Goal: Task Accomplishment & Management: Manage account settings

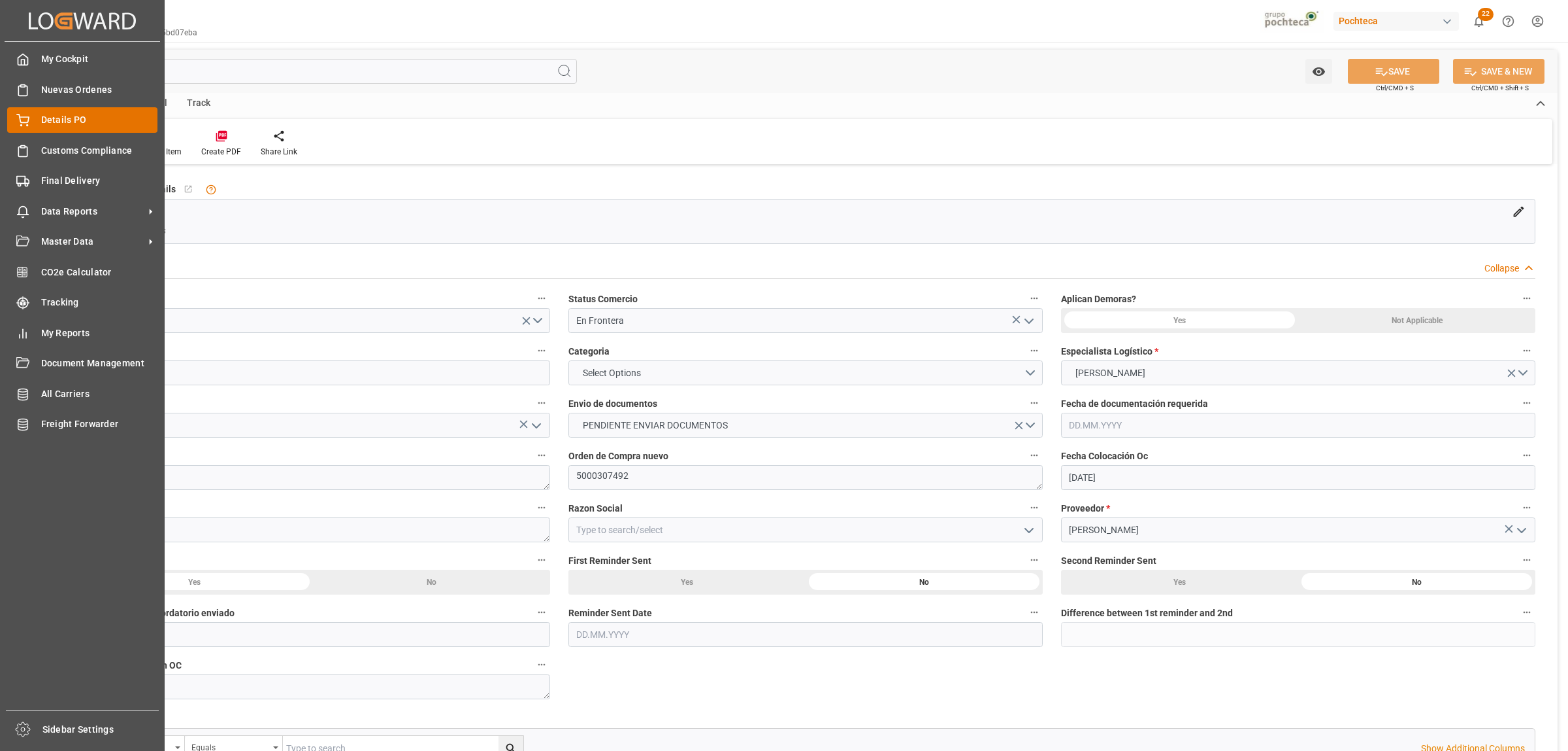
click at [66, 119] on span "Details PO" at bounding box center [99, 119] width 117 height 13
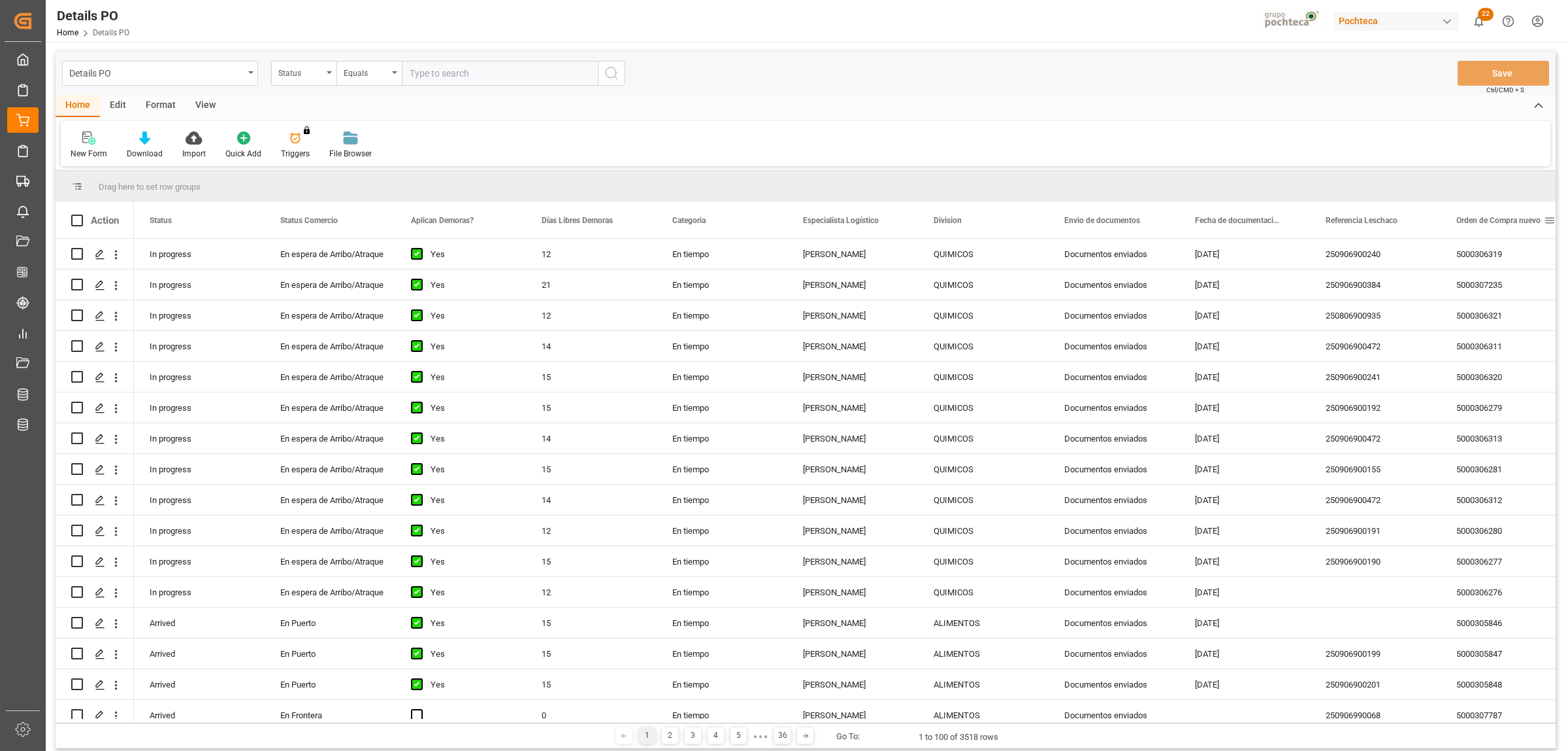
click at [1550, 216] on span at bounding box center [1550, 220] width 12 height 12
click at [1508, 218] on span "filter" at bounding box center [1506, 222] width 12 height 12
type input "5000306341"
click at [1500, 334] on button "Apply" at bounding box center [1500, 331] width 24 height 13
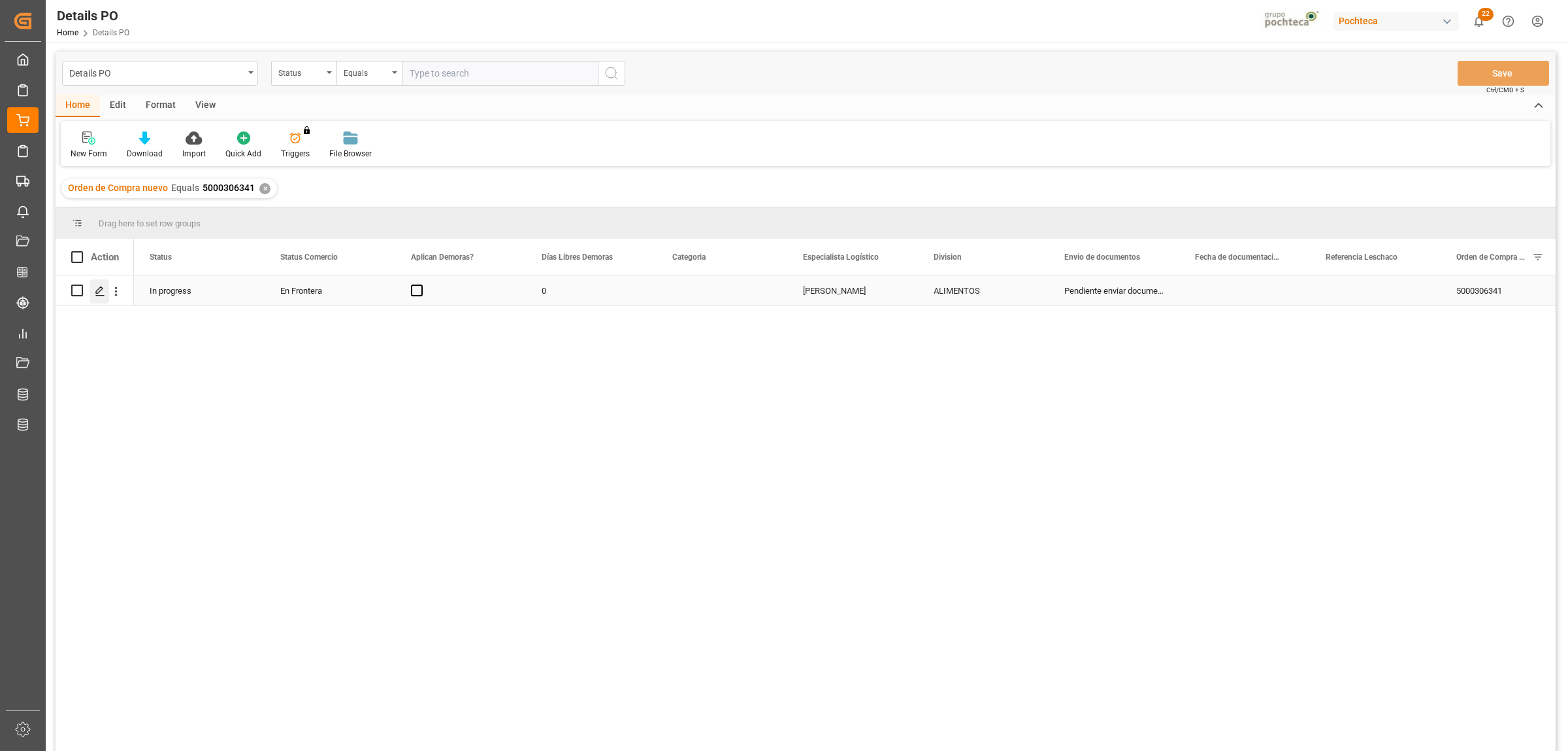
click at [94, 295] on icon "Press SPACE to select this row." at bounding box center [99, 291] width 11 height 11
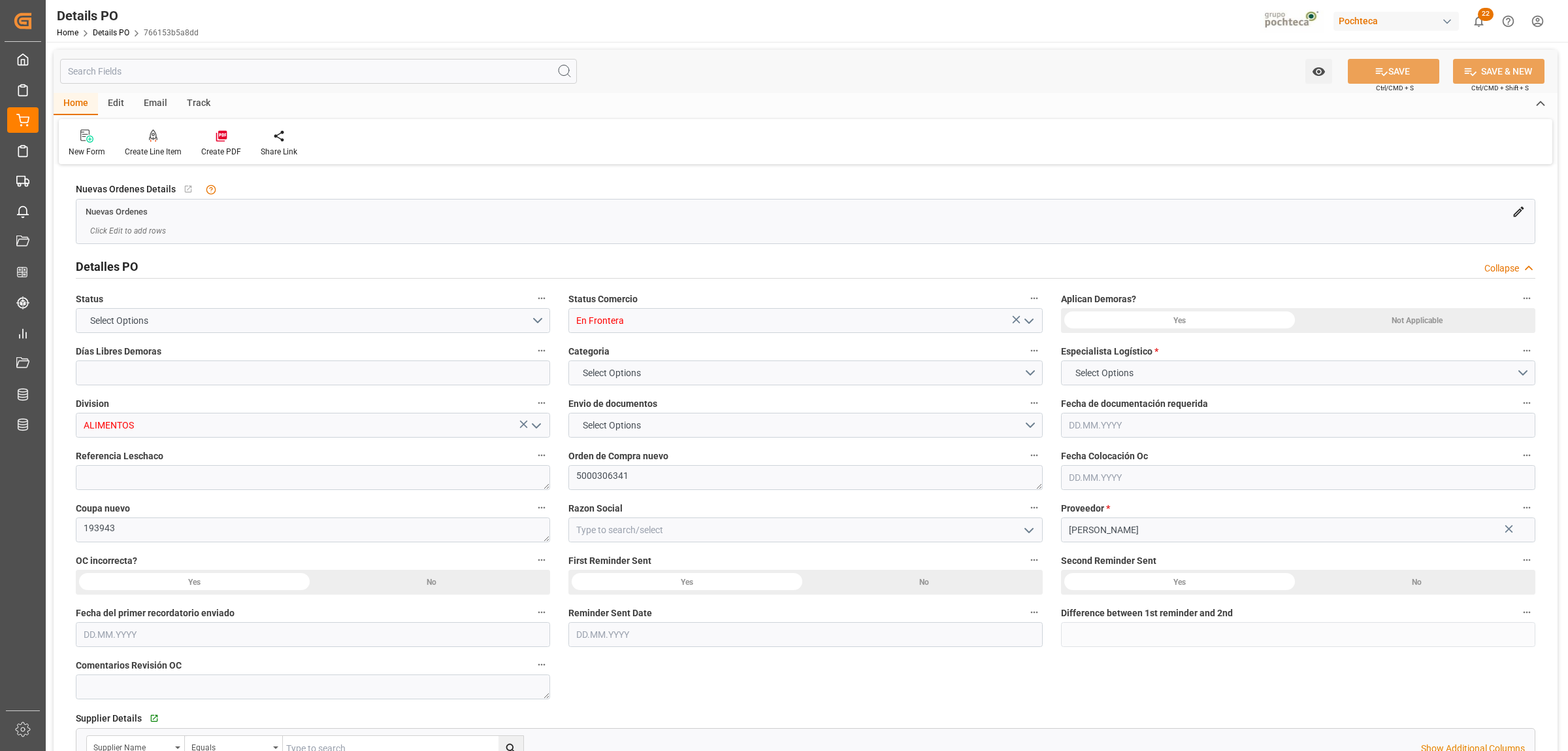
type input "0"
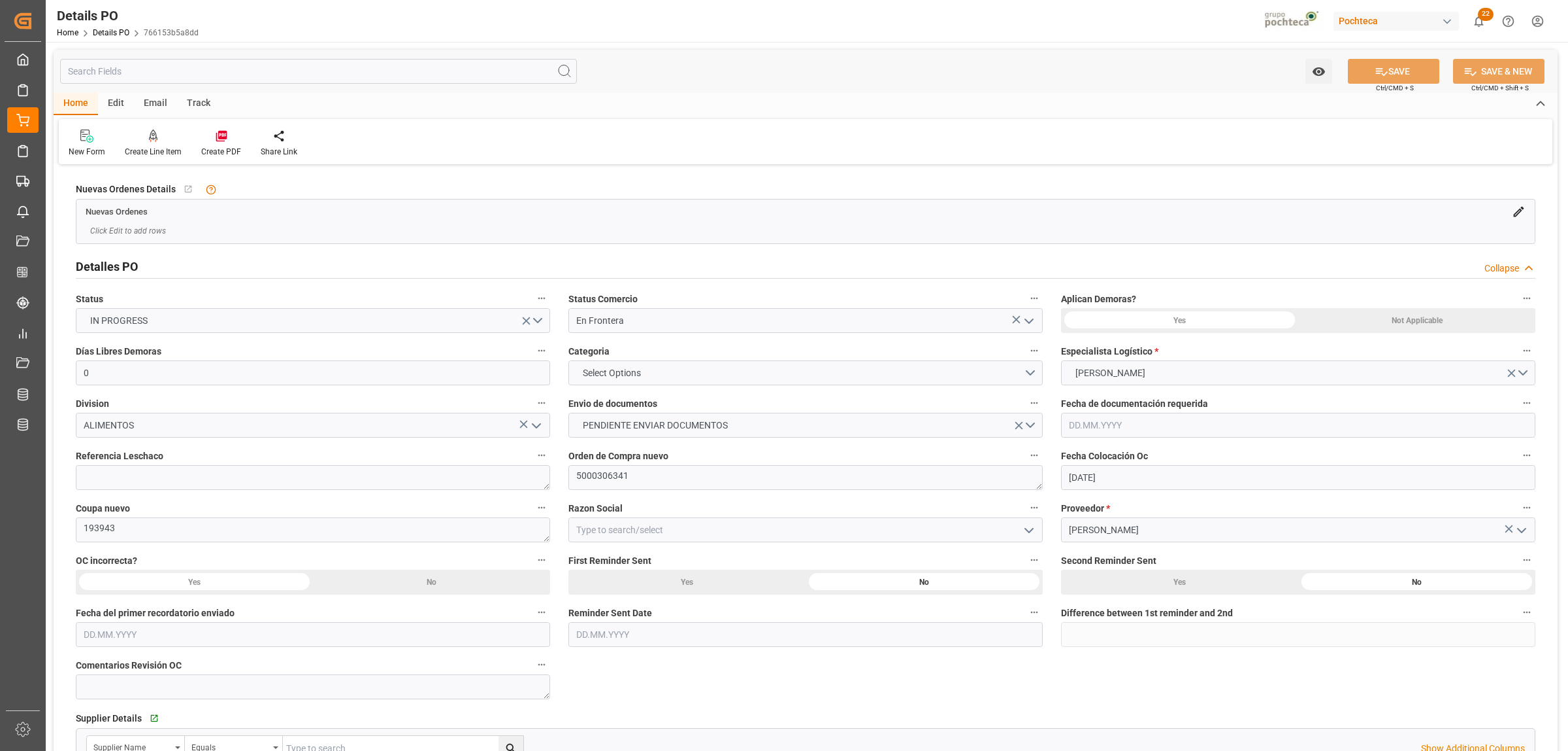
type input "[DATE]"
click at [1034, 373] on button "Select Options" at bounding box center [805, 372] width 474 height 25
click at [634, 409] on div "EN TIEMPO" at bounding box center [805, 403] width 473 height 28
click at [1028, 418] on button "PENDIENTE ENVIAR DOCUMENTOS" at bounding box center [805, 425] width 474 height 25
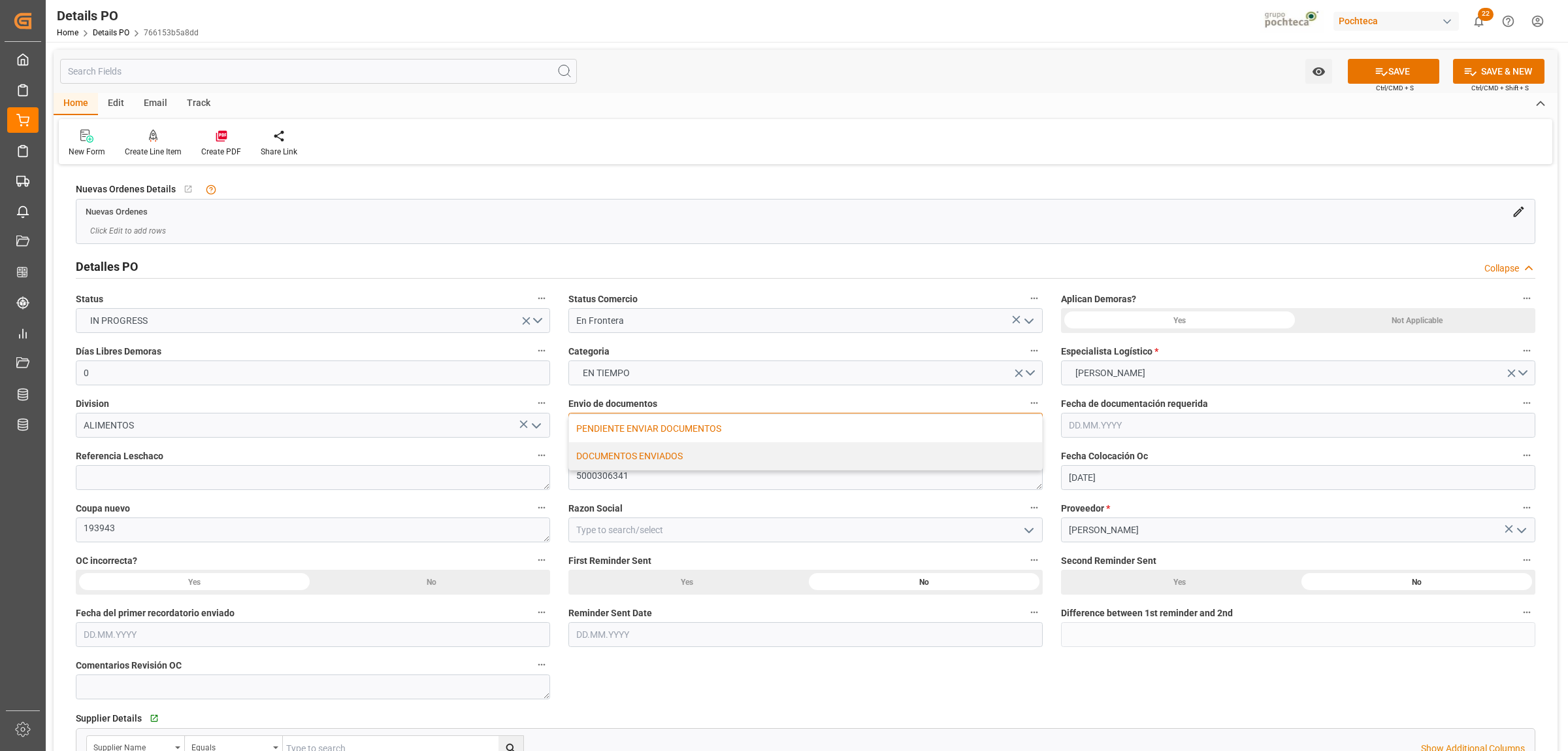
click at [664, 456] on div "DOCUMENTOS ENVIADOS" at bounding box center [805, 456] width 473 height 28
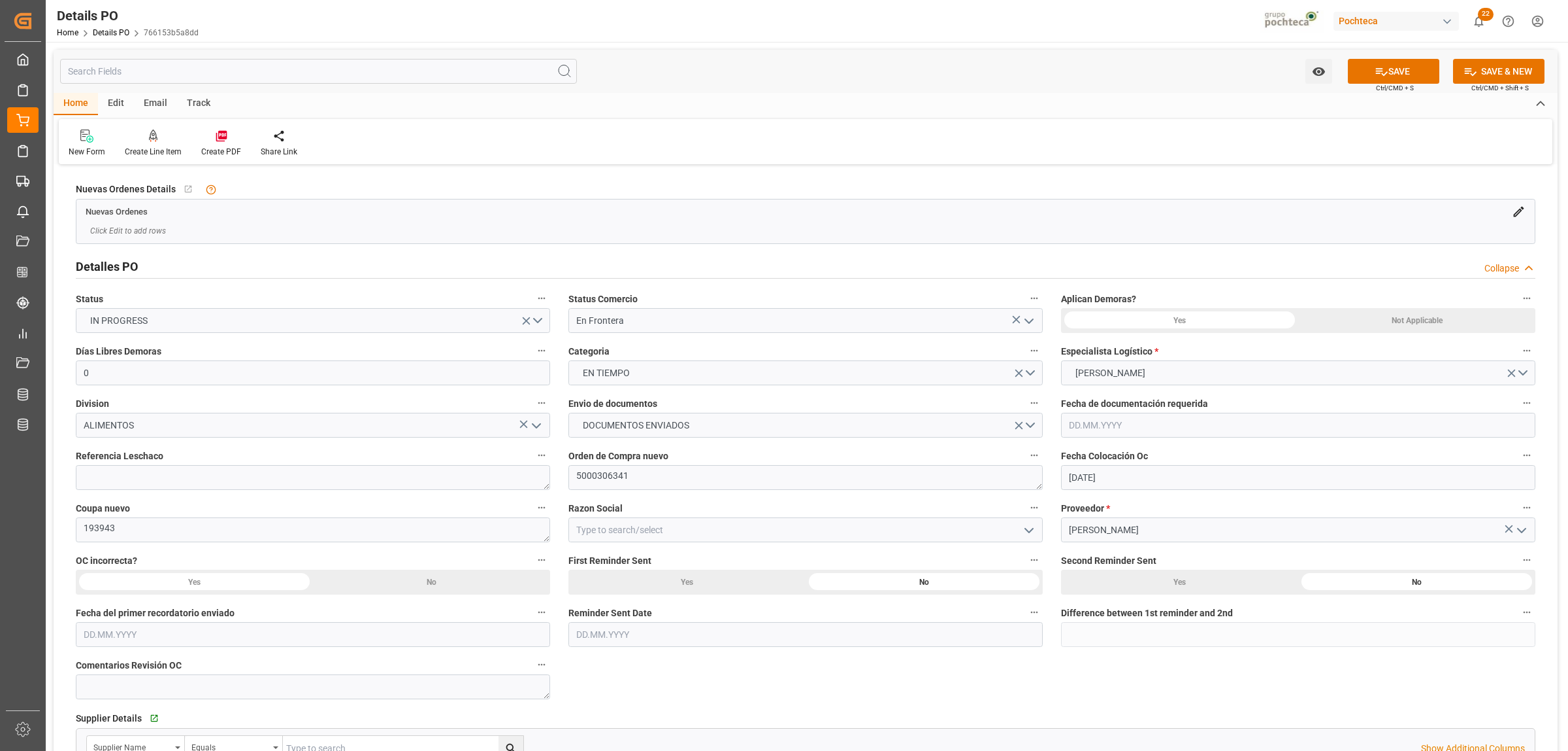
click at [1031, 532] on icon "open menu" at bounding box center [1029, 530] width 16 height 16
click at [650, 566] on div "Materias Primas" at bounding box center [805, 558] width 473 height 30
type input "Materias Primas"
click at [1389, 319] on div "Not Applicable" at bounding box center [1416, 320] width 237 height 25
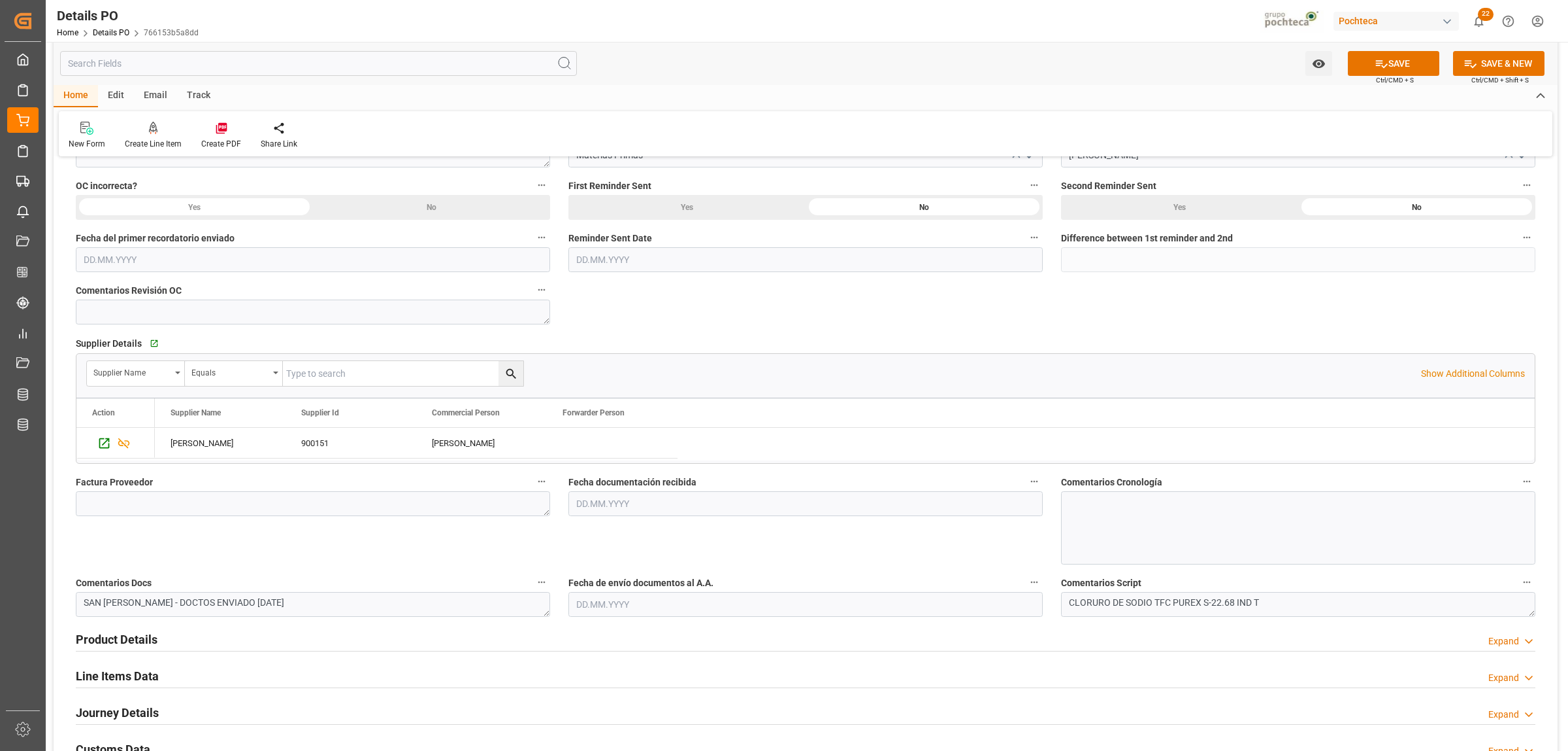
scroll to position [409, 0]
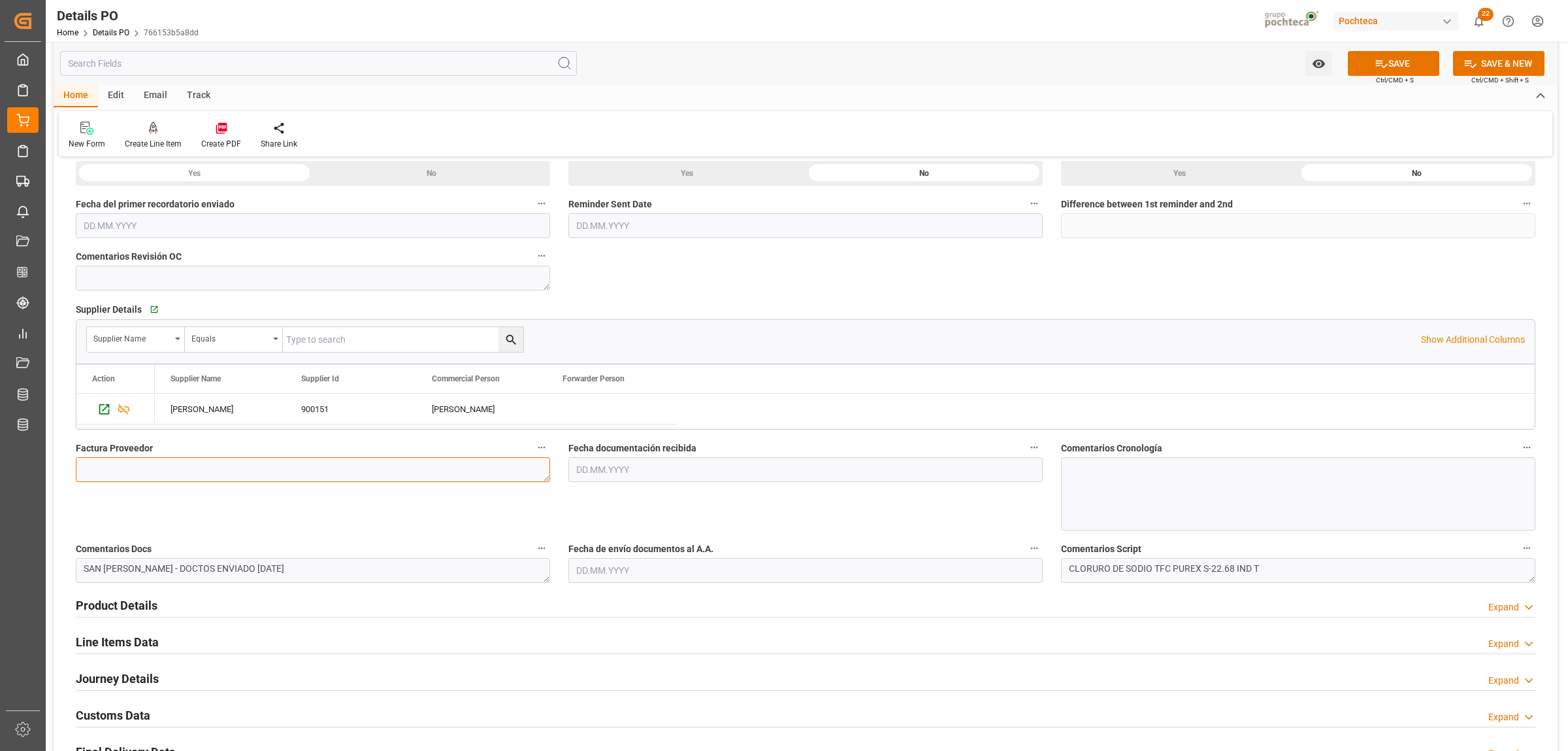
click at [175, 475] on textarea at bounding box center [313, 469] width 474 height 25
paste textarea "5403684937"
type textarea "5403684937"
click at [607, 468] on input "text" at bounding box center [805, 469] width 474 height 25
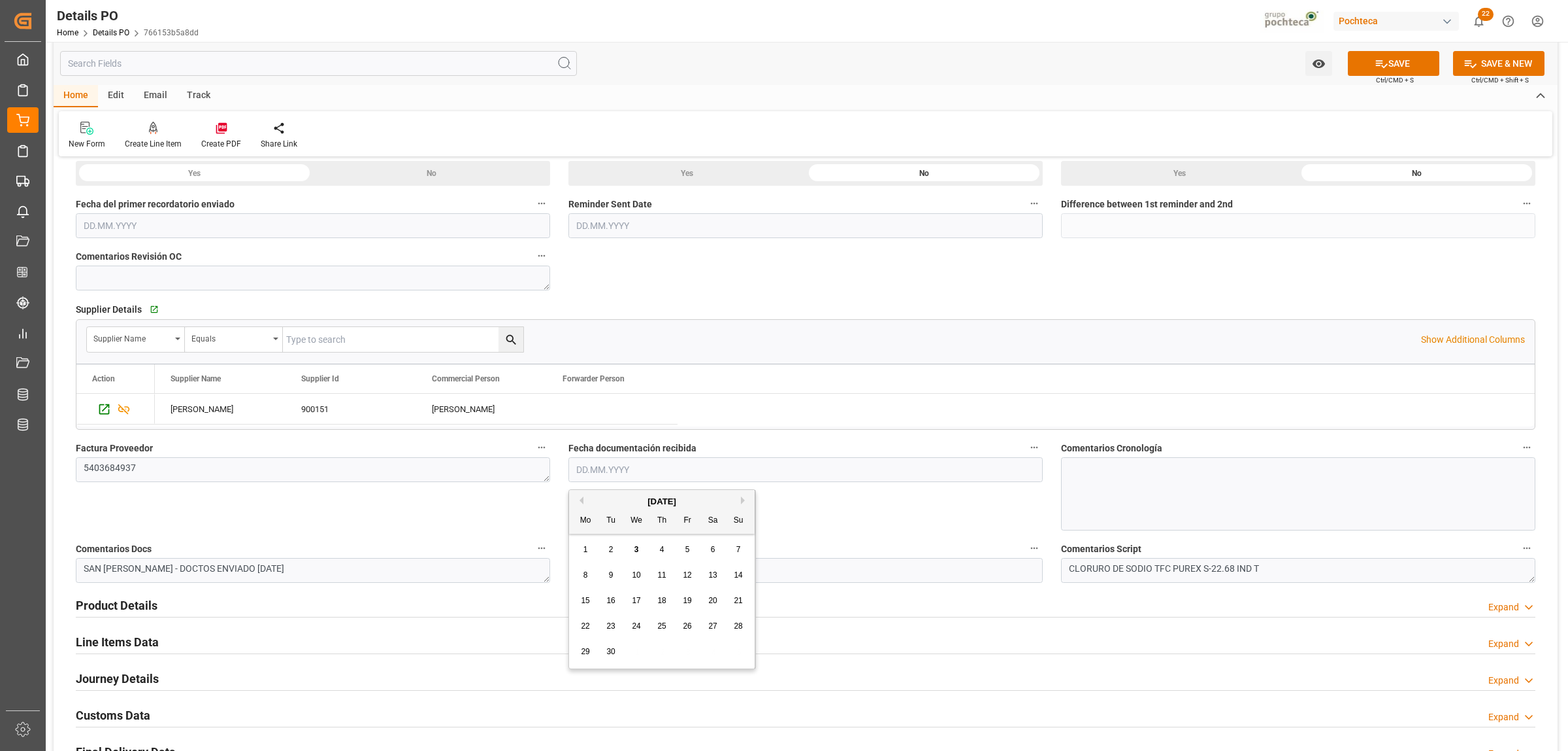
click at [581, 549] on div "1" at bounding box center [586, 550] width 16 height 16
type input "[DATE]"
click at [633, 574] on input "text" at bounding box center [805, 570] width 474 height 25
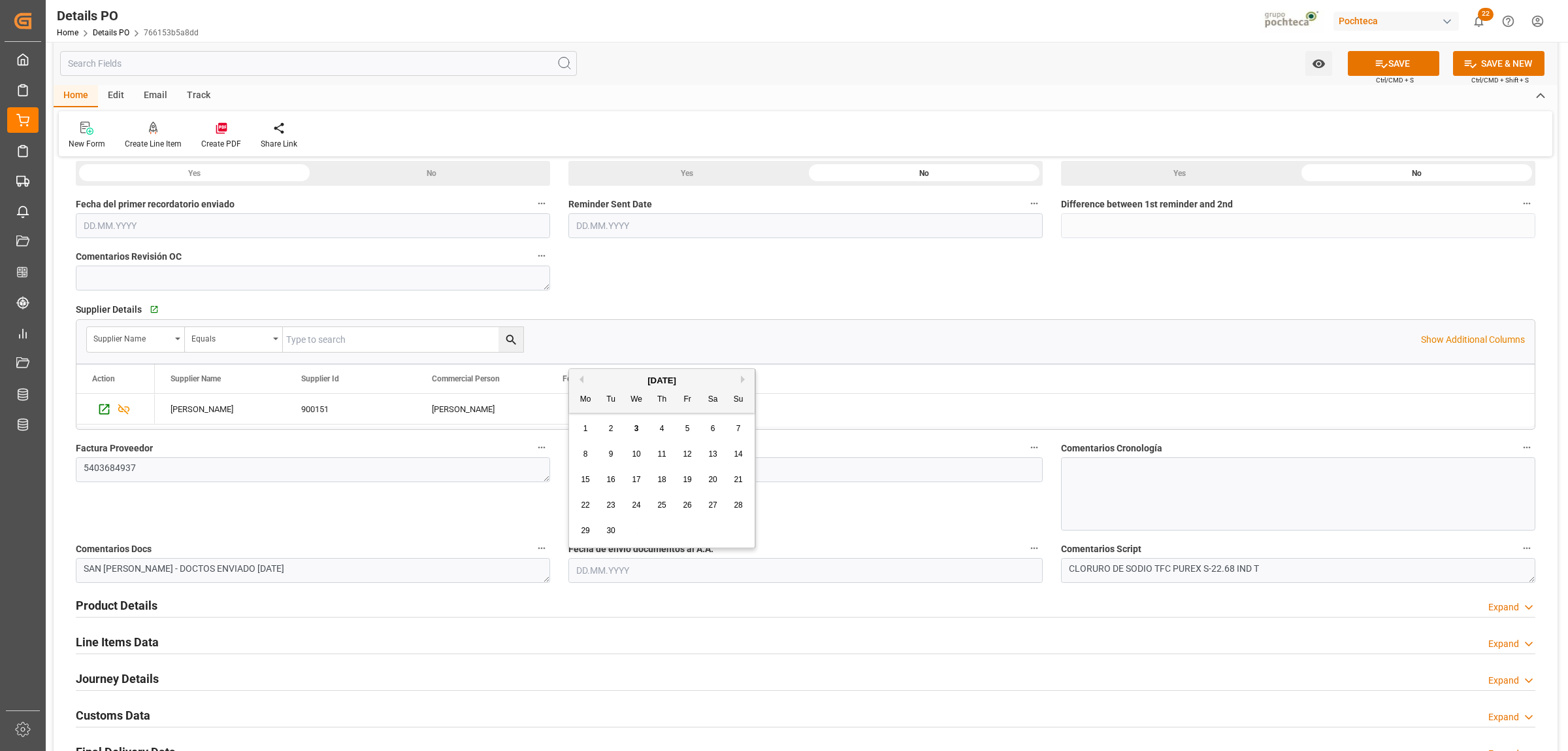
click at [606, 433] on div "2" at bounding box center [611, 429] width 16 height 16
type input "[DATE]"
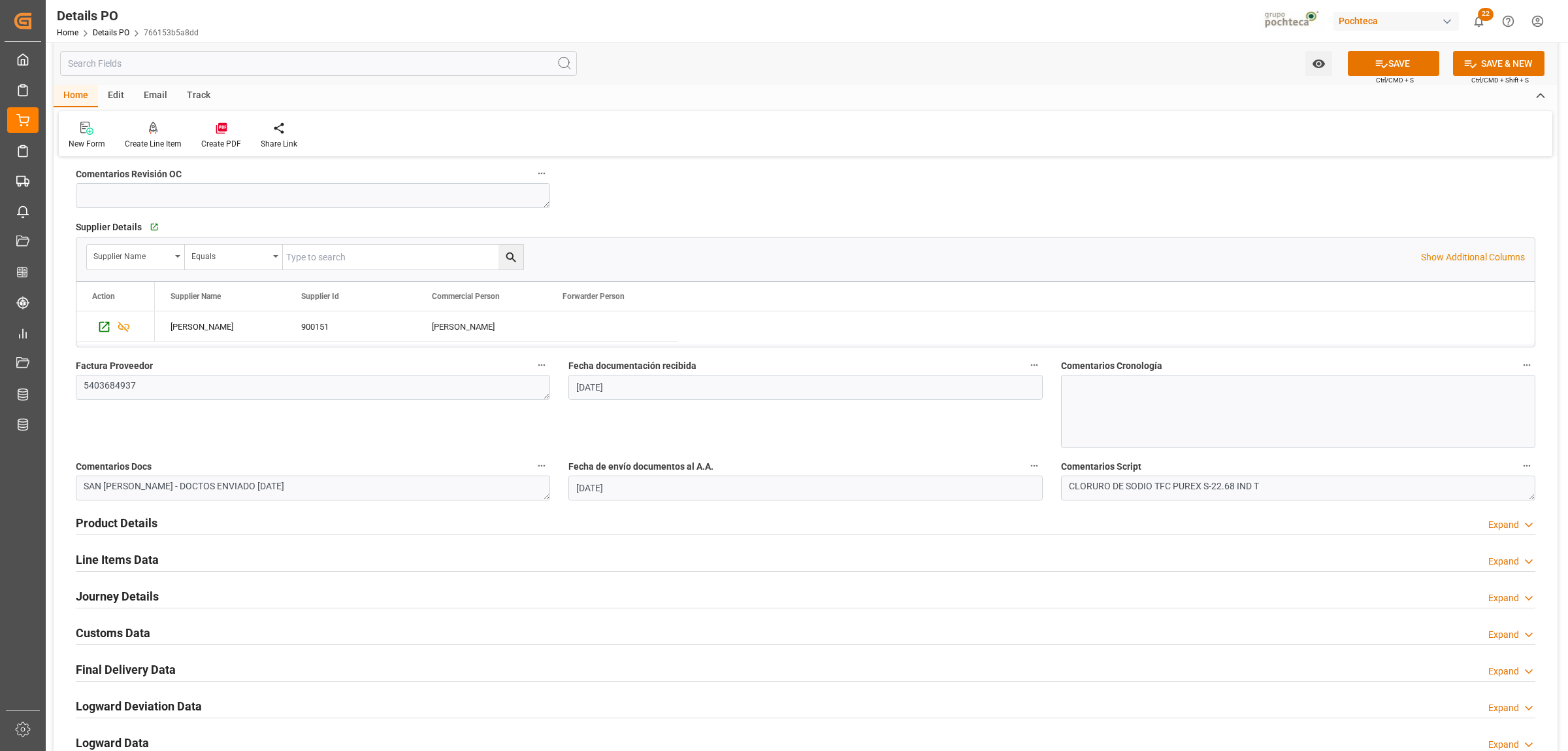
scroll to position [572, 0]
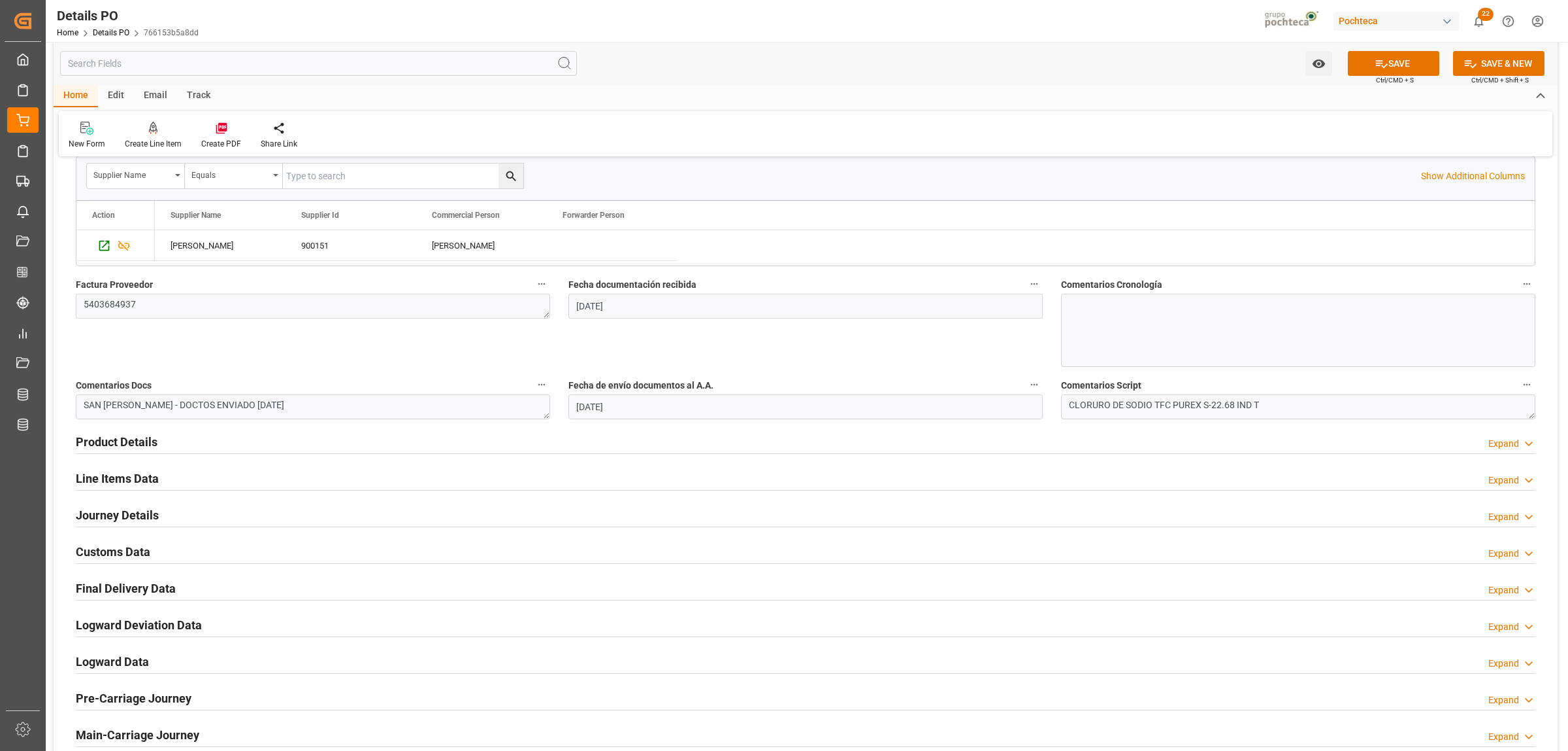
click at [148, 478] on h2 "Line Items Data" at bounding box center [118, 478] width 83 height 18
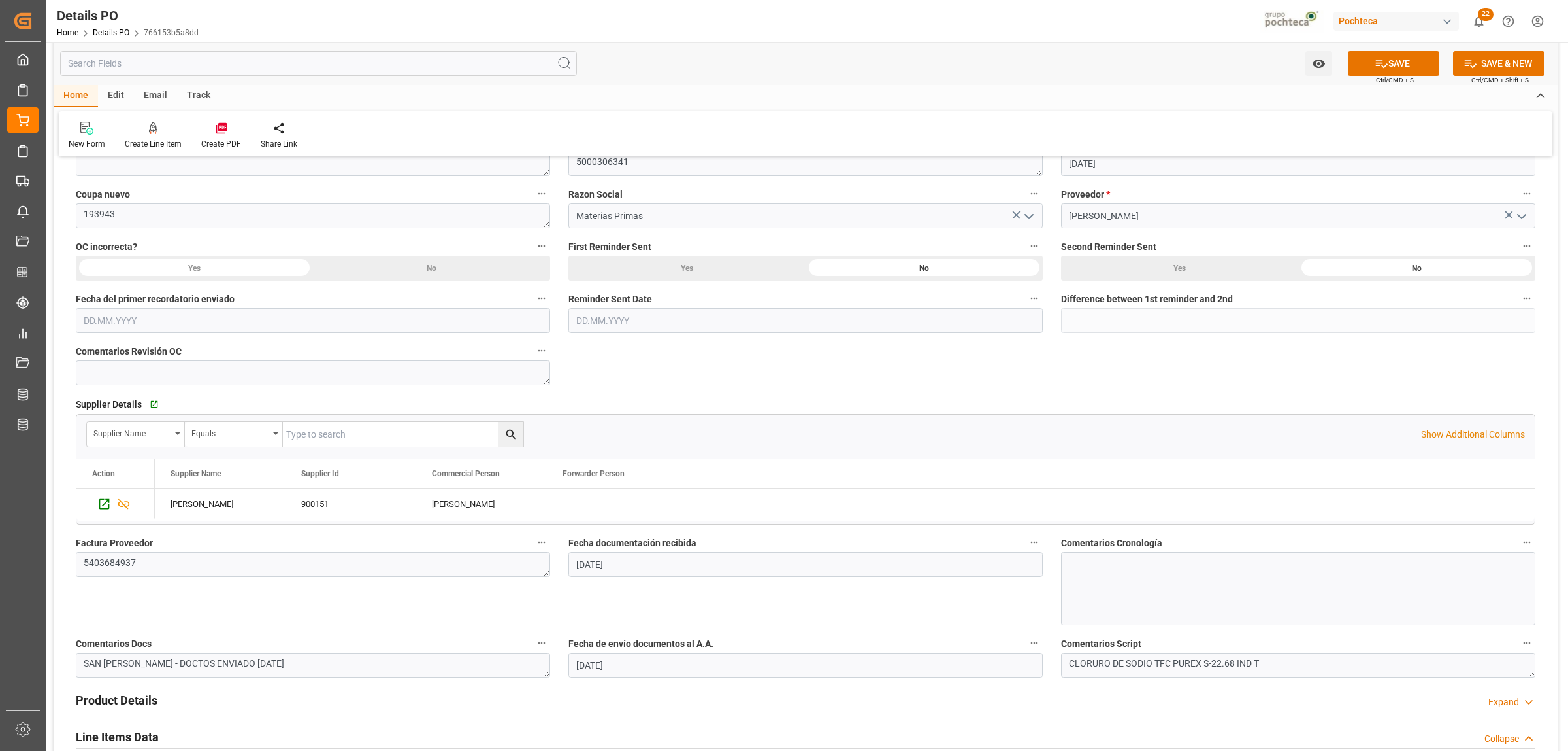
scroll to position [82, 0]
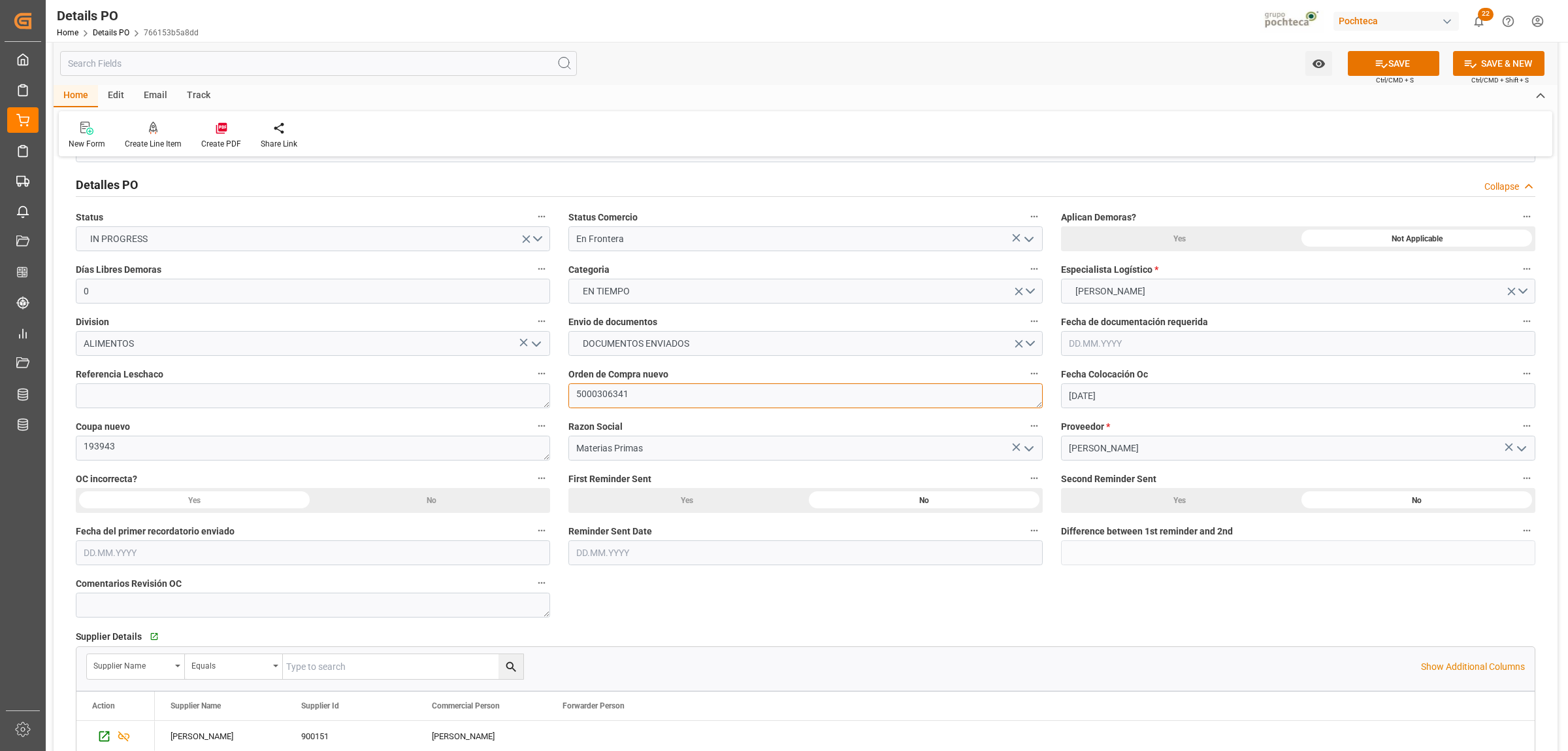
drag, startPoint x: 629, startPoint y: 396, endPoint x: 571, endPoint y: 393, distance: 58.1
click at [571, 393] on textarea "5000306341" at bounding box center [805, 395] width 474 height 25
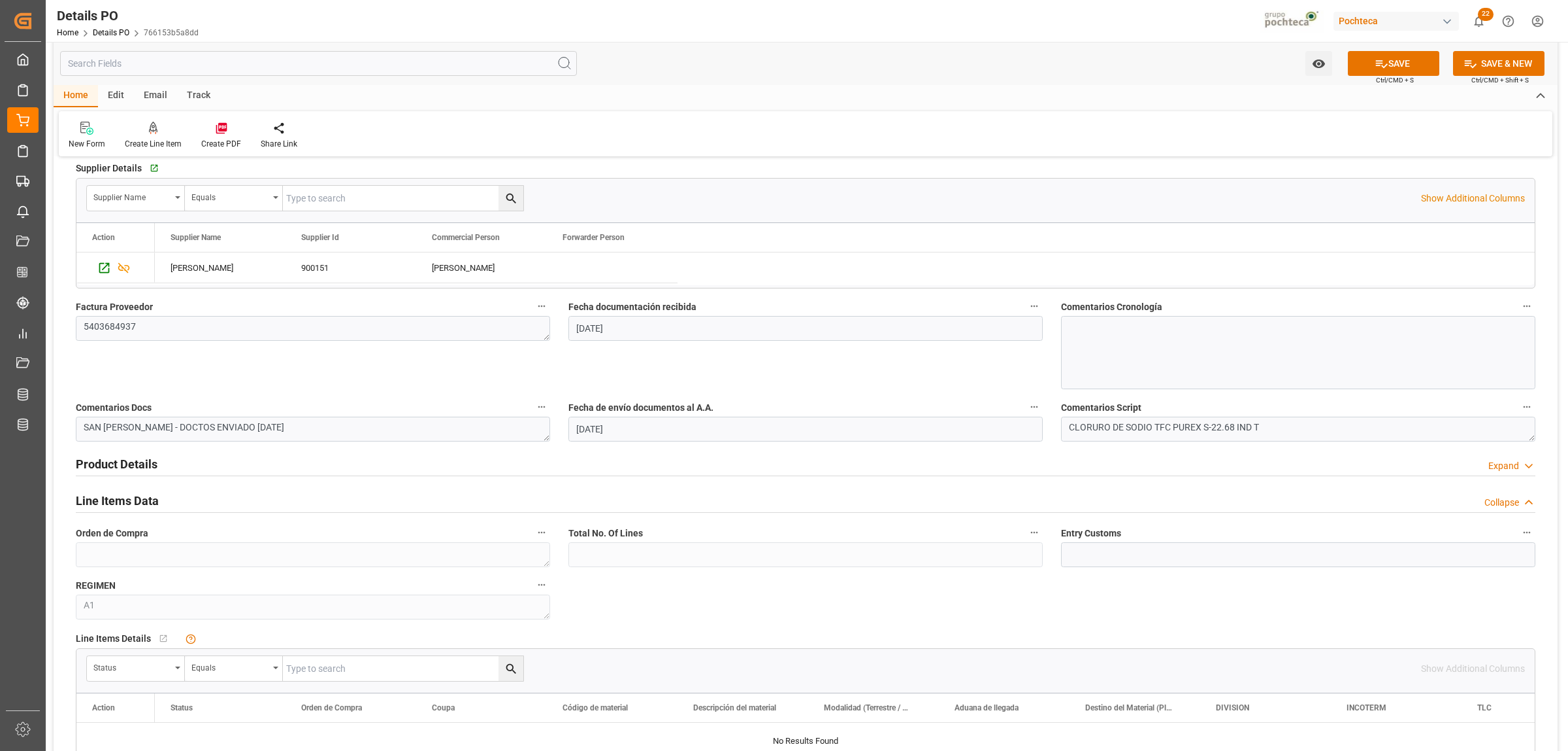
scroll to position [572, 0]
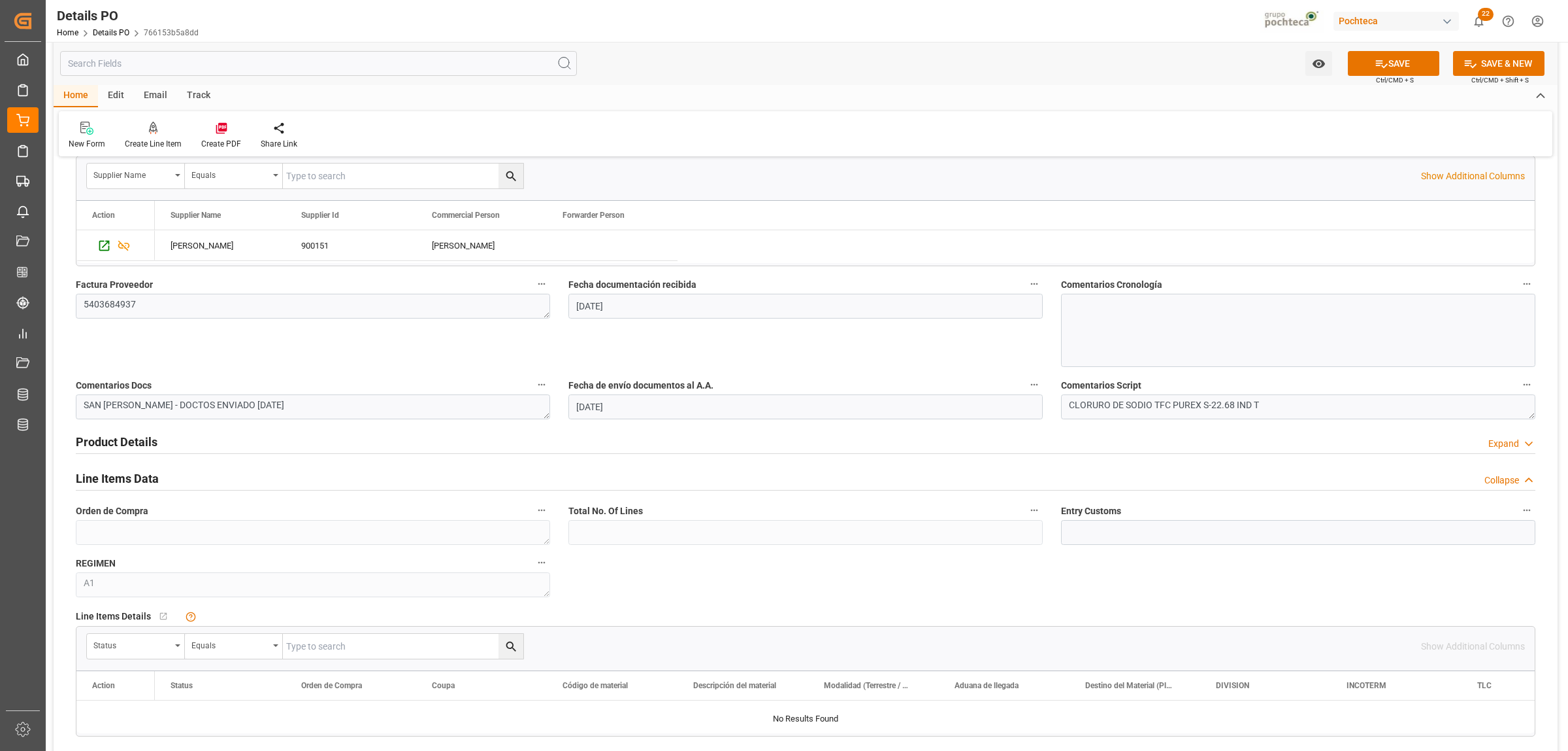
click at [141, 481] on h2 "Line Items Data" at bounding box center [118, 478] width 83 height 18
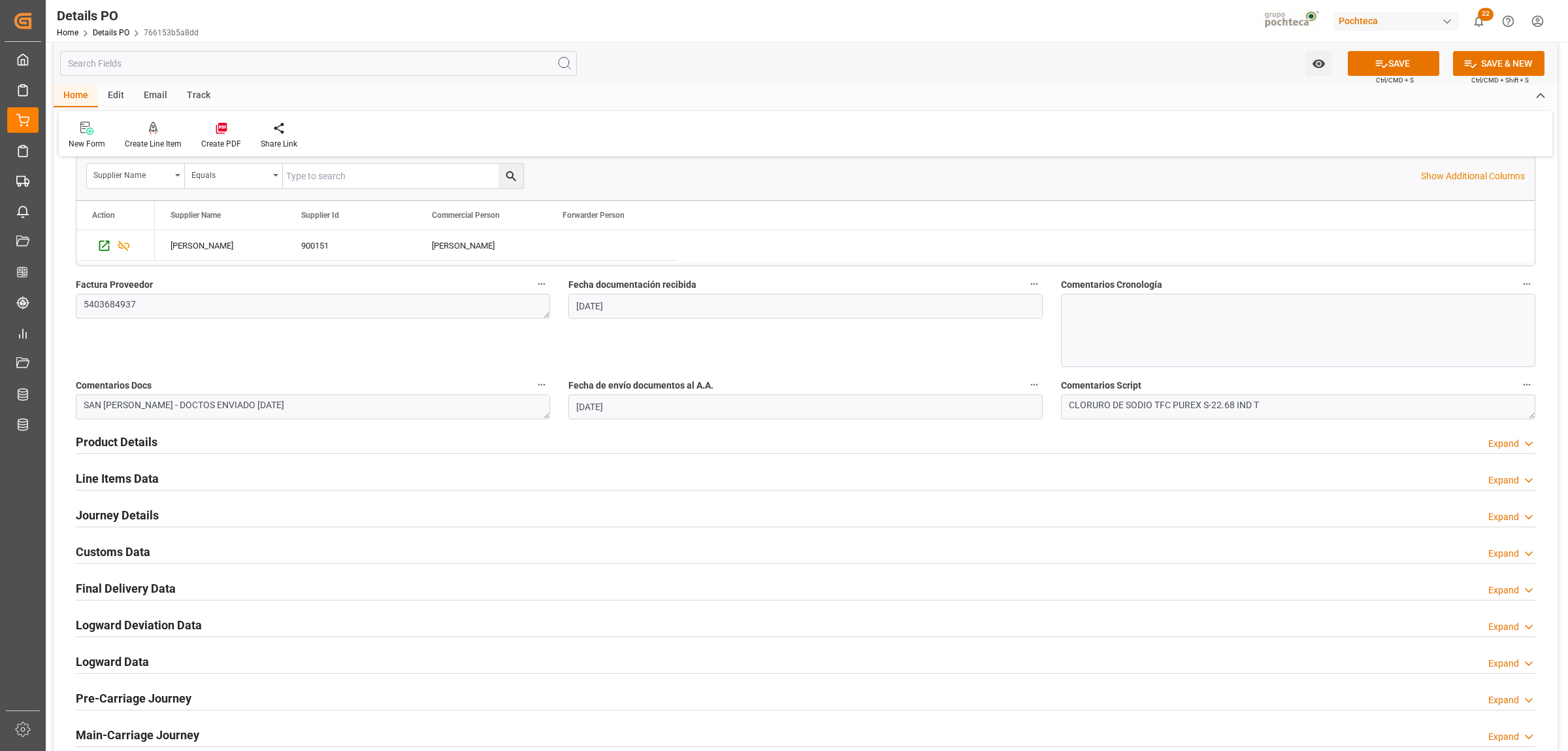
click at [152, 484] on h2 "Line Items Data" at bounding box center [118, 478] width 83 height 18
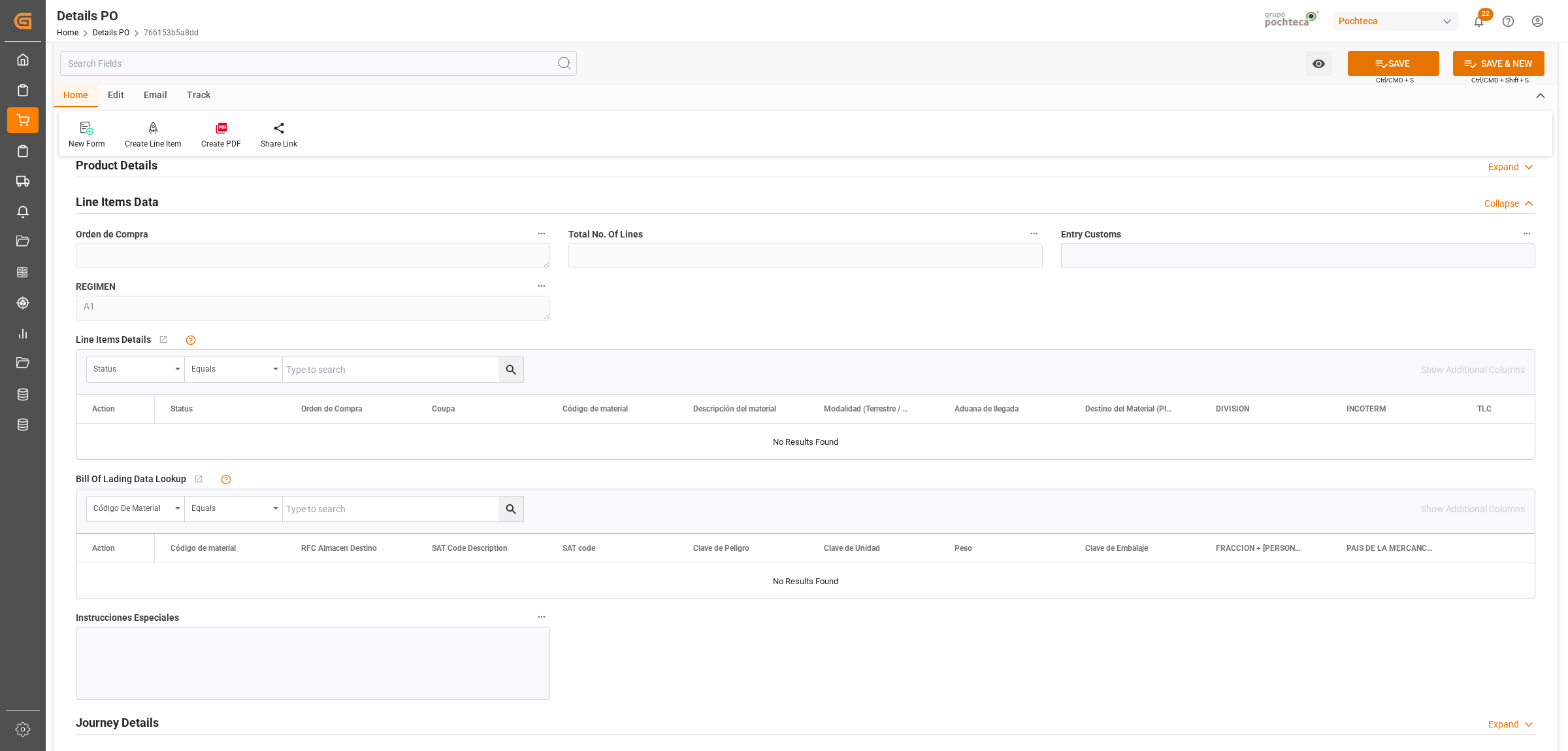
scroll to position [899, 0]
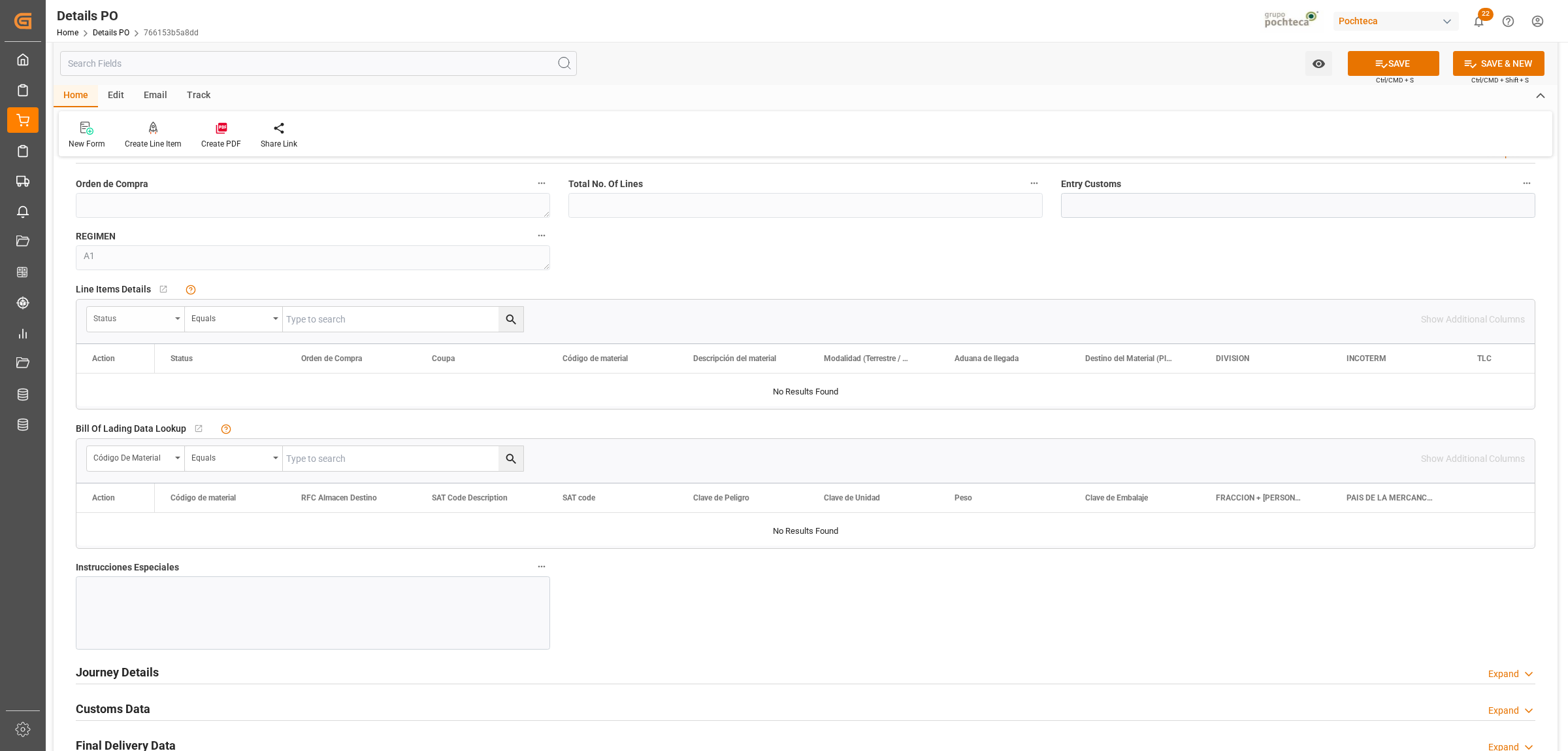
click at [177, 324] on div "Status" at bounding box center [135, 319] width 98 height 25
click at [162, 403] on div "Orden de Compra" at bounding box center [185, 406] width 195 height 28
click at [274, 318] on icon "open menu" at bounding box center [276, 319] width 5 height 3
paste input "5000306341"
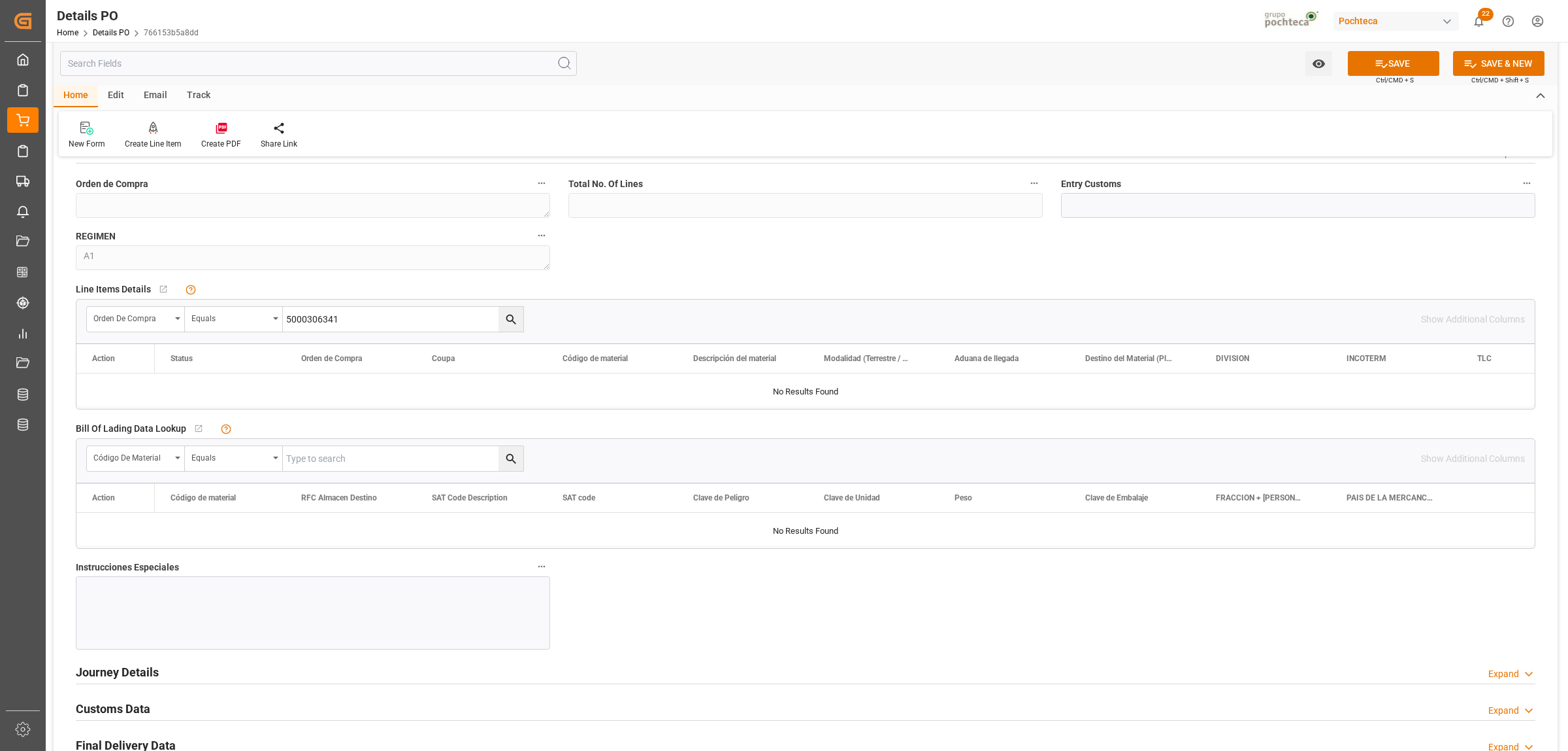
type input "5000306341"
click at [505, 322] on icon "search button" at bounding box center [511, 319] width 13 height 13
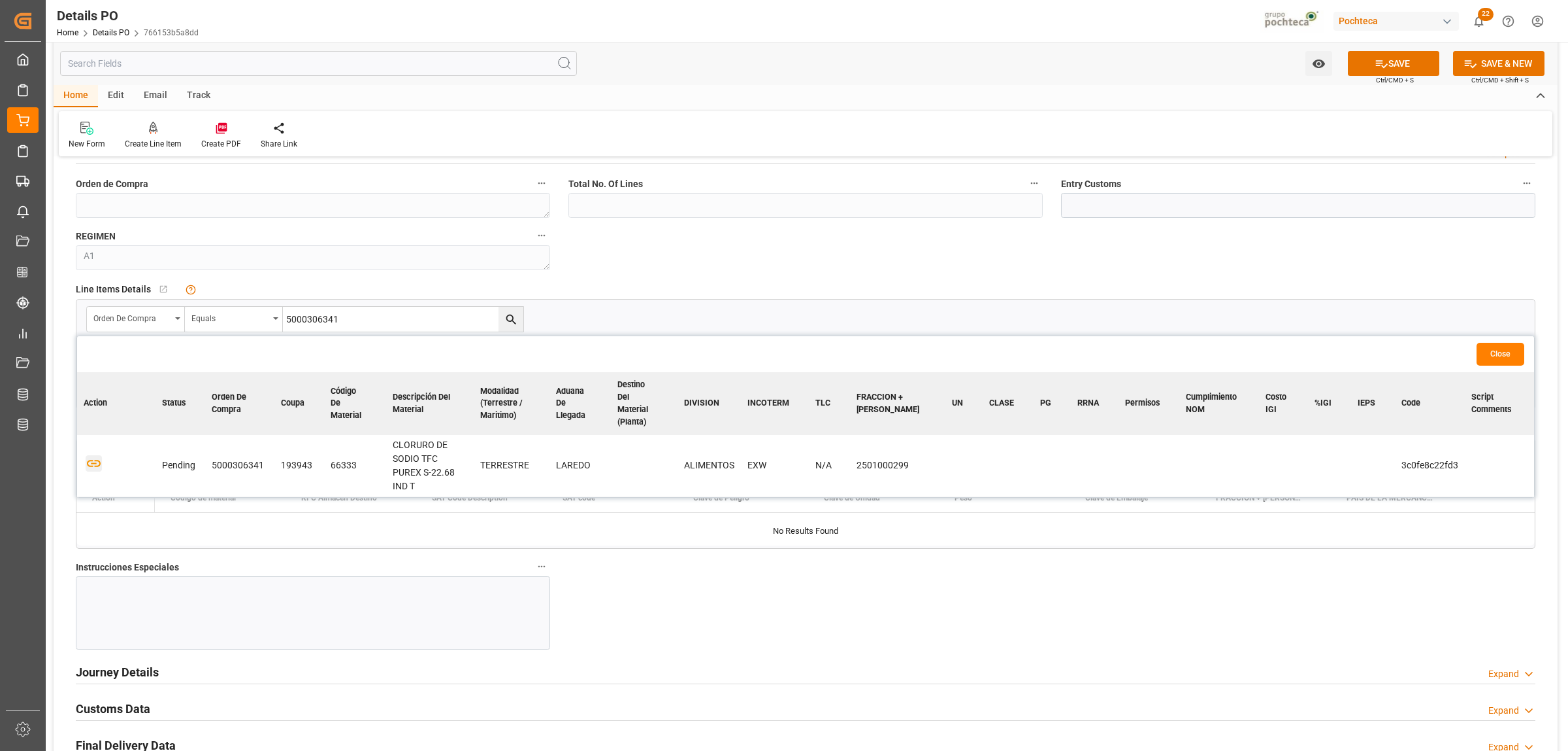
click at [99, 460] on icon "button" at bounding box center [93, 463] width 13 height 7
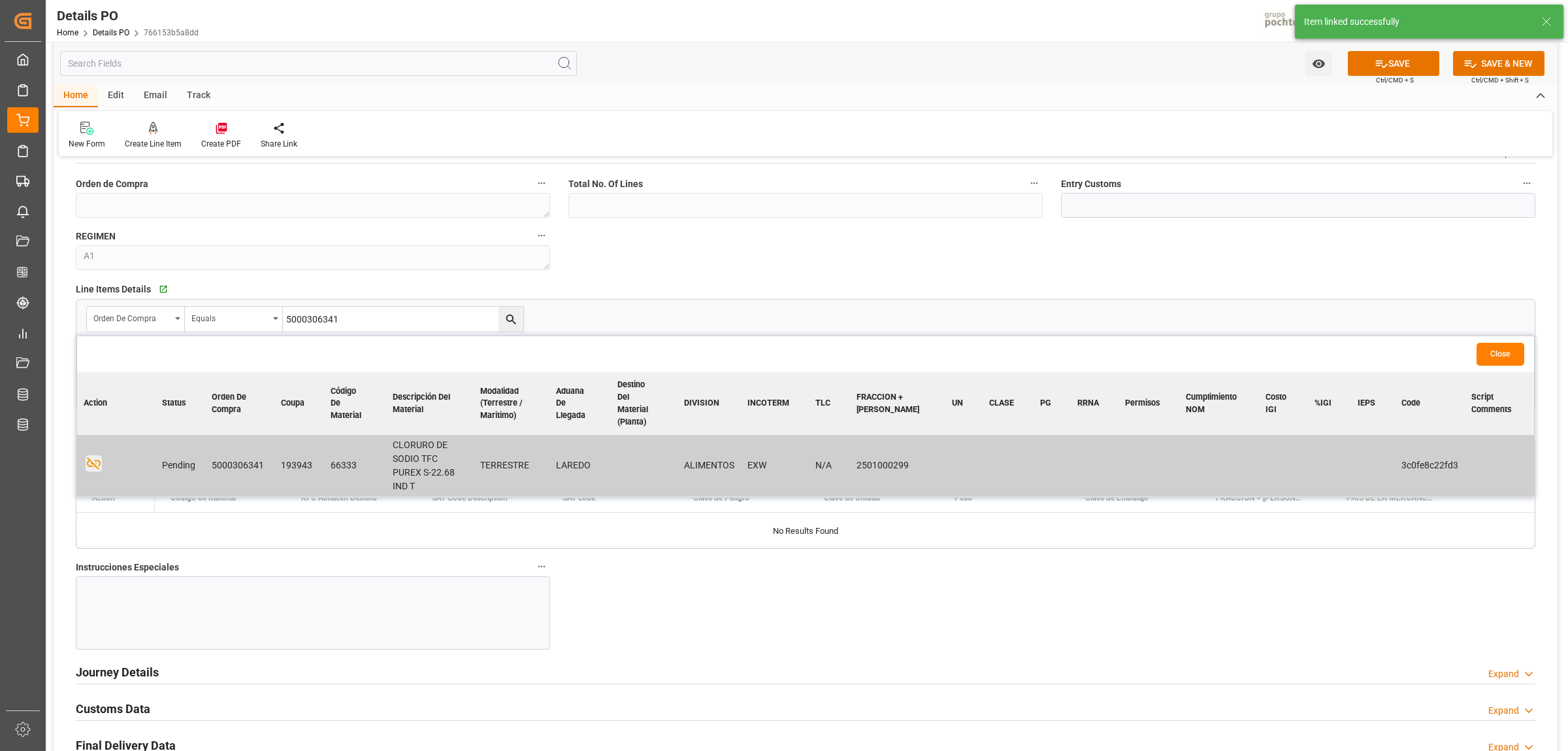
click at [357, 599] on div at bounding box center [313, 613] width 474 height 73
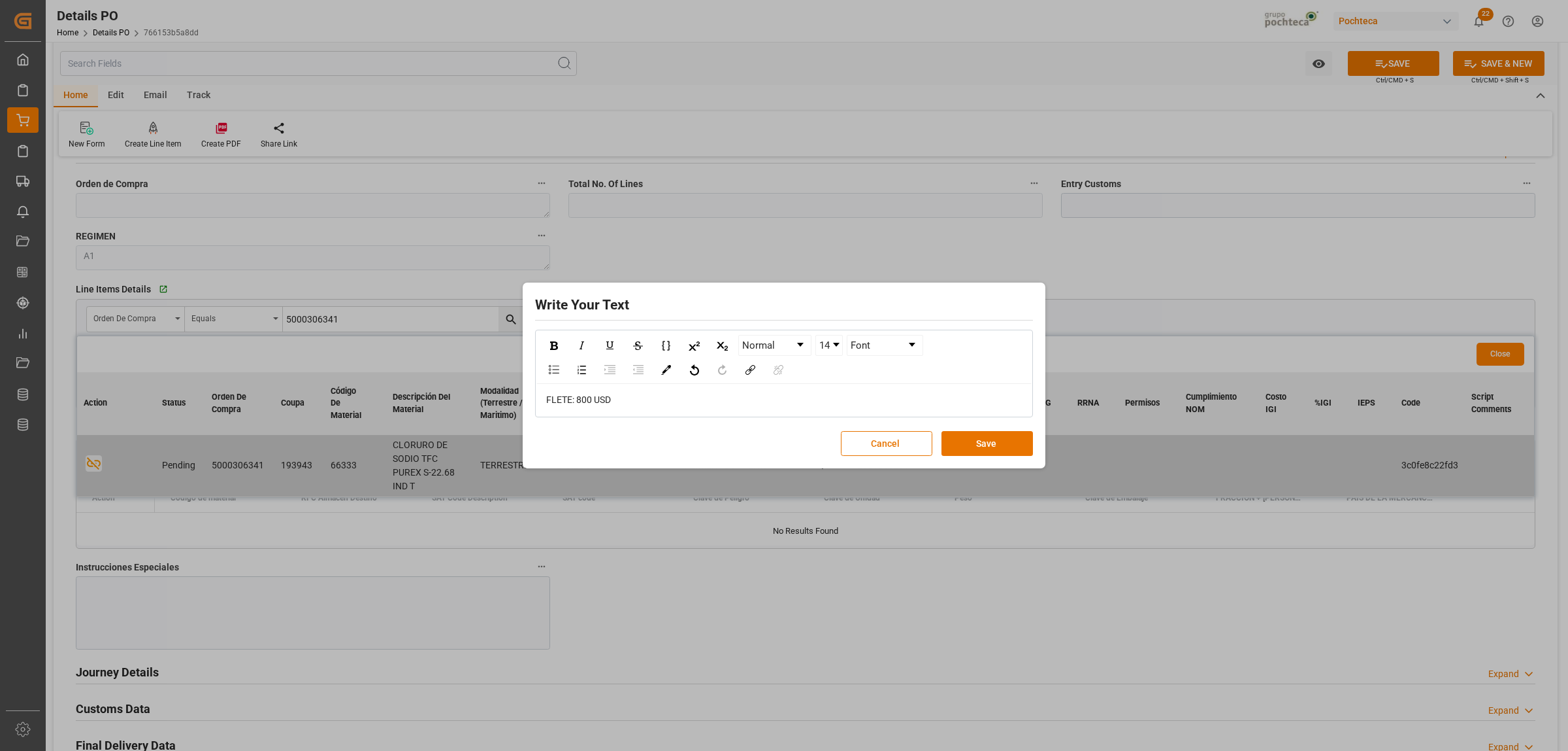
drag, startPoint x: 628, startPoint y: 393, endPoint x: 540, endPoint y: 374, distance: 90.0
click at [541, 393] on div "FLETE: 800 USD" at bounding box center [784, 399] width 495 height 32
click at [554, 344] on img "rdw-inline-control" at bounding box center [554, 346] width 8 height 8
click at [671, 372] on div "rdw-color-picker" at bounding box center [666, 370] width 23 height 20
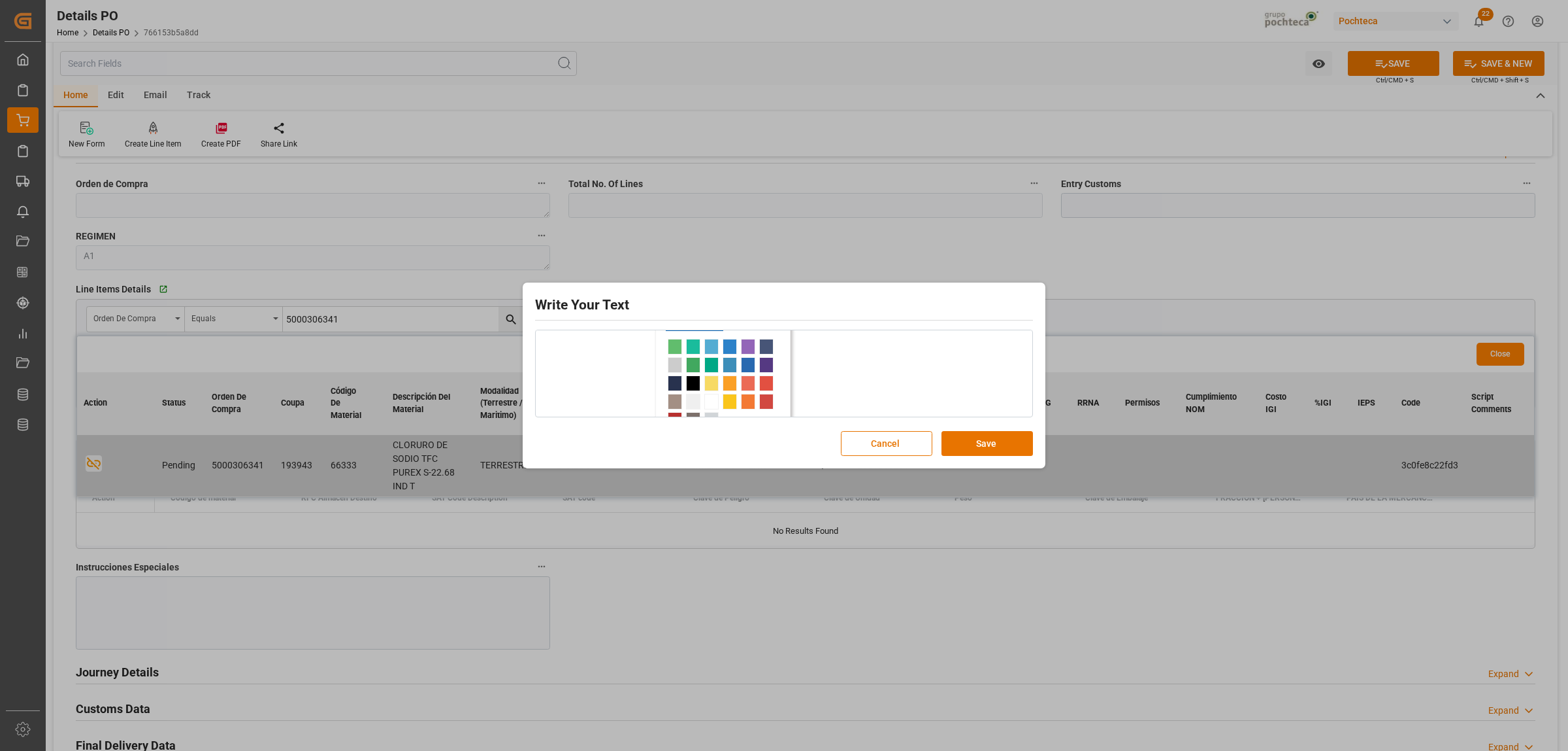
click at [693, 343] on span "rdw-color-picker" at bounding box center [693, 346] width 14 height 16
click at [835, 350] on link "14" at bounding box center [829, 346] width 26 height 20
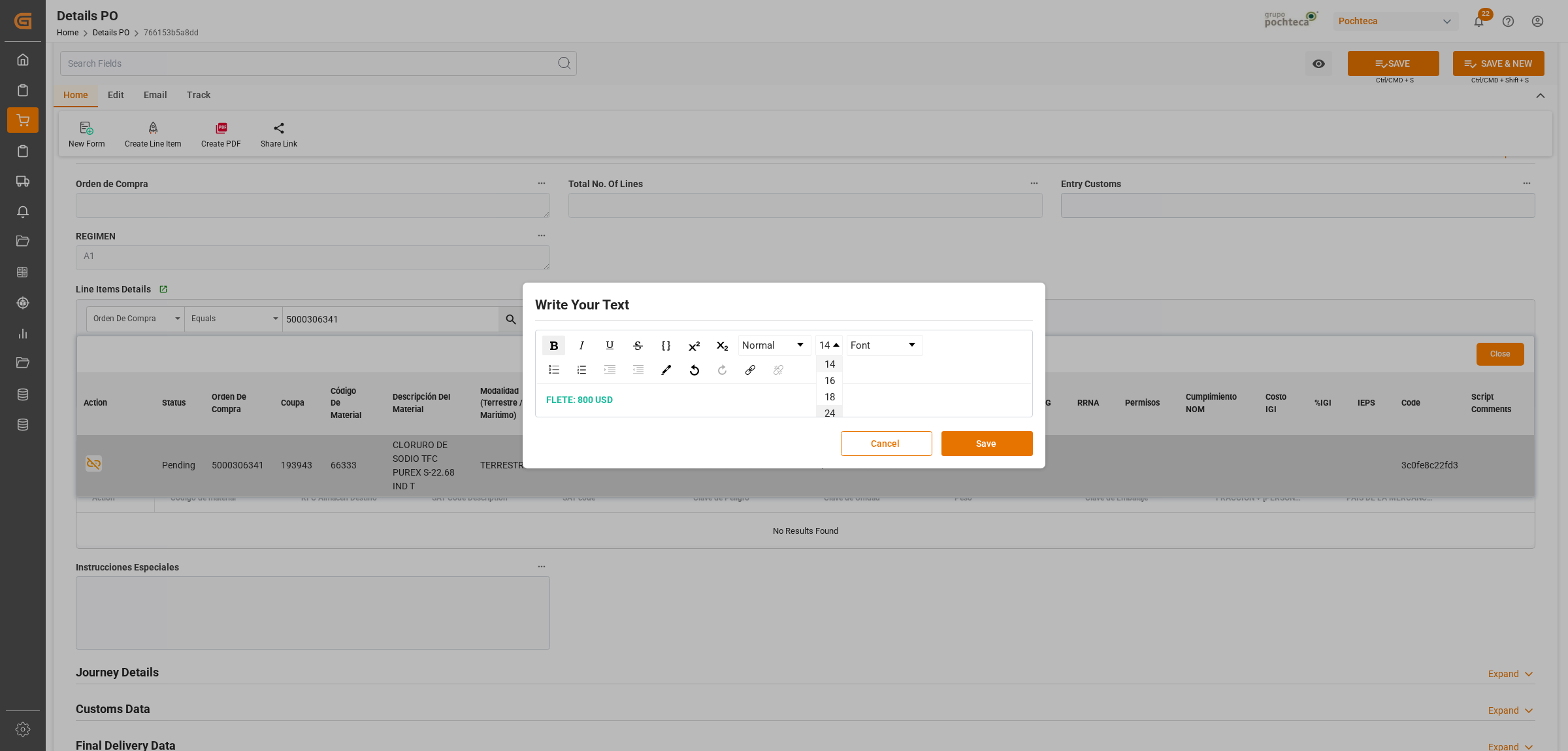
click at [830, 405] on li "24" at bounding box center [829, 413] width 25 height 16
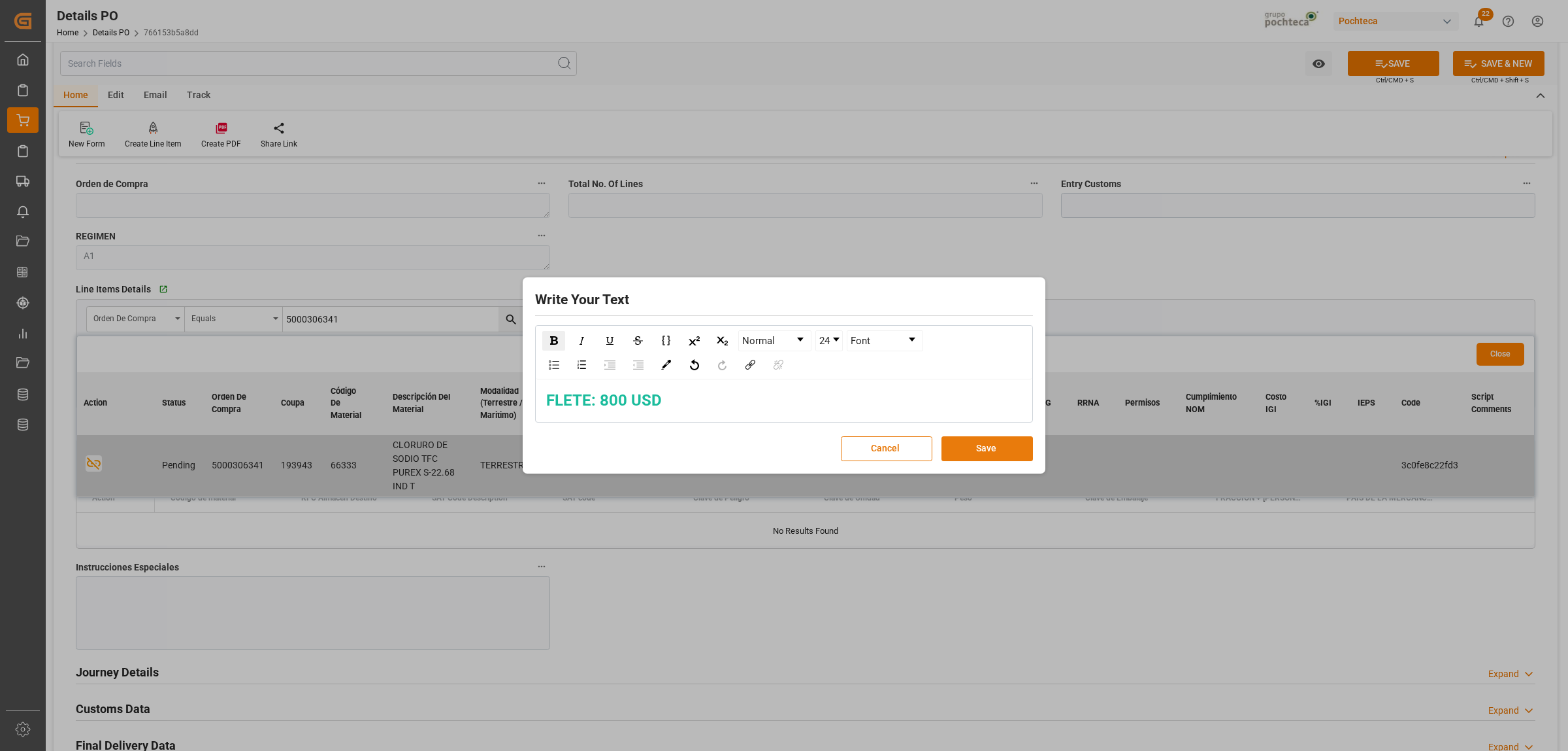
click at [1001, 456] on button "Save" at bounding box center [987, 448] width 92 height 25
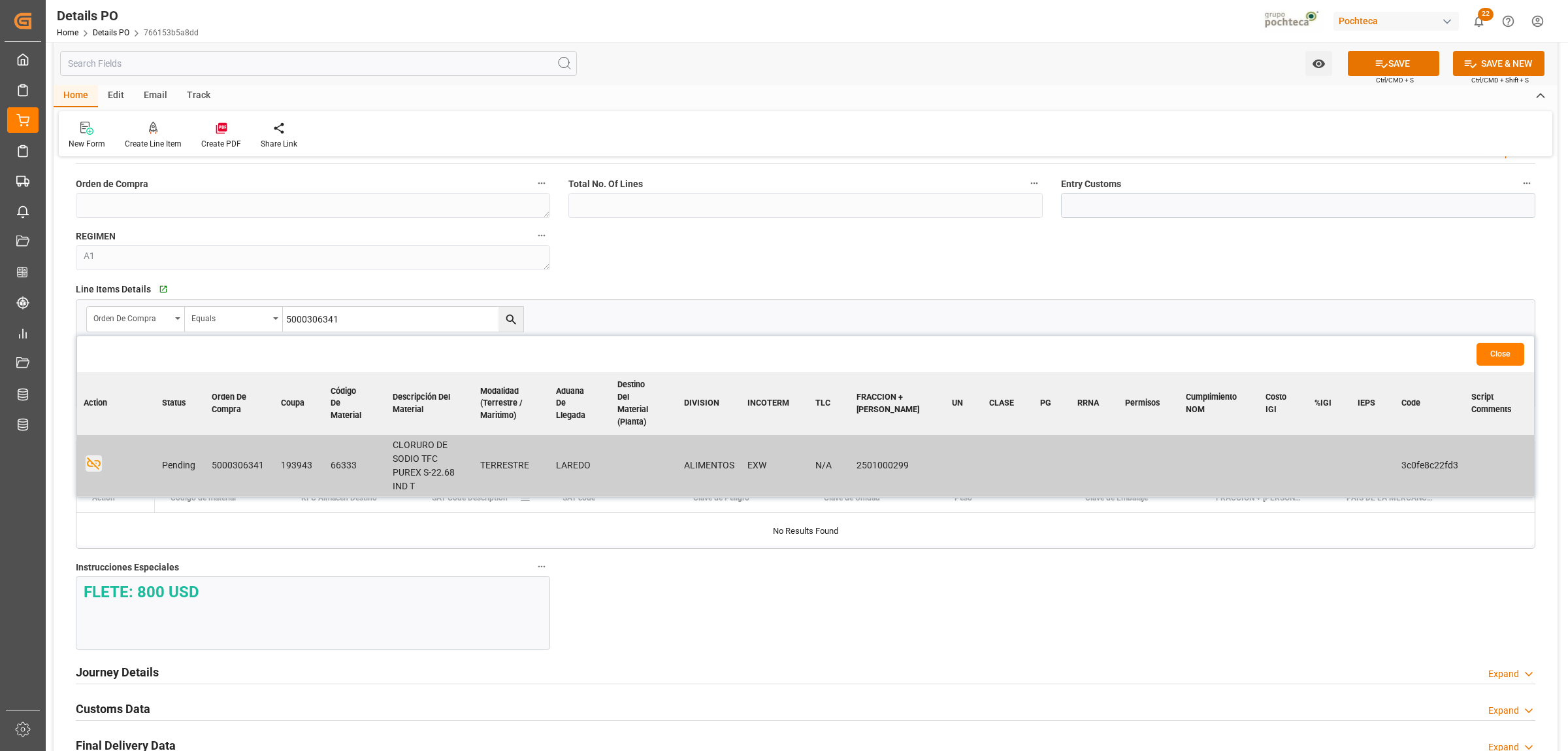
scroll to position [1063, 0]
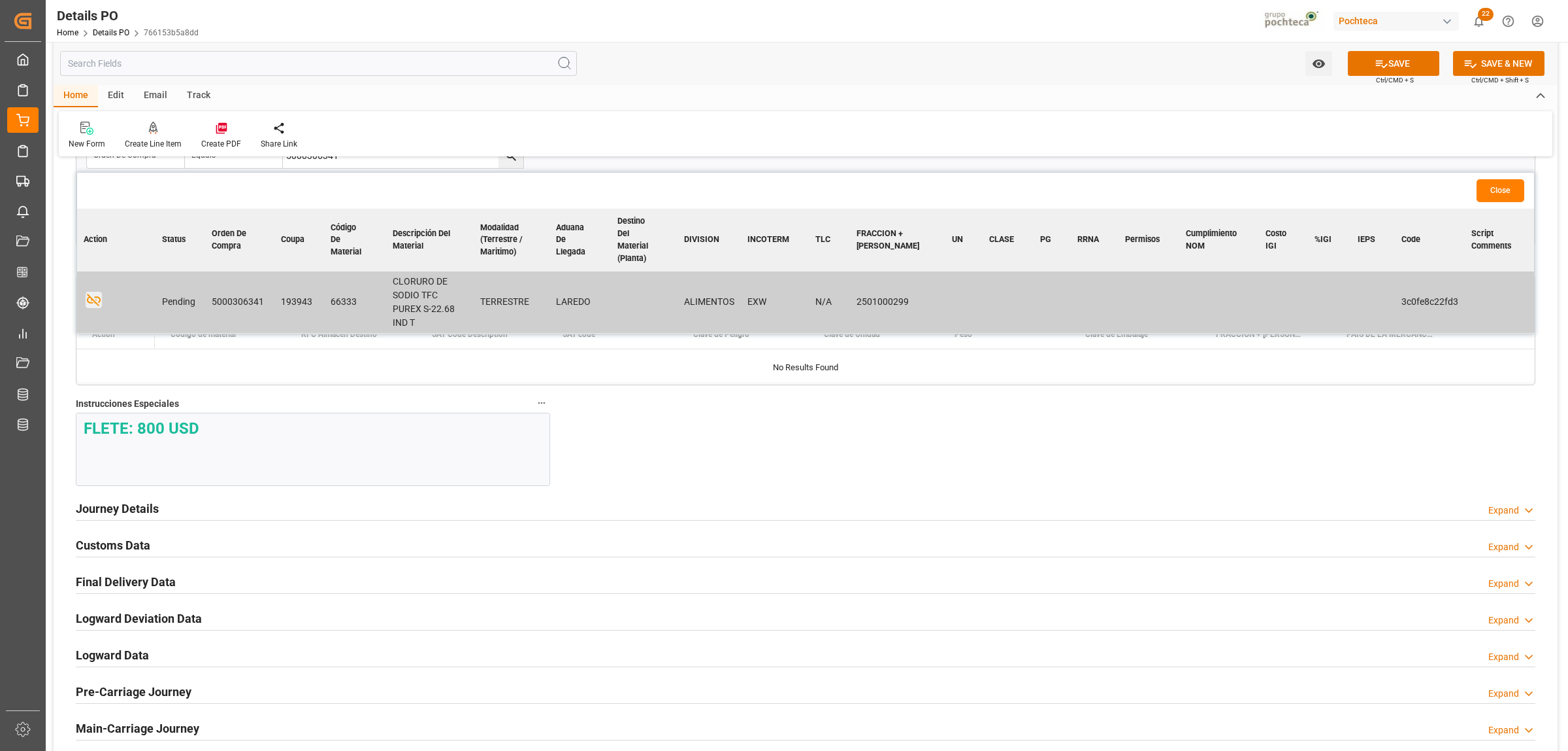
click at [119, 508] on h2 "Journey Details" at bounding box center [118, 508] width 83 height 18
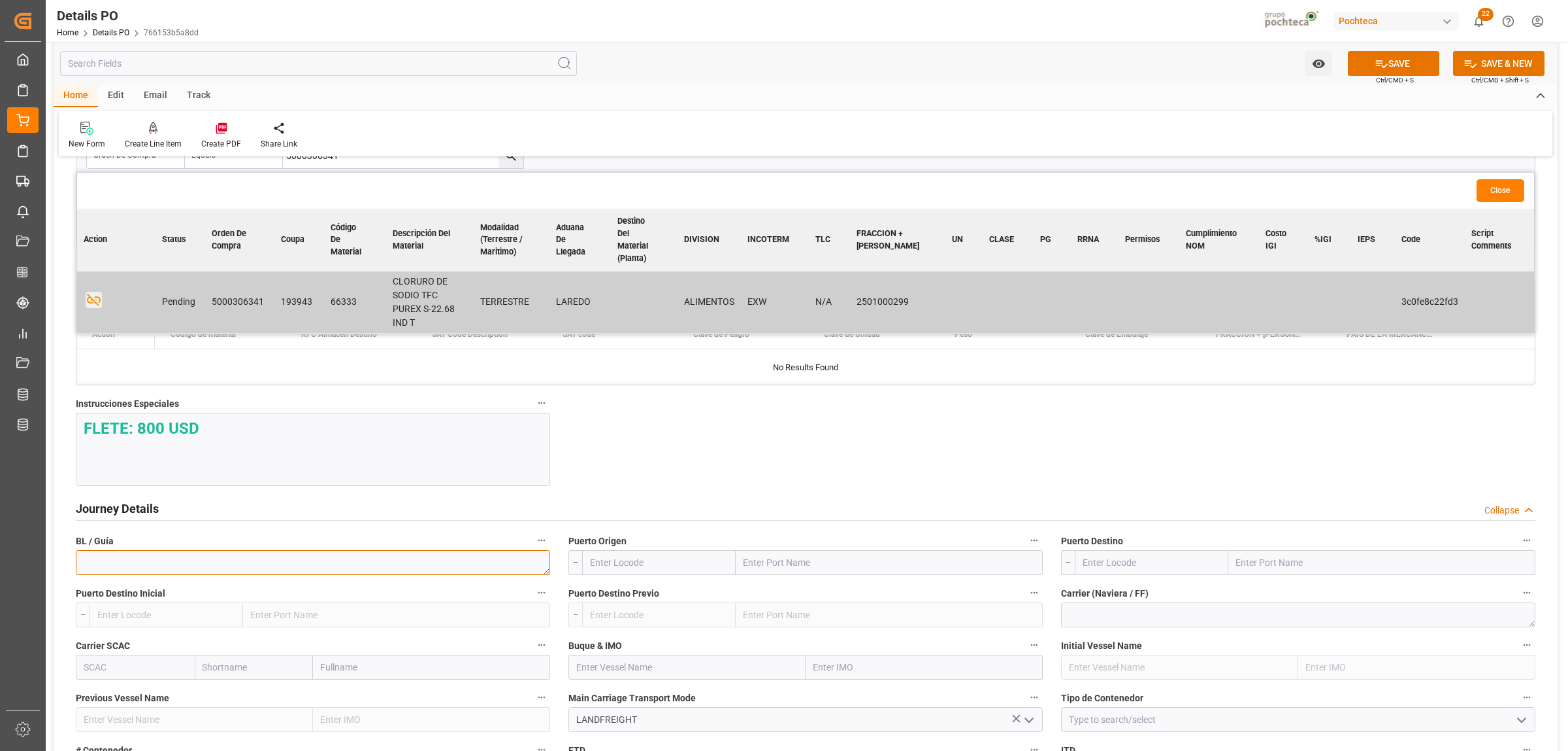
click at [170, 566] on textarea at bounding box center [313, 562] width 474 height 25
type textarea "912152181"
click at [767, 566] on input "text" at bounding box center [889, 562] width 307 height 25
type input "LAREDO"
click at [768, 618] on b "Laredo" at bounding box center [759, 621] width 30 height 11
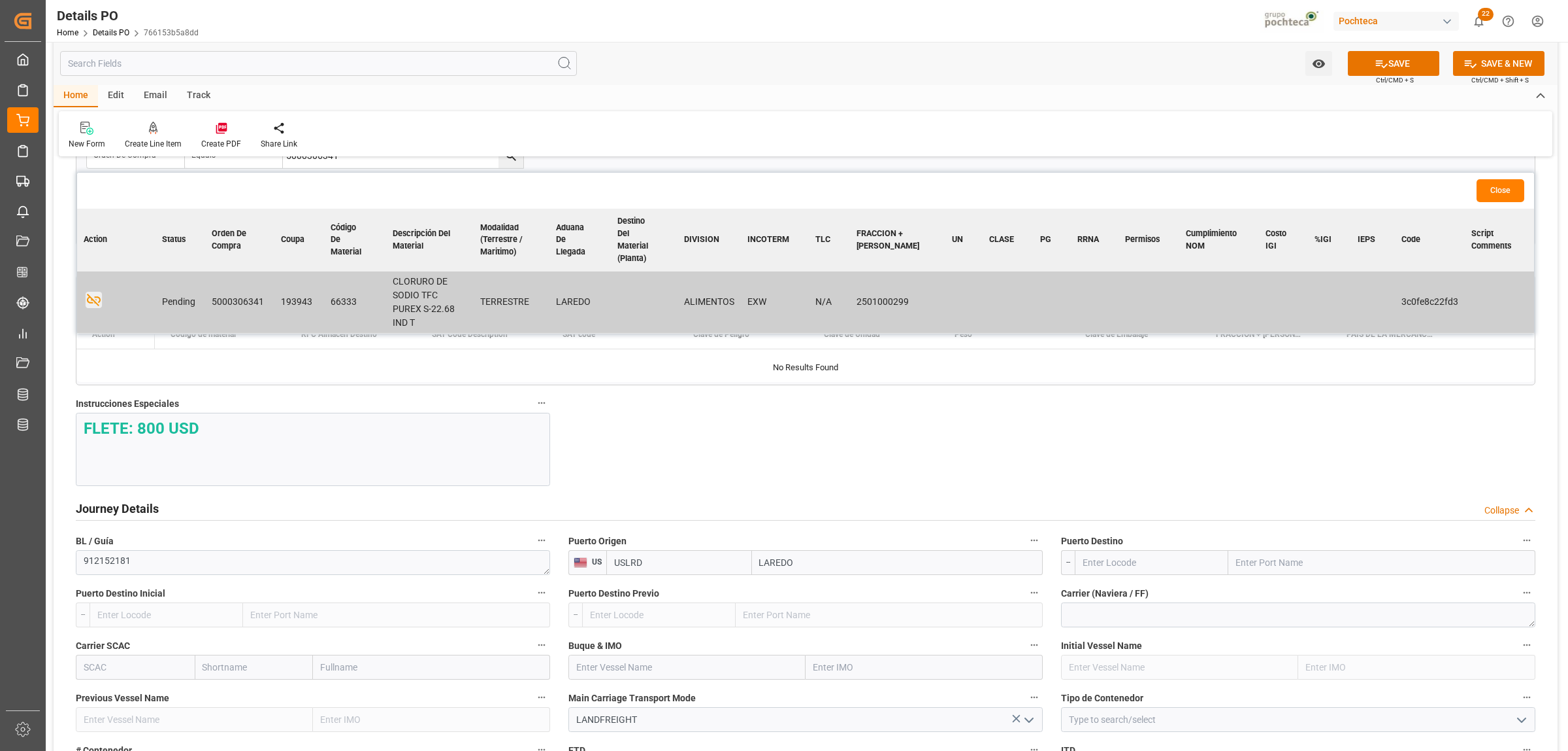
type input "USLRD"
type input "Laredo"
click at [1288, 573] on input "text" at bounding box center [1382, 562] width 307 height 25
type input "NUEVO LAREDO"
click at [1240, 597] on b "Nuevo Laredo" at bounding box center [1266, 591] width 58 height 11
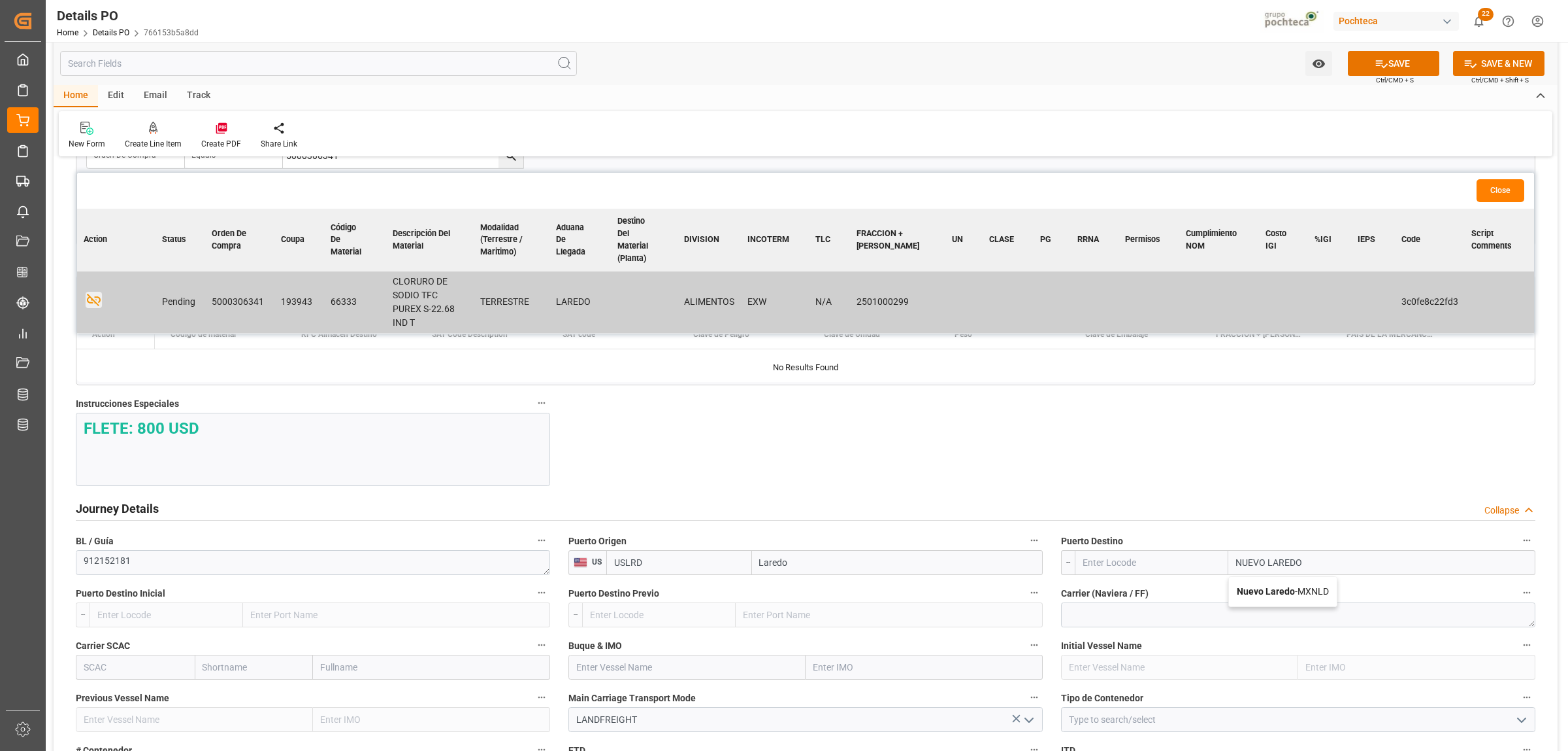
type input "MXNLD"
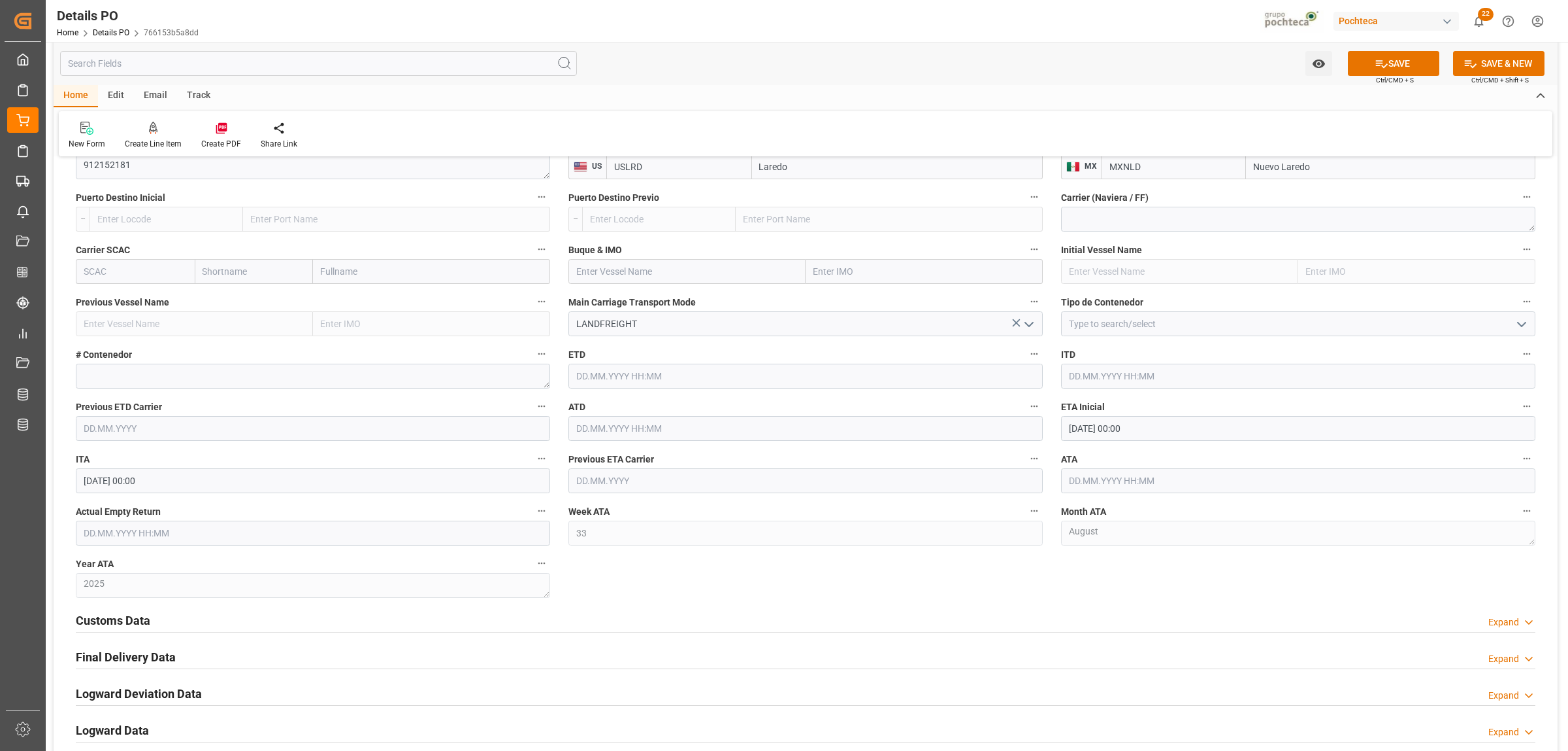
scroll to position [1471, 0]
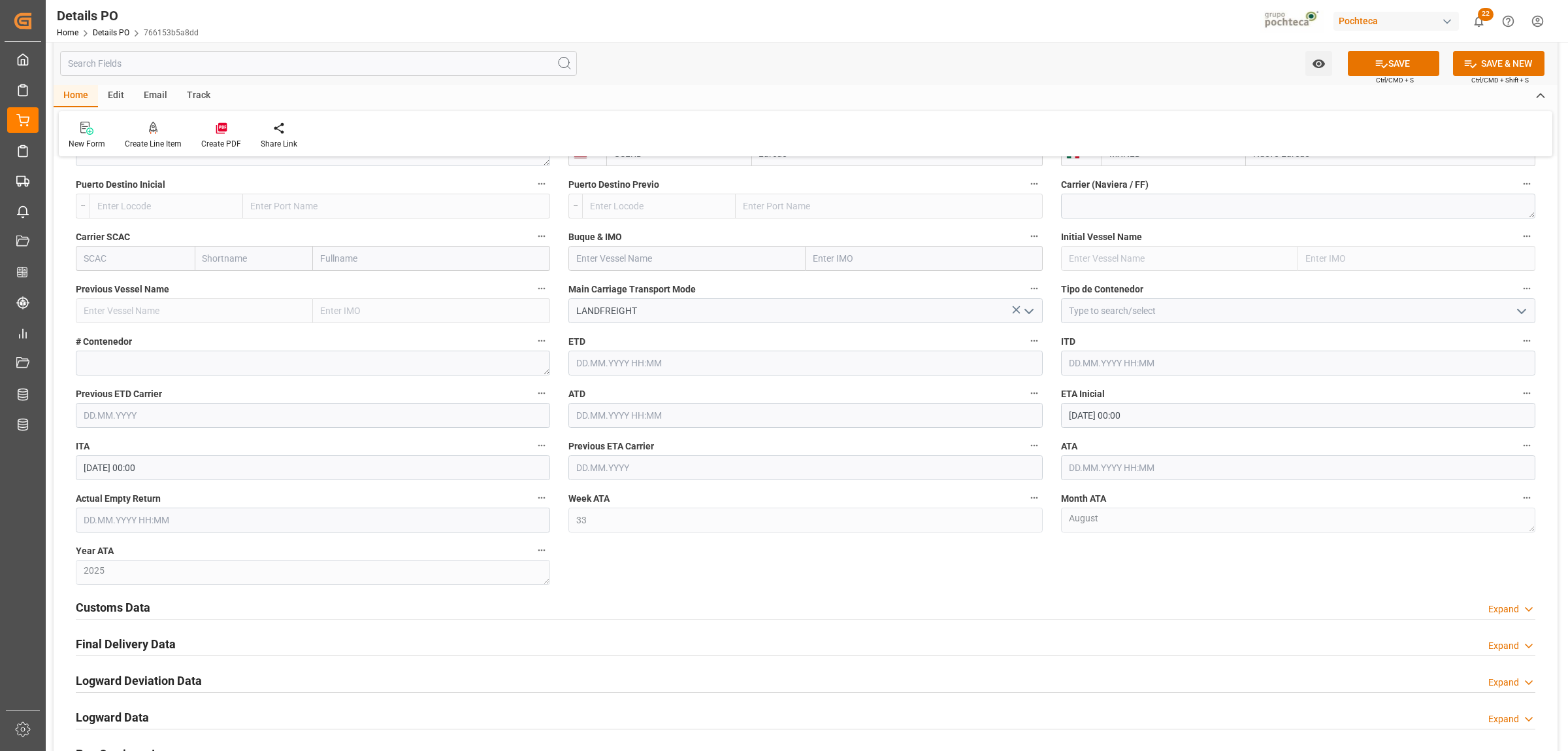
type input "Nuevo Laredo"
click at [1524, 311] on icon "open menu" at bounding box center [1521, 311] width 16 height 16
click at [1090, 432] on div "FTL" at bounding box center [1298, 428] width 473 height 30
type input "FTL"
click at [1504, 418] on input "11.08.2025 00:00" at bounding box center [1298, 415] width 474 height 25
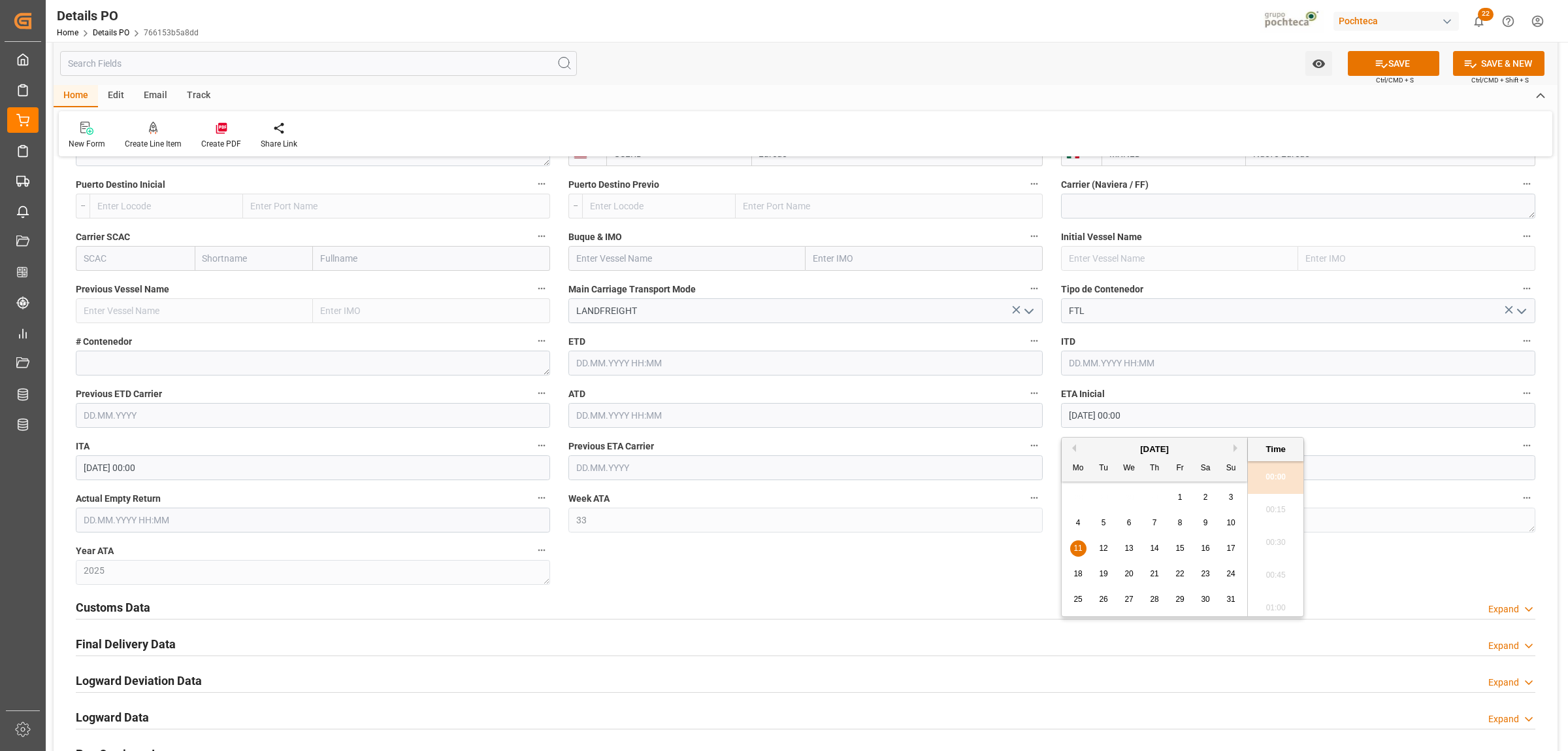
click at [1237, 448] on button "Next Month" at bounding box center [1237, 448] width 8 height 8
click at [1106, 499] on div "2" at bounding box center [1104, 498] width 16 height 16
type input "[DATE] 00:00"
click at [1079, 474] on input "text" at bounding box center [1298, 467] width 474 height 25
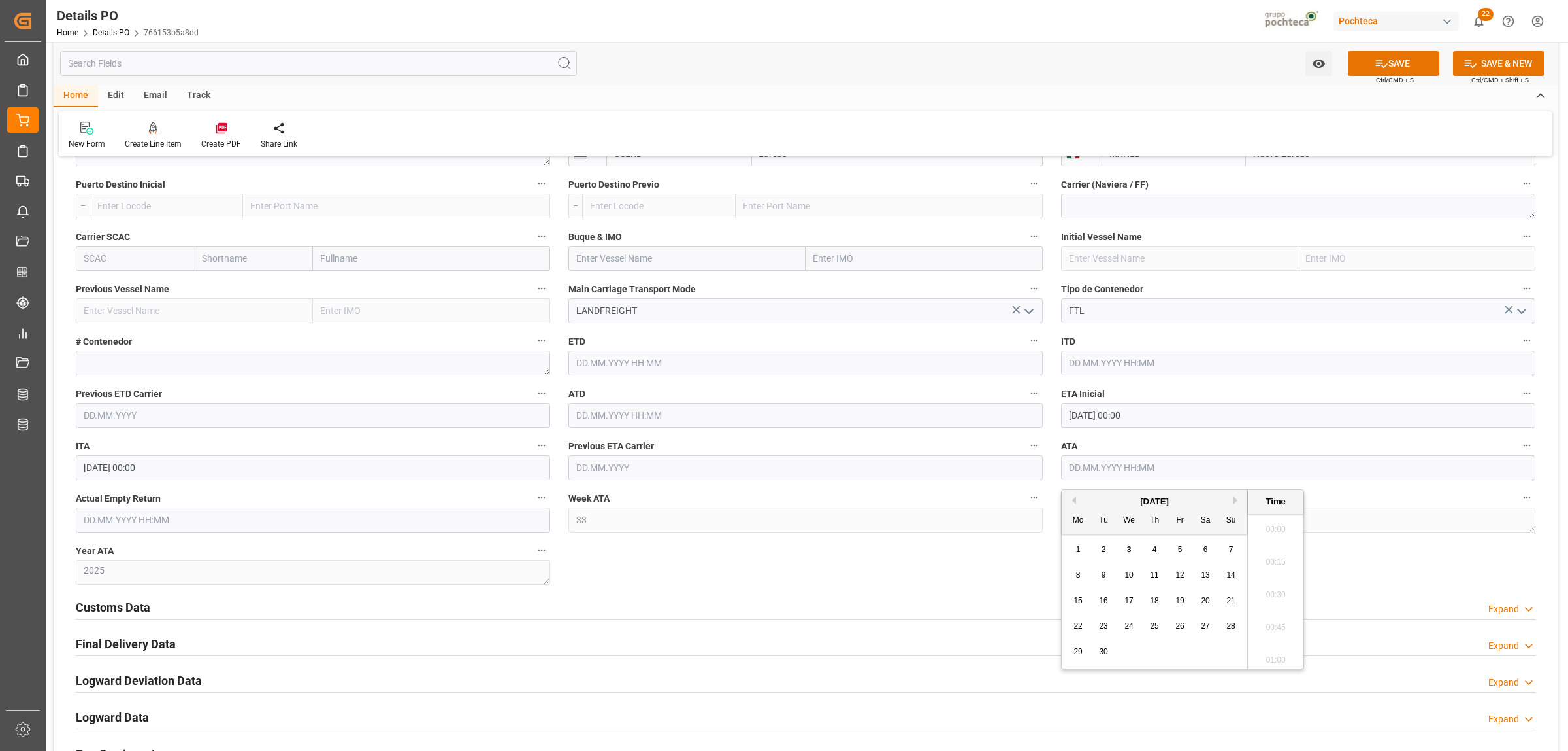
scroll to position [1802, 0]
click at [1106, 546] on span "2" at bounding box center [1104, 549] width 4 height 9
type input "[DATE] 00:00"
click at [116, 613] on h2 "Customs Data" at bounding box center [113, 606] width 75 height 18
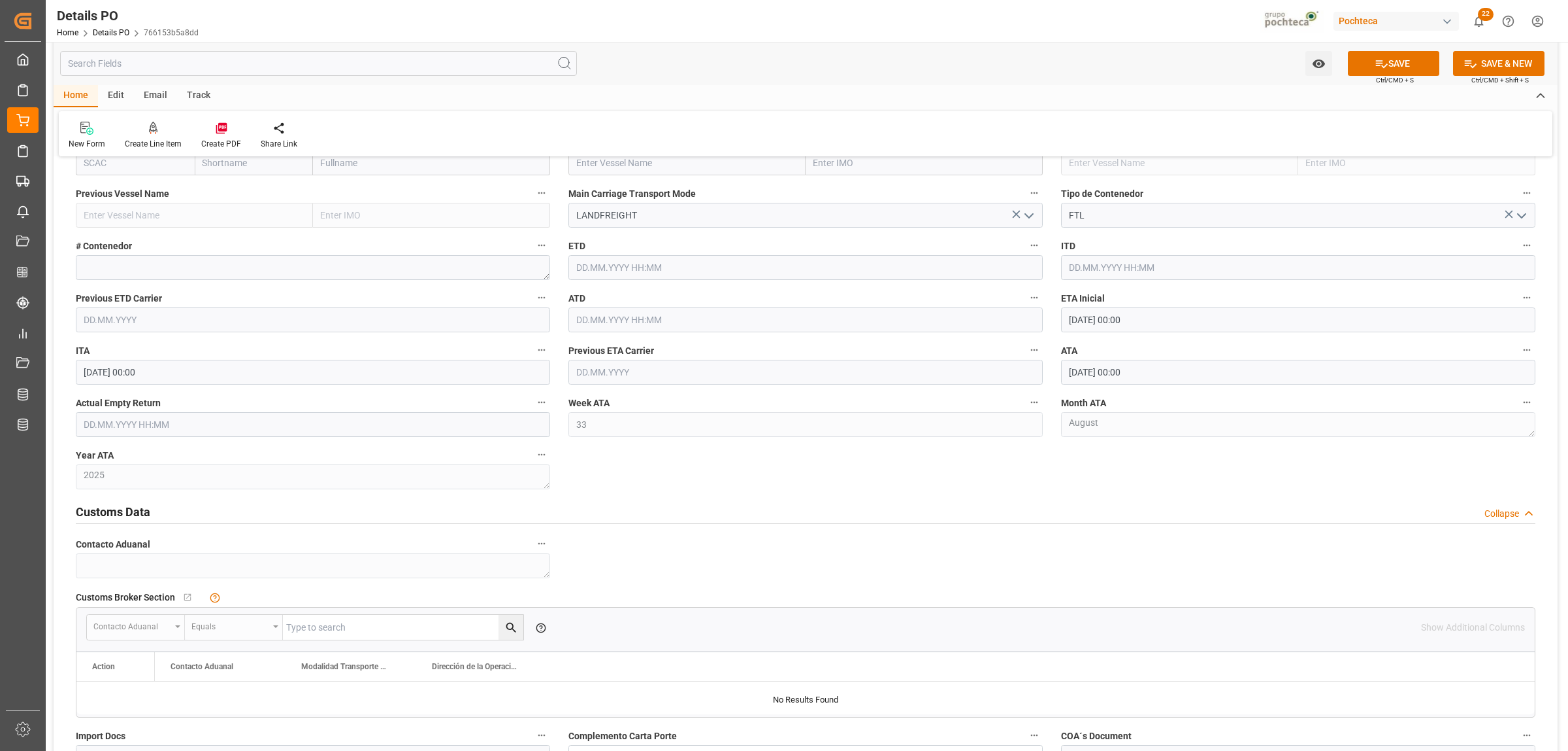
scroll to position [1716, 0]
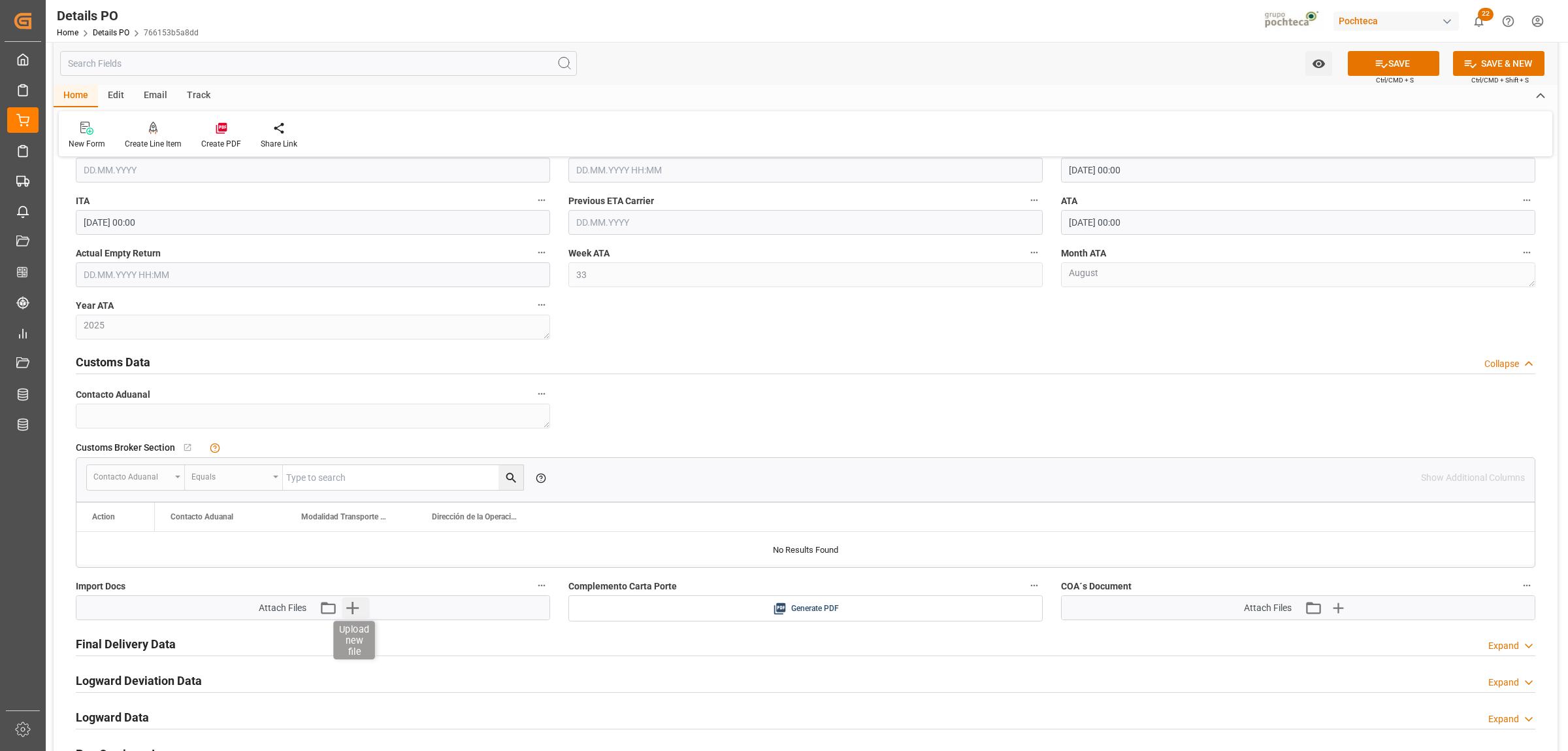
click at [356, 609] on icon "button" at bounding box center [352, 608] width 13 height 13
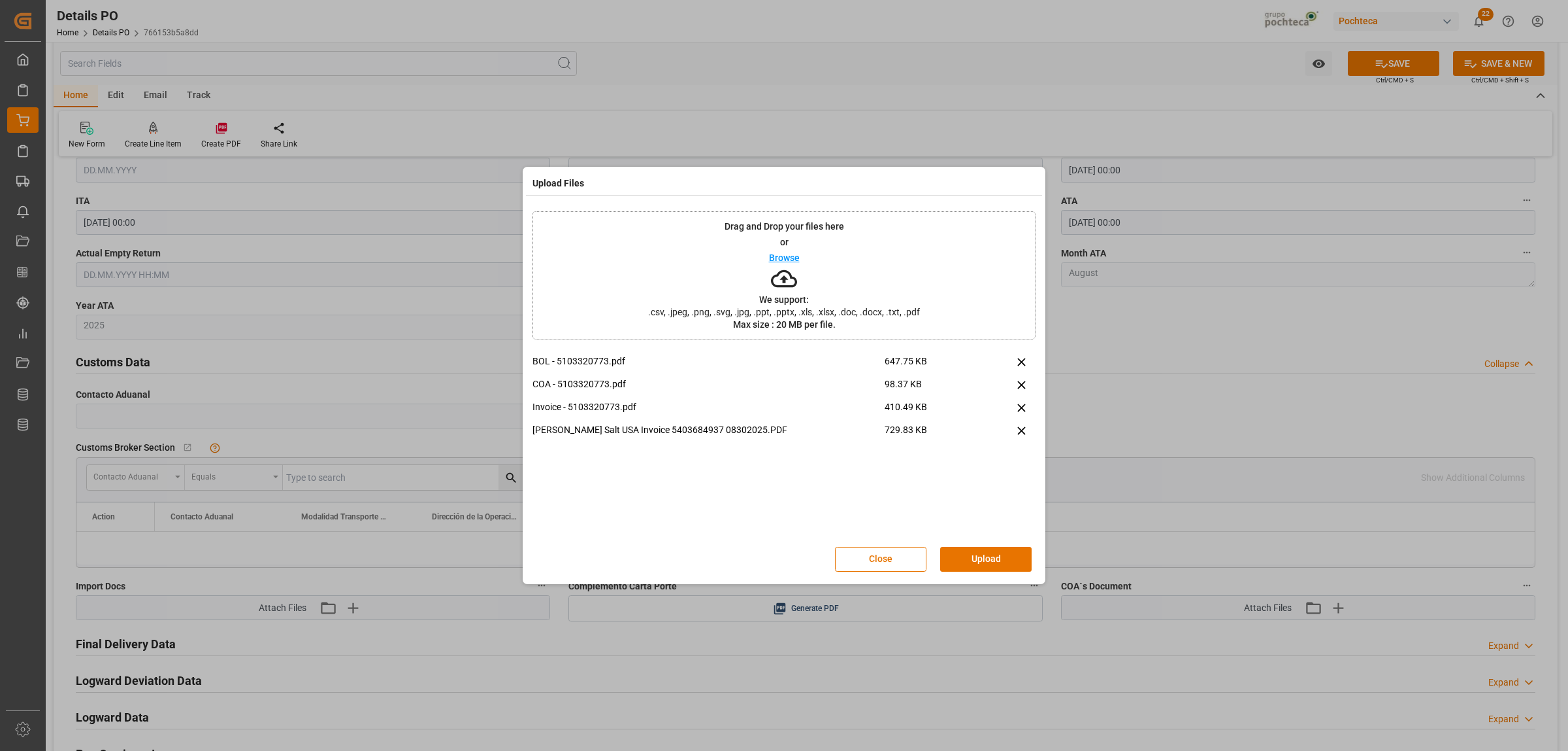
click at [1037, 407] on div "Drag and Drop your files here or Browse We support: .csv, .jpeg, .png, .svg, .j…" at bounding box center [784, 392] width 517 height 376
click at [1021, 407] on icon at bounding box center [1021, 407] width 8 height 8
click at [992, 562] on button "Upload" at bounding box center [986, 558] width 92 height 25
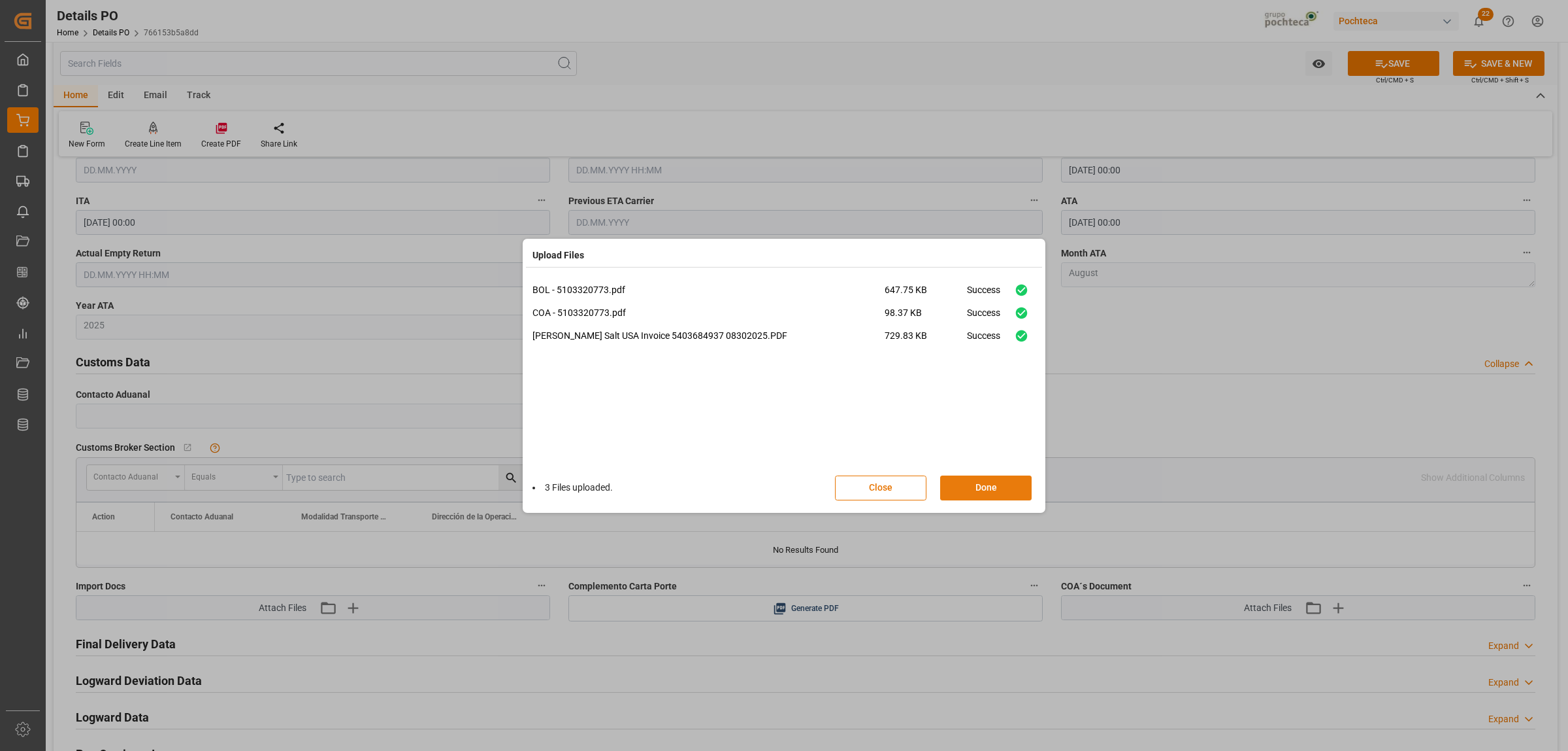
click at [984, 488] on button "Done" at bounding box center [986, 487] width 92 height 25
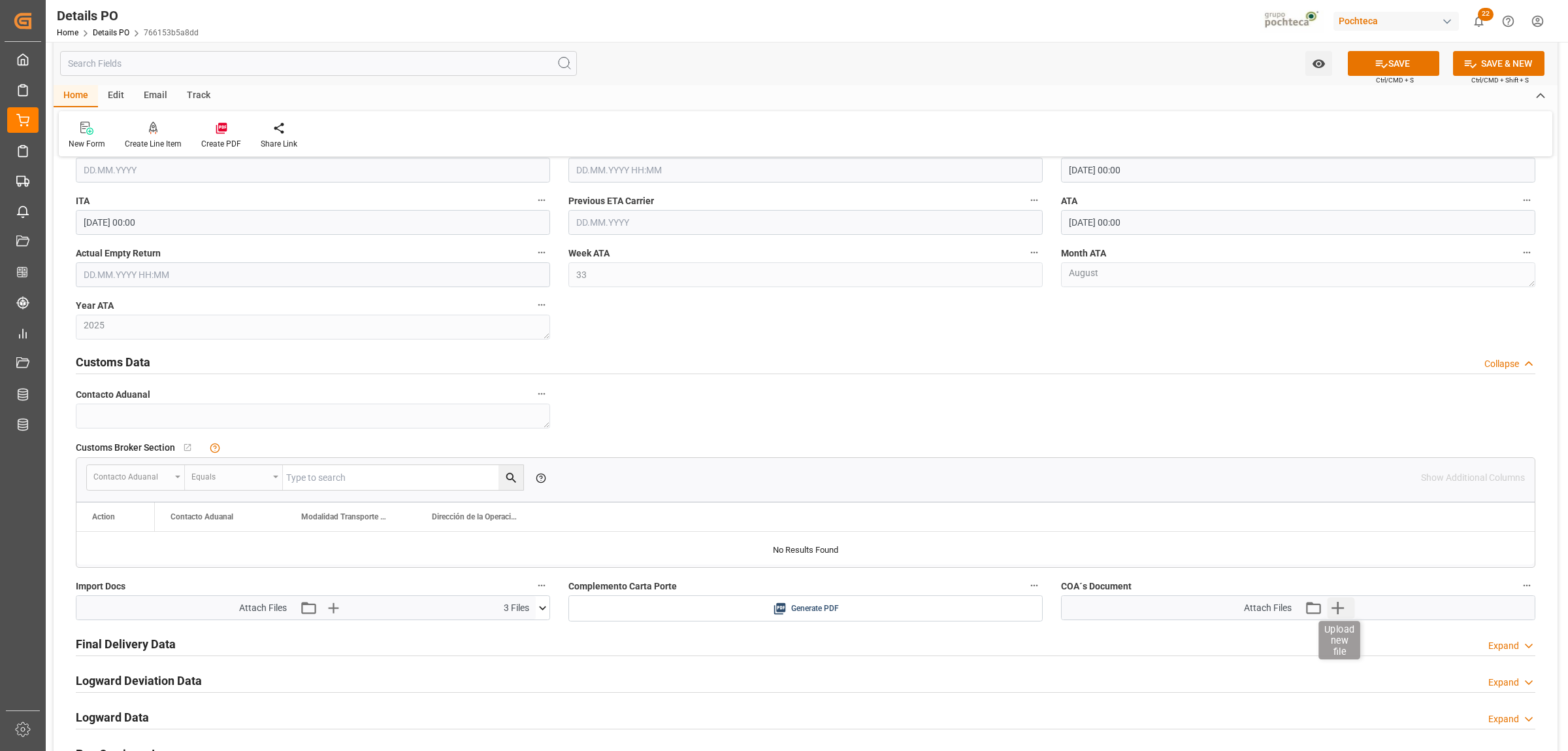
click at [1335, 613] on icon "button" at bounding box center [1338, 608] width 21 height 21
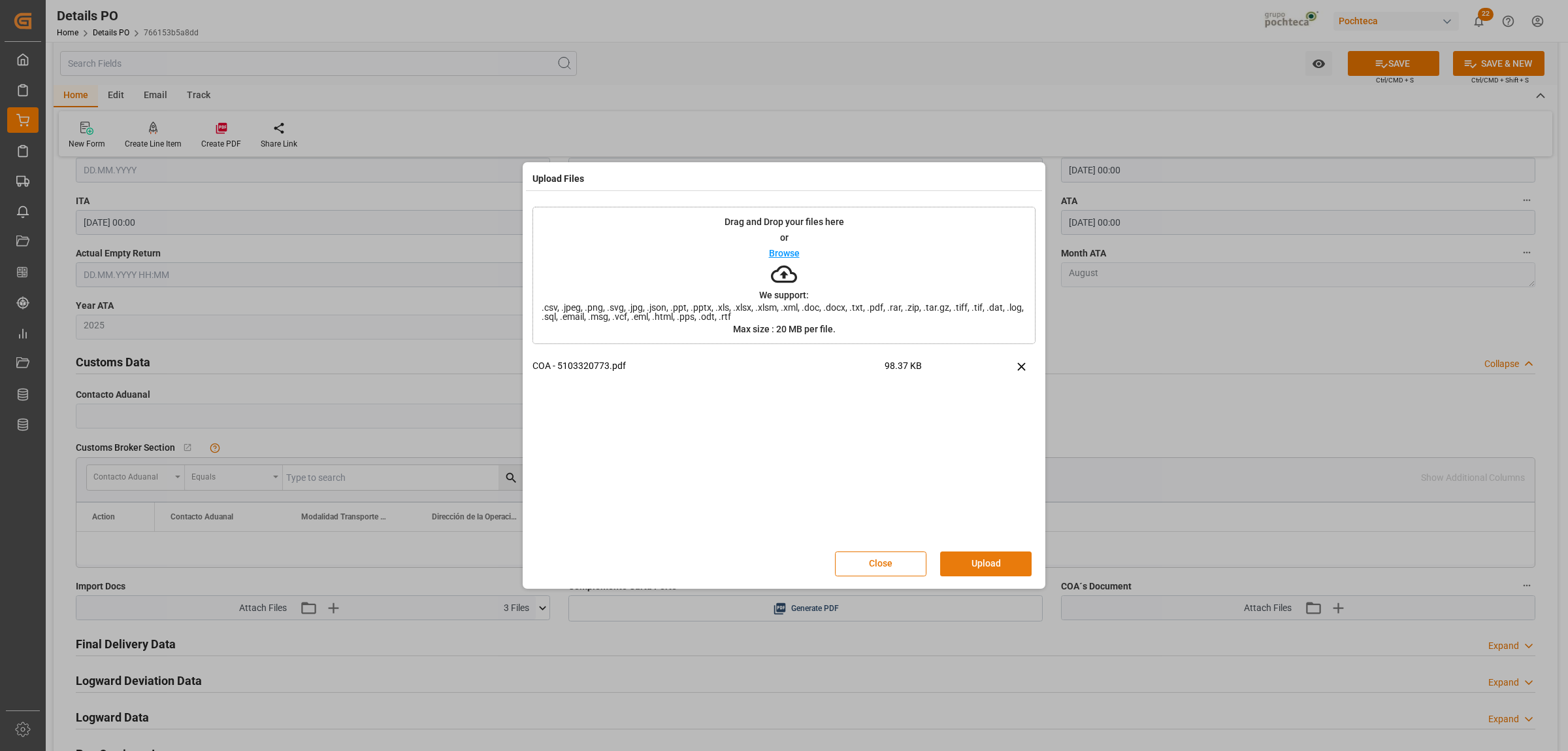
click at [975, 566] on button "Upload" at bounding box center [986, 563] width 92 height 25
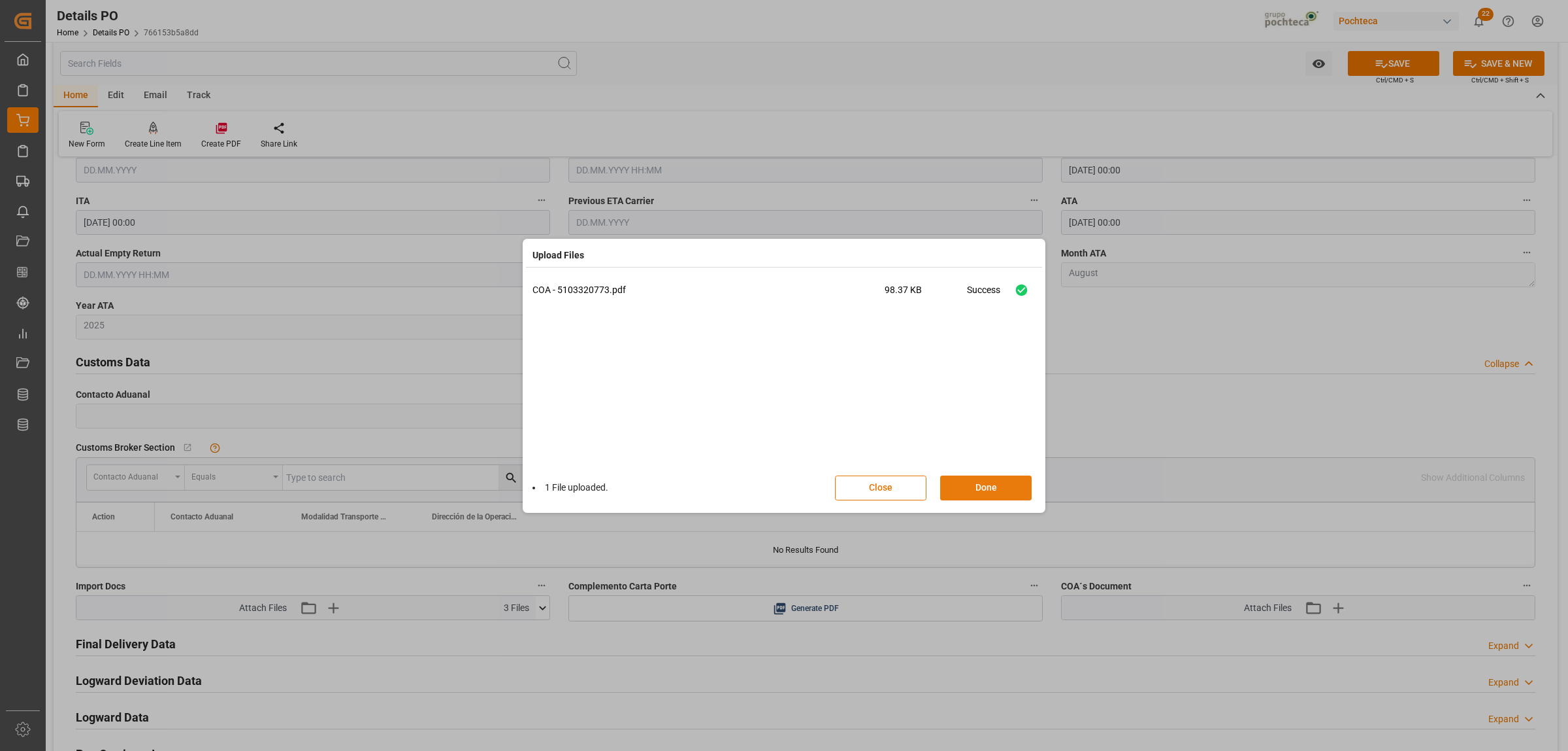
click at [982, 486] on button "Done" at bounding box center [986, 487] width 92 height 25
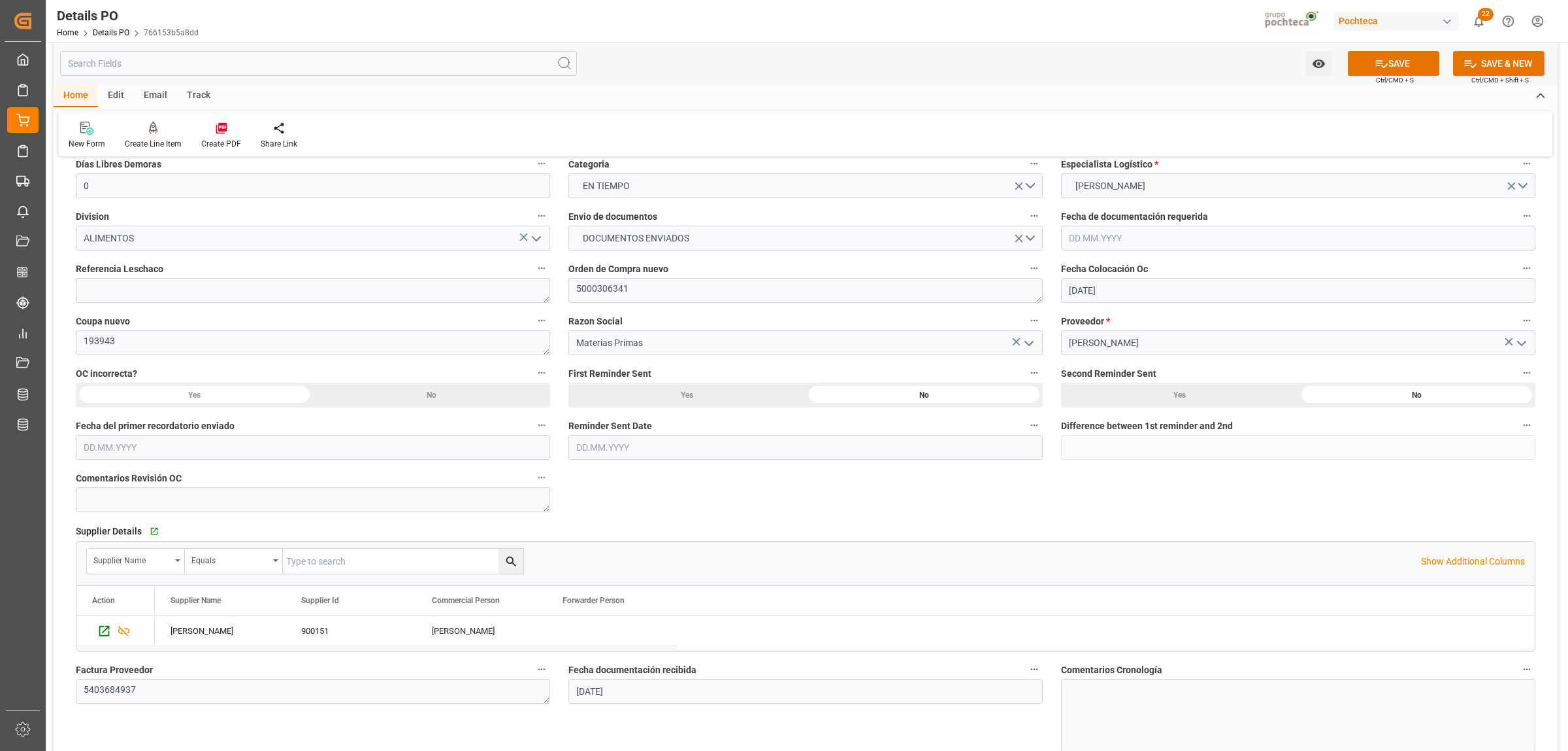
scroll to position [0, 0]
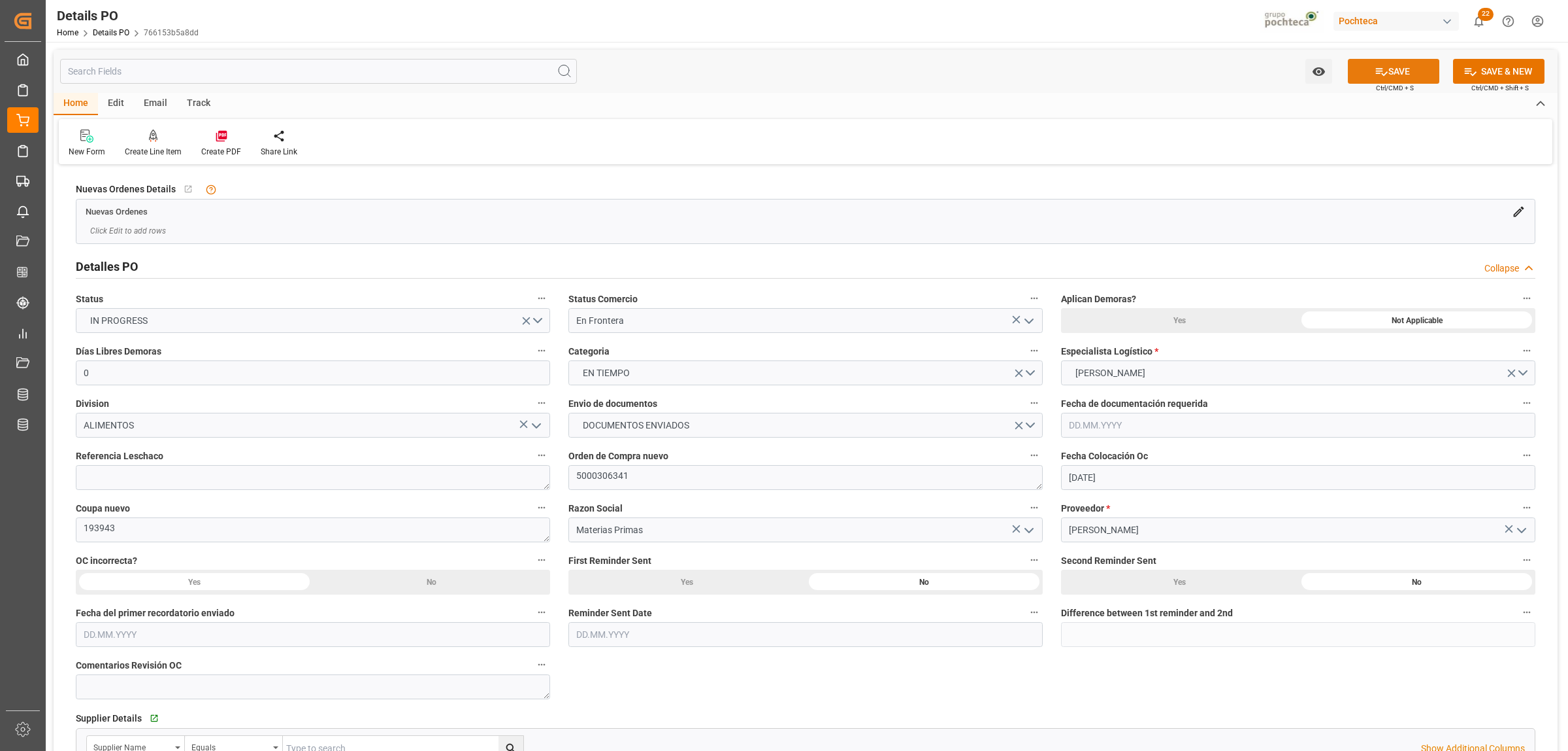
click at [1387, 75] on button "SAVE" at bounding box center [1394, 71] width 92 height 25
click at [219, 138] on icon at bounding box center [221, 136] width 11 height 11
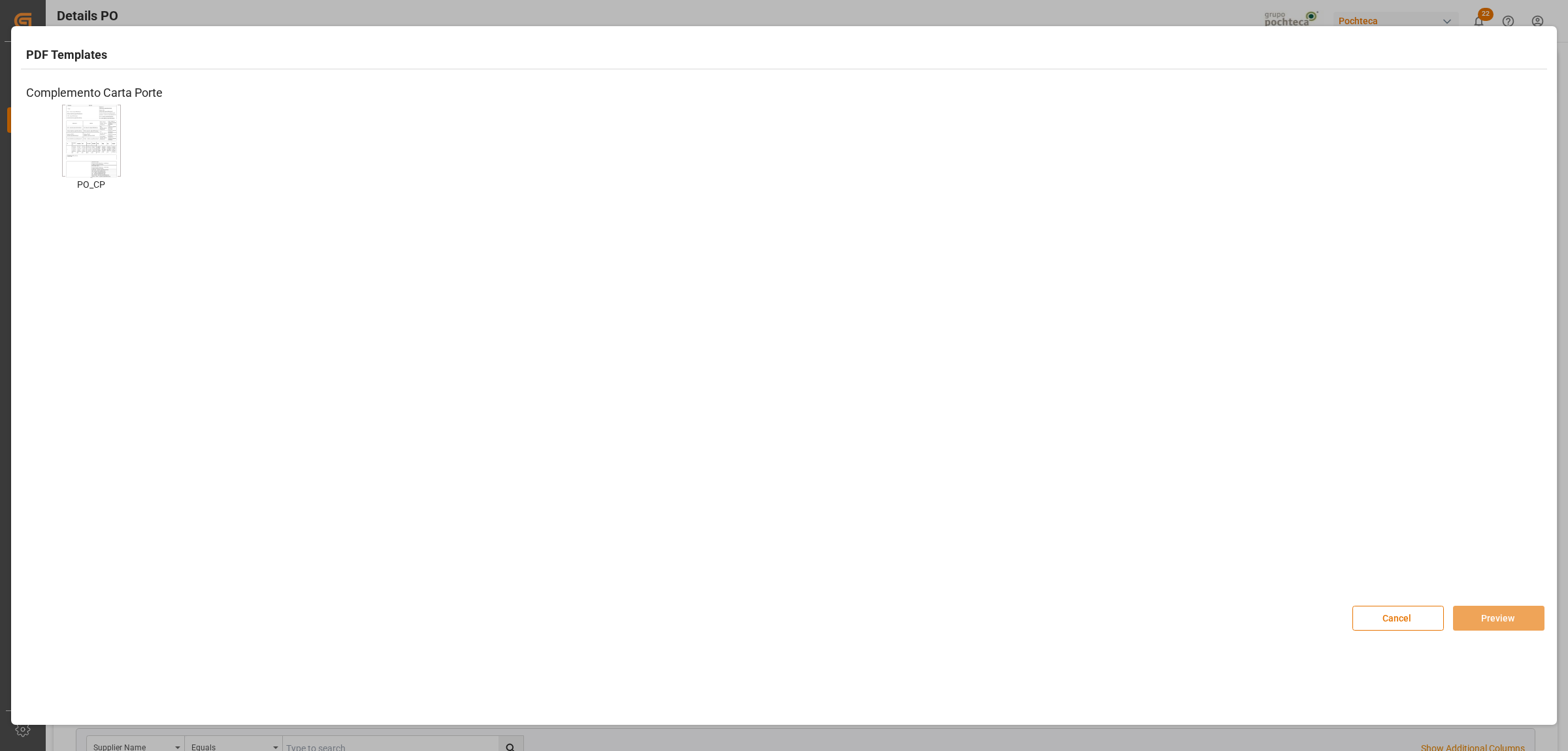
click at [89, 134] on img at bounding box center [92, 140] width 52 height 74
click at [1477, 623] on button "Preview" at bounding box center [1499, 618] width 92 height 25
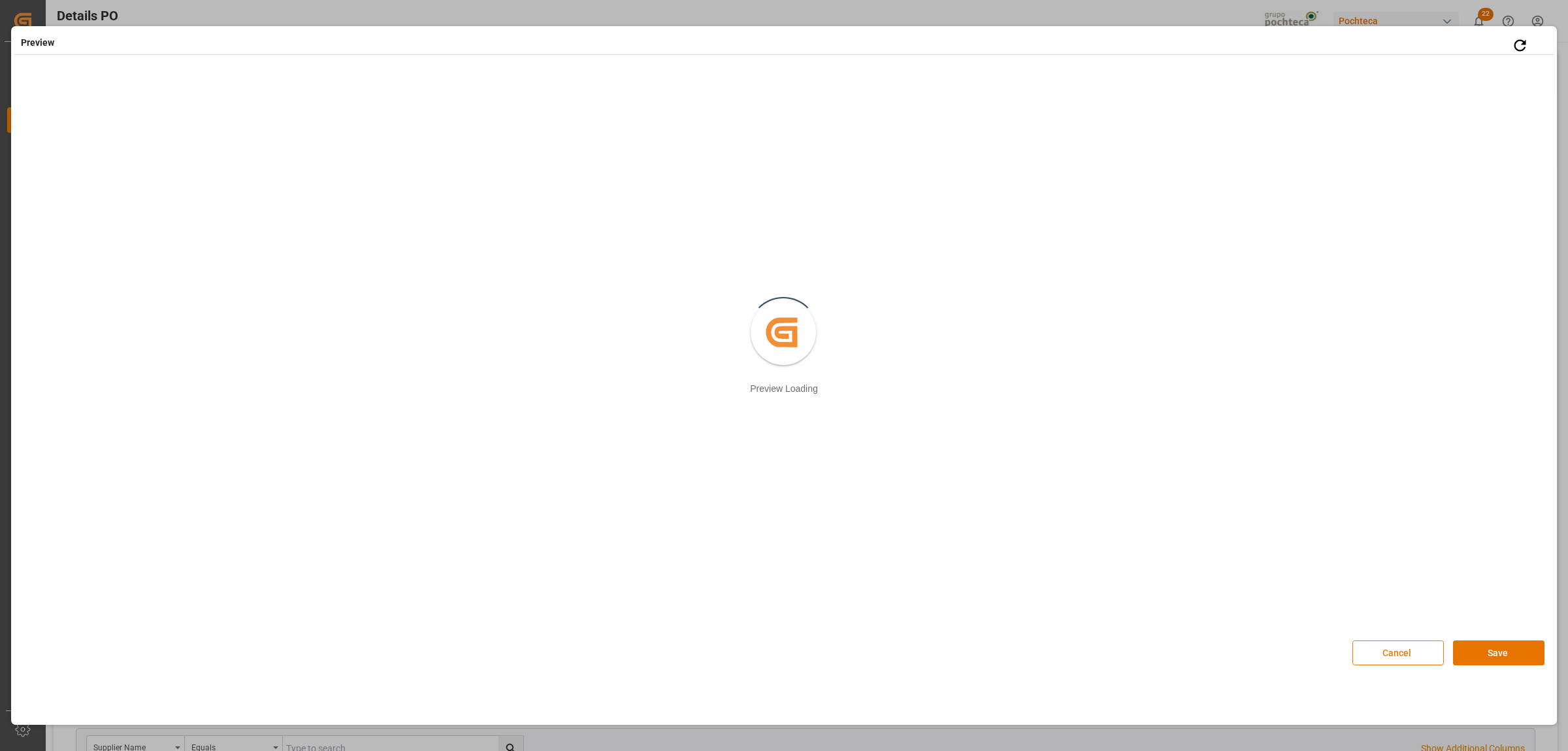
click at [1396, 655] on button "Cancel" at bounding box center [1398, 652] width 92 height 25
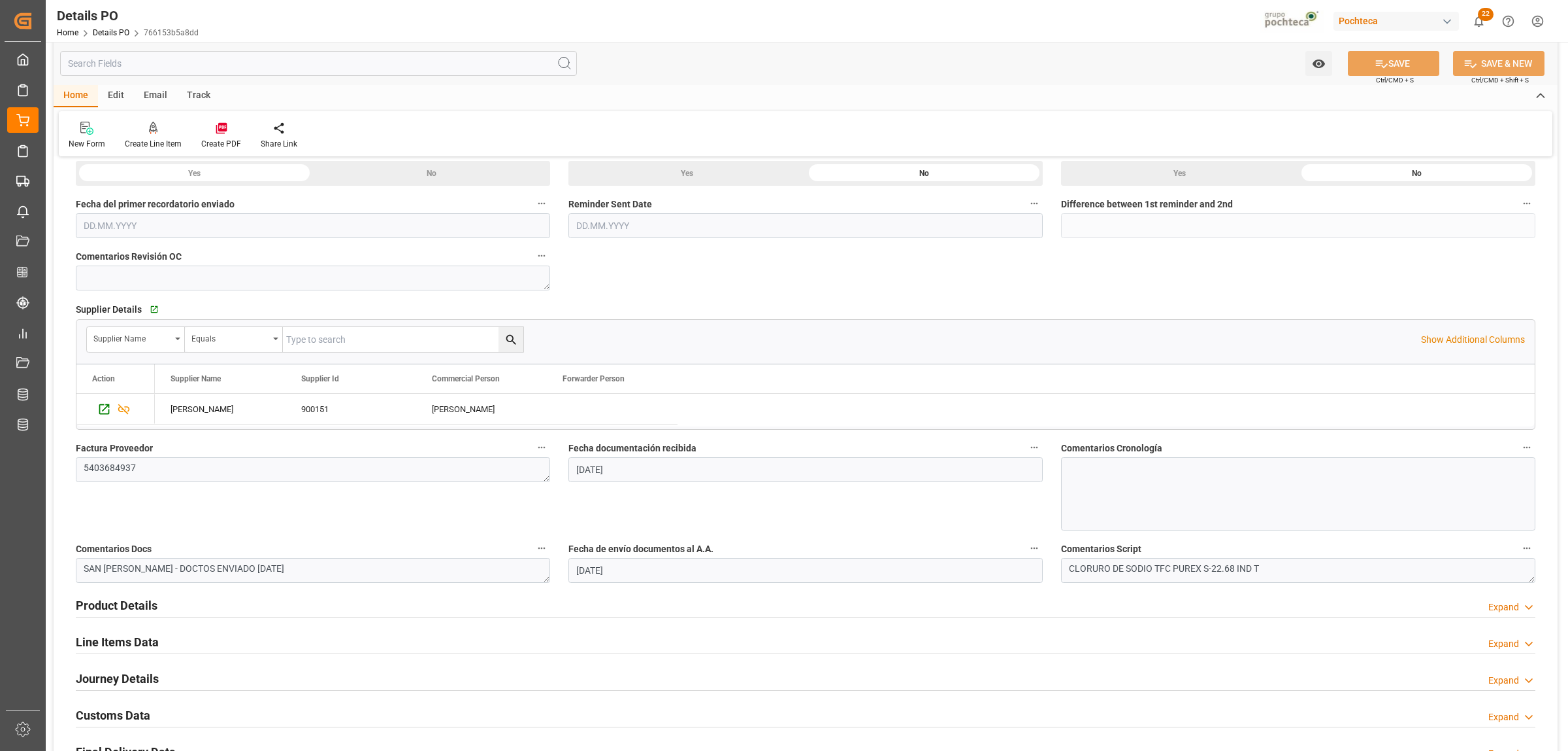
scroll to position [490, 0]
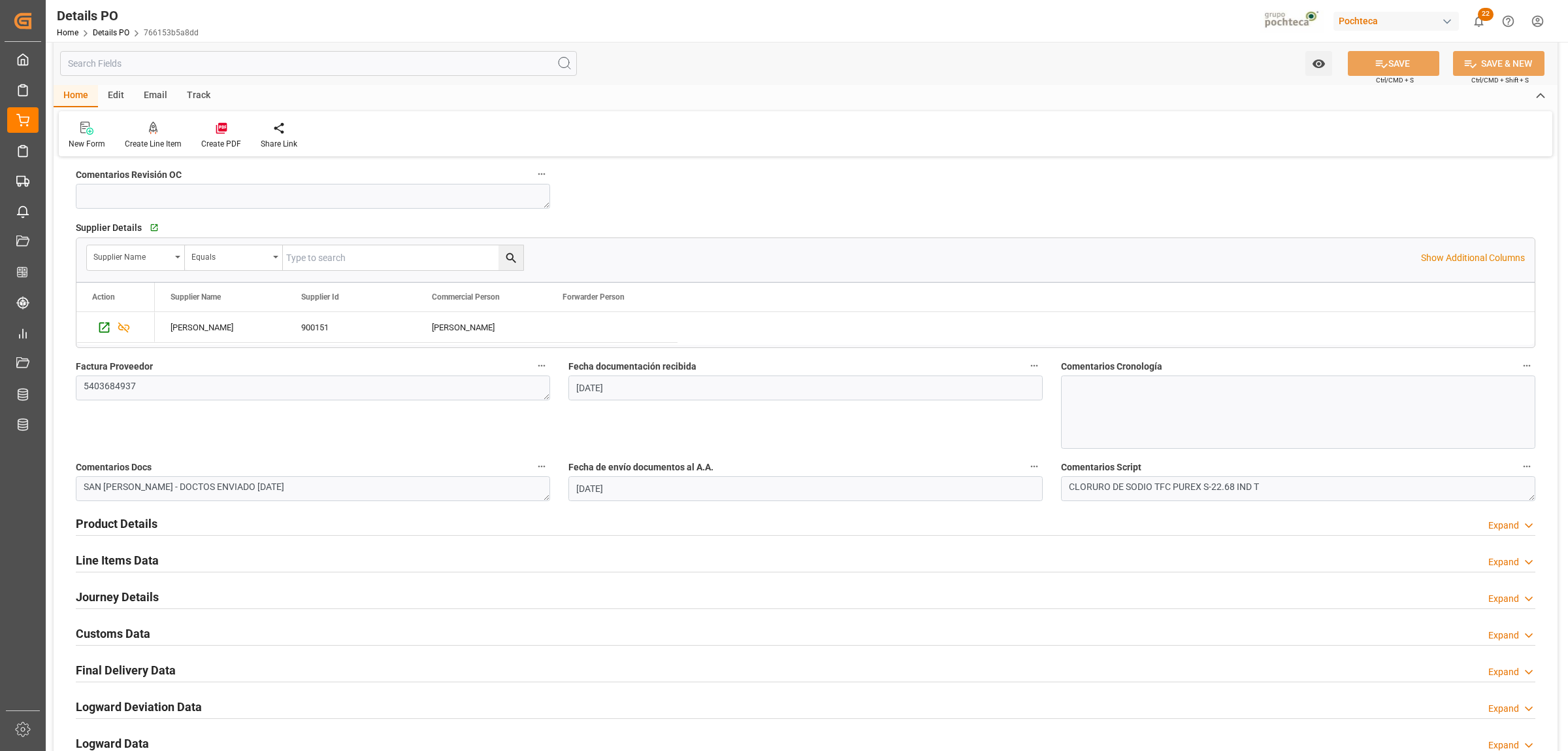
click at [142, 525] on h2 "Product Details" at bounding box center [117, 523] width 82 height 18
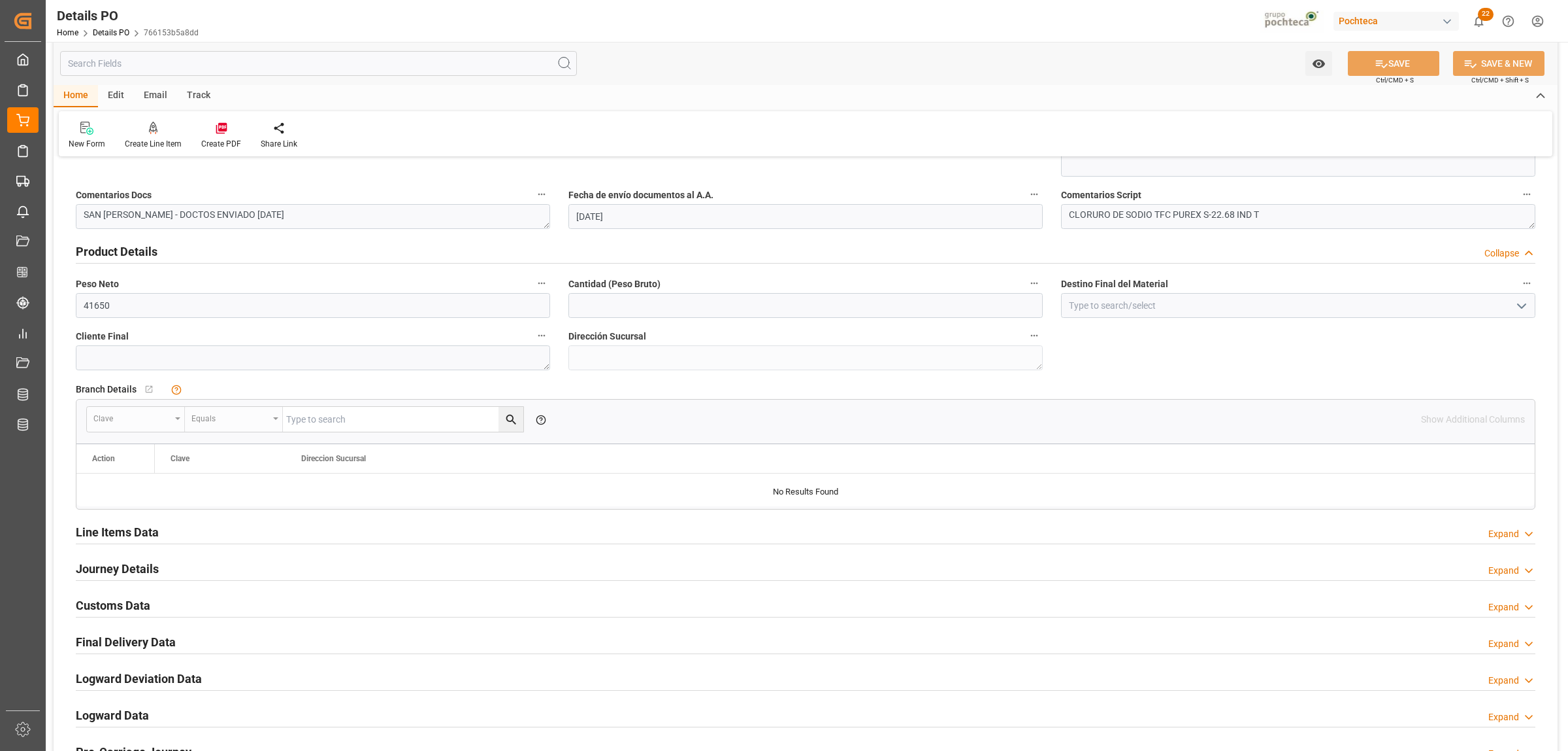
scroll to position [735, 0]
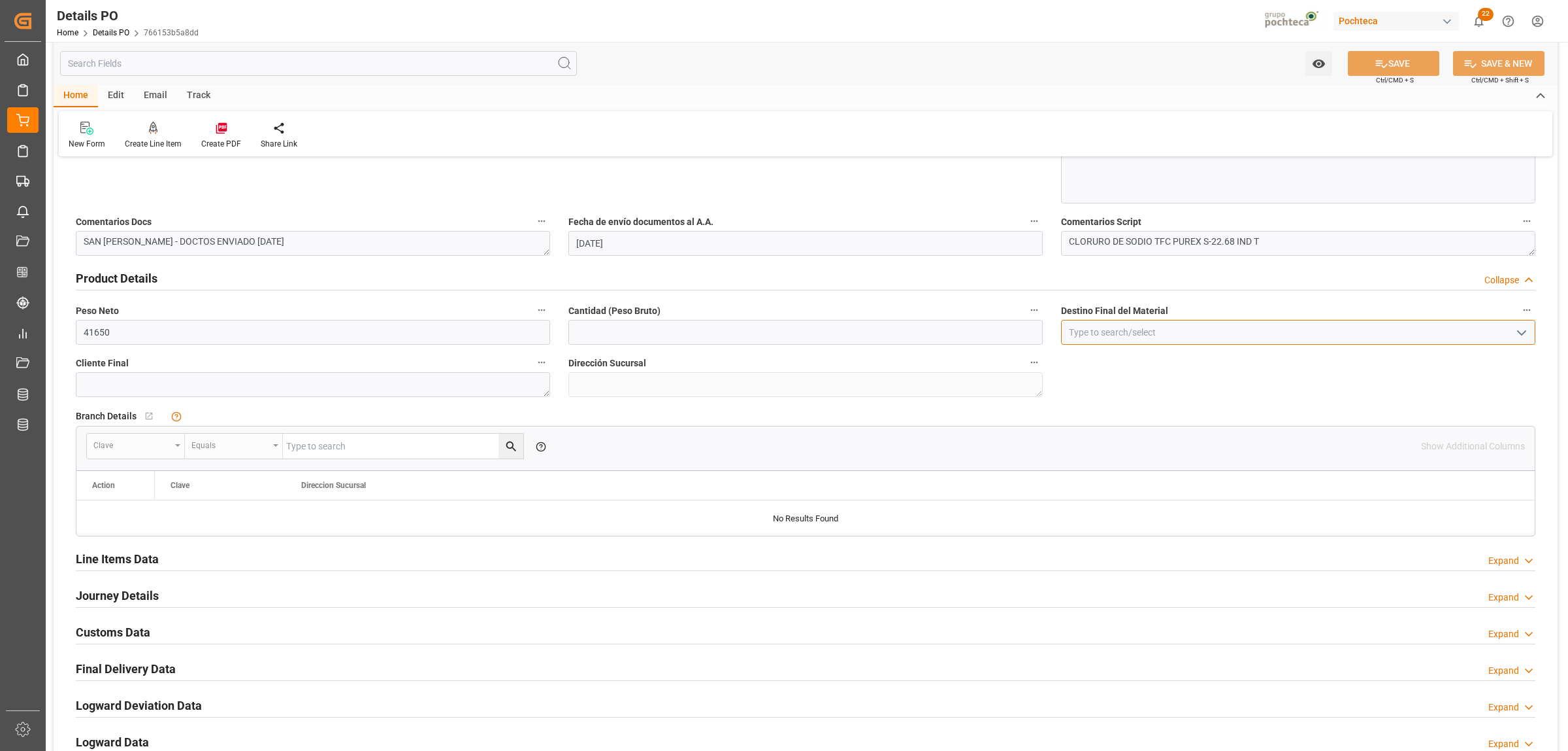
click at [1434, 338] on input at bounding box center [1298, 331] width 474 height 25
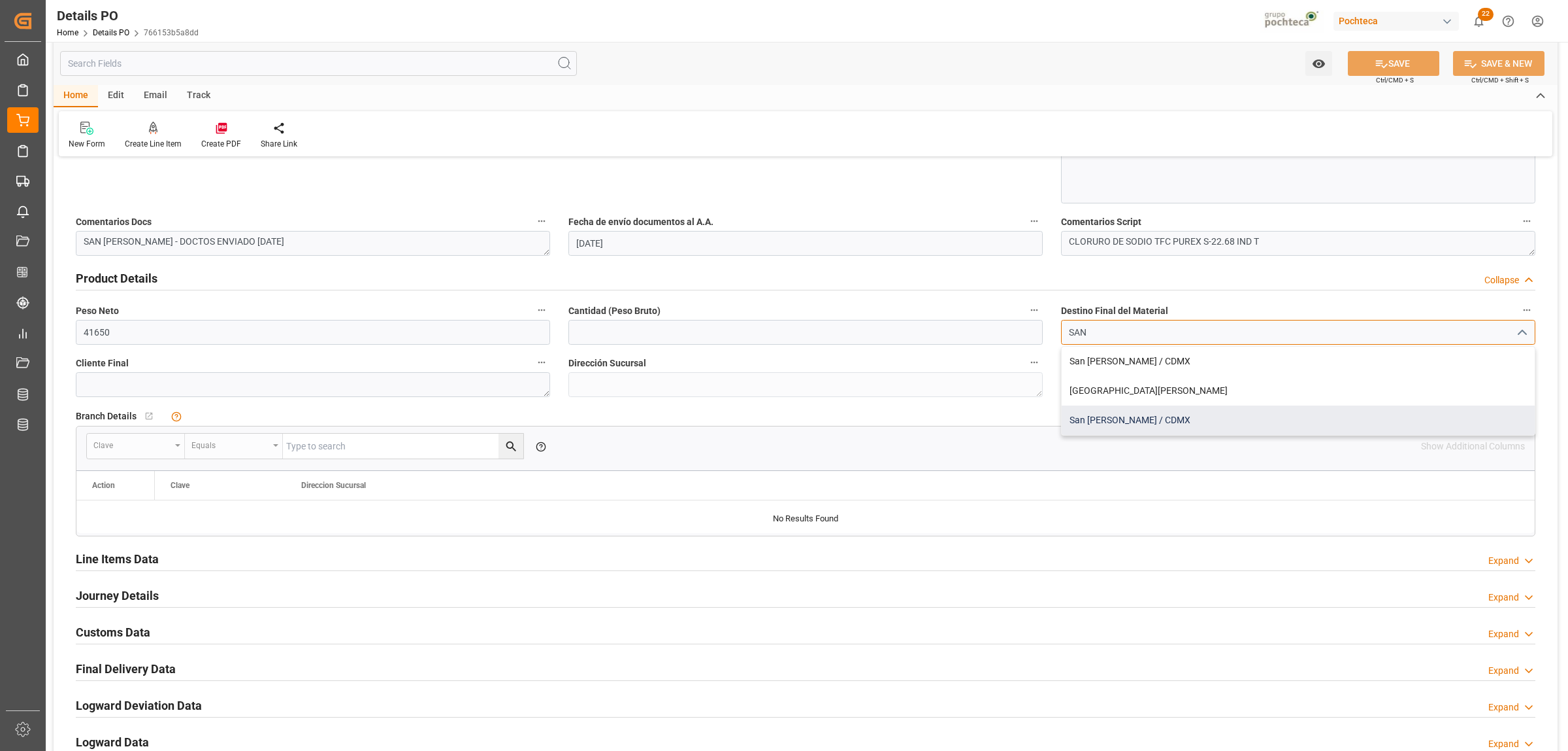
click at [1090, 422] on div "San [PERSON_NAME] / CDMX" at bounding box center [1298, 420] width 473 height 30
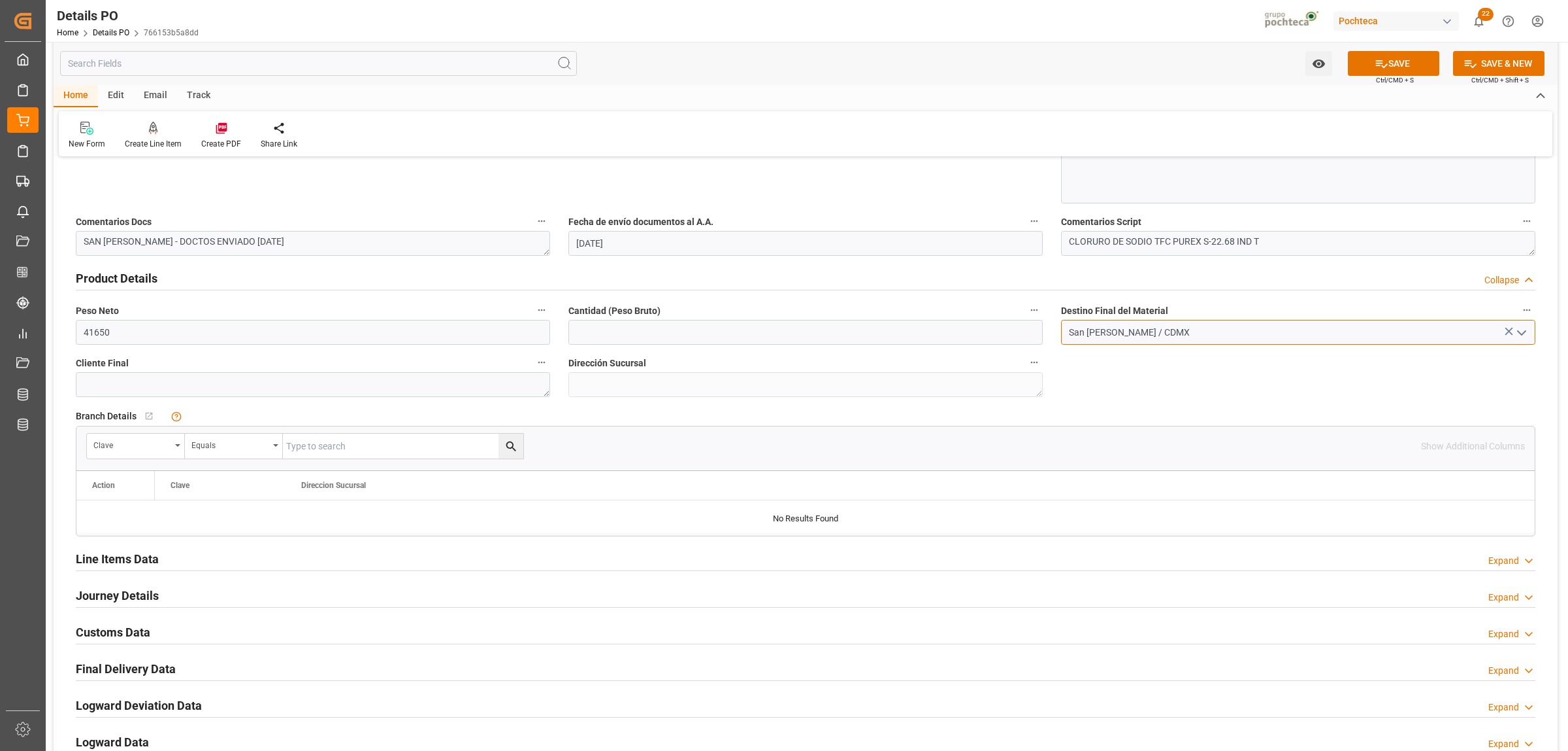
type input "San [PERSON_NAME] / CDMX"
click at [312, 329] on input "41650" at bounding box center [313, 331] width 474 height 25
drag, startPoint x: 165, startPoint y: 337, endPoint x: 49, endPoint y: 342, distance: 116.1
click at [49, 342] on div "Watch Option SAVE Ctrl/CMD + S SAVE & NEW Ctrl/CMD + Shift + S Home Edit Email …" at bounding box center [805, 152] width 1520 height 1692
type input "19000"
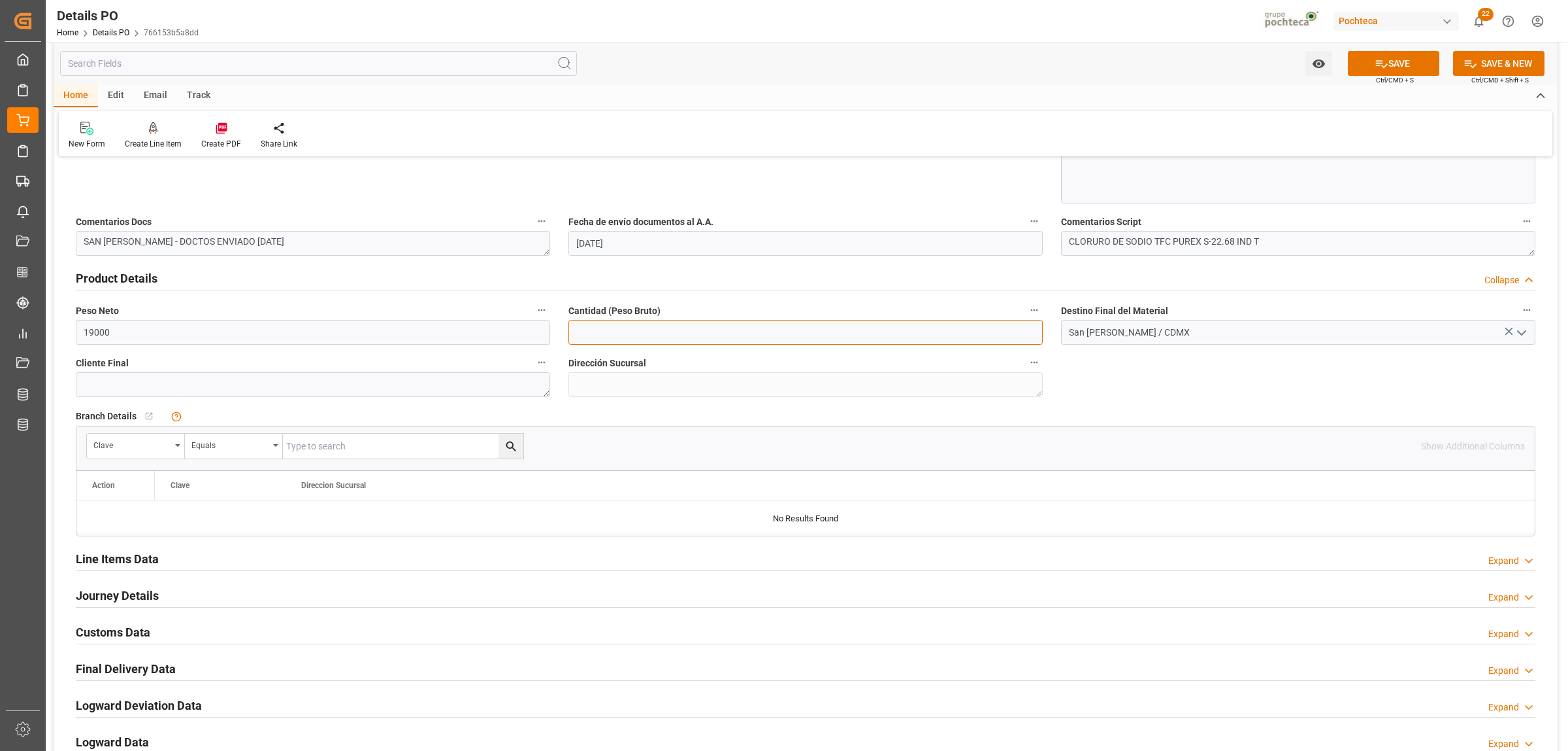
click at [669, 335] on input "text" at bounding box center [805, 331] width 474 height 25
type input "19000"
click at [1423, 69] on button "SAVE" at bounding box center [1394, 63] width 92 height 25
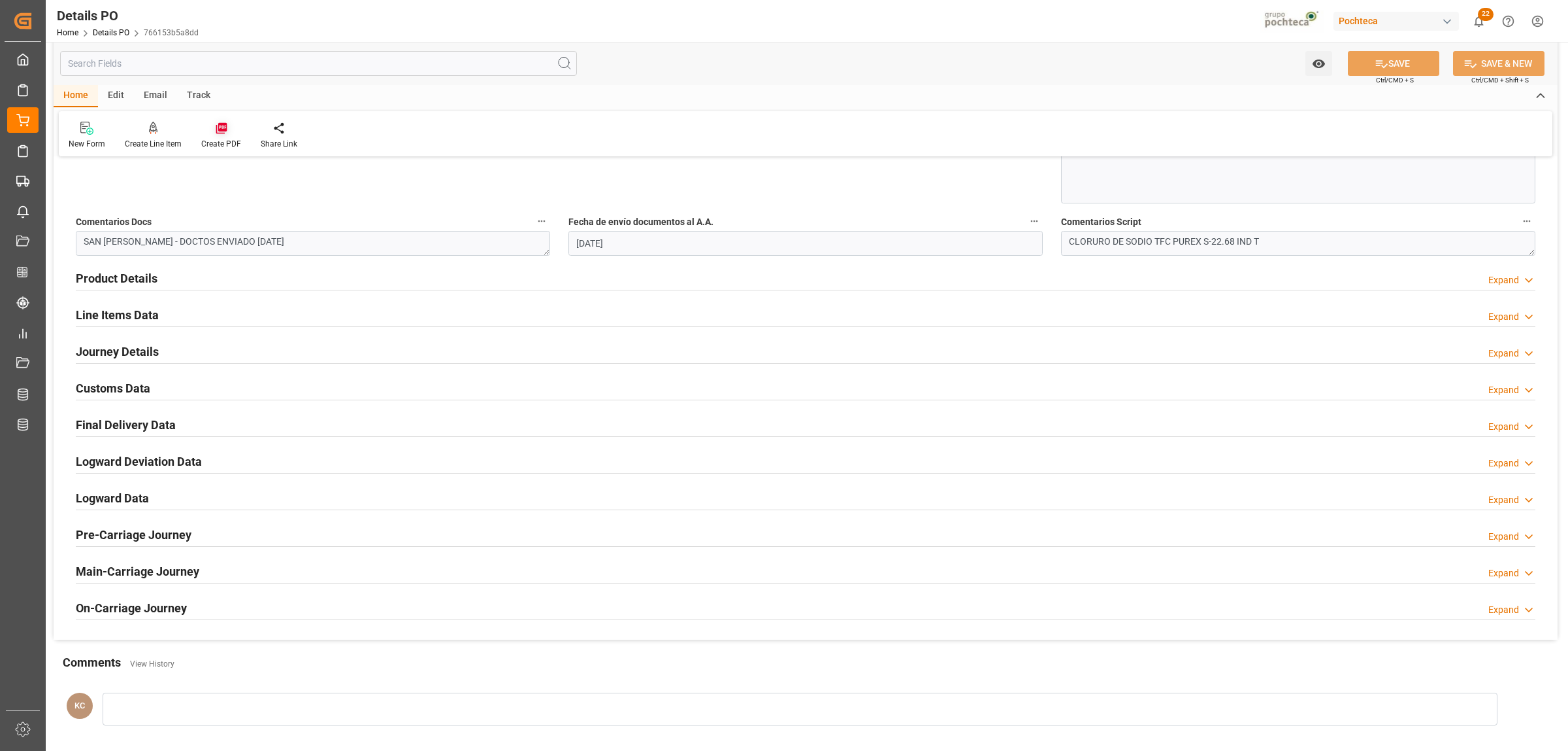
click at [220, 131] on icon at bounding box center [221, 128] width 13 height 13
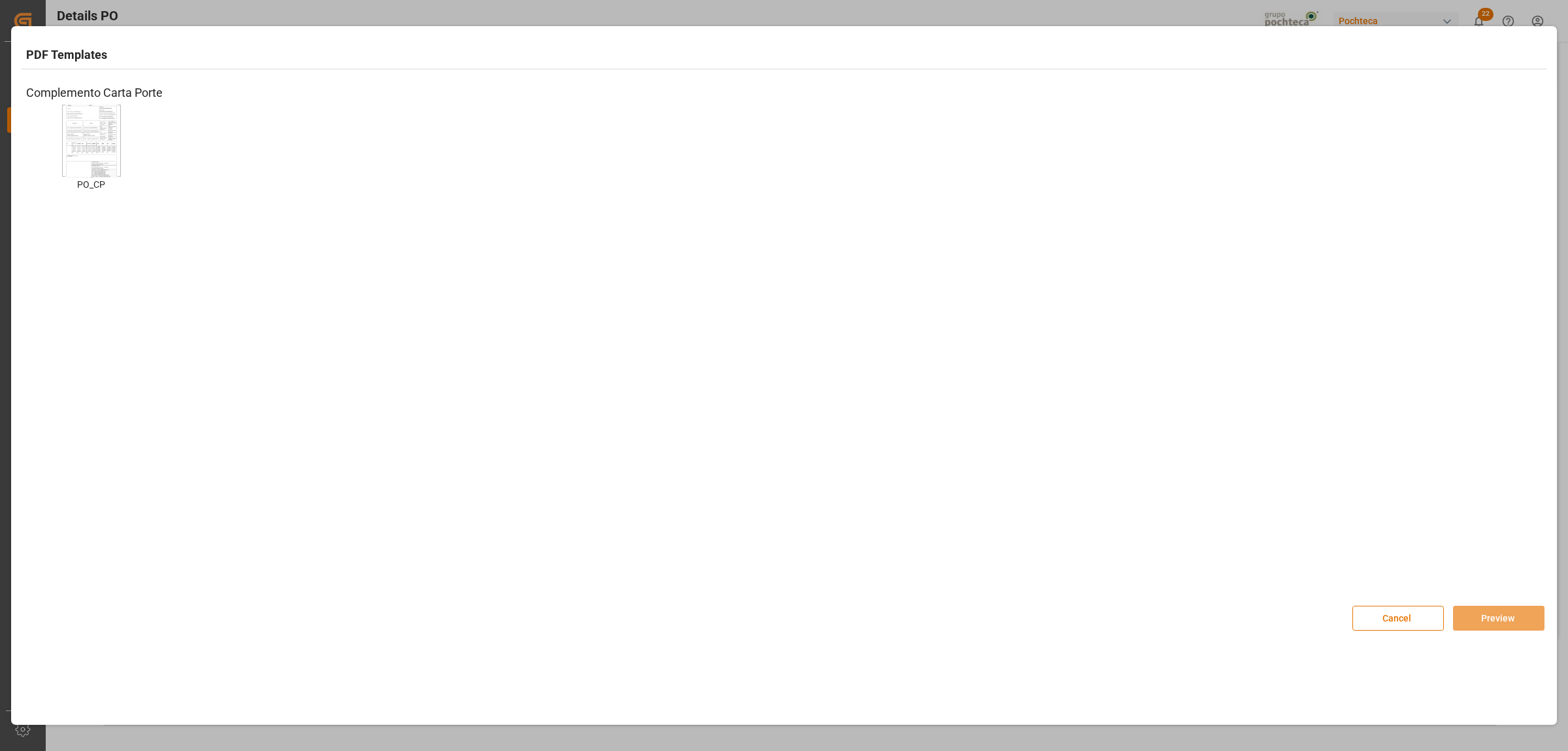
click at [100, 154] on img at bounding box center [92, 140] width 52 height 74
click at [1468, 625] on button "Preview" at bounding box center [1499, 618] width 92 height 25
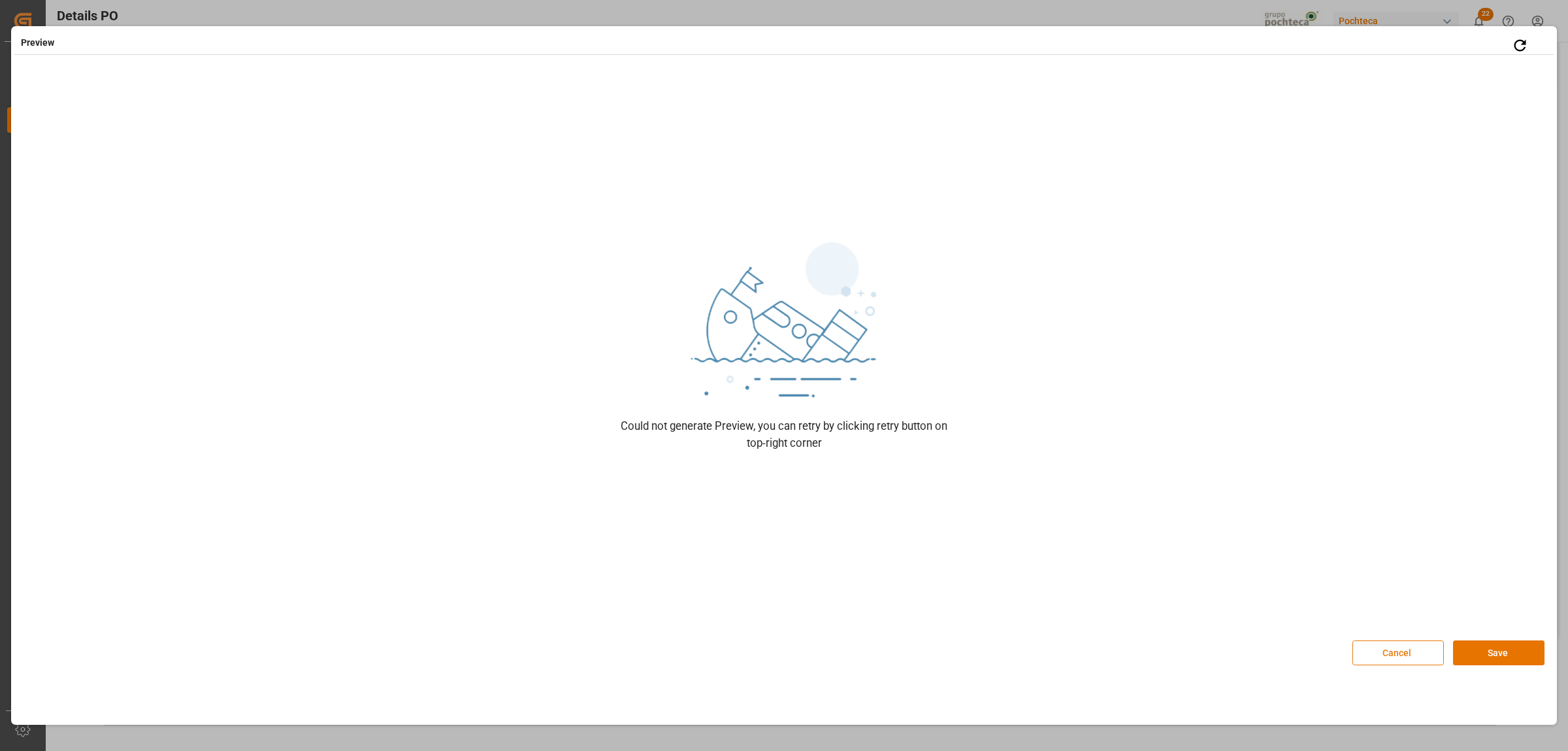
click at [1377, 649] on button "Cancel" at bounding box center [1398, 652] width 92 height 25
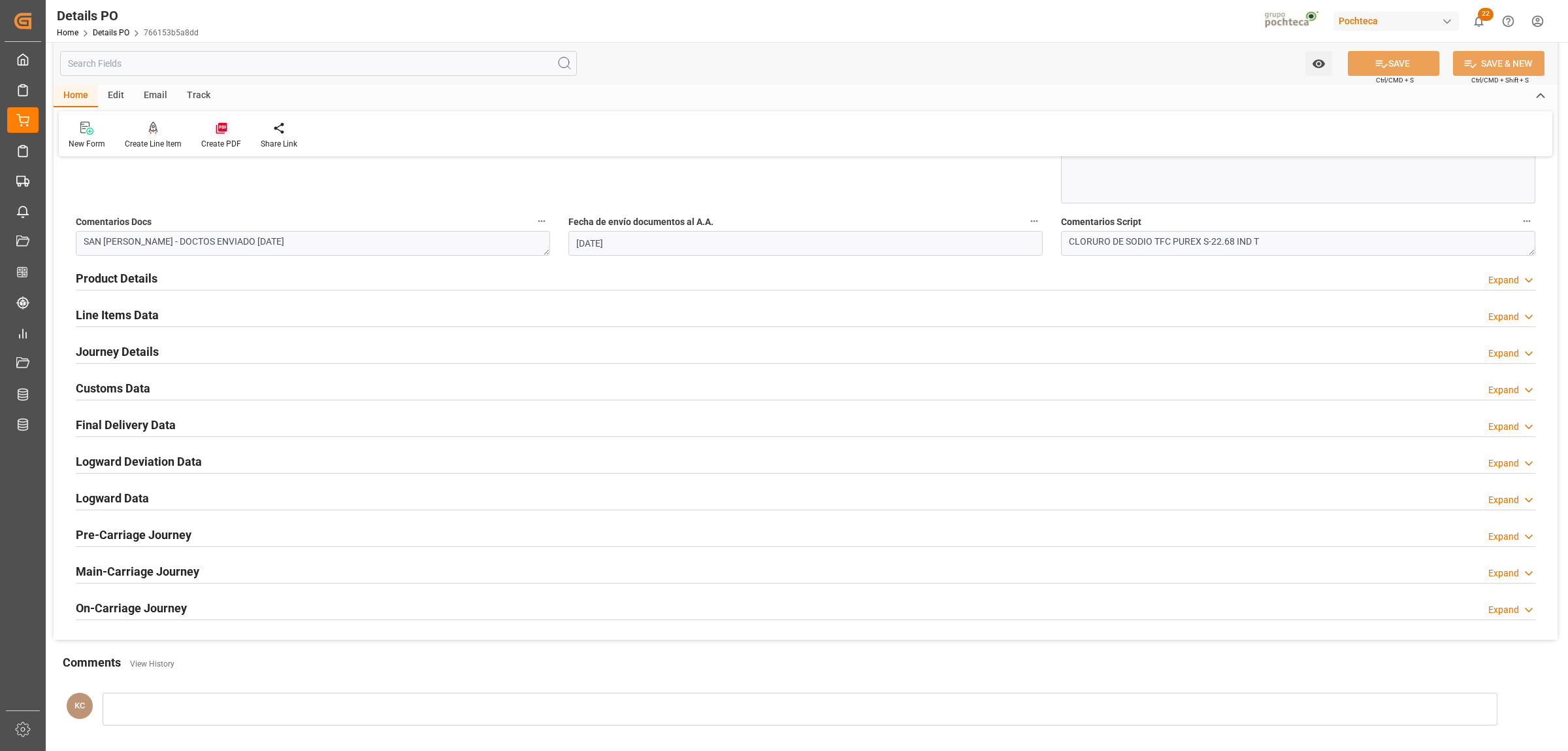
click at [214, 135] on div "Create PDF" at bounding box center [221, 135] width 59 height 29
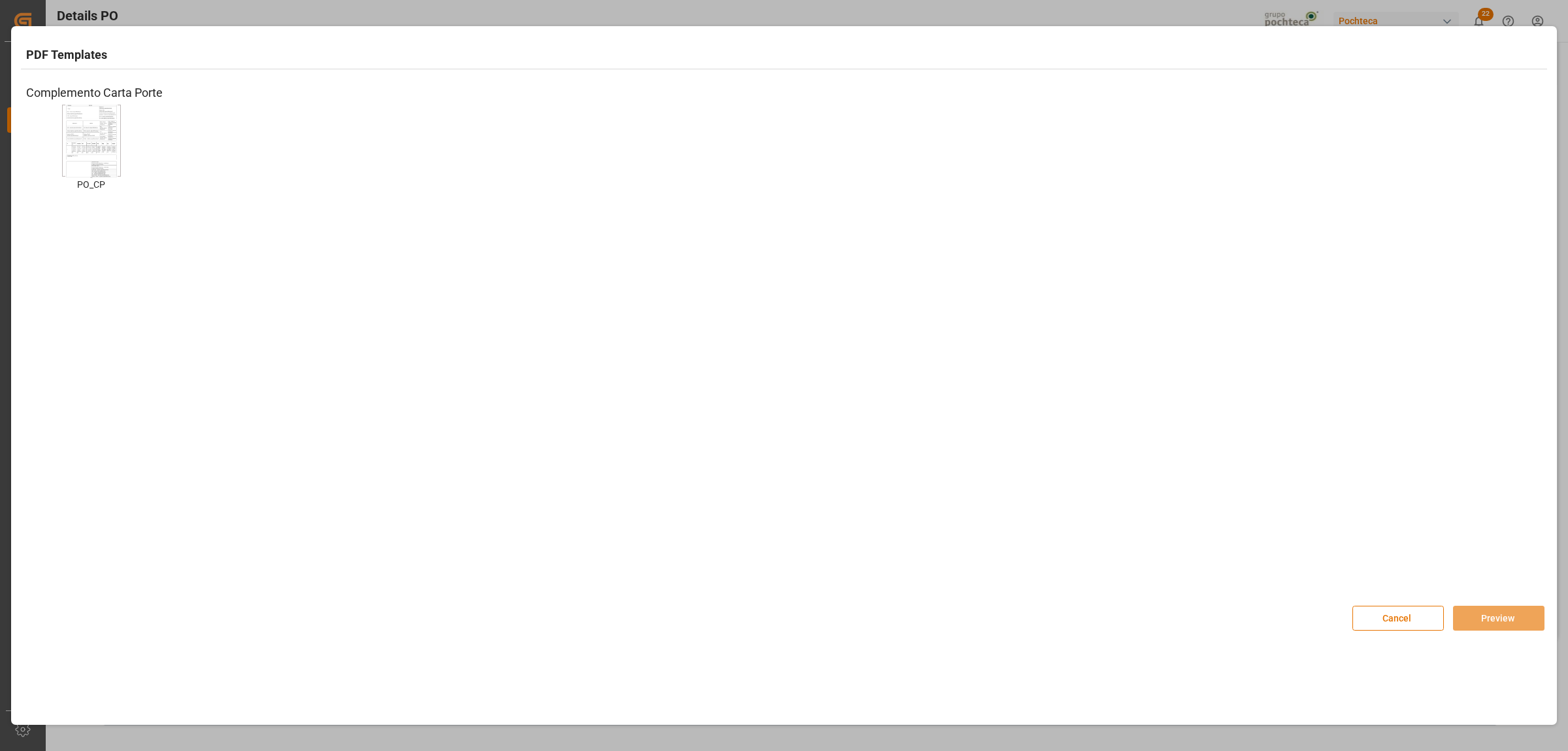
click at [112, 136] on img at bounding box center [92, 140] width 52 height 74
click at [1480, 616] on button "Preview" at bounding box center [1499, 618] width 92 height 25
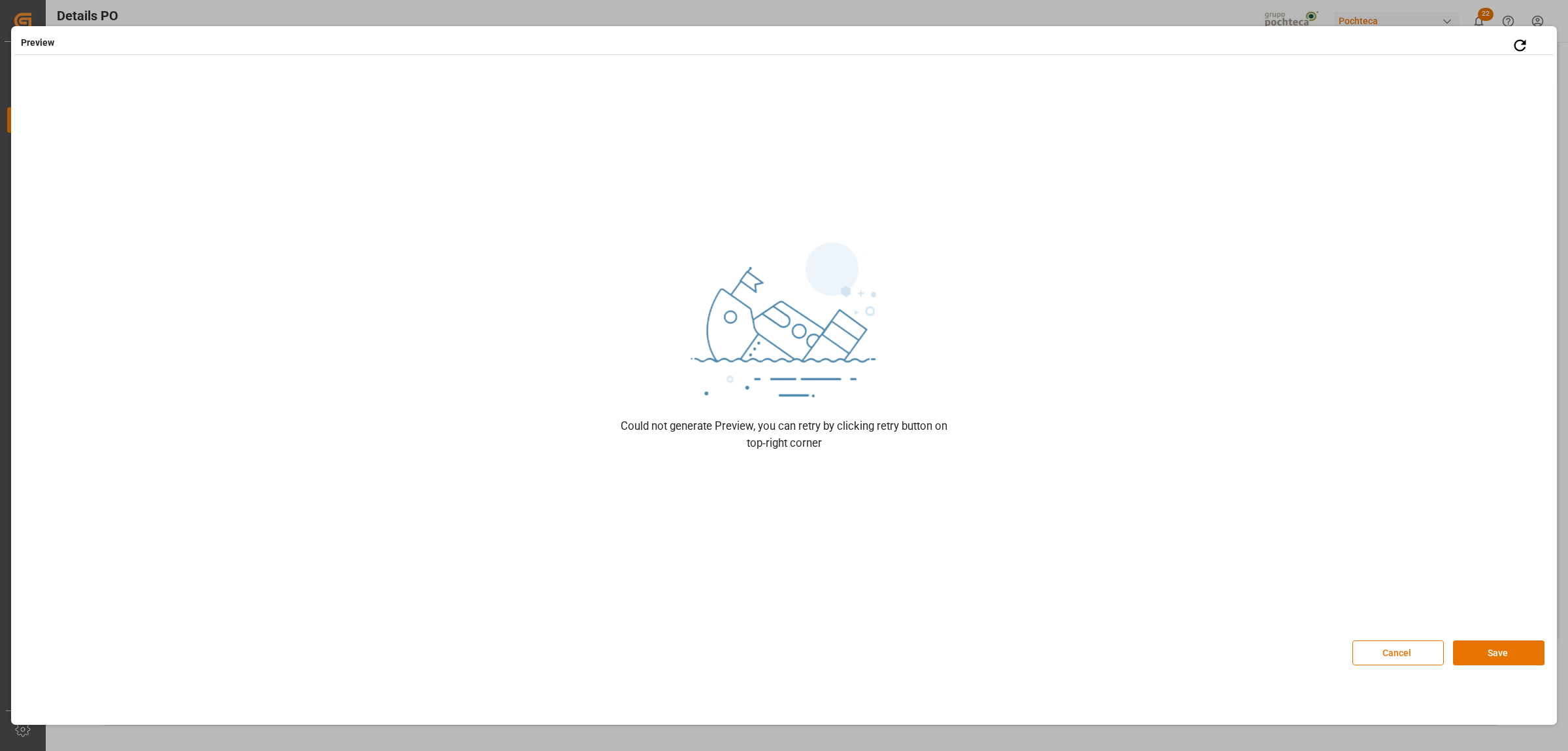
click at [1412, 657] on button "Cancel" at bounding box center [1398, 652] width 92 height 25
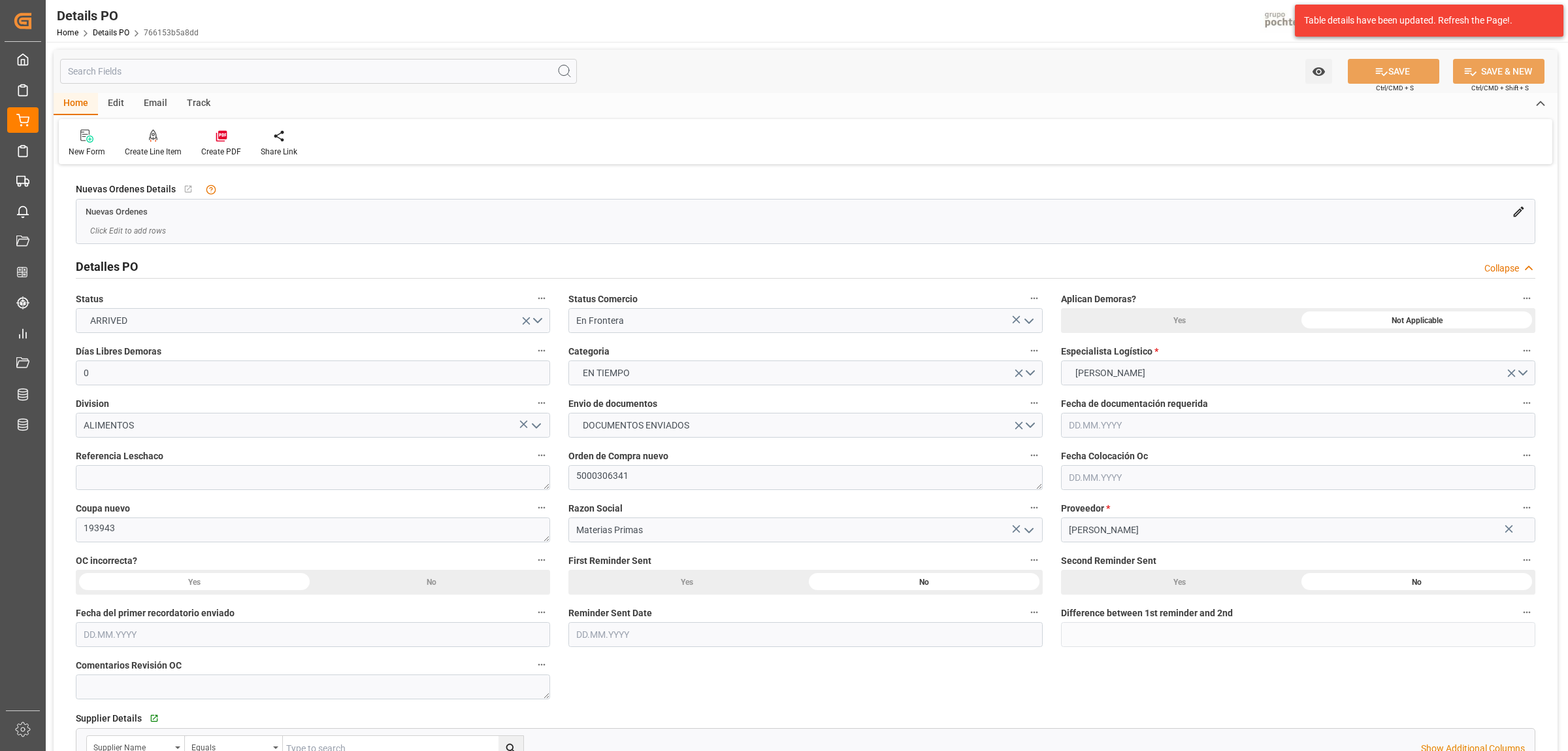
type input "0"
type input "[DATE]"
click at [220, 138] on icon at bounding box center [221, 136] width 11 height 11
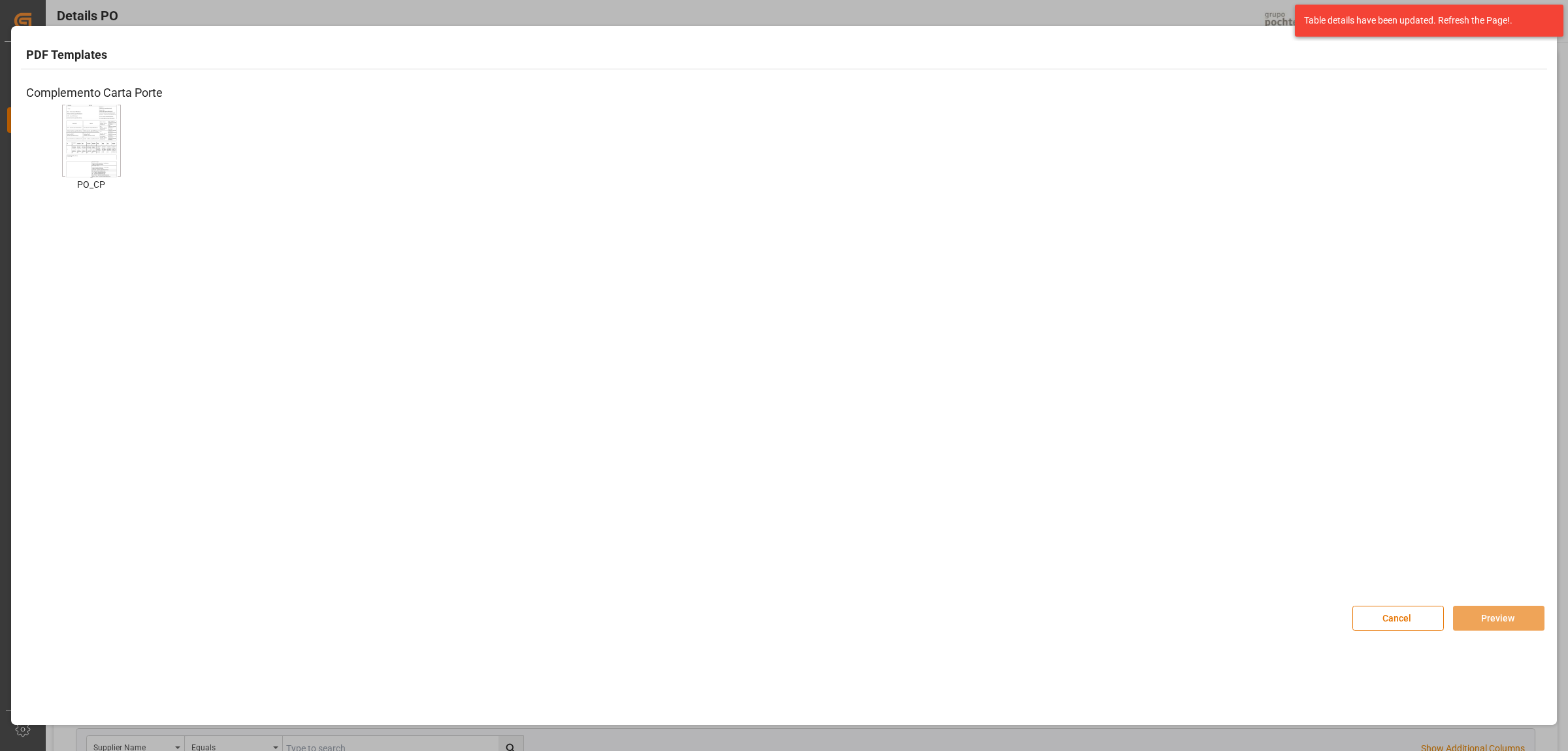
click at [78, 150] on img at bounding box center [92, 140] width 52 height 74
click at [1506, 616] on button "Preview" at bounding box center [1499, 618] width 92 height 25
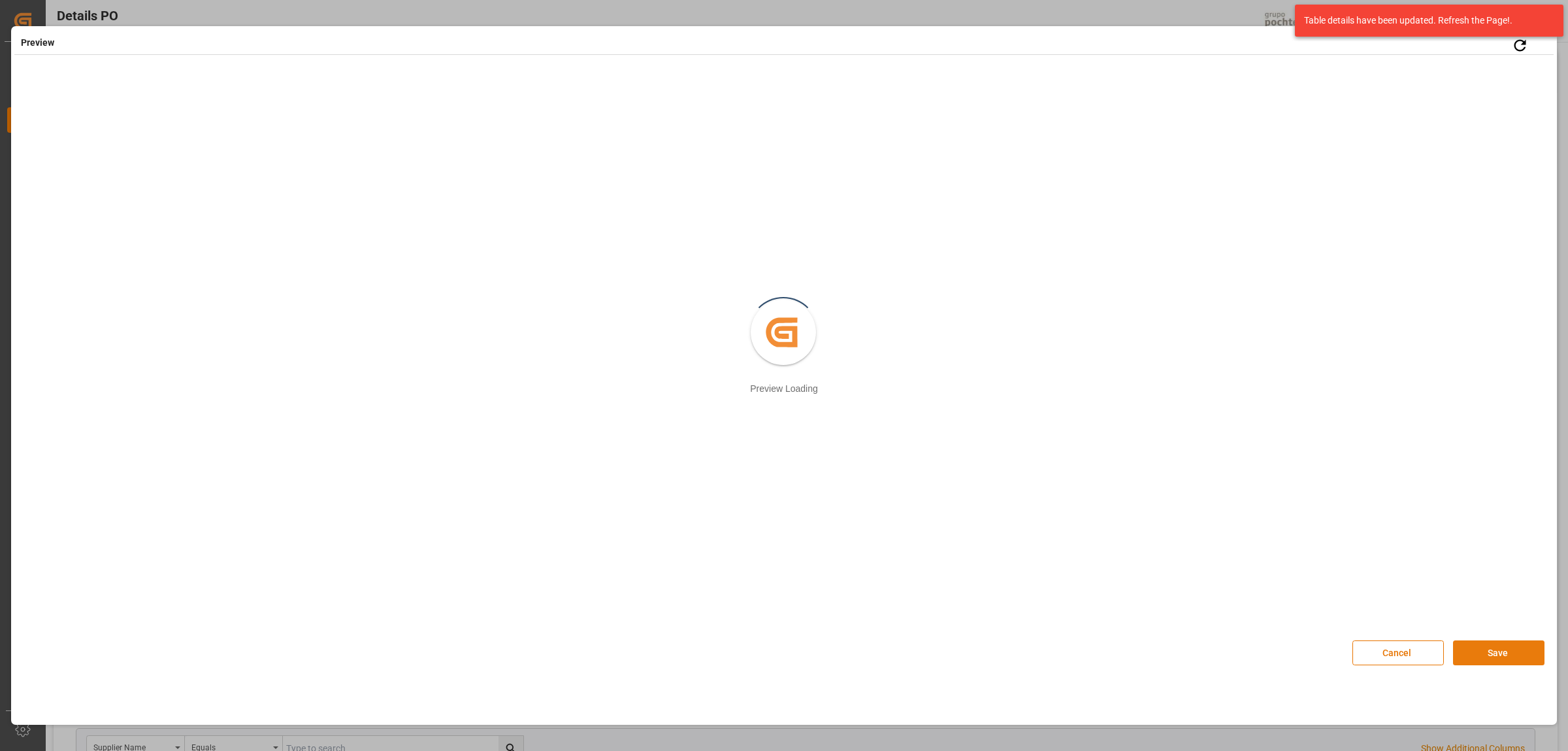
click at [1466, 654] on button "Save" at bounding box center [1499, 652] width 92 height 25
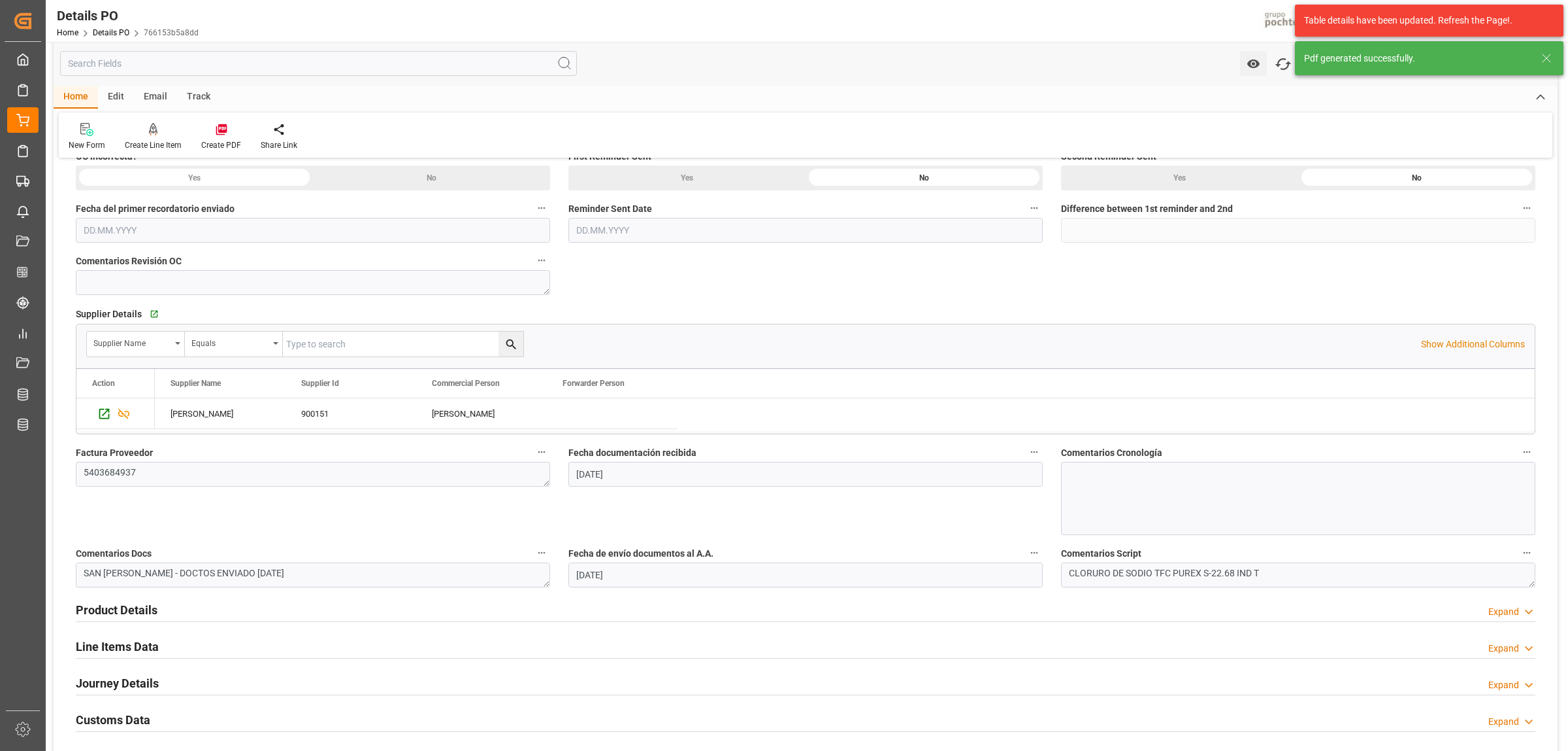
scroll to position [409, 0]
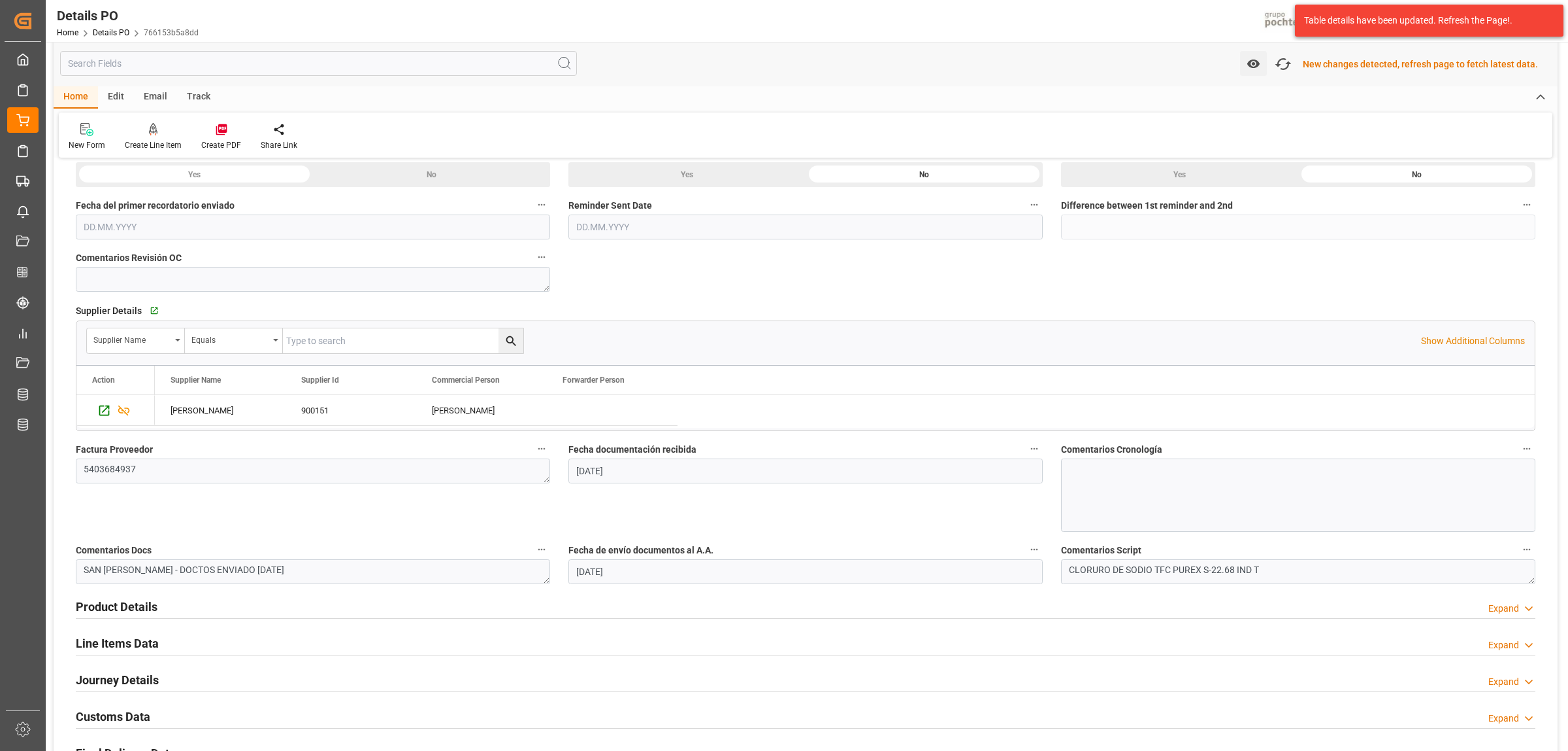
click at [119, 714] on h2 "Customs Data" at bounding box center [113, 716] width 75 height 18
click at [131, 718] on h2 "Customs Data" at bounding box center [113, 716] width 75 height 18
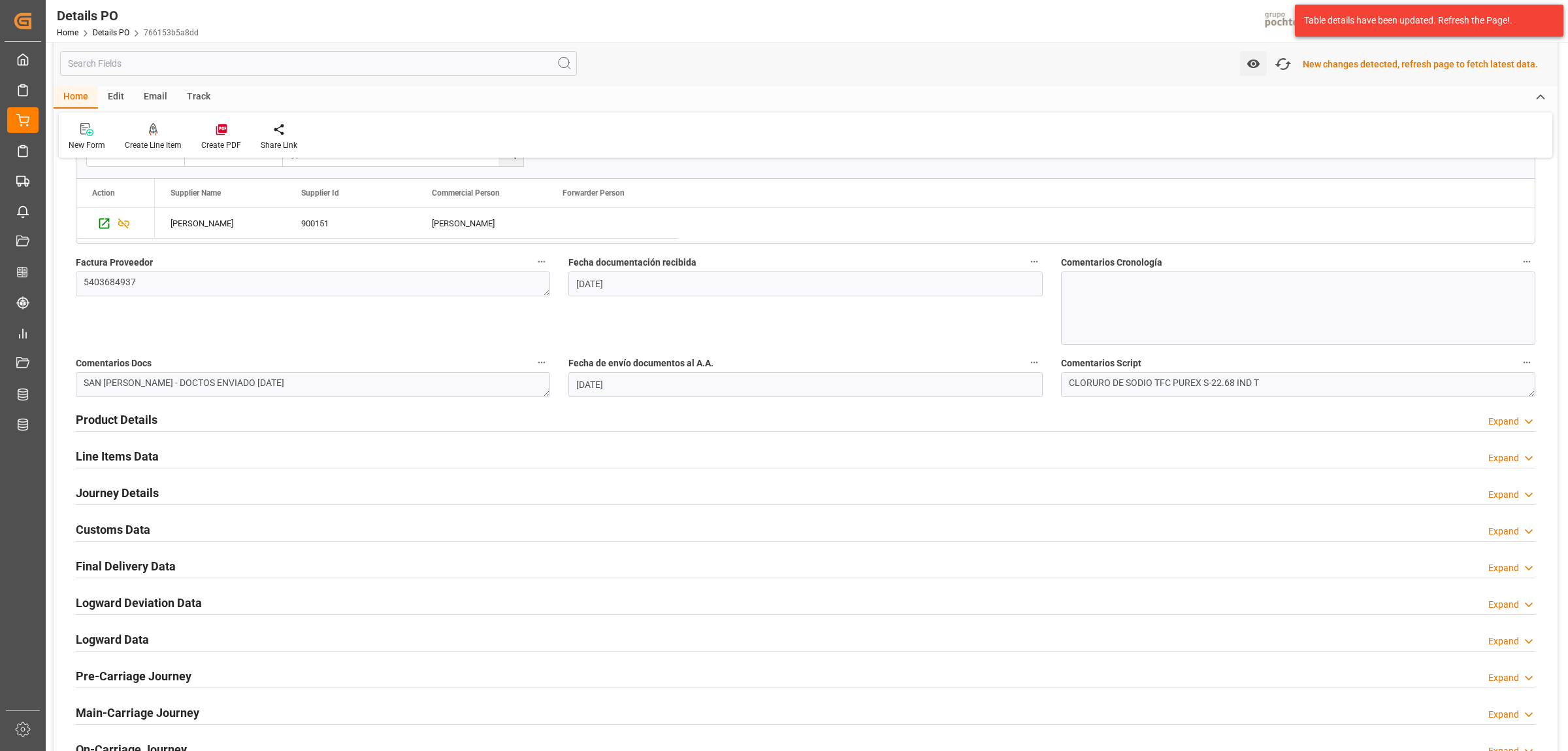
scroll to position [654, 0]
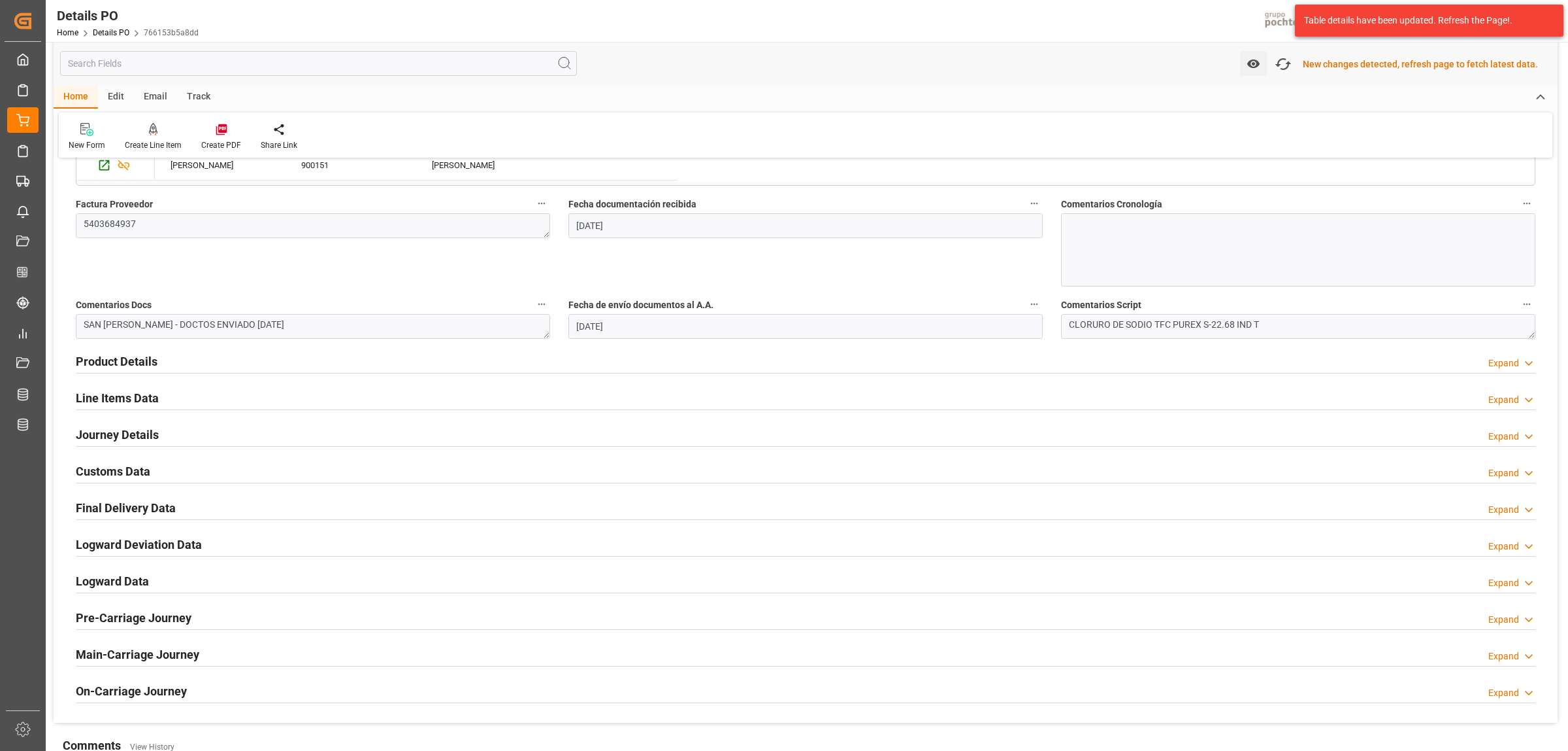
click at [126, 472] on h2 "Customs Data" at bounding box center [113, 471] width 75 height 18
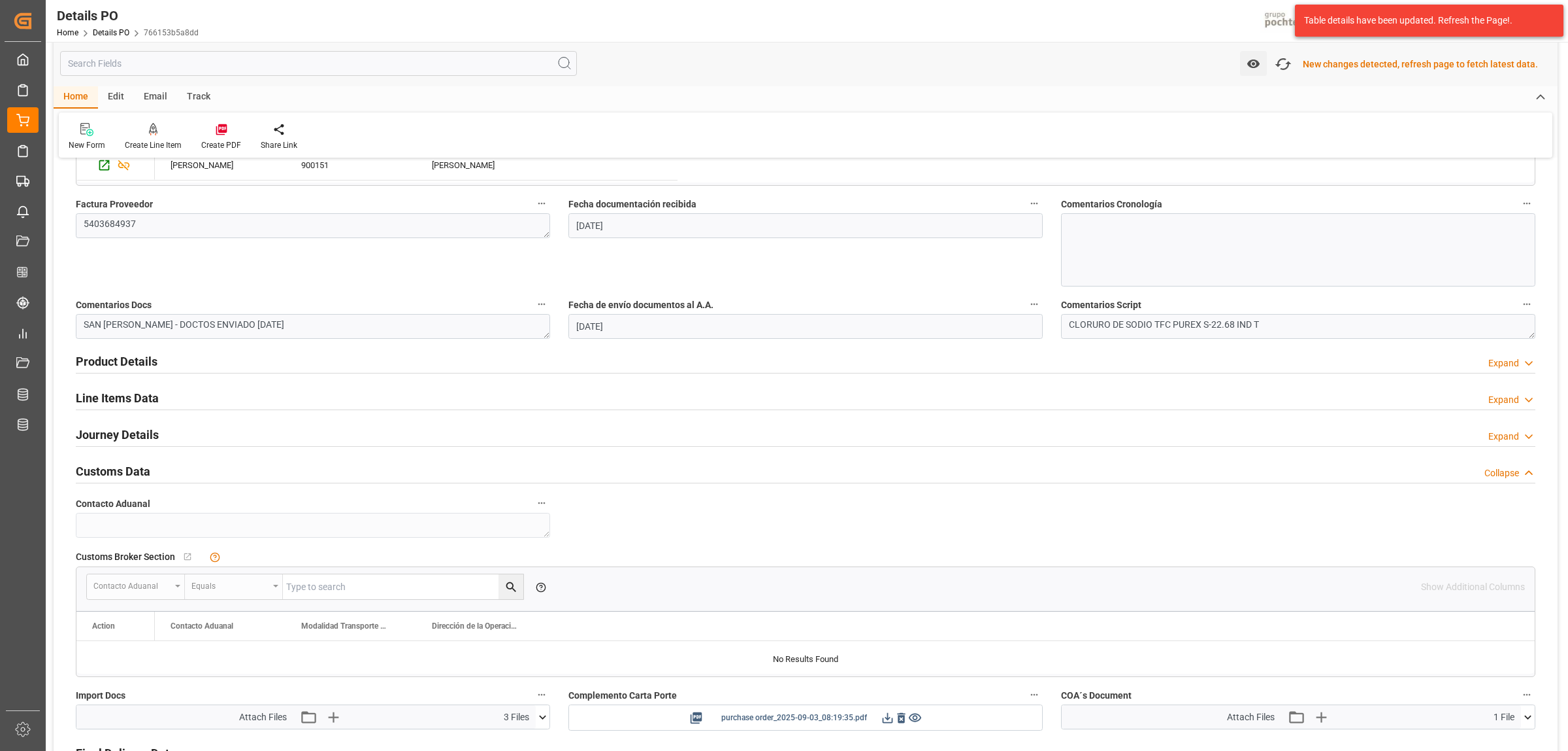
click at [884, 723] on icon at bounding box center [887, 717] width 13 height 13
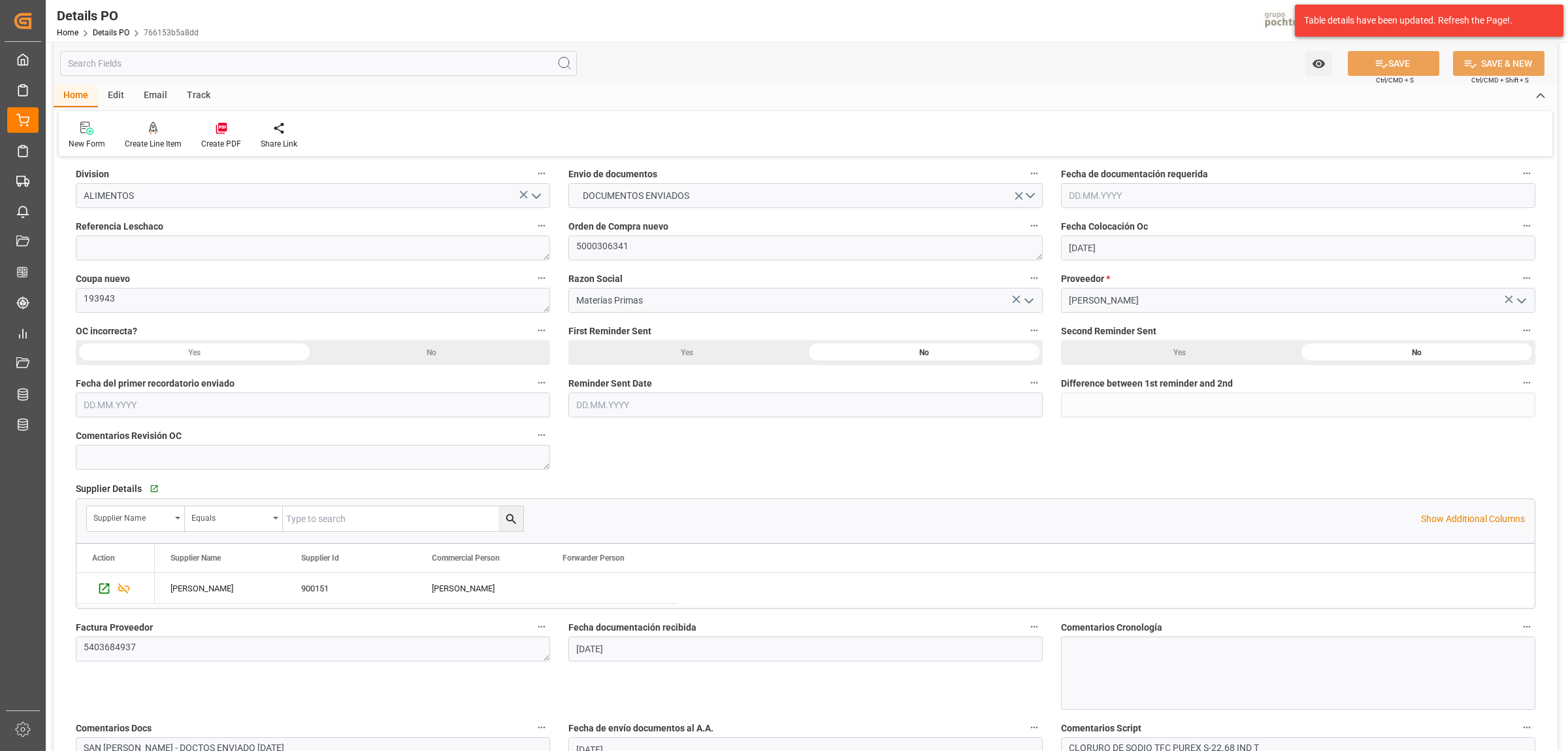
scroll to position [161, 0]
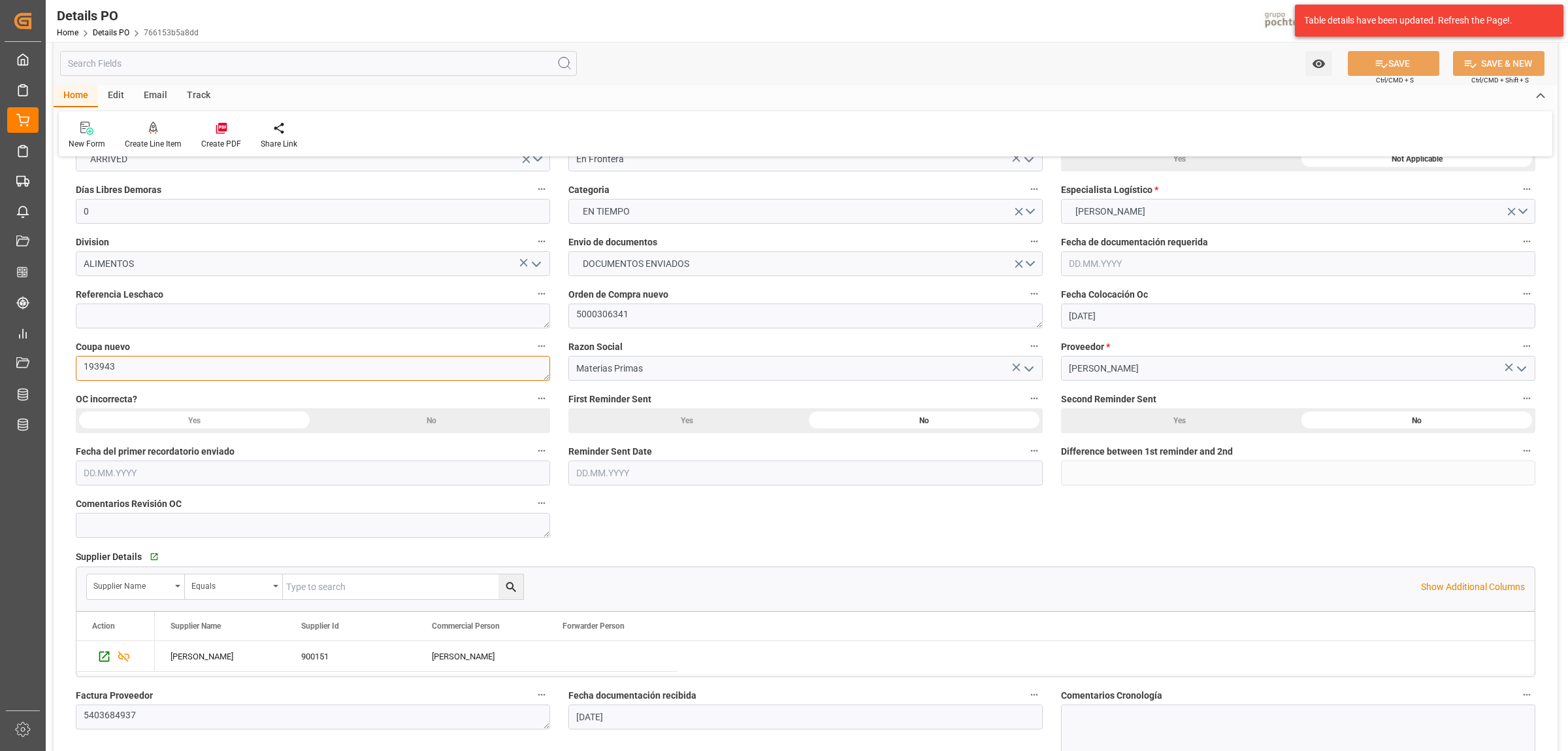
drag, startPoint x: 123, startPoint y: 364, endPoint x: 79, endPoint y: 374, distance: 45.1
click at [79, 374] on textarea "193943" at bounding box center [313, 367] width 474 height 25
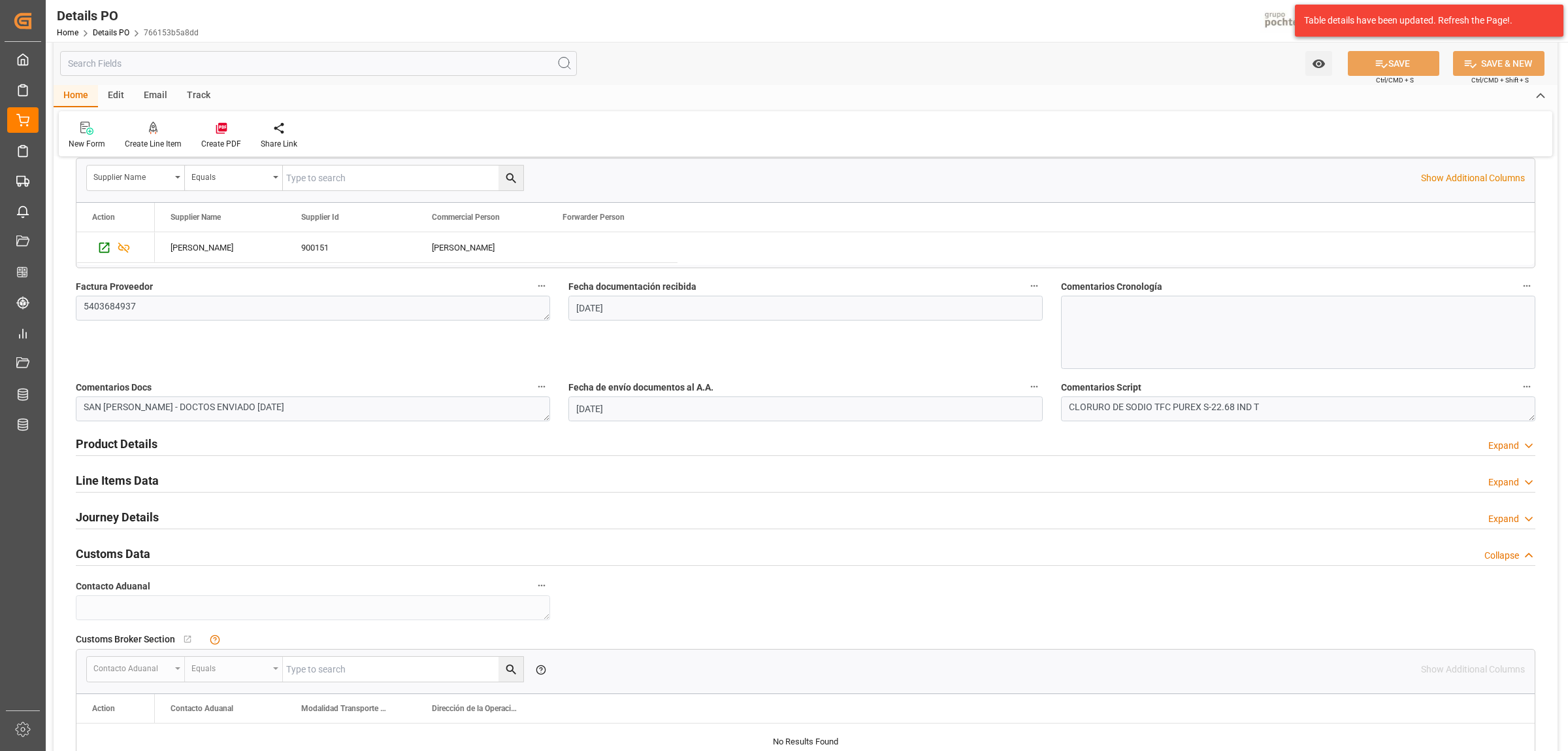
scroll to position [80, 0]
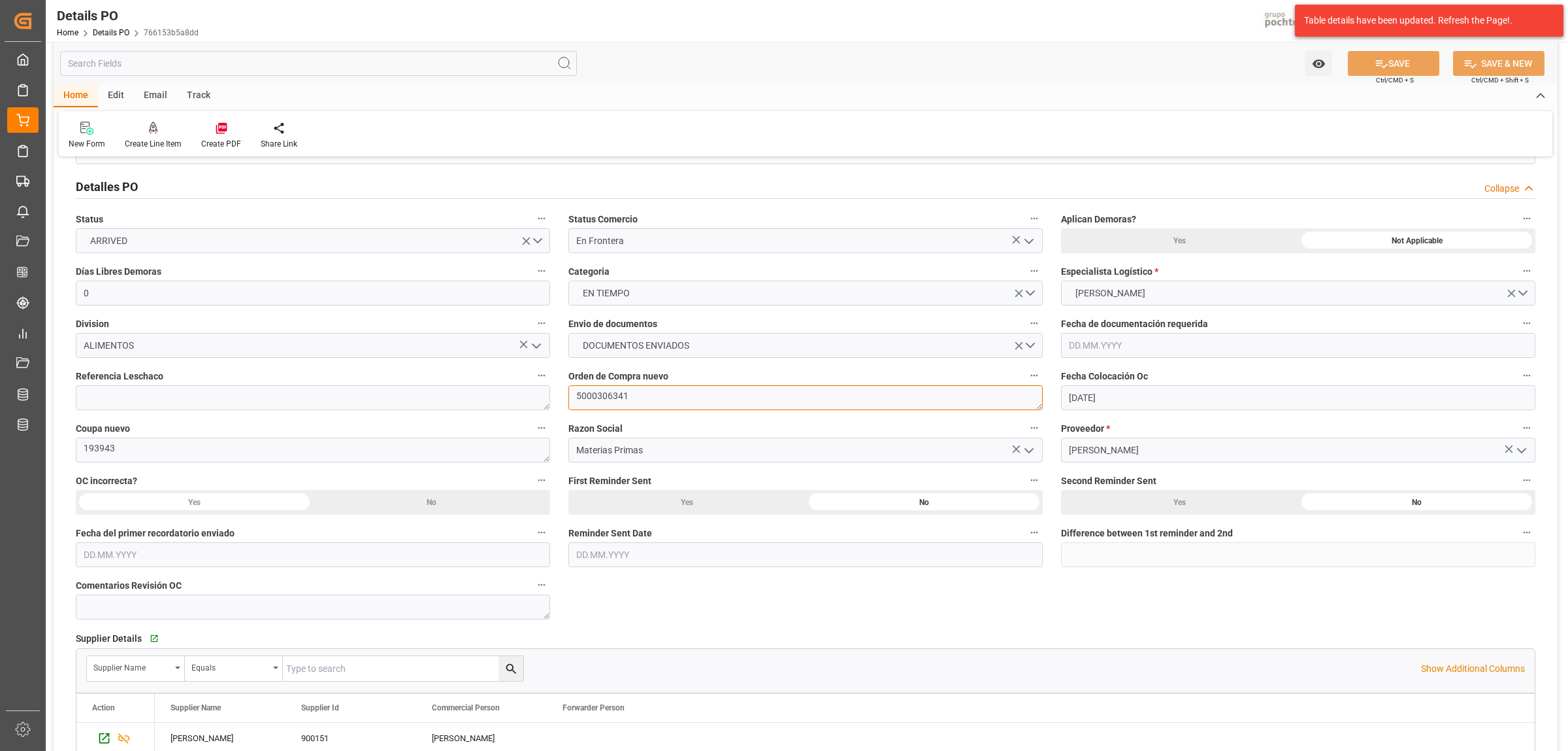
drag, startPoint x: 589, startPoint y: 406, endPoint x: 602, endPoint y: 404, distance: 13.2
click at [593, 405] on textarea "5000306341" at bounding box center [805, 397] width 474 height 25
click at [643, 403] on textarea "5000306341" at bounding box center [805, 397] width 474 height 25
drag, startPoint x: 624, startPoint y: 393, endPoint x: 559, endPoint y: 397, distance: 65.1
click at [560, 397] on div "Orden de Compra nuevo 5000306341" at bounding box center [805, 389] width 493 height 52
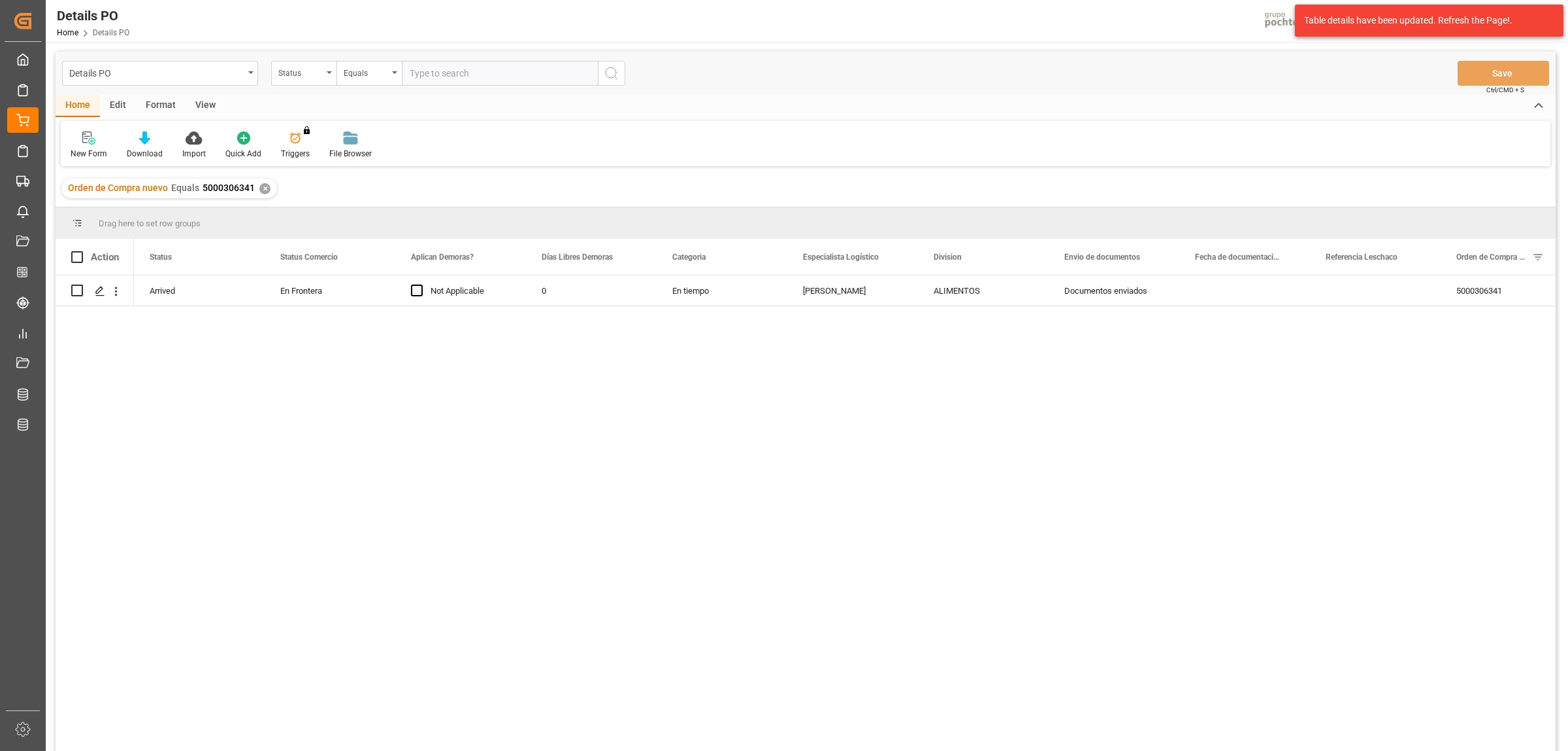
click at [262, 188] on div "✕" at bounding box center [265, 189] width 11 height 11
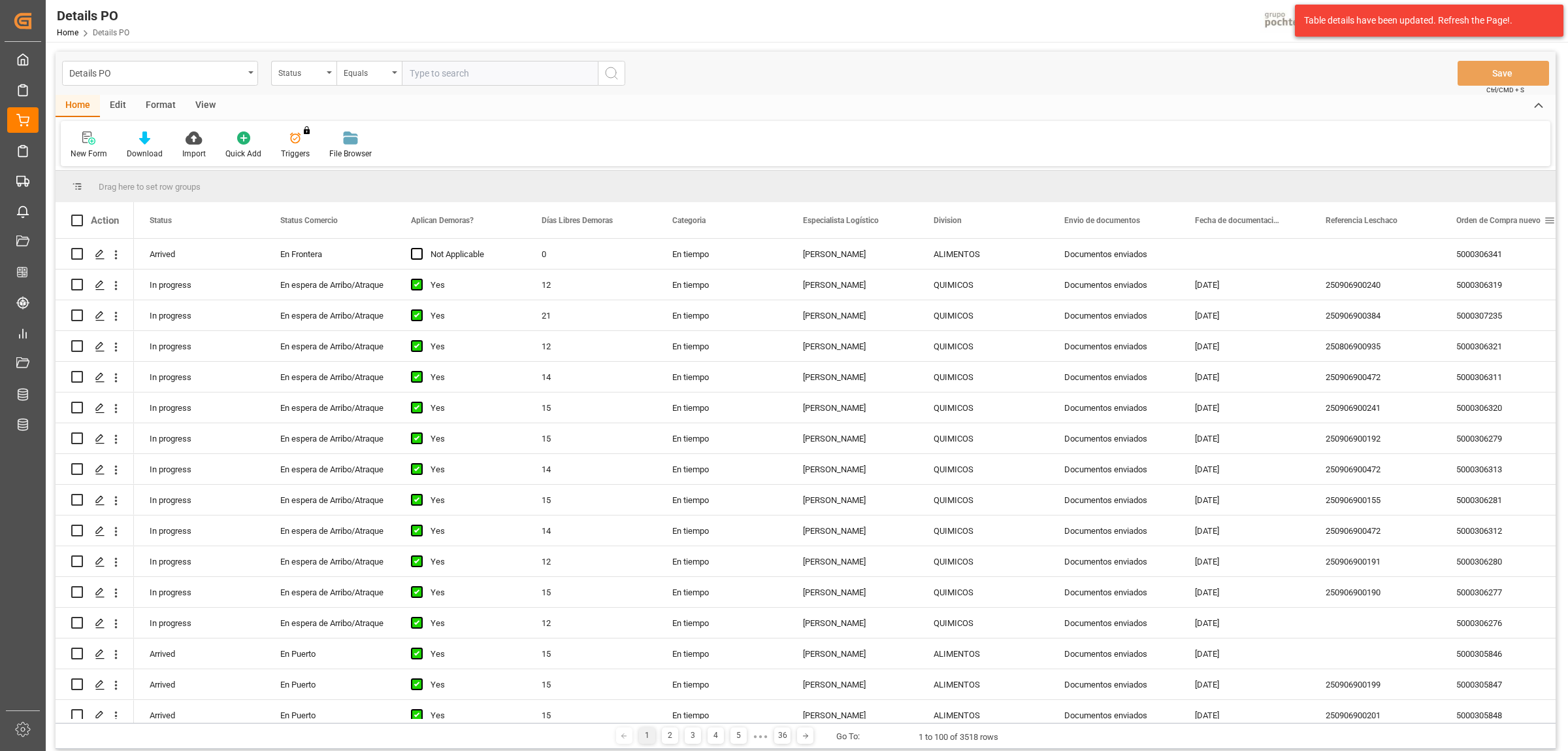
click at [1549, 216] on span at bounding box center [1550, 220] width 12 height 12
click at [1506, 228] on span "filter" at bounding box center [1506, 222] width 12 height 12
type input "5000306786"
click at [1498, 329] on button "Apply" at bounding box center [1500, 331] width 24 height 13
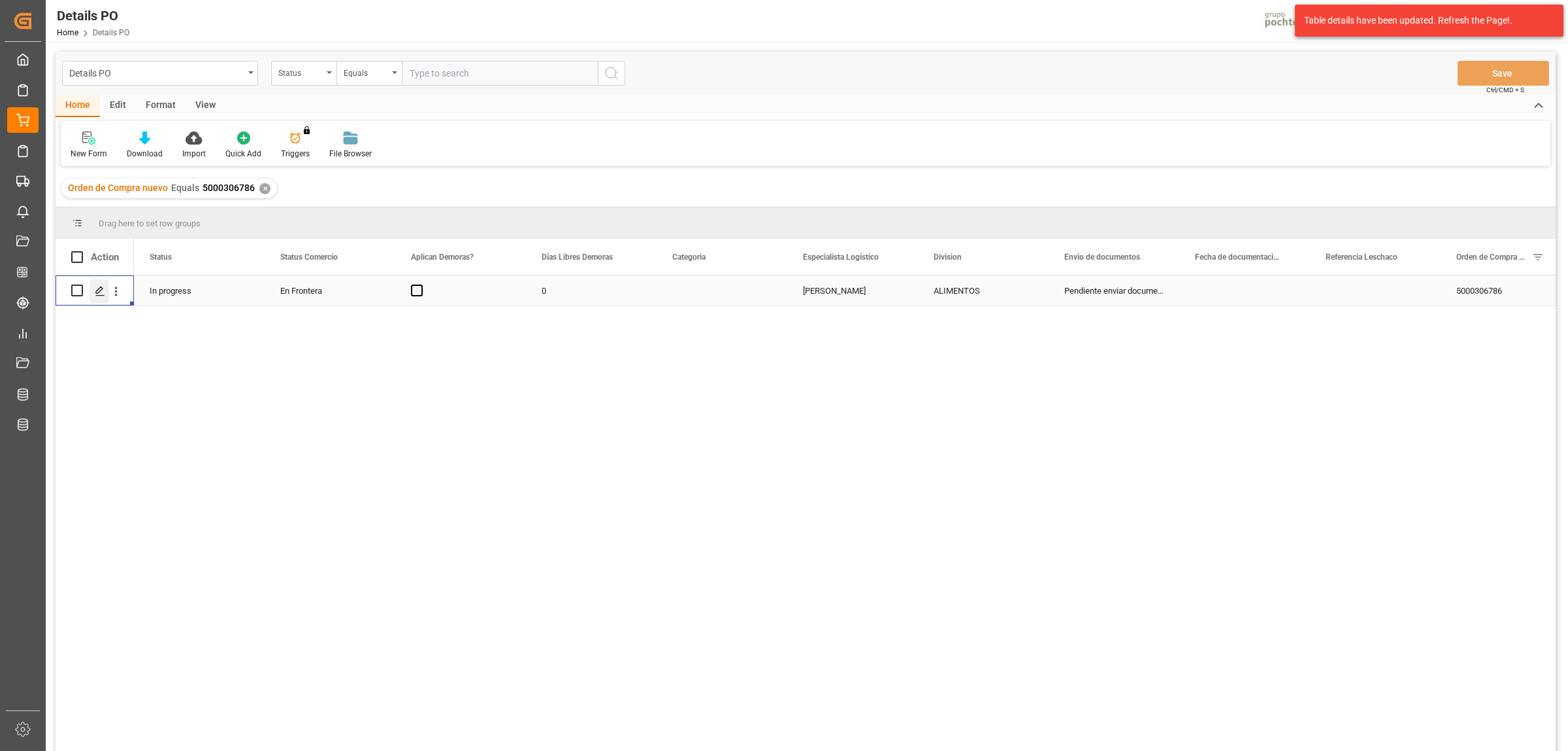
click at [95, 289] on icon "Press SPACE to select this row." at bounding box center [99, 291] width 11 height 11
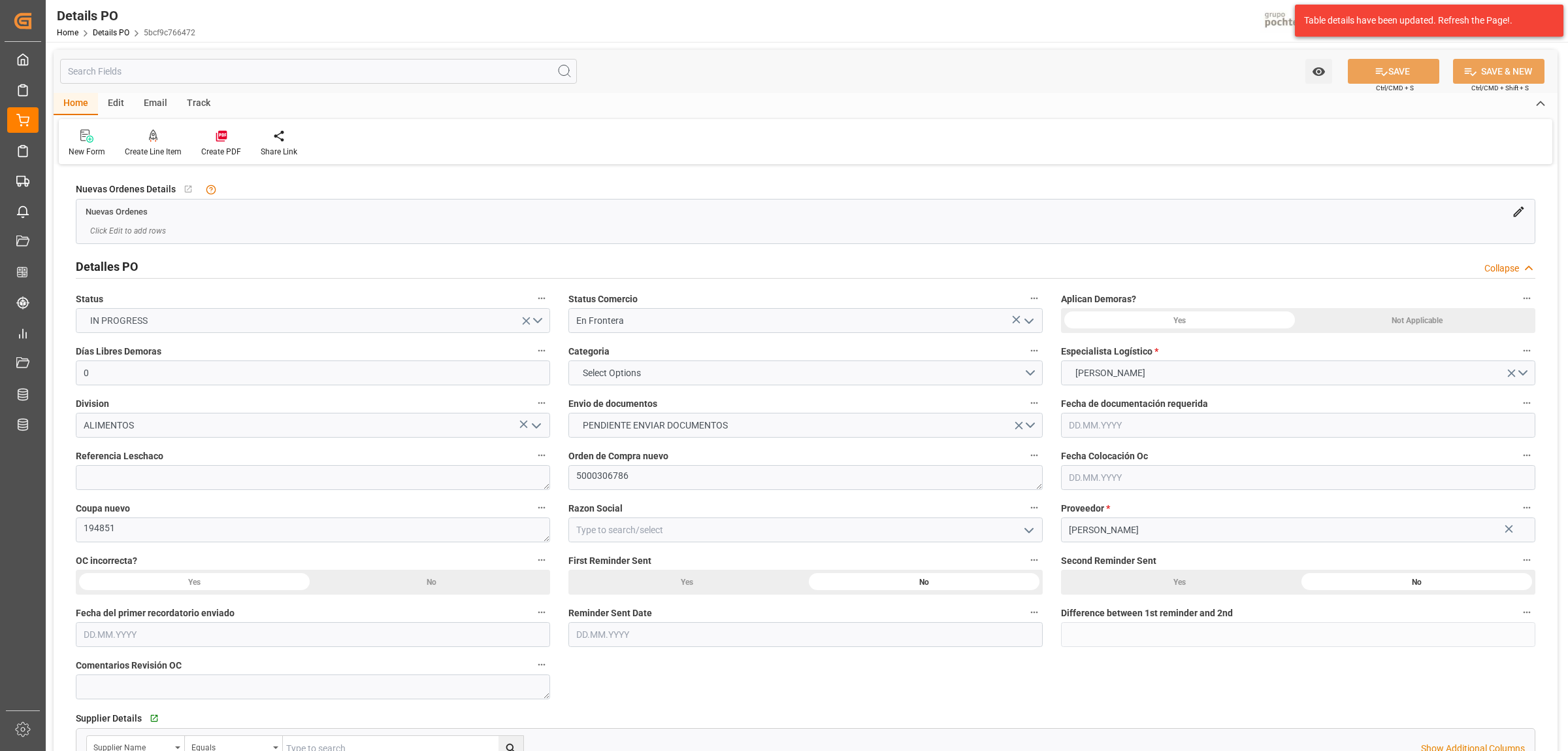
type input "0"
click at [1036, 371] on button "Select Options" at bounding box center [805, 372] width 474 height 25
click at [655, 410] on div "EN TIEMPO" at bounding box center [805, 403] width 473 height 28
click at [1032, 429] on button "PENDIENTE ENVIAR DOCUMENTOS" at bounding box center [805, 425] width 474 height 25
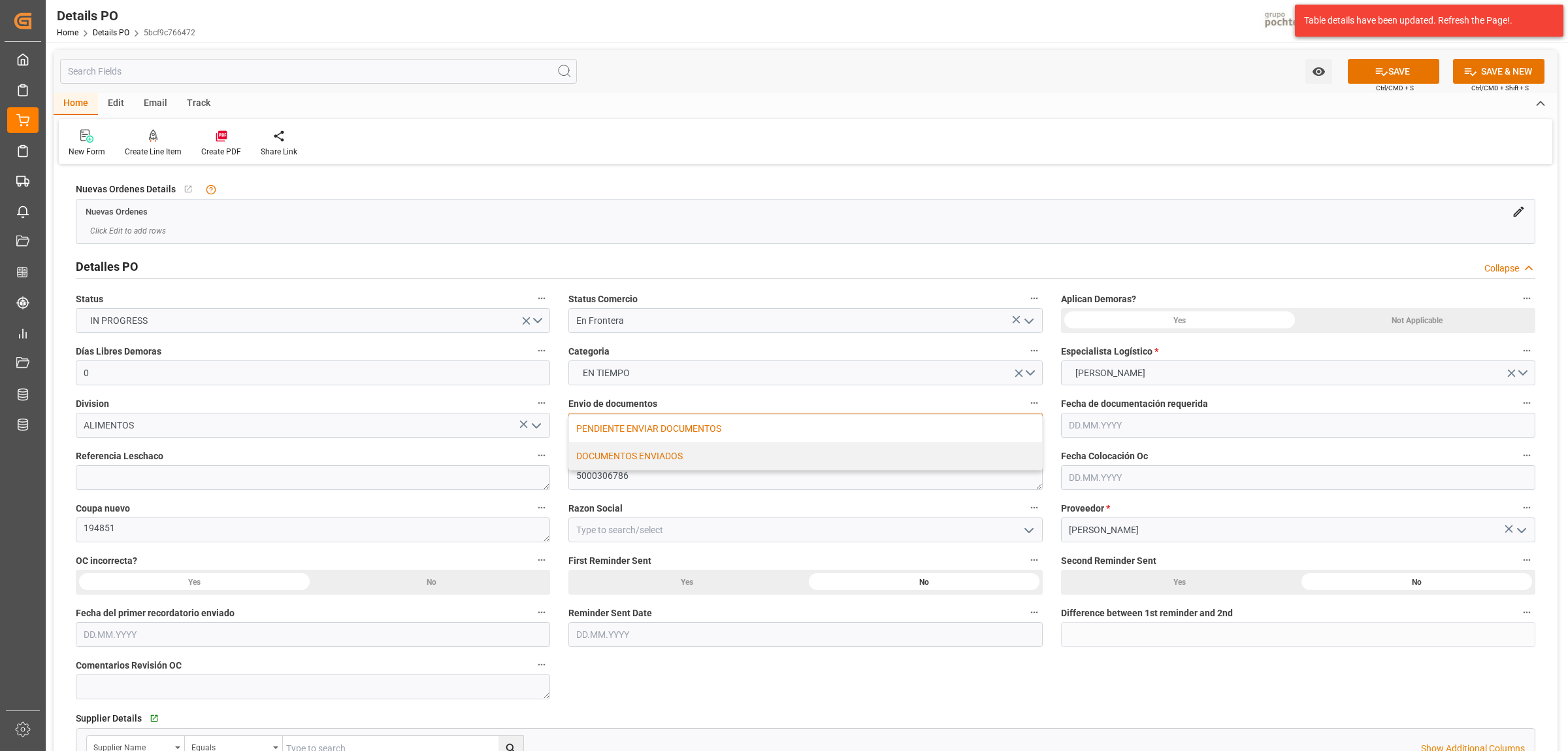
click at [674, 462] on div "DOCUMENTOS ENVIADOS" at bounding box center [805, 456] width 473 height 28
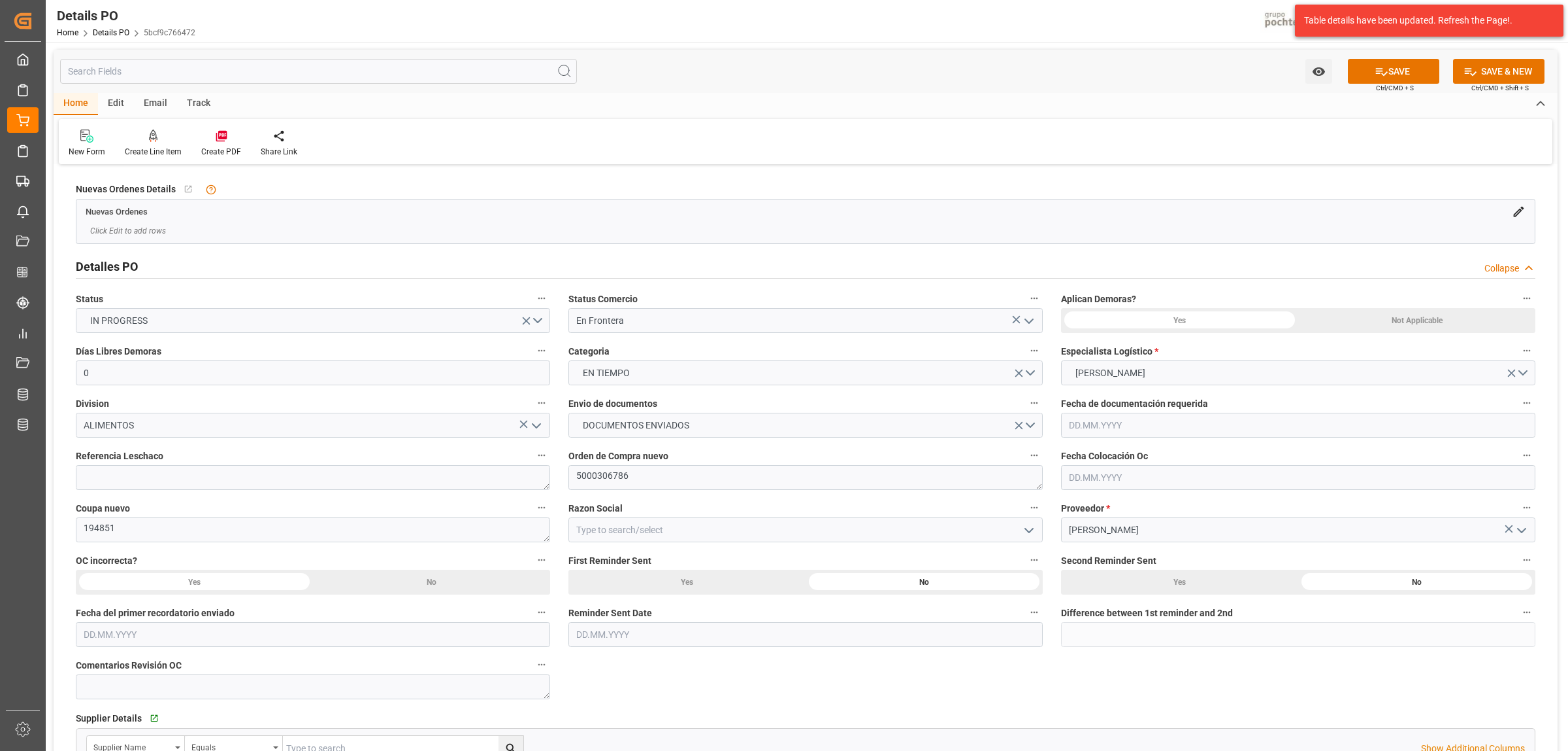
click at [1030, 527] on icon "open menu" at bounding box center [1029, 530] width 16 height 16
click at [641, 568] on div "Materias Primas" at bounding box center [805, 558] width 473 height 30
type input "Materias Primas"
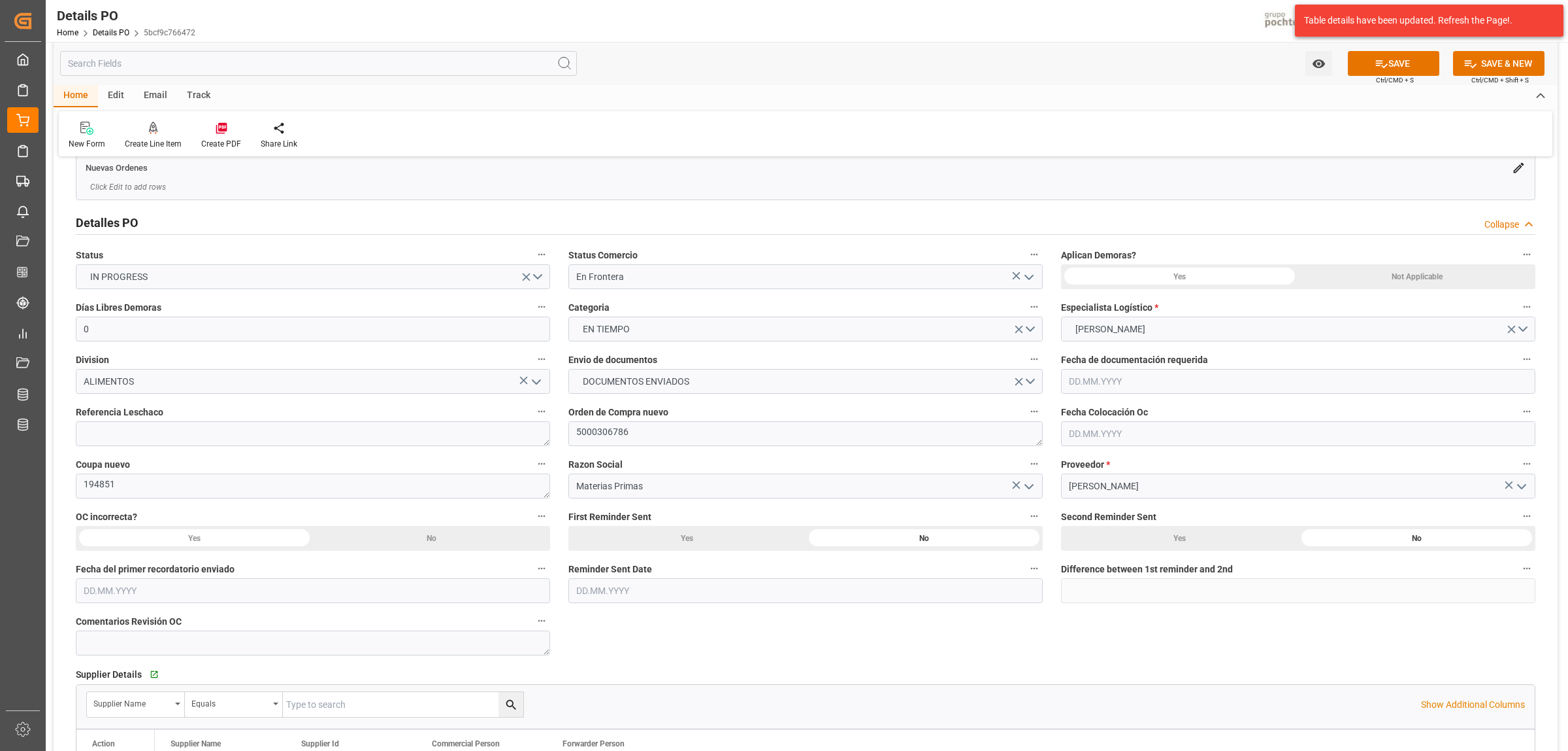
scroll to position [82, 0]
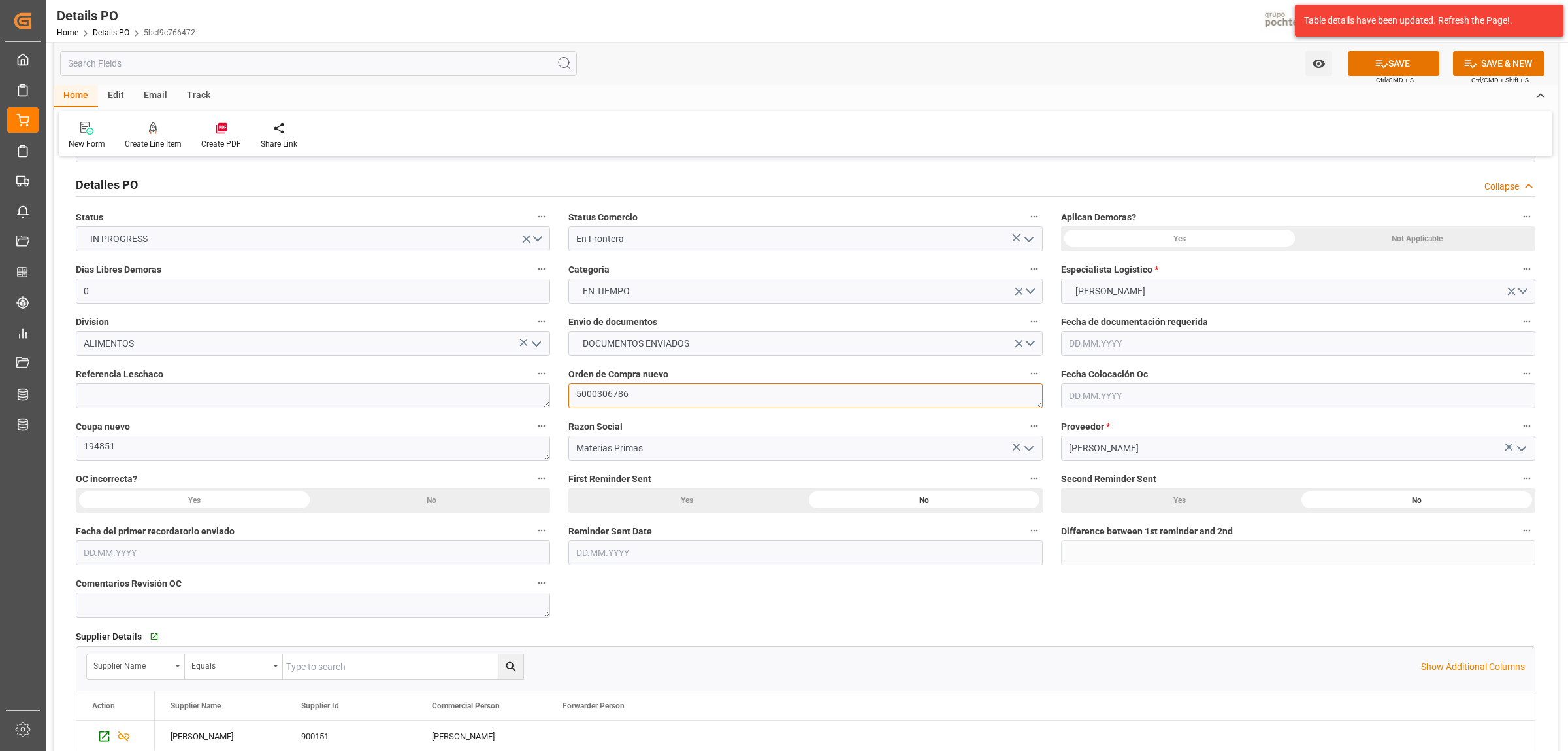
drag, startPoint x: 633, startPoint y: 391, endPoint x: 573, endPoint y: 388, distance: 60.1
click at [573, 388] on textarea "5000306786" at bounding box center [805, 395] width 474 height 25
click at [76, 440] on textarea "194851" at bounding box center [313, 448] width 474 height 25
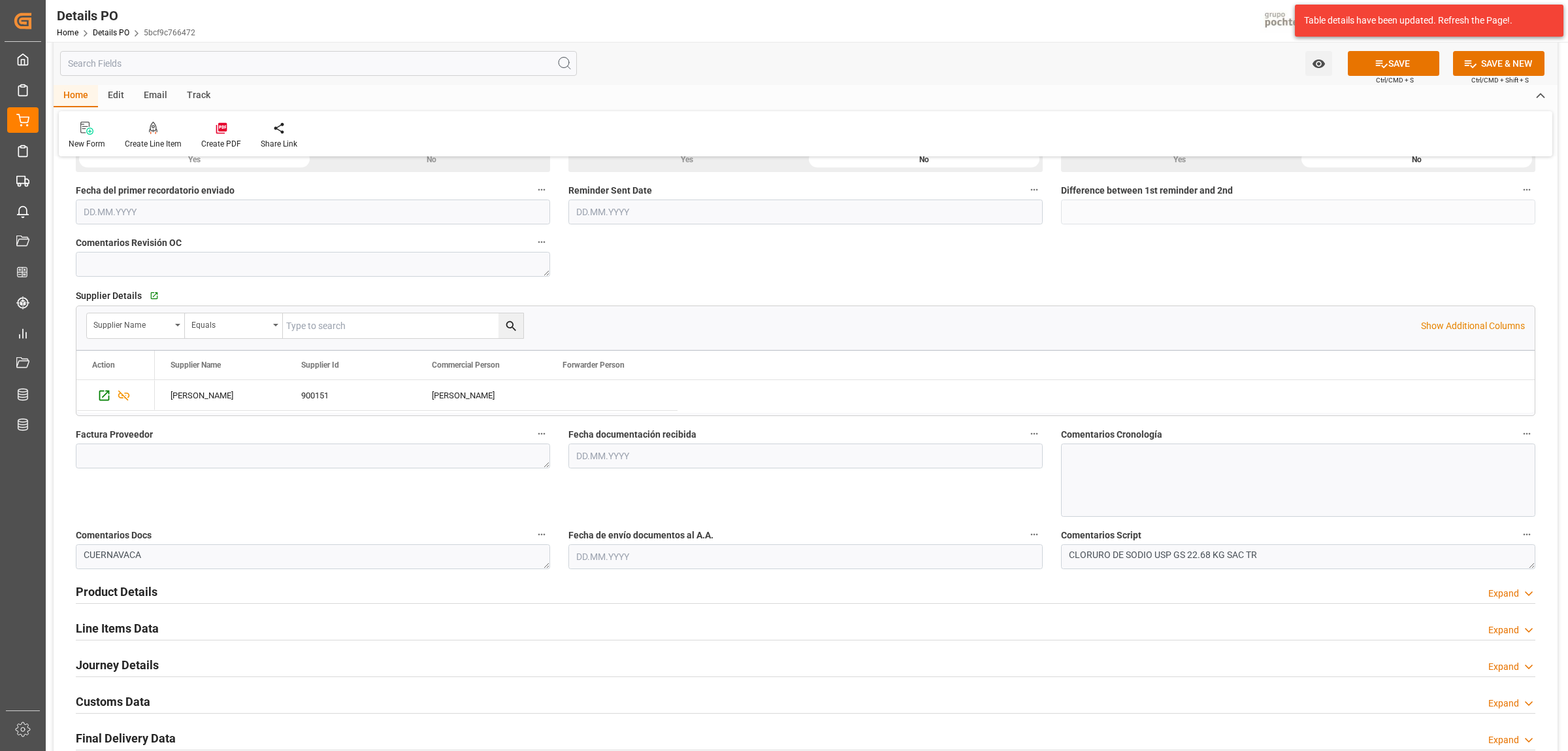
scroll to position [490, 0]
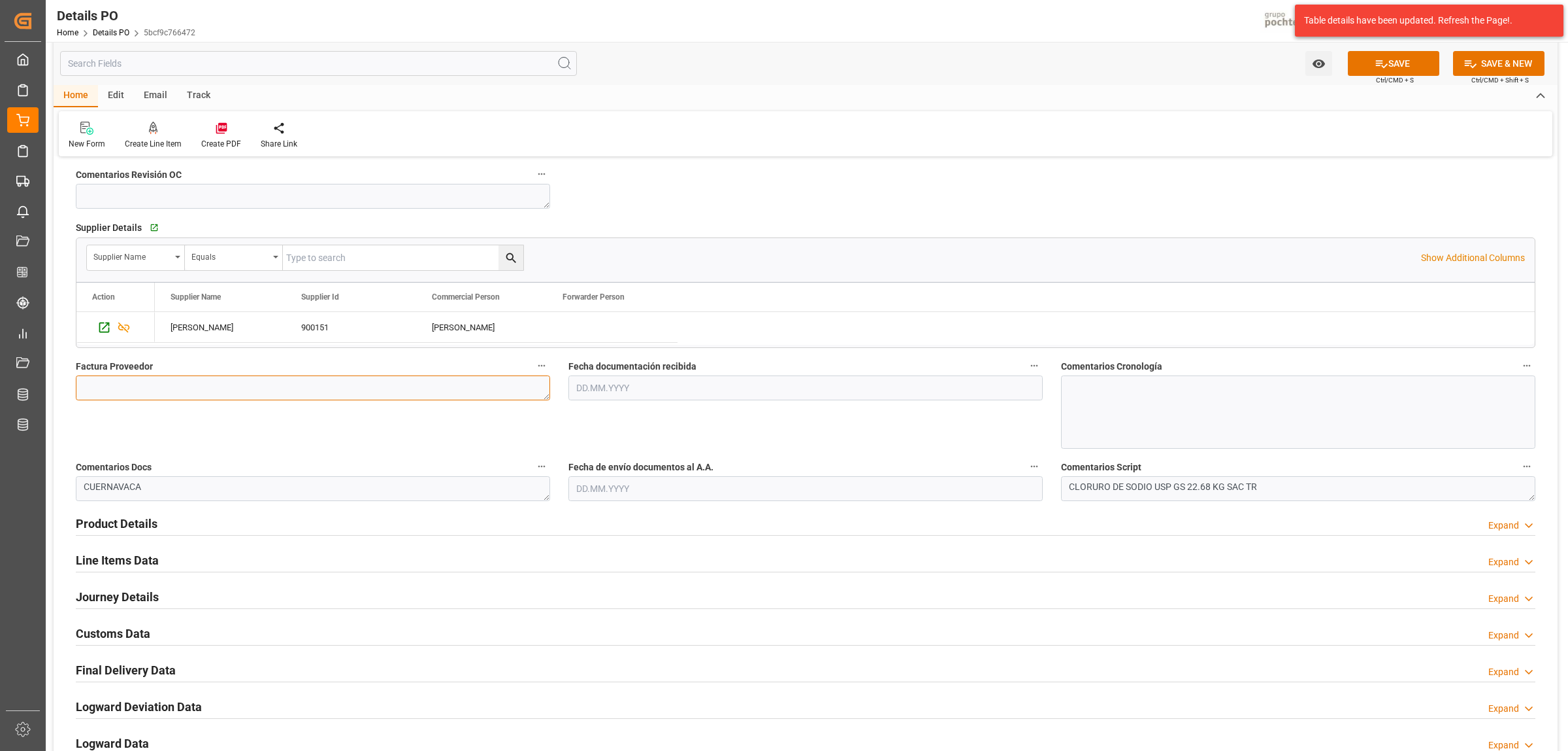
click at [269, 384] on textarea at bounding box center [313, 387] width 474 height 25
paste textarea "5403684938"
type textarea "5403684938"
click at [638, 391] on input "text" at bounding box center [805, 387] width 474 height 25
click at [587, 468] on span "1" at bounding box center [586, 468] width 4 height 9
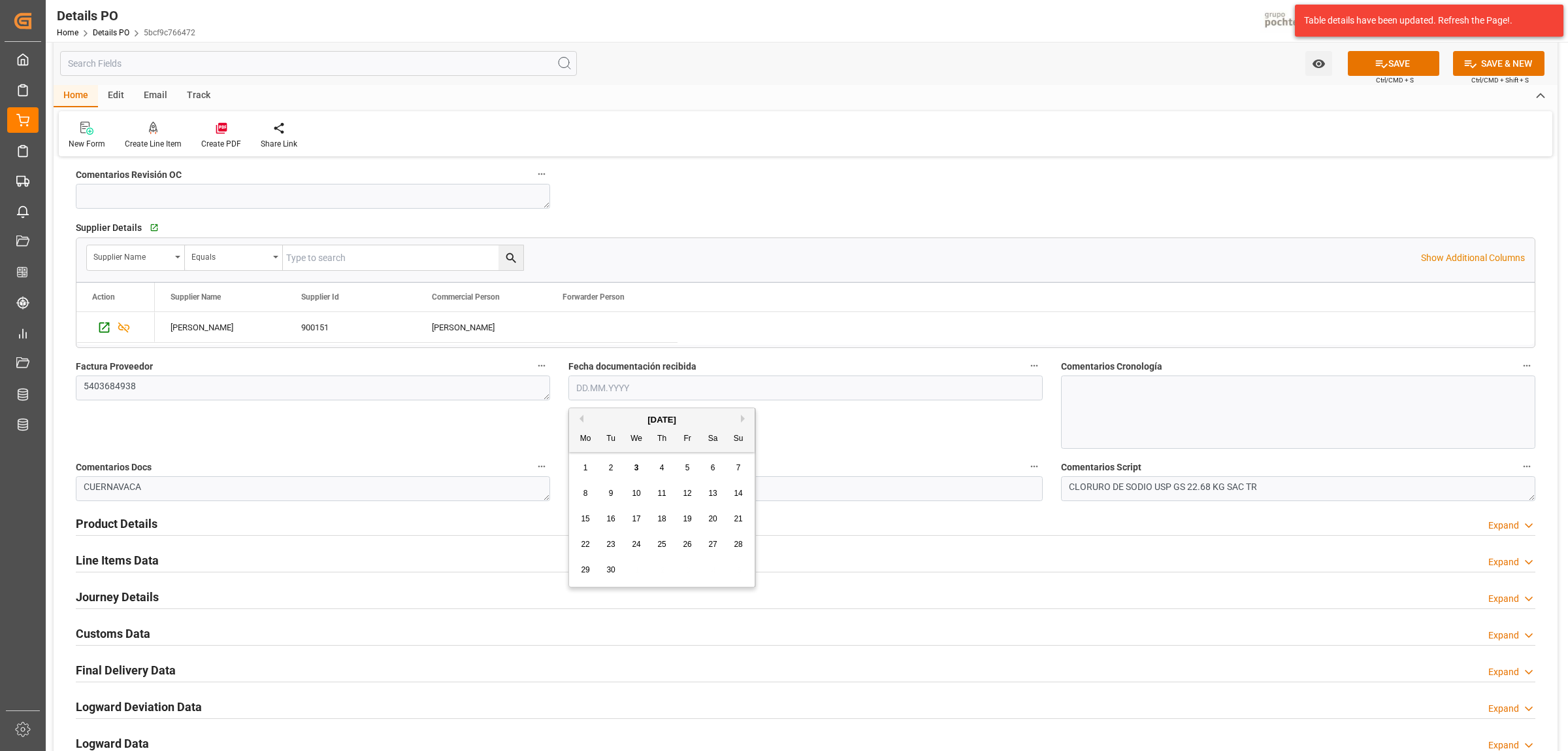
type input "[DATE]"
click at [687, 482] on input "text" at bounding box center [805, 488] width 474 height 25
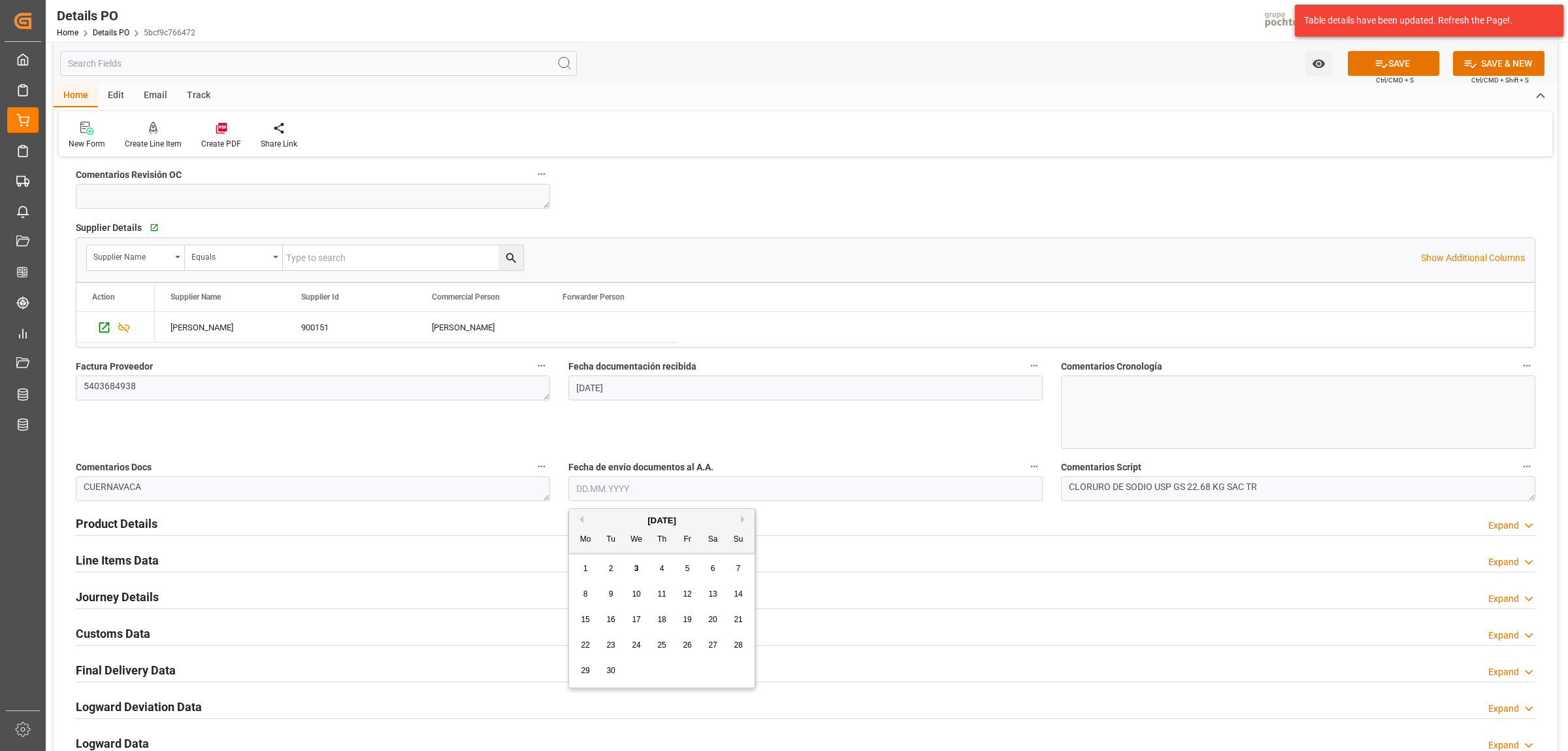
click at [611, 570] on span "2" at bounding box center [611, 568] width 4 height 9
type input "[DATE]"
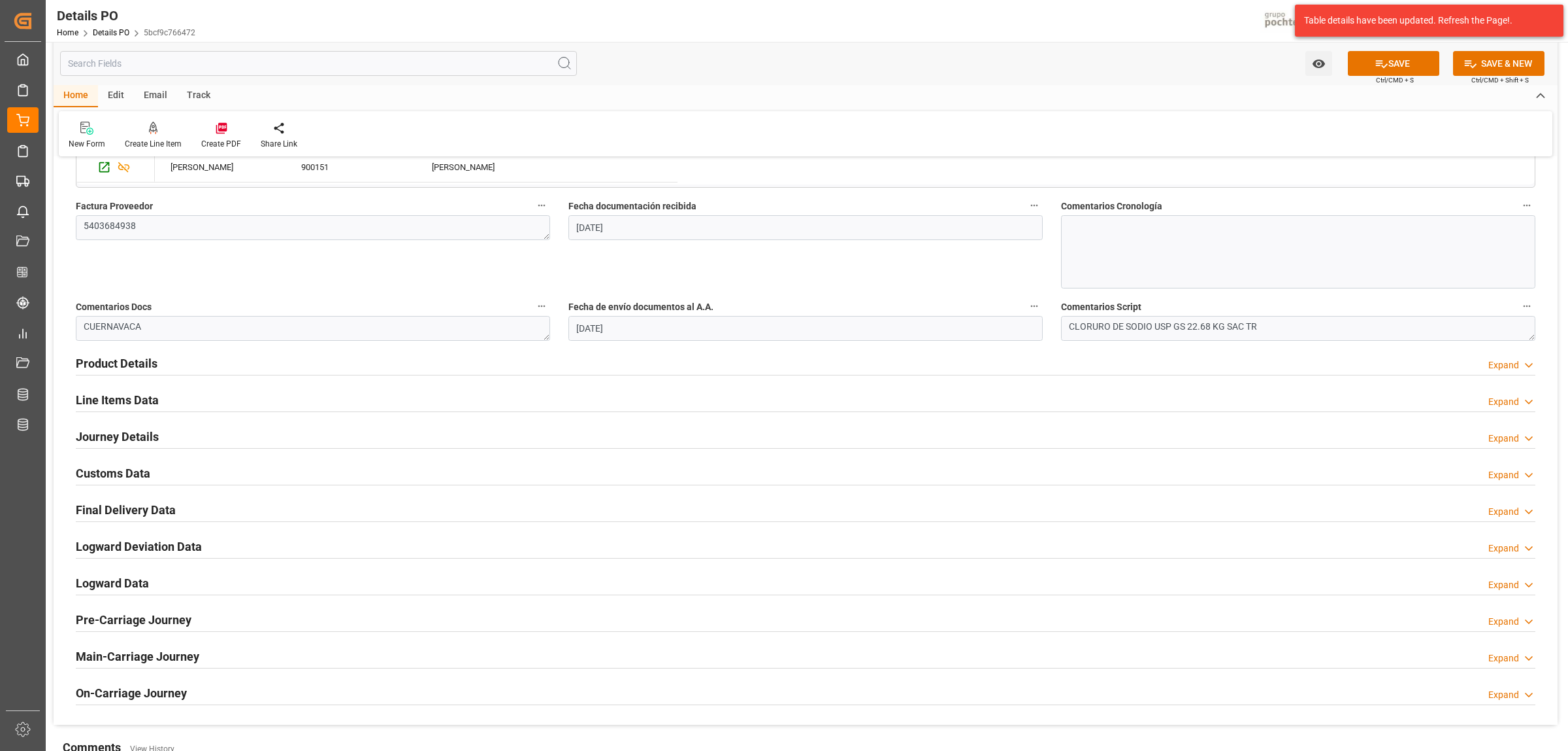
scroll to position [654, 0]
click at [118, 367] on h2 "Product Details" at bounding box center [117, 360] width 82 height 18
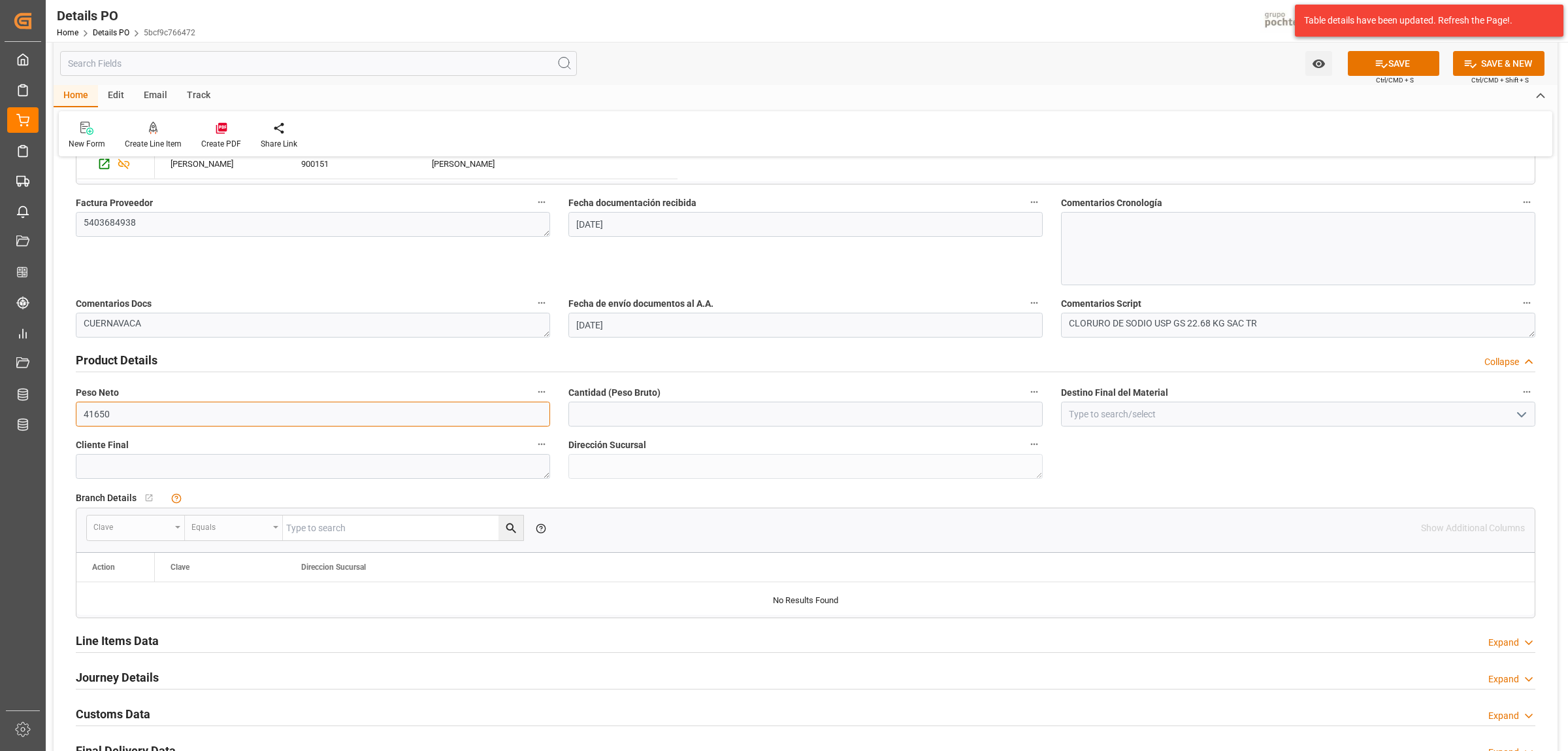
drag, startPoint x: 140, startPoint y: 410, endPoint x: 63, endPoint y: 414, distance: 77.1
click at [63, 414] on div "Nuevas Ordenes Details   No child Object linked Nuevas Ordenes Click Edit to ad…" at bounding box center [805, 240] width 1505 height 1451
type input "19000"
click at [601, 412] on input "text" at bounding box center [805, 413] width 474 height 25
type input "19000"
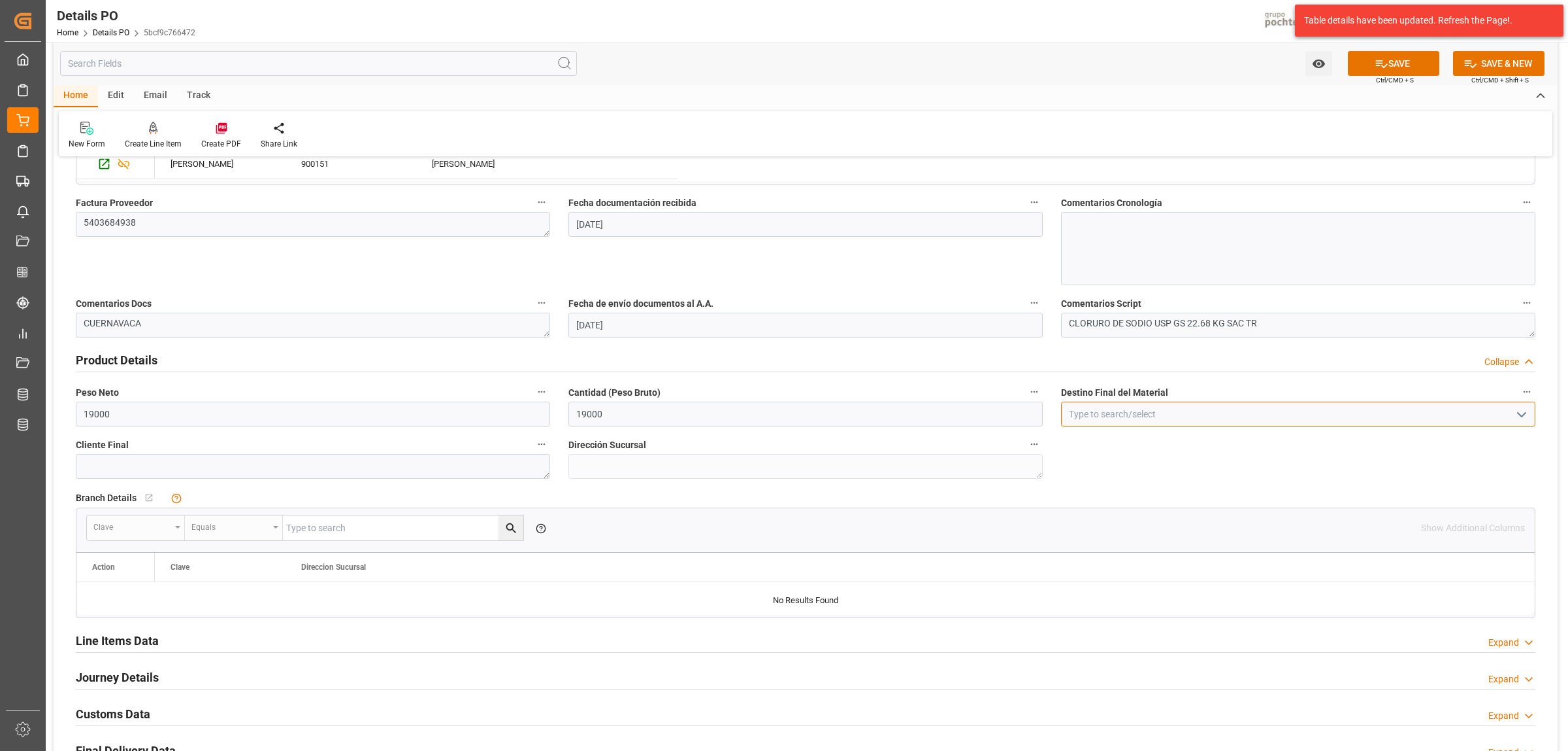
click at [1095, 413] on input at bounding box center [1298, 413] width 474 height 25
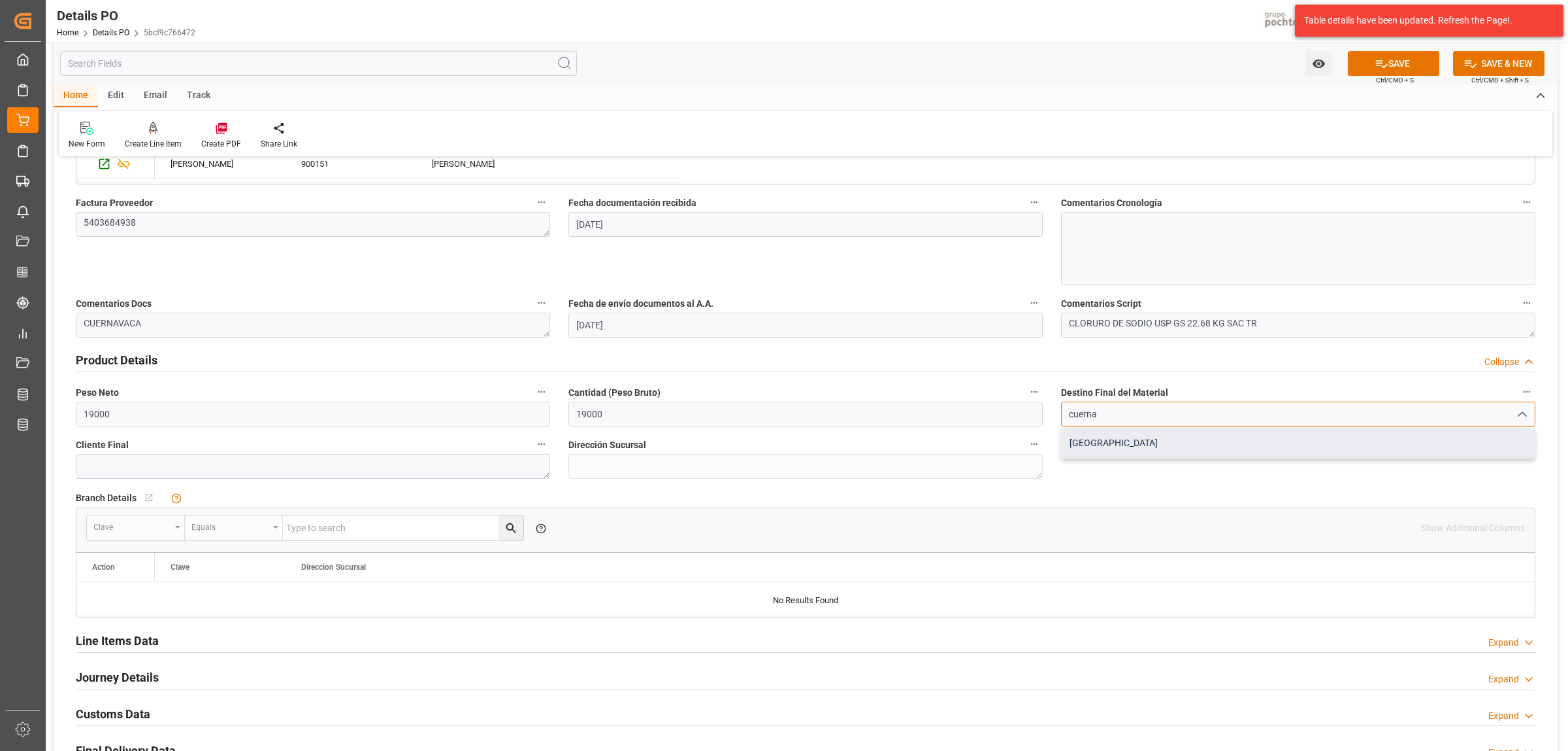
click at [1080, 444] on div "[GEOGRAPHIC_DATA]" at bounding box center [1298, 443] width 473 height 30
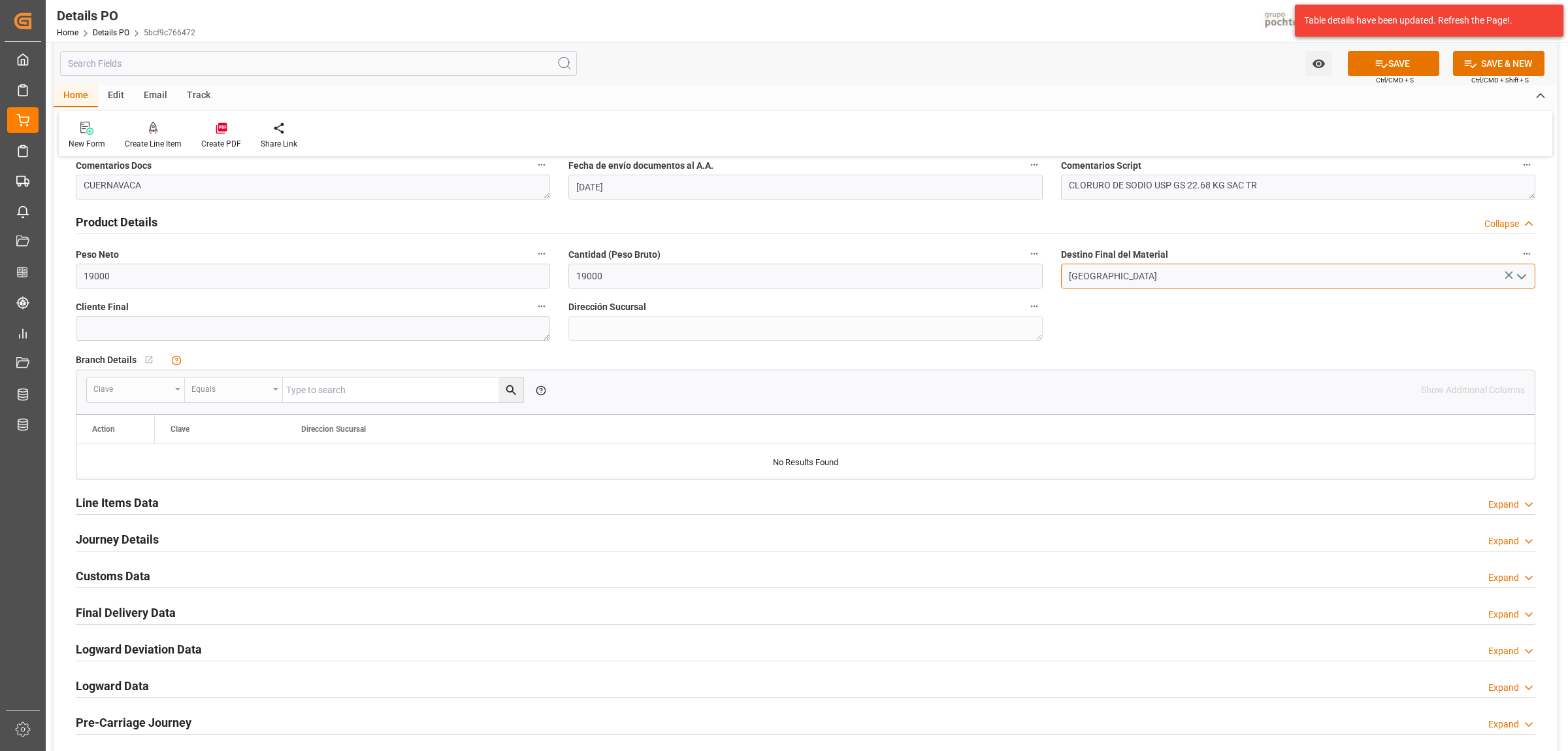
scroll to position [899, 0]
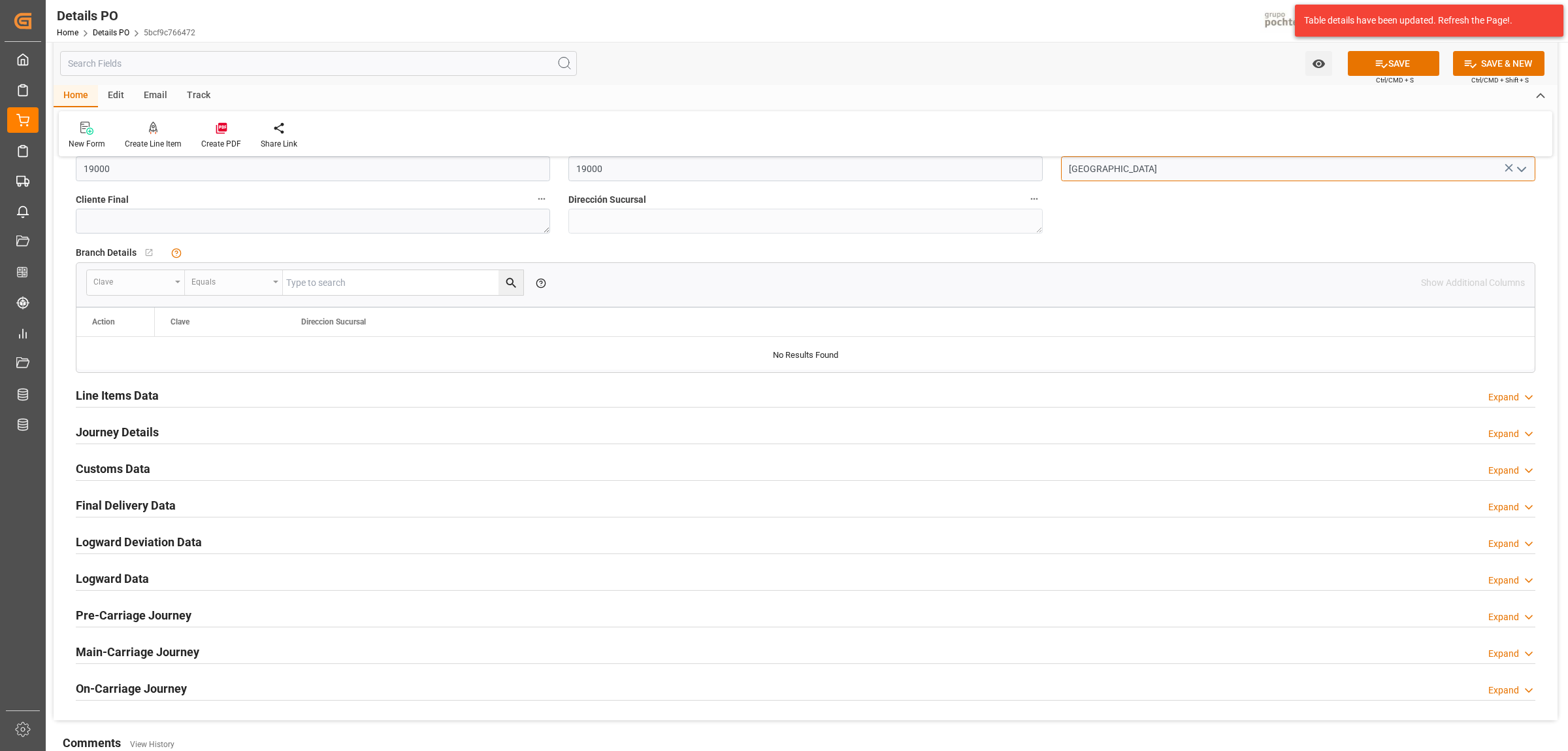
type input "[GEOGRAPHIC_DATA]"
click at [137, 402] on h2 "Line Items Data" at bounding box center [118, 395] width 83 height 18
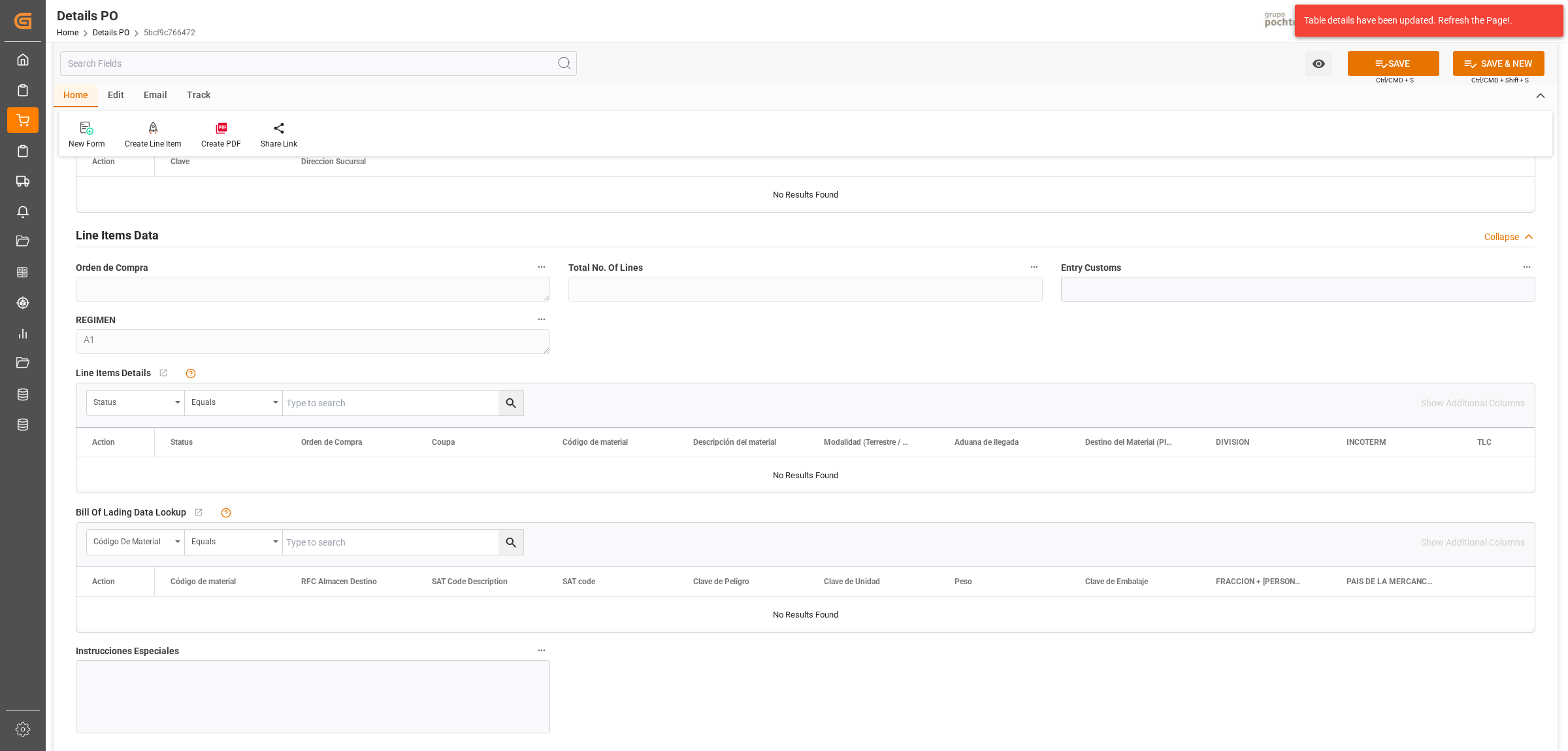
scroll to position [1063, 0]
click at [181, 407] on div "Status" at bounding box center [135, 399] width 98 height 25
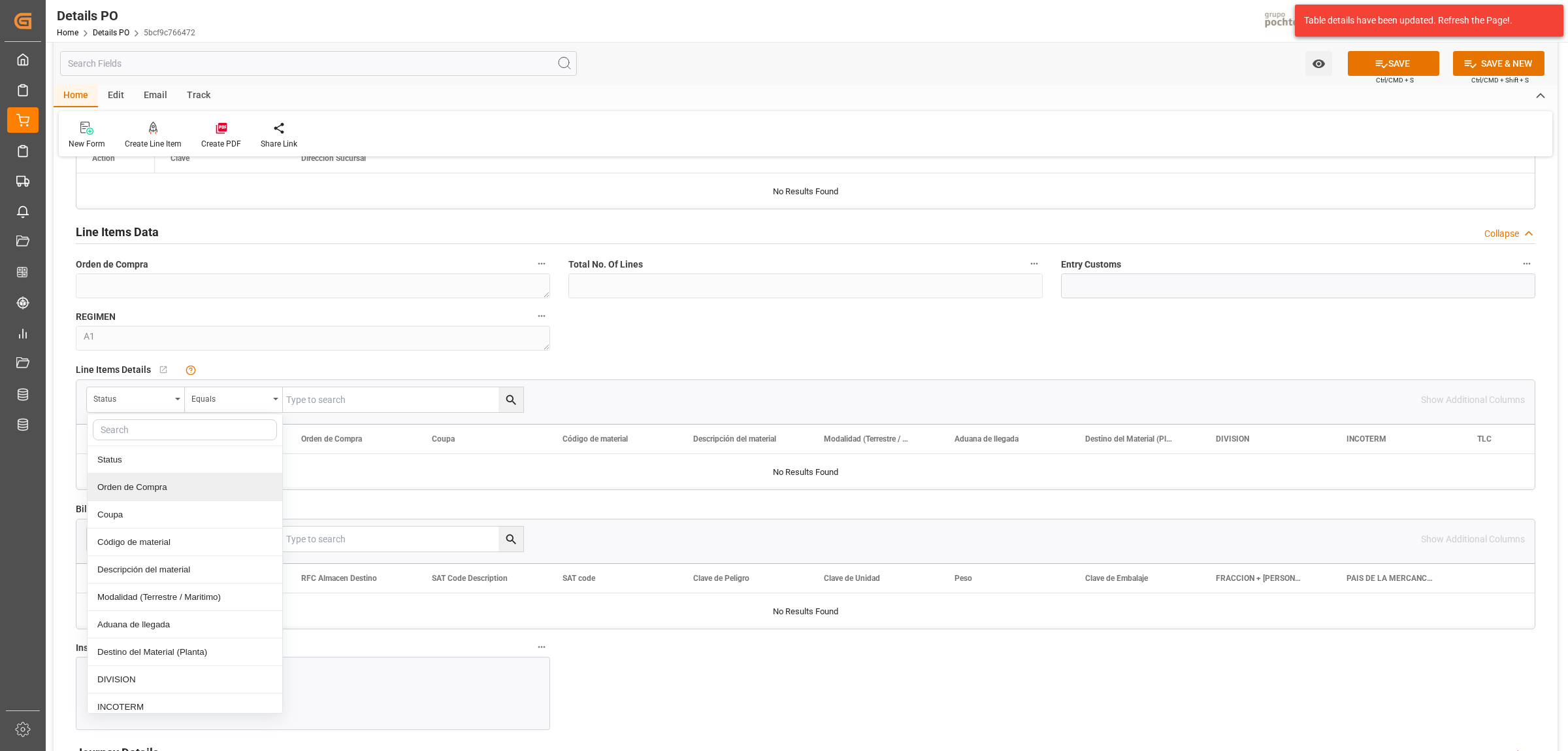
click at [145, 496] on div "Orden de Compra" at bounding box center [185, 487] width 195 height 28
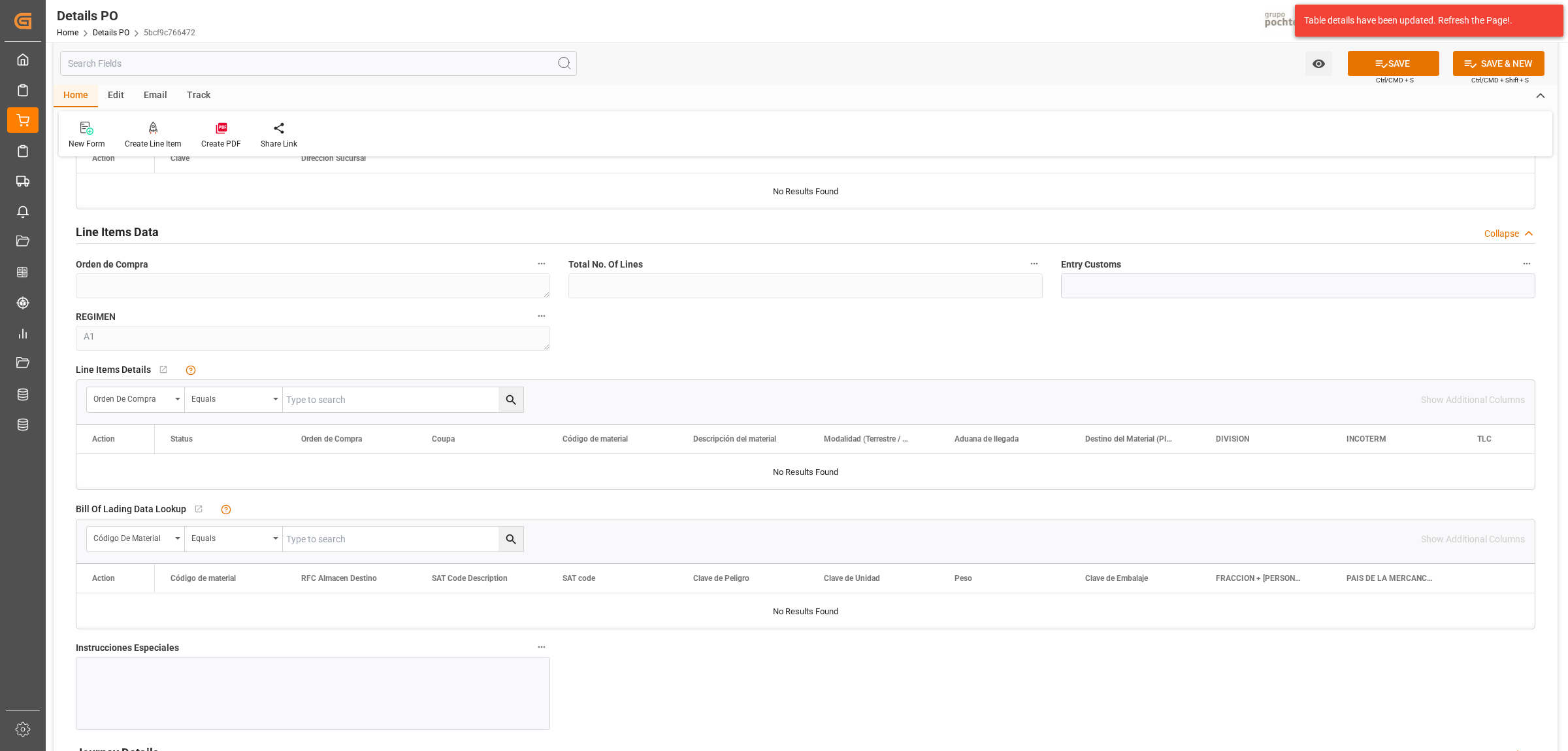
paste input "5403684938"
type input "5403684938"
drag, startPoint x: 338, startPoint y: 403, endPoint x: 305, endPoint y: 383, distance: 38.6
click at [263, 405] on div "Orden de Compra Equals 5403684938" at bounding box center [304, 399] width 438 height 26
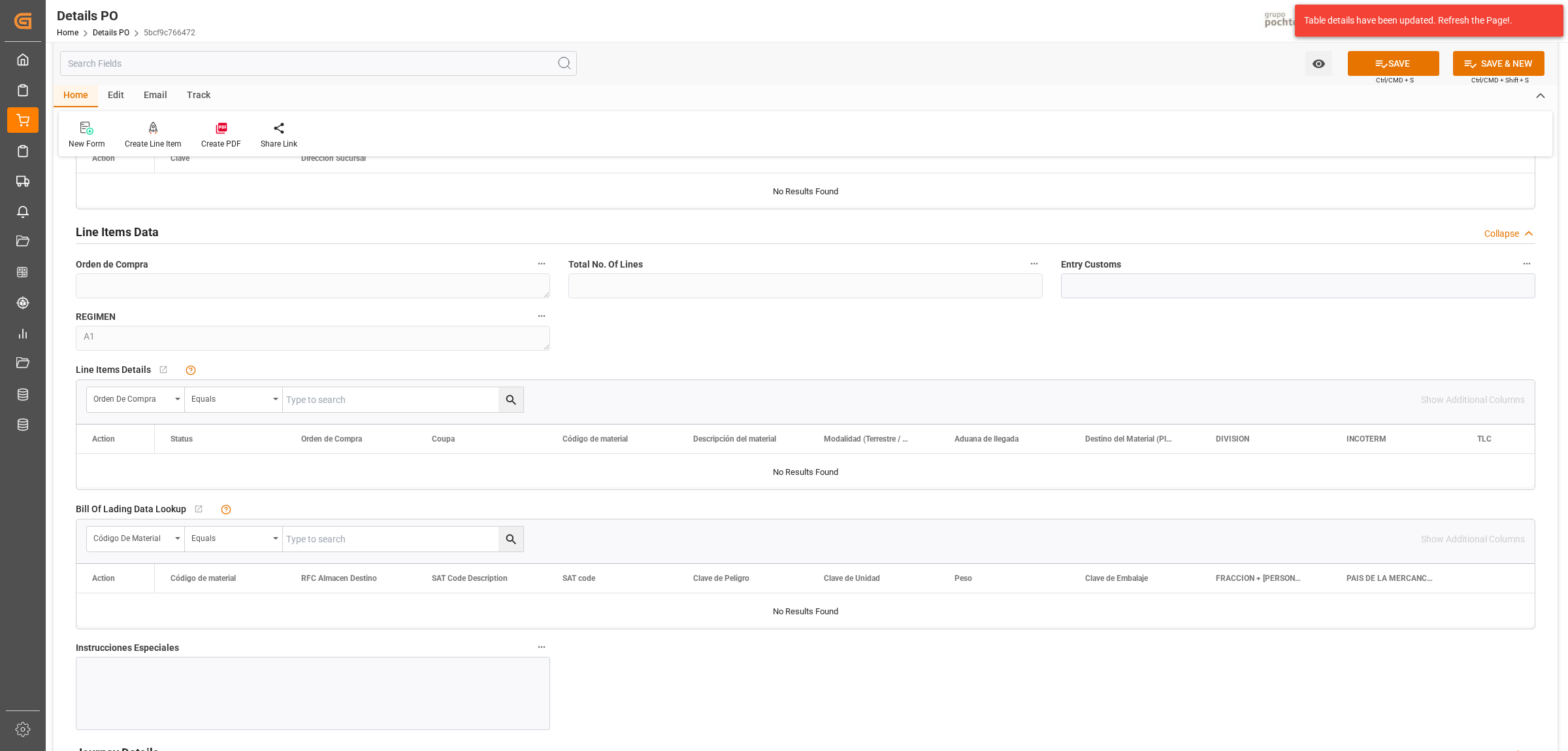
paste input "5000306786"
type input "5000306786"
click at [512, 402] on icon "search button" at bounding box center [511, 400] width 10 height 10
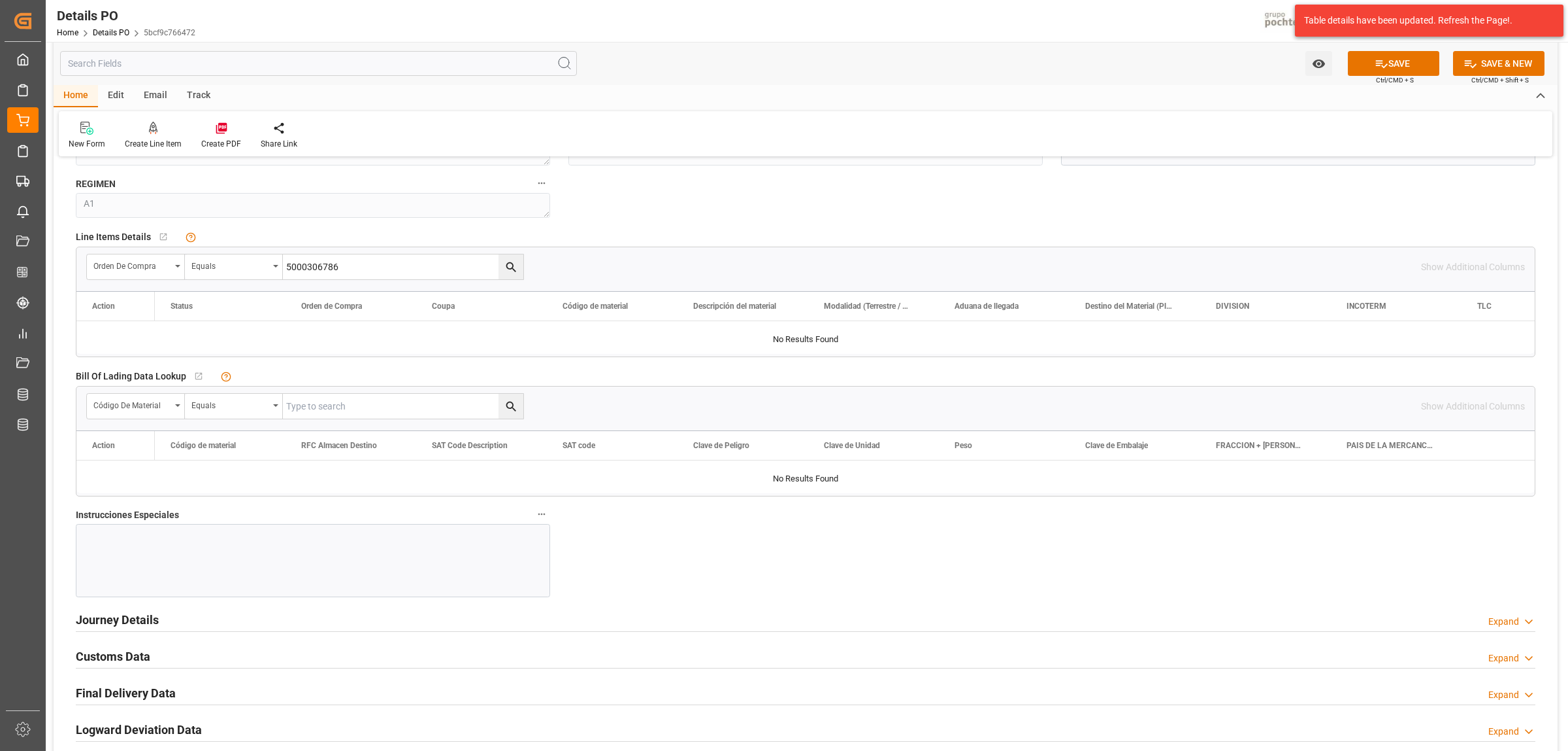
scroll to position [1226, 0]
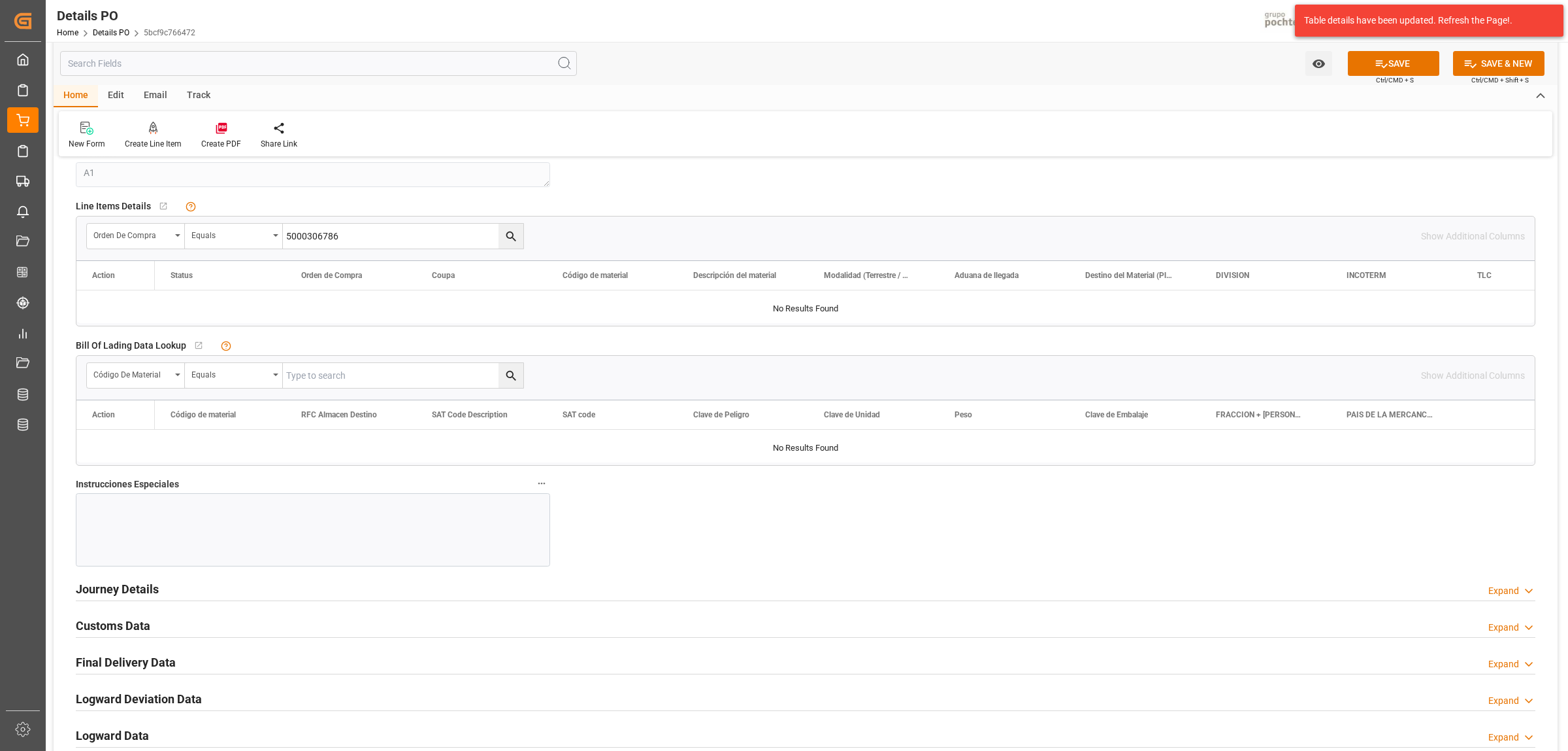
click at [146, 532] on div at bounding box center [313, 530] width 474 height 73
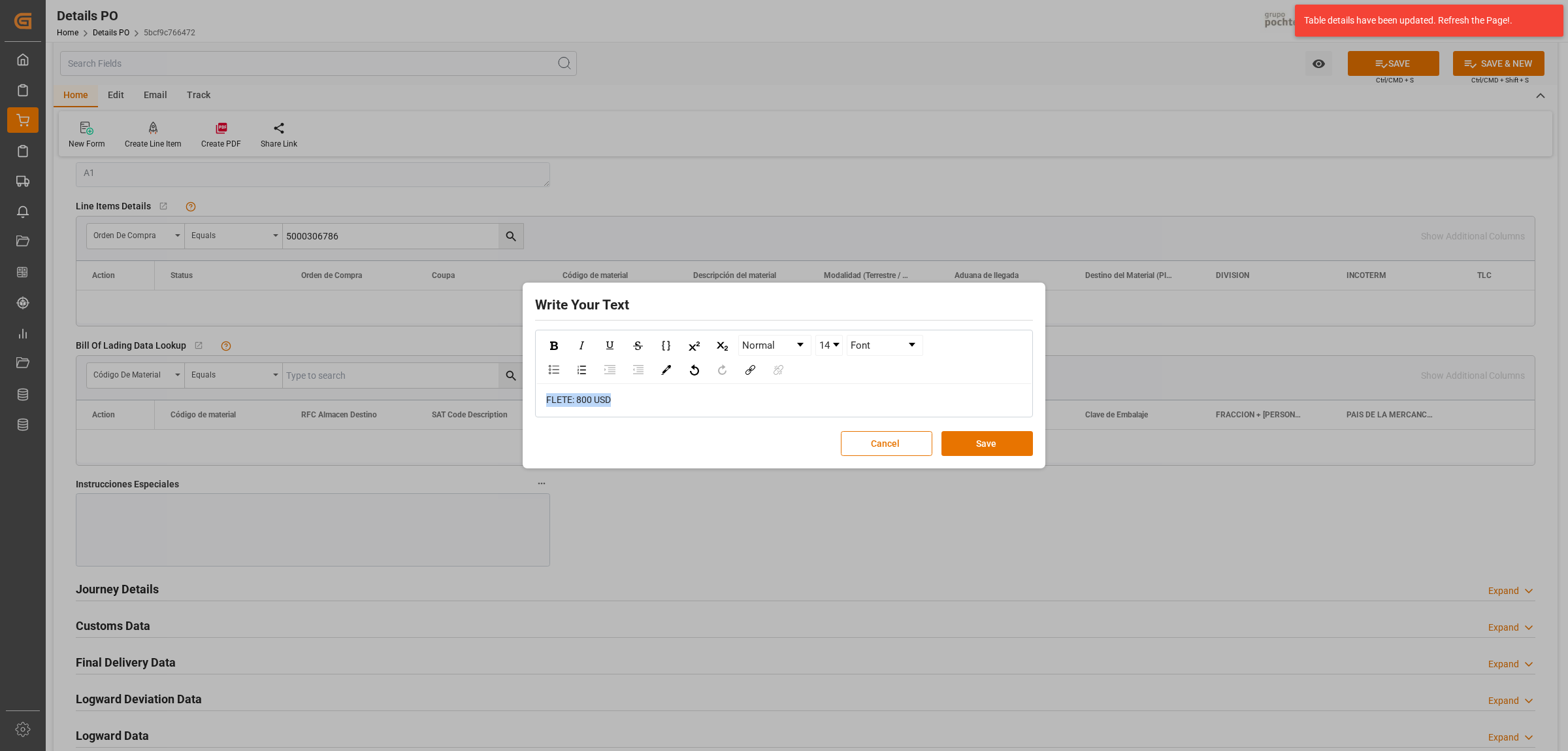
drag, startPoint x: 622, startPoint y: 400, endPoint x: 543, endPoint y: 393, distance: 79.3
click at [543, 393] on div "FLETE: 800 USD" at bounding box center [784, 399] width 495 height 32
click at [553, 341] on img "rdw-inline-control" at bounding box center [554, 346] width 8 height 8
click at [665, 367] on img "rdw-color-picker" at bounding box center [666, 370] width 10 height 10
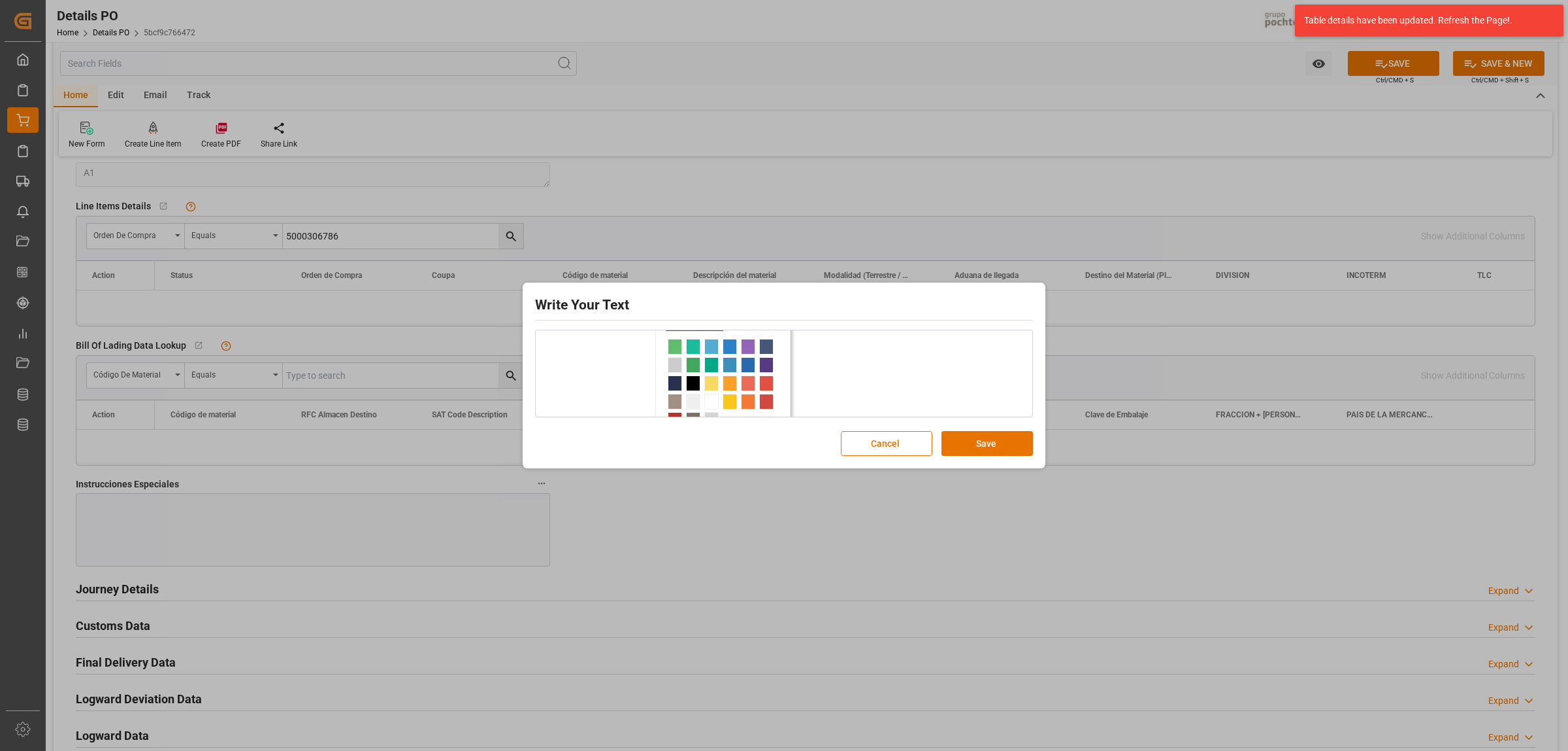
click at [693, 346] on span "rdw-color-picker" at bounding box center [693, 346] width 14 height 16
click at [844, 351] on div "14" at bounding box center [829, 346] width 32 height 21
click at [838, 350] on link "14" at bounding box center [829, 346] width 26 height 20
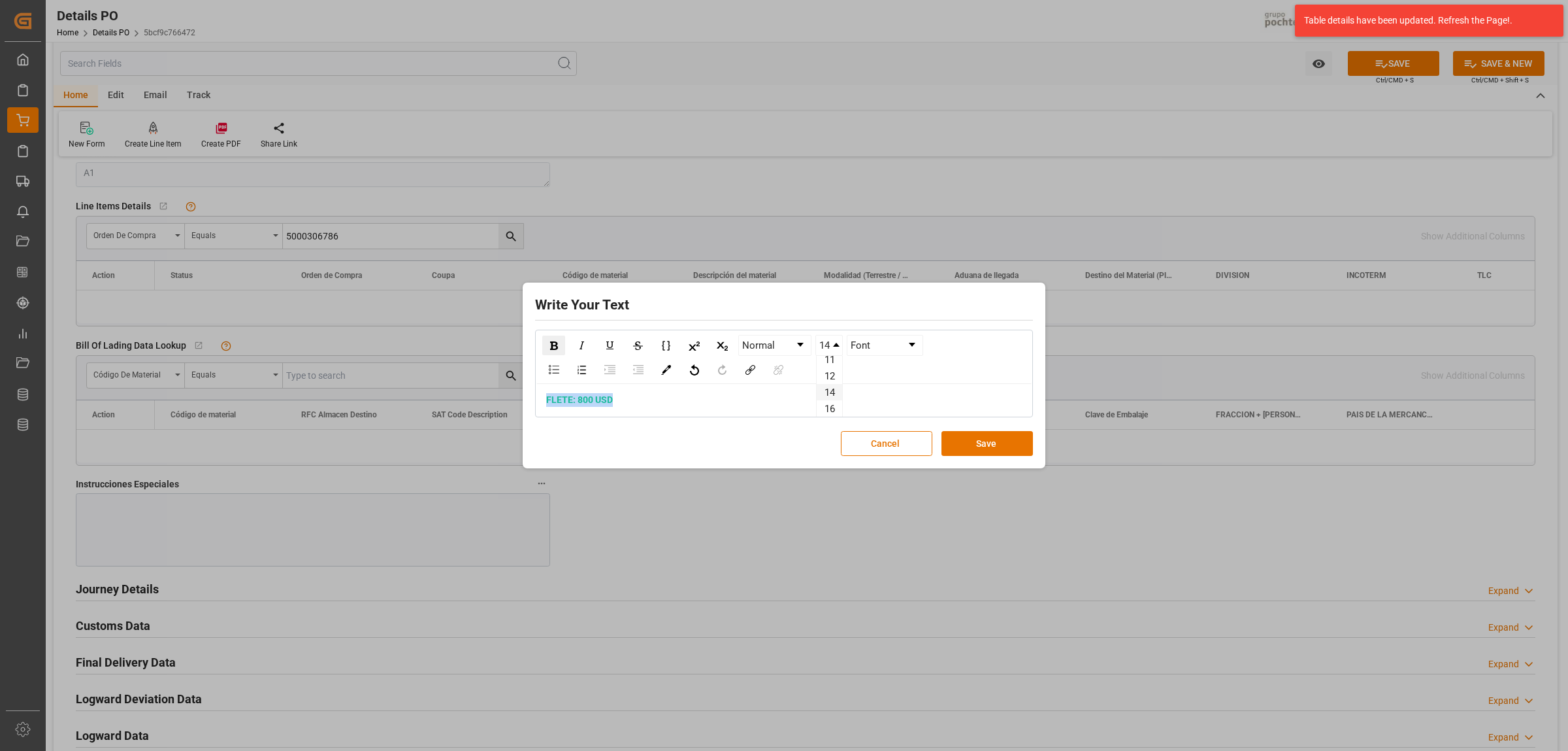
scroll to position [82, 0]
click at [828, 408] on li "24" at bounding box center [829, 413] width 25 height 16
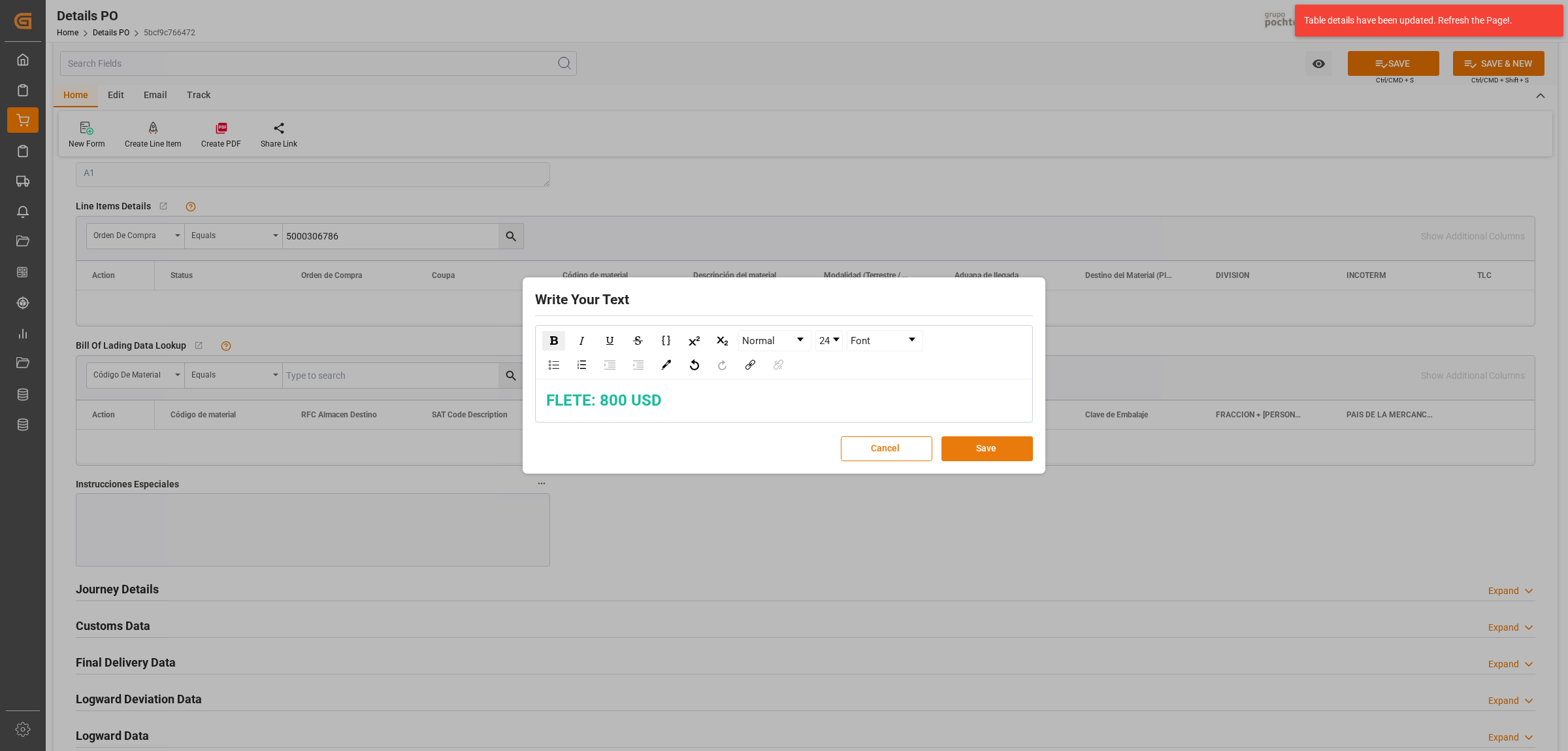
click at [985, 449] on button "Save" at bounding box center [987, 448] width 92 height 25
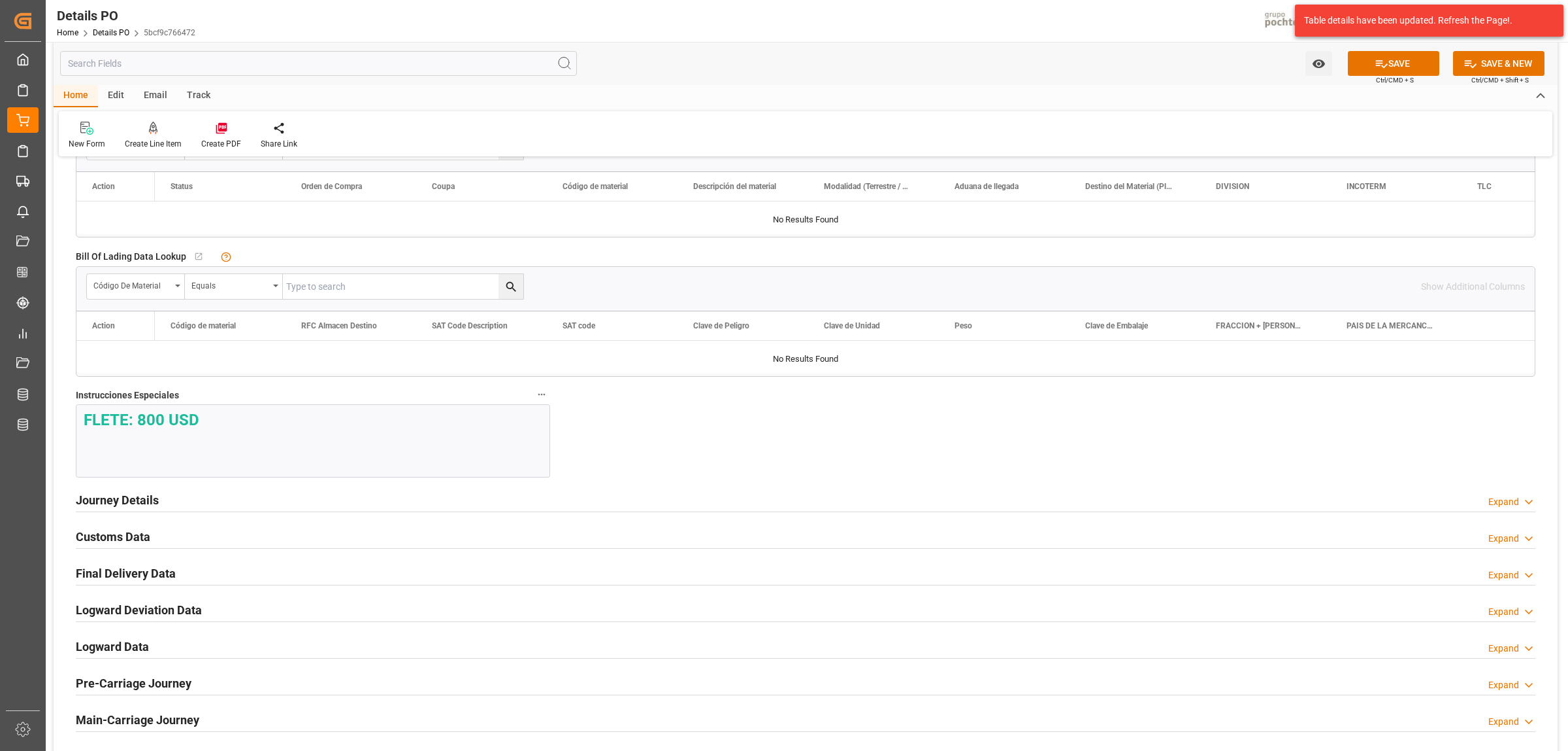
scroll to position [1389, 0]
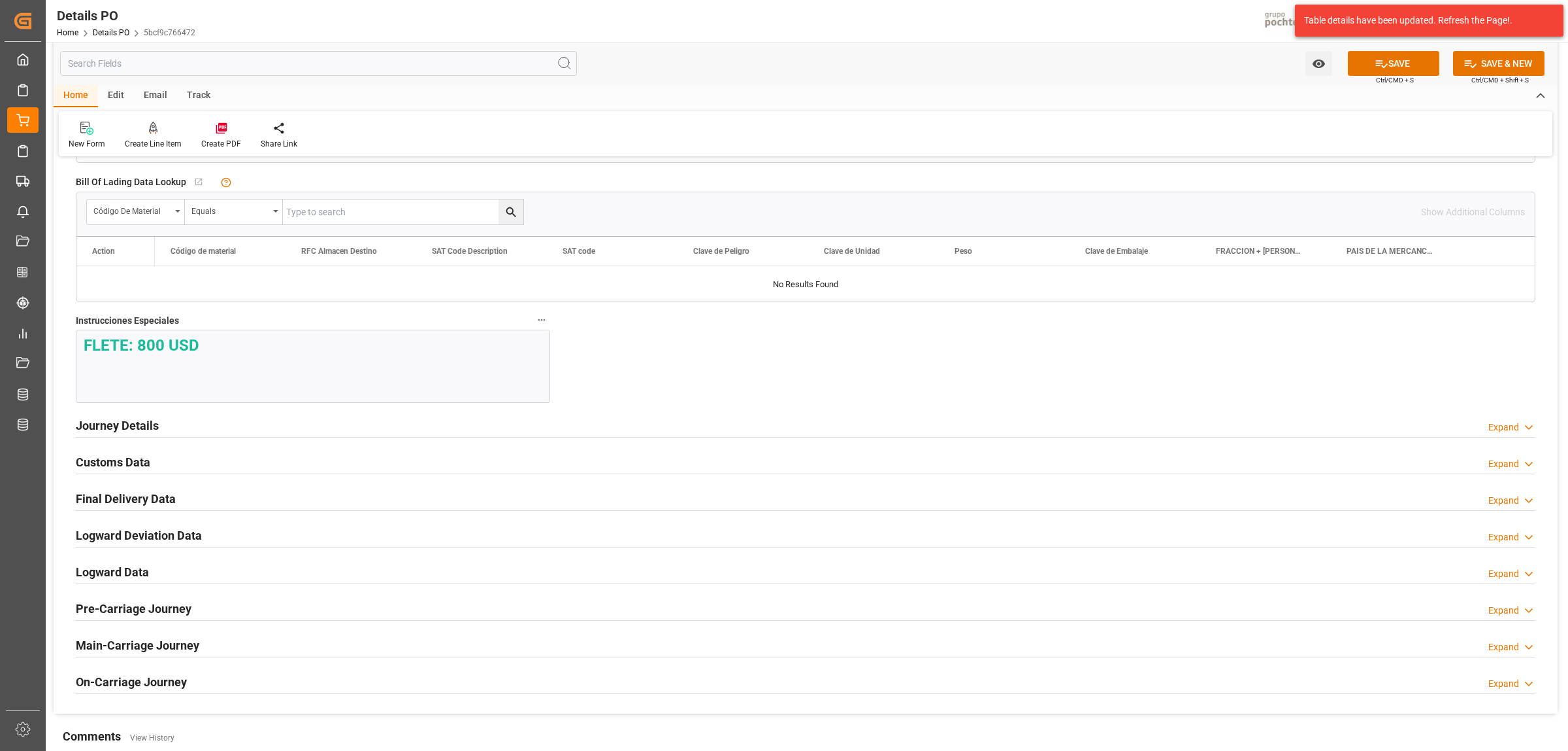
click at [109, 426] on h2 "Journey Details" at bounding box center [118, 425] width 83 height 18
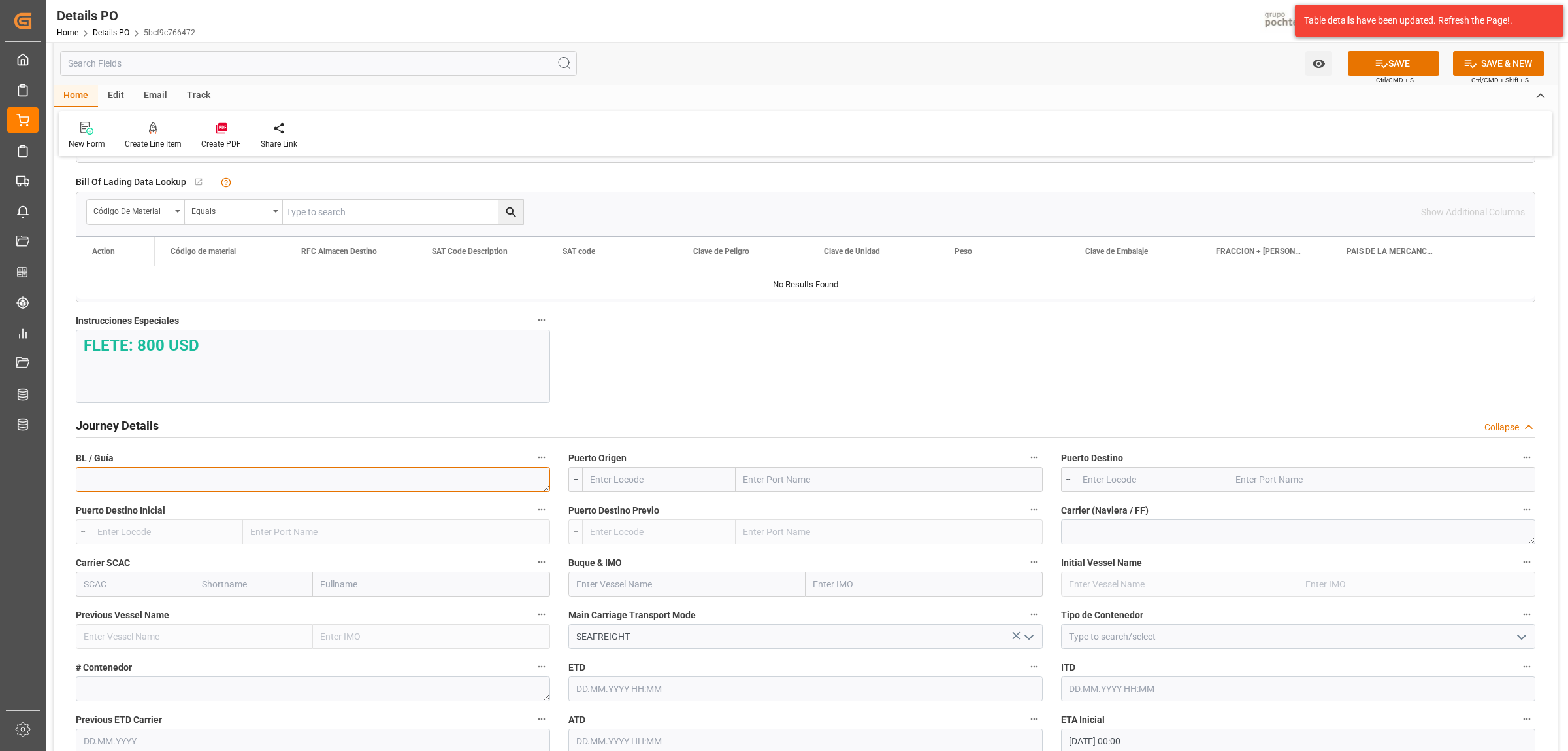
click at [135, 479] on textarea at bounding box center [313, 479] width 474 height 25
type textarea "912152181"
click at [821, 485] on input "text" at bounding box center [889, 479] width 307 height 25
type input "LAREDO"
click at [768, 537] on b "Laredo" at bounding box center [759, 537] width 30 height 11
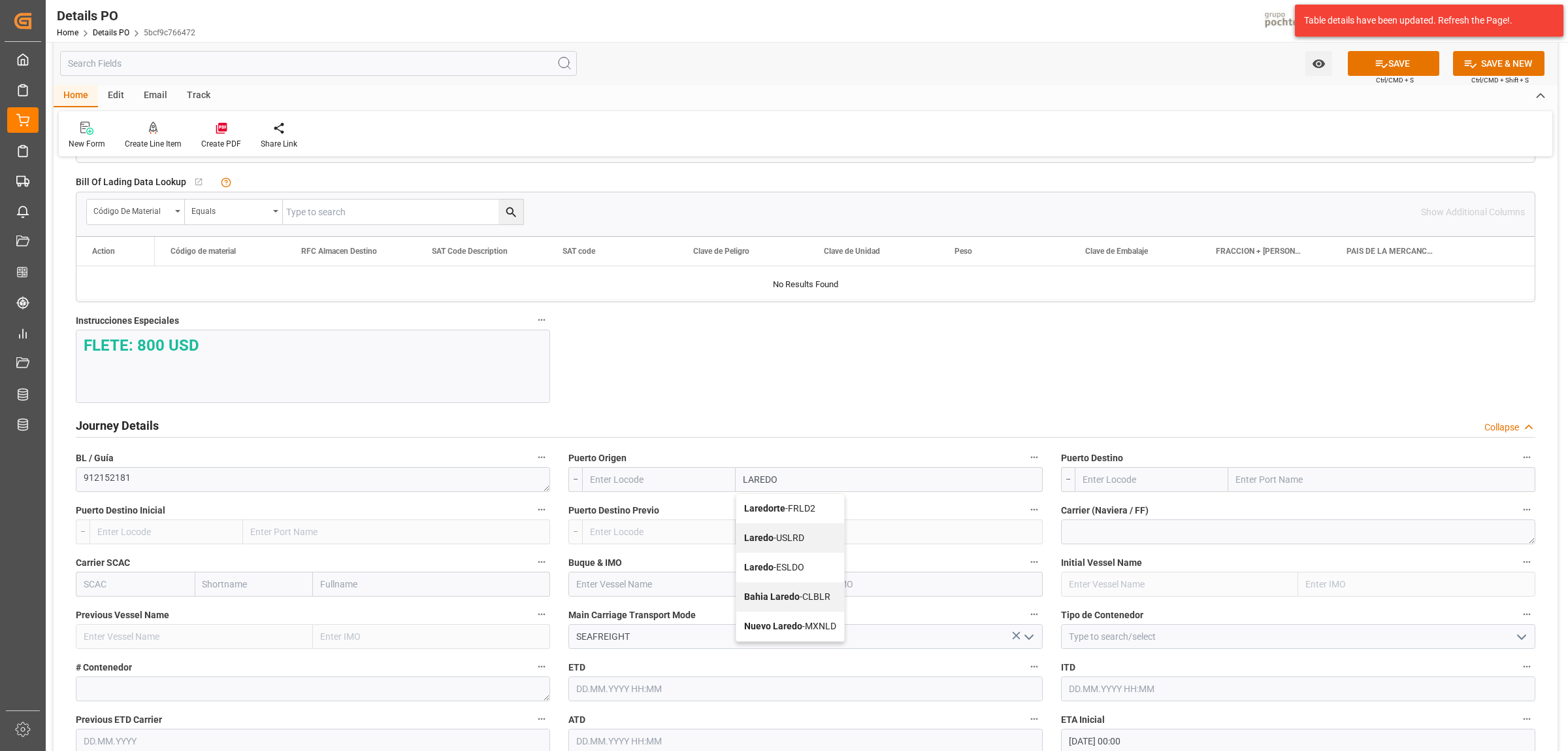
type input "USLRD"
type input "Laredo"
click at [1246, 481] on input "text" at bounding box center [1382, 479] width 307 height 25
type input "NUEVO LAREDO"
click at [1261, 511] on b "Nuevo Laredo" at bounding box center [1266, 508] width 58 height 11
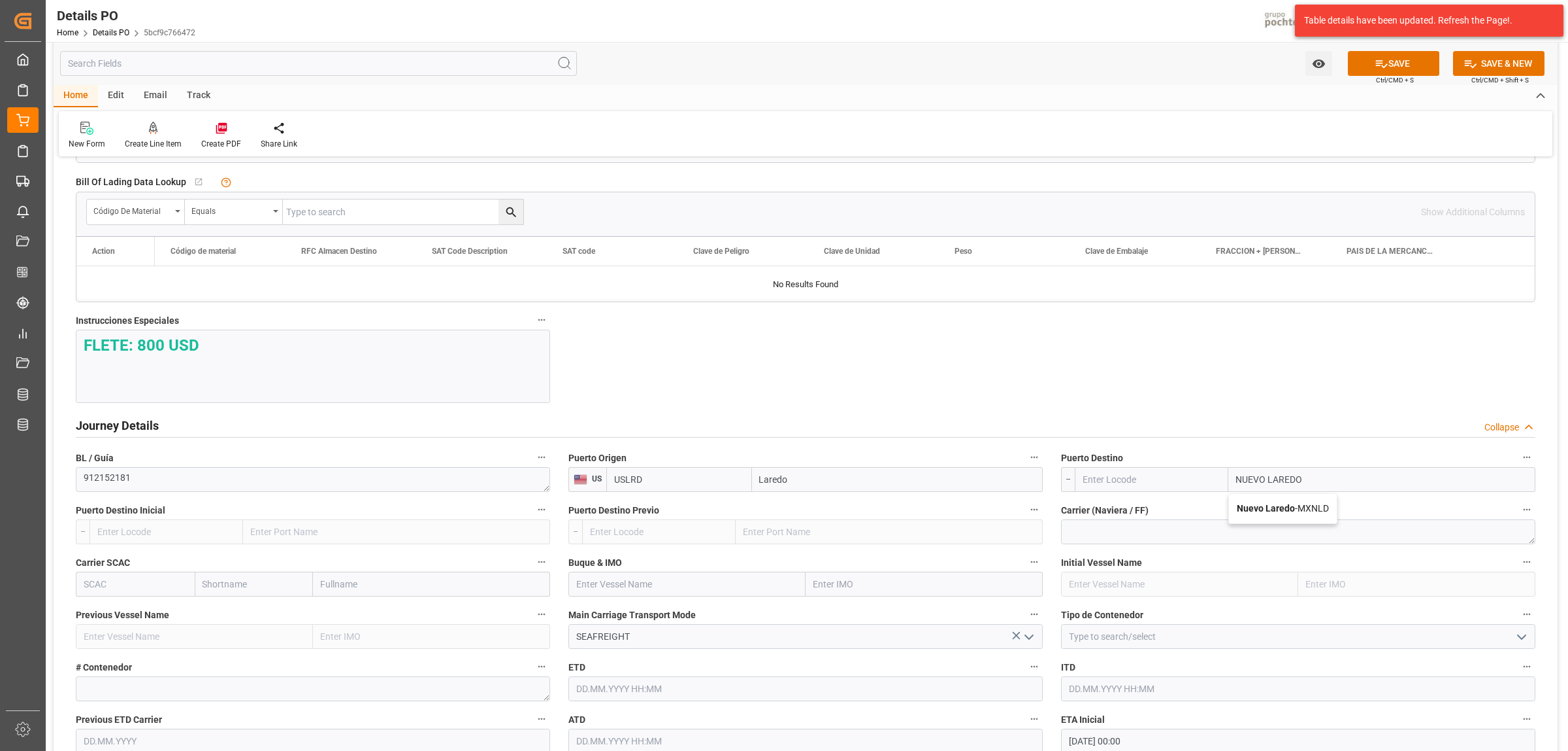
type input "MXNLD"
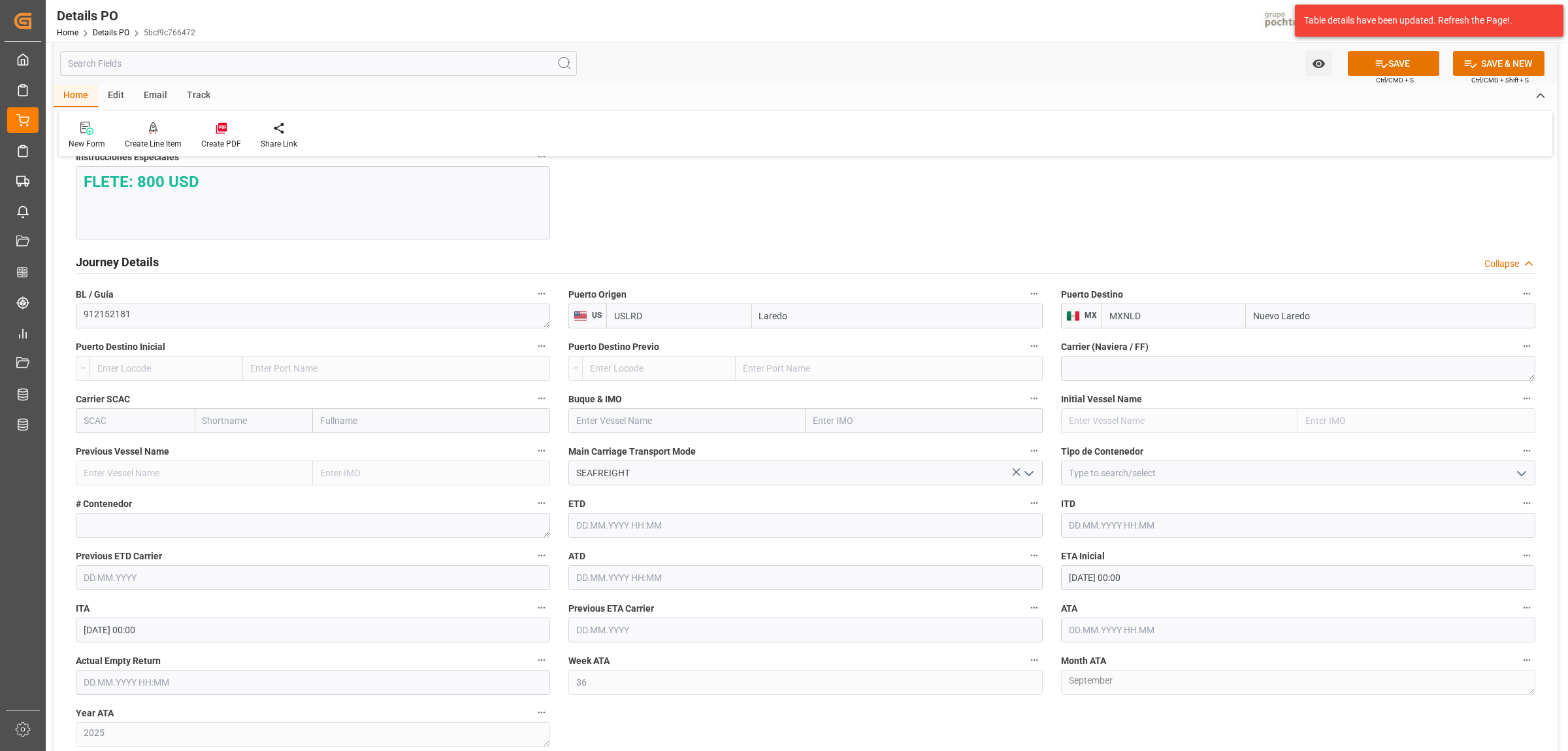
type input "Nuevo Laredo"
click at [1524, 472] on icon "open menu" at bounding box center [1521, 473] width 16 height 16
click at [1125, 602] on div "FTL" at bounding box center [1298, 590] width 473 height 30
type input "FTL"
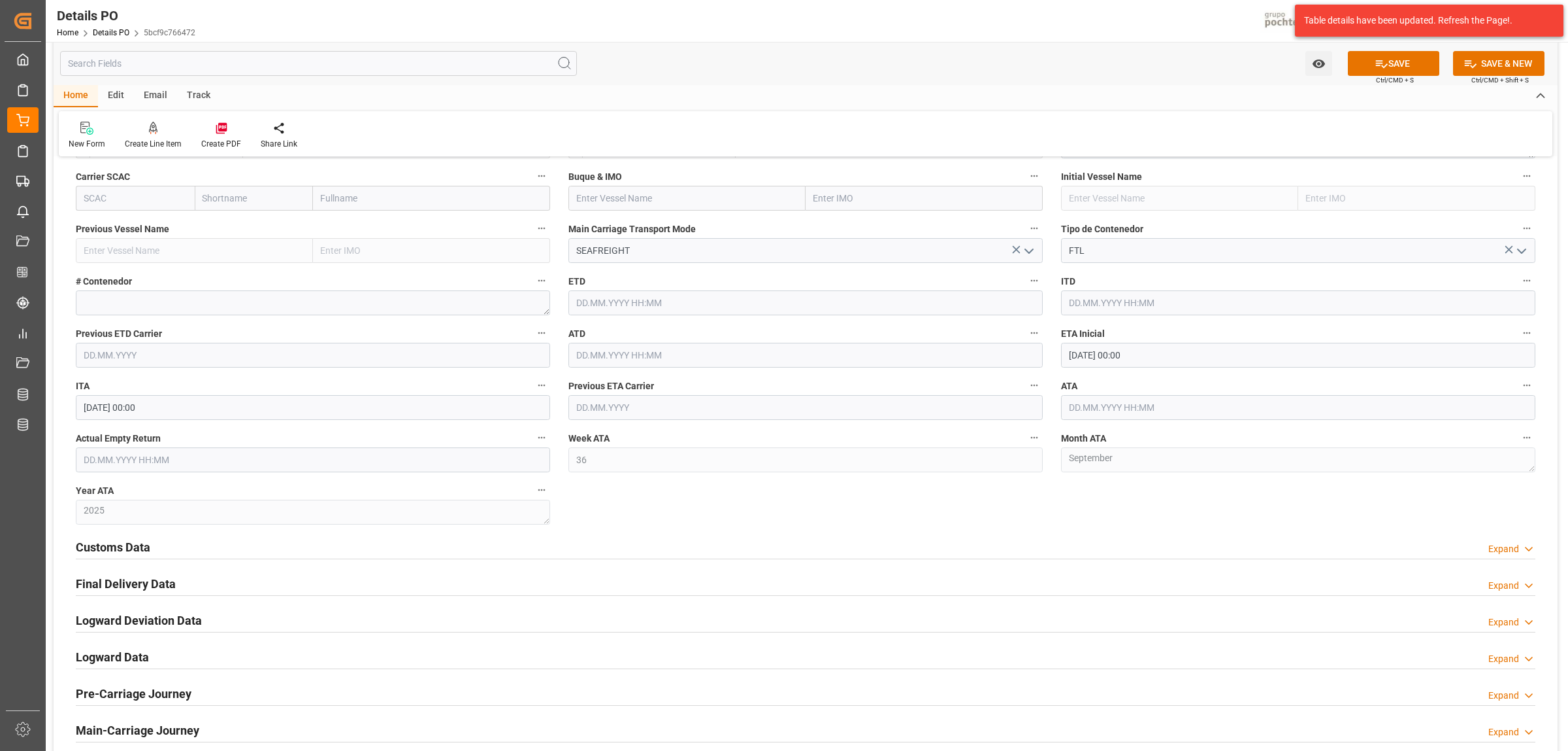
scroll to position [1798, 0]
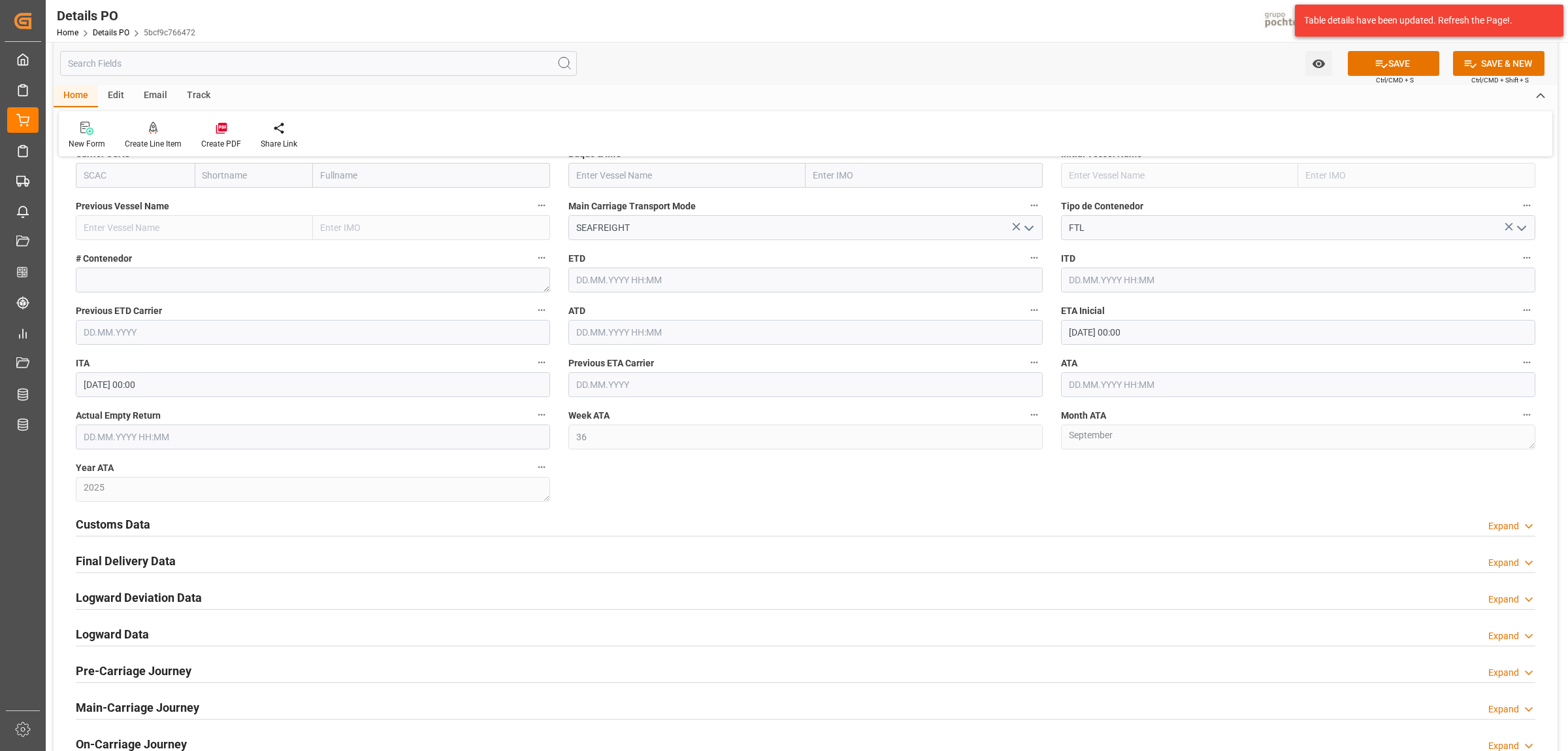
click at [124, 532] on h2 "Customs Data" at bounding box center [113, 524] width 75 height 18
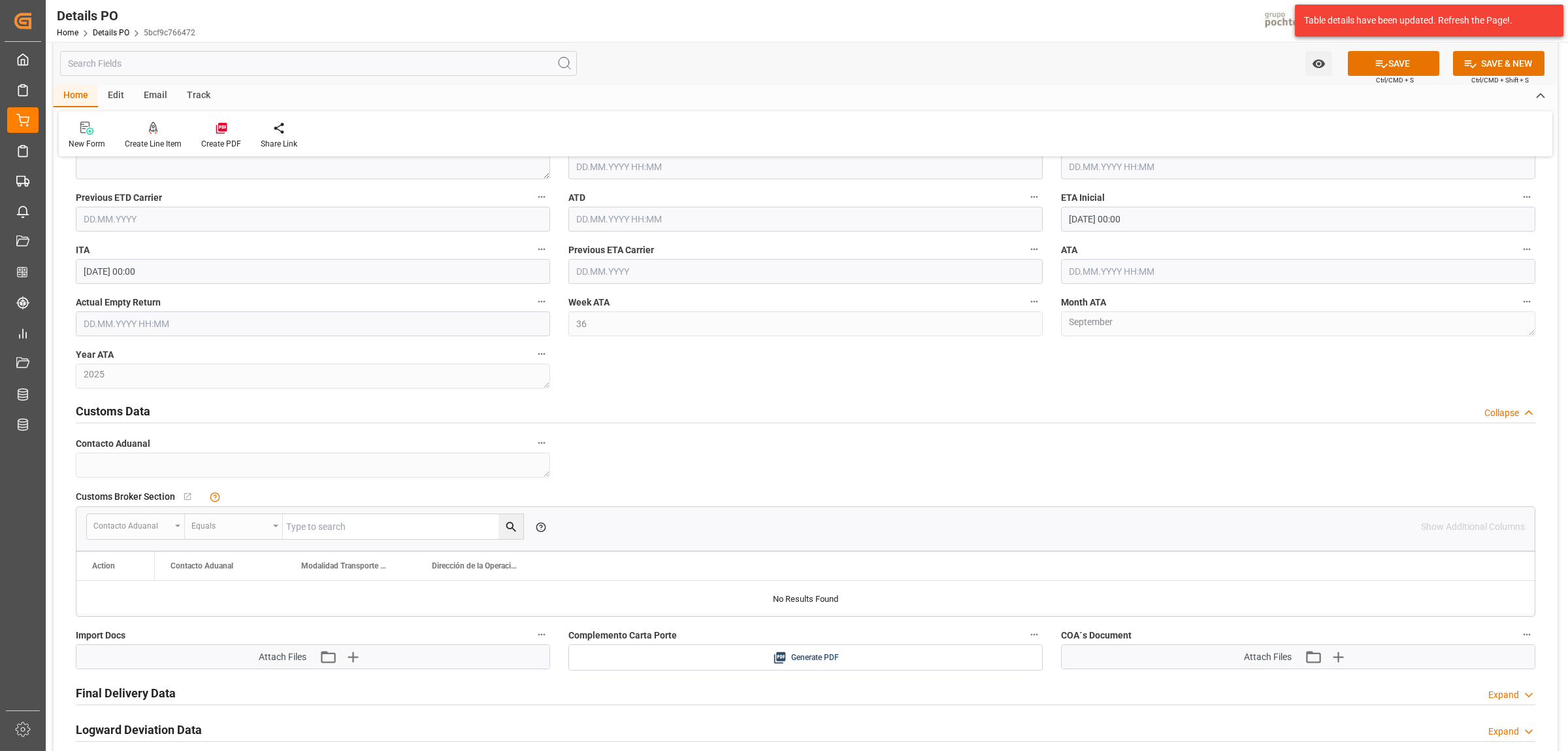
scroll to position [1962, 0]
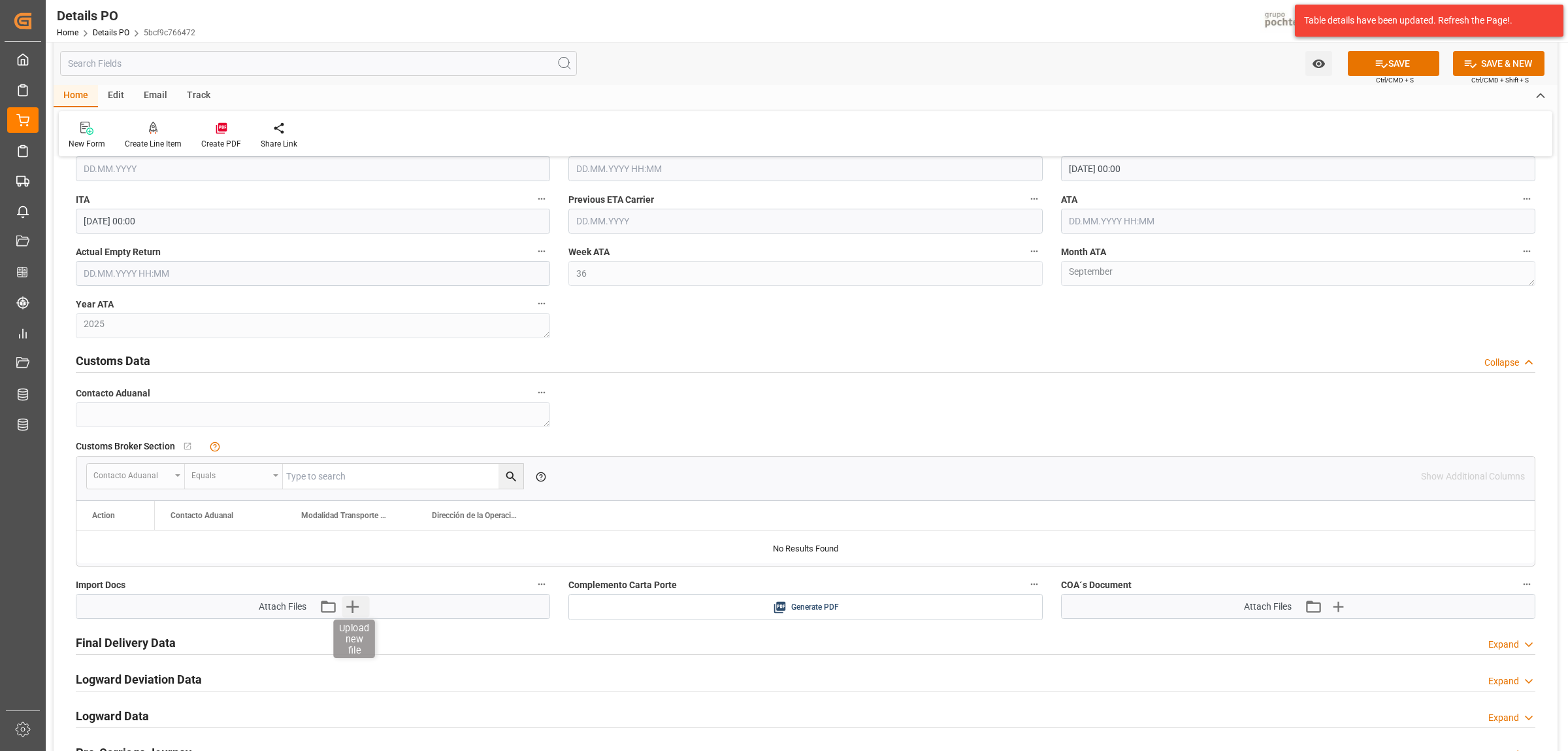
click at [360, 607] on icon "button" at bounding box center [353, 606] width 21 height 21
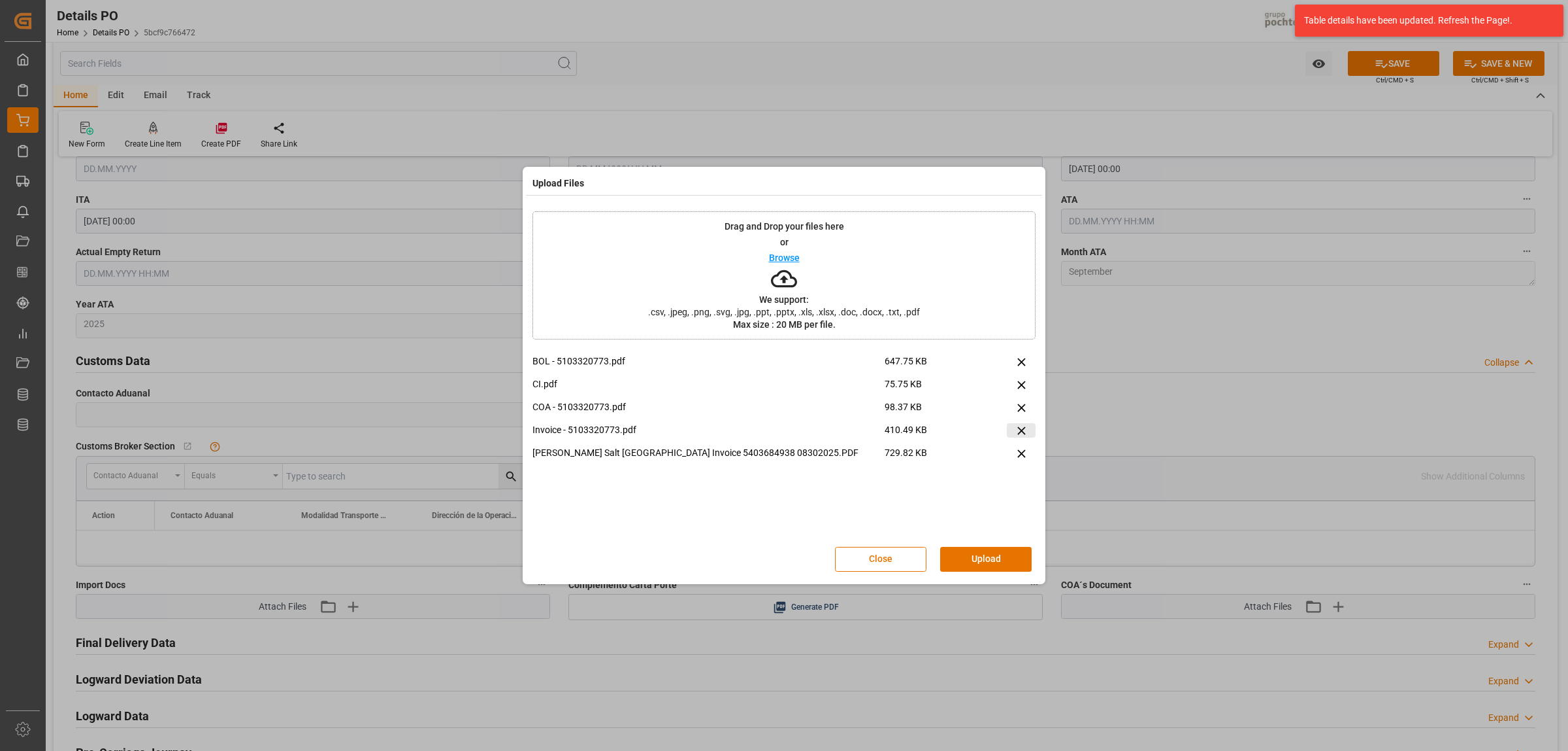
click at [1025, 432] on icon at bounding box center [1021, 430] width 13 height 13
click at [1018, 560] on button "Upload" at bounding box center [986, 558] width 92 height 25
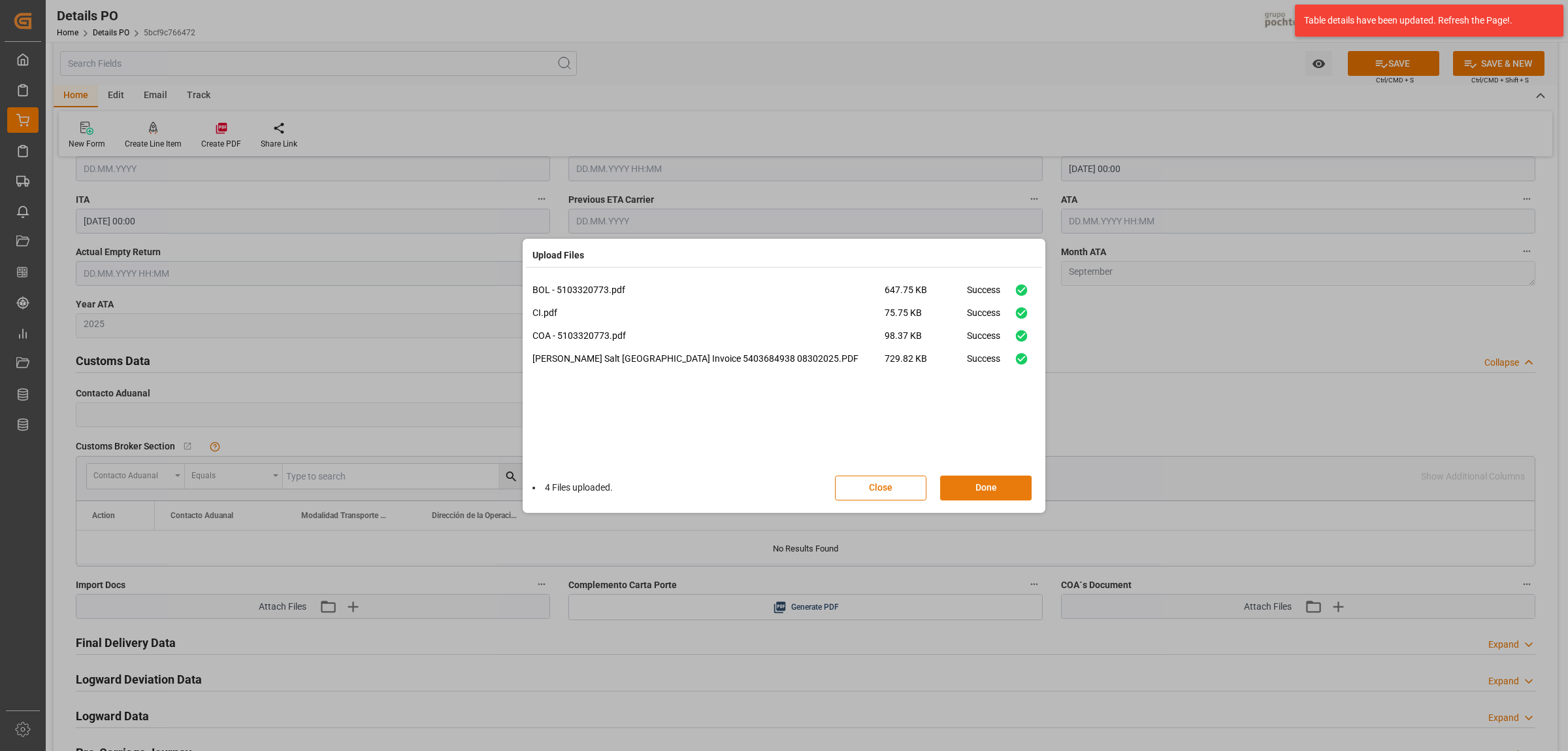
click at [984, 492] on button "Done" at bounding box center [986, 487] width 92 height 25
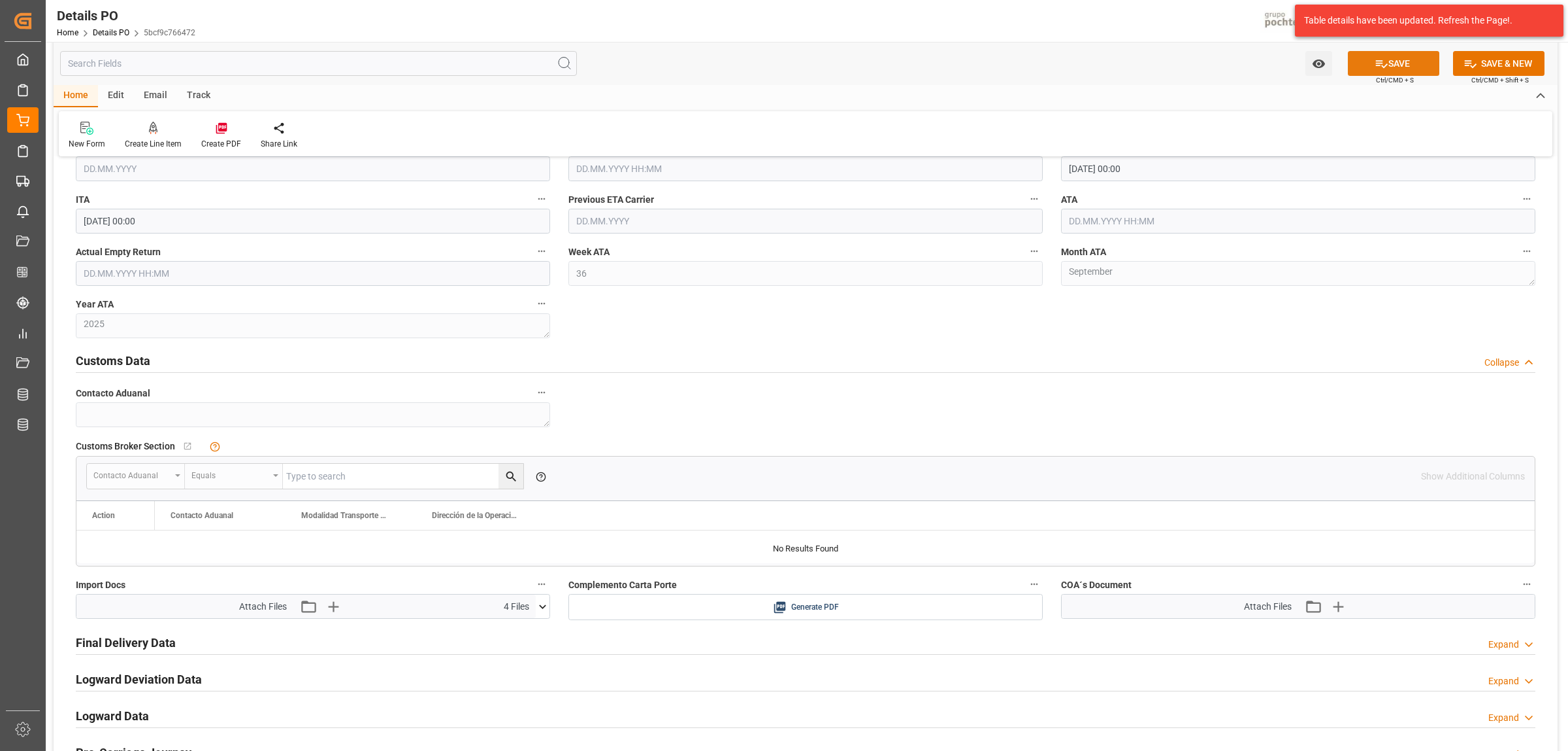
click at [1393, 68] on button "SAVE" at bounding box center [1394, 63] width 92 height 25
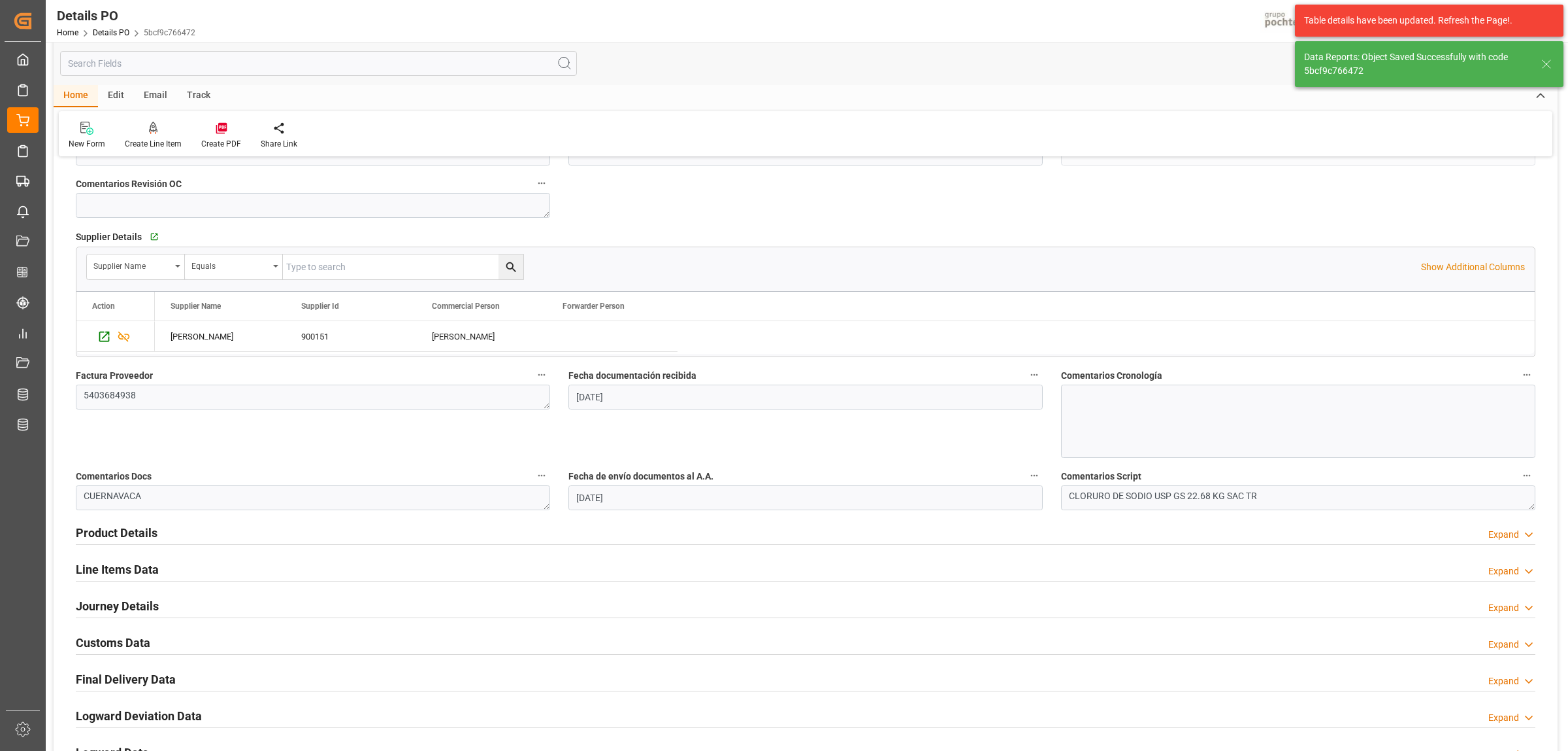
scroll to position [481, 0]
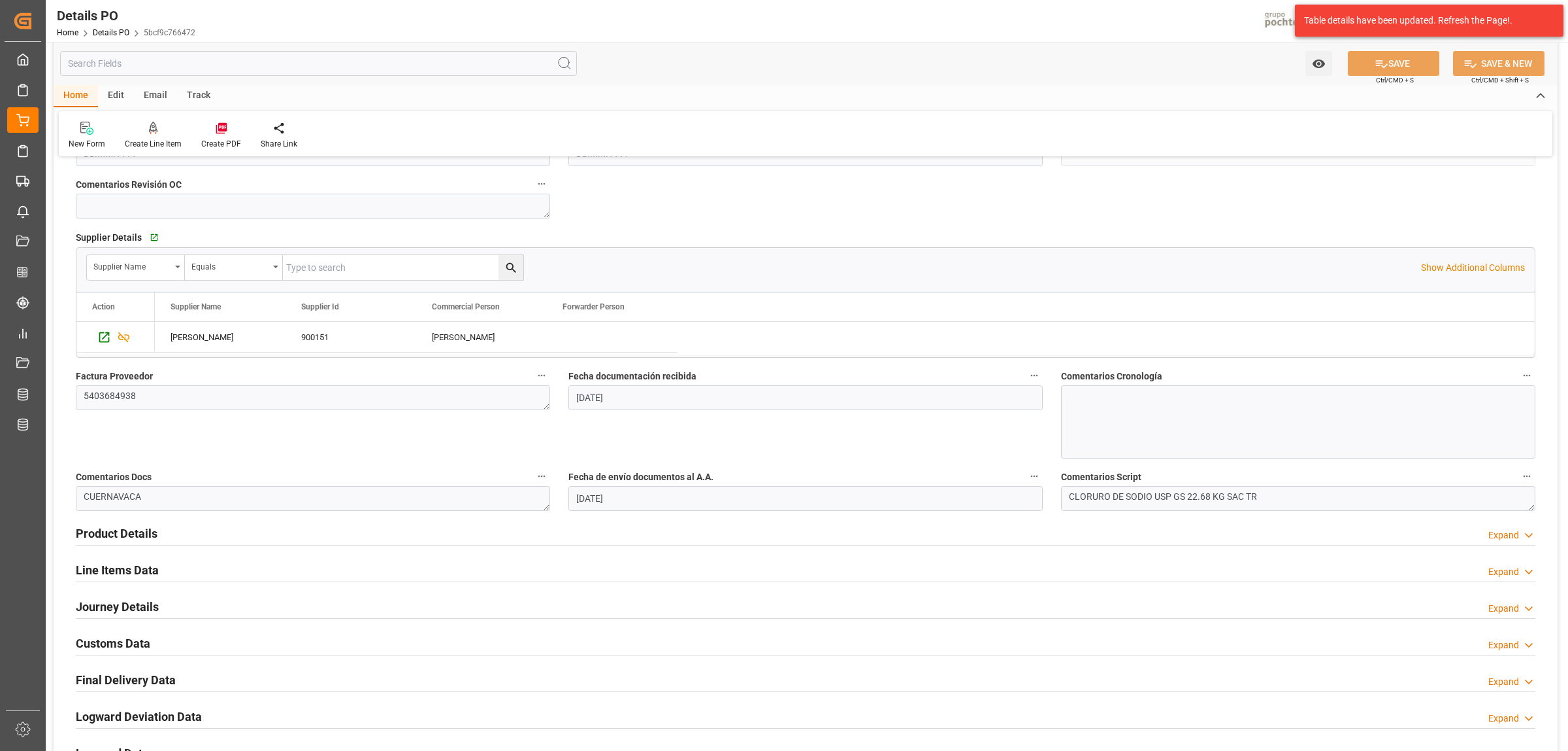
click at [132, 610] on h2 "Journey Details" at bounding box center [118, 606] width 83 height 18
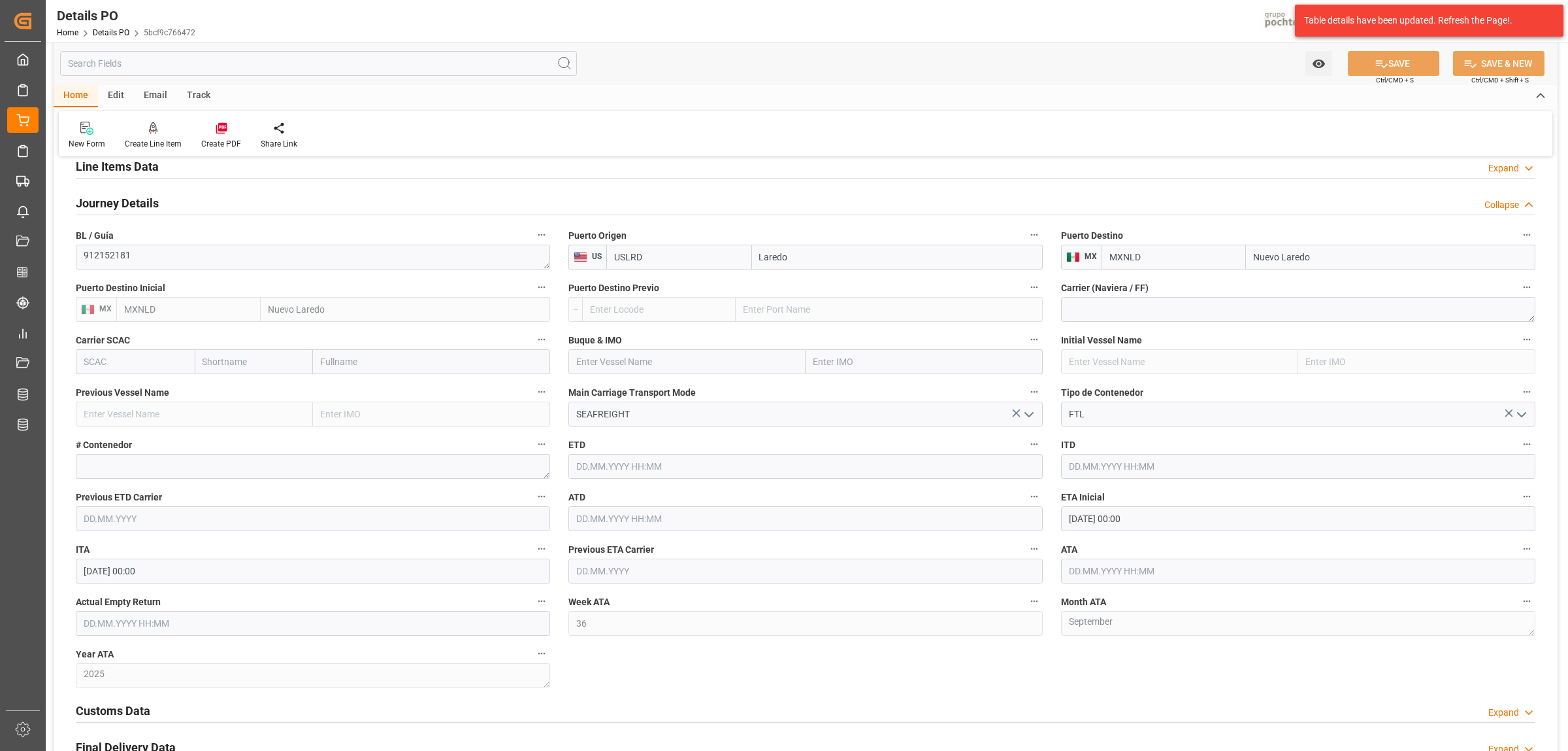
scroll to position [889, 0]
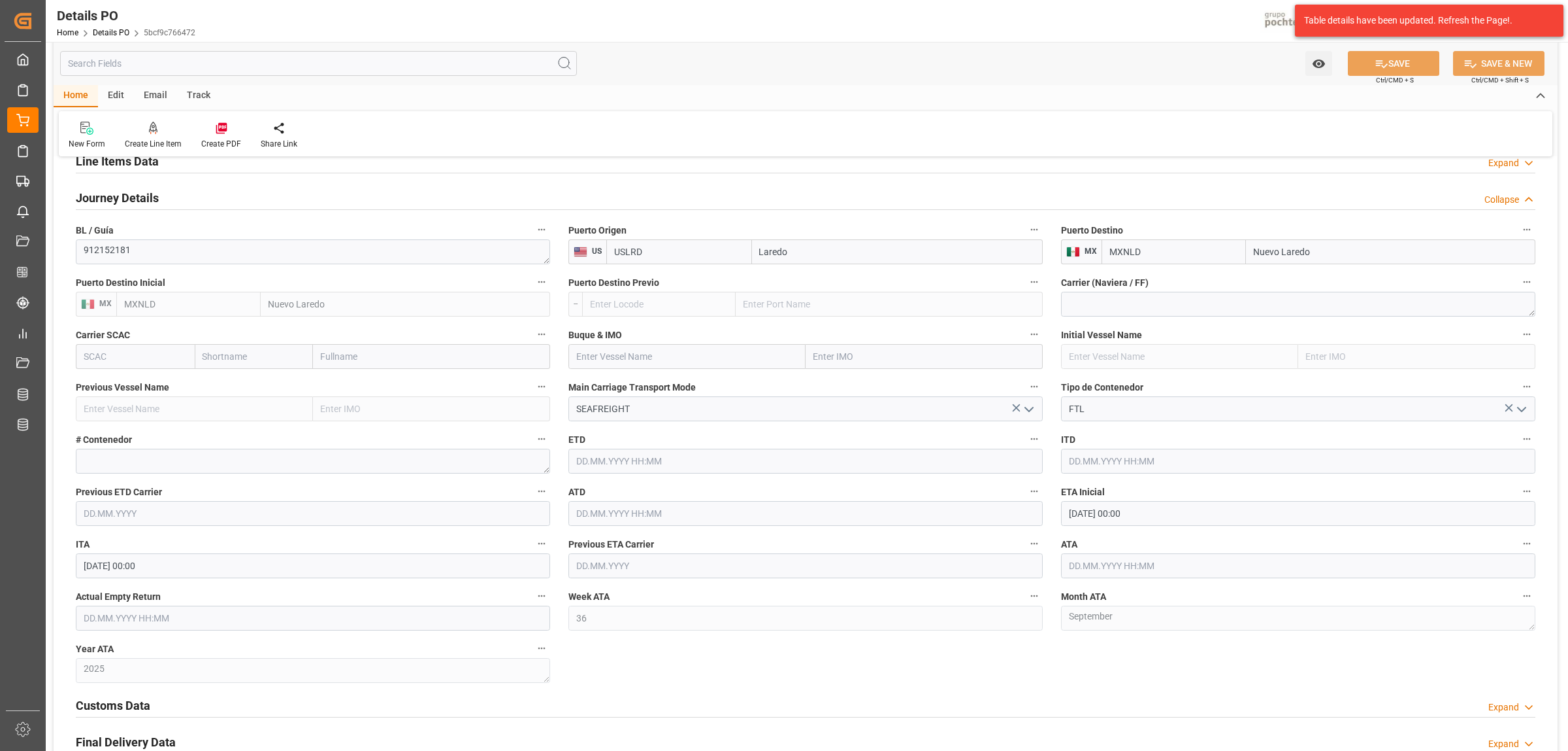
click at [1148, 520] on input "[DATE] 00:00" at bounding box center [1298, 513] width 474 height 25
click at [1105, 594] on span "2" at bounding box center [1104, 593] width 4 height 9
type input "[DATE] 00:00"
click at [1020, 704] on div "Customs Data Expand" at bounding box center [806, 704] width 1460 height 25
click at [1381, 63] on icon at bounding box center [1381, 63] width 13 height 13
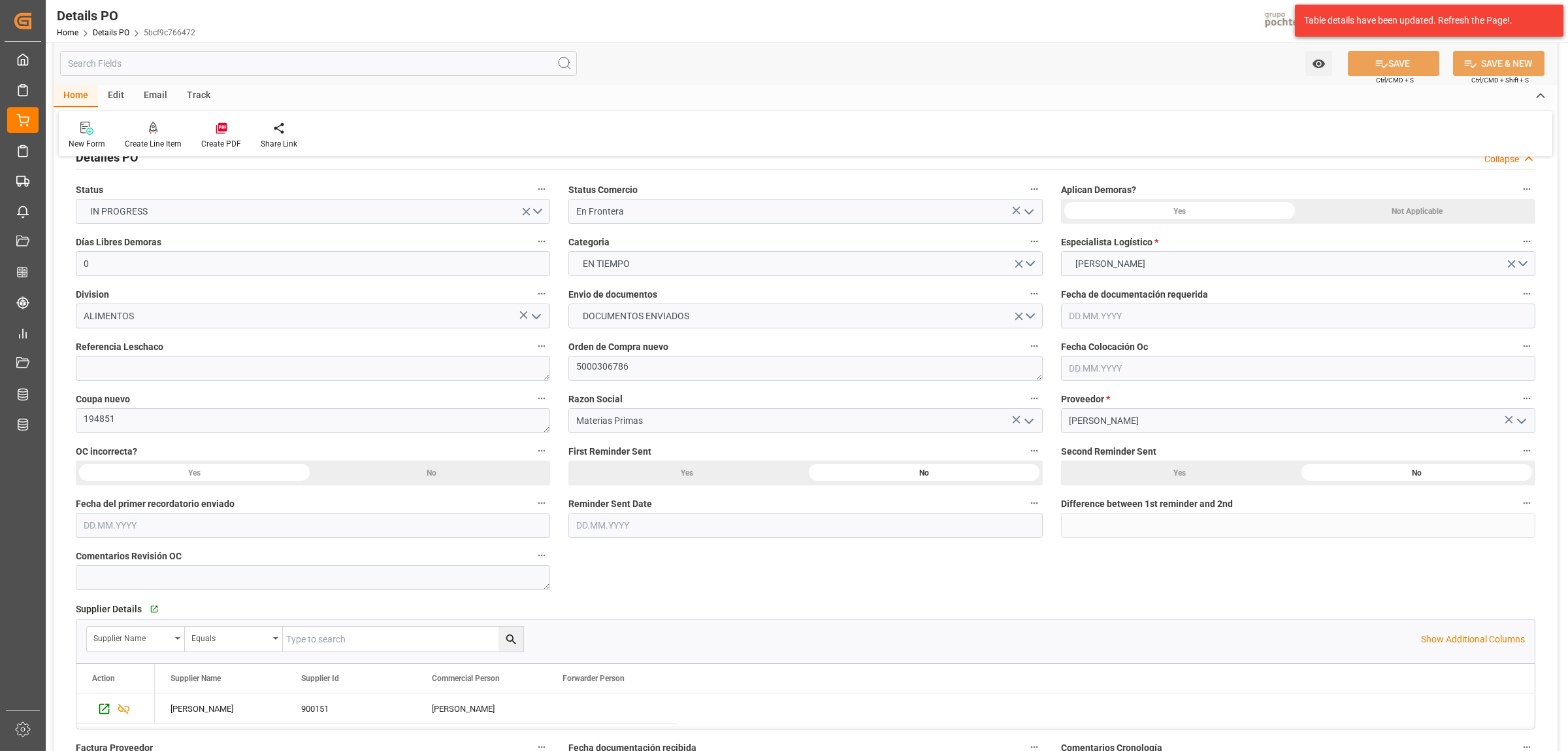
scroll to position [72, 0]
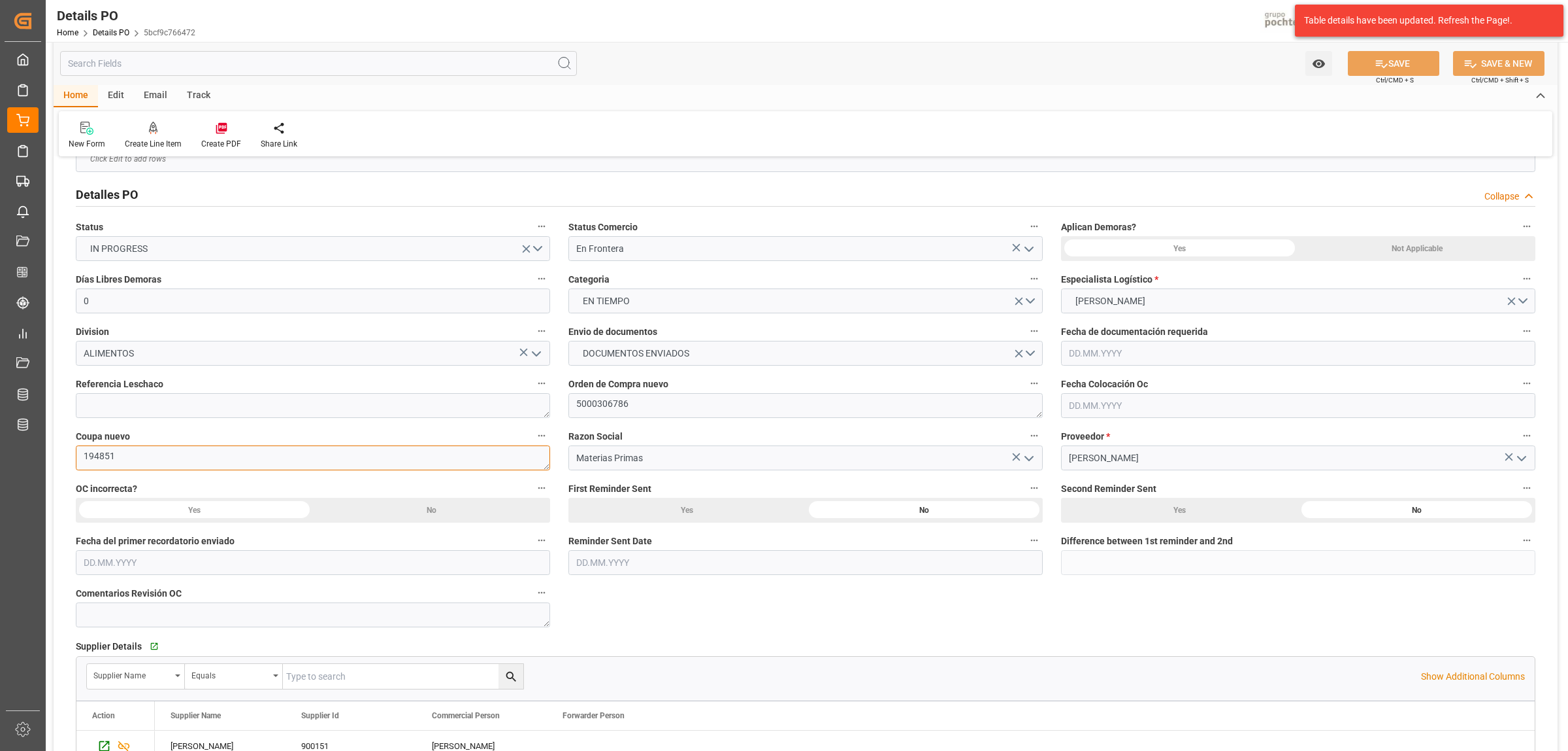
drag, startPoint x: 104, startPoint y: 463, endPoint x: 85, endPoint y: 463, distance: 19.0
click at [85, 463] on textarea "194851" at bounding box center [313, 457] width 474 height 25
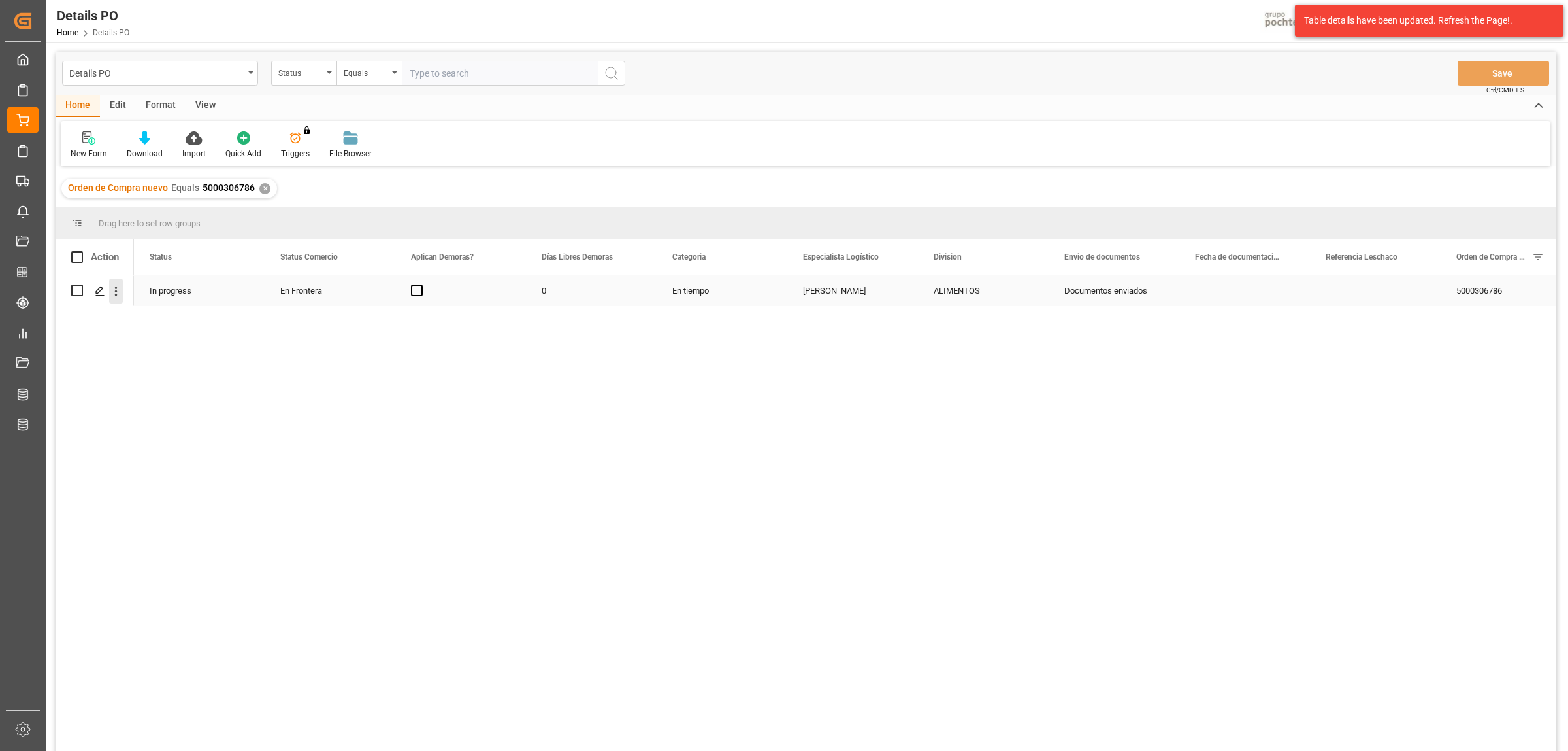
click at [113, 292] on icon "open menu" at bounding box center [116, 291] width 13 height 13
click at [168, 446] on span "Create and Link Child Object" at bounding box center [202, 451] width 119 height 13
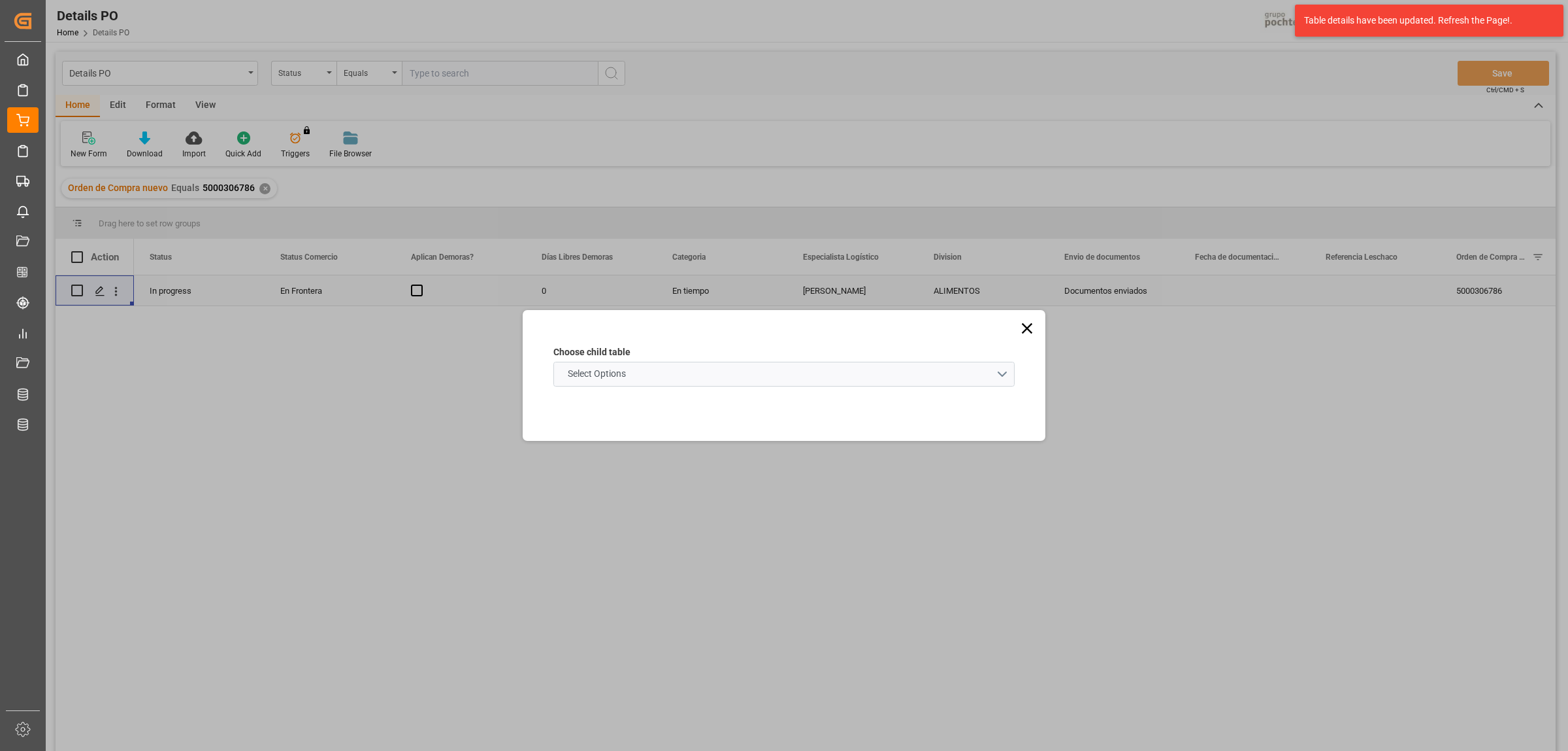
click at [1004, 368] on schema "Select Options" at bounding box center [784, 374] width 462 height 25
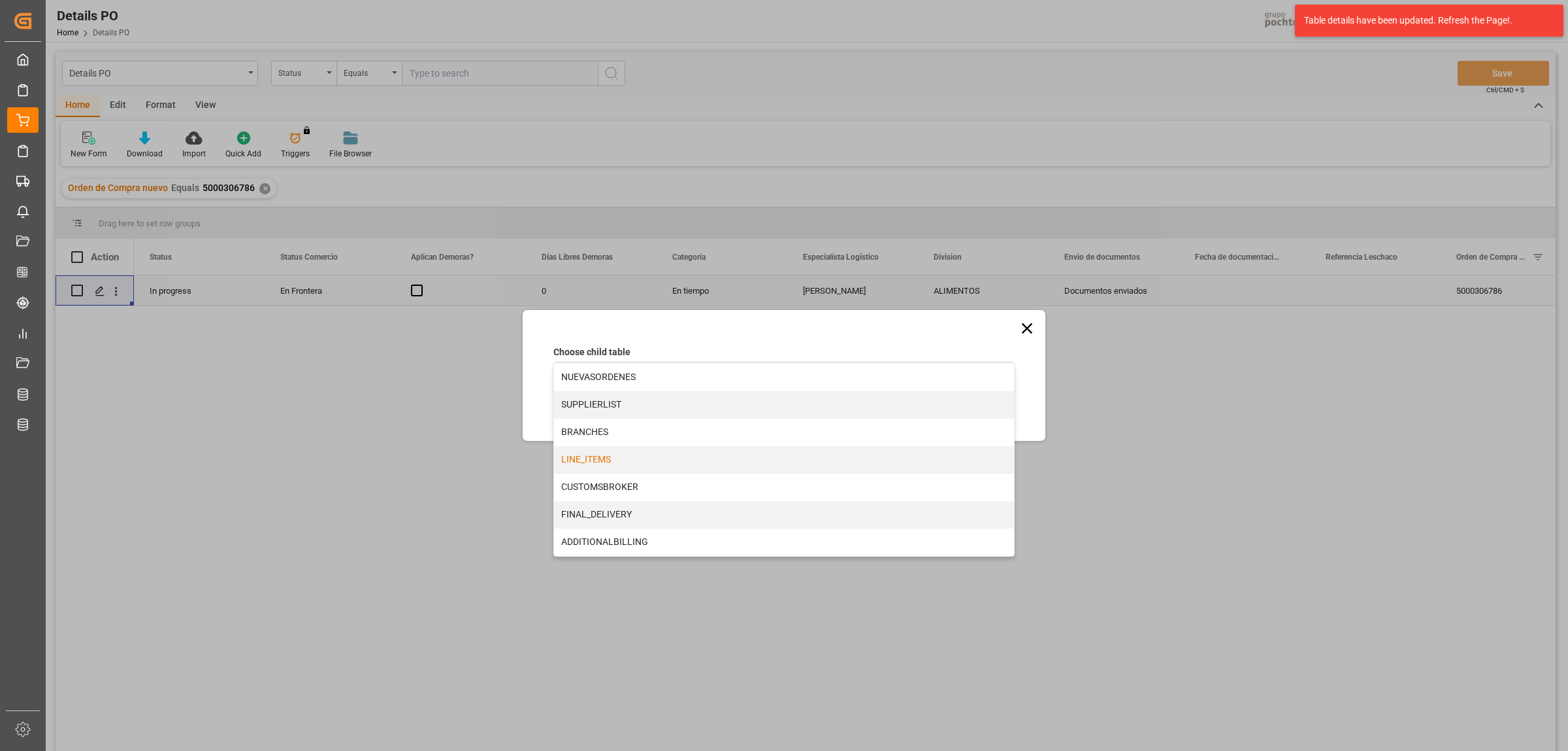
click at [626, 460] on div "LINE_ITEMS" at bounding box center [784, 459] width 460 height 28
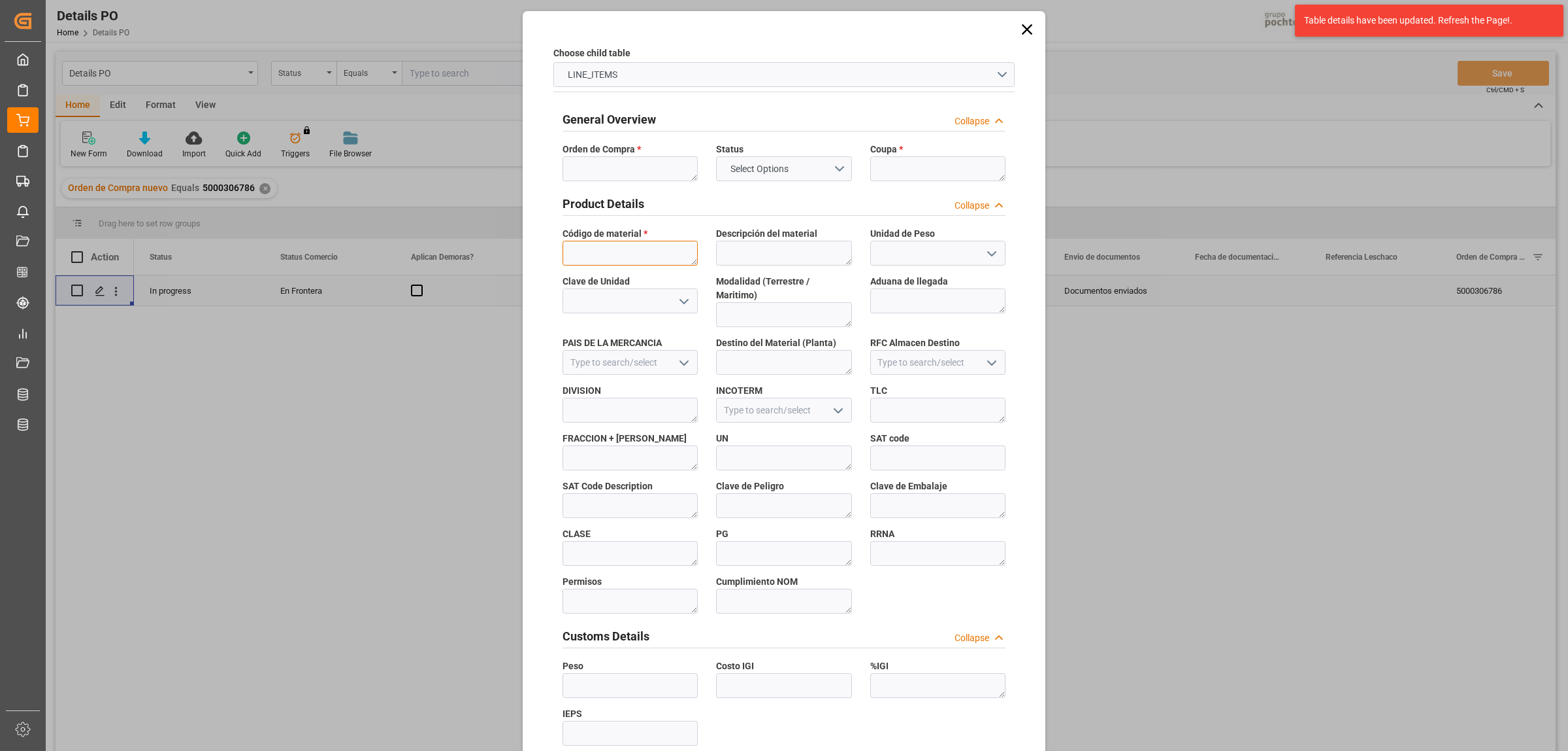
click at [584, 260] on textarea at bounding box center [630, 252] width 135 height 25
paste textarea "194851"
type textarea "194851"
click at [583, 166] on textarea at bounding box center [630, 169] width 135 height 25
paste textarea "5000306786"
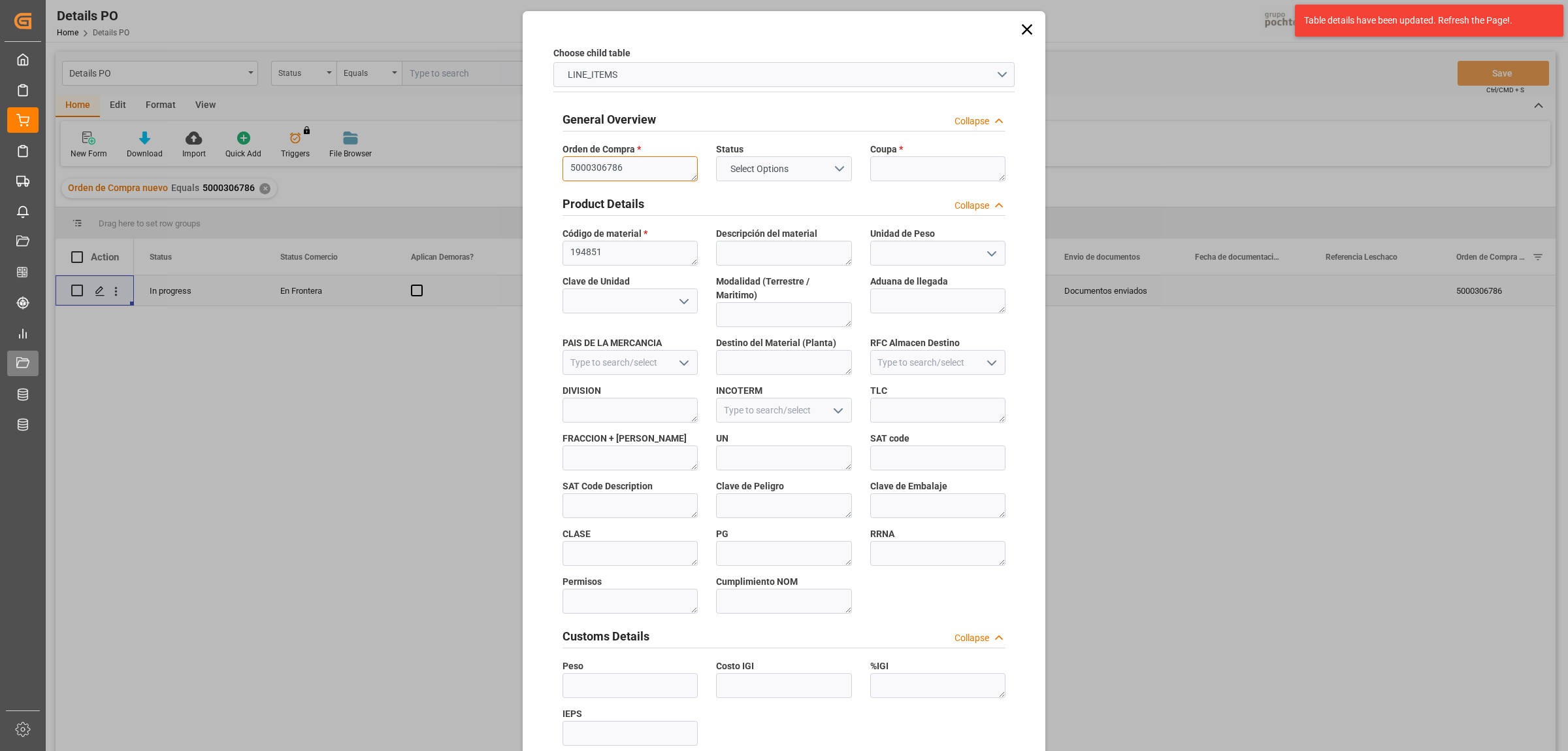
type textarea "5000306786"
click at [879, 160] on textarea at bounding box center [938, 169] width 135 height 25
paste textarea "194851"
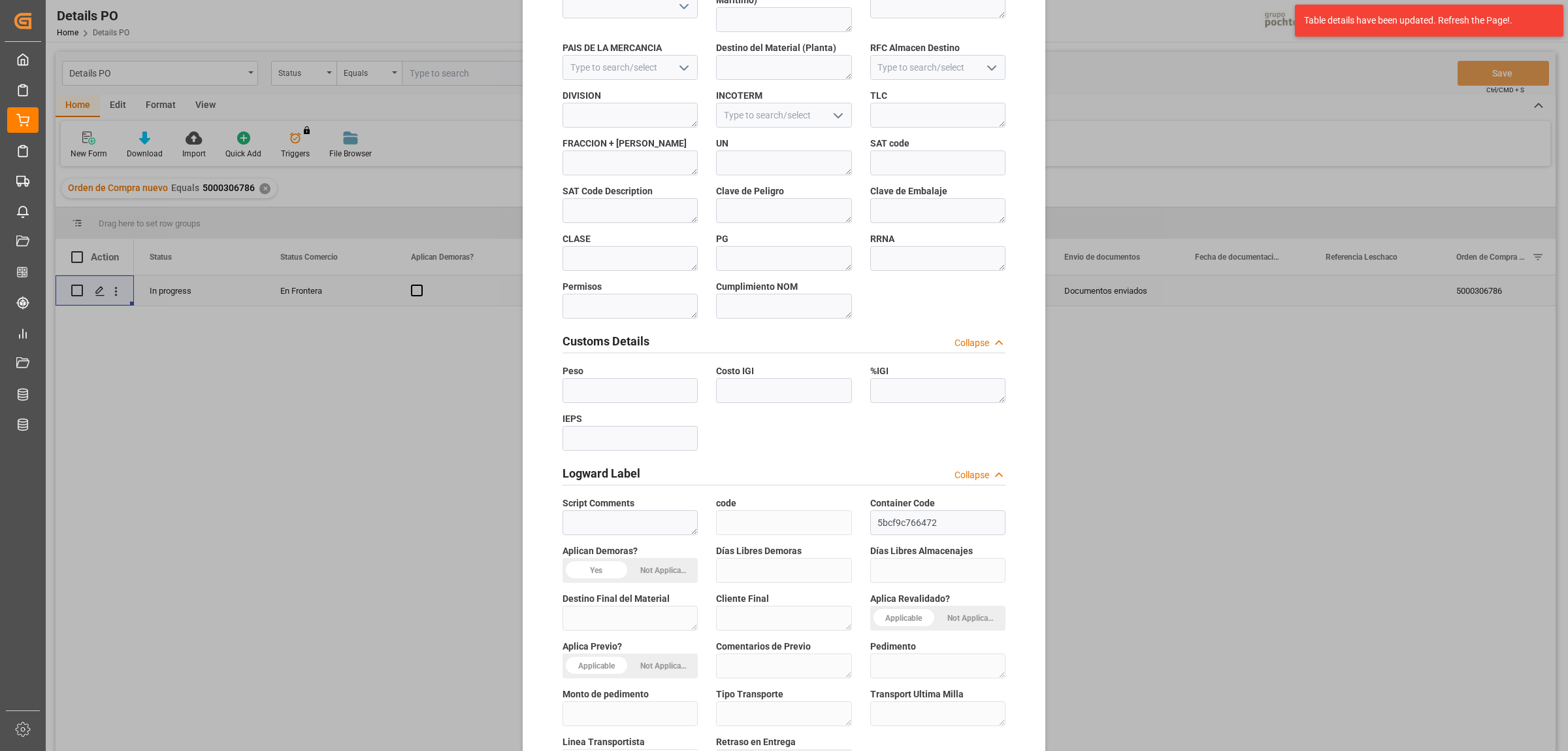
scroll to position [384, 0]
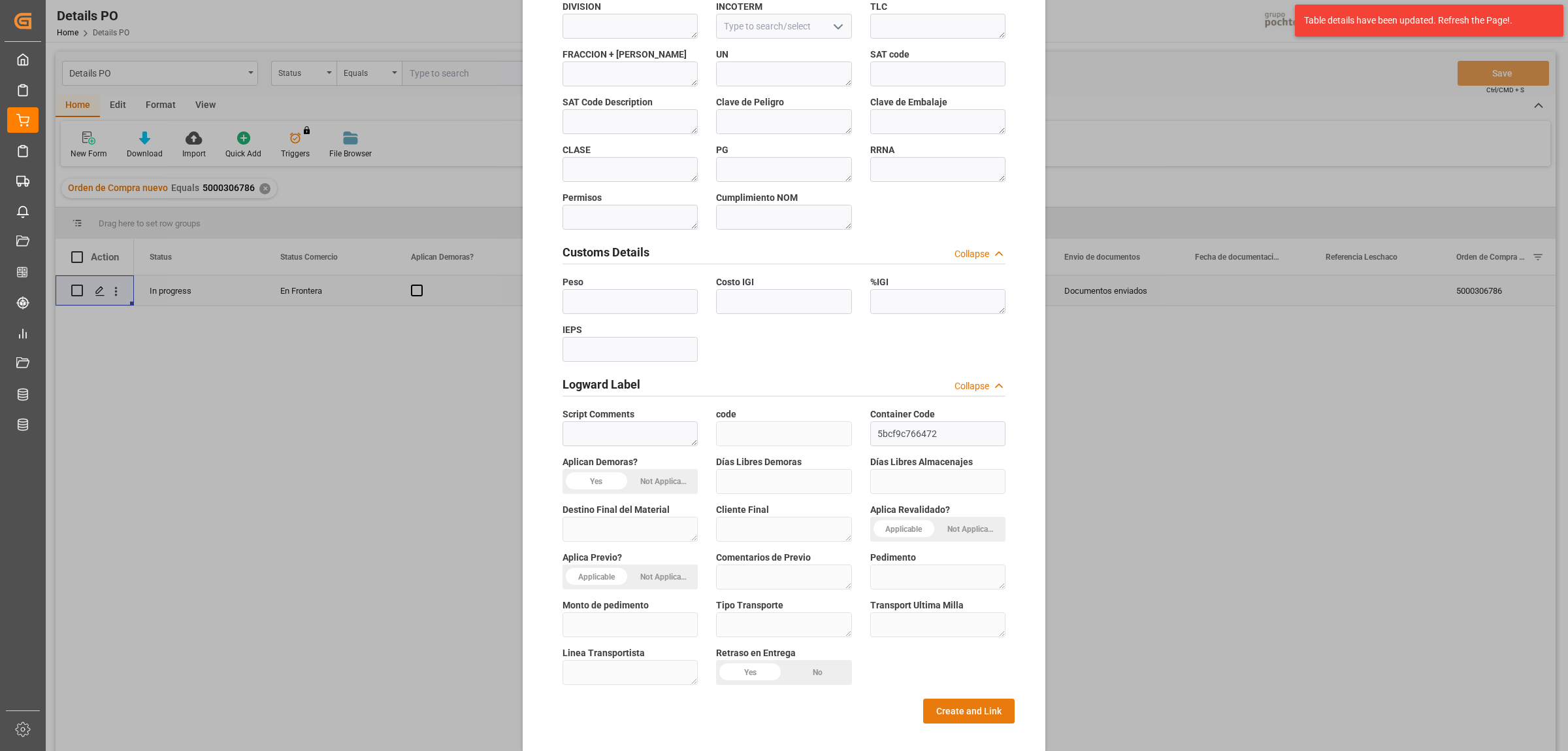
type textarea "194851"
click at [989, 708] on button "Create and Link" at bounding box center [969, 710] width 92 height 25
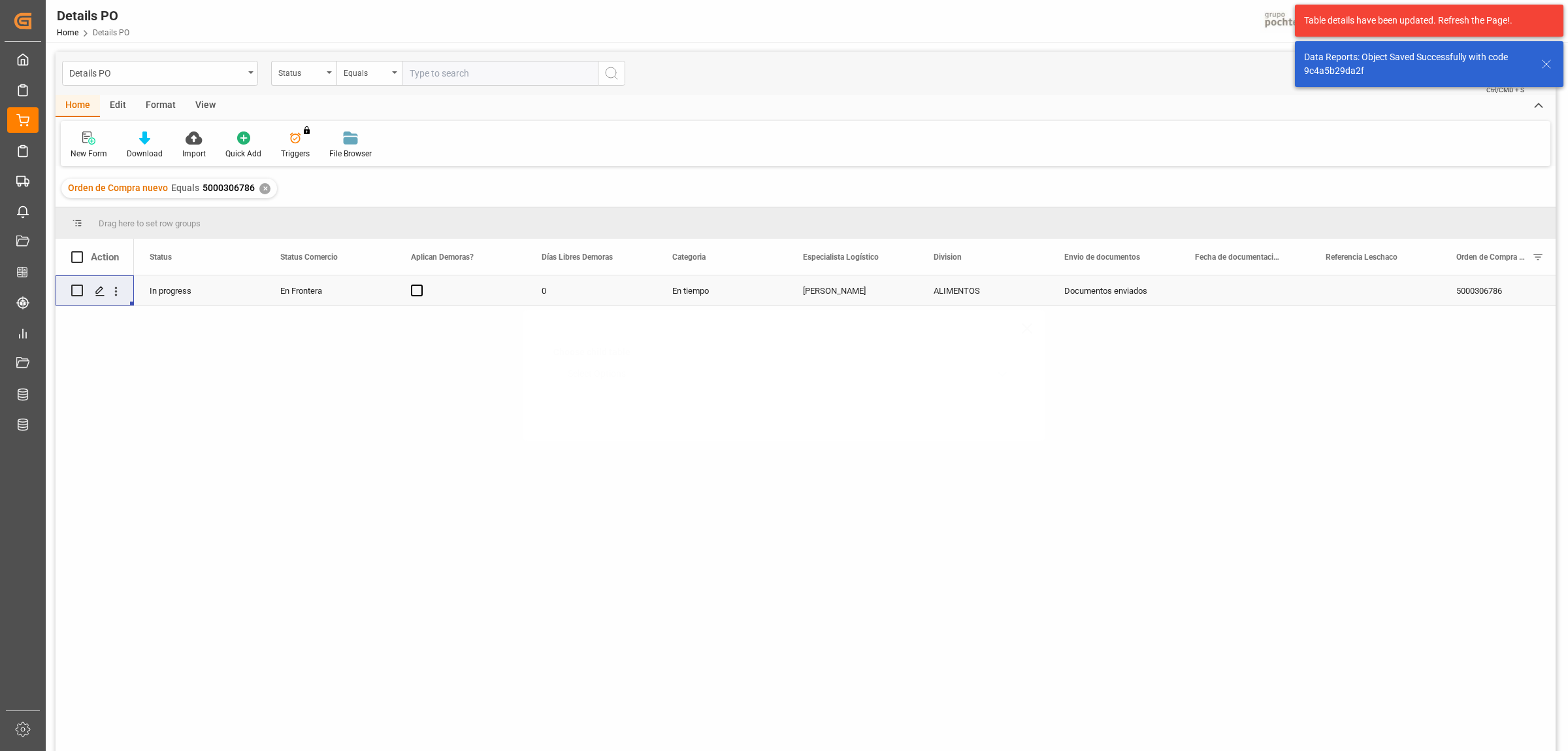
scroll to position [0, 0]
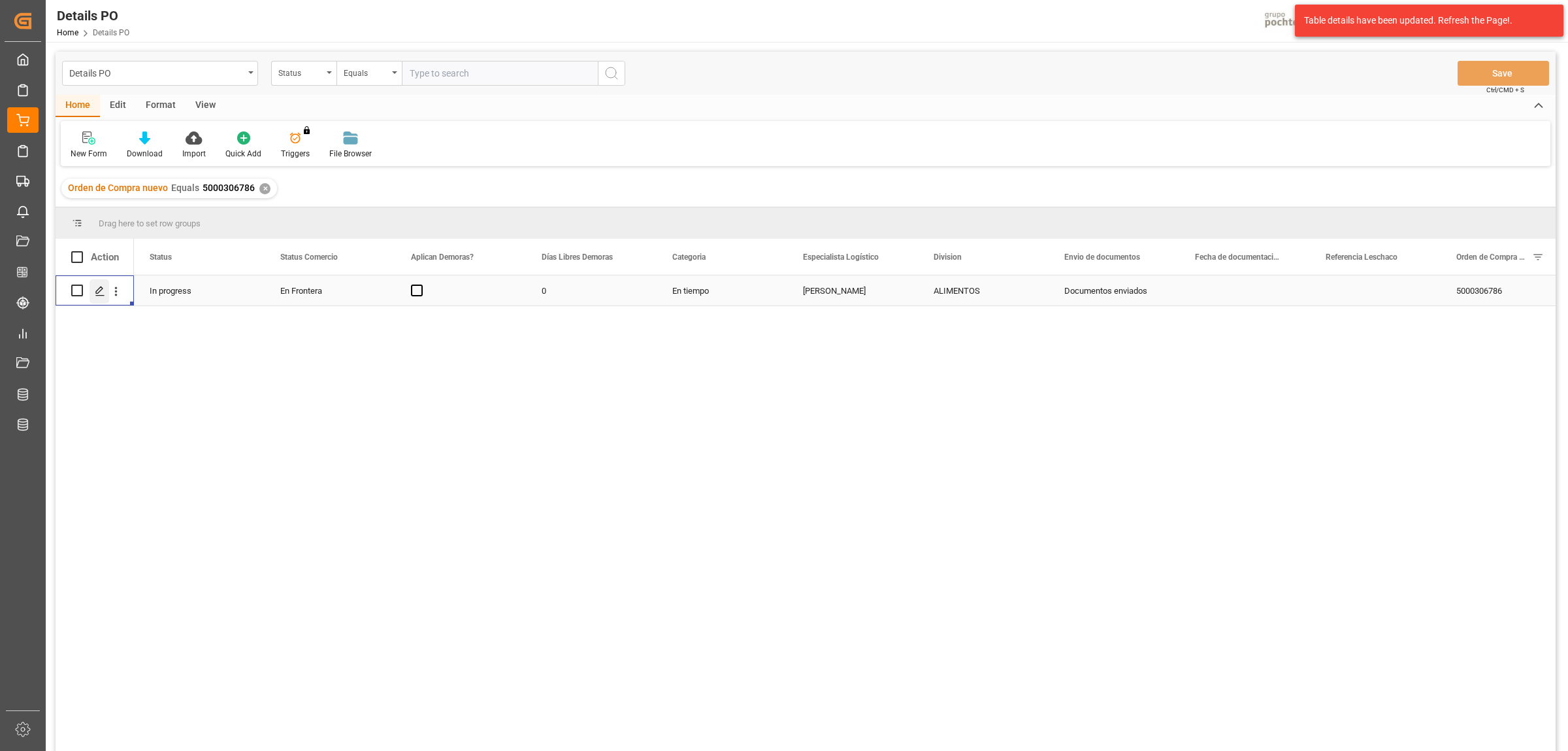
click at [104, 290] on icon "Press SPACE to select this row." at bounding box center [99, 291] width 11 height 11
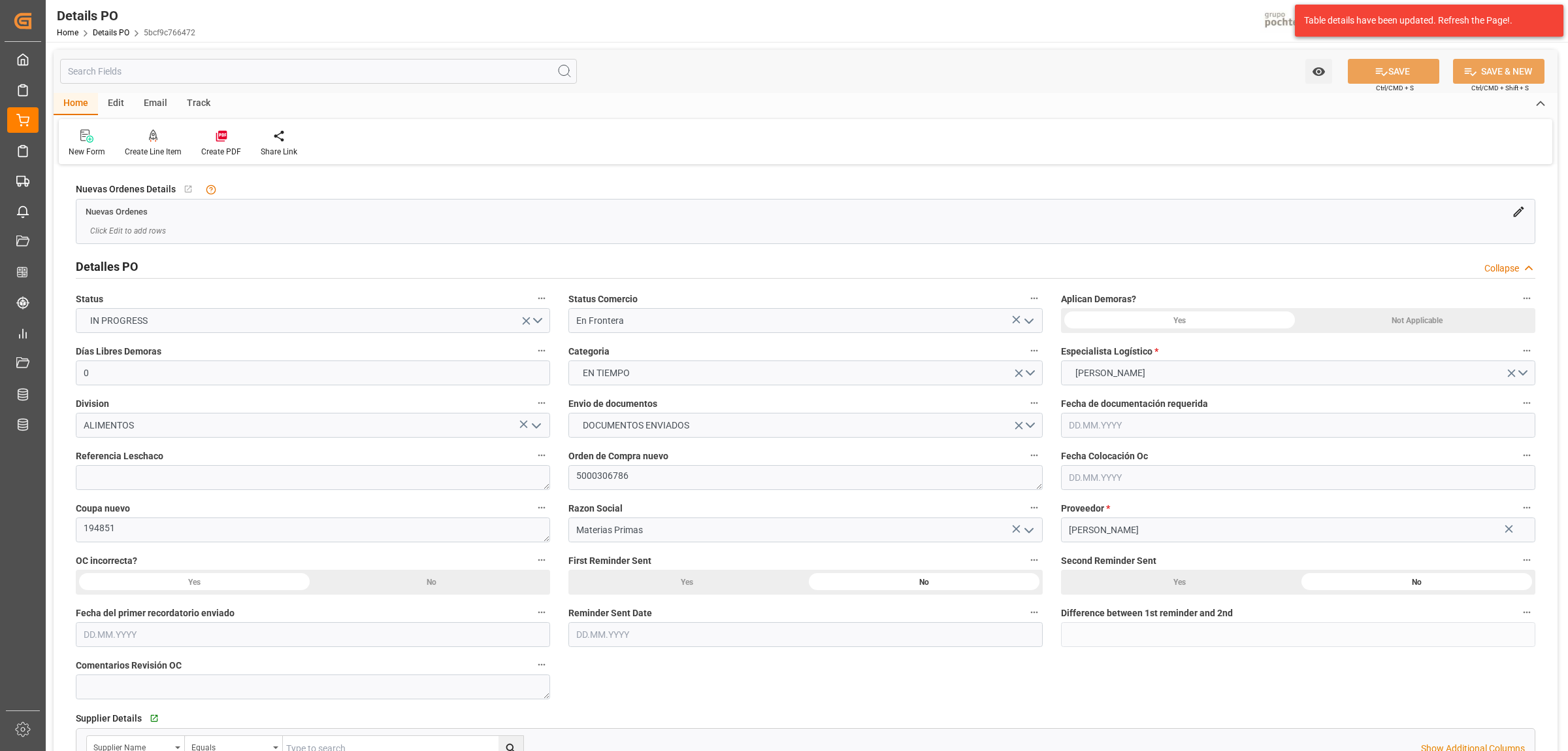
type input "0"
type input "[DATE]"
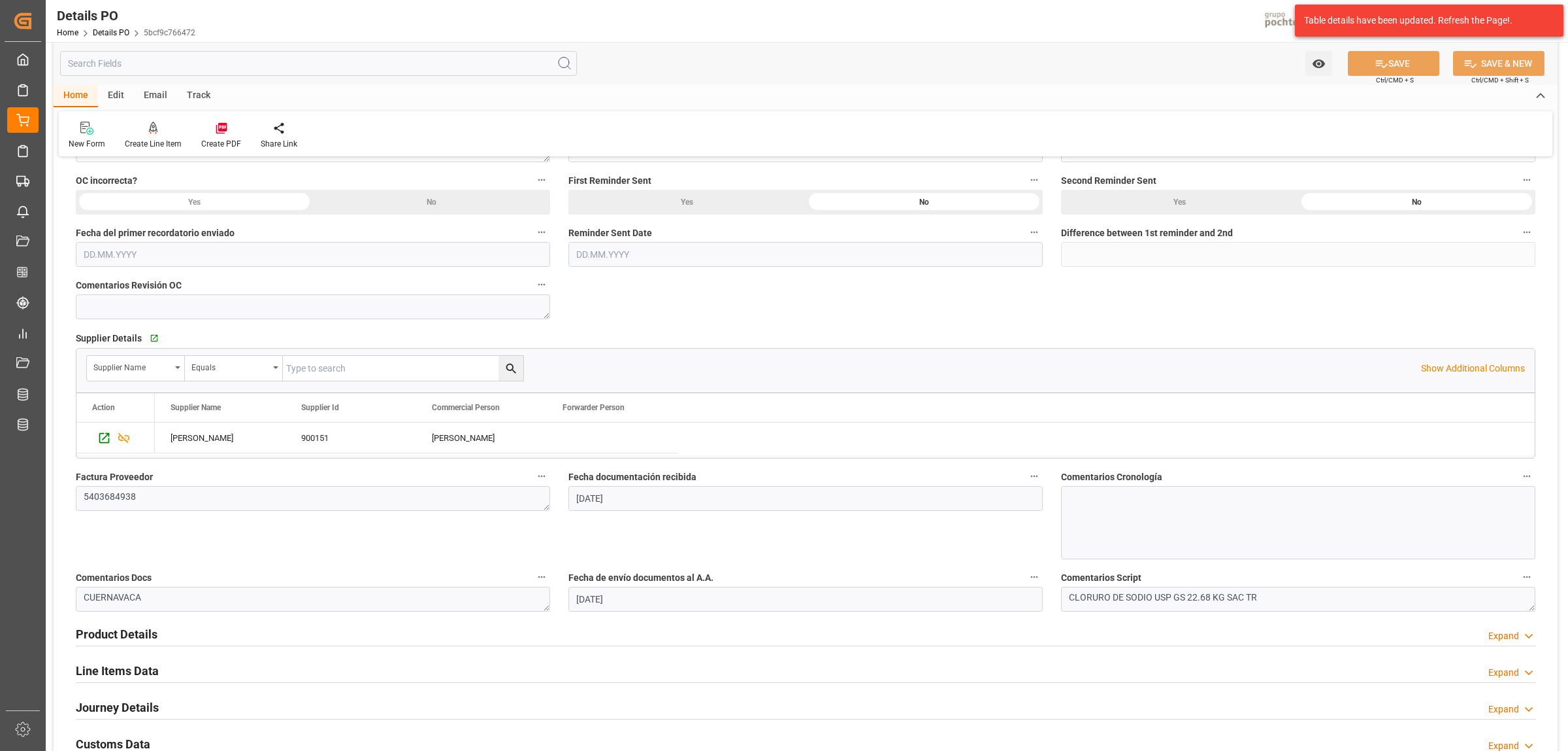
scroll to position [490, 0]
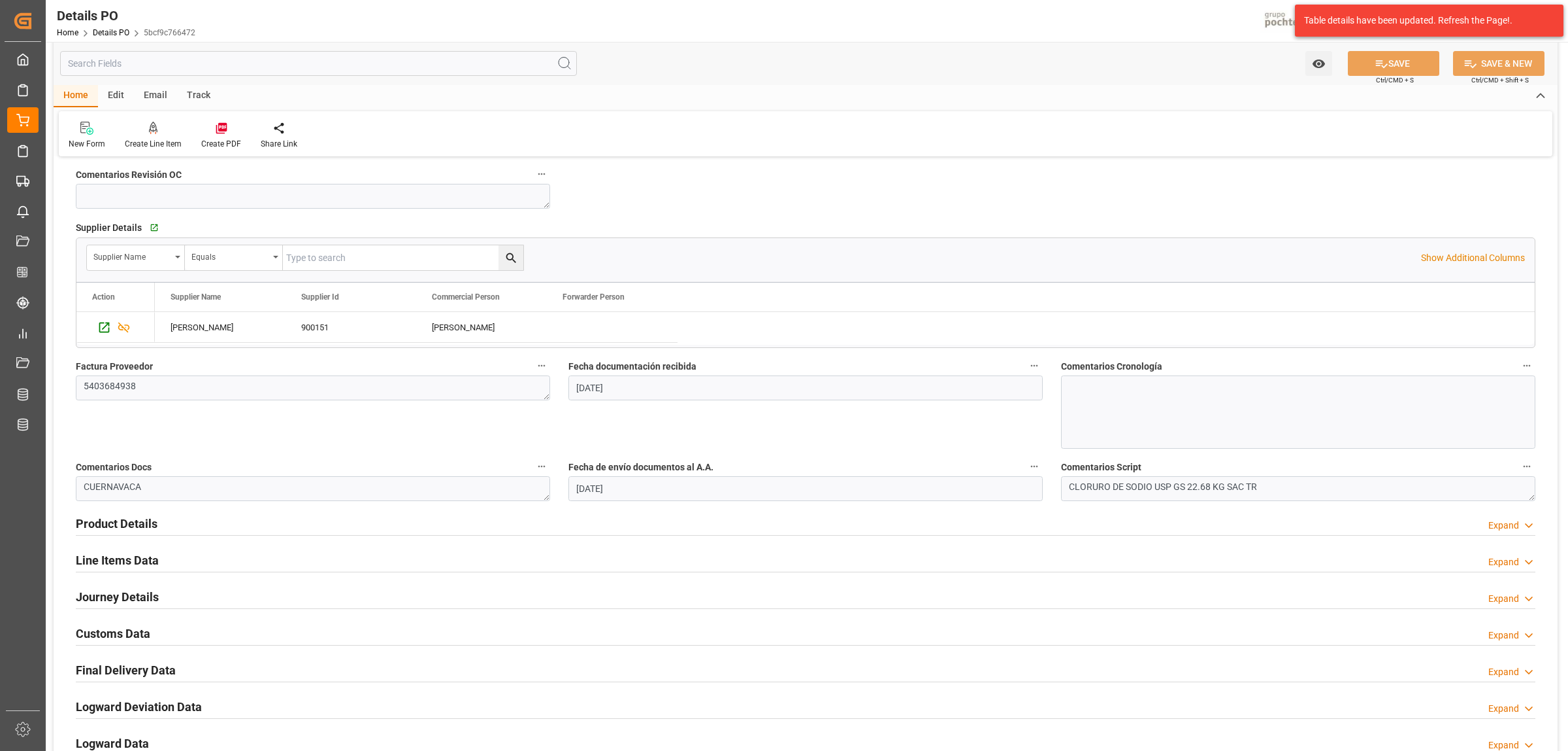
click at [130, 563] on h2 "Line Items Data" at bounding box center [118, 560] width 83 height 18
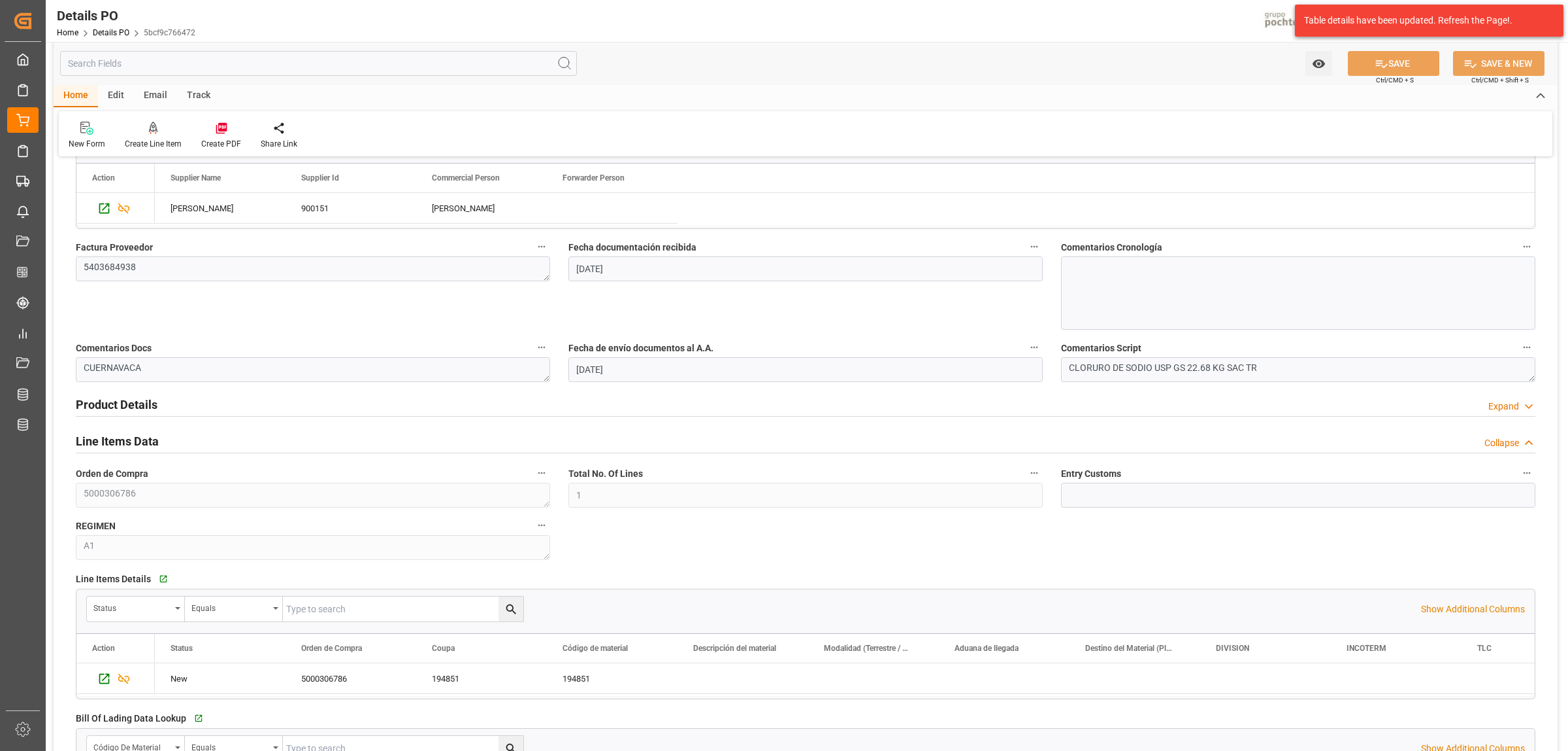
scroll to position [817, 0]
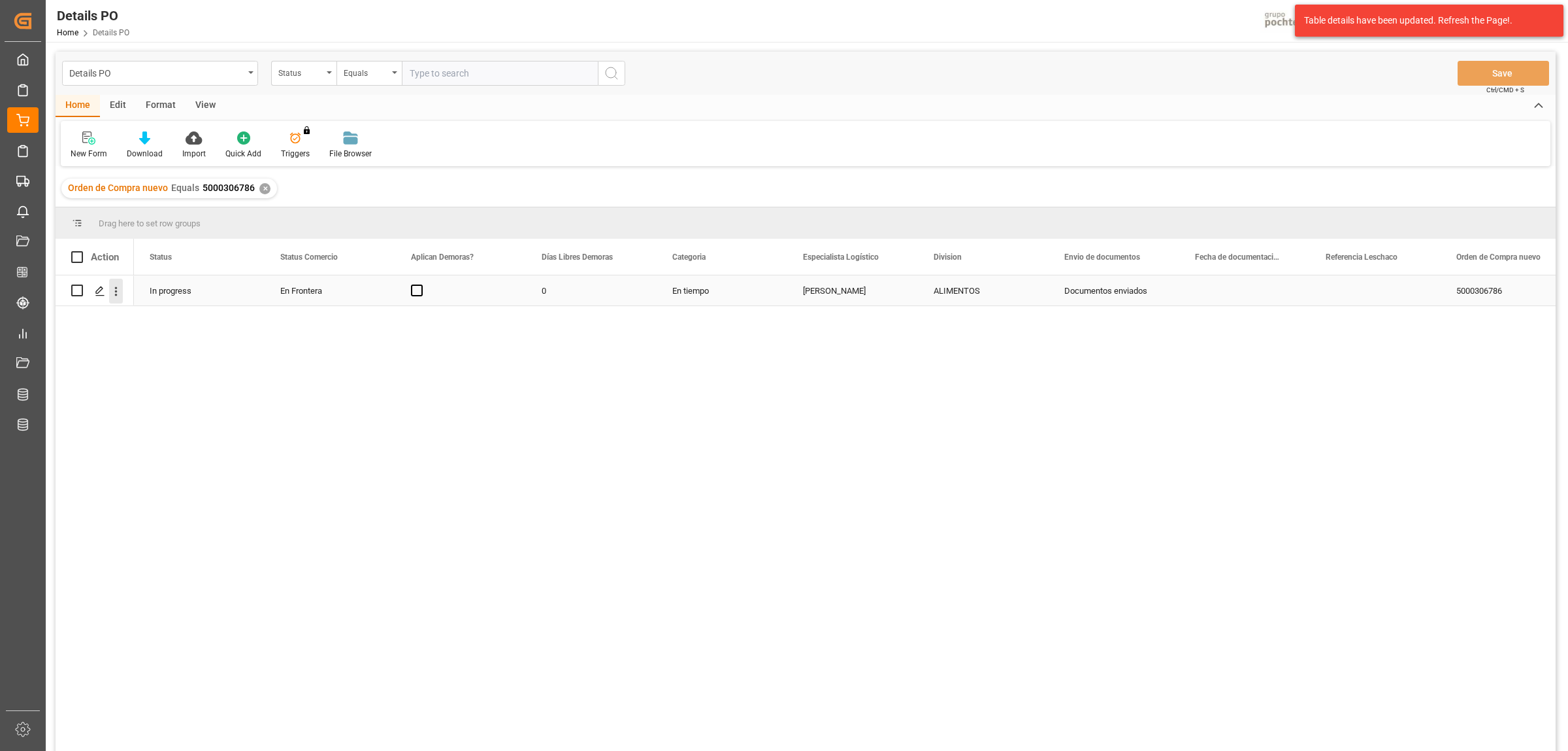
click at [115, 292] on icon "open menu" at bounding box center [116, 291] width 13 height 13
click at [157, 446] on span "Create and Link Child Object" at bounding box center [202, 451] width 119 height 13
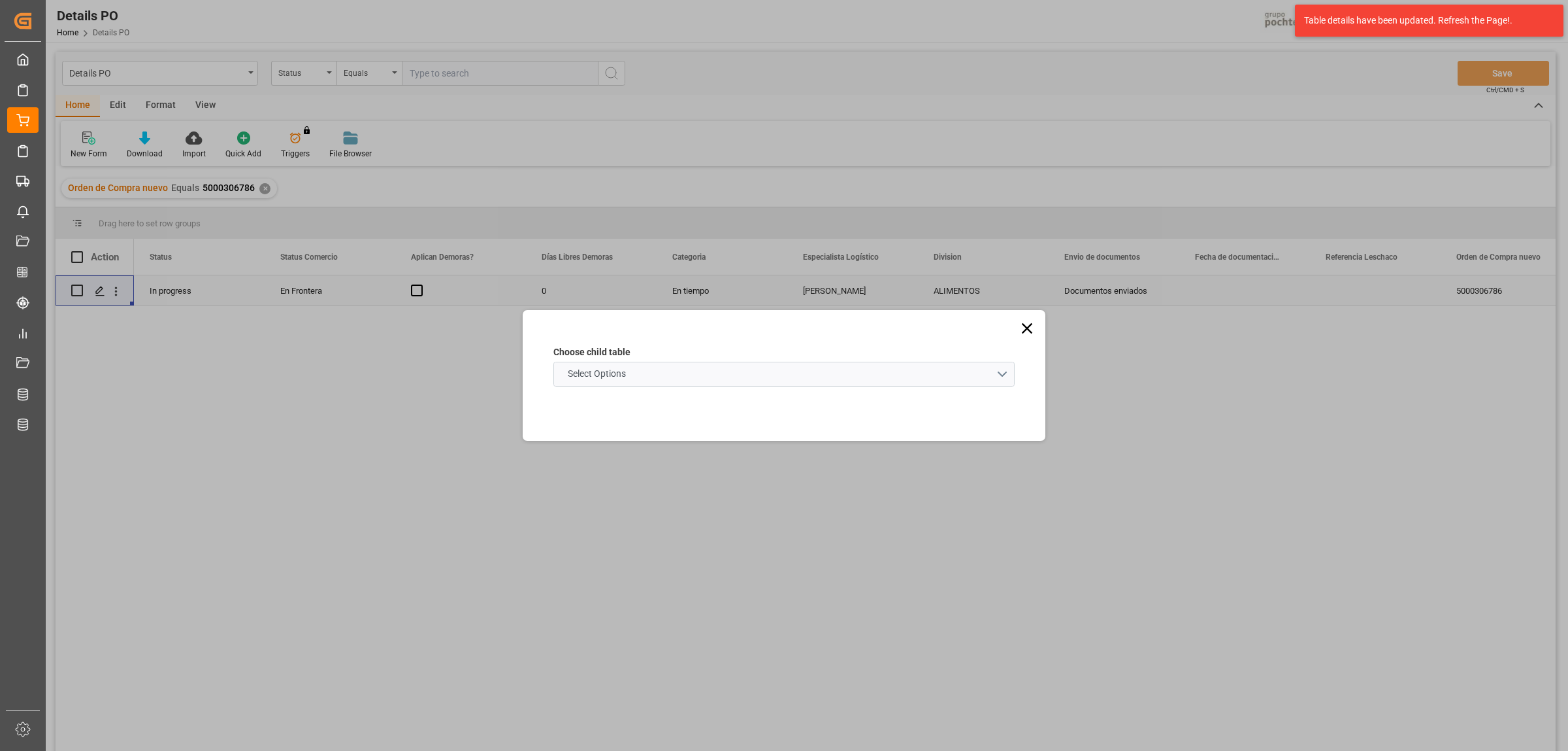
click at [996, 370] on schema "Select Options" at bounding box center [784, 374] width 462 height 25
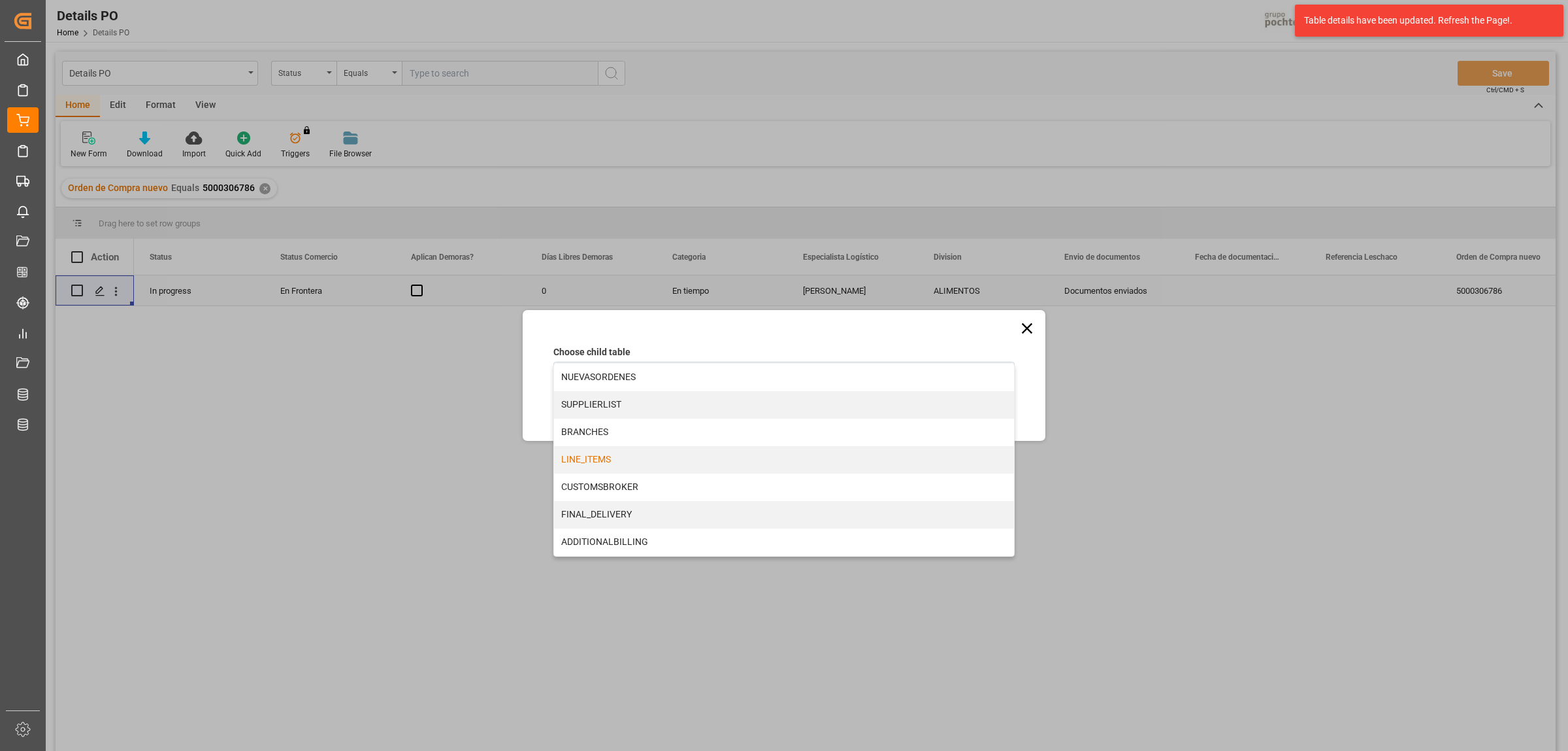
click at [611, 463] on div "LINE_ITEMS" at bounding box center [784, 459] width 460 height 28
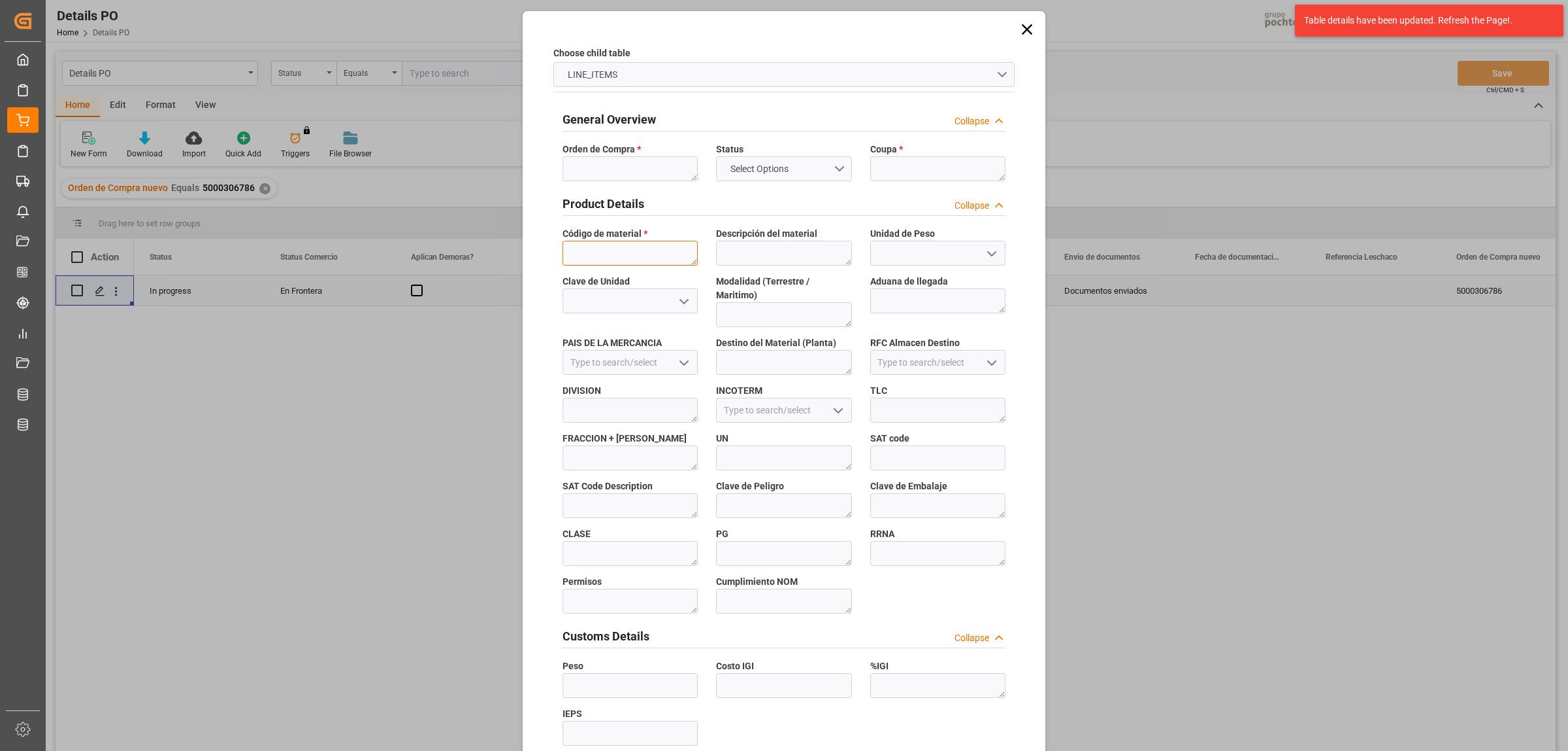
click at [595, 256] on textarea at bounding box center [630, 252] width 135 height 25
paste textarea "66723"
type textarea "66723"
click at [885, 173] on textarea at bounding box center [938, 169] width 135 height 25
paste textarea "194851"
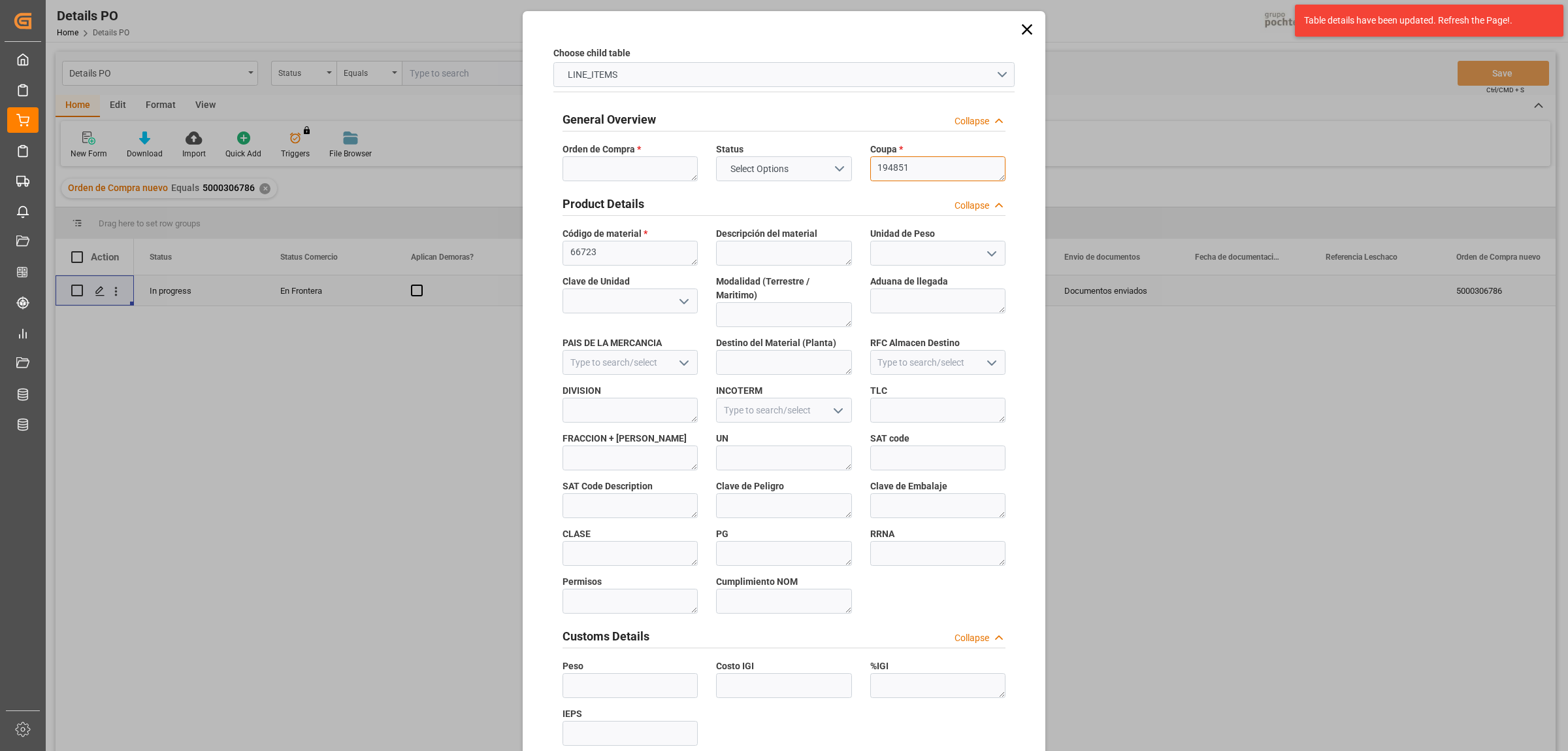
type textarea "194851"
click at [632, 164] on textarea at bounding box center [630, 169] width 135 height 25
paste textarea "5000306786"
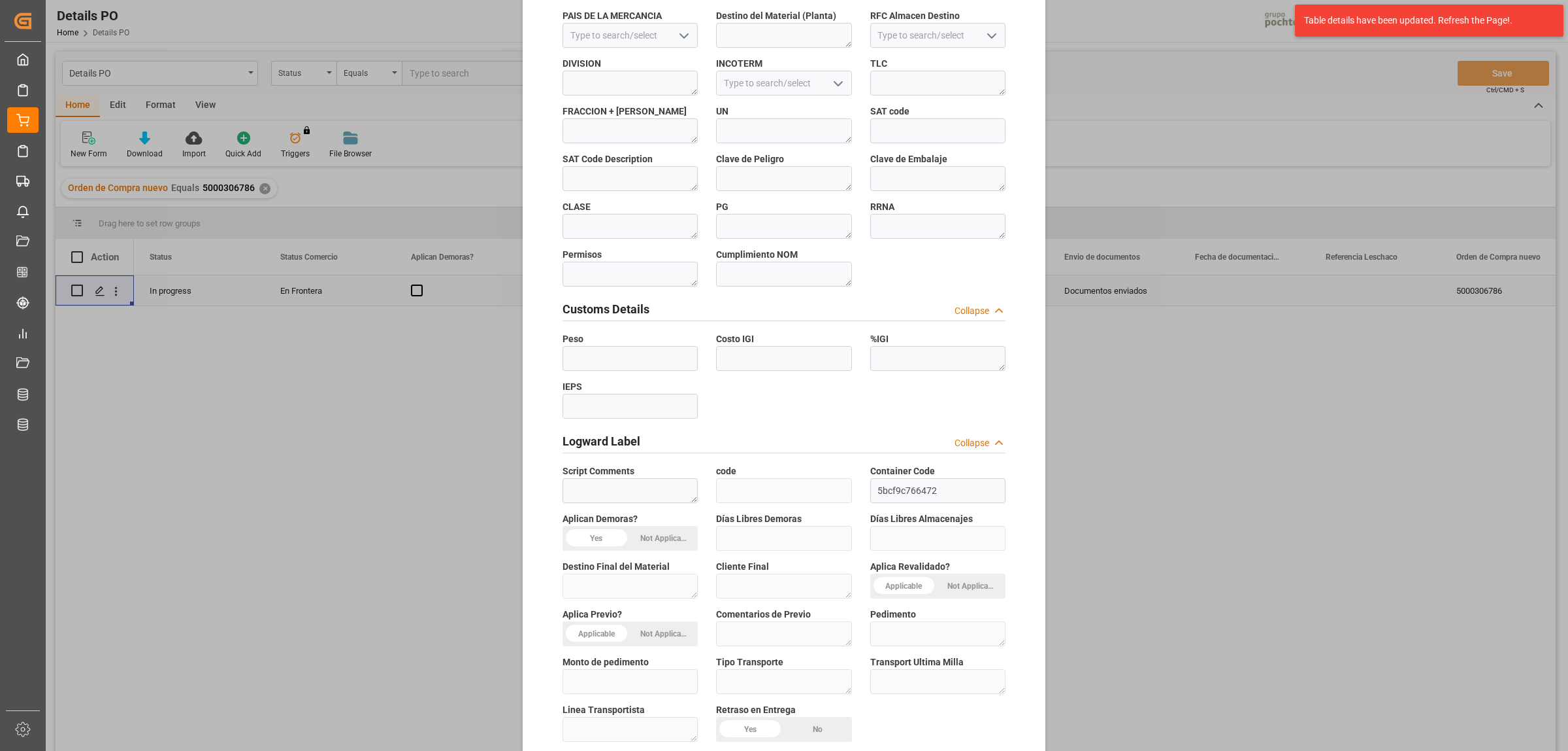
scroll to position [384, 0]
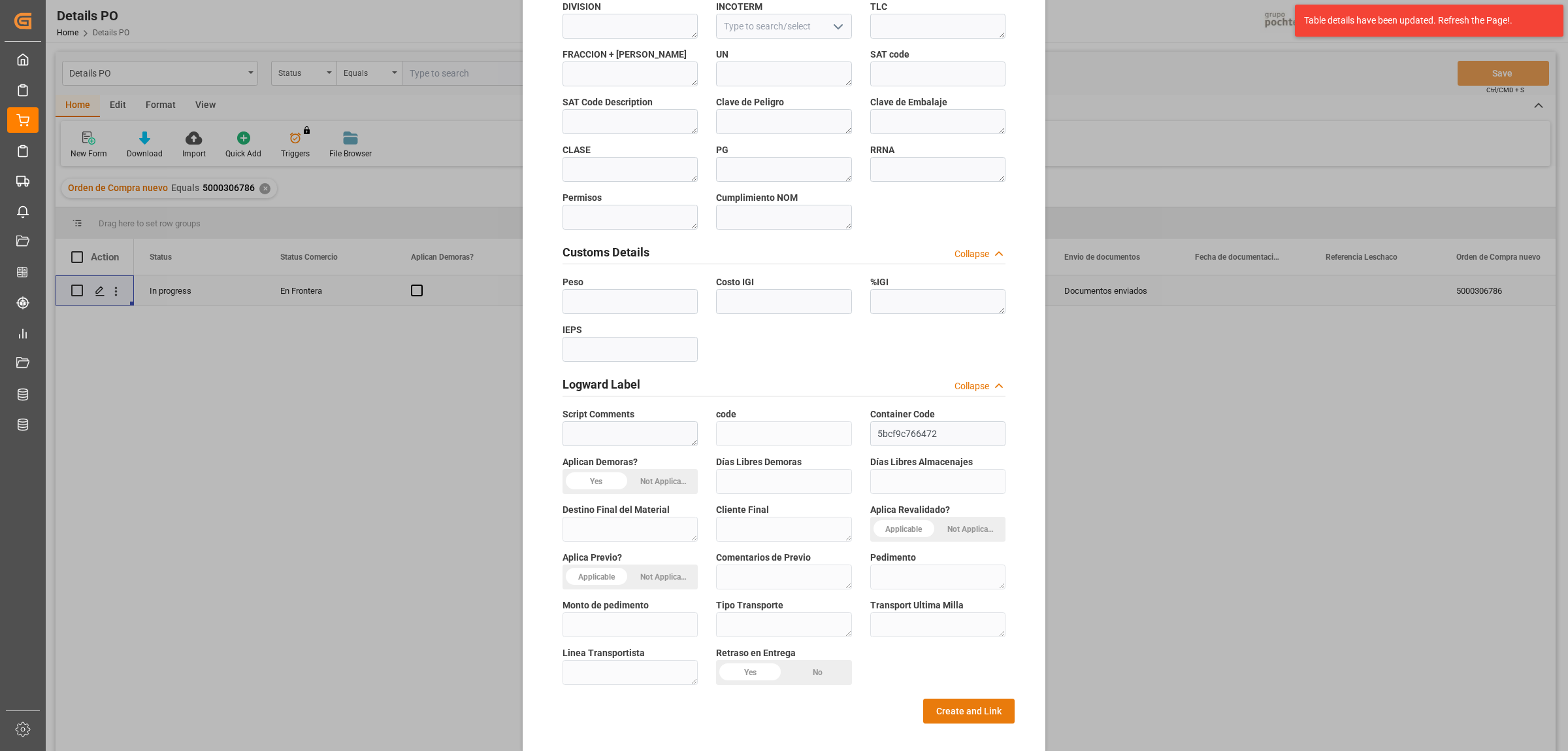
type textarea "5000306786"
click at [966, 698] on button "Create and Link" at bounding box center [969, 710] width 92 height 25
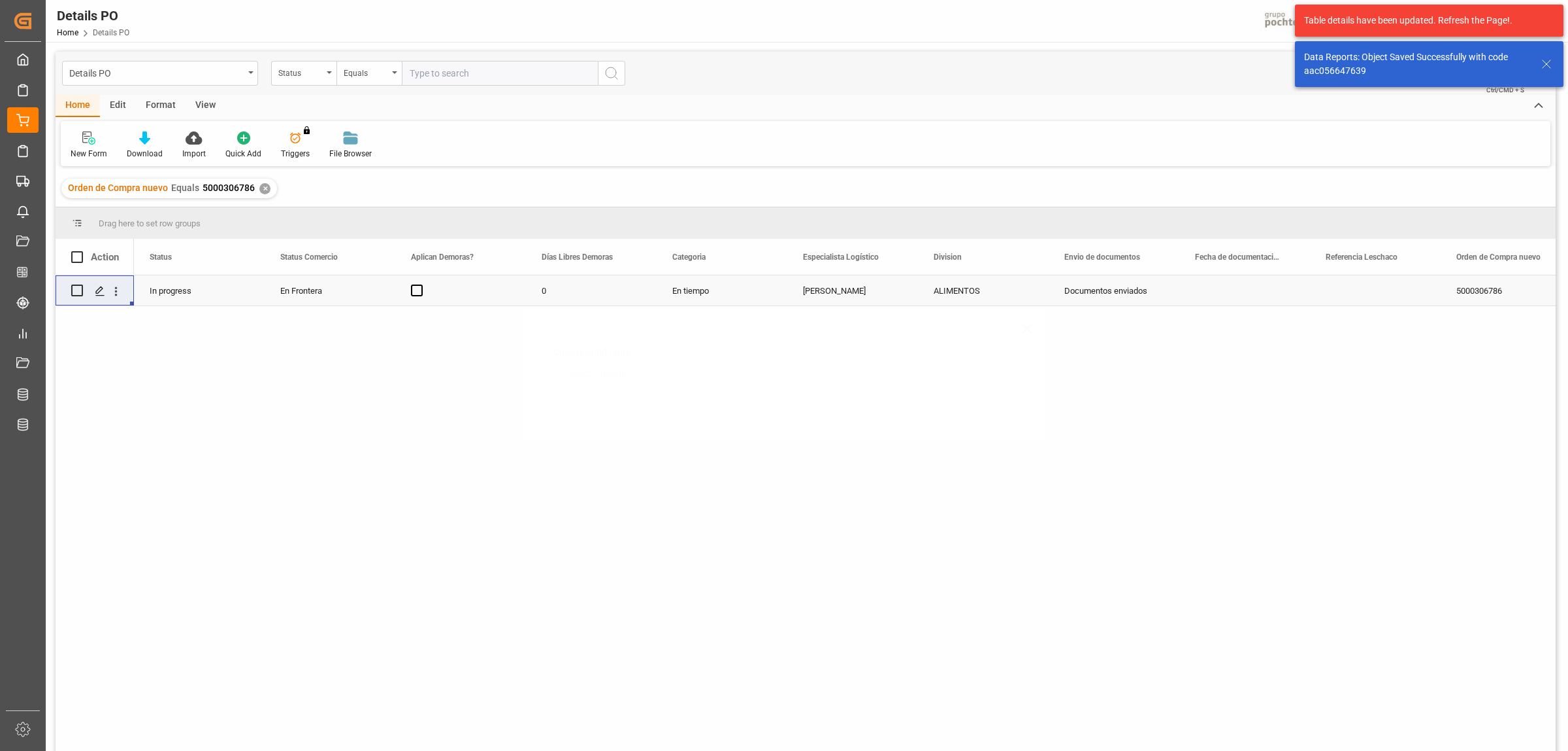
scroll to position [0, 0]
click at [95, 294] on icon "Press SPACE to select this row." at bounding box center [99, 291] width 11 height 11
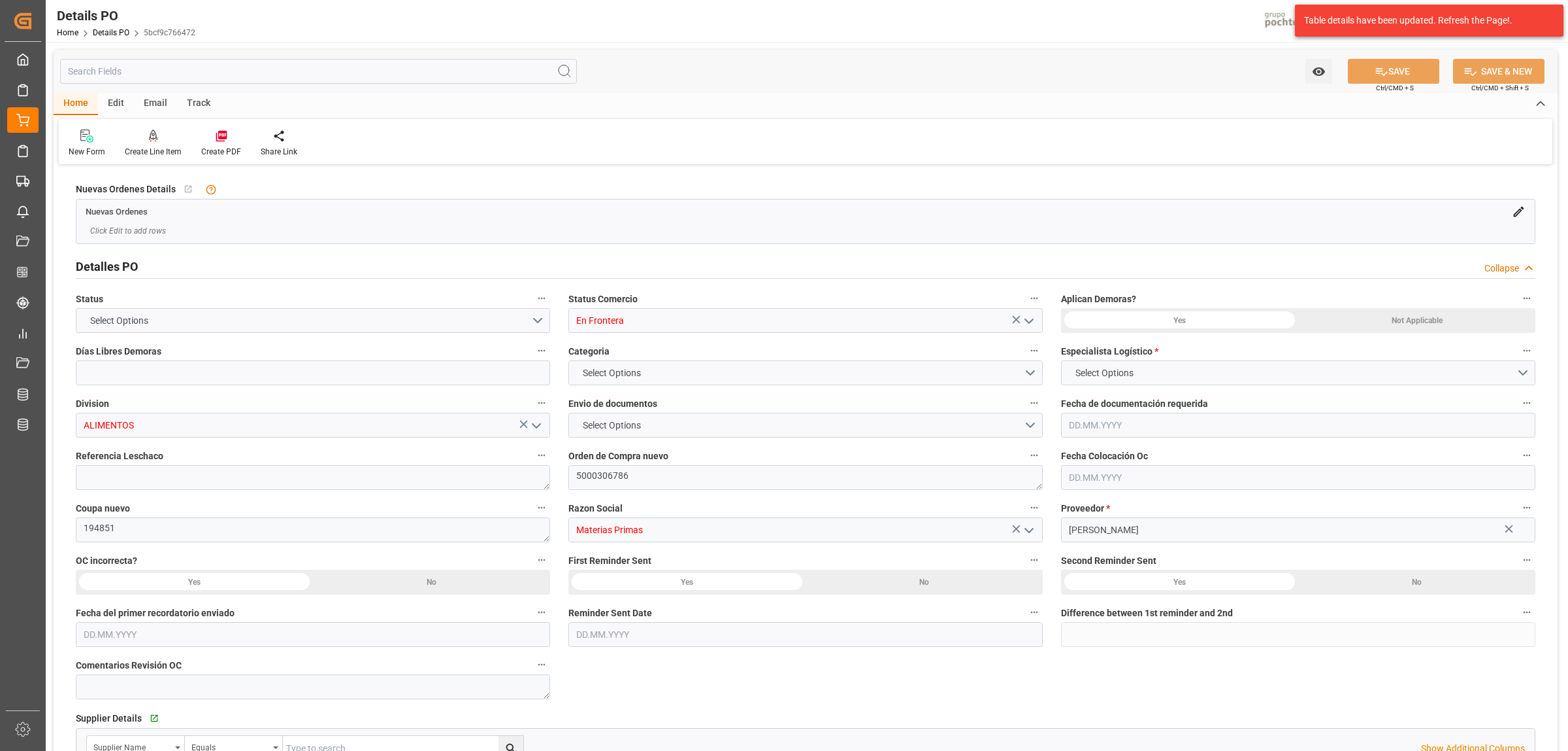
type input "0"
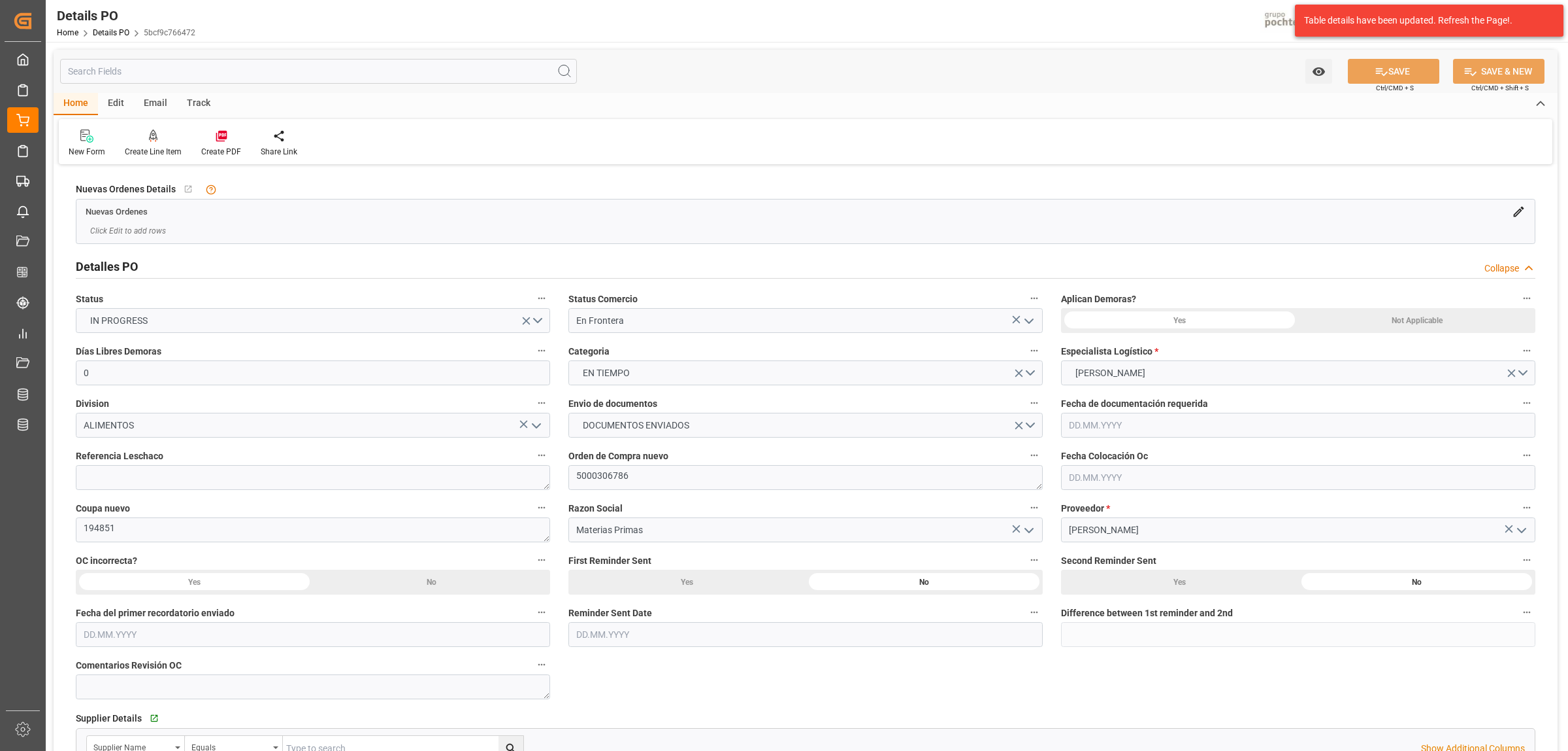
type input "[DATE]"
type input "[DATE] 00:00"
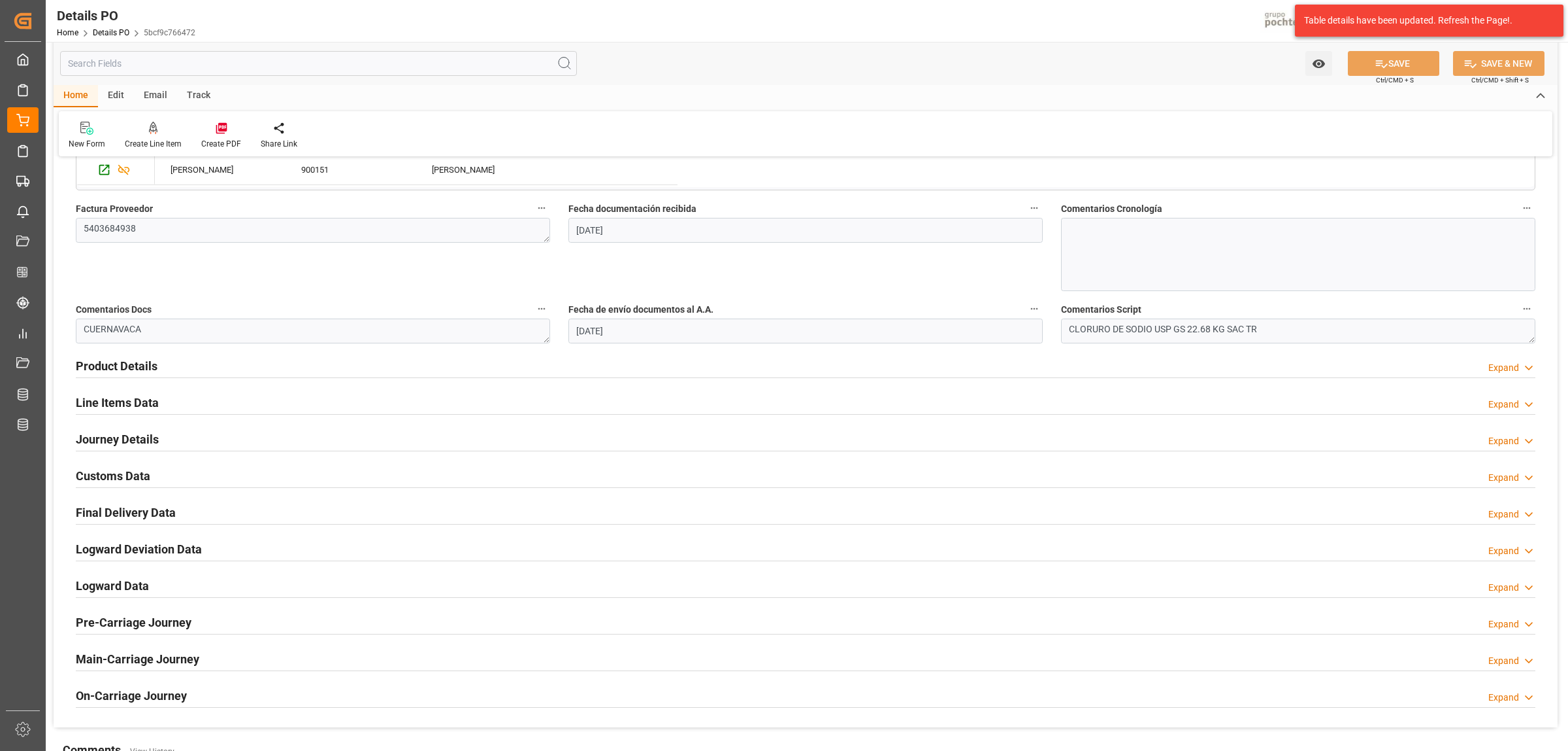
scroll to position [654, 0]
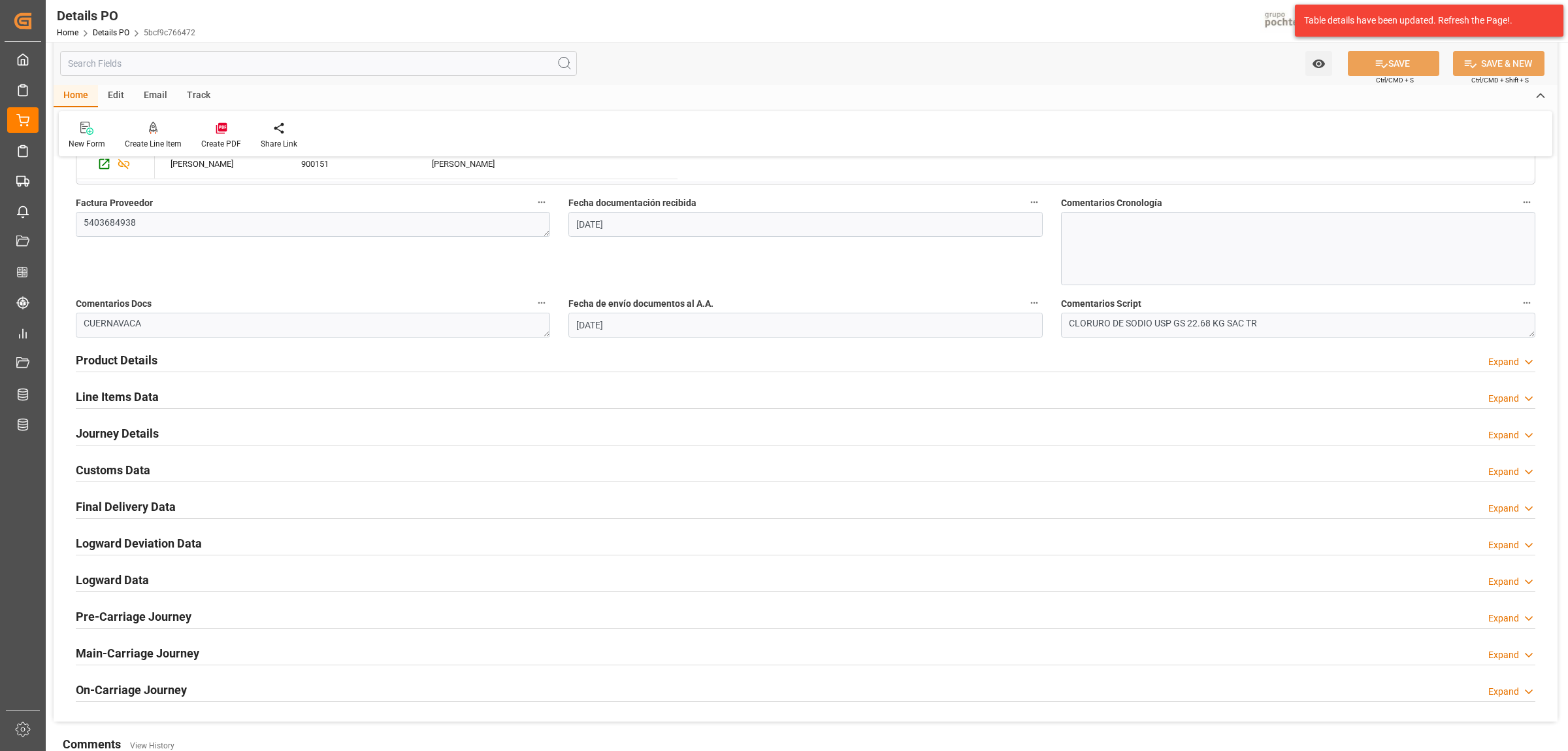
click at [115, 439] on h2 "Journey Details" at bounding box center [118, 433] width 83 height 18
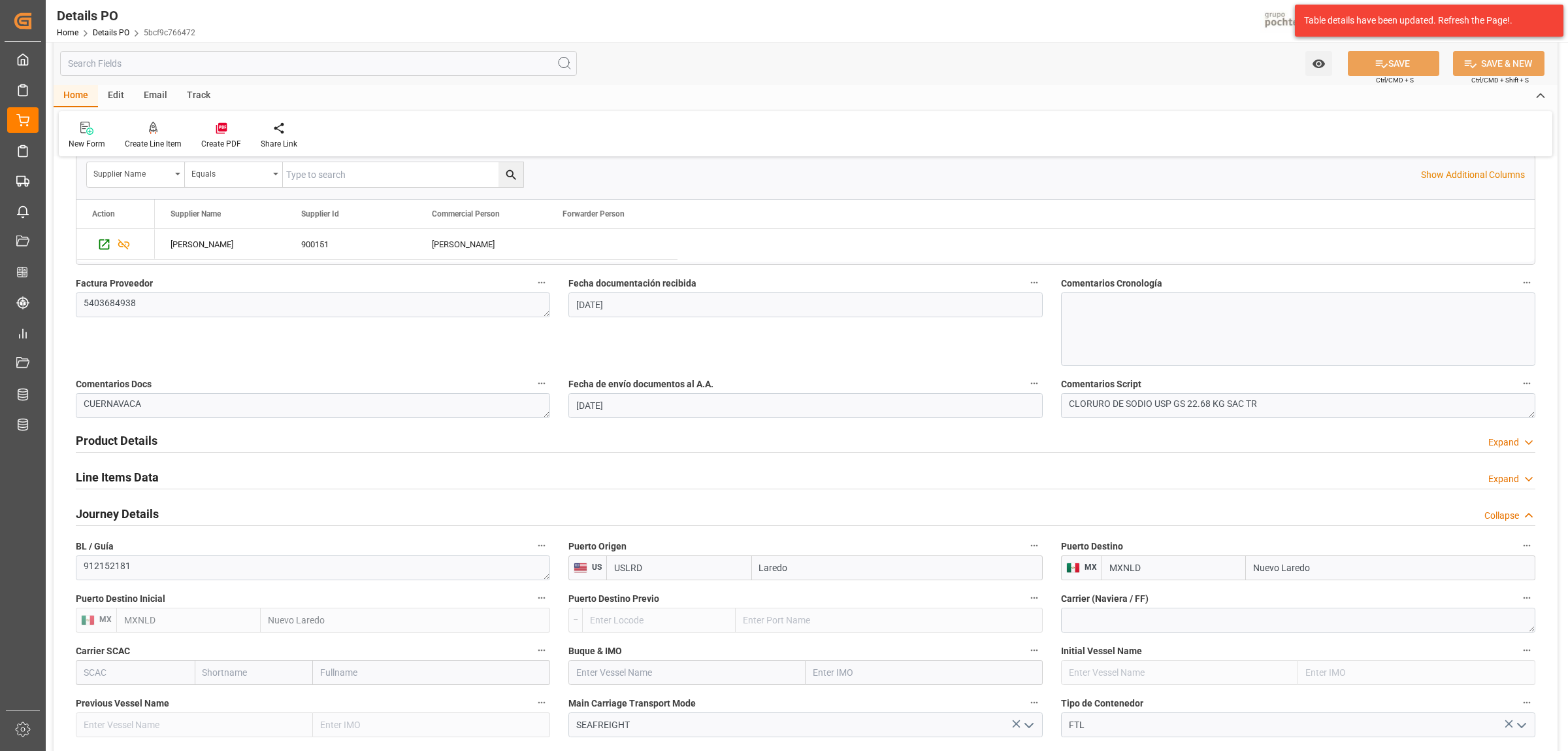
scroll to position [572, 0]
click at [121, 480] on h2 "Line Items Data" at bounding box center [118, 478] width 83 height 18
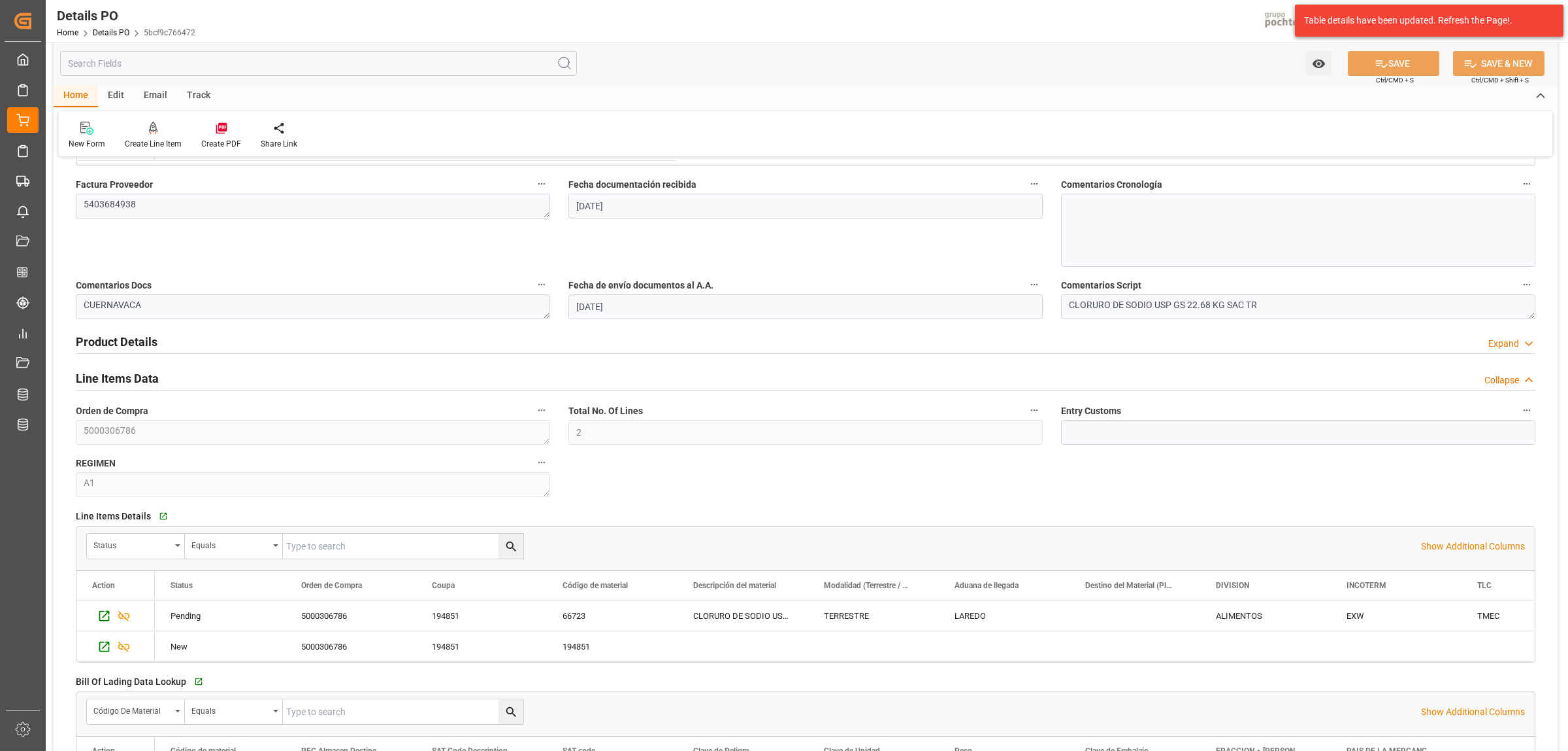
scroll to position [735, 0]
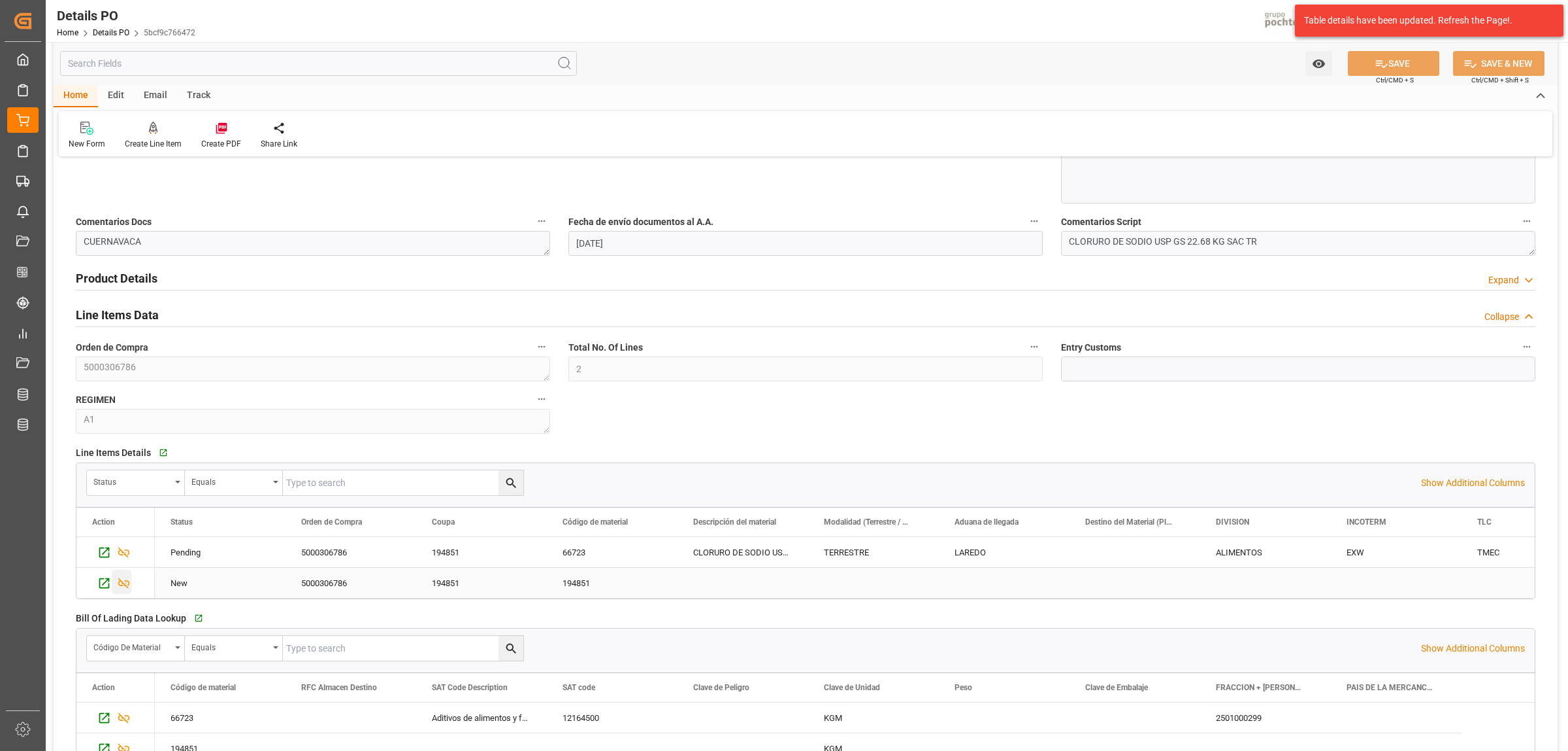
click at [125, 586] on icon "Press SPACE to select this row." at bounding box center [124, 583] width 12 height 11
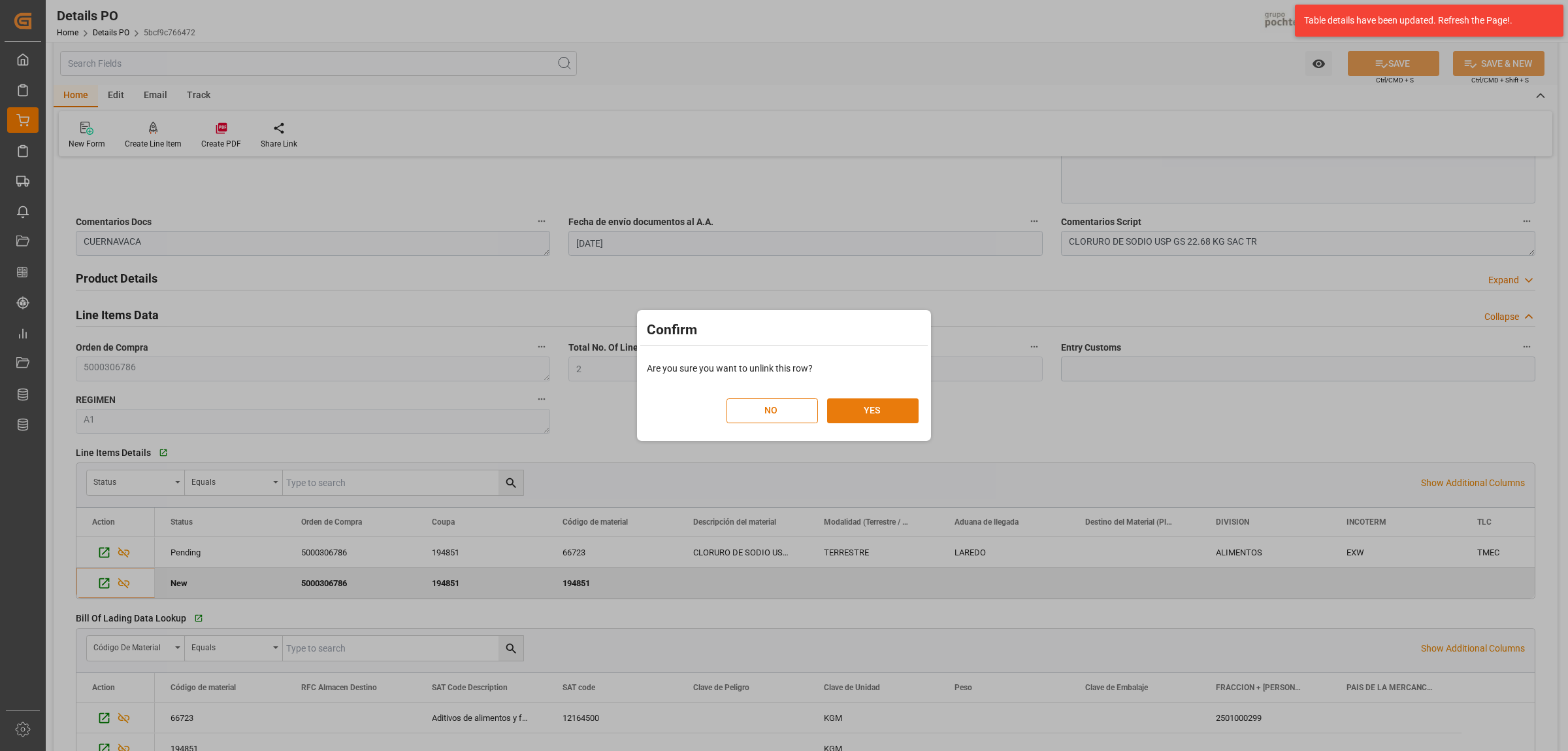
click at [861, 417] on button "YES" at bounding box center [873, 410] width 92 height 25
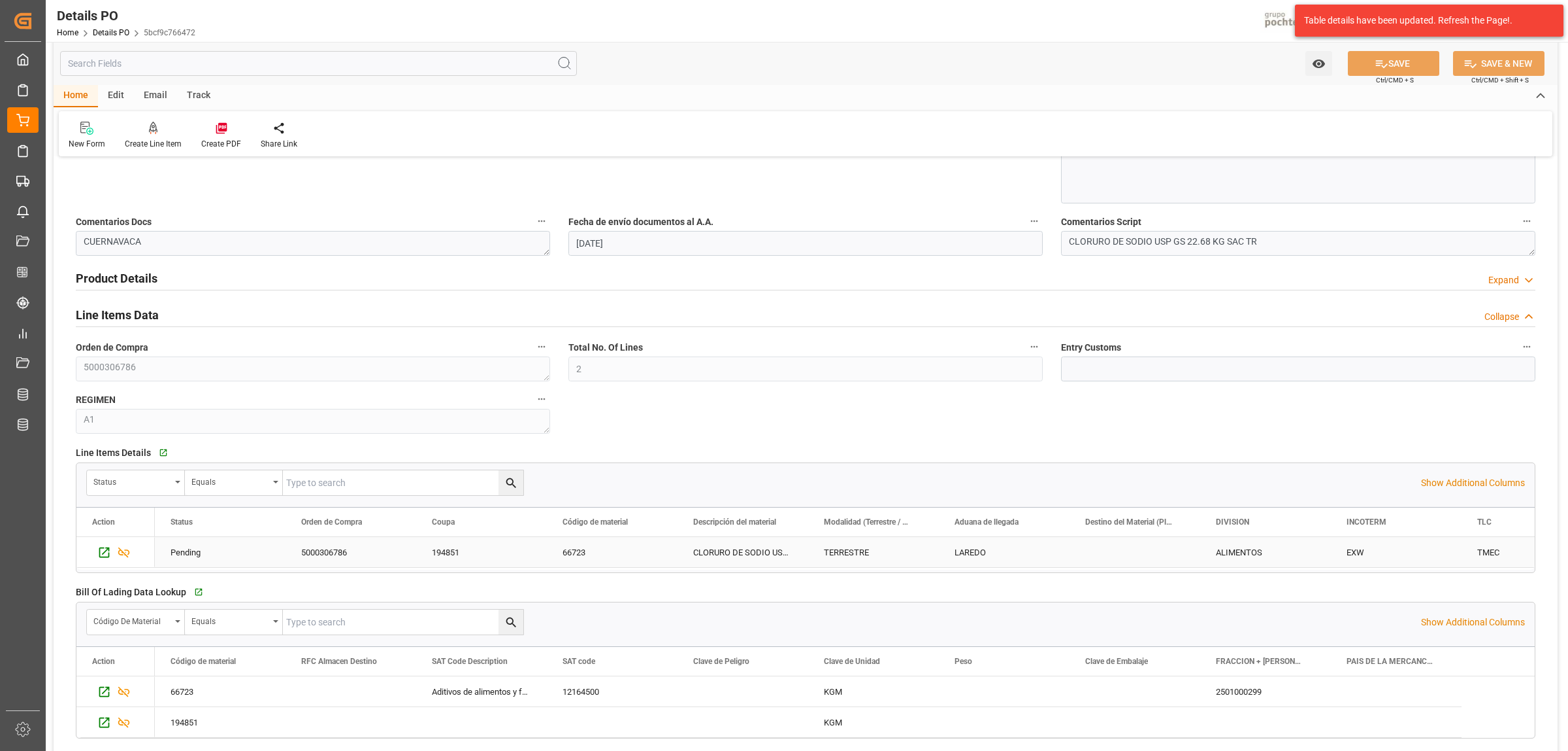
scroll to position [1, 0]
click at [101, 723] on icon "Press SPACE to select this row." at bounding box center [104, 721] width 13 height 13
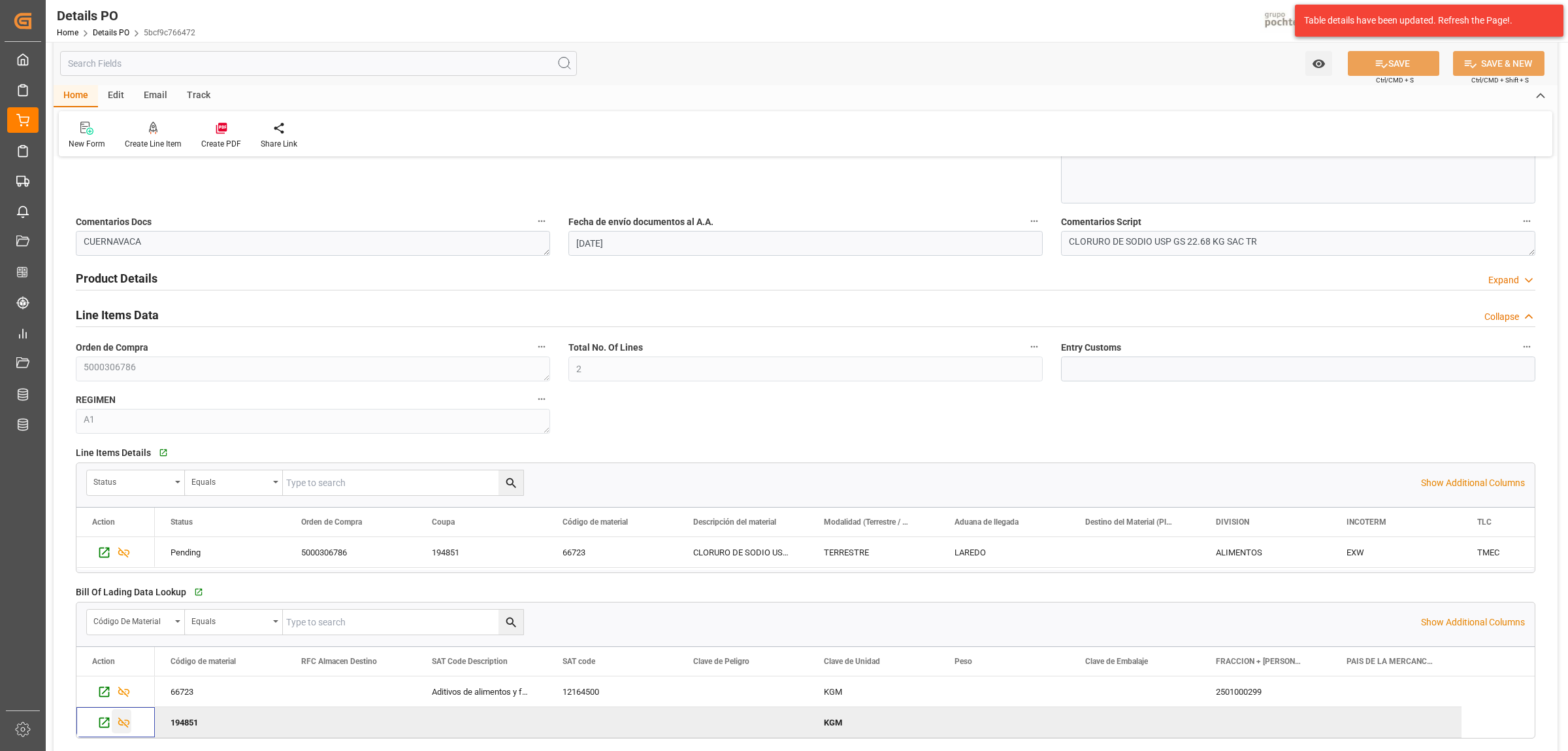
click at [120, 727] on icon "Press SPACE to deselect this row." at bounding box center [123, 721] width 13 height 13
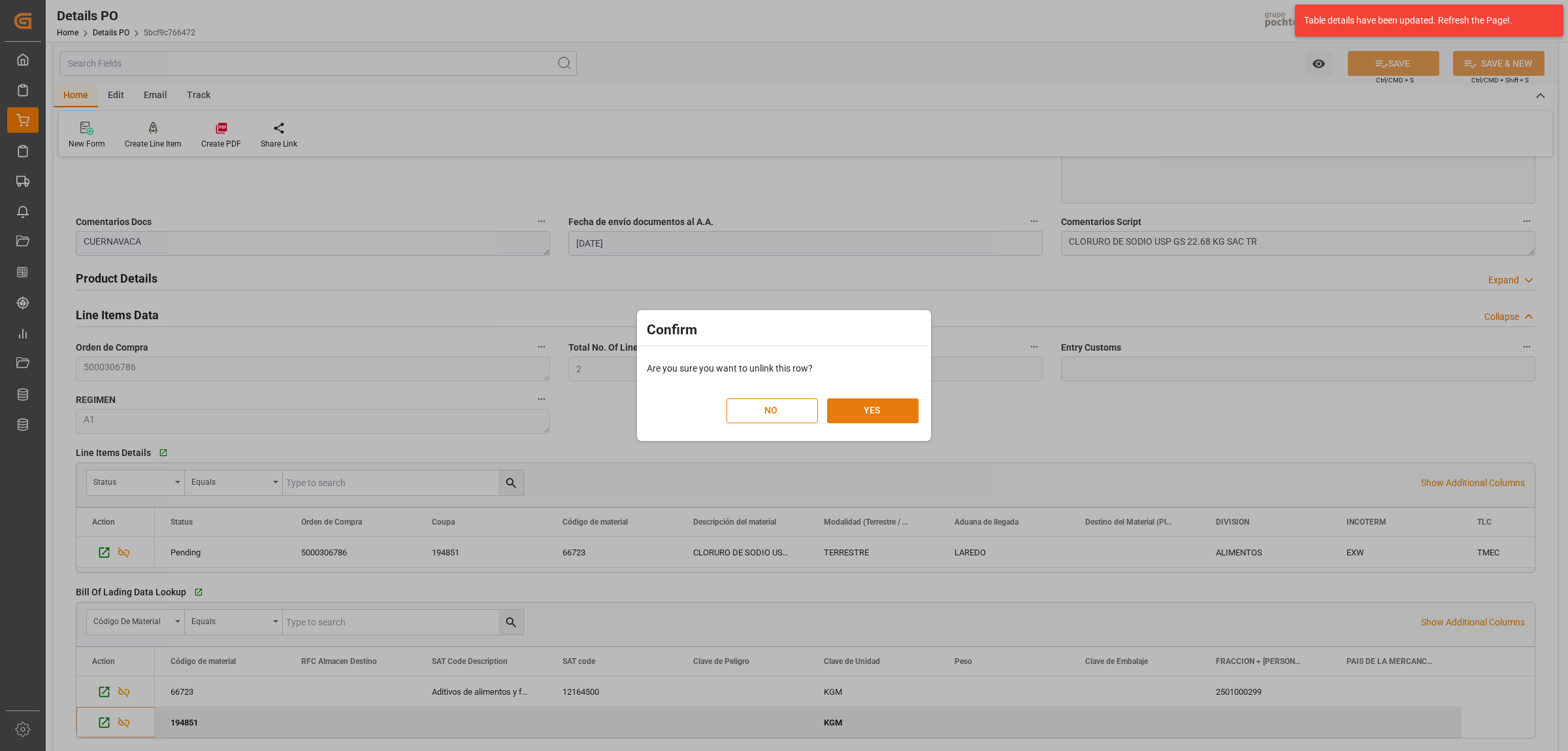
click at [876, 417] on button "YES" at bounding box center [873, 410] width 92 height 25
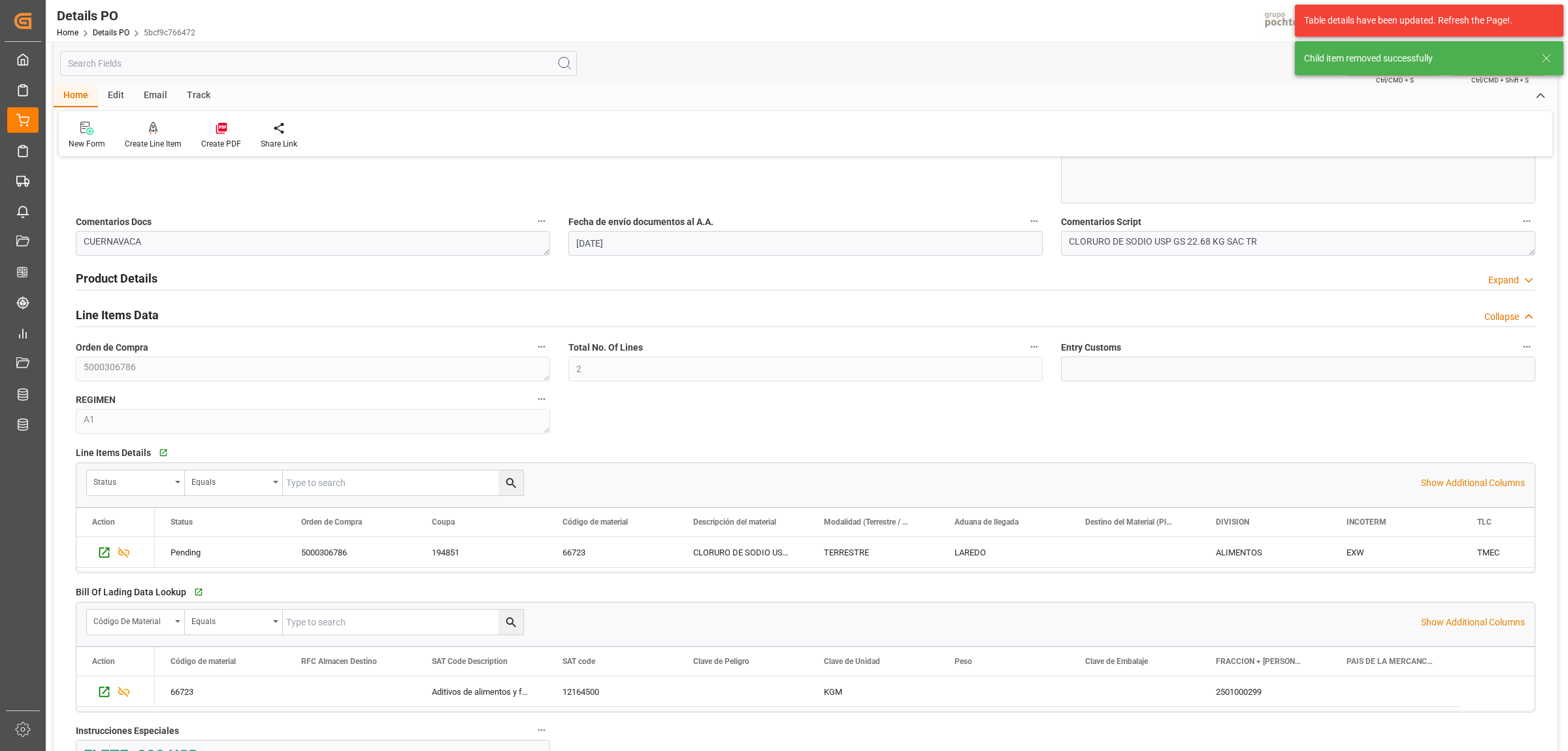
click at [1550, 59] on icon at bounding box center [1547, 58] width 16 height 16
click at [218, 132] on icon at bounding box center [221, 128] width 13 height 13
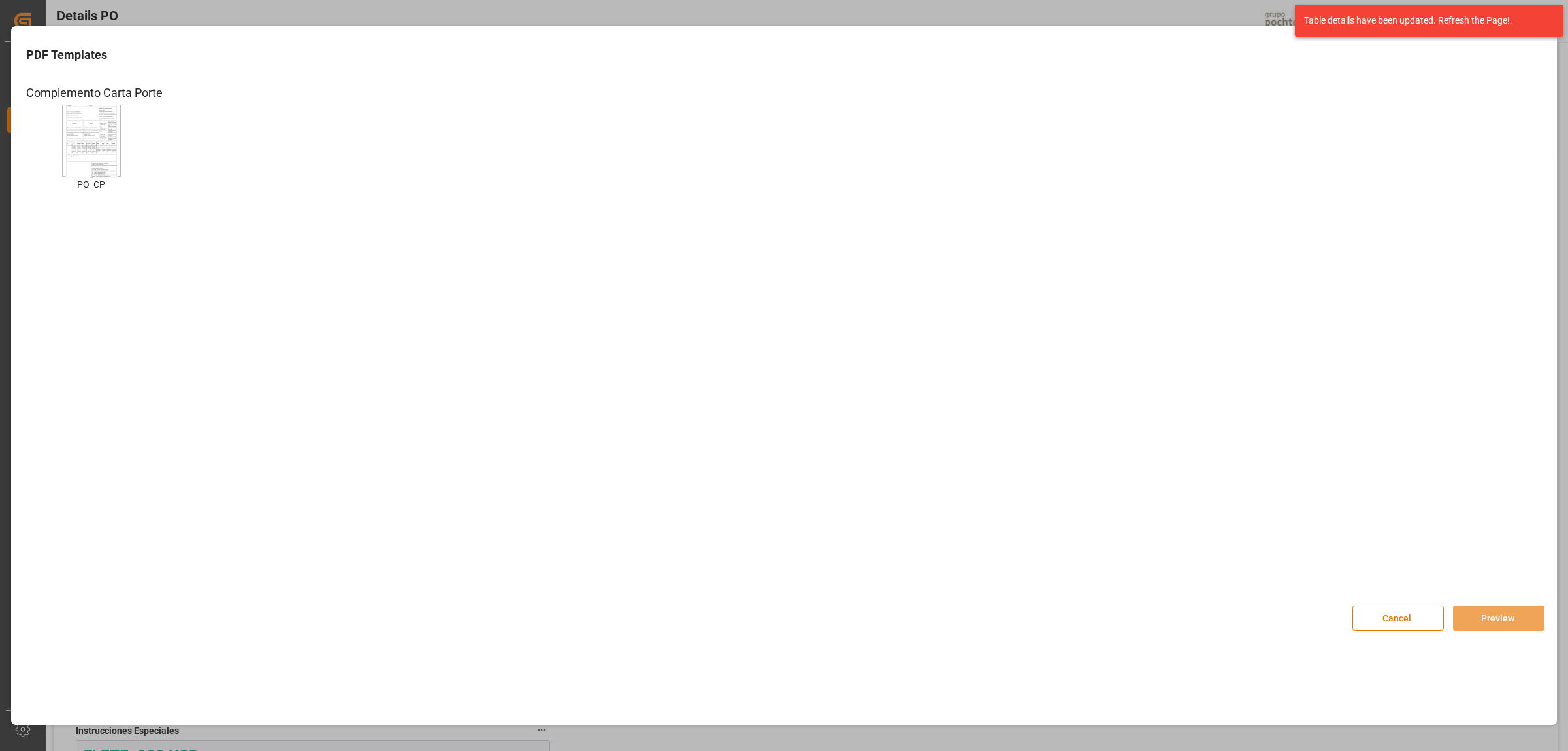
click at [108, 151] on img at bounding box center [92, 140] width 52 height 74
click at [1497, 618] on button "Preview" at bounding box center [1499, 618] width 92 height 25
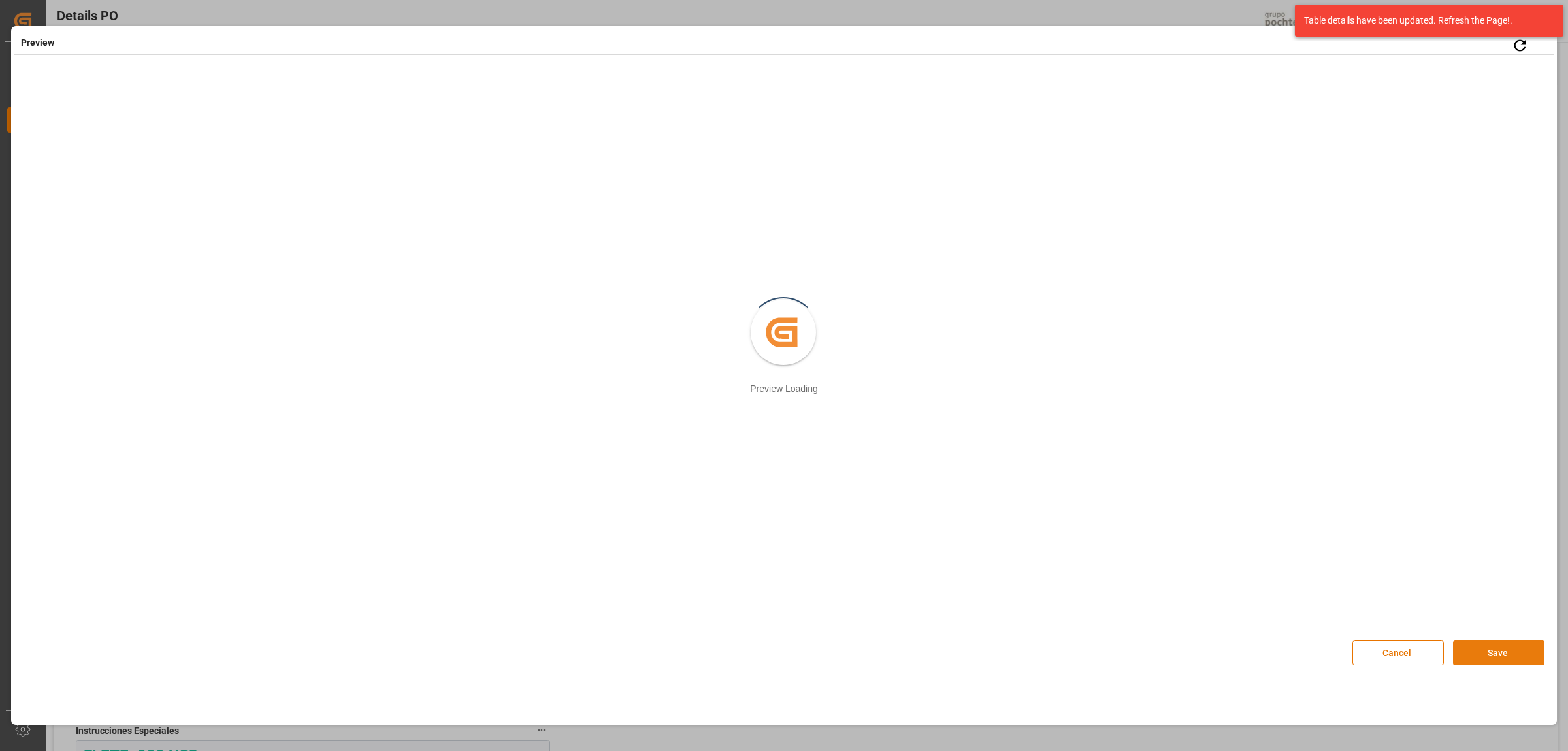
click at [1487, 658] on button "Save" at bounding box center [1499, 652] width 92 height 25
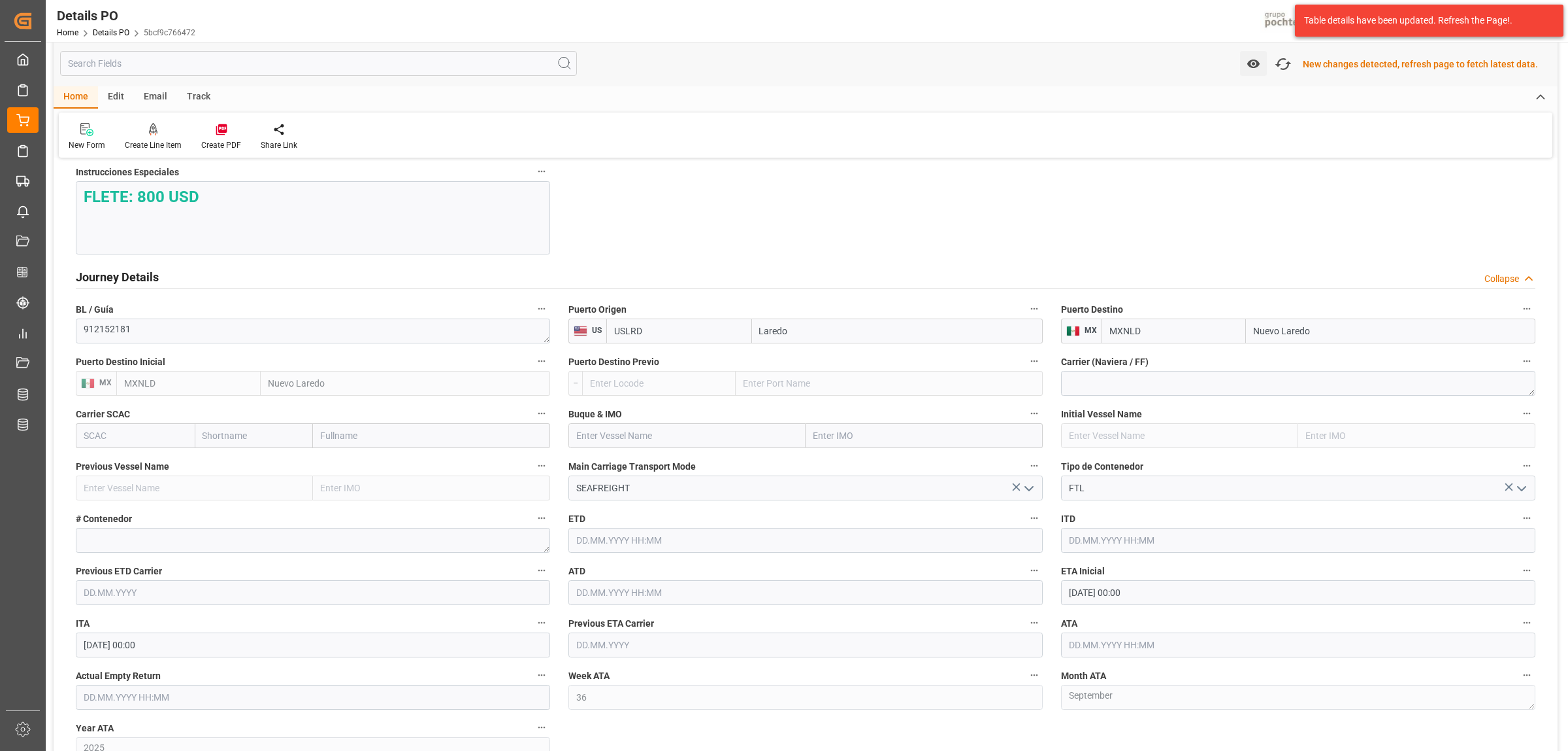
scroll to position [1308, 0]
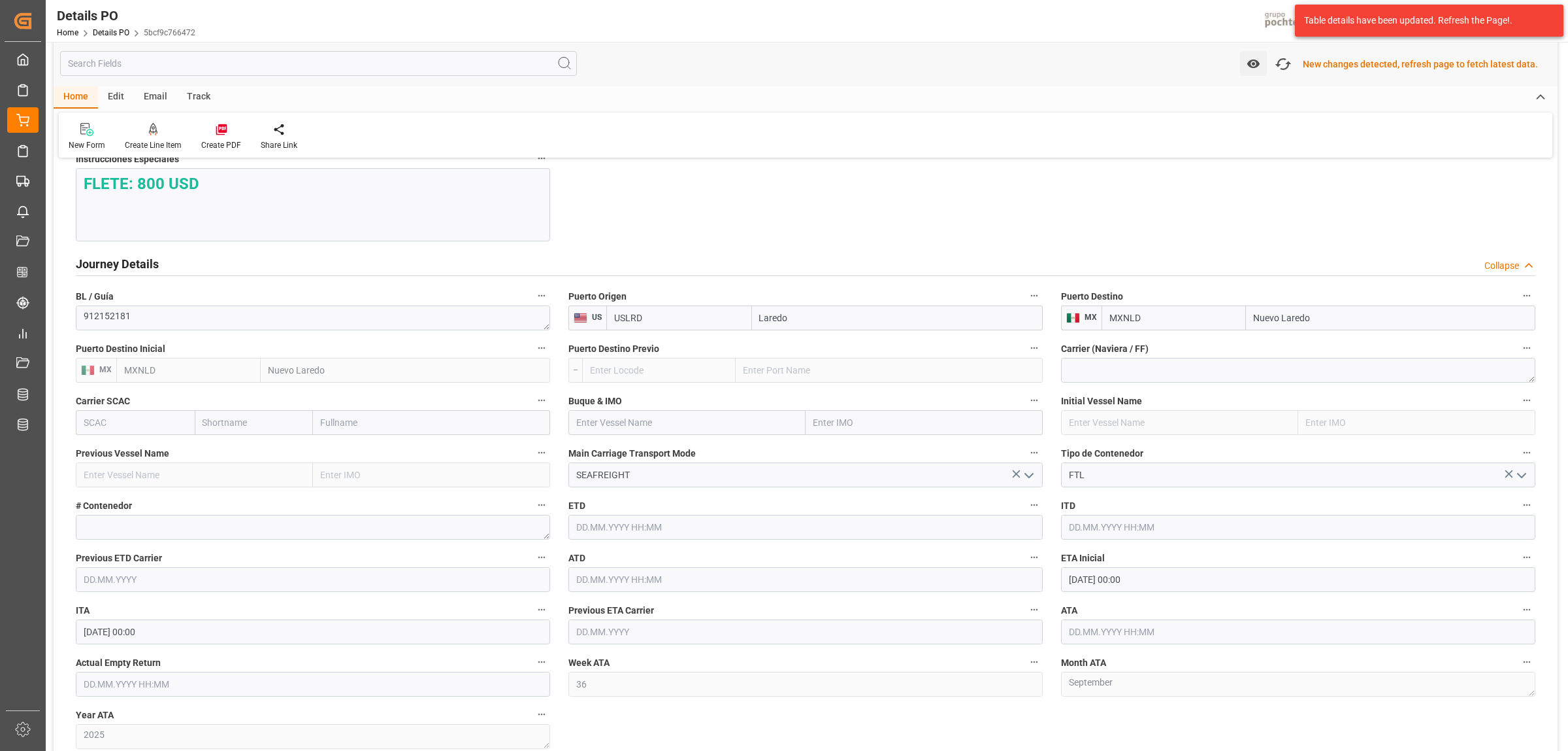
click at [1098, 636] on input "text" at bounding box center [1298, 631] width 474 height 25
click at [1104, 489] on span "2" at bounding box center [1104, 491] width 4 height 9
type input "[DATE] 00:00"
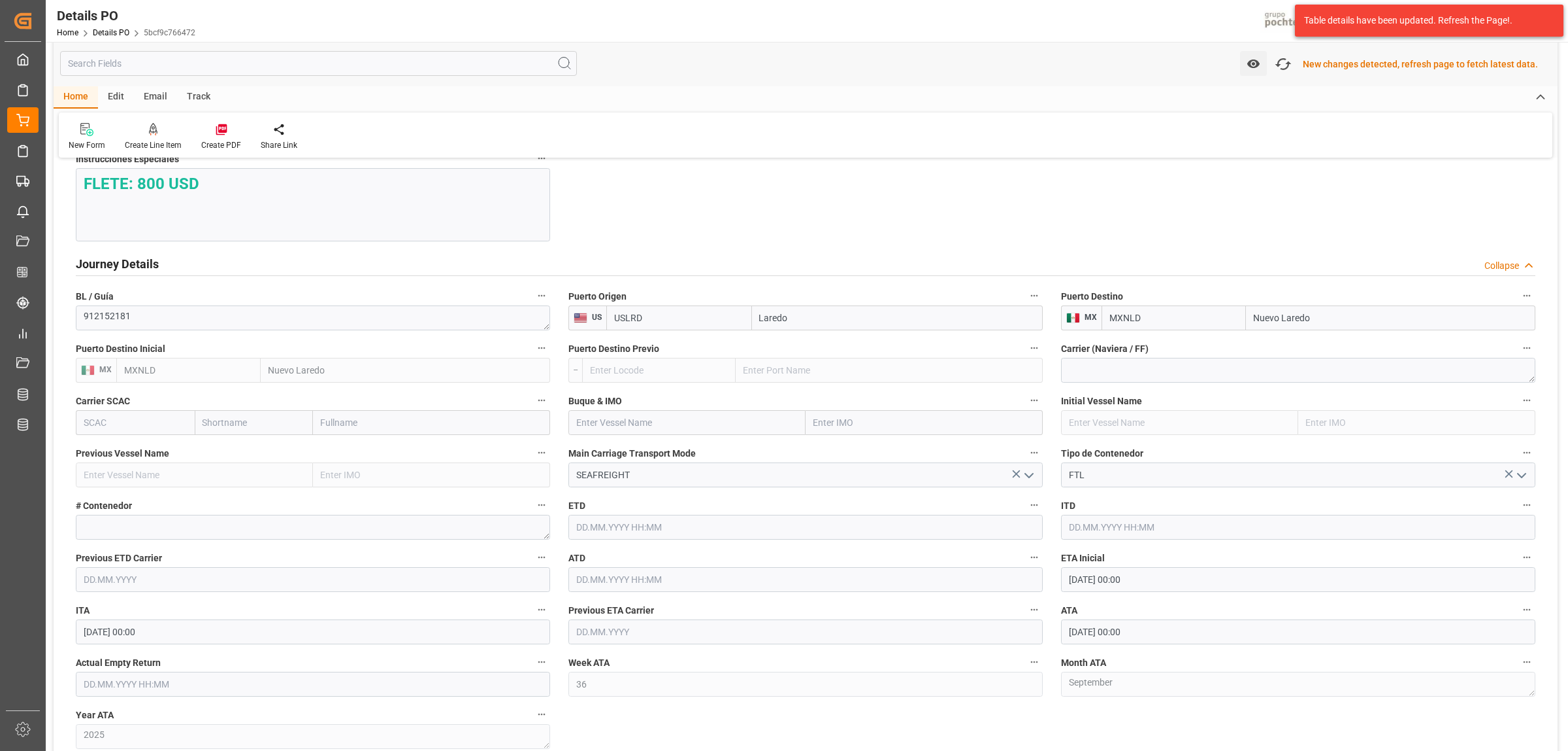
click at [1402, 69] on div "New changes detected, refresh page to fetch latest data." at bounding box center [1421, 64] width 235 height 13
click at [1286, 66] on icon "button" at bounding box center [1283, 64] width 21 height 21
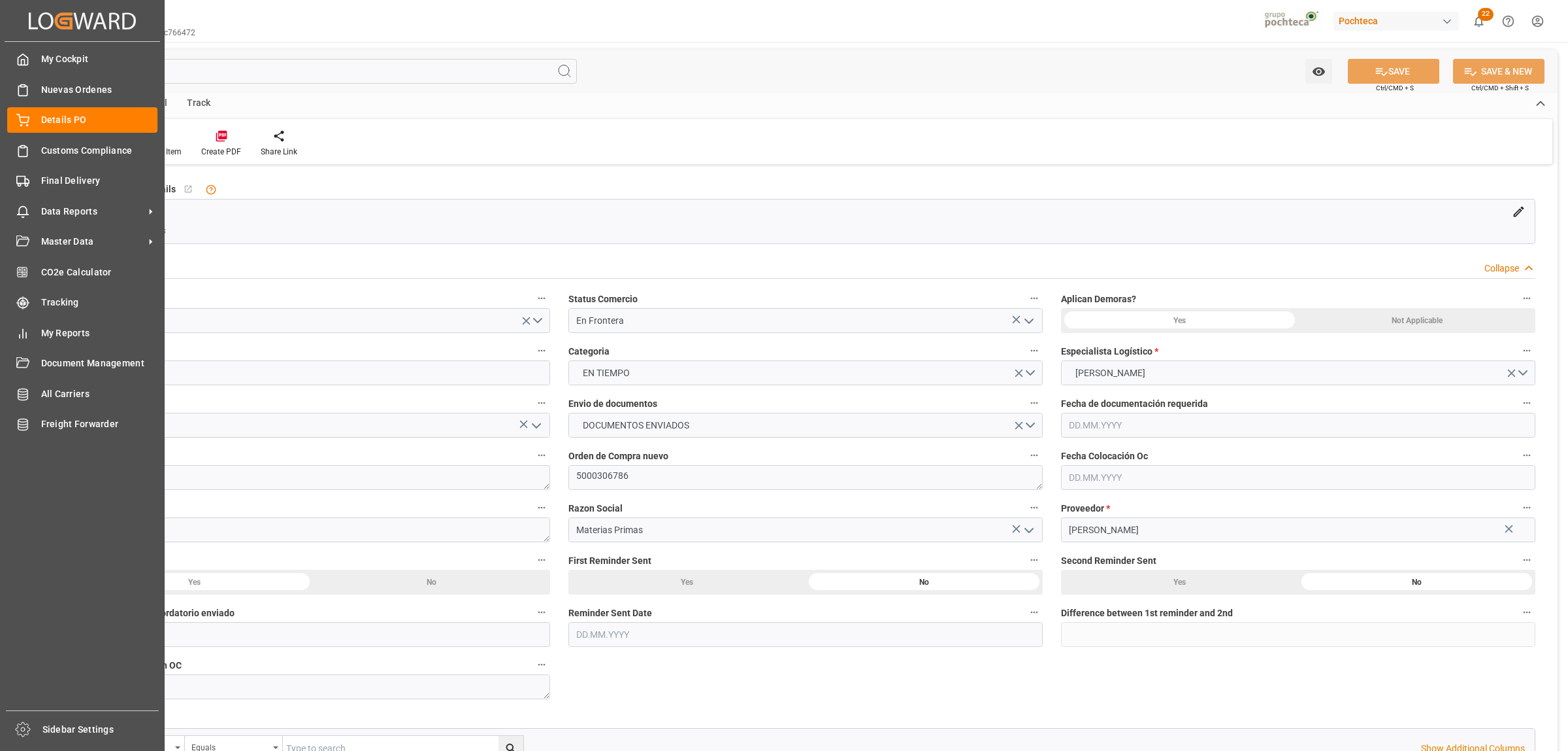
type input "0"
type input "[DATE]"
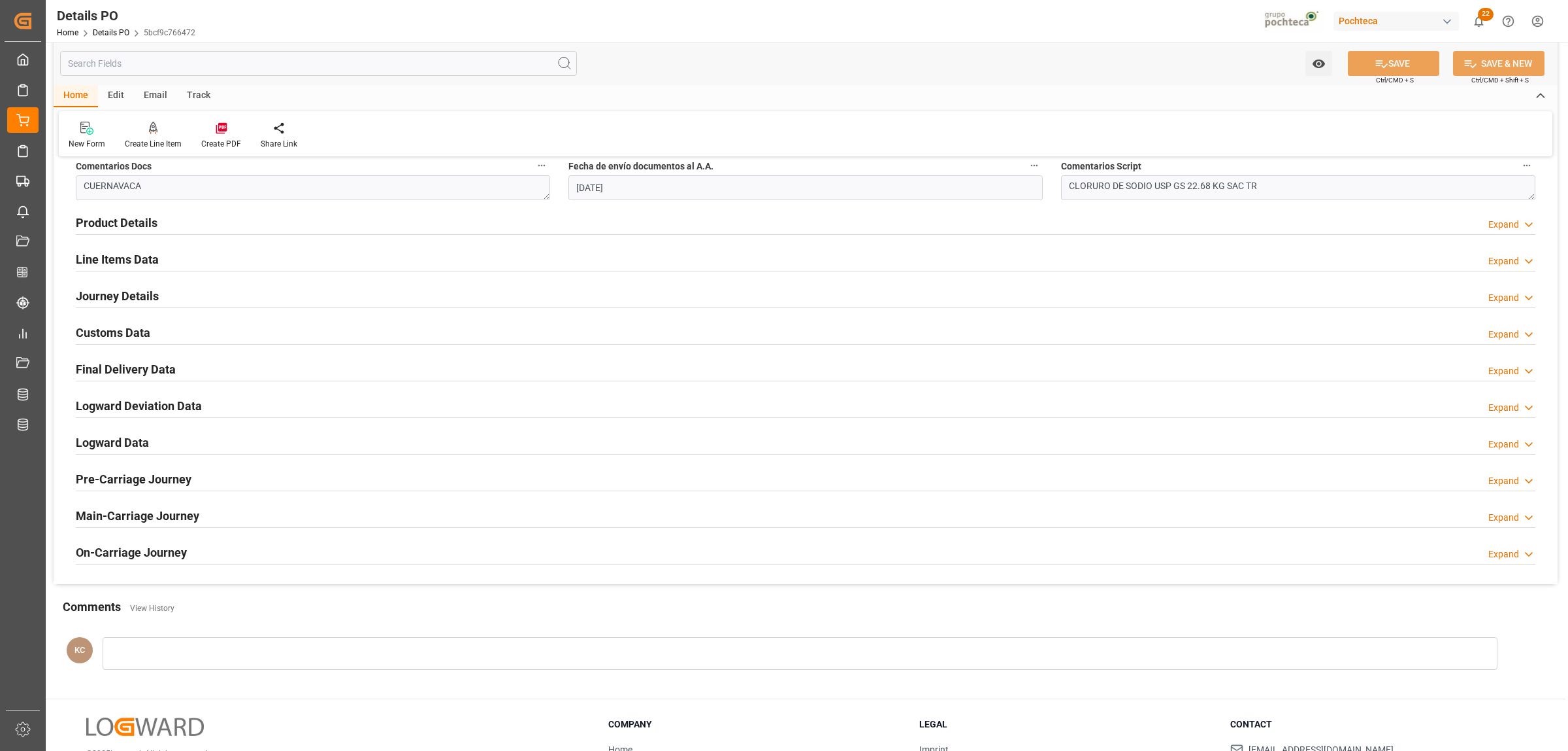
scroll to position [817, 0]
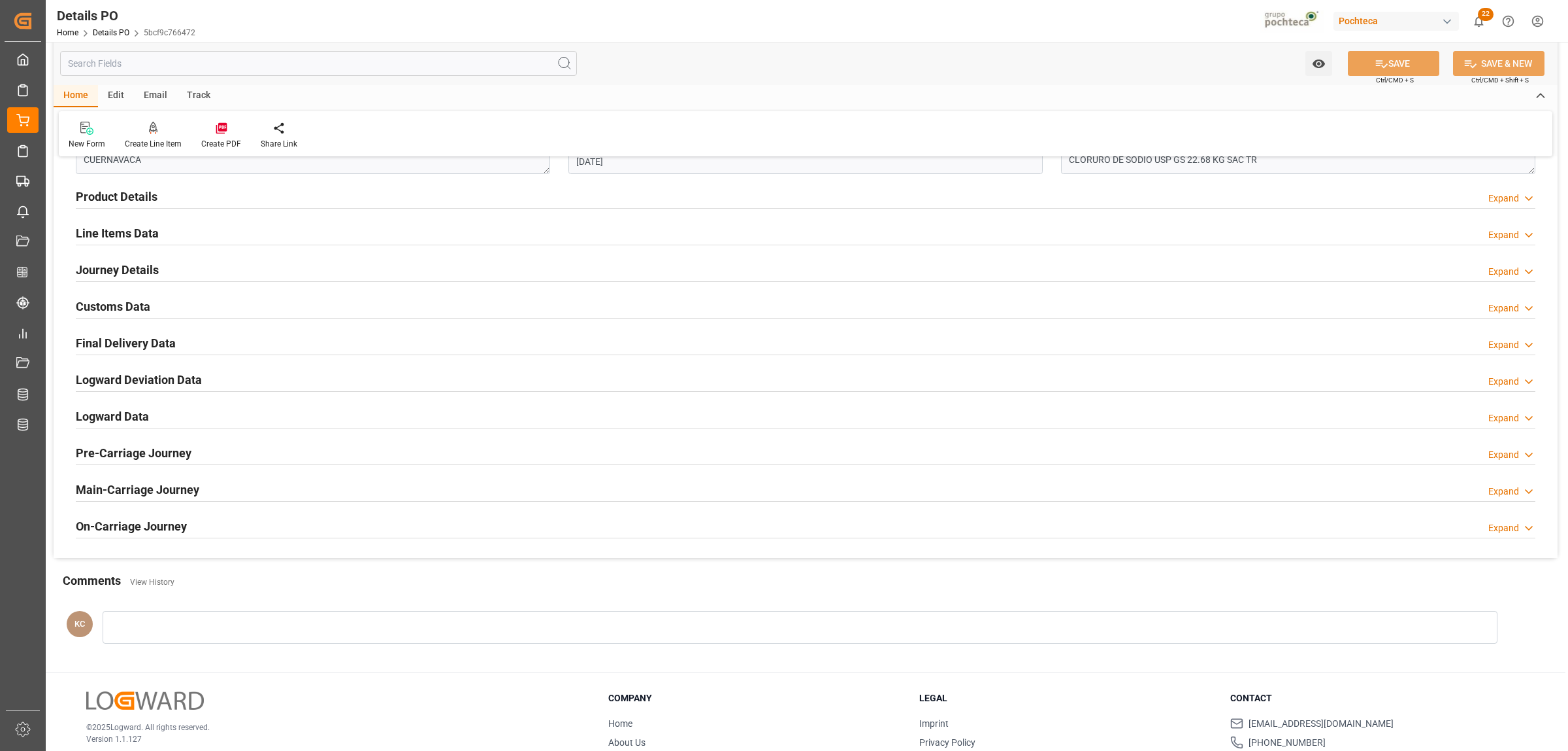
click at [112, 310] on h2 "Customs Data" at bounding box center [113, 306] width 75 height 18
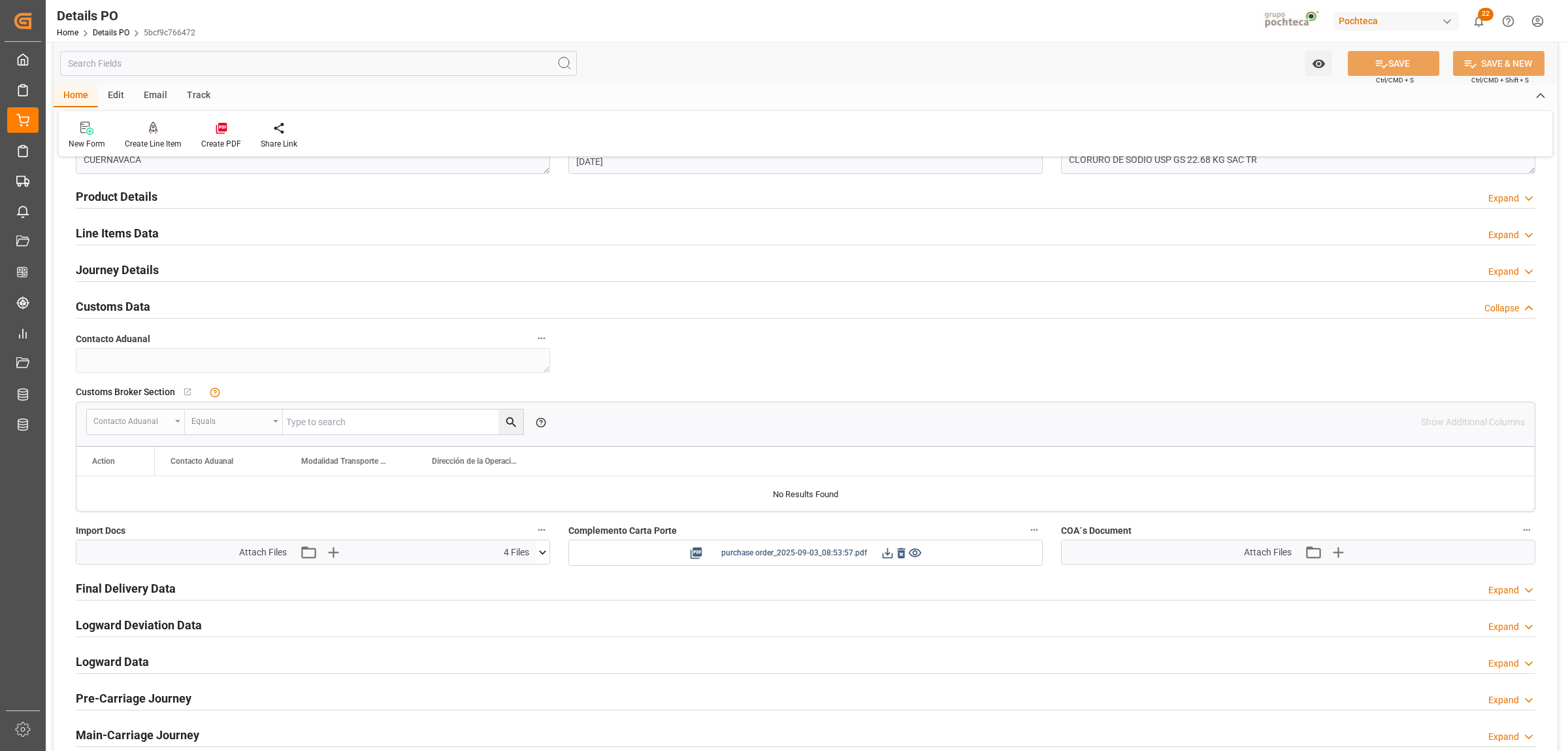
click at [883, 556] on icon at bounding box center [888, 552] width 11 height 11
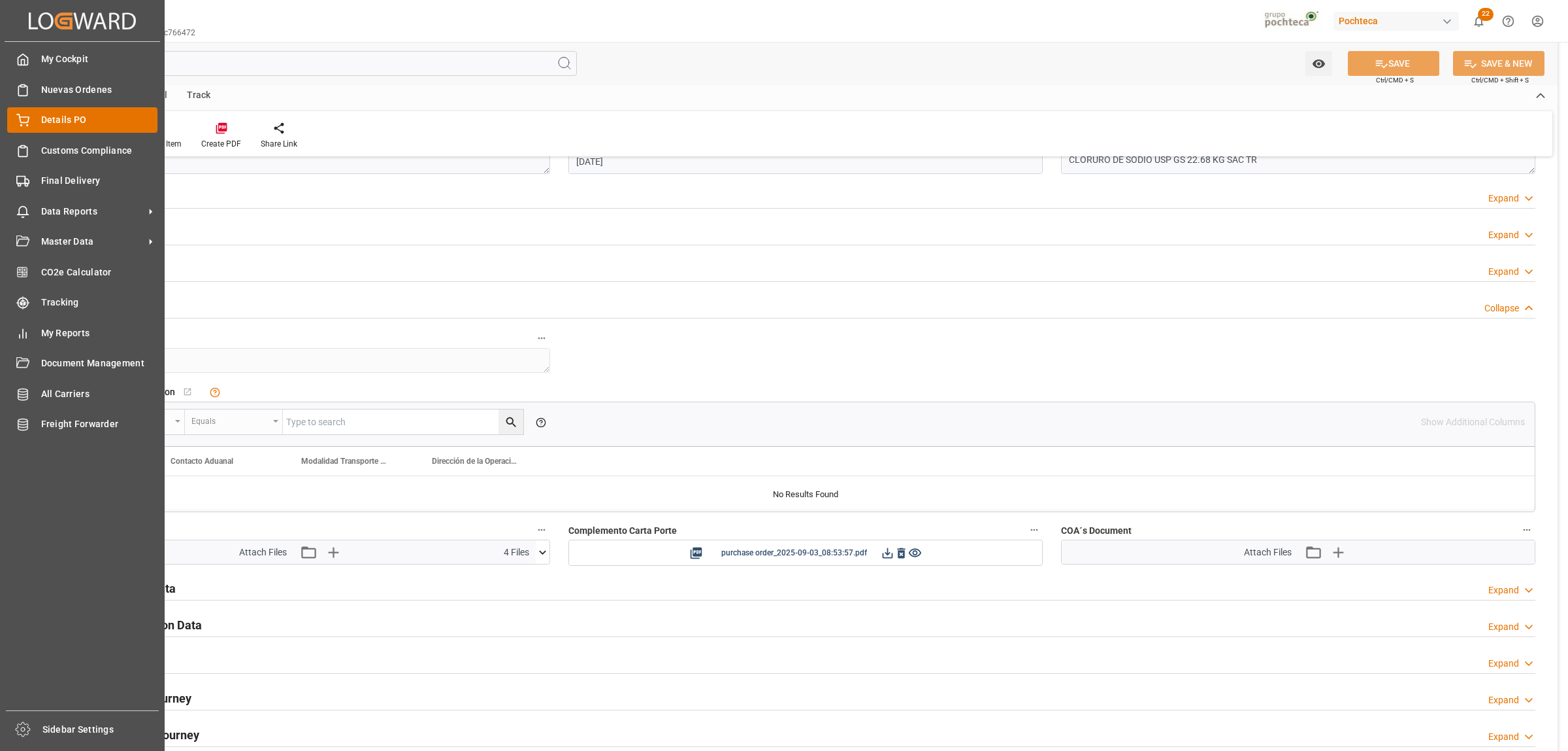
click at [51, 121] on span "Details PO" at bounding box center [99, 119] width 117 height 13
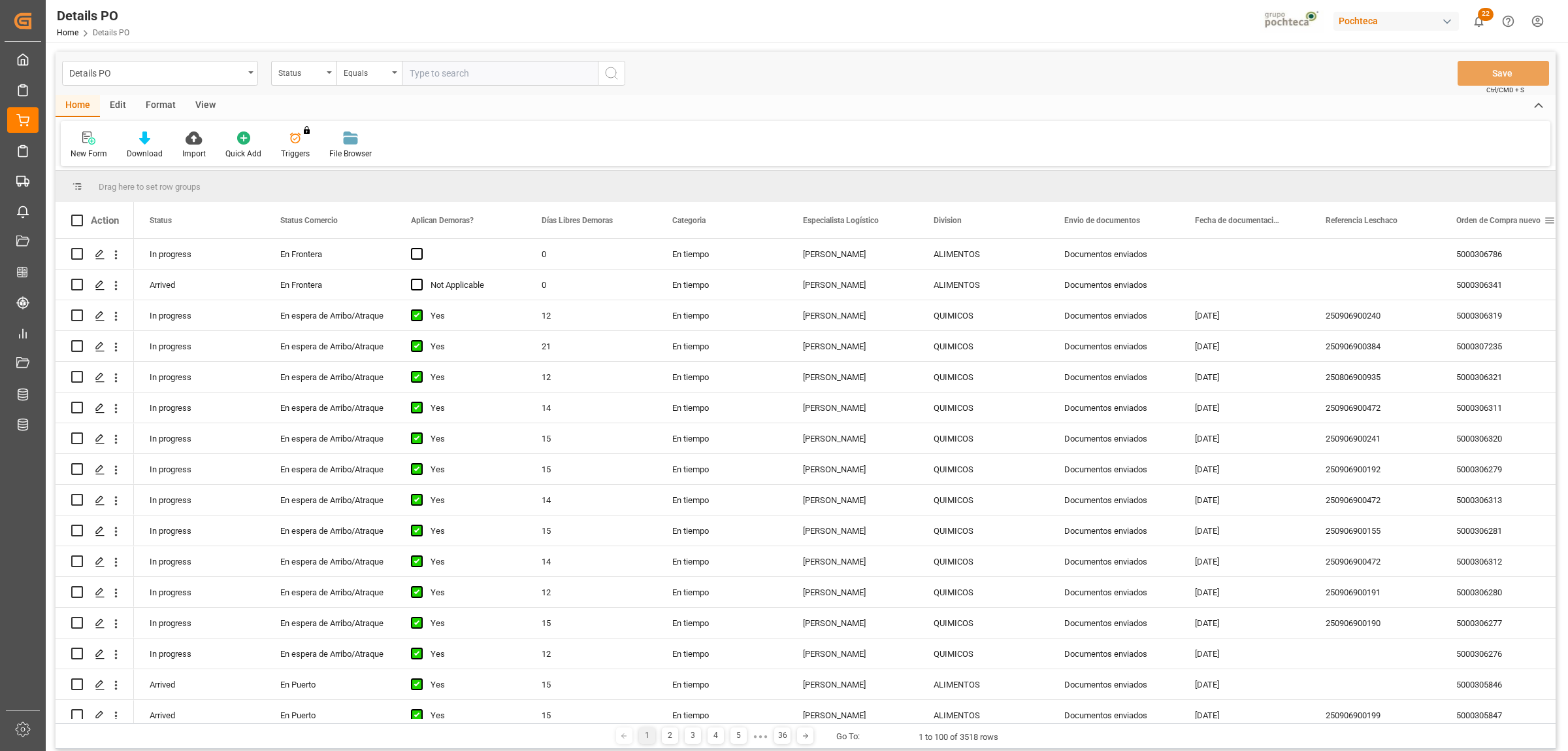
click at [1550, 219] on span at bounding box center [1550, 220] width 12 height 12
click at [1514, 220] on span "filter" at bounding box center [1506, 223] width 63 height 23
type input "5000307492"
click at [1504, 328] on button "Apply" at bounding box center [1500, 331] width 24 height 13
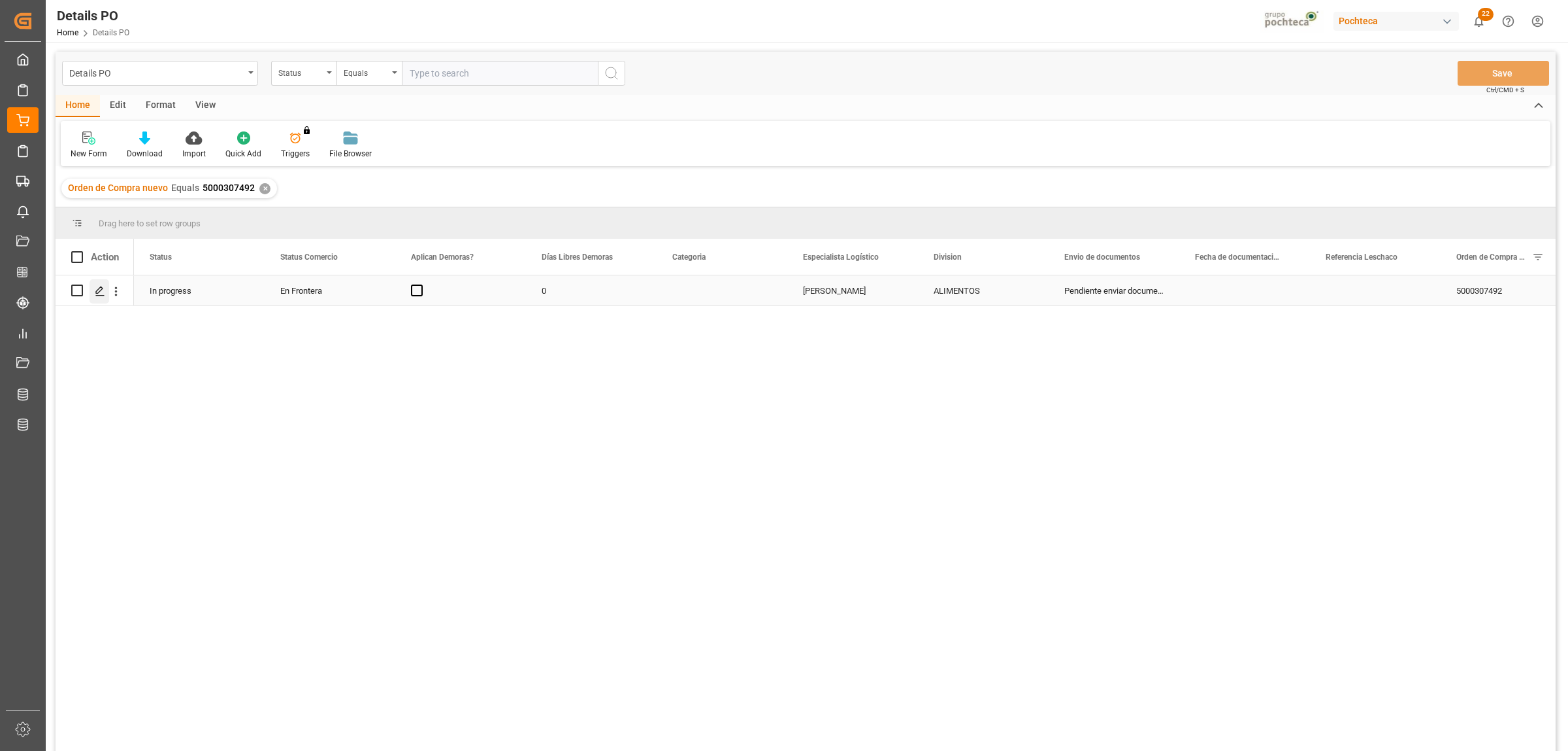
click at [104, 292] on icon "Press SPACE to select this row." at bounding box center [99, 291] width 11 height 11
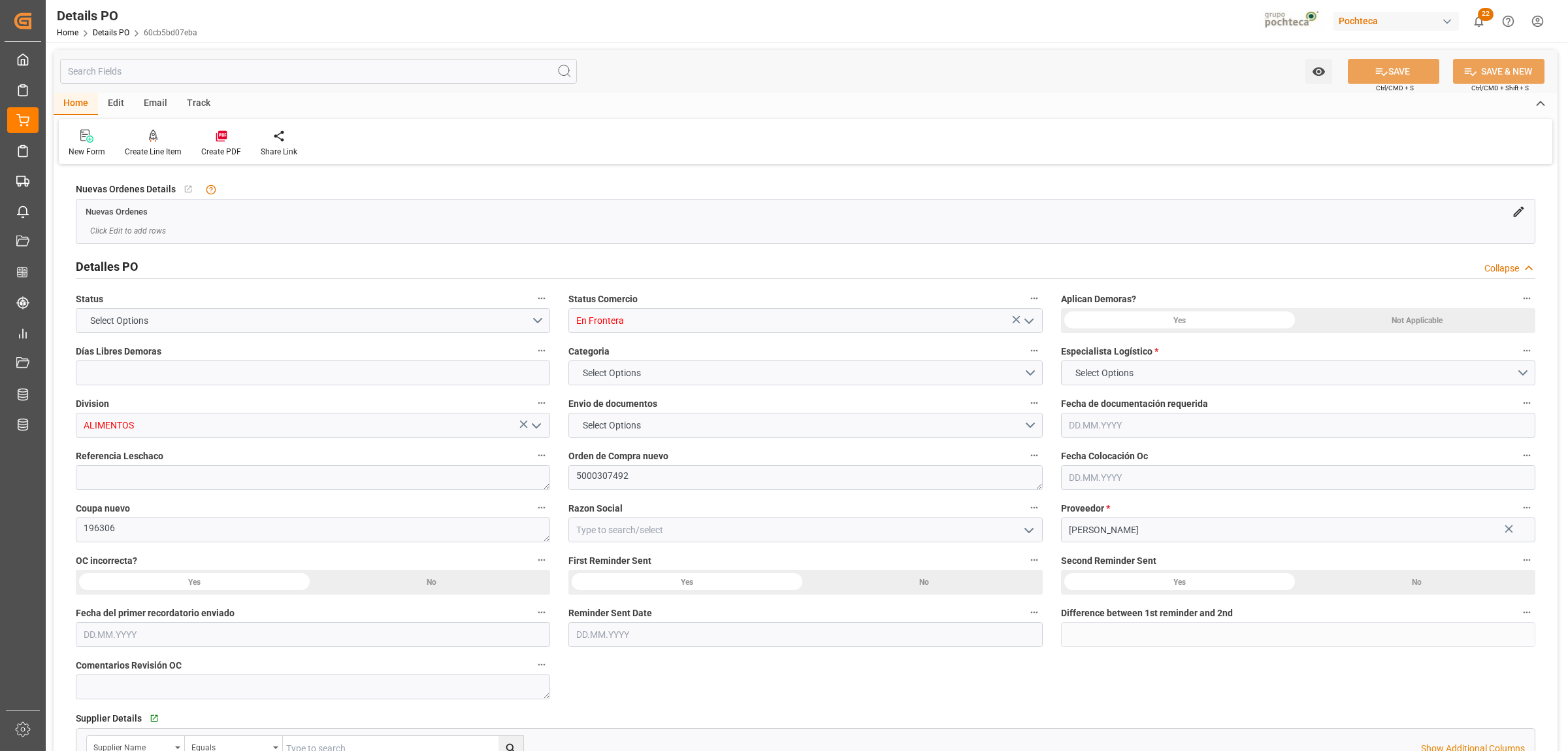
type input "0"
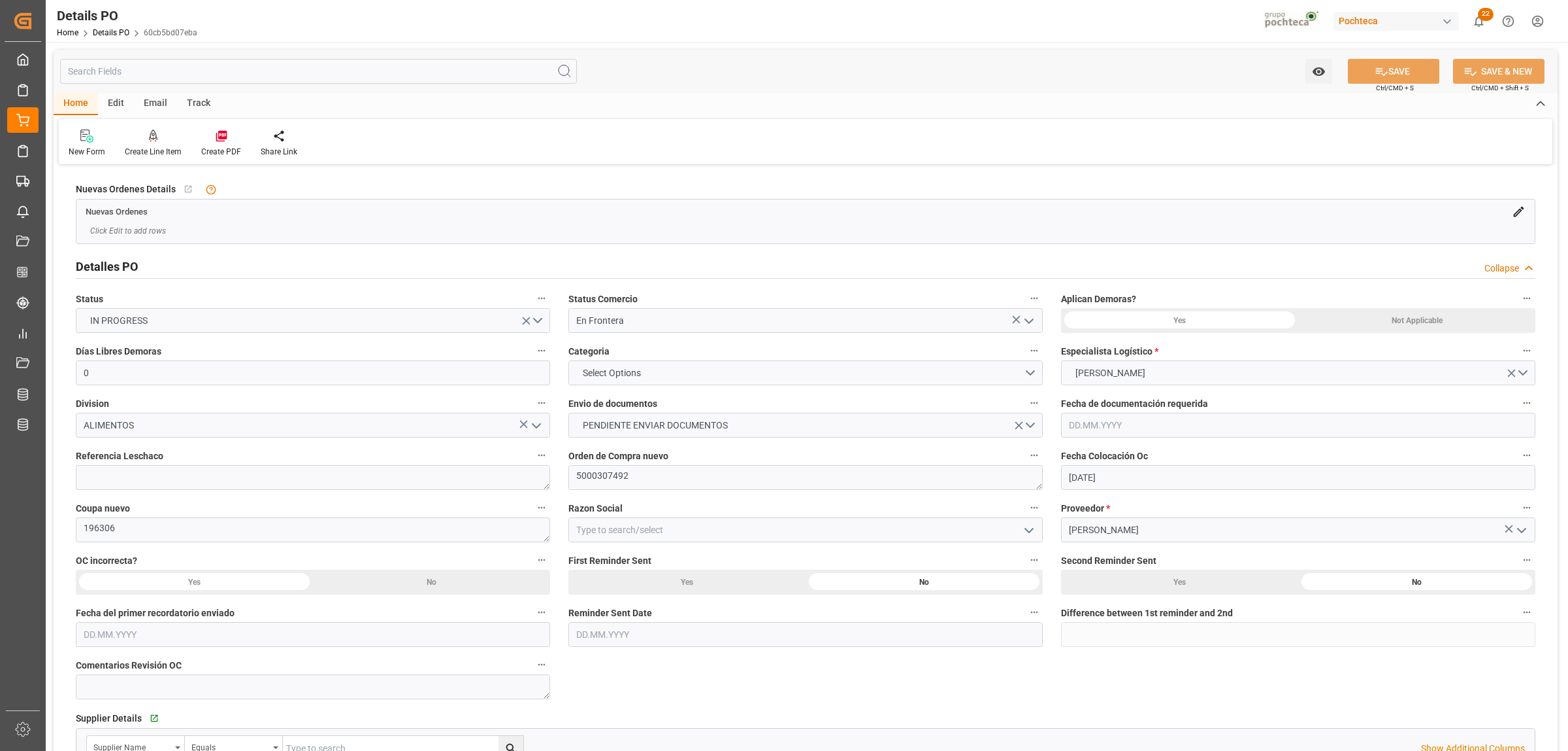
type input "[DATE]"
click at [1030, 374] on button "Select Options" at bounding box center [805, 372] width 474 height 25
click at [603, 410] on div "EN TIEMPO" at bounding box center [805, 403] width 473 height 28
click at [1027, 422] on button "PENDIENTE ENVIAR DOCUMENTOS" at bounding box center [805, 425] width 474 height 25
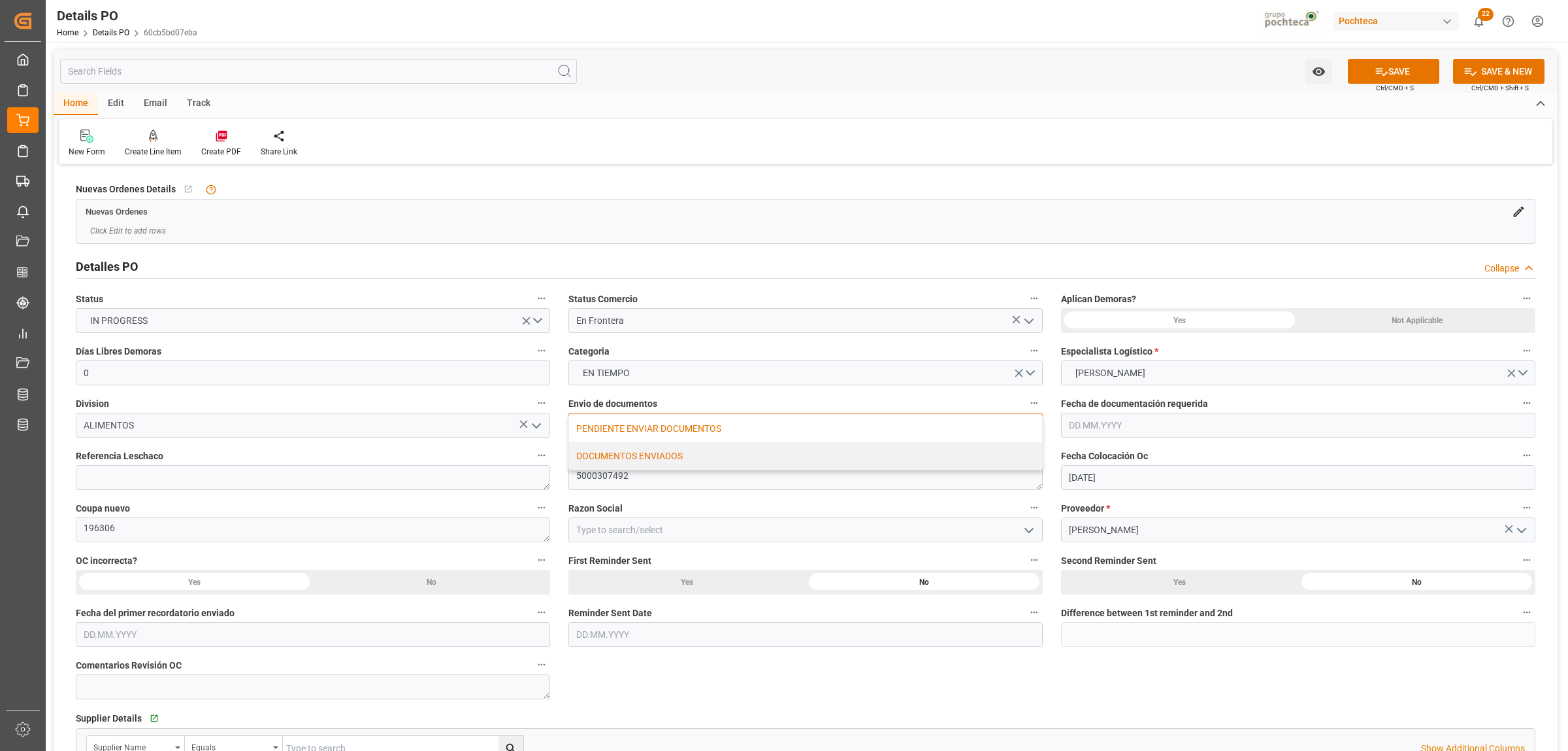
click at [615, 452] on div "DOCUMENTOS ENVIADOS" at bounding box center [805, 456] width 473 height 28
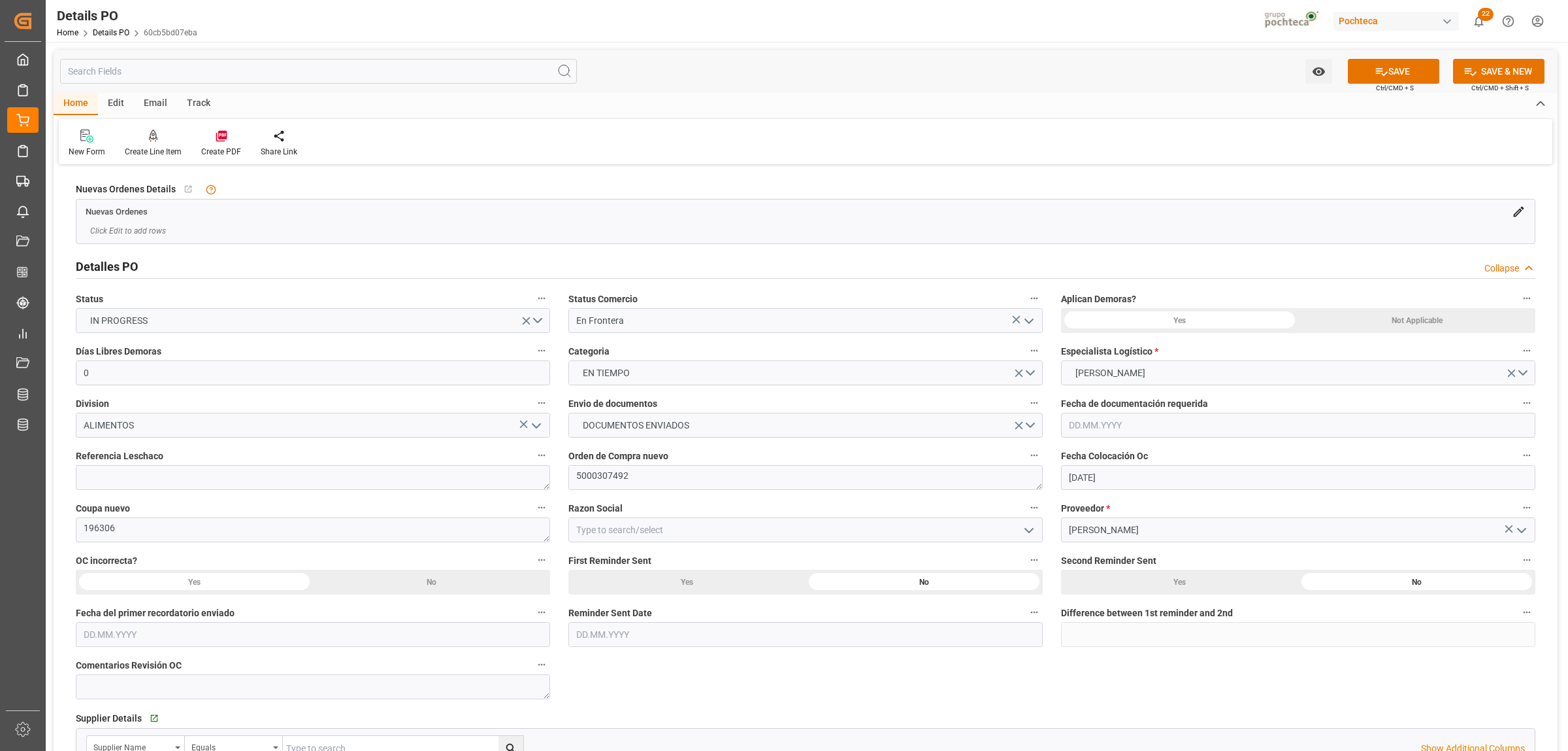
click at [1027, 537] on icon "open menu" at bounding box center [1029, 530] width 16 height 16
click at [652, 566] on div "Materias Primas" at bounding box center [805, 558] width 473 height 30
type input "Materias Primas"
drag, startPoint x: 122, startPoint y: 533, endPoint x: 83, endPoint y: 530, distance: 39.1
click at [83, 530] on textarea "196306" at bounding box center [313, 529] width 474 height 25
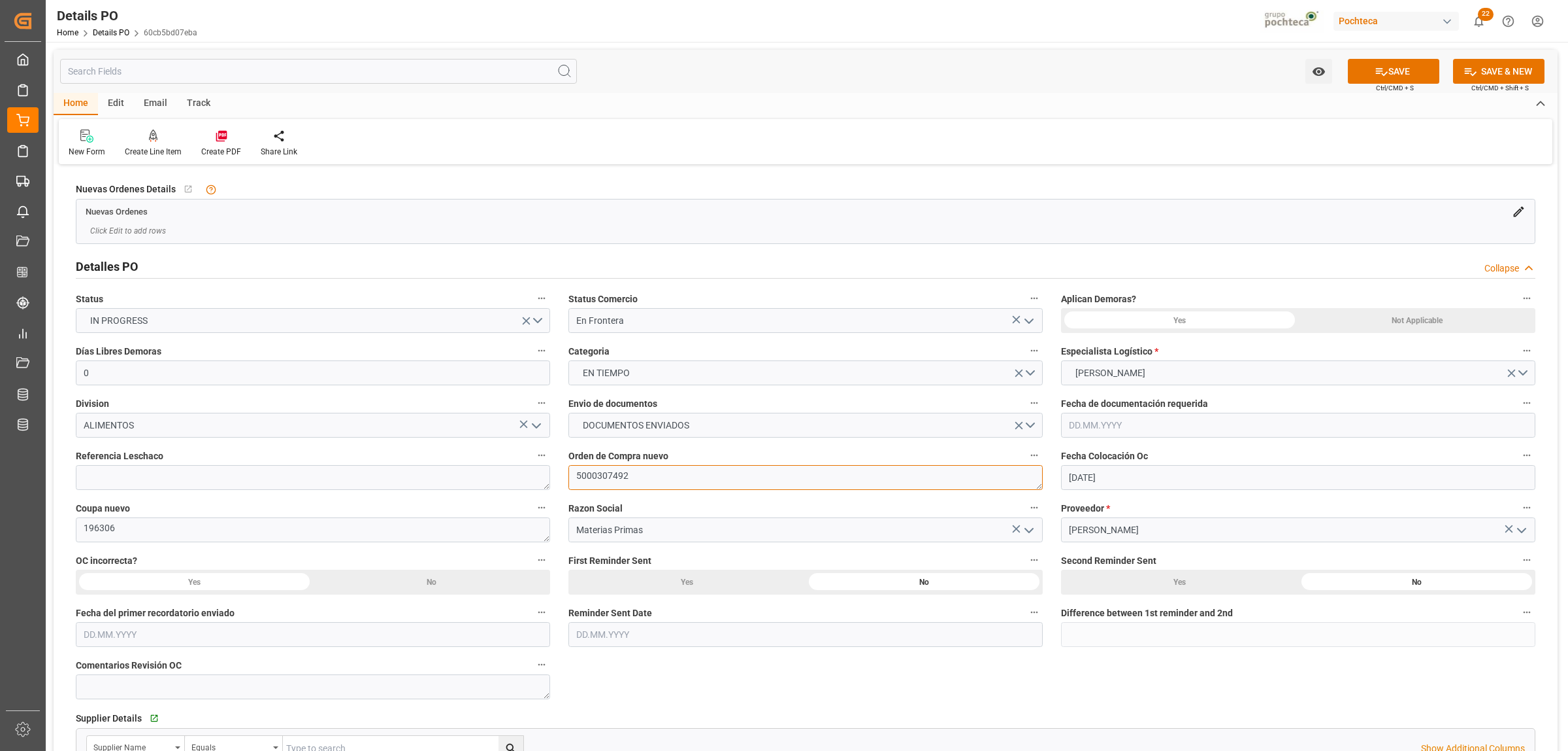
click at [634, 478] on textarea "5000307492" at bounding box center [805, 477] width 474 height 25
drag, startPoint x: 632, startPoint y: 480, endPoint x: 571, endPoint y: 480, distance: 61.0
click at [571, 480] on textarea "5000307492" at bounding box center [805, 477] width 474 height 25
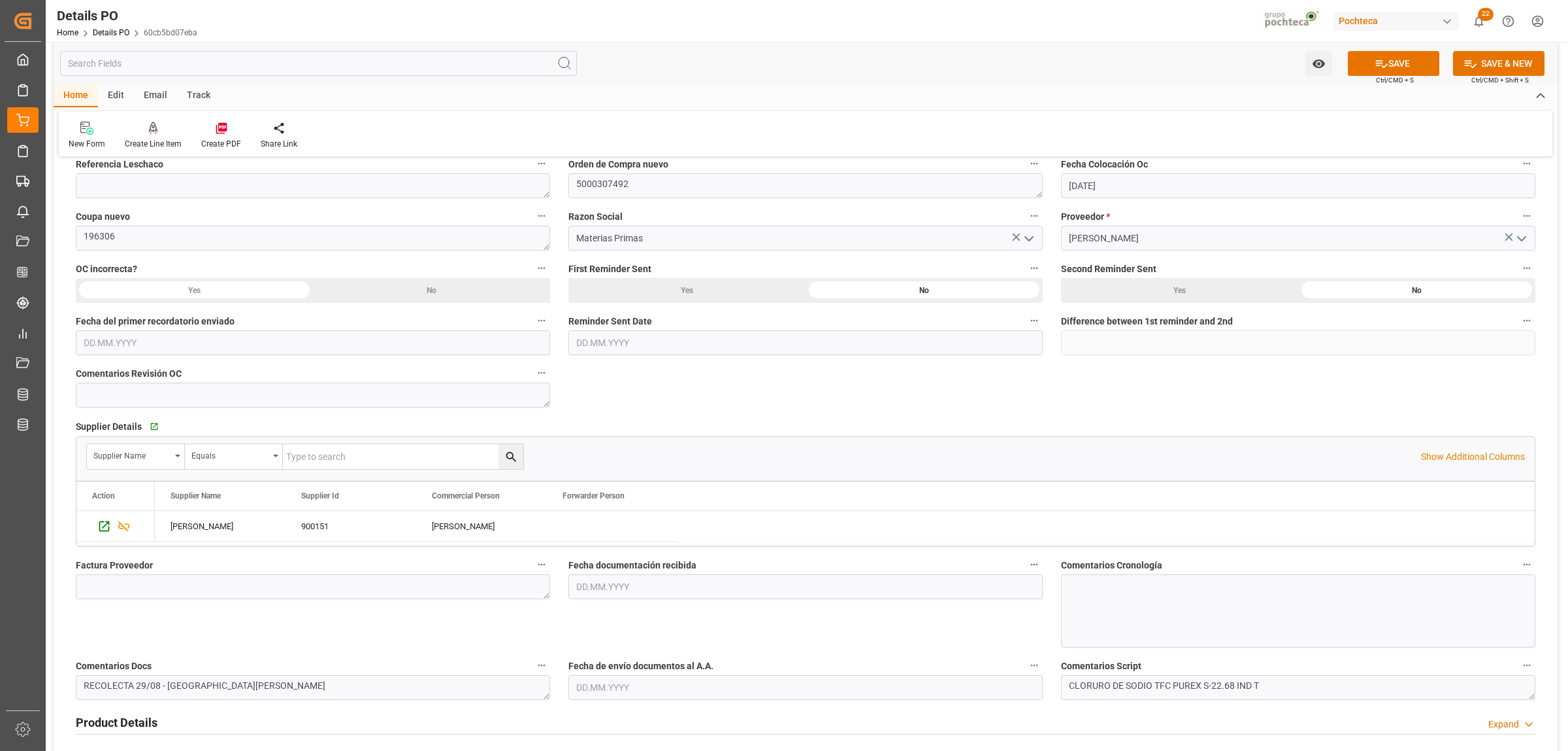
scroll to position [327, 0]
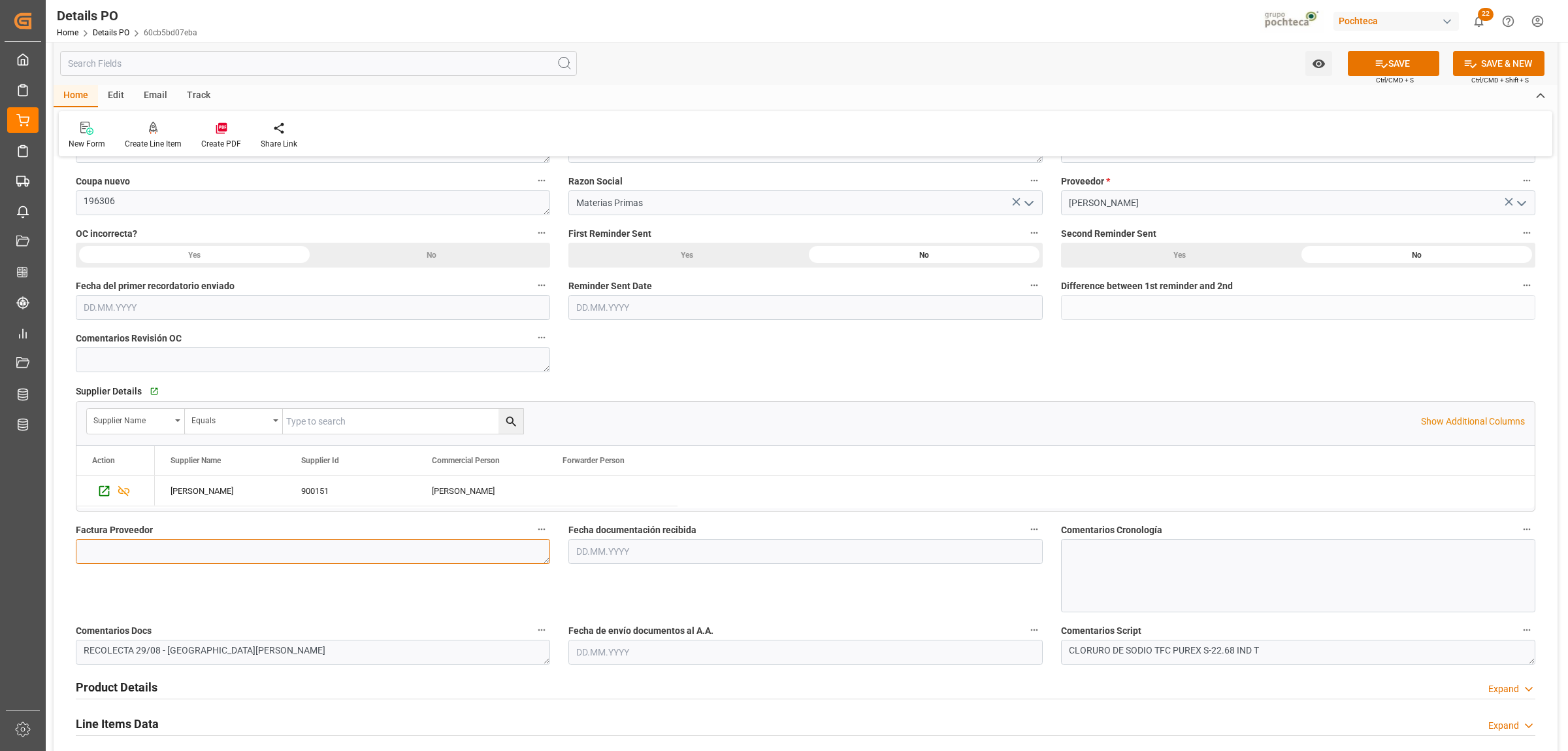
click at [374, 544] on textarea at bounding box center [313, 551] width 474 height 25
paste textarea "5403684939"
type textarea "5403684939"
click at [625, 558] on input "text" at bounding box center [805, 551] width 474 height 25
click at [590, 406] on div "1" at bounding box center [586, 410] width 16 height 16
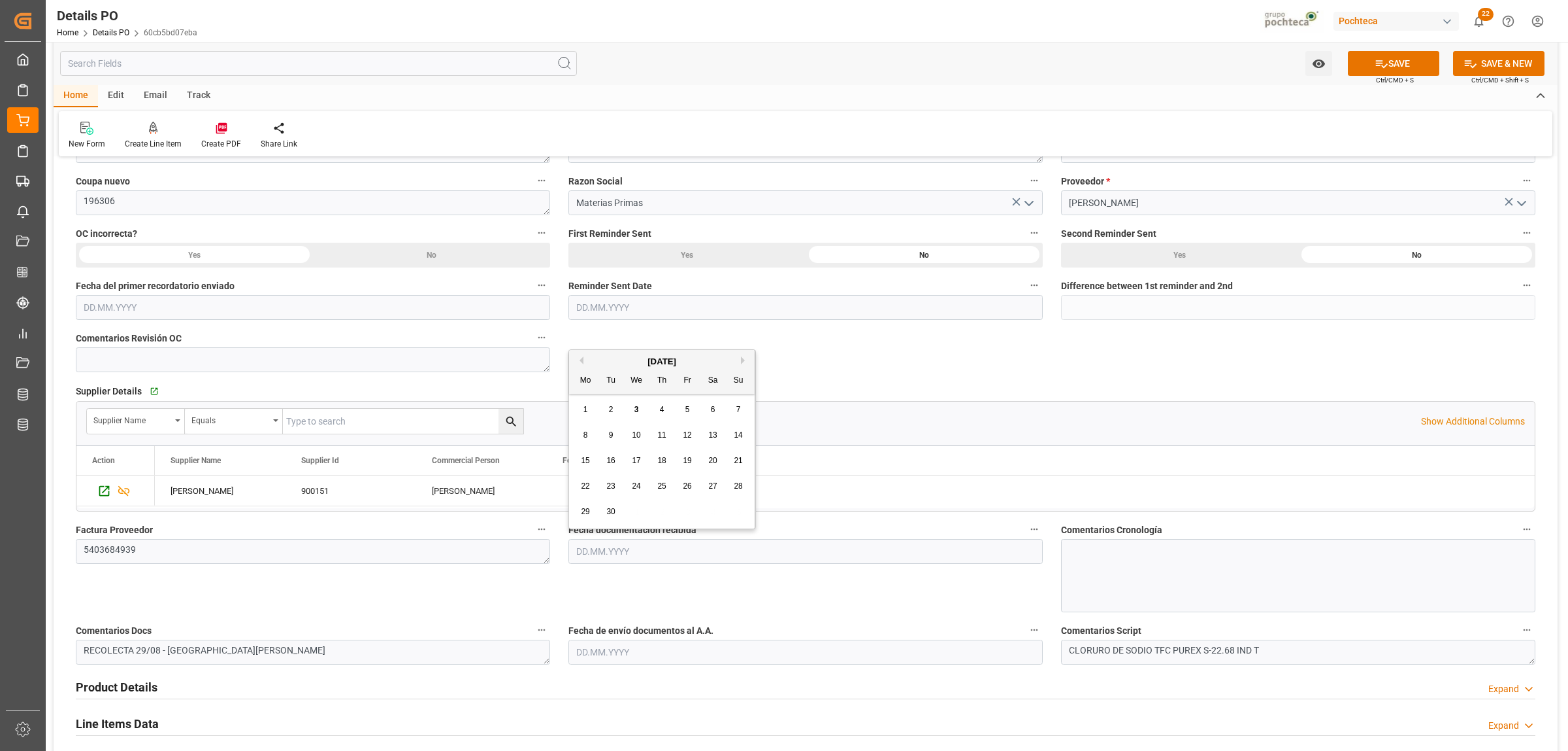
type input "[DATE]"
click at [613, 649] on input "text" at bounding box center [805, 652] width 474 height 25
click at [610, 510] on span "2" at bounding box center [611, 510] width 4 height 9
type input "[DATE]"
click at [693, 684] on div "Product Details Expand" at bounding box center [806, 685] width 1460 height 25
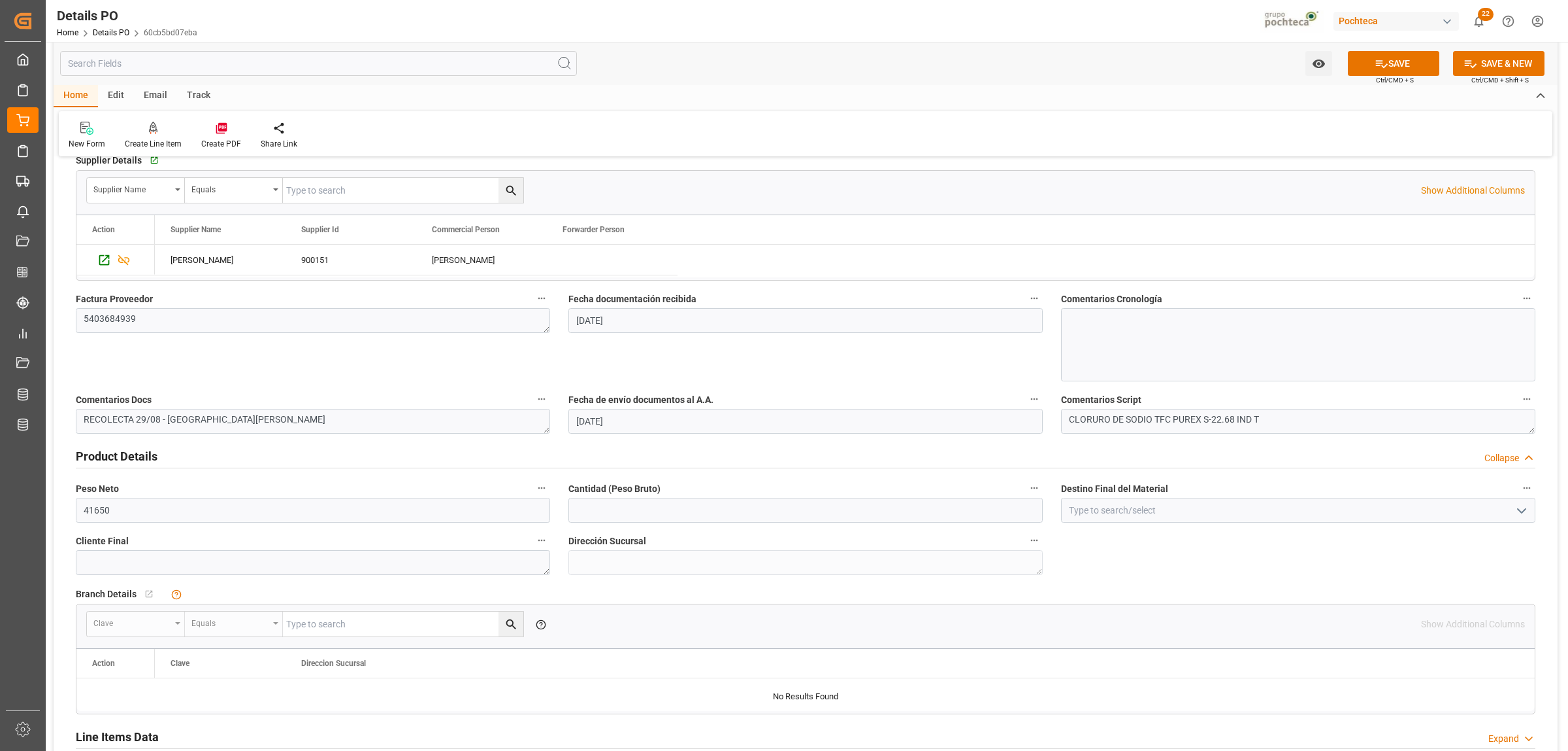
scroll to position [572, 0]
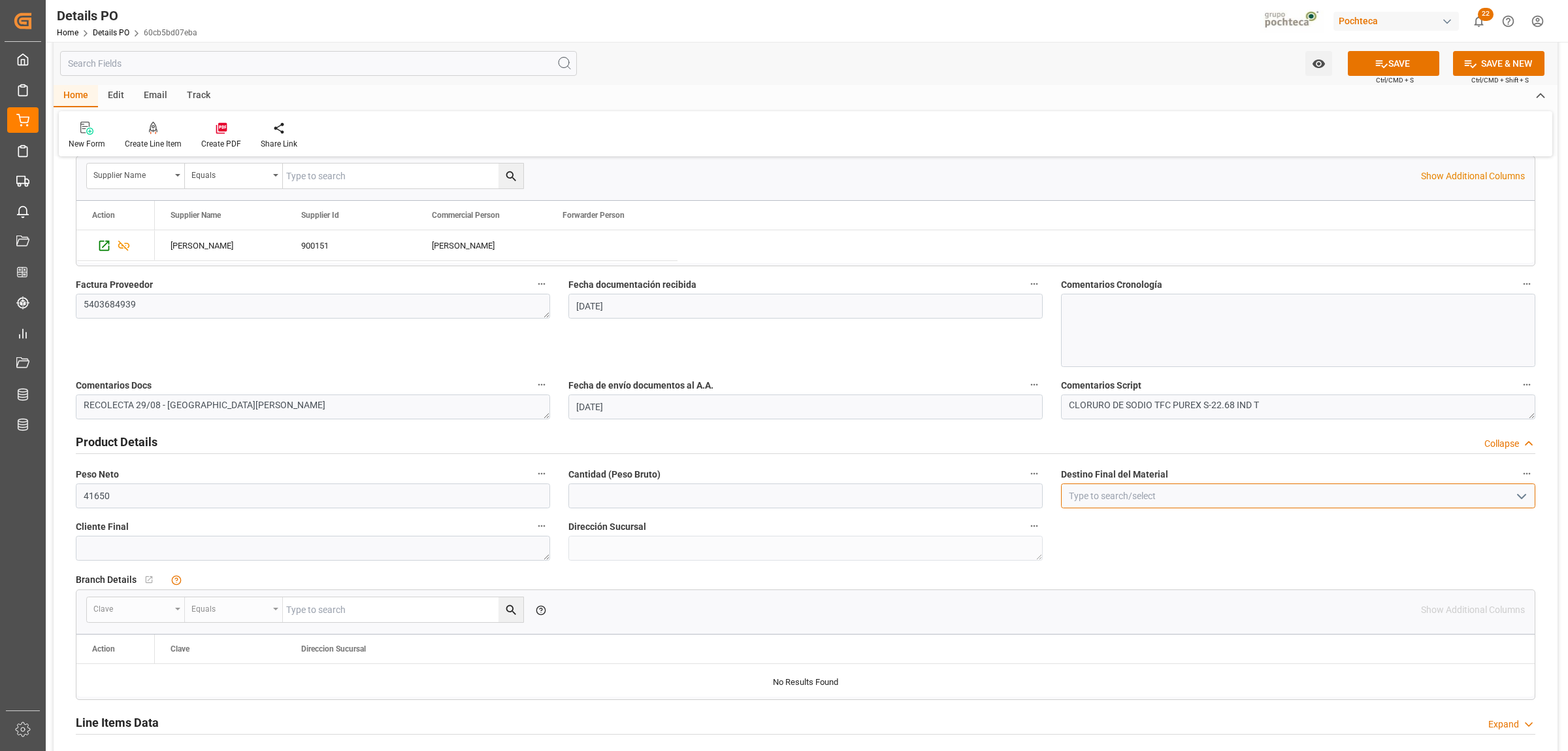
click at [1183, 498] on input at bounding box center [1298, 495] width 474 height 25
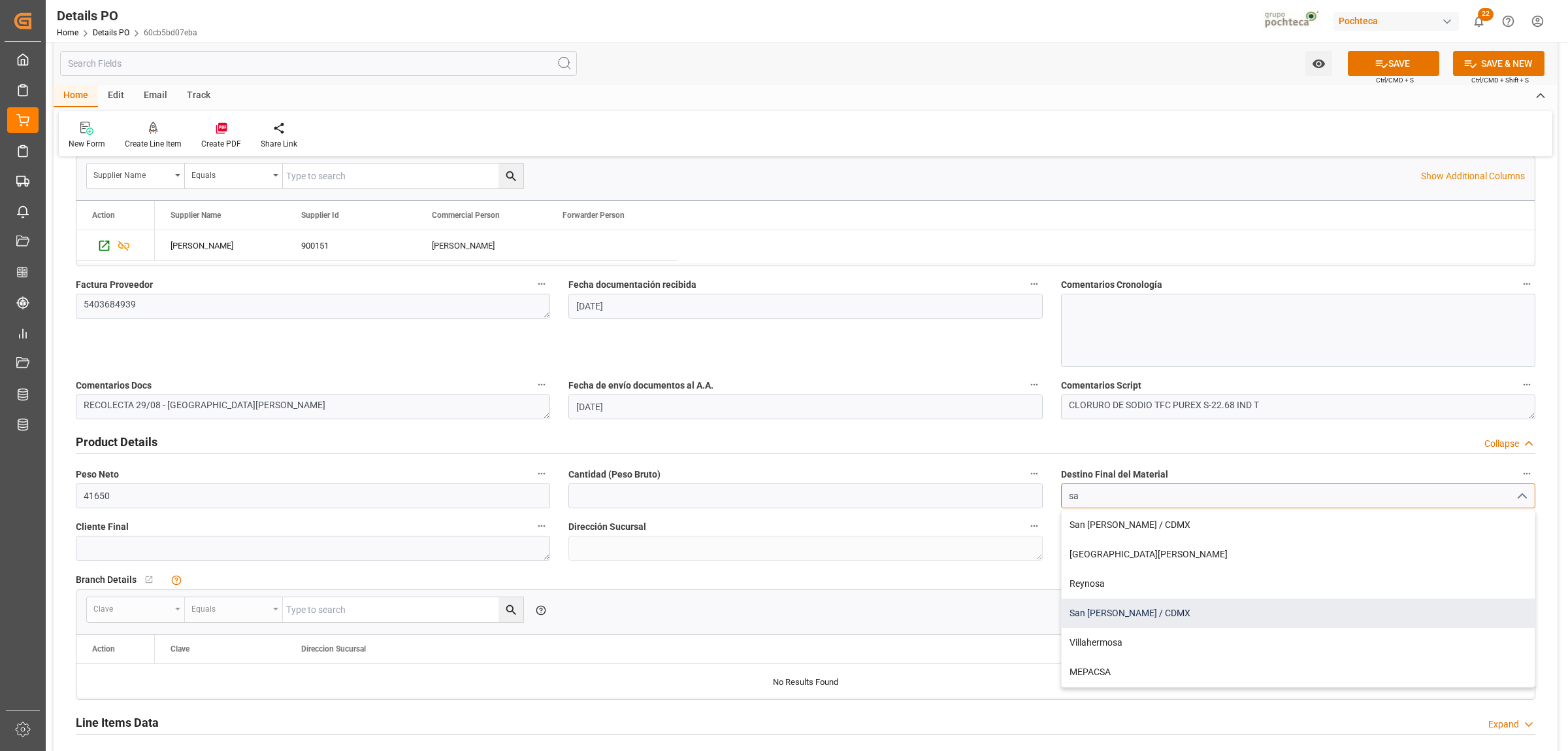
click at [1125, 615] on div "San [PERSON_NAME] / CDMX" at bounding box center [1298, 613] width 473 height 30
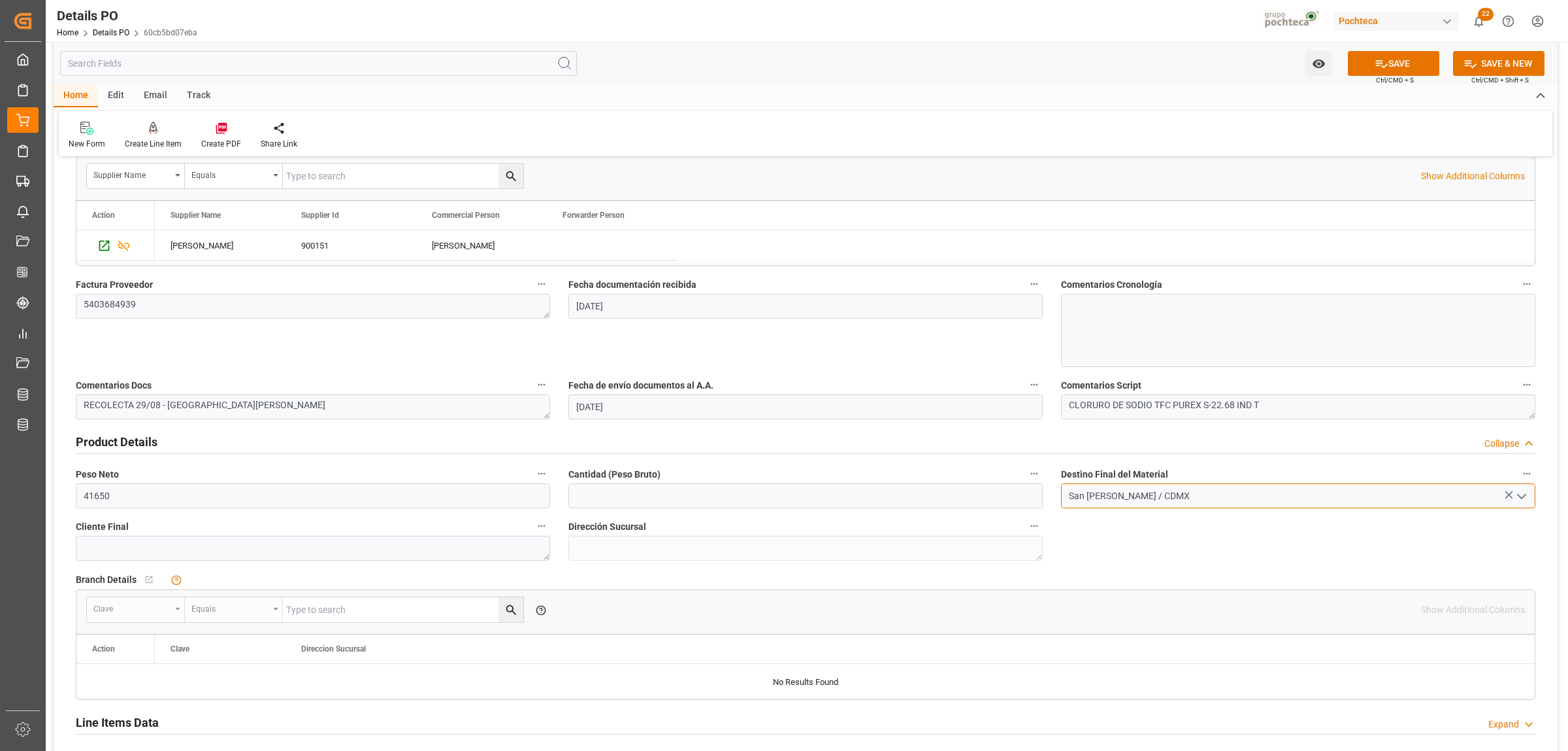
type input "San [PERSON_NAME] / CDMX"
click at [73, 497] on div "Peso Neto 41650" at bounding box center [313, 487] width 493 height 52
type input "19000"
click at [583, 494] on input "text" at bounding box center [805, 495] width 474 height 25
type input "19000"
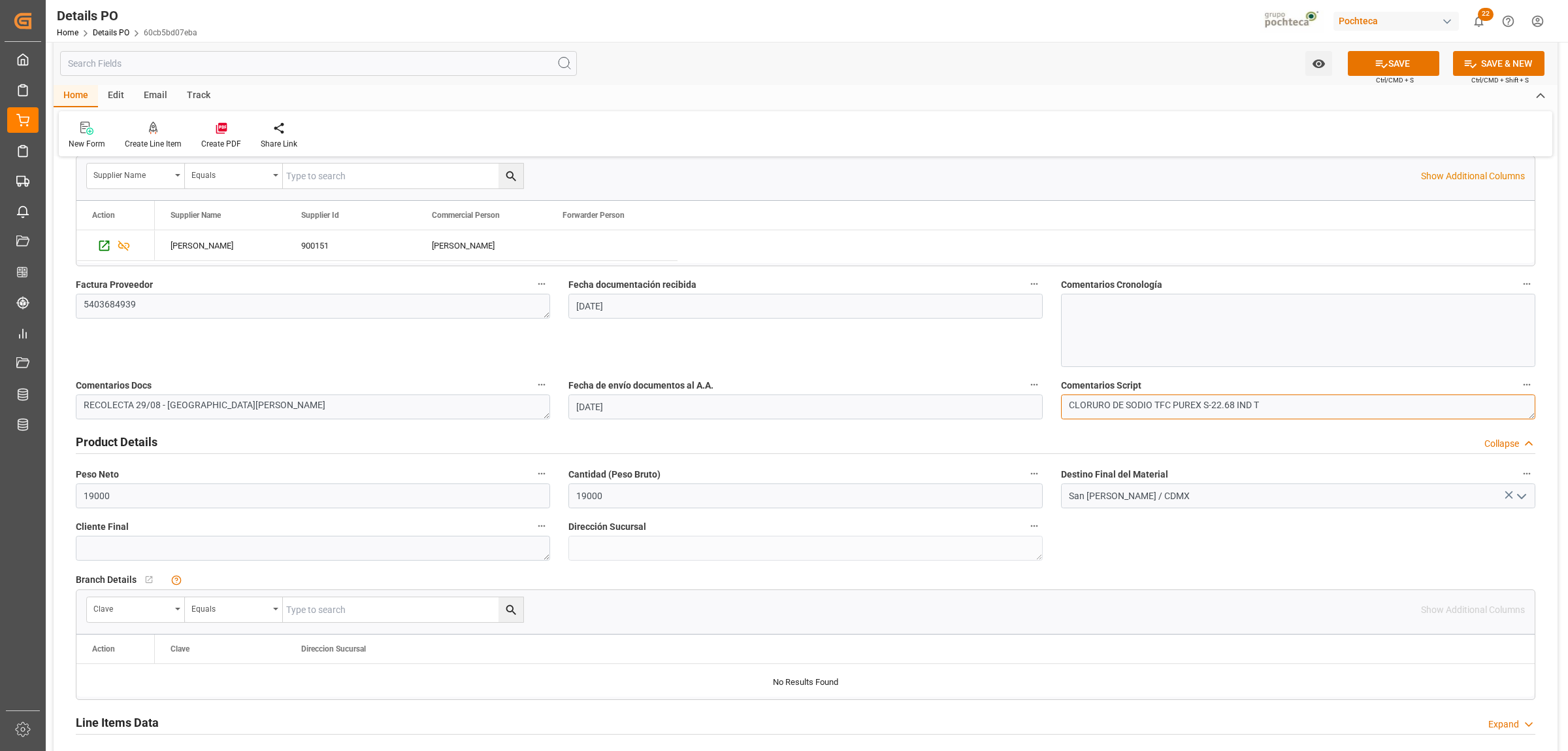
click at [1166, 409] on textarea "CLORURO DE SODIO TFC PUREX S-22.68 IND T" at bounding box center [1298, 406] width 474 height 25
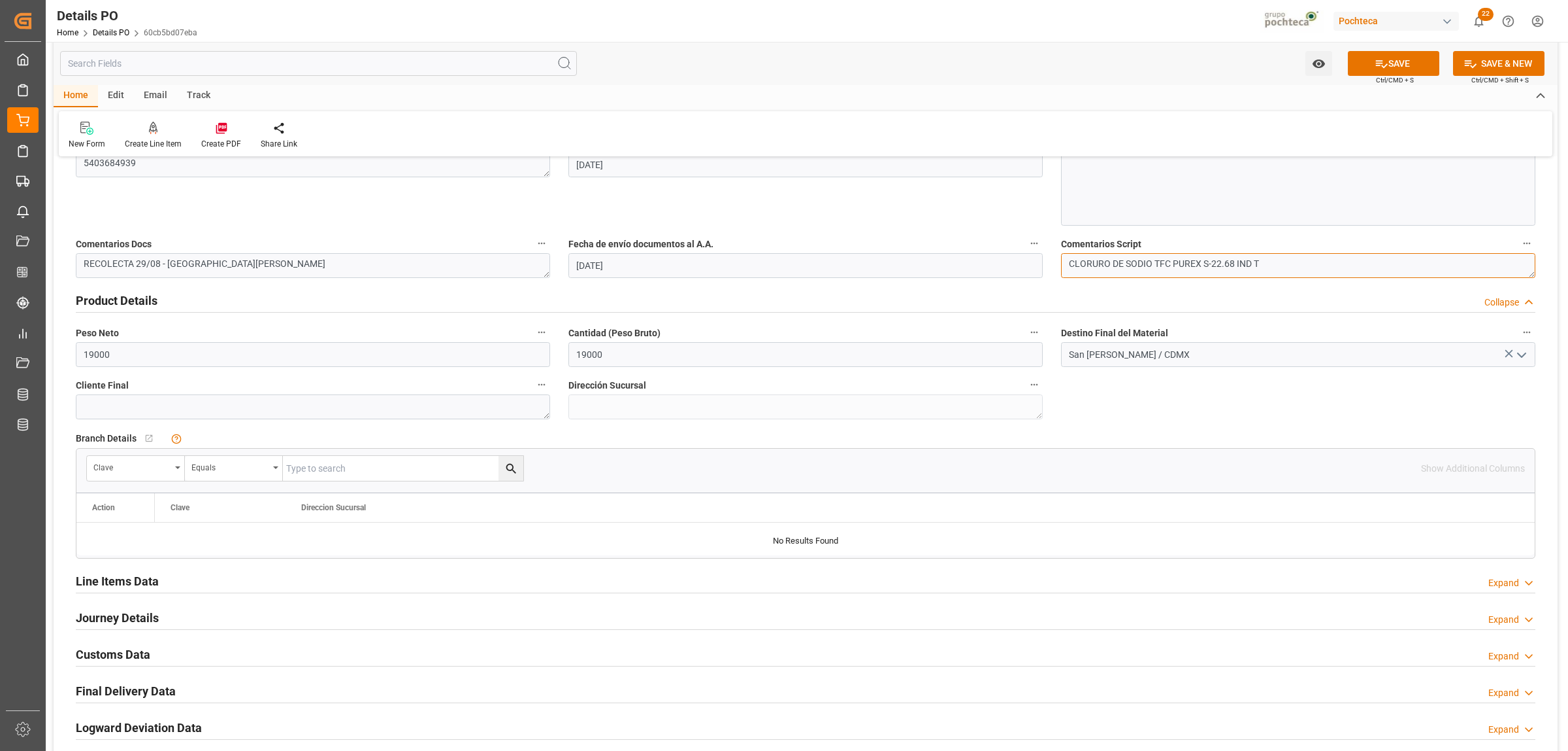
scroll to position [735, 0]
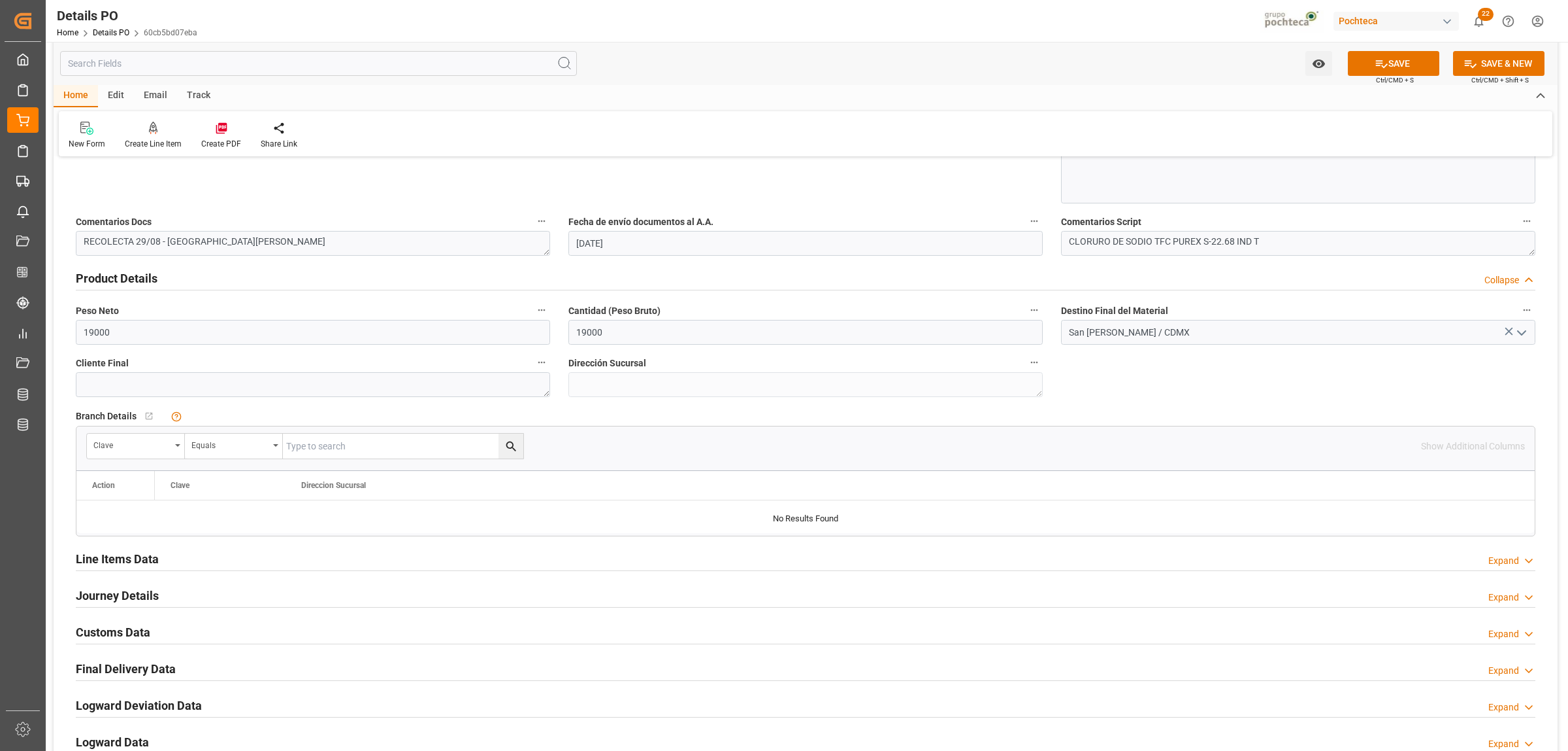
click at [144, 563] on h2 "Line Items Data" at bounding box center [118, 558] width 83 height 18
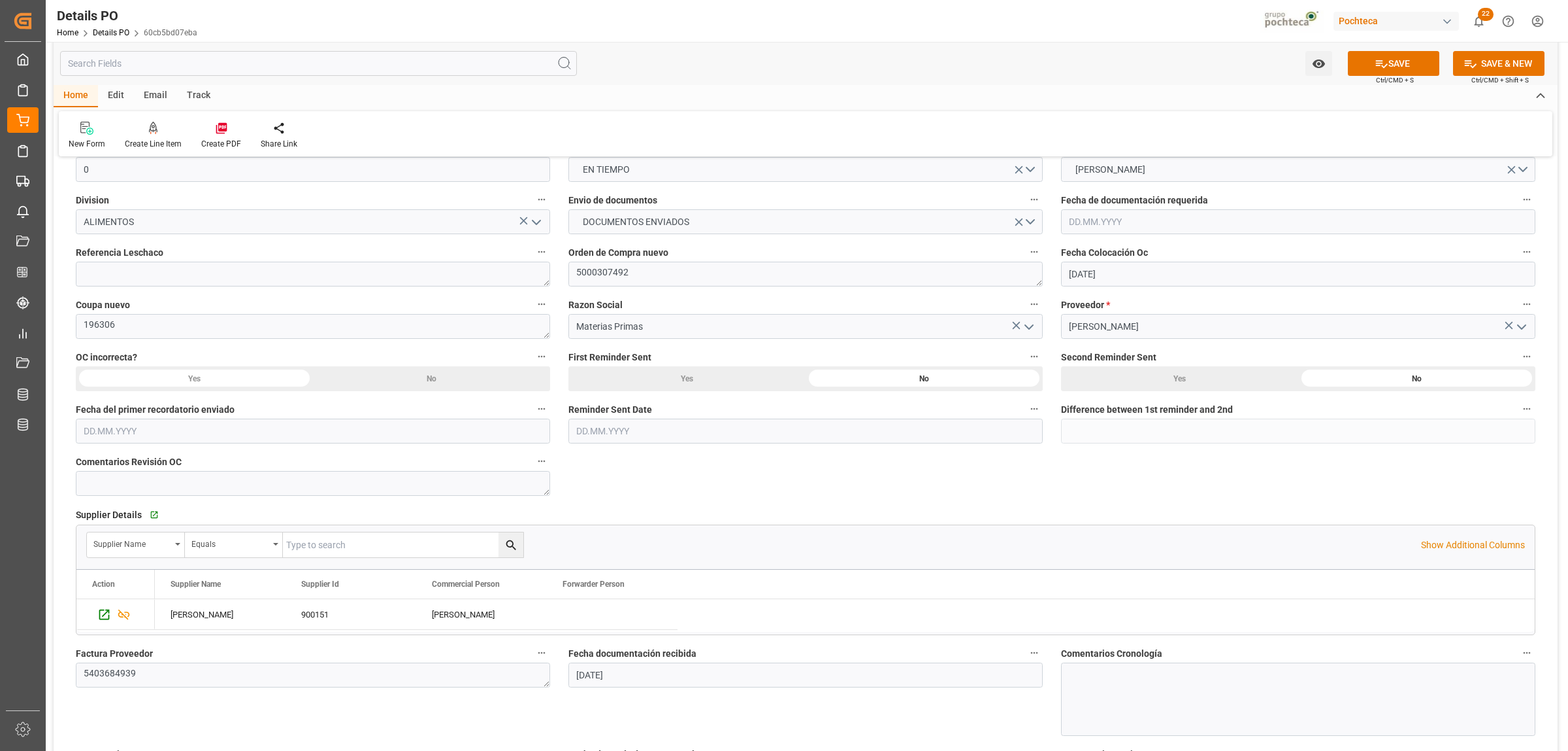
scroll to position [164, 0]
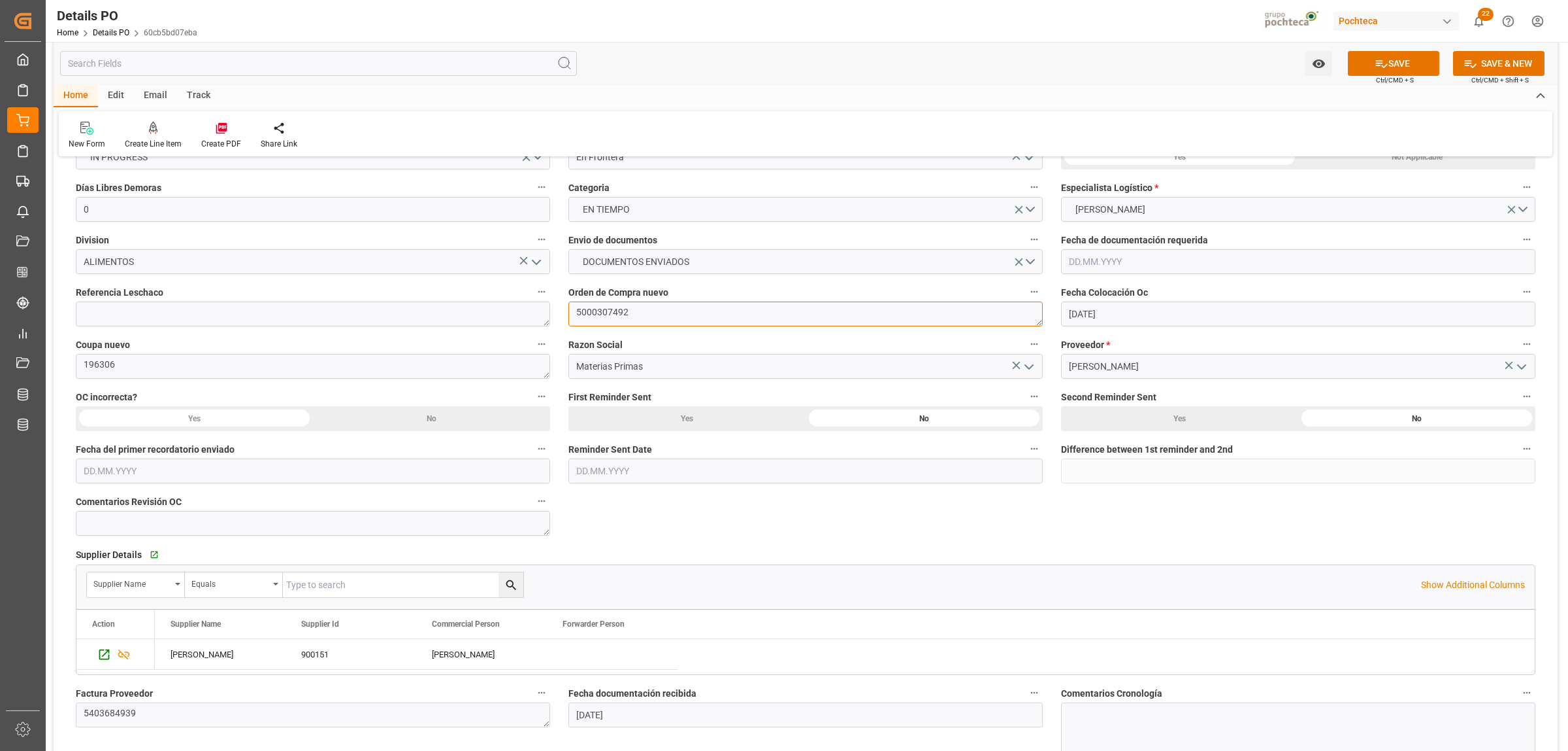
drag, startPoint x: 633, startPoint y: 315, endPoint x: 576, endPoint y: 315, distance: 57.0
click at [576, 315] on textarea "5000307492" at bounding box center [805, 313] width 474 height 25
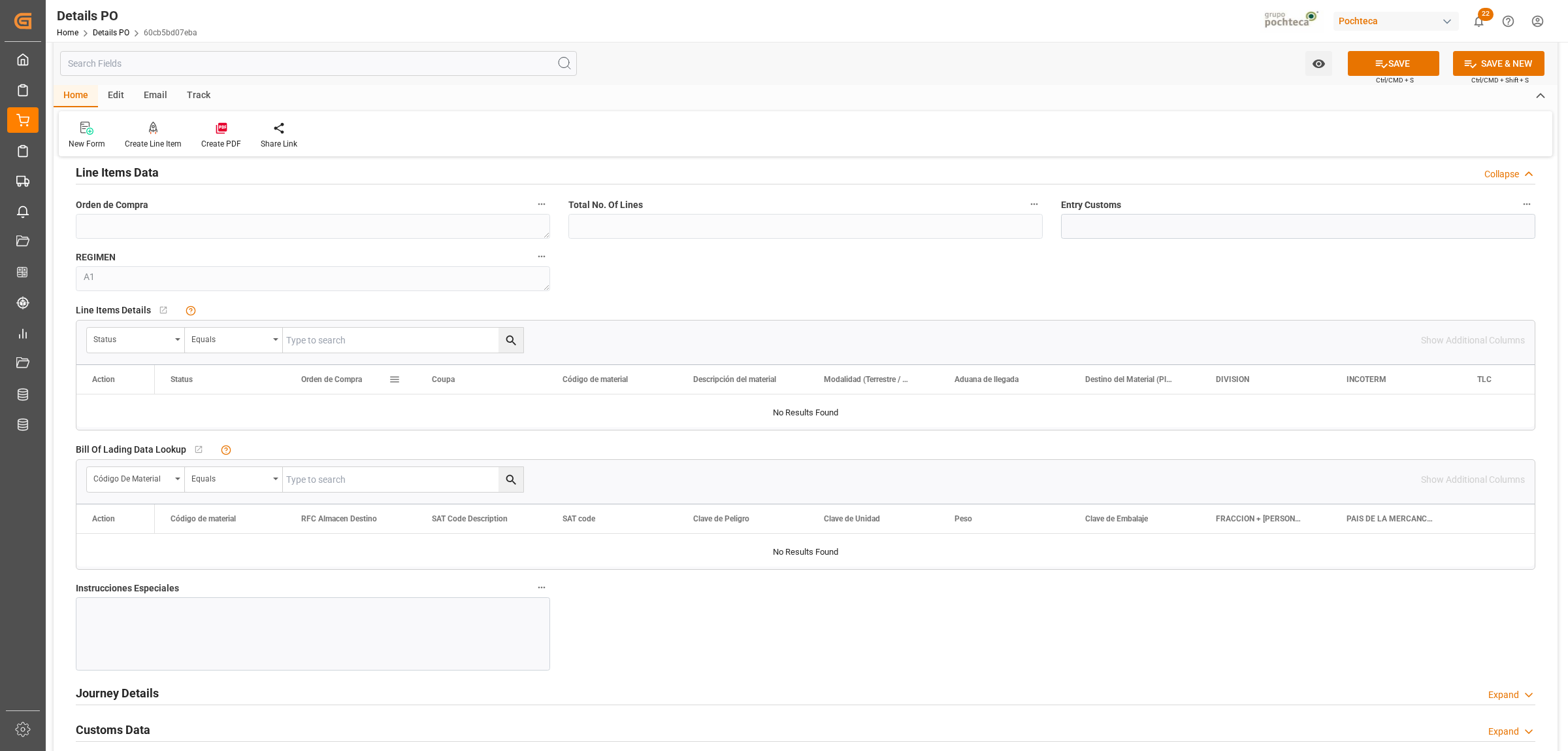
scroll to position [1144, 0]
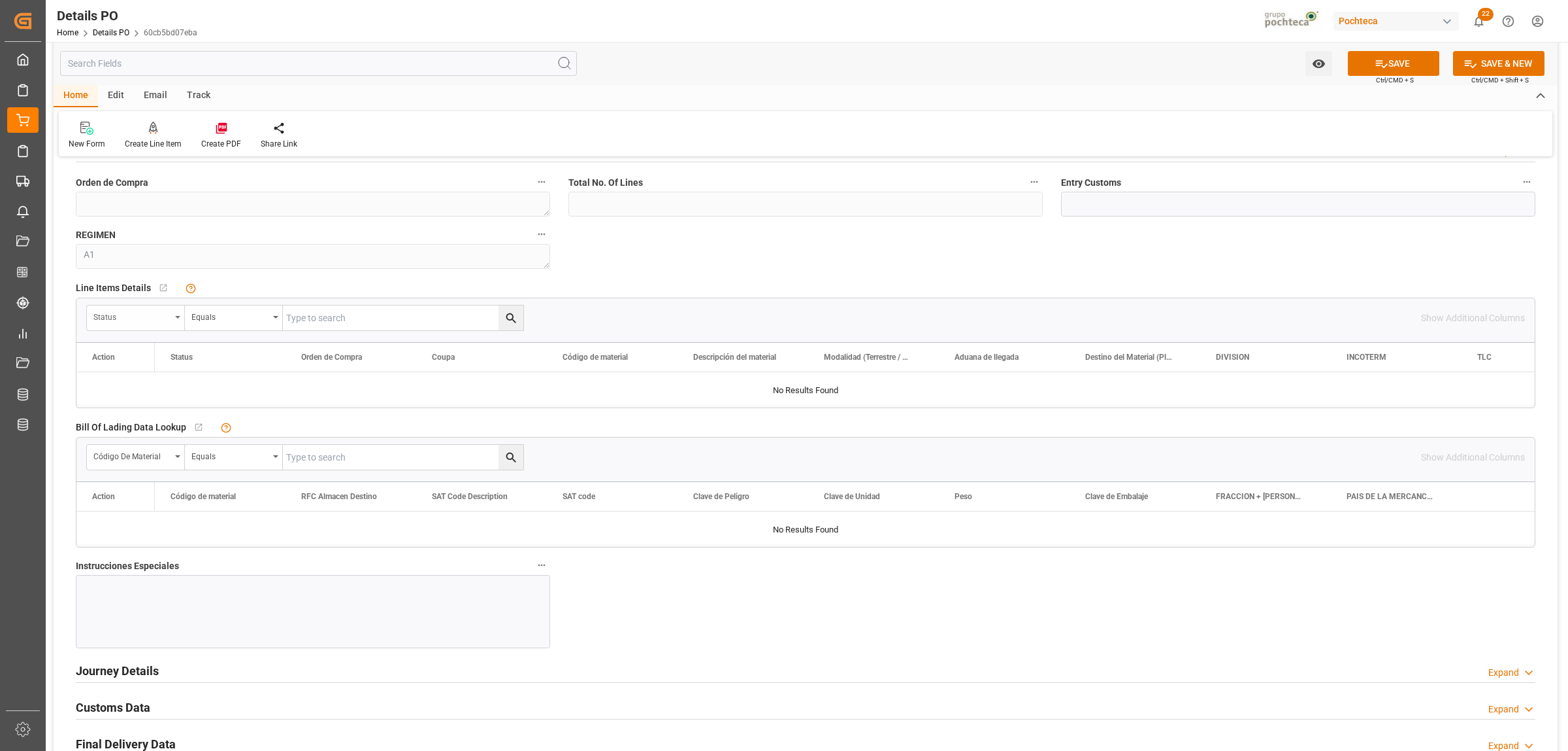
click at [176, 319] on icon "open menu" at bounding box center [178, 317] width 5 height 3
click at [148, 410] on div "Orden de Compra" at bounding box center [185, 405] width 195 height 28
paste input "5000307492"
type input "5000307492"
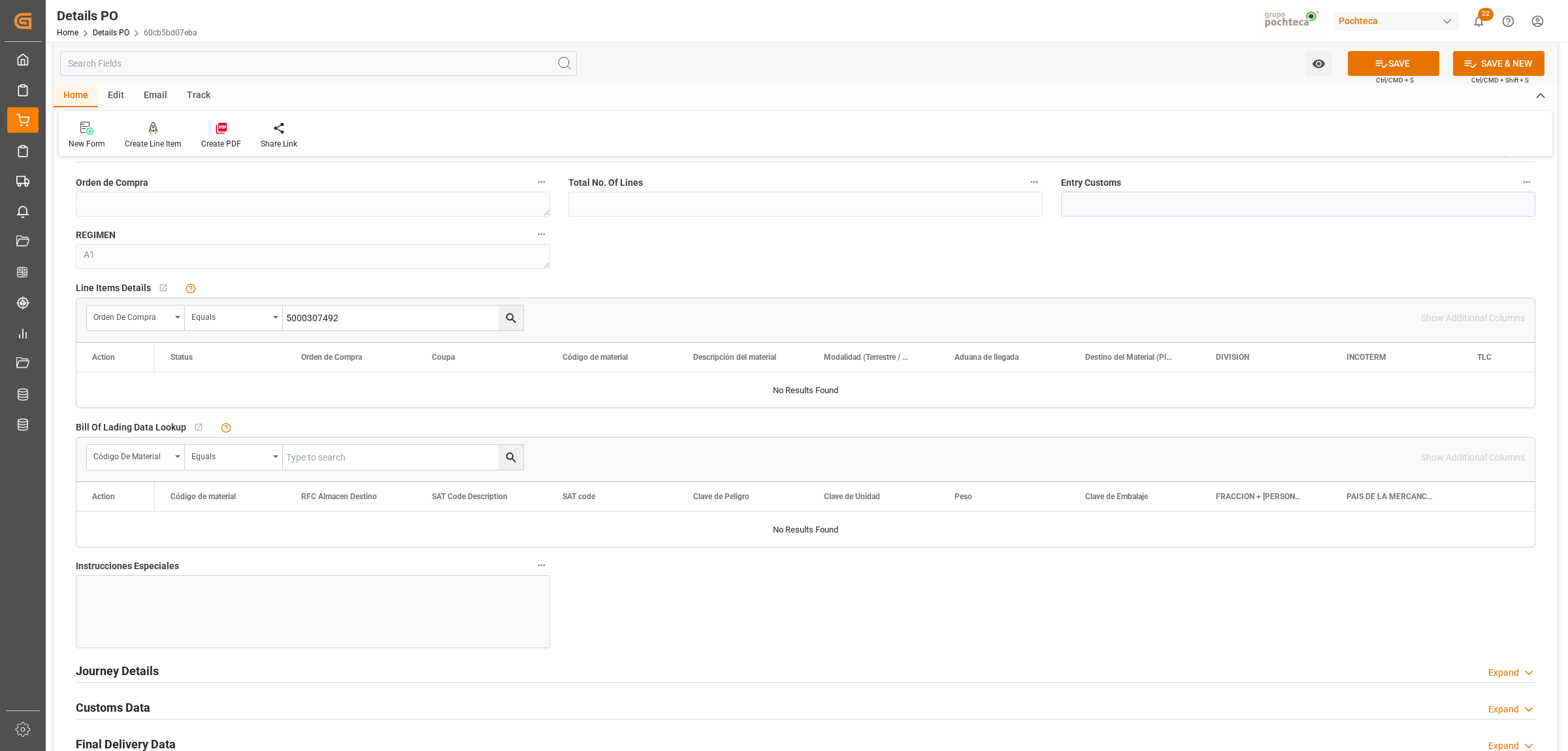
click at [515, 321] on icon "search button" at bounding box center [511, 317] width 13 height 13
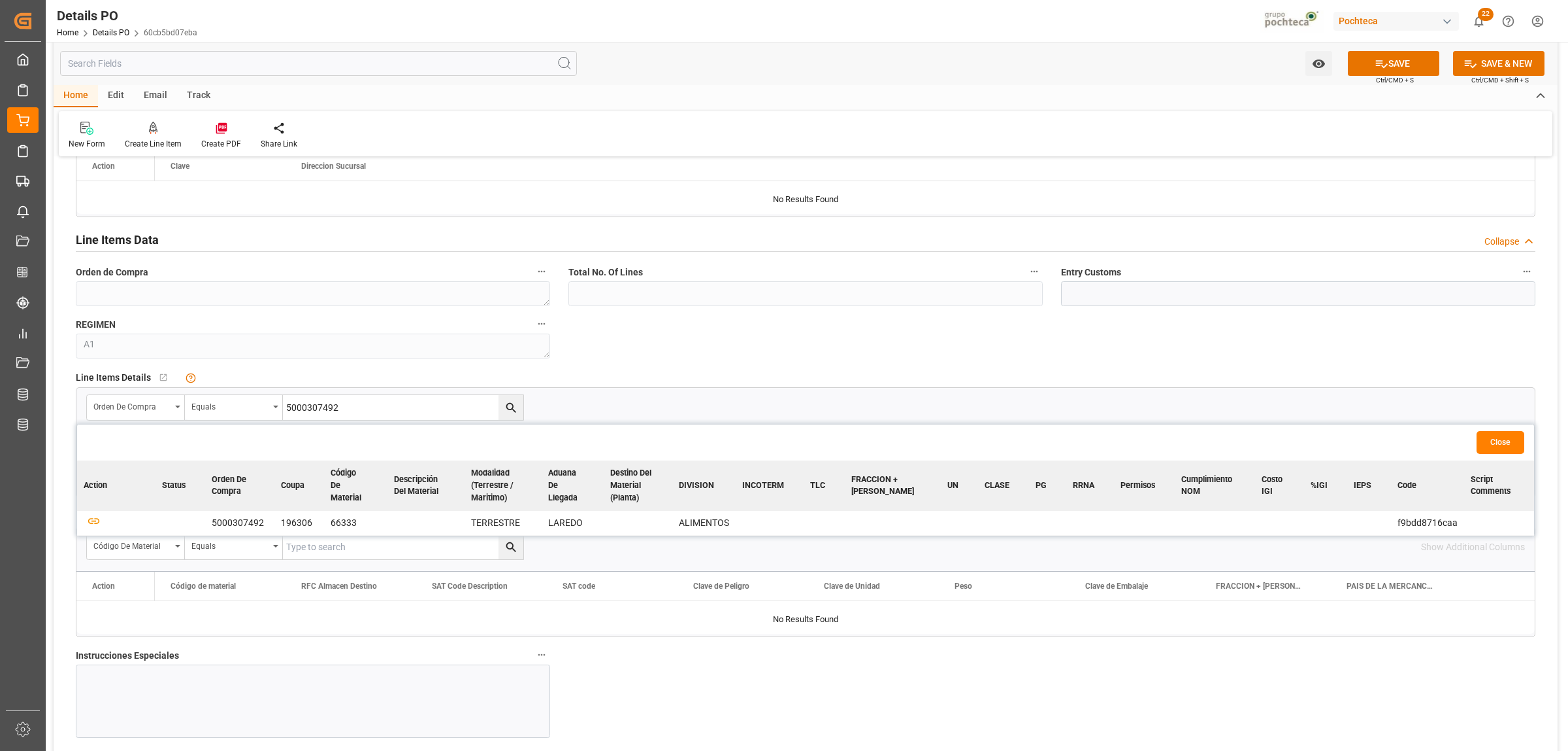
scroll to position [1063, 0]
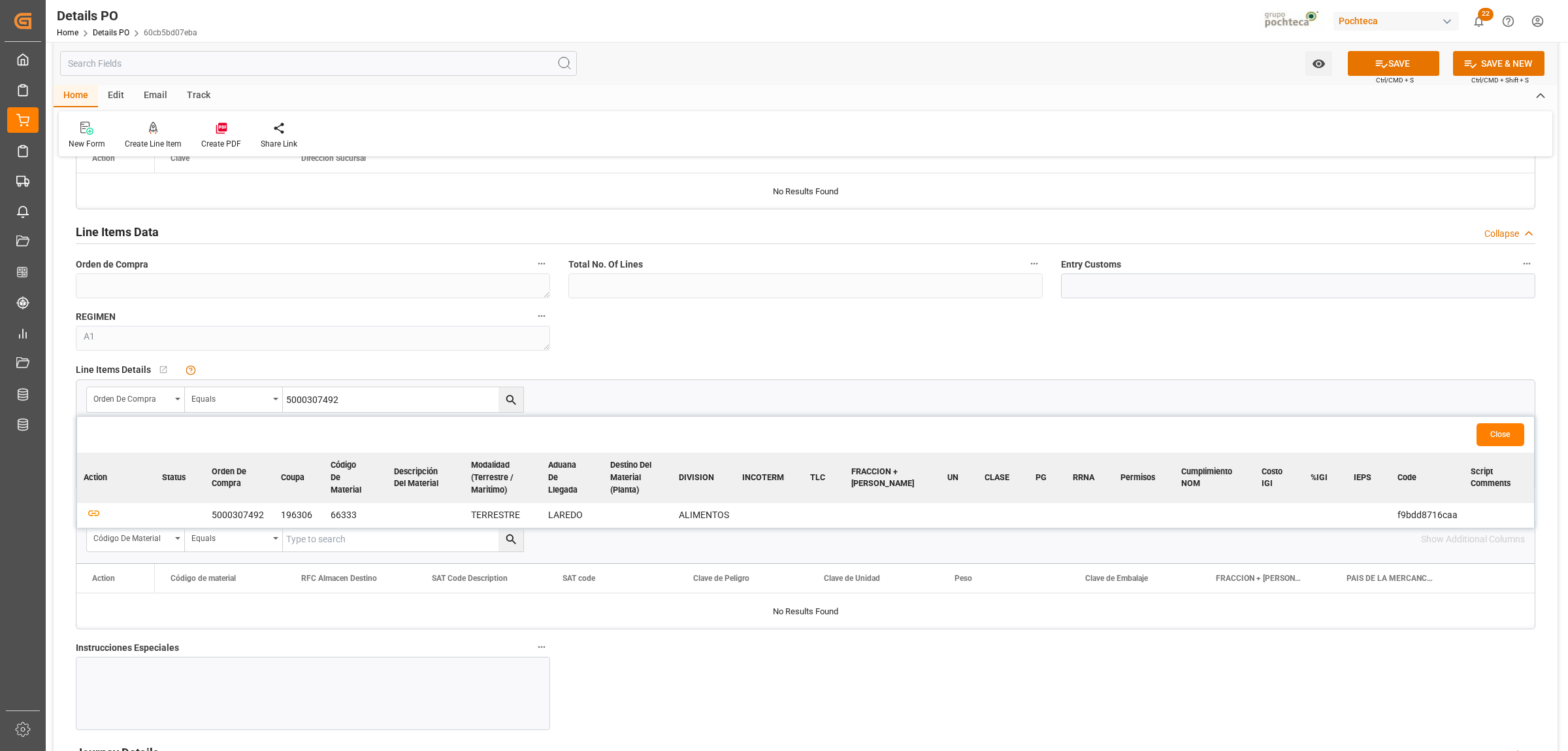
click at [212, 680] on div at bounding box center [313, 693] width 474 height 73
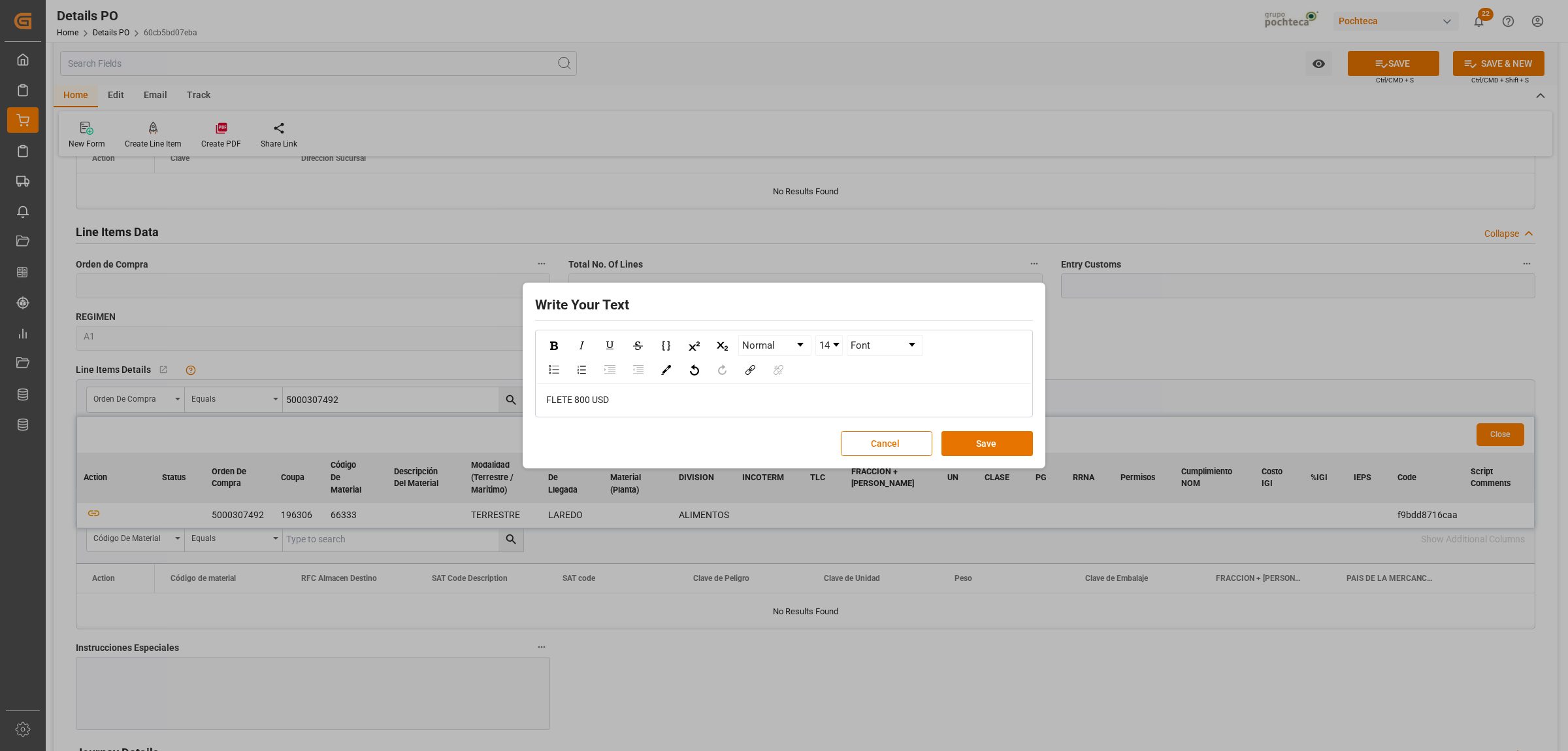
drag, startPoint x: 588, startPoint y: 405, endPoint x: 552, endPoint y: 408, distance: 36.1
click at [552, 408] on div "FLETE 800 USD" at bounding box center [784, 399] width 495 height 32
click at [593, 415] on div "FLETE 800 USD" at bounding box center [784, 399] width 495 height 32
drag, startPoint x: 615, startPoint y: 401, endPoint x: 550, endPoint y: 363, distance: 75.3
click at [530, 400] on div "Write Your Text Normal 14 Font [PERSON_NAME] 800 USD Cancel Save" at bounding box center [784, 375] width 517 height 180
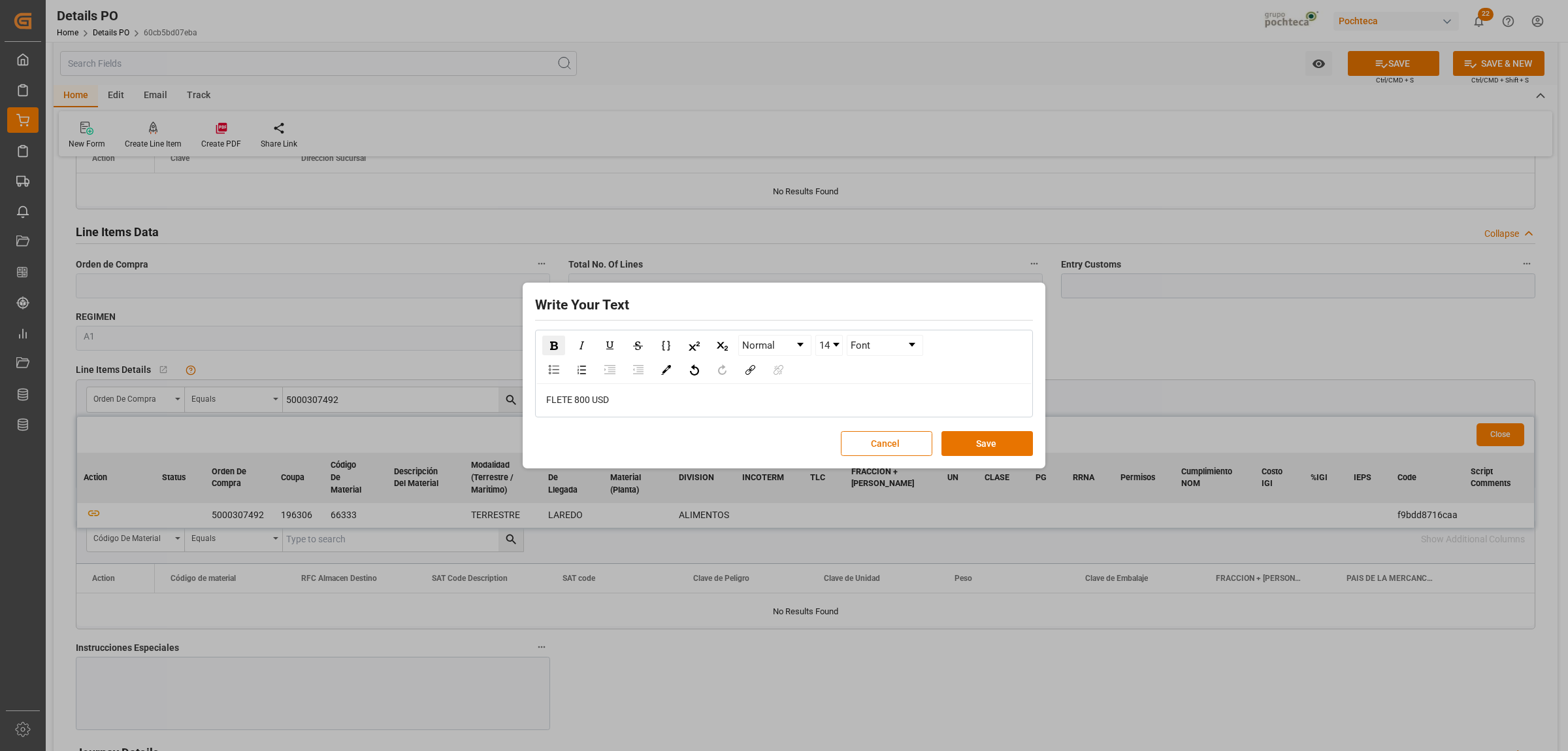
click at [552, 348] on img "rdw-inline-control" at bounding box center [554, 346] width 8 height 8
click at [662, 368] on img "rdw-color-picker" at bounding box center [666, 370] width 10 height 10
click at [696, 346] on span "rdw-color-picker" at bounding box center [693, 346] width 14 height 16
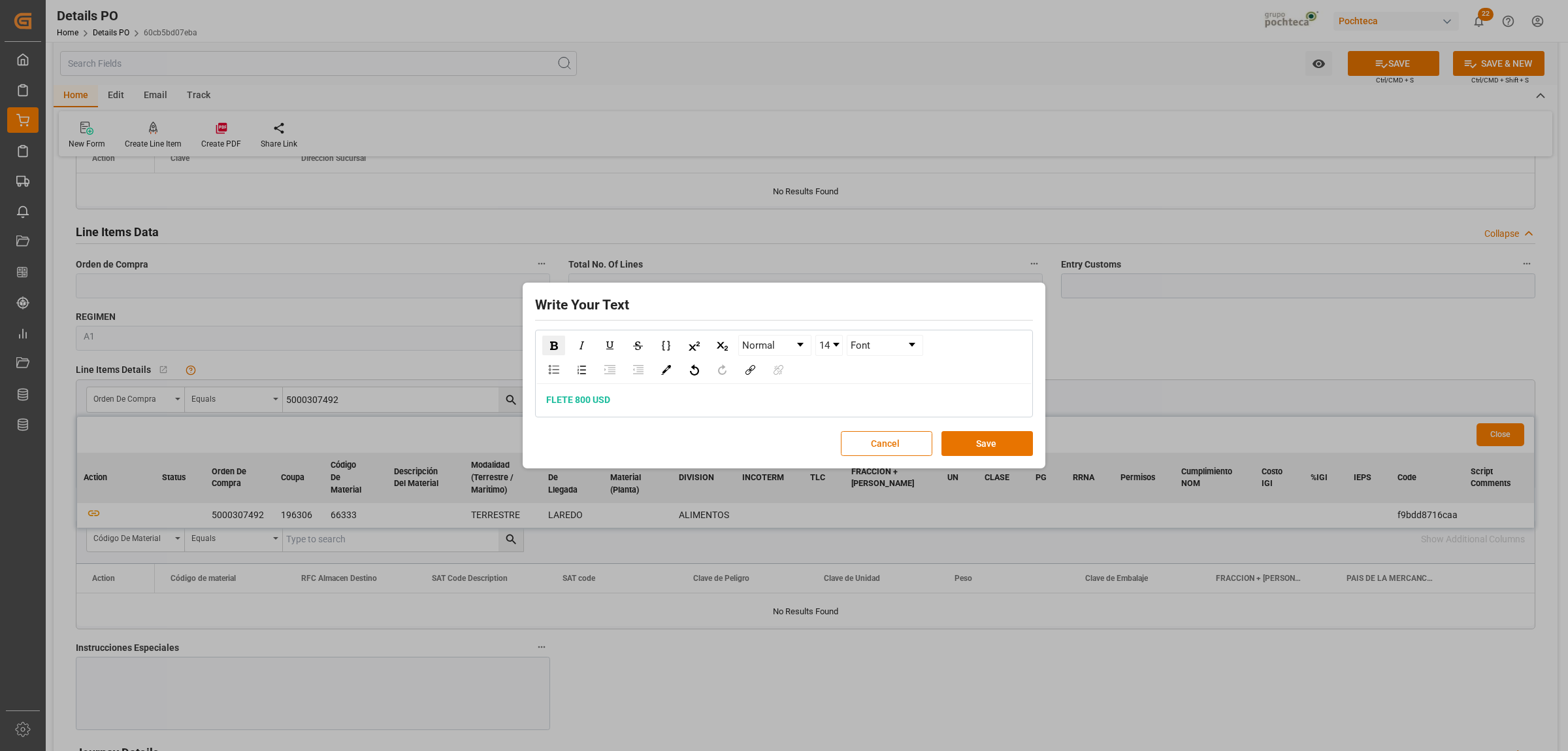
click at [841, 348] on link "14" at bounding box center [829, 346] width 26 height 20
click at [829, 409] on li "24" at bounding box center [829, 413] width 25 height 16
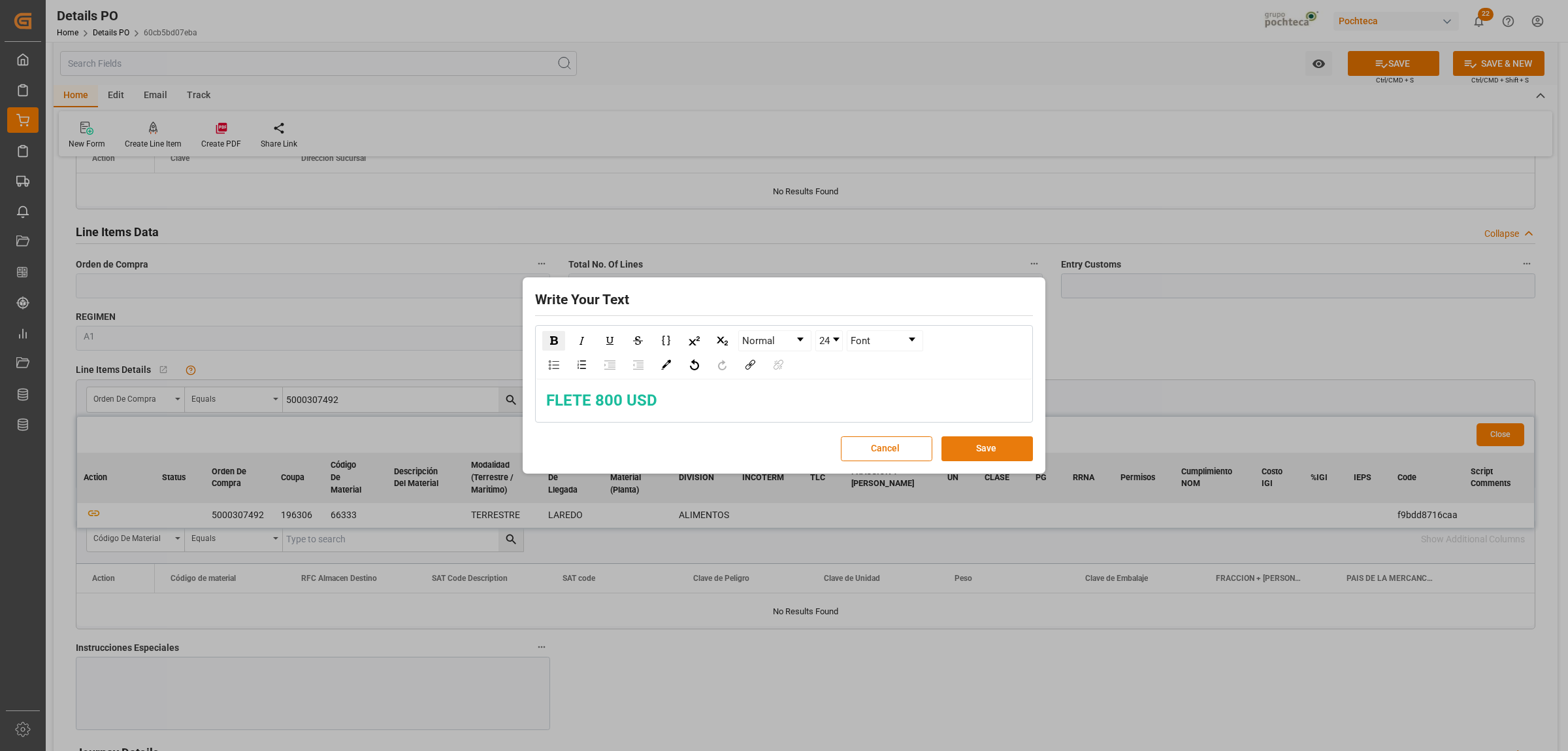
click at [957, 453] on button "Save" at bounding box center [987, 448] width 92 height 25
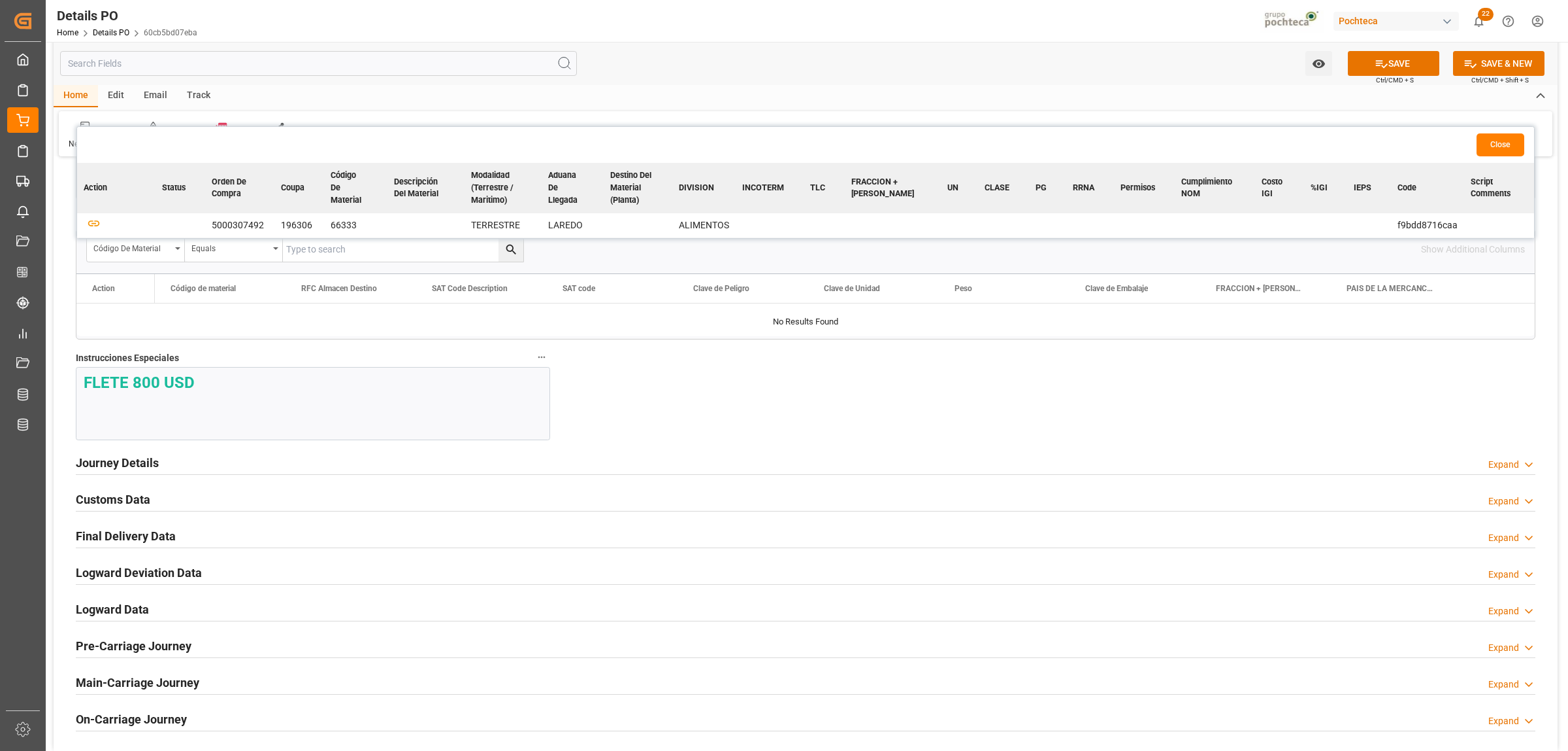
scroll to position [1389, 0]
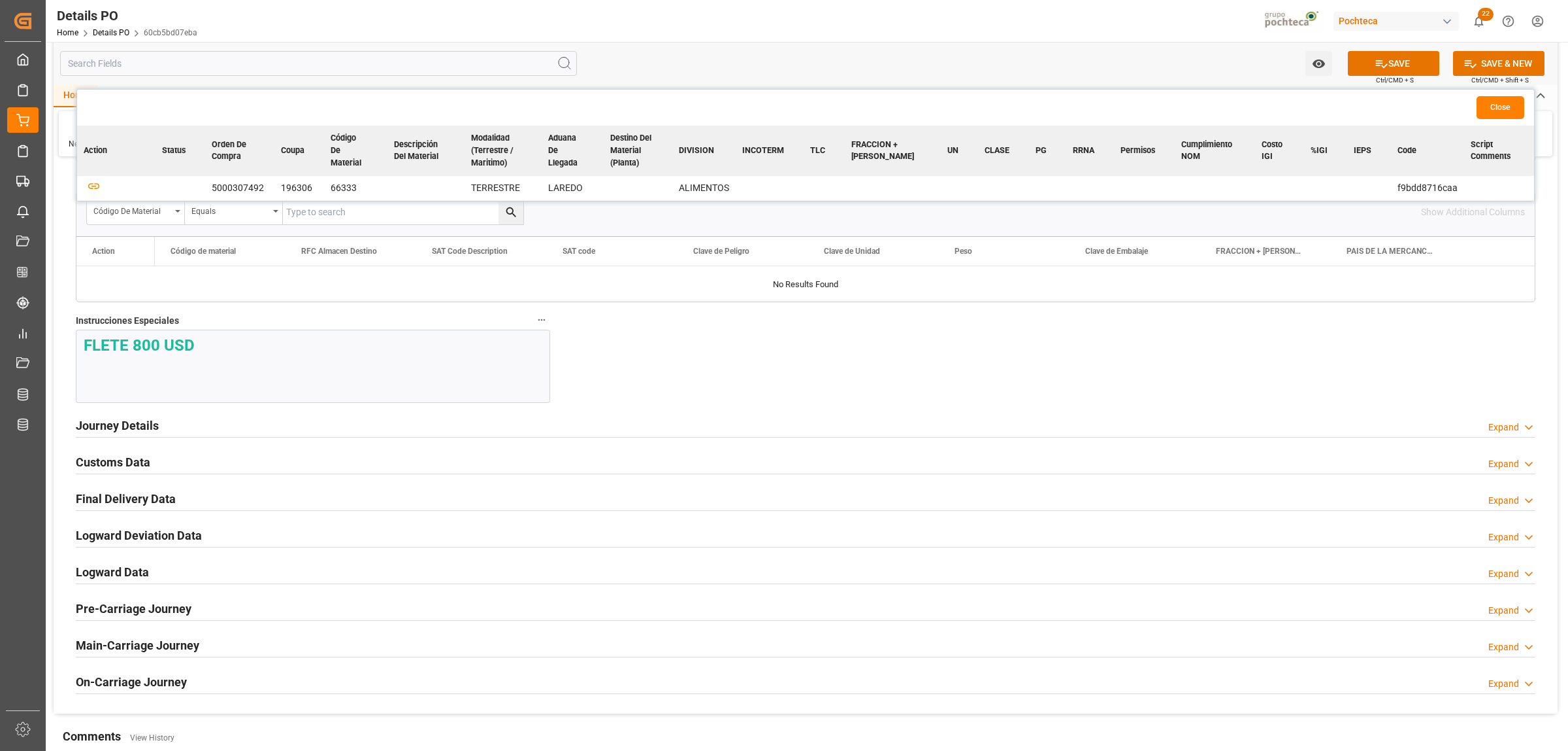
click at [140, 428] on h2 "Journey Details" at bounding box center [118, 425] width 83 height 18
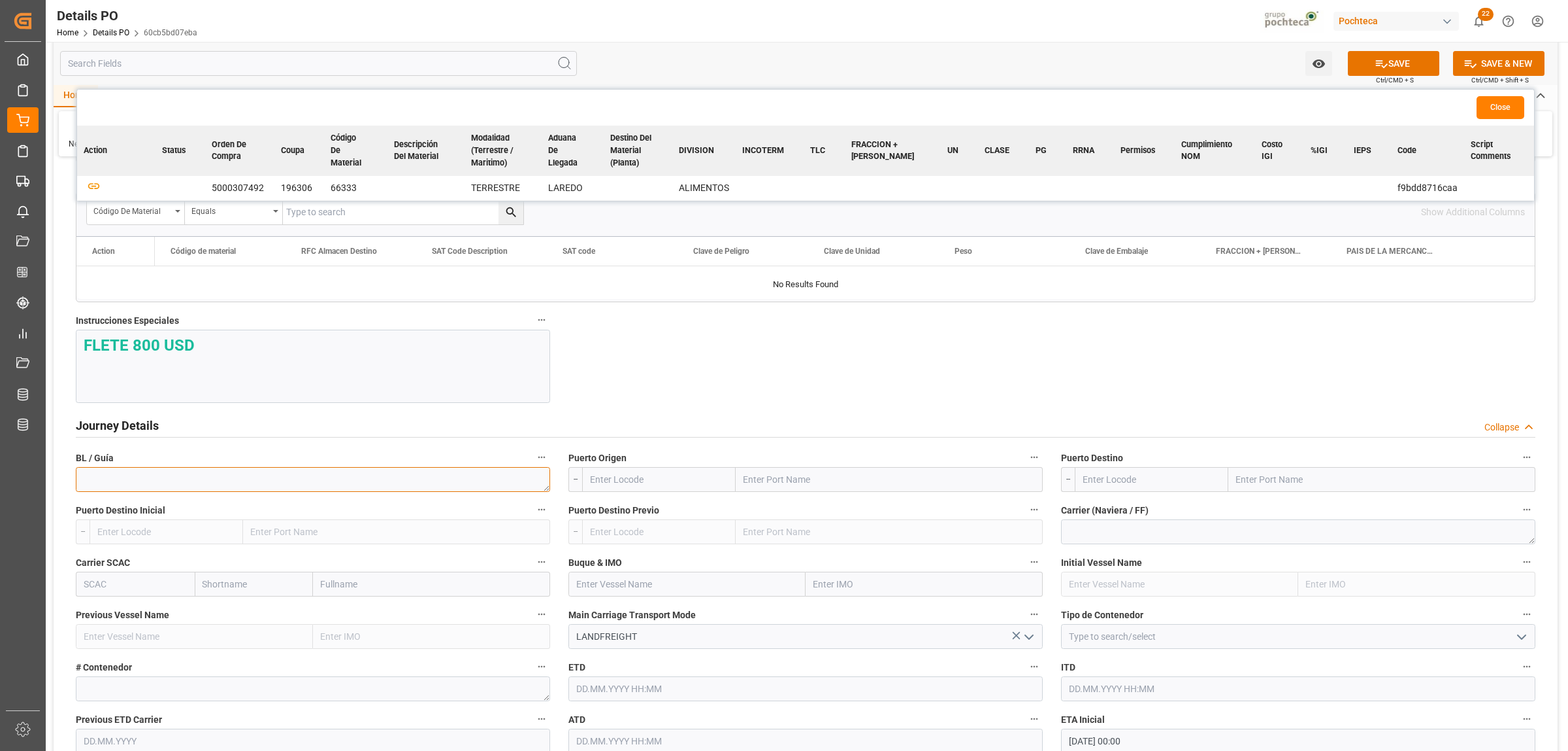
click at [138, 475] on textarea at bounding box center [313, 479] width 474 height 25
type textarea "912059358"
click at [953, 485] on input "text" at bounding box center [889, 479] width 307 height 25
type input "LAREDO"
click at [792, 542] on span "Laredo - USLRD" at bounding box center [774, 537] width 60 height 11
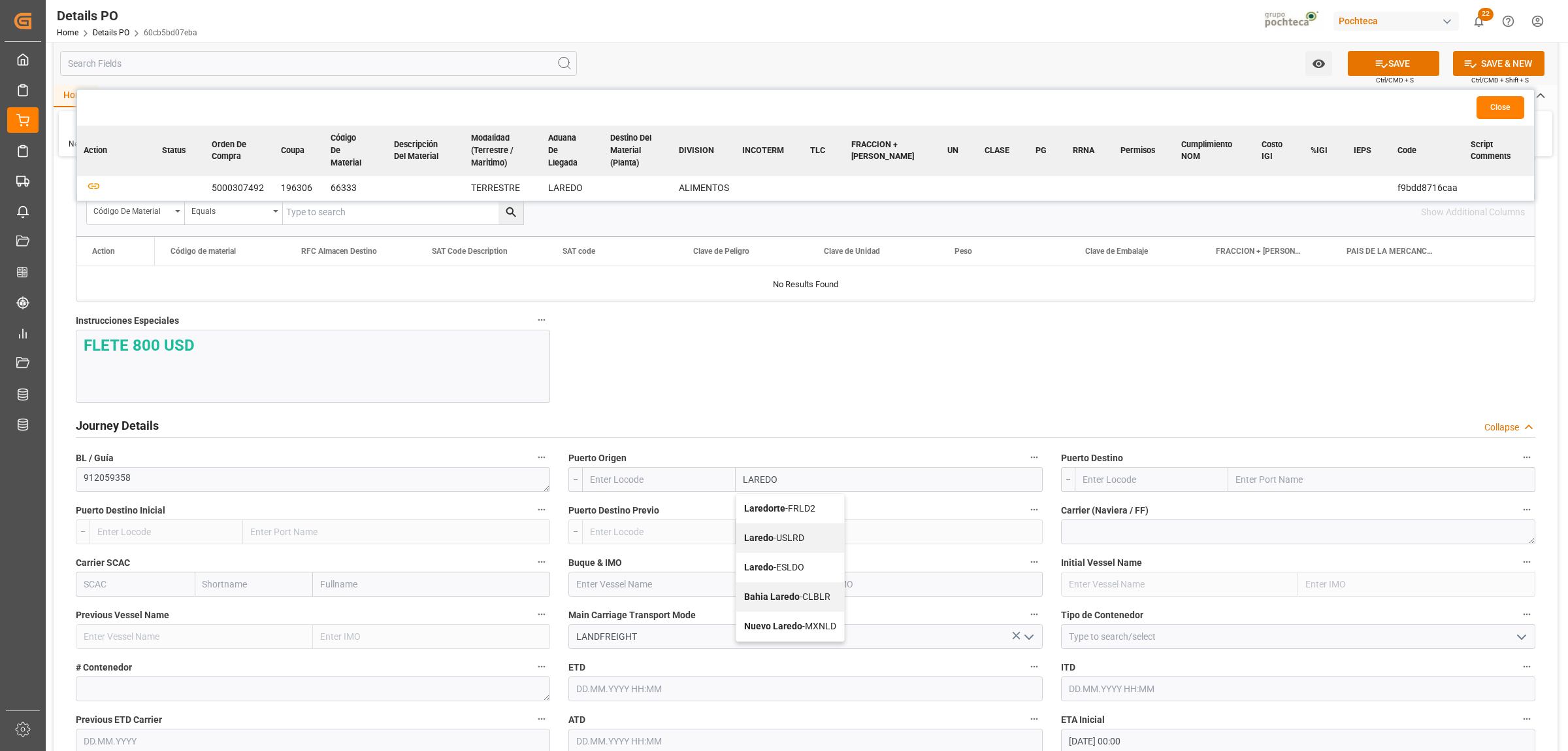
type input "USLRD"
type input "Laredo"
click at [1332, 485] on input "text" at bounding box center [1382, 479] width 307 height 25
type input "NUEVO LAREDO"
click at [1302, 522] on div "Nuevo Laredo - MXNLD" at bounding box center [1283, 508] width 108 height 30
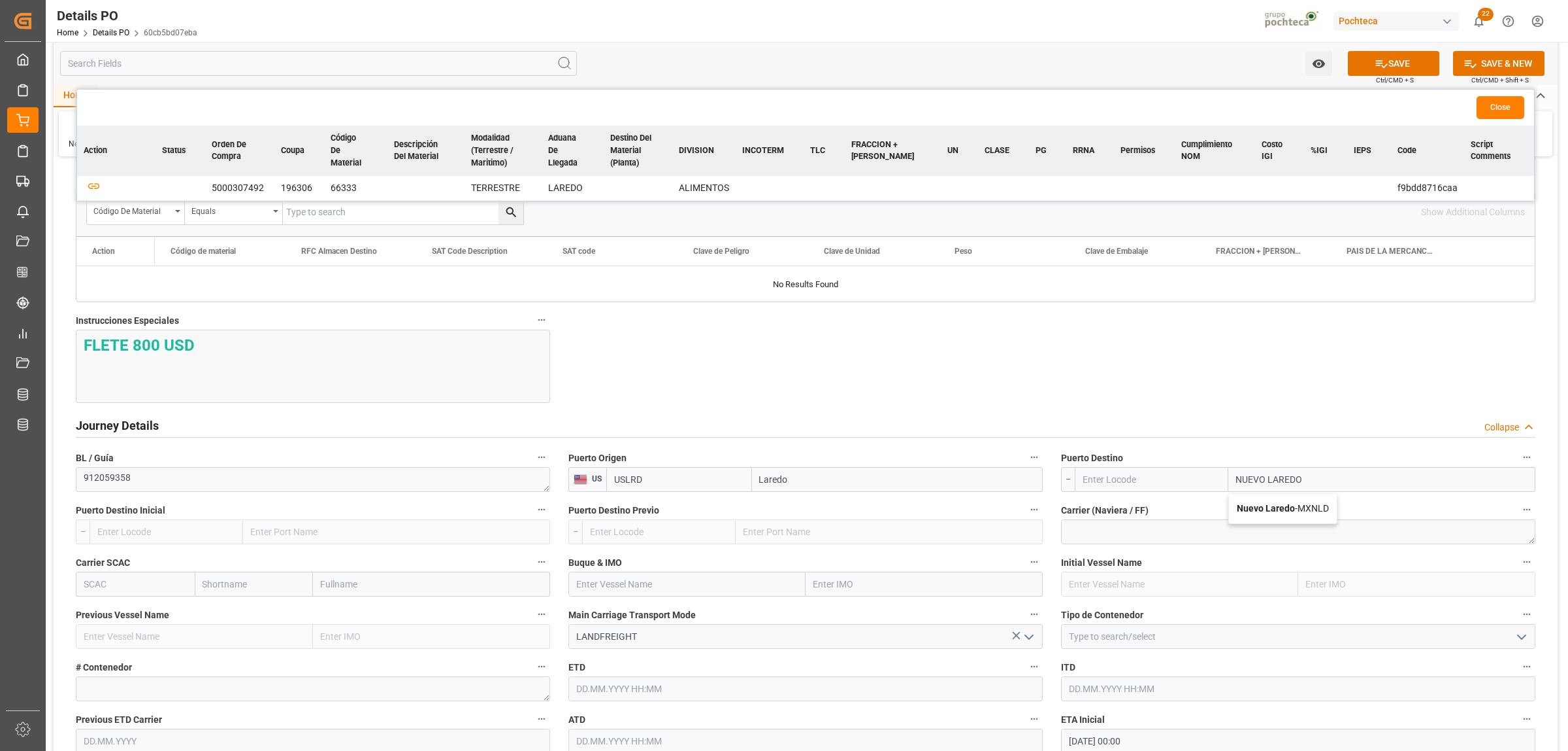
type input "MXNLD"
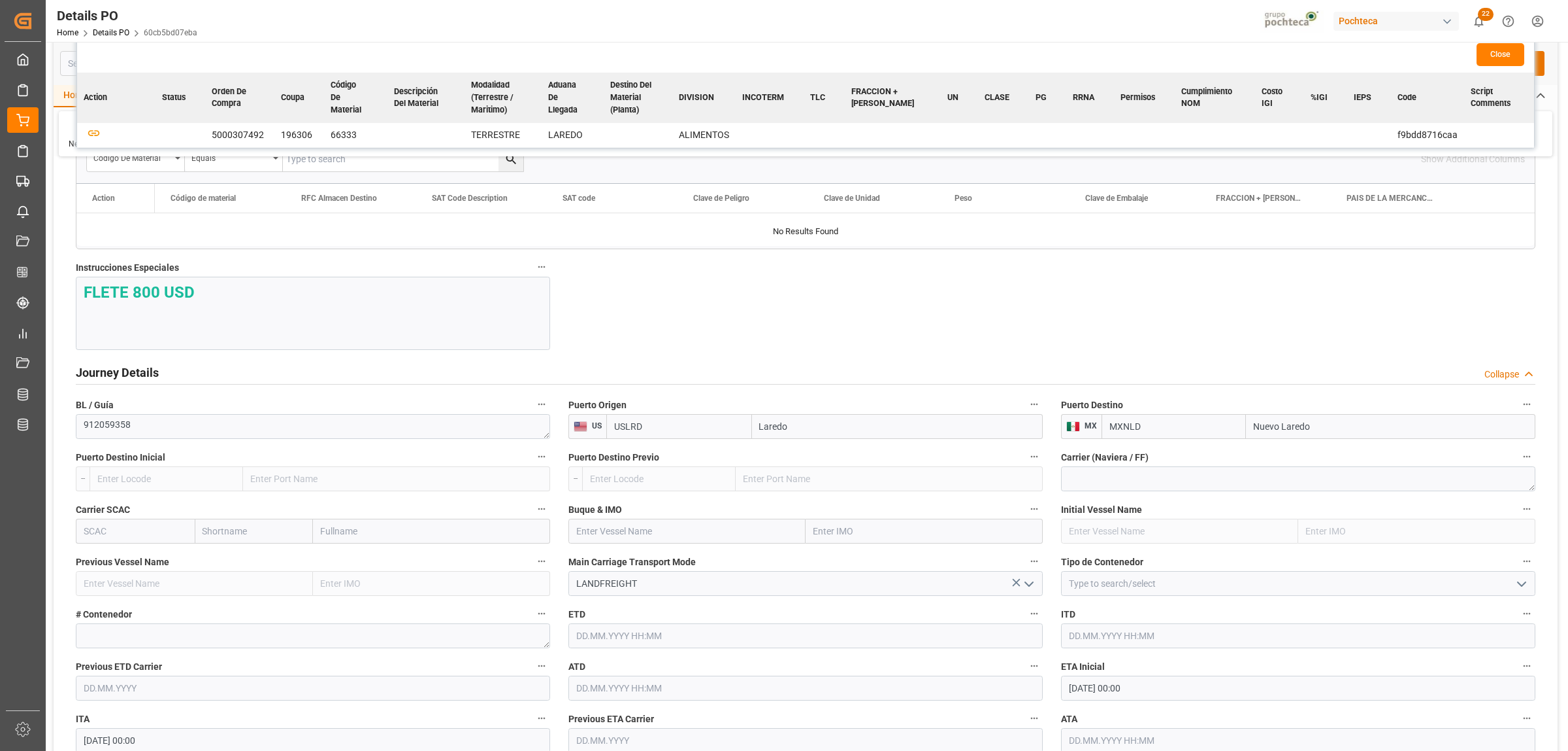
scroll to position [1553, 0]
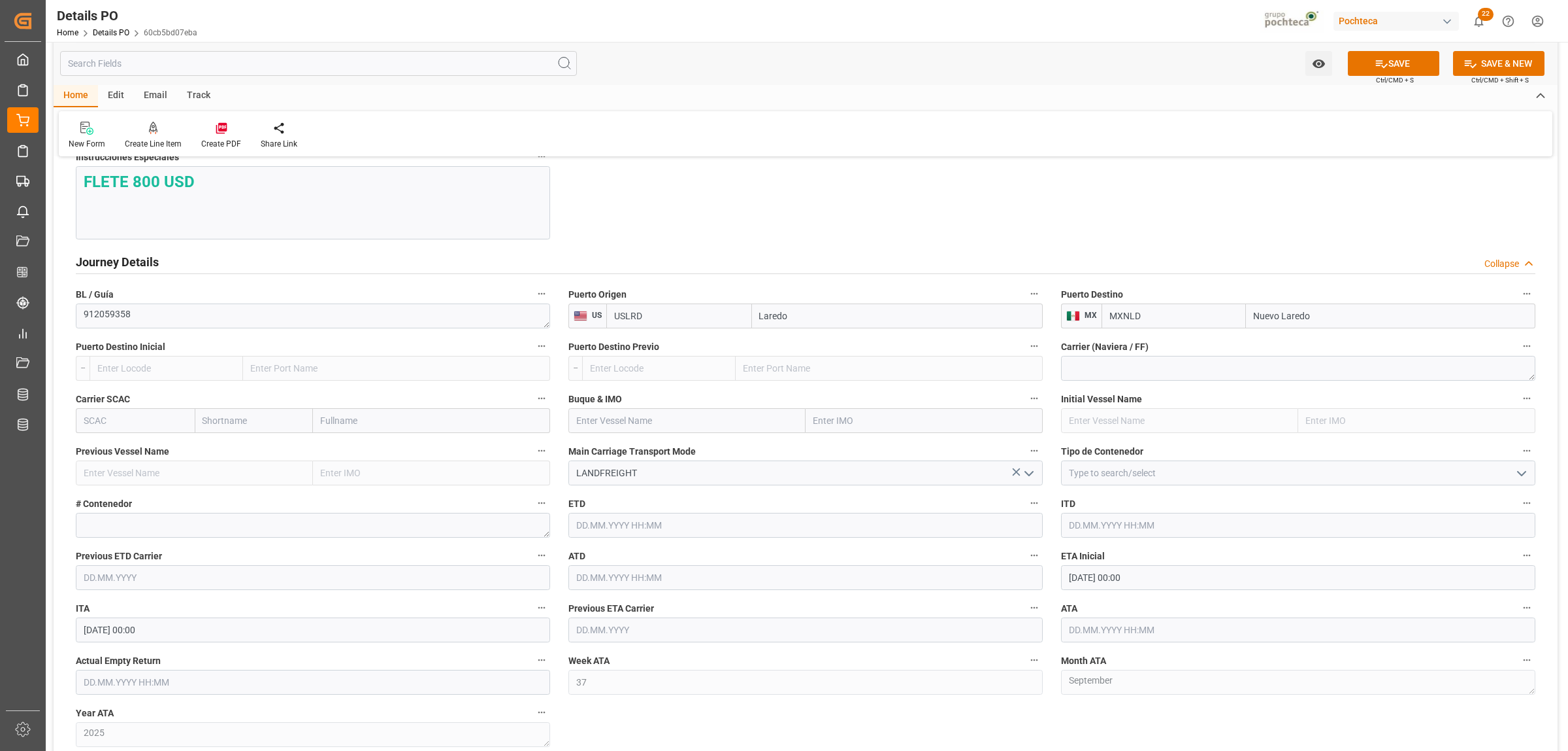
type input "Nuevo Laredo"
click at [1518, 479] on icon "open menu" at bounding box center [1521, 473] width 16 height 16
click at [1111, 584] on div "FTL" at bounding box center [1298, 590] width 473 height 30
type input "FTL"
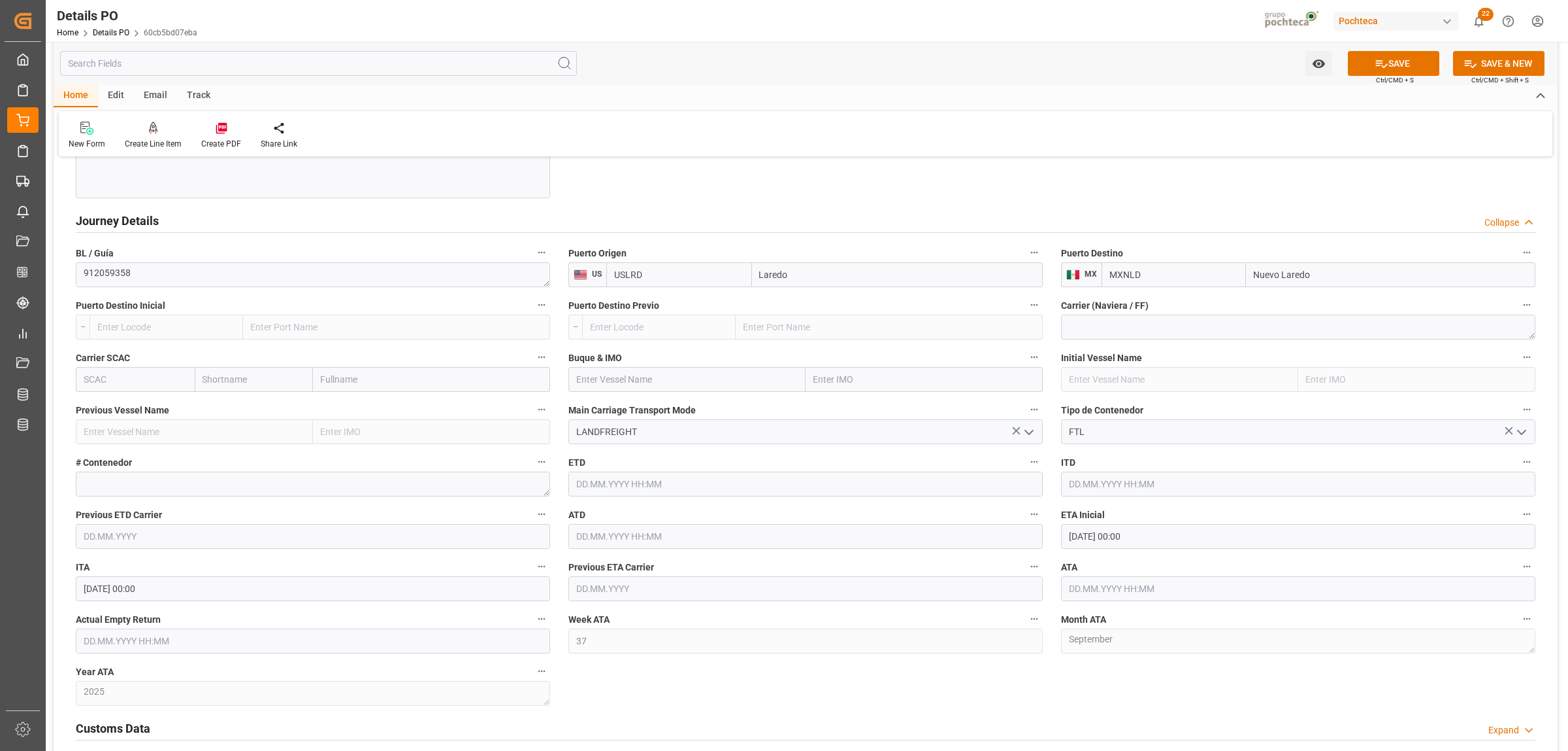
scroll to position [1635, 0]
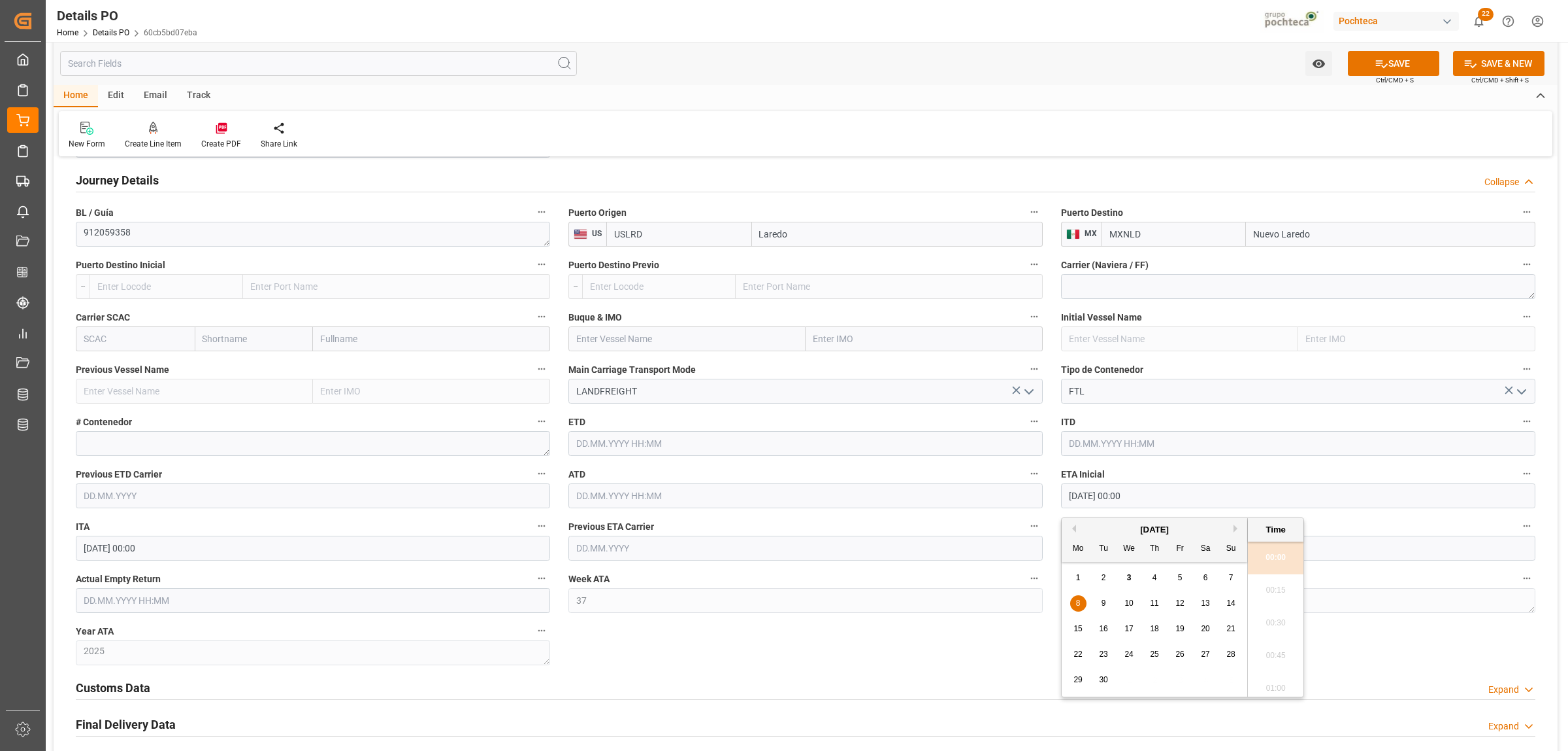
click at [1136, 497] on input "[DATE] 00:00" at bounding box center [1298, 495] width 474 height 25
click at [1104, 582] on span "2" at bounding box center [1104, 577] width 4 height 9
type input "[DATE] 00:00"
click at [984, 680] on div "Customs Data Expand" at bounding box center [806, 686] width 1460 height 25
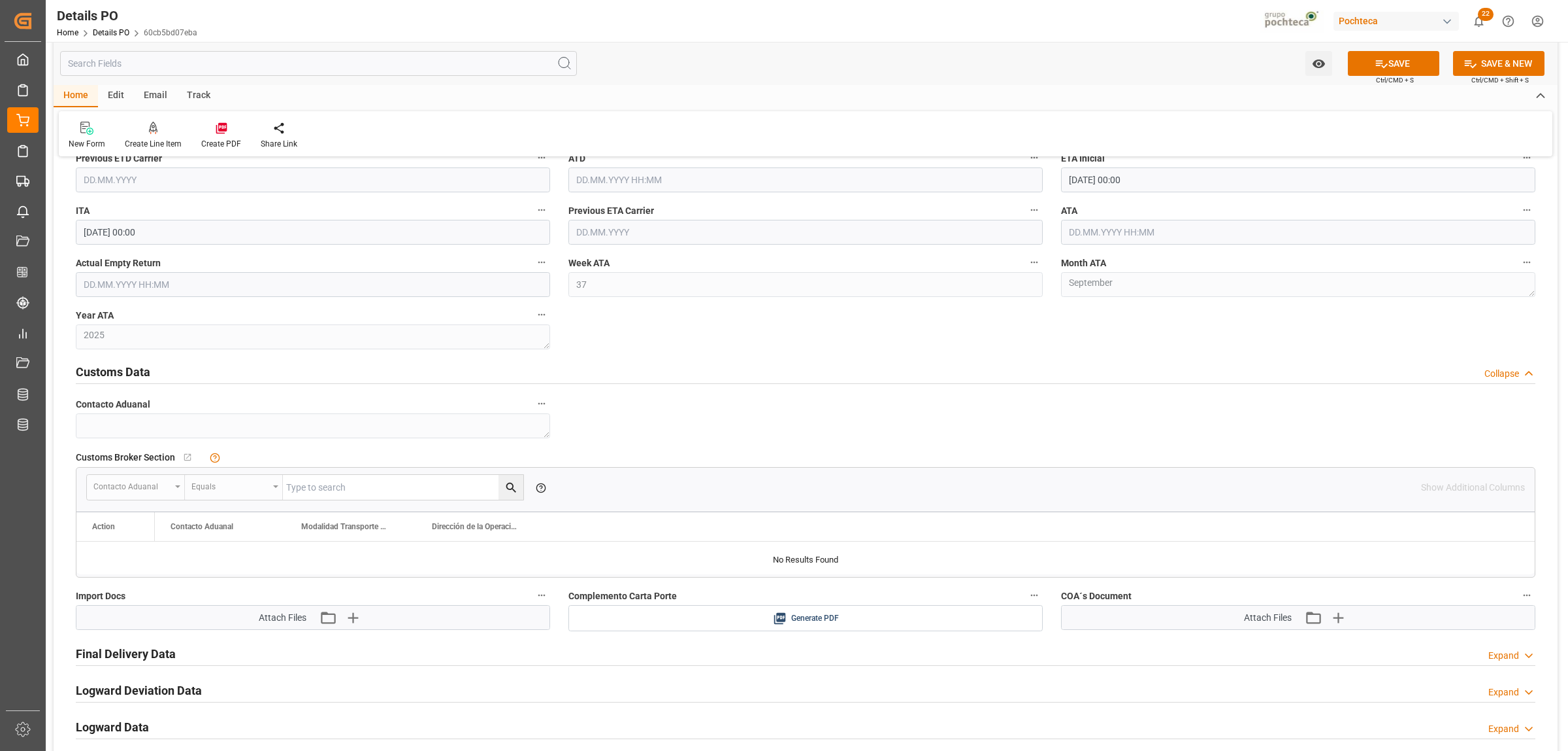
scroll to position [1962, 0]
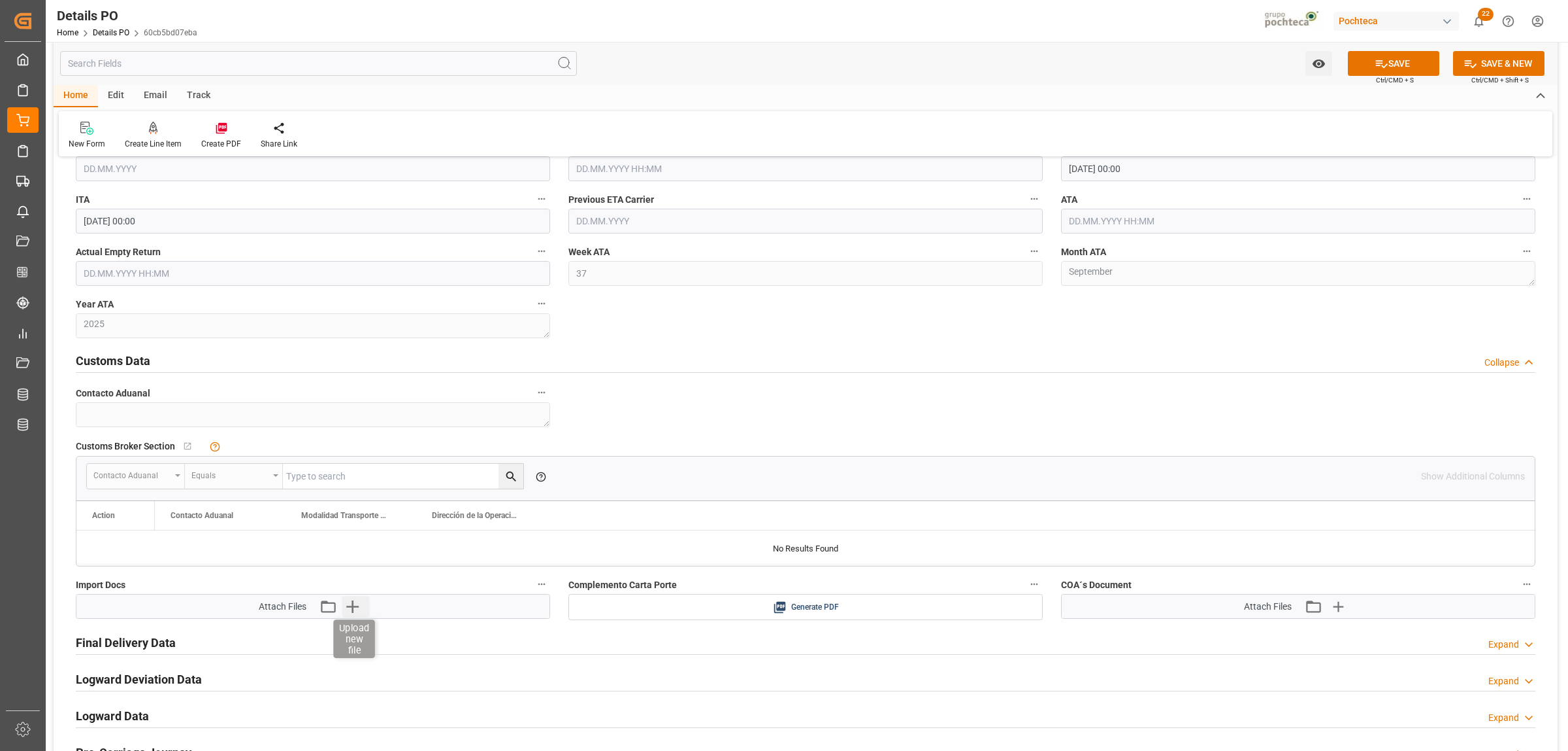
click at [357, 612] on icon "button" at bounding box center [353, 606] width 21 height 21
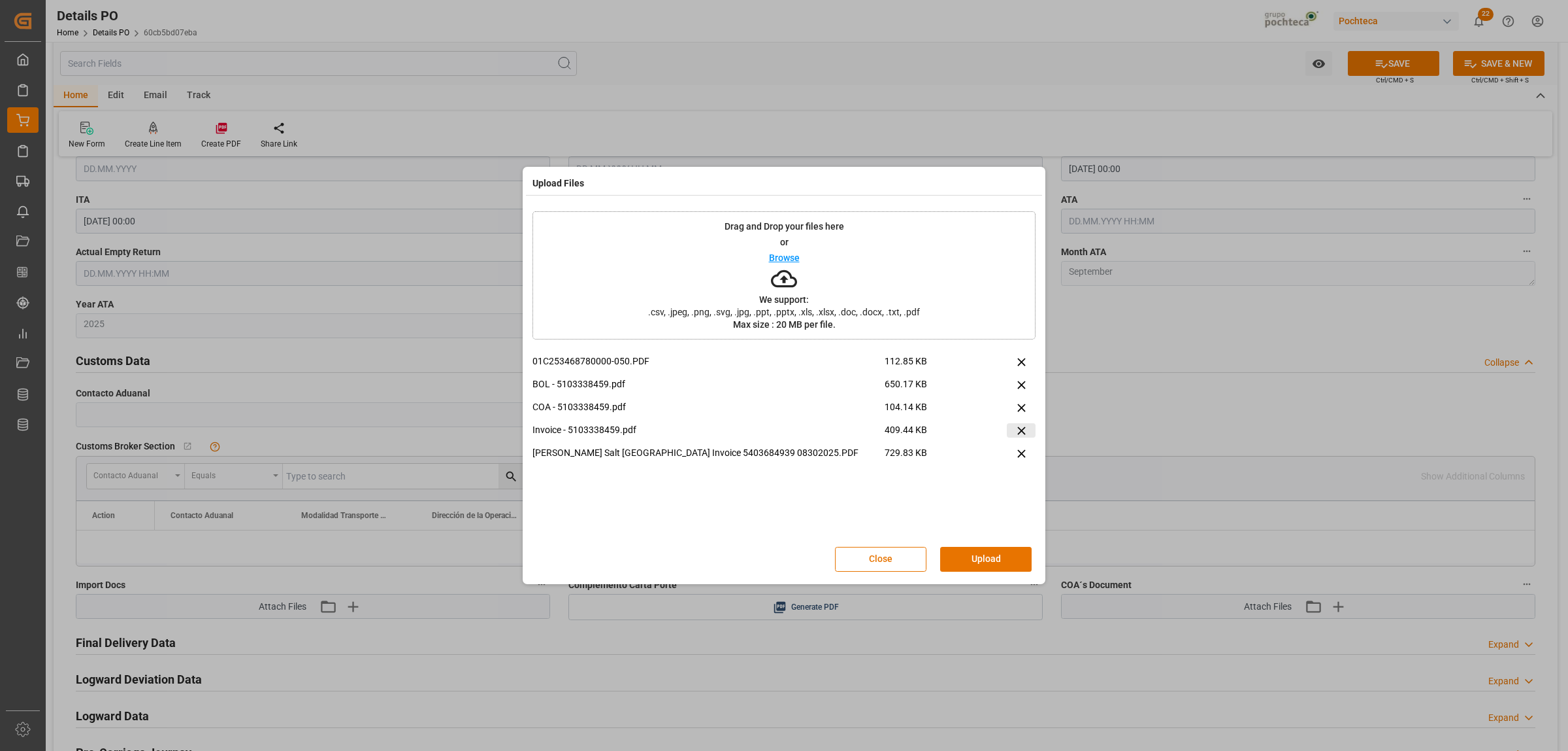
click at [1020, 429] on icon at bounding box center [1021, 430] width 8 height 8
click at [1011, 557] on button "Upload" at bounding box center [986, 558] width 92 height 25
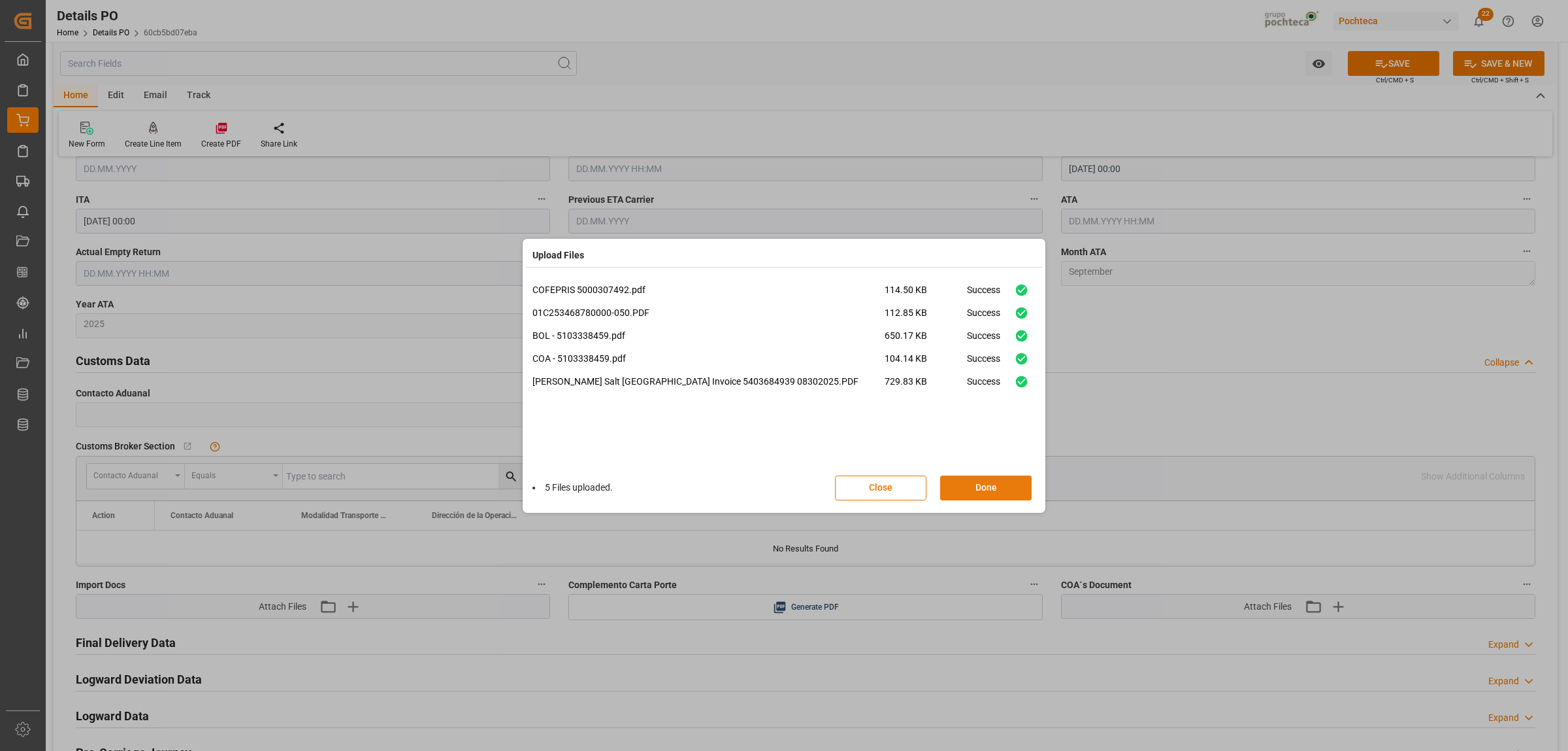
click at [975, 496] on button "Done" at bounding box center [986, 487] width 92 height 25
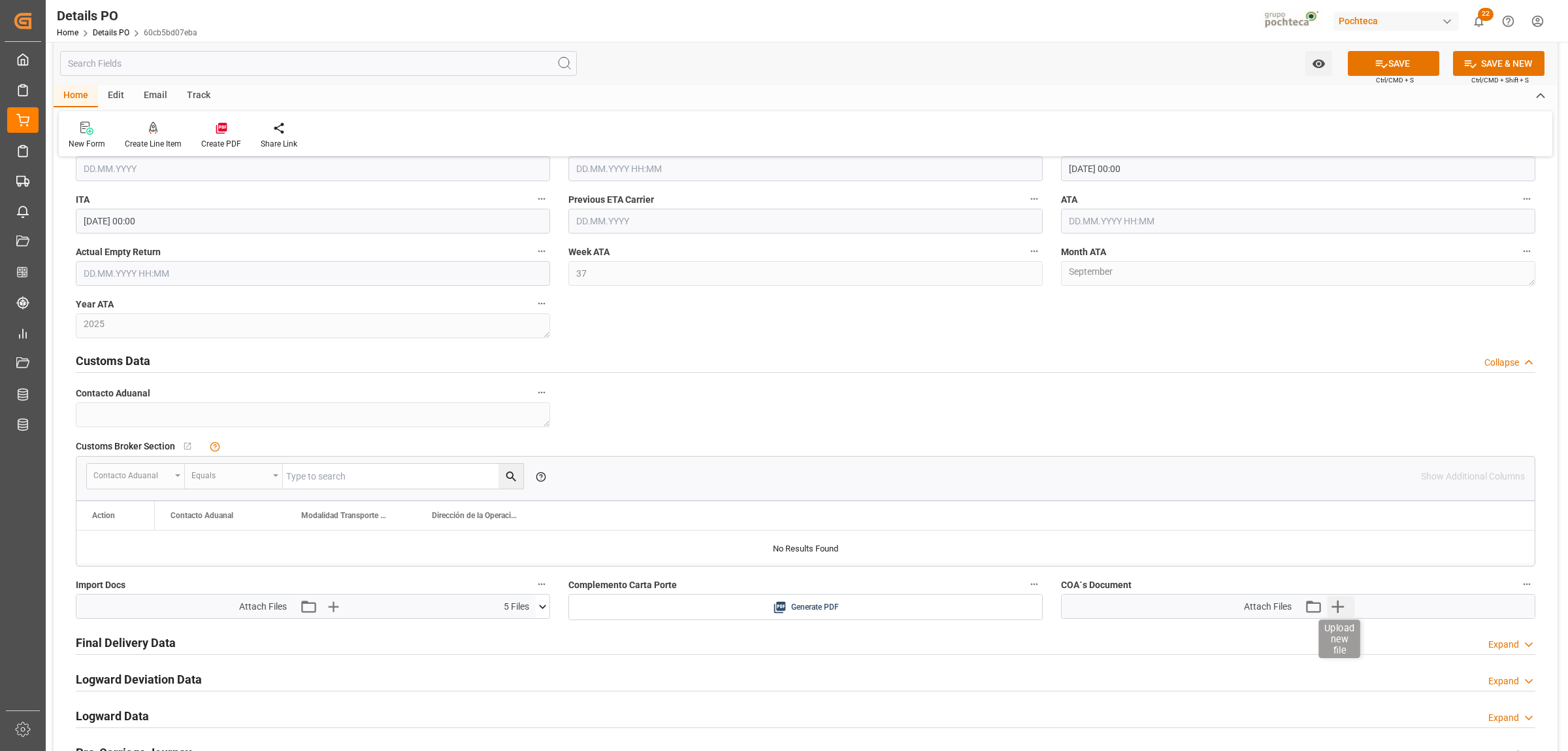
click at [1338, 606] on icon "button" at bounding box center [1338, 606] width 13 height 13
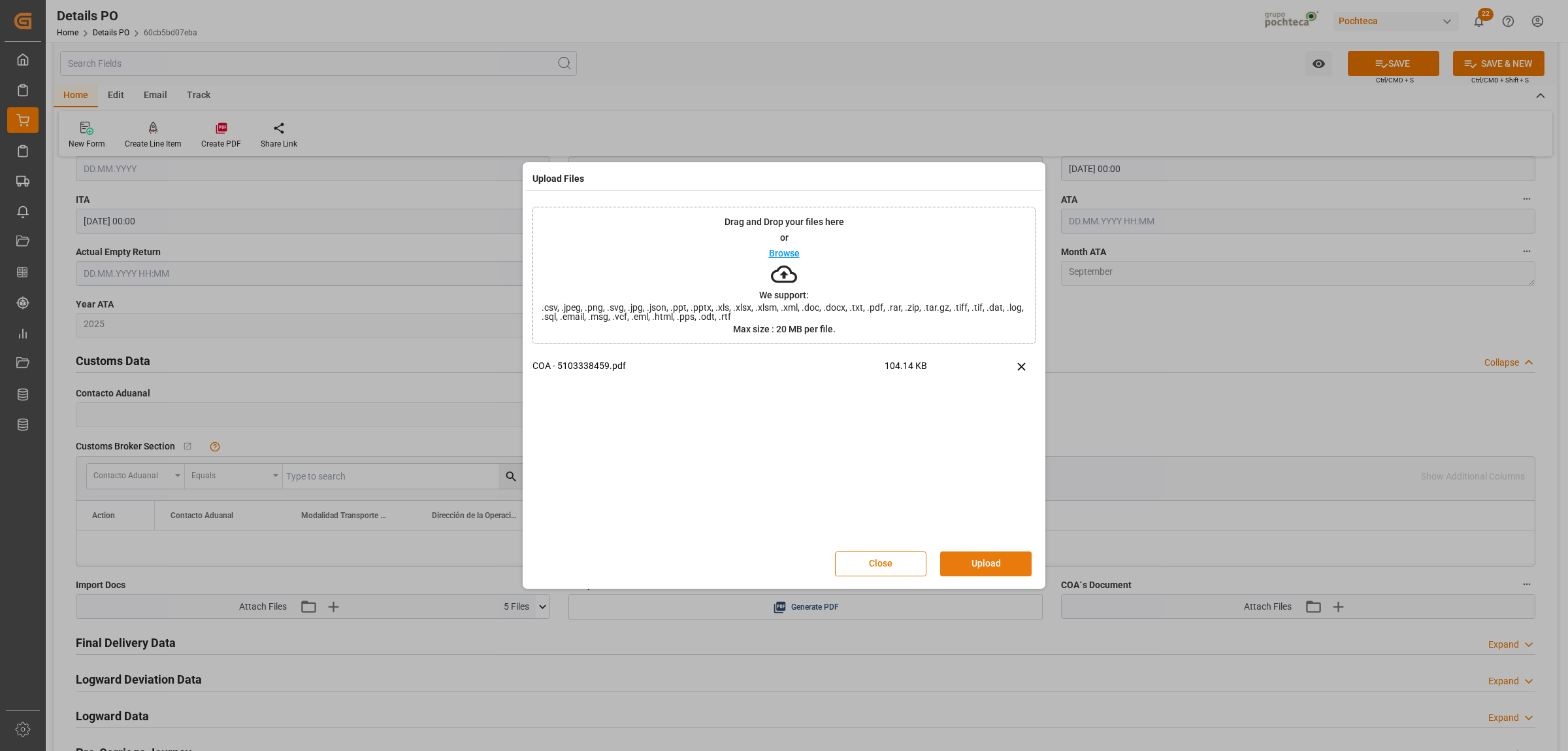
click at [977, 573] on button "Upload" at bounding box center [986, 563] width 92 height 25
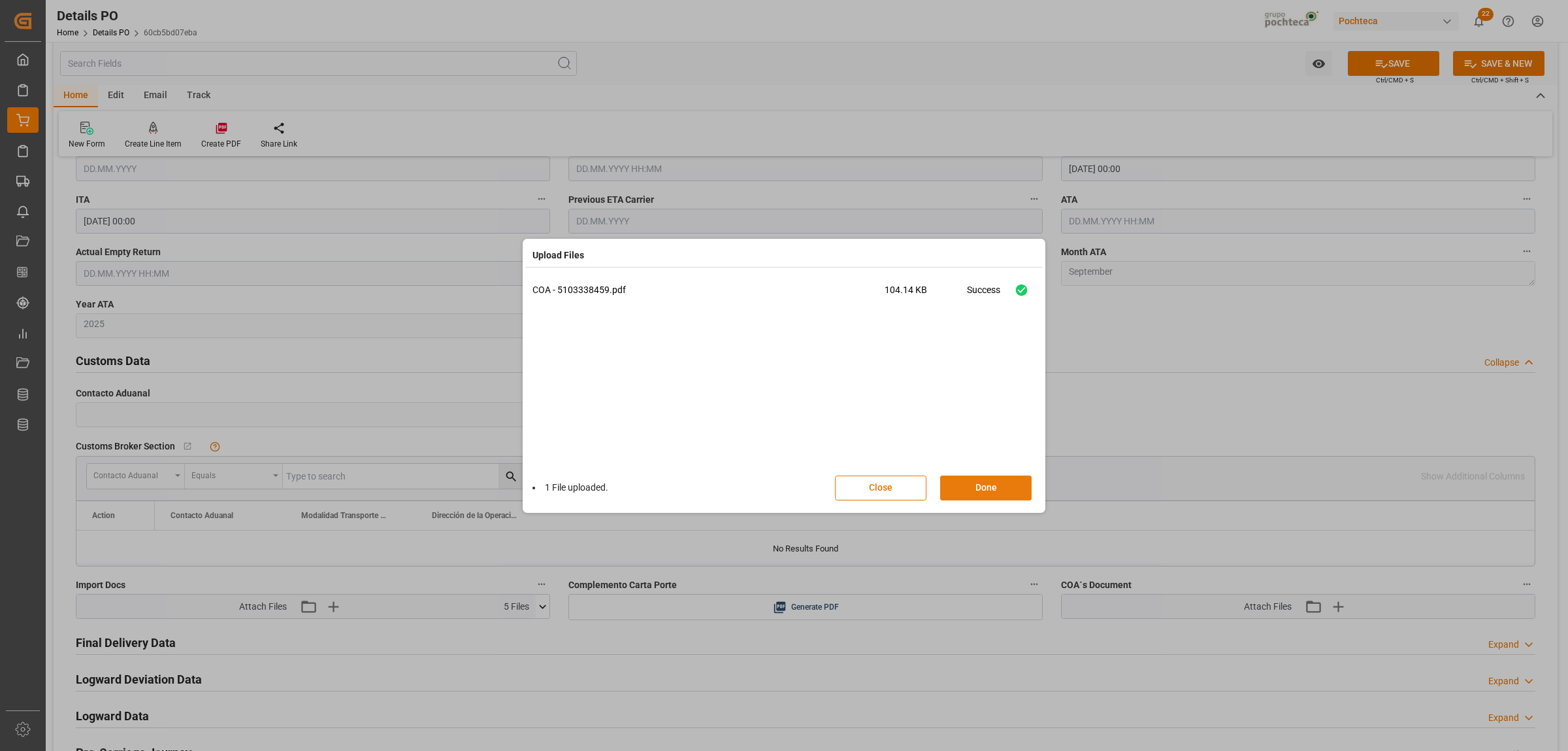
click at [982, 491] on button "Done" at bounding box center [986, 487] width 92 height 25
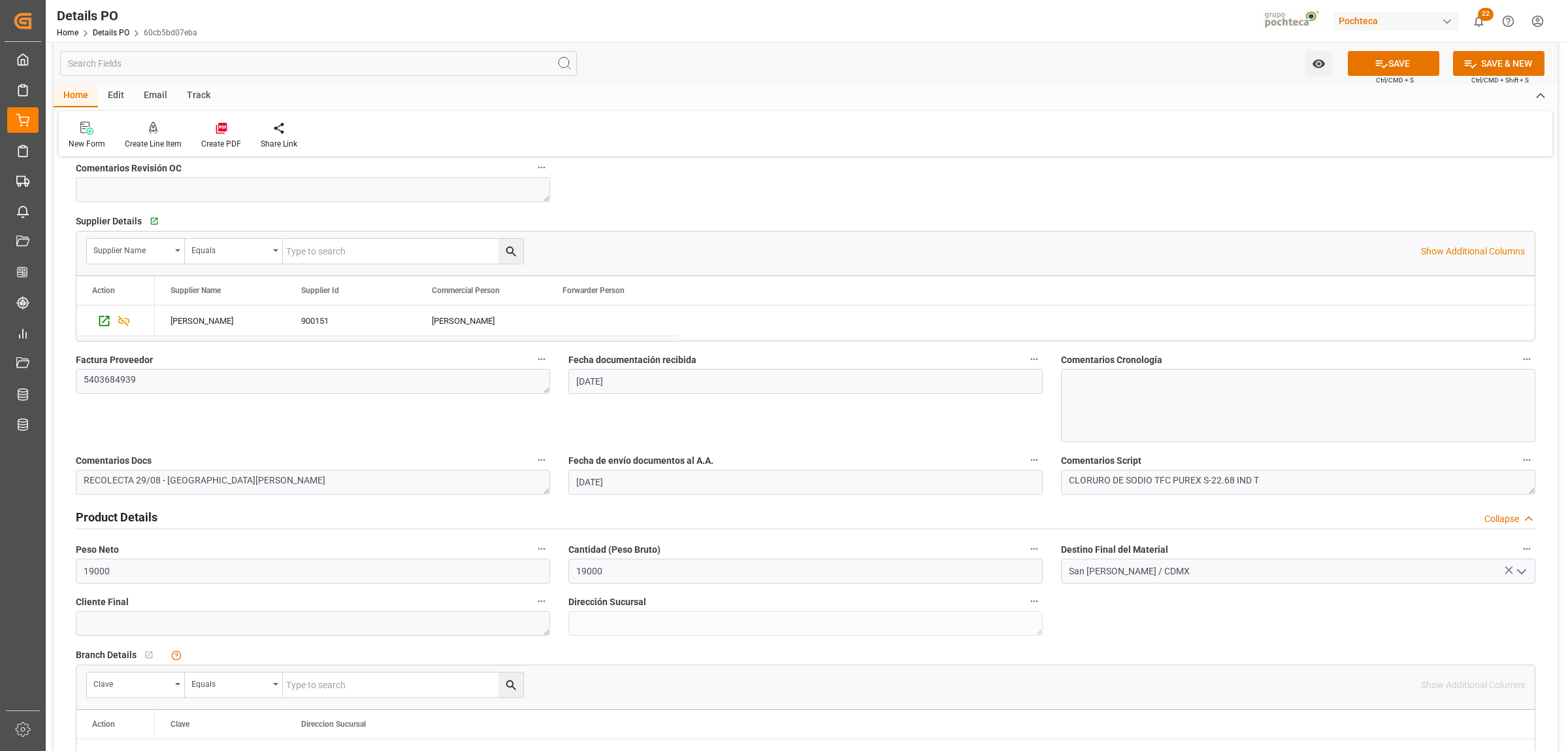
scroll to position [490, 0]
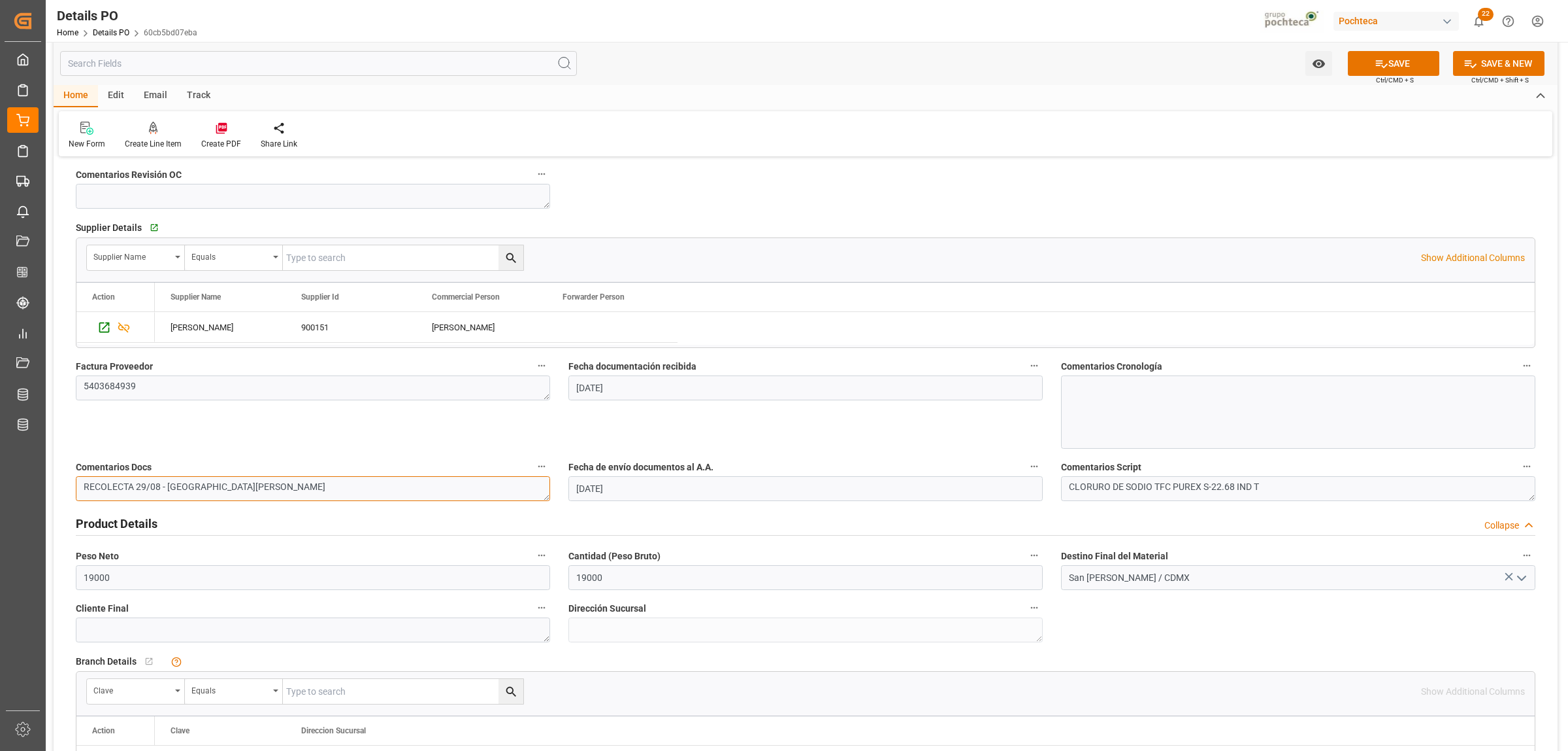
click at [245, 489] on textarea "RECOLECTA 29/08 - [GEOGRAPHIC_DATA][PERSON_NAME]" at bounding box center [313, 488] width 474 height 25
drag, startPoint x: 168, startPoint y: 489, endPoint x: 62, endPoint y: 484, distance: 106.1
type textarea "COFEPRIS - DESTINO [GEOGRAPHIC_DATA][PERSON_NAME]"
click at [1396, 66] on button "SAVE" at bounding box center [1394, 63] width 92 height 25
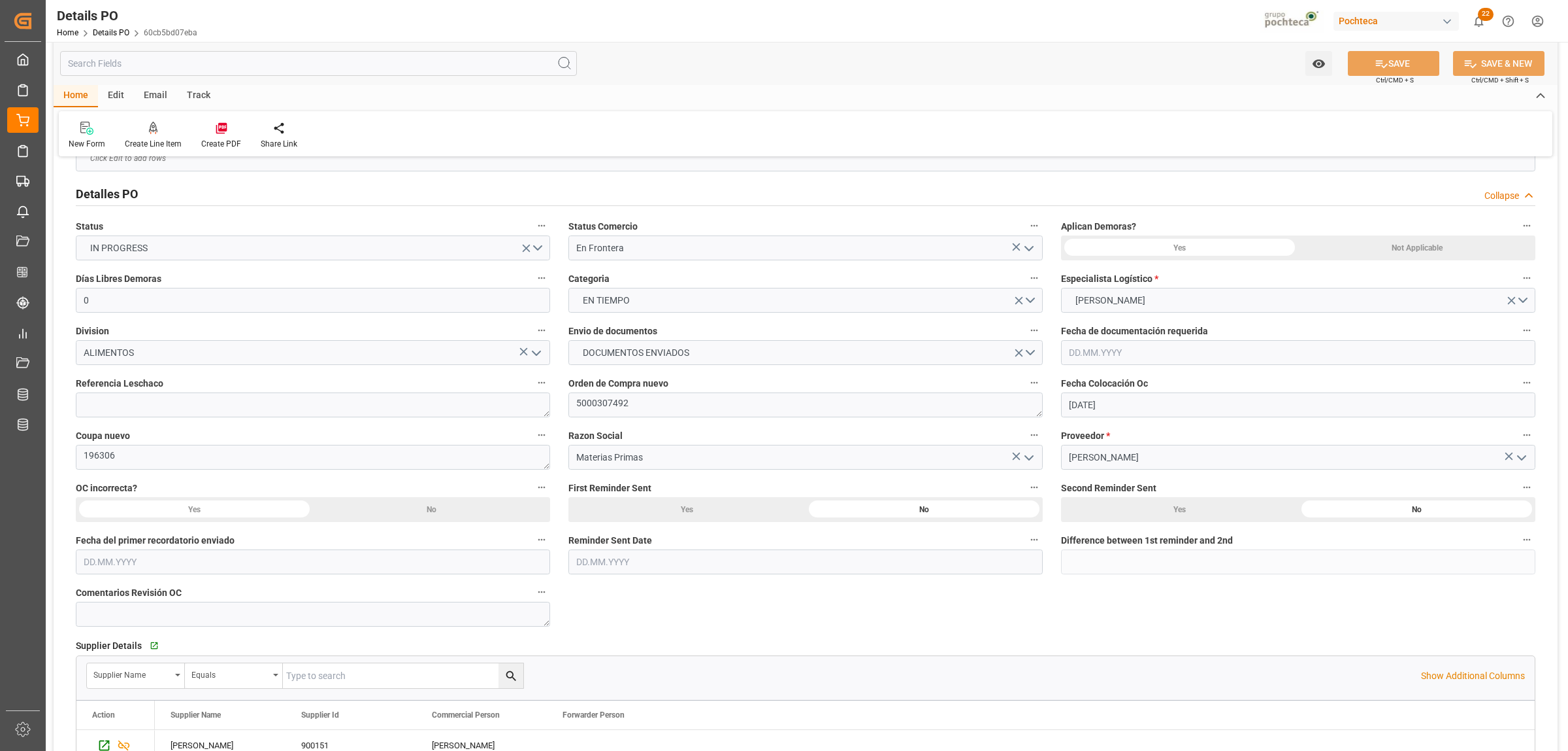
scroll to position [0, 0]
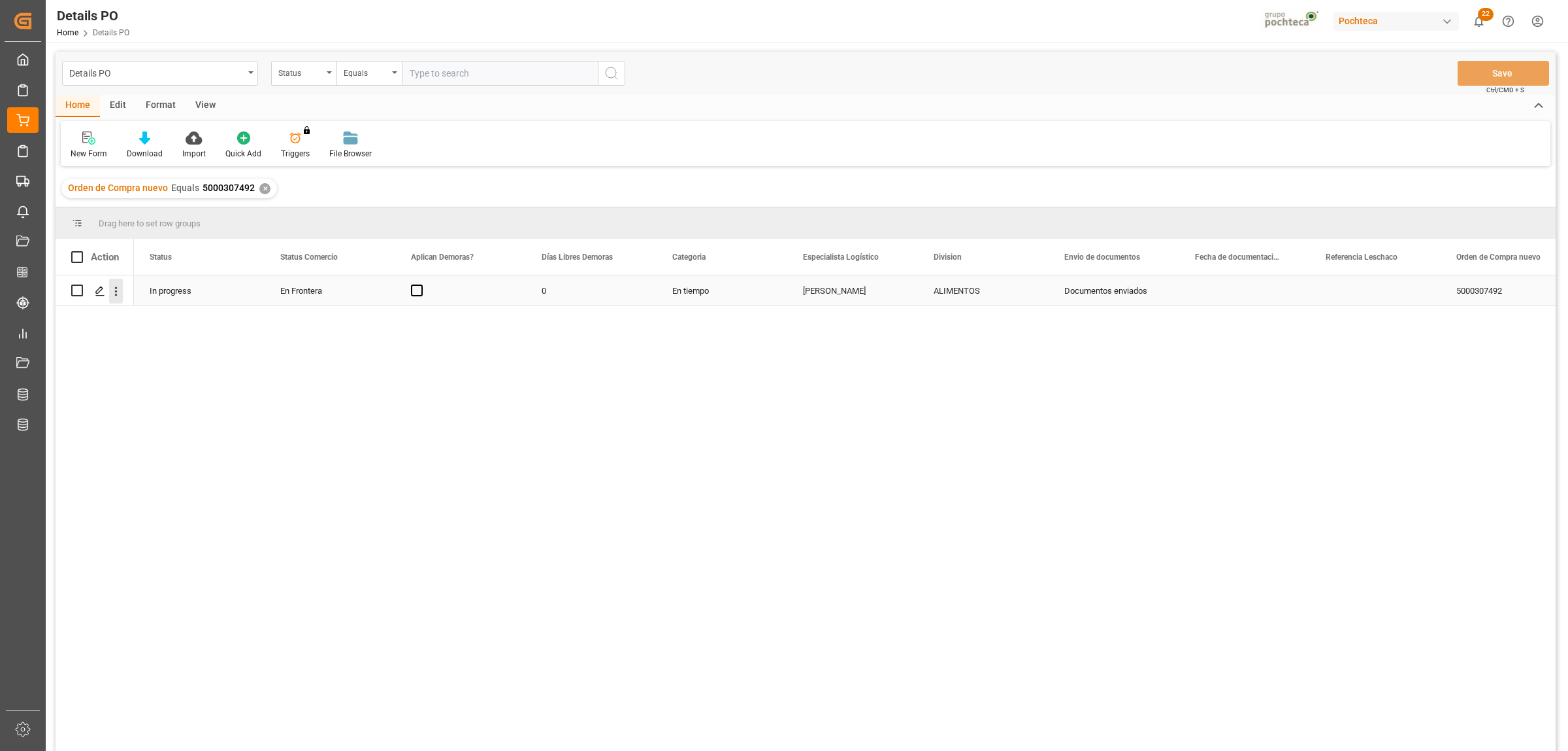
click at [118, 290] on icon "open menu" at bounding box center [116, 291] width 13 height 13
click at [152, 450] on span "Create and Link Child Object" at bounding box center [202, 451] width 119 height 13
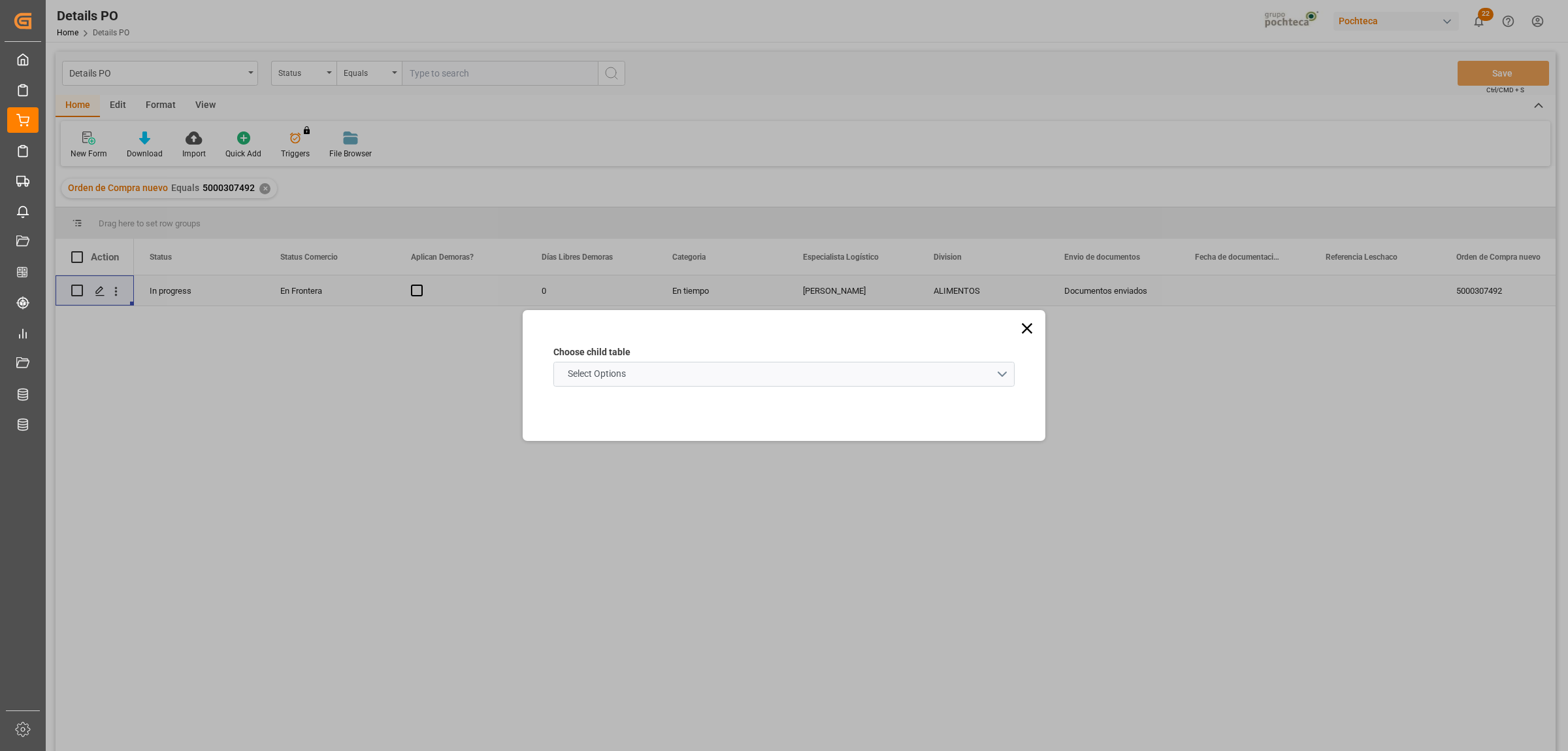
click at [1002, 374] on schema "Select Options" at bounding box center [784, 374] width 462 height 25
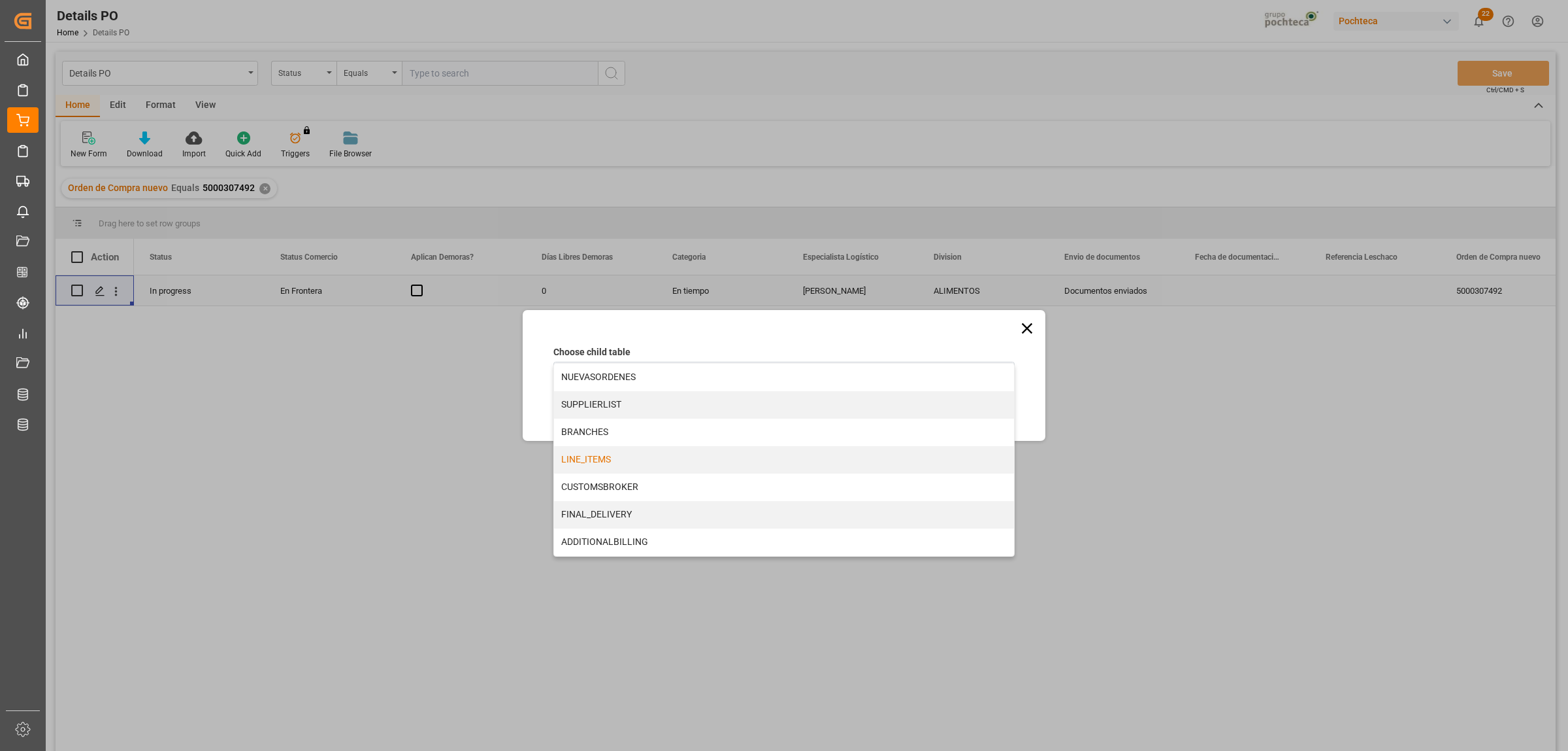
click at [607, 454] on div "LINE_ITEMS" at bounding box center [784, 459] width 460 height 28
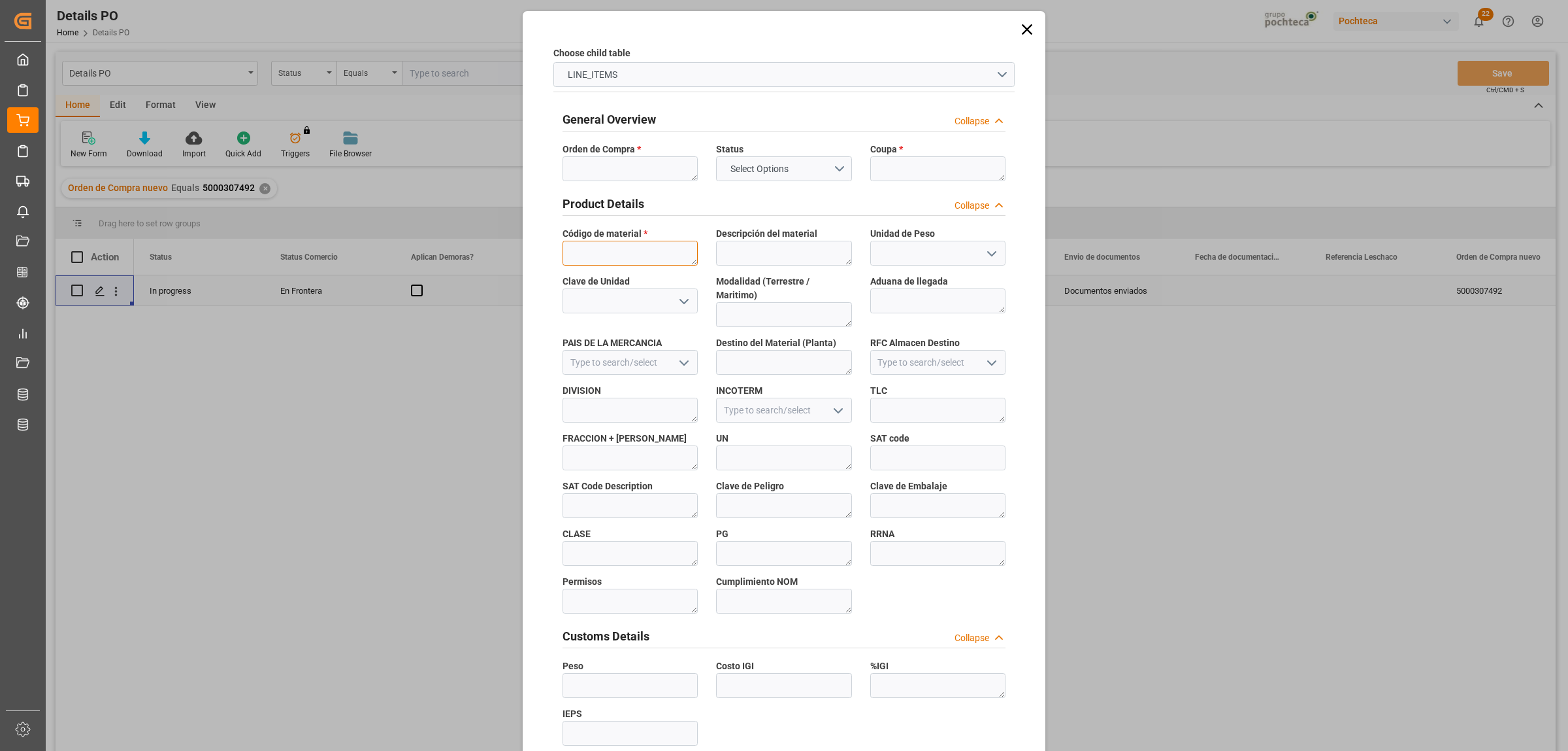
click at [590, 252] on textarea at bounding box center [630, 252] width 135 height 25
paste textarea "51232"
type textarea "51232"
click at [664, 164] on textarea at bounding box center [630, 169] width 135 height 25
paste textarea "5000307492"
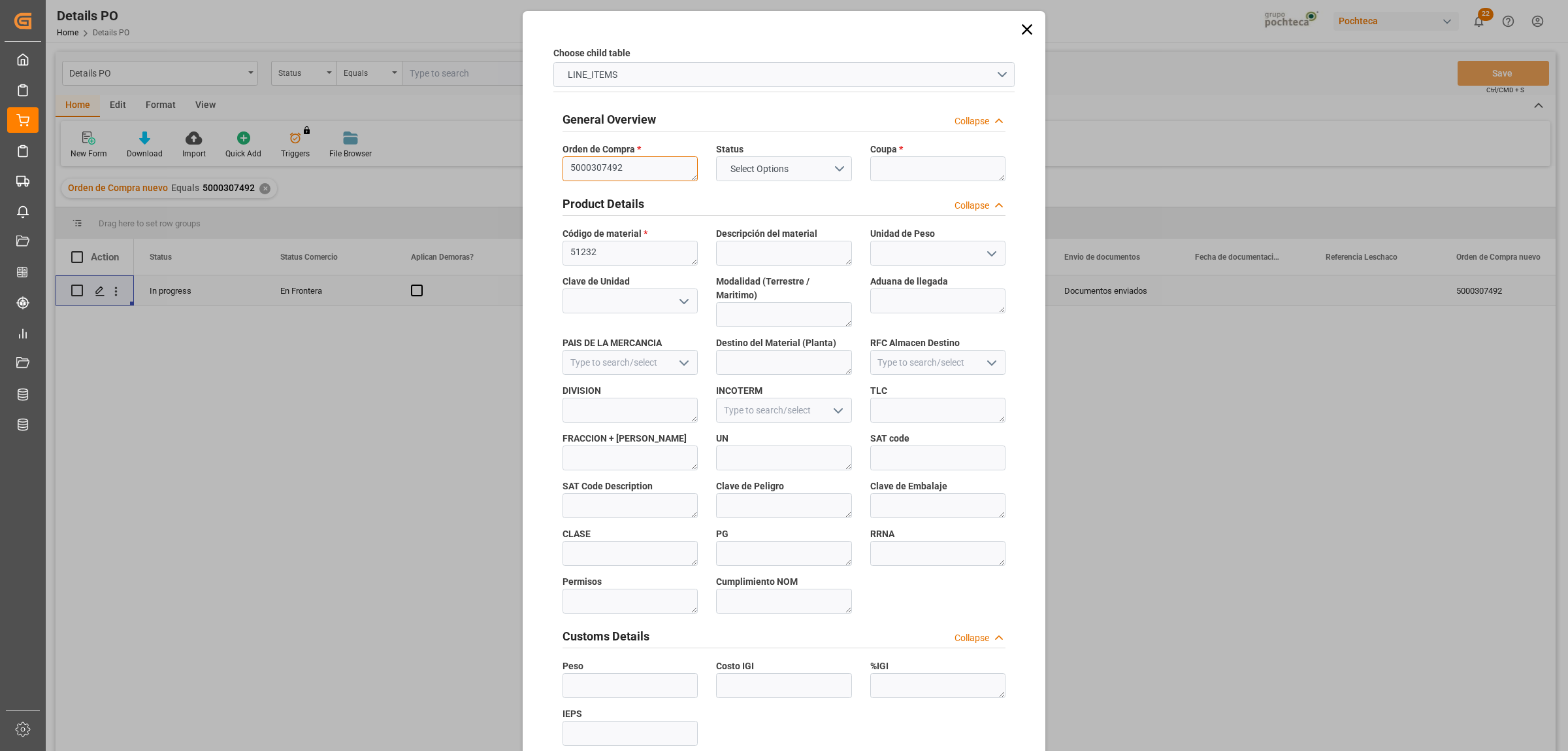
type textarea "5000307492"
click at [935, 165] on textarea at bounding box center [938, 169] width 135 height 25
paste textarea "196306"
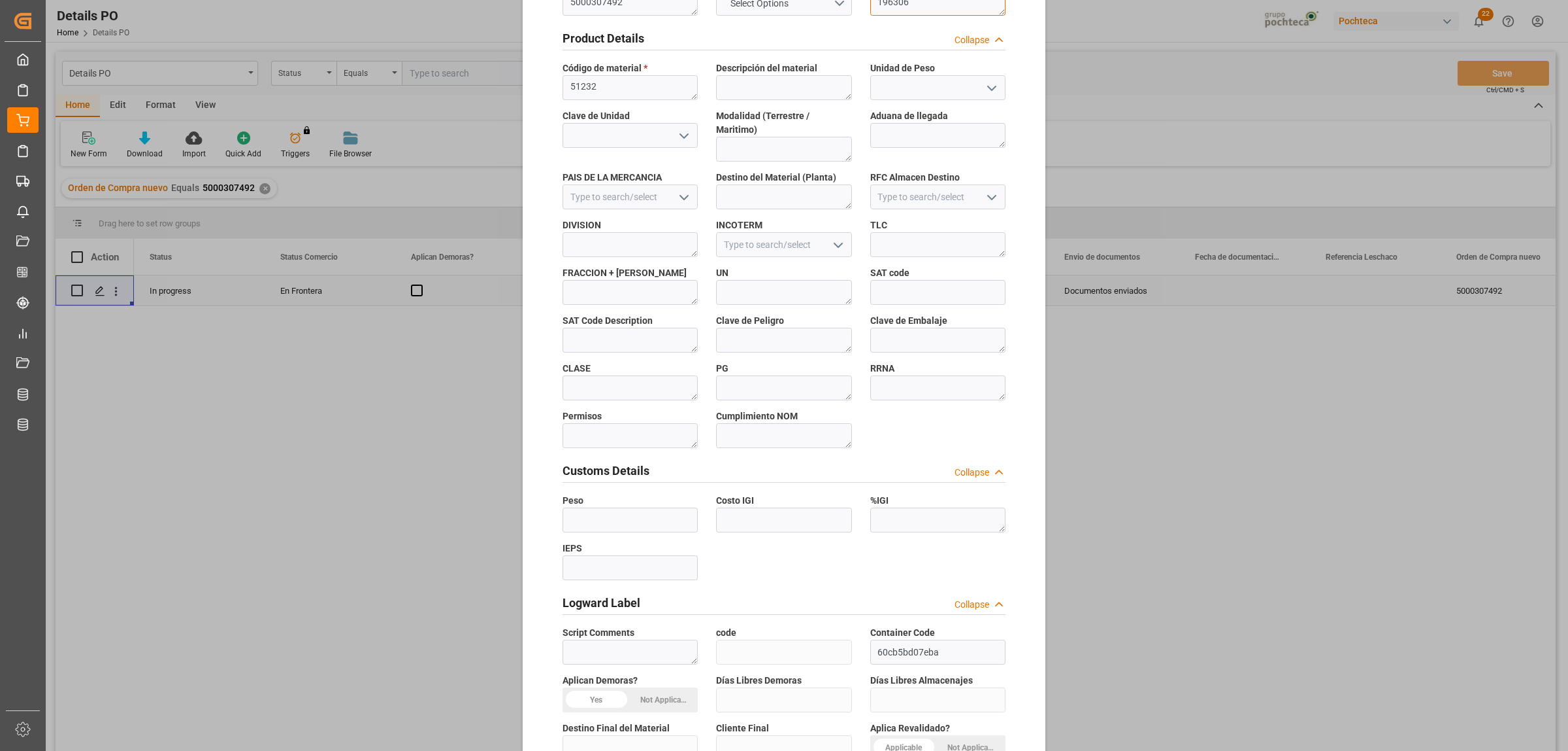
scroll to position [384, 0]
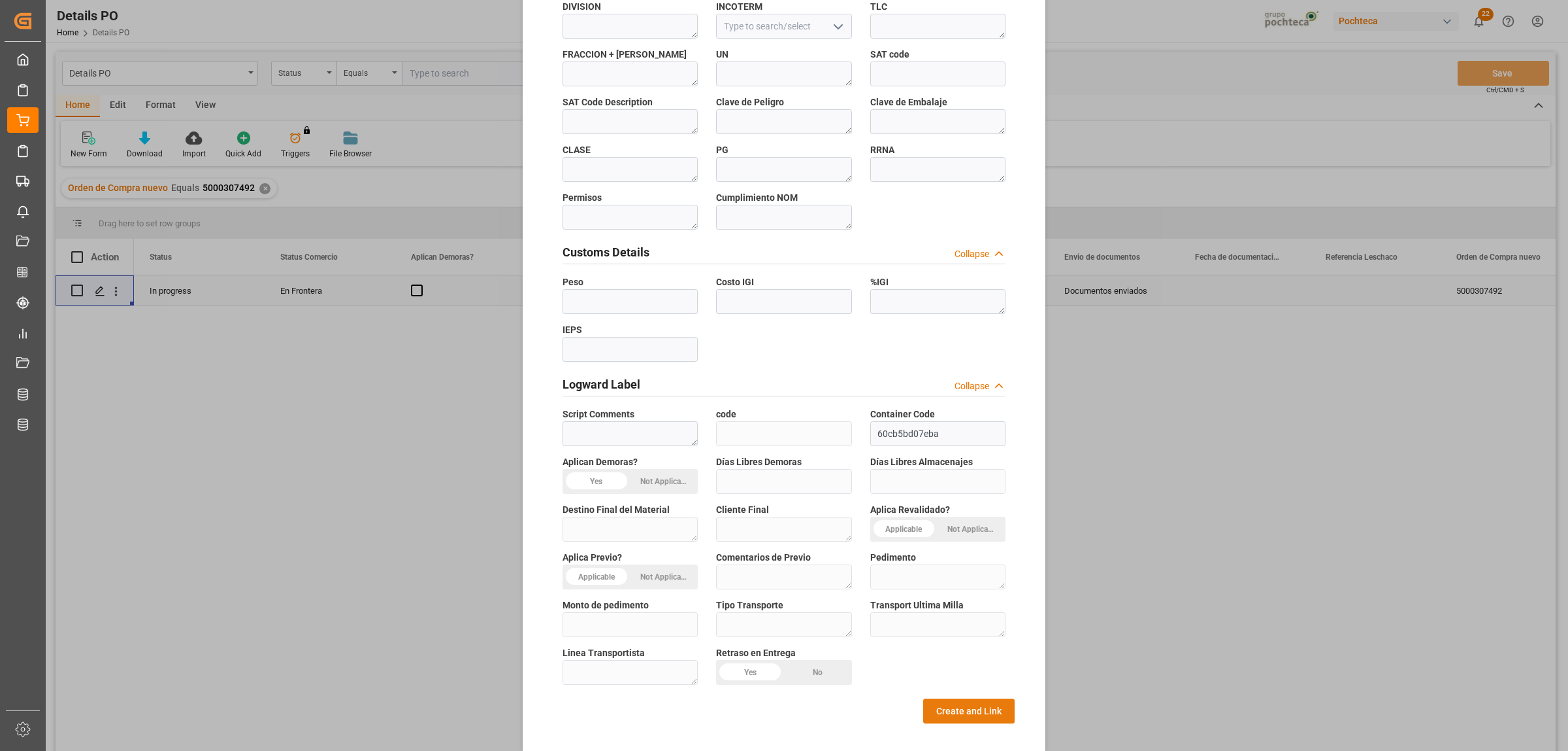
type textarea "196306"
click at [939, 705] on button "Create and Link" at bounding box center [969, 710] width 92 height 25
click at [957, 702] on button "Create and Link" at bounding box center [969, 710] width 92 height 25
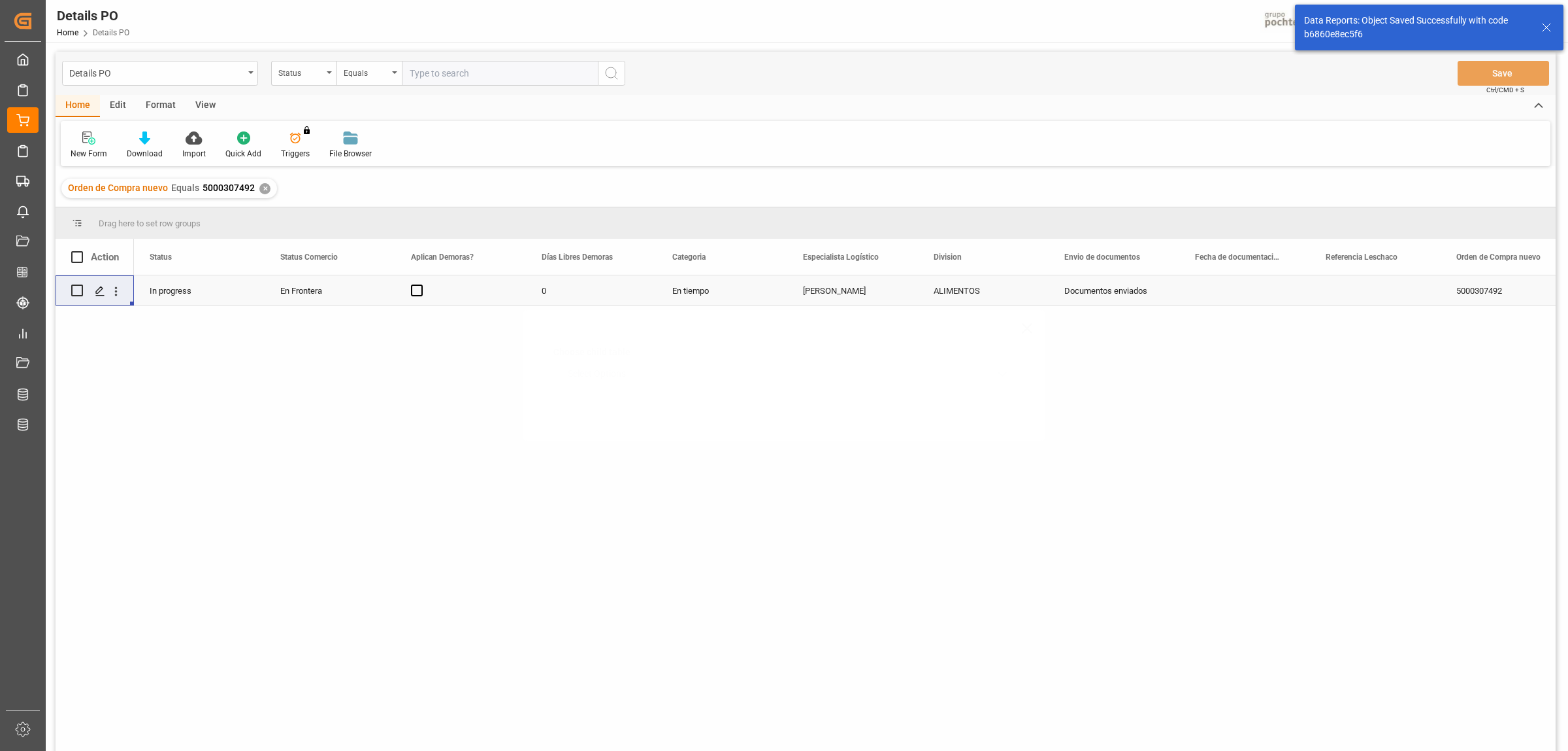
scroll to position [0, 0]
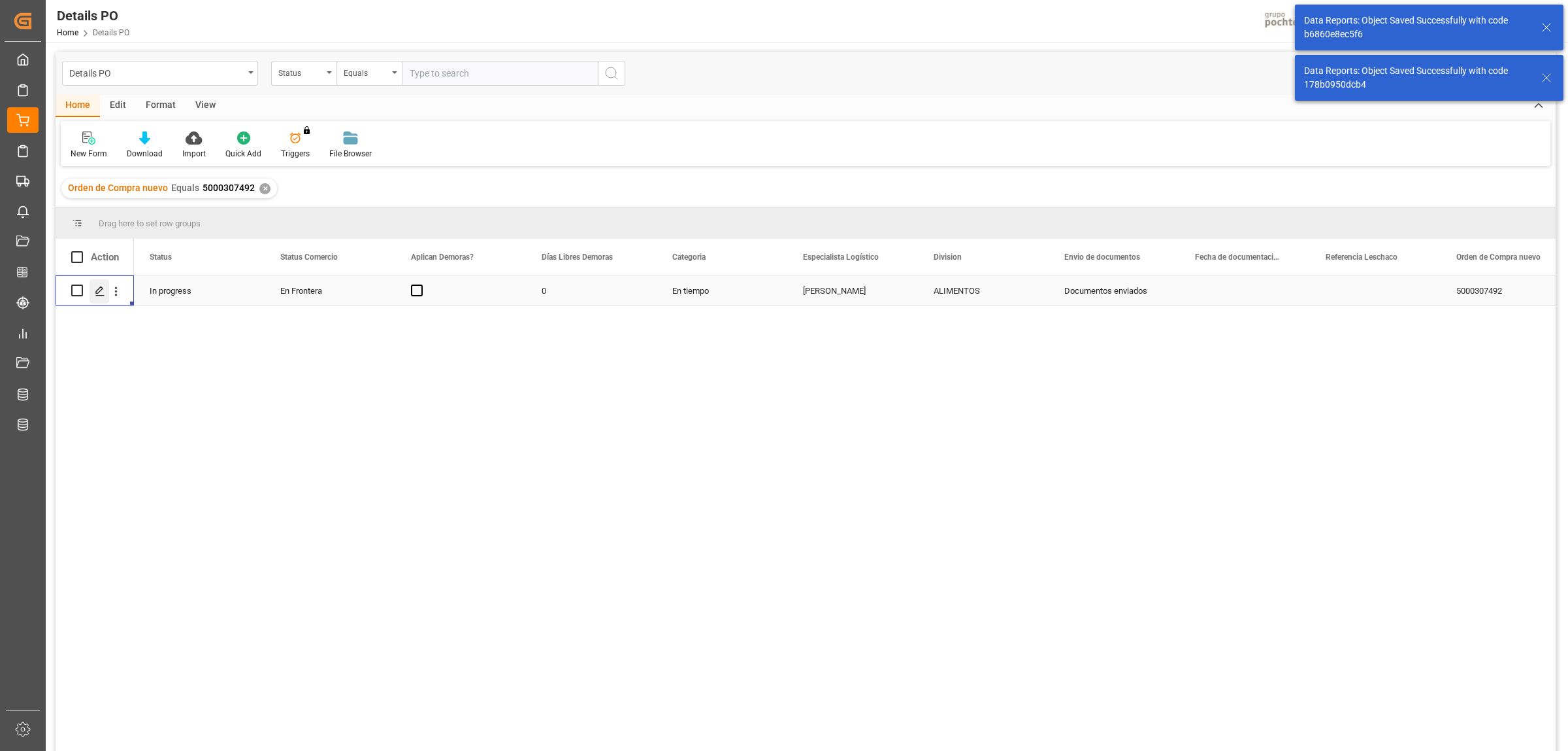
click at [102, 290] on icon "Press SPACE to select this row." at bounding box center [99, 291] width 11 height 11
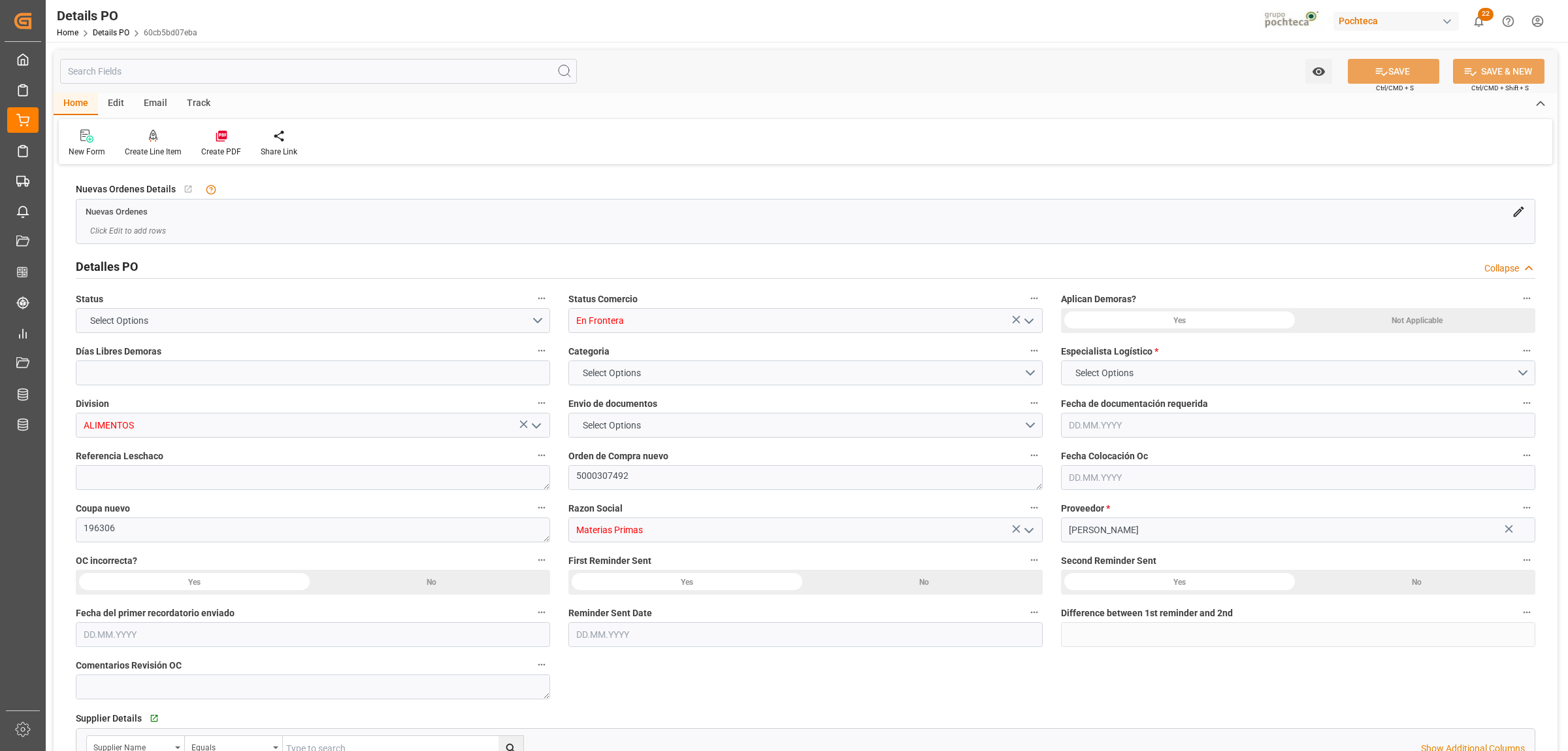
type input "0"
type input "2"
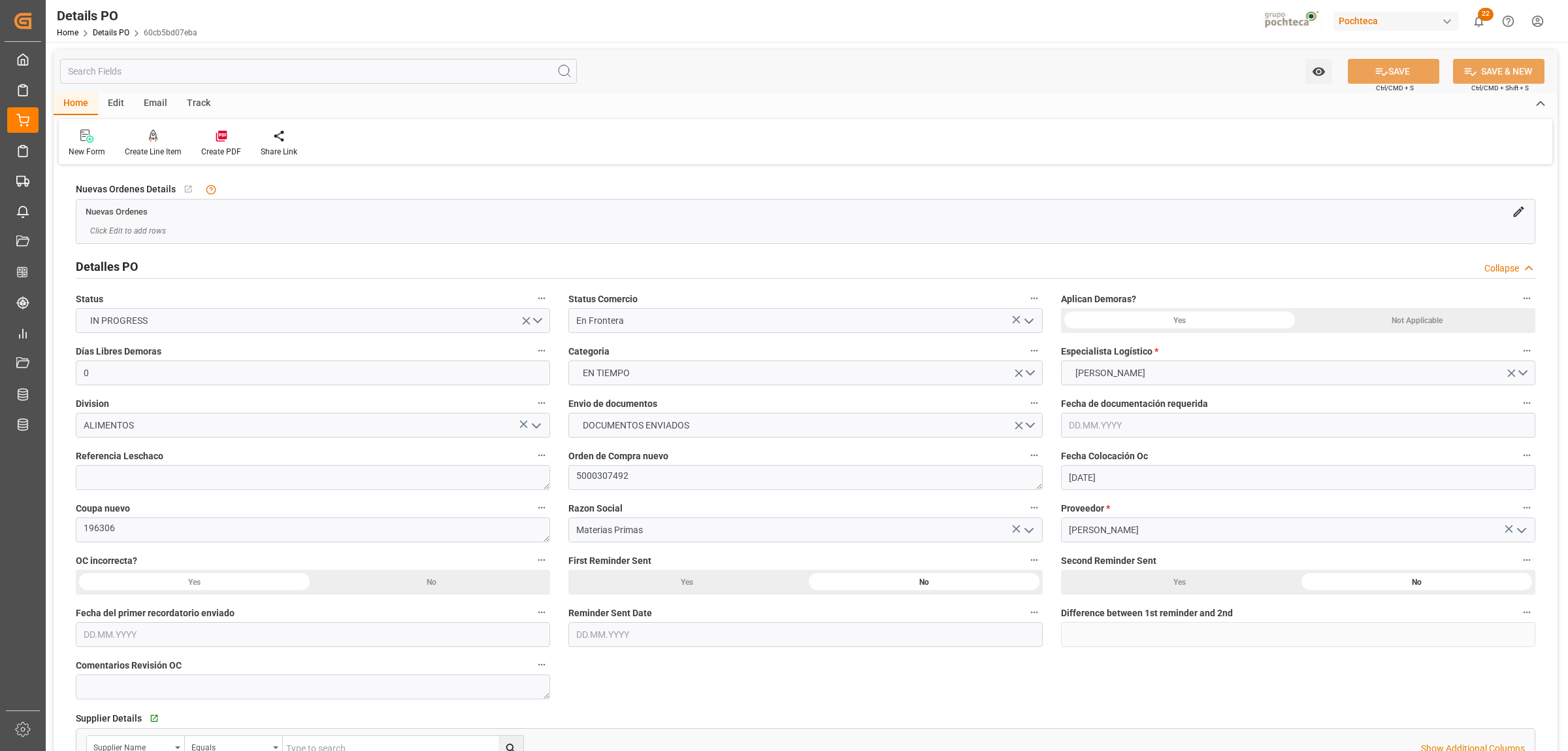
type input "[DATE]"
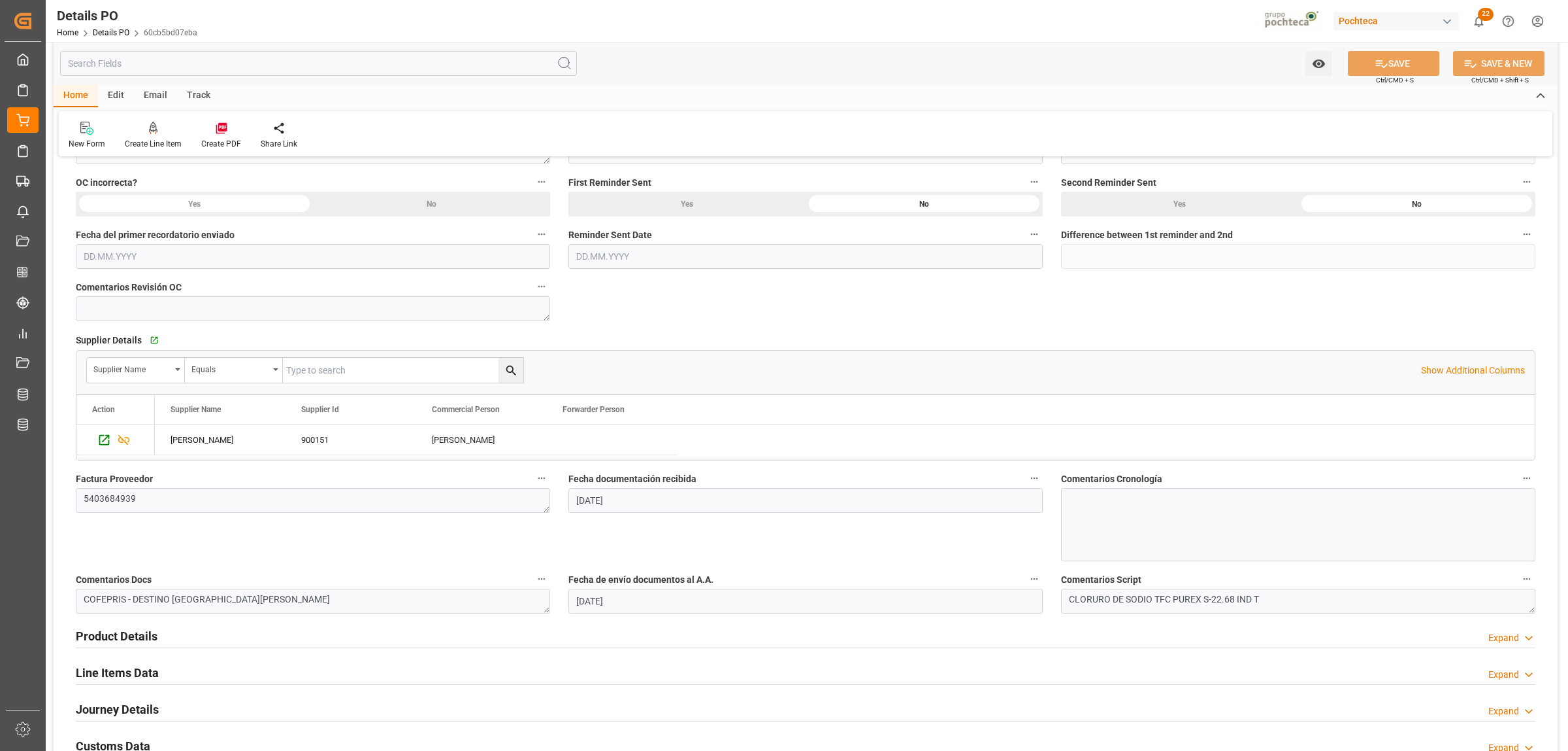
scroll to position [572, 0]
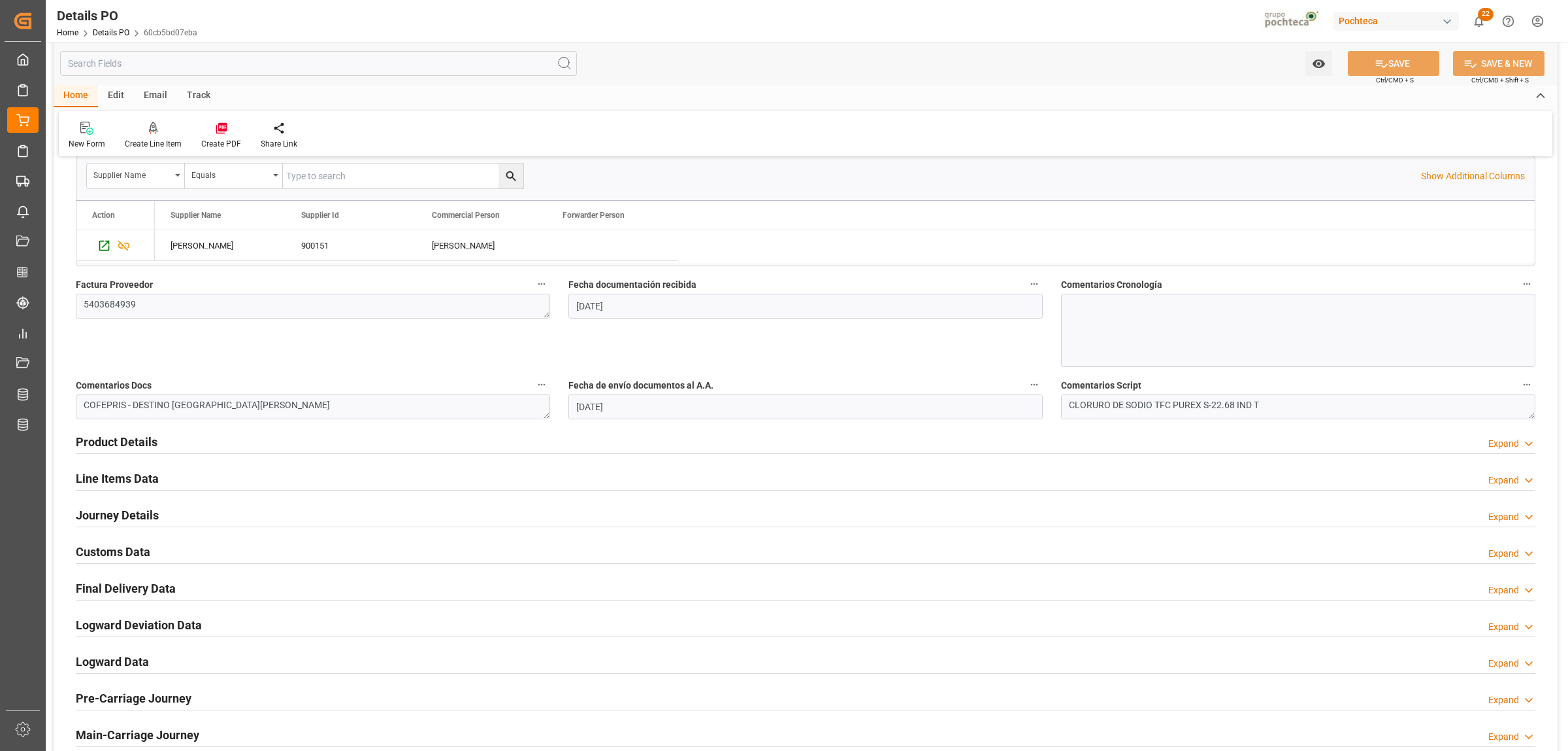
click at [119, 481] on h2 "Line Items Data" at bounding box center [118, 478] width 83 height 18
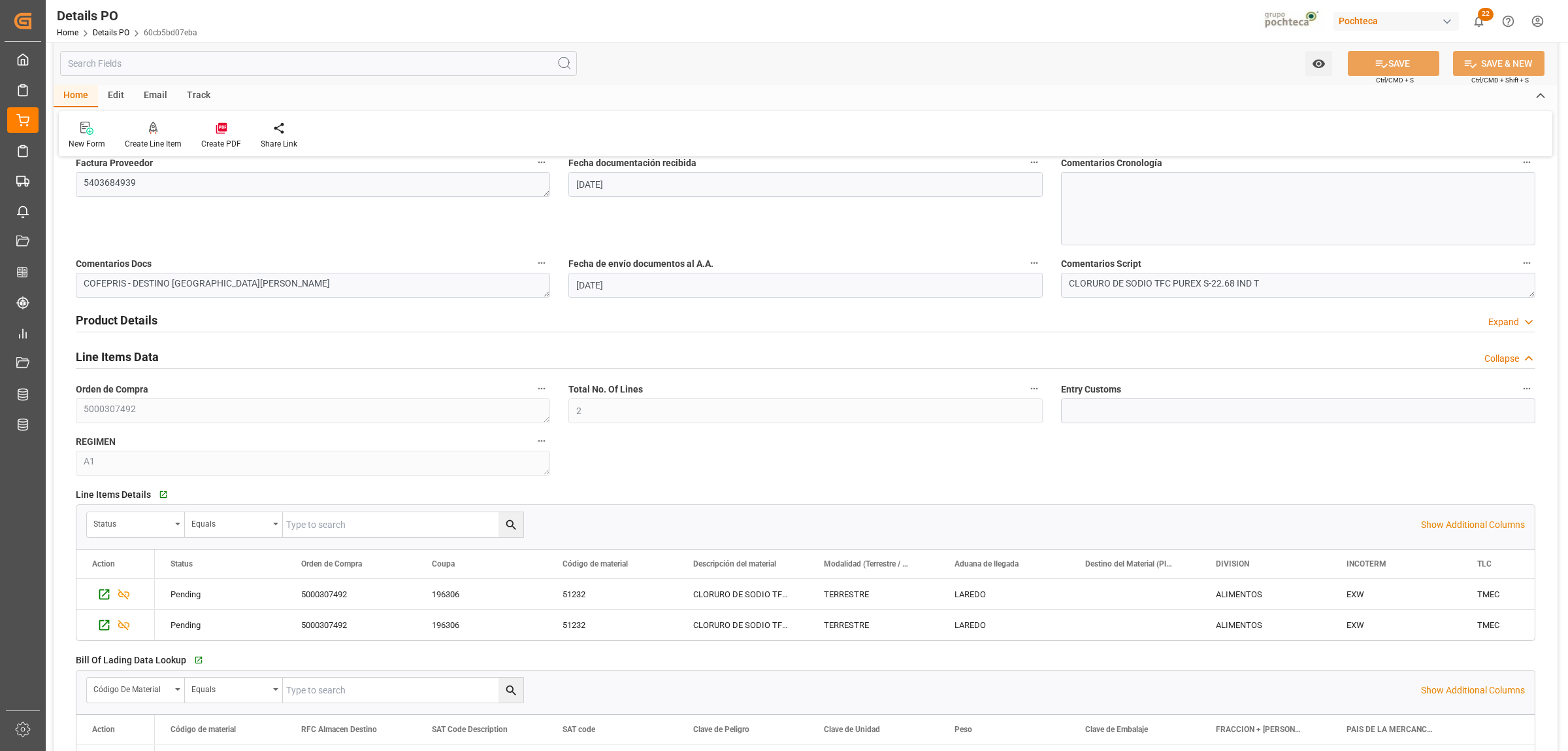
scroll to position [735, 0]
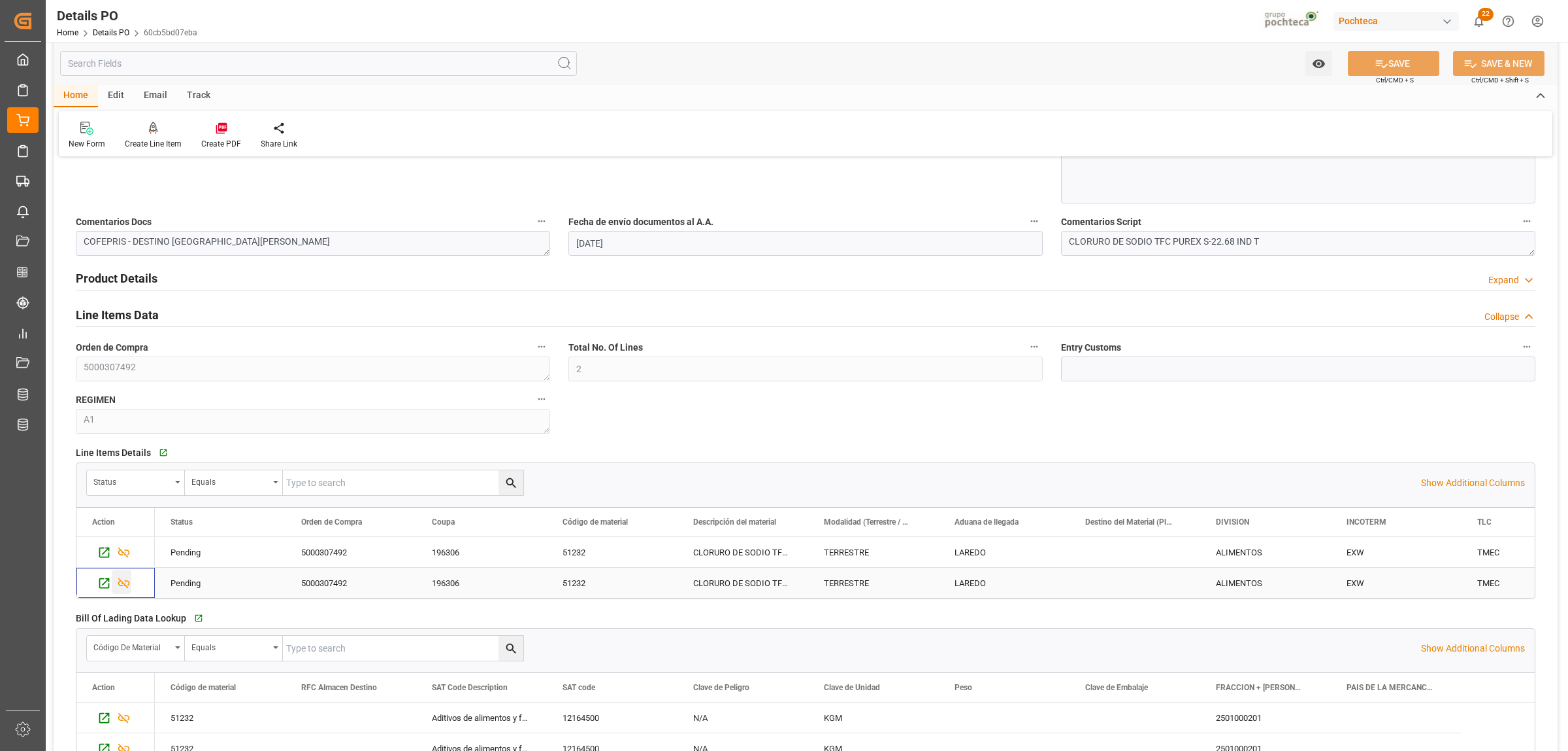
click at [121, 587] on icon "Press SPACE to select this row." at bounding box center [123, 582] width 13 height 13
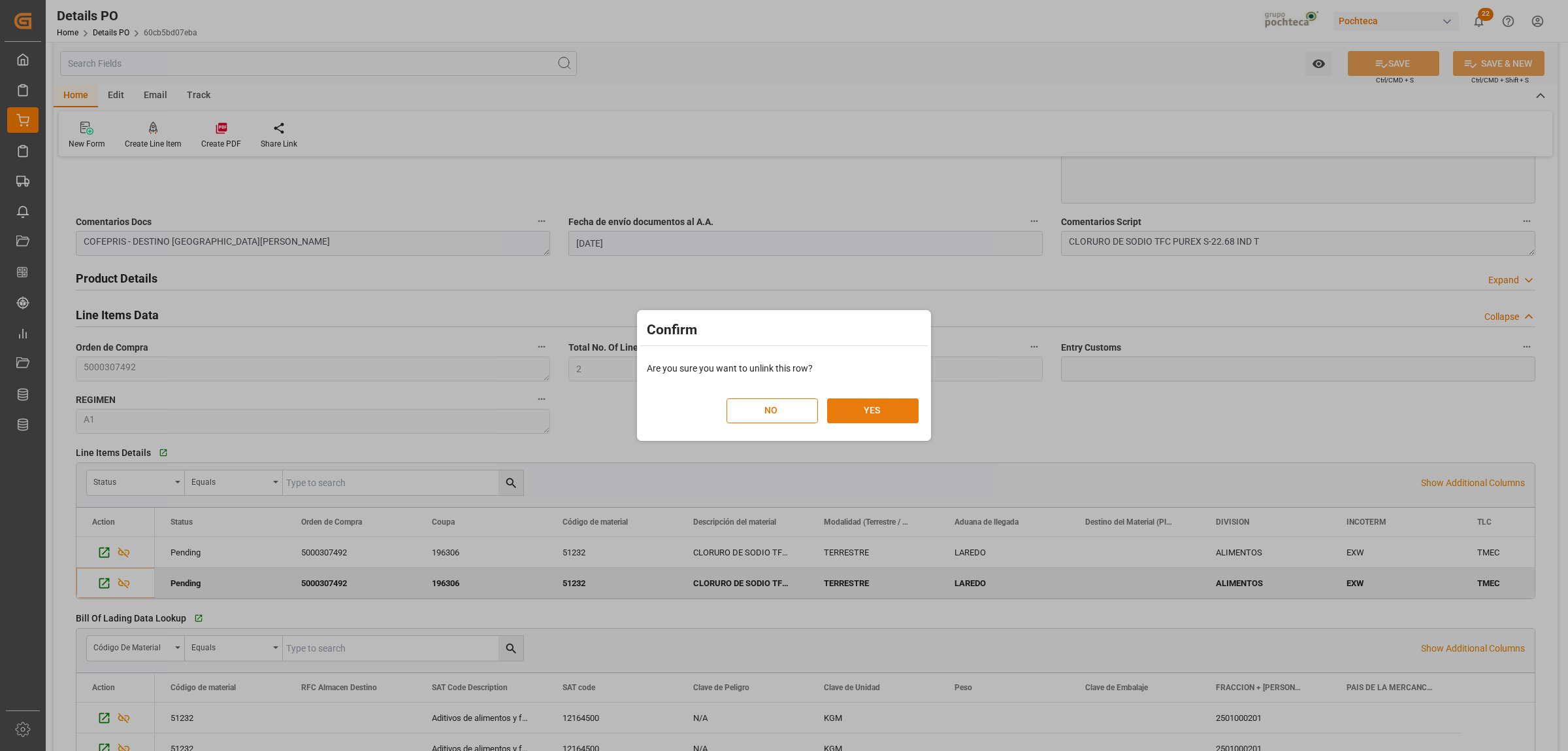
click at [870, 417] on button "YES" at bounding box center [873, 410] width 92 height 25
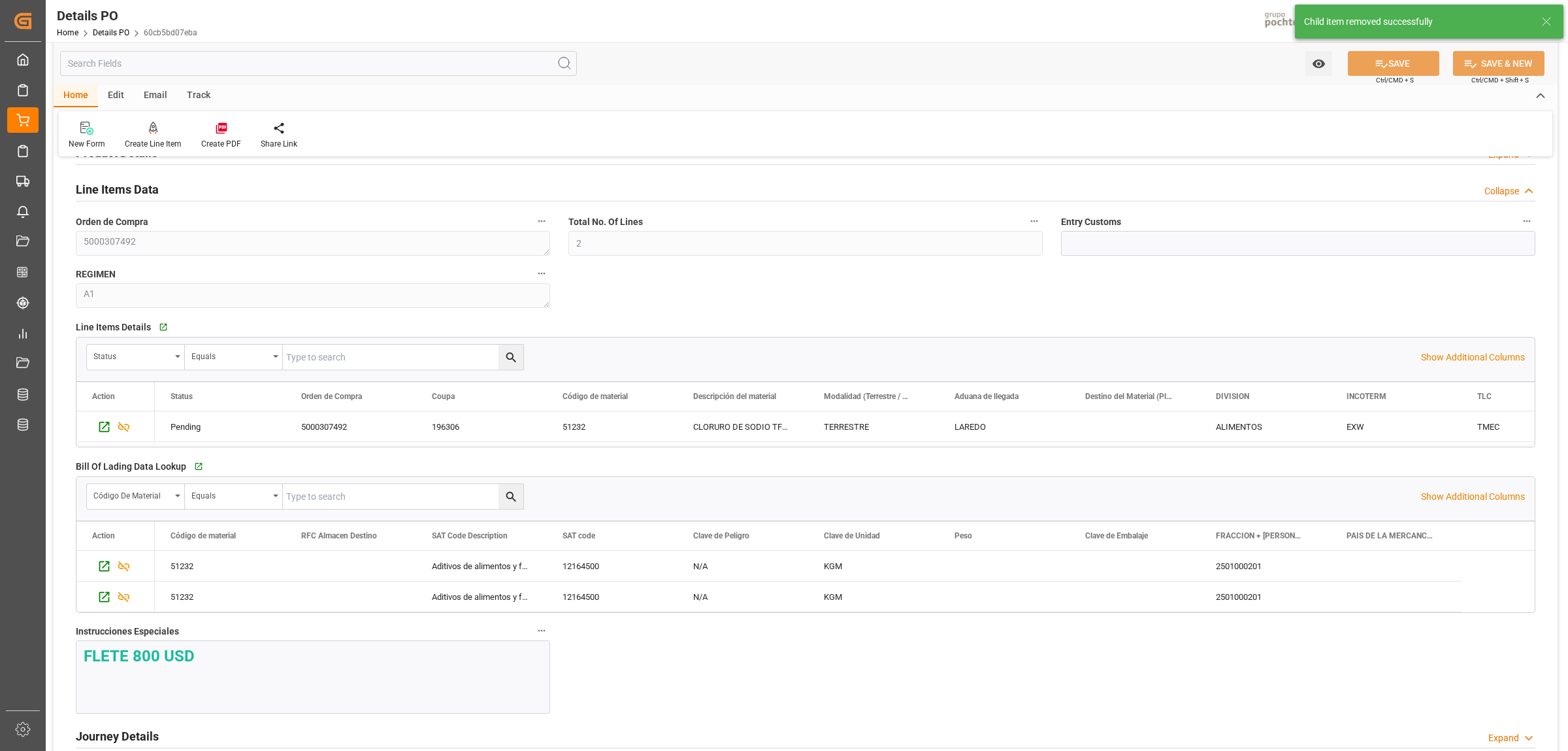
scroll to position [899, 0]
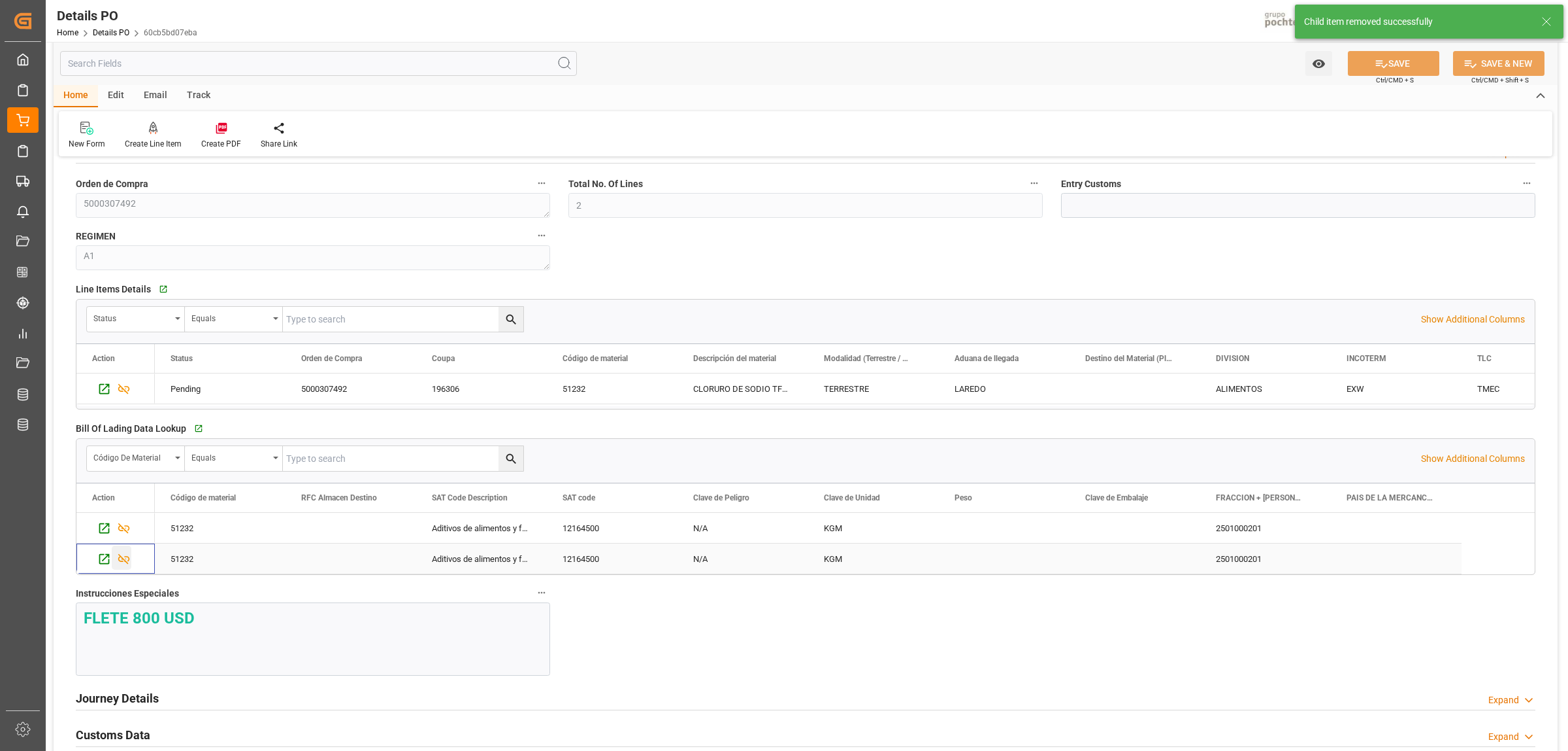
click at [124, 563] on icon "Press SPACE to select this row." at bounding box center [123, 558] width 13 height 13
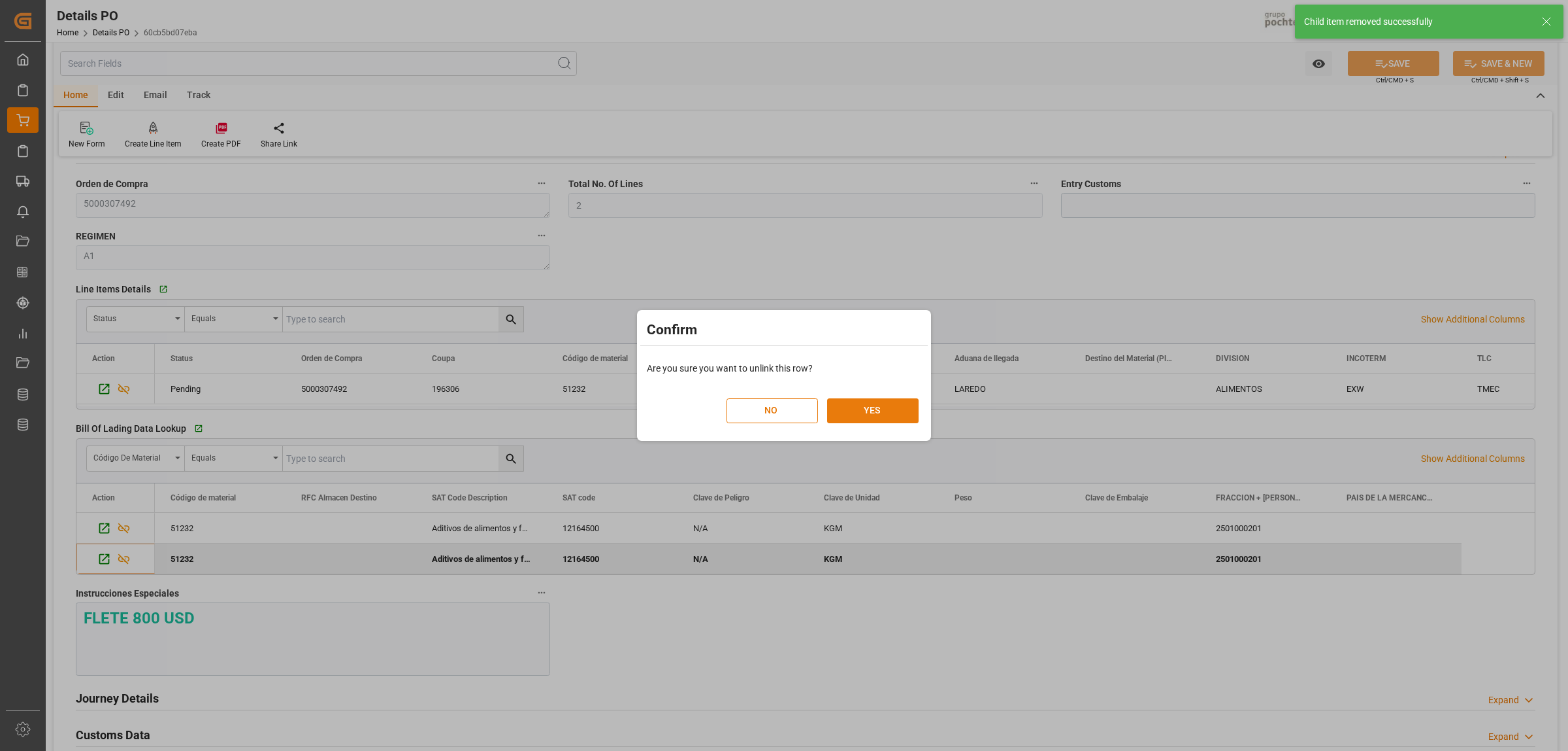
click at [874, 410] on button "YES" at bounding box center [873, 410] width 92 height 25
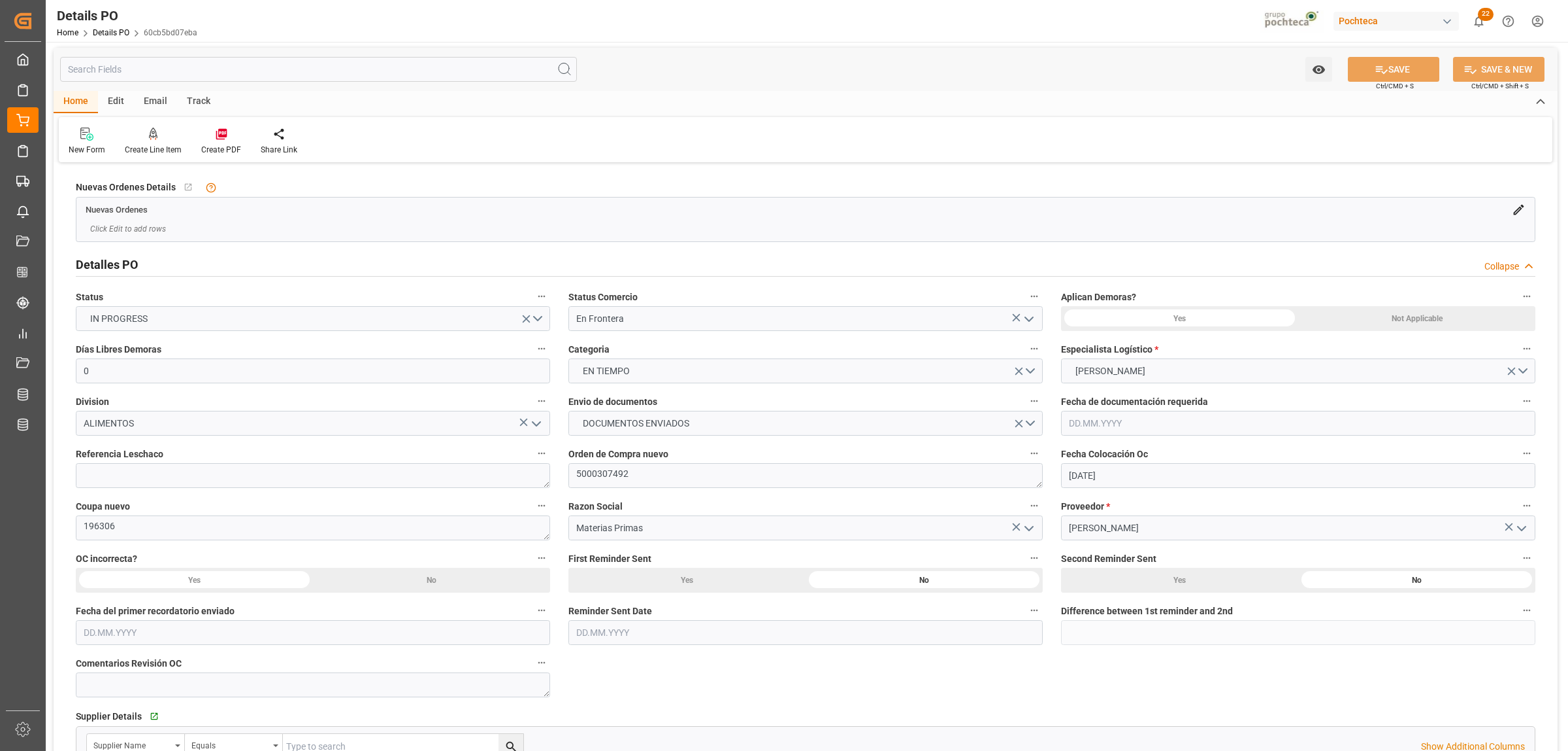
scroll to position [0, 0]
click at [215, 140] on icon at bounding box center [221, 136] width 13 height 13
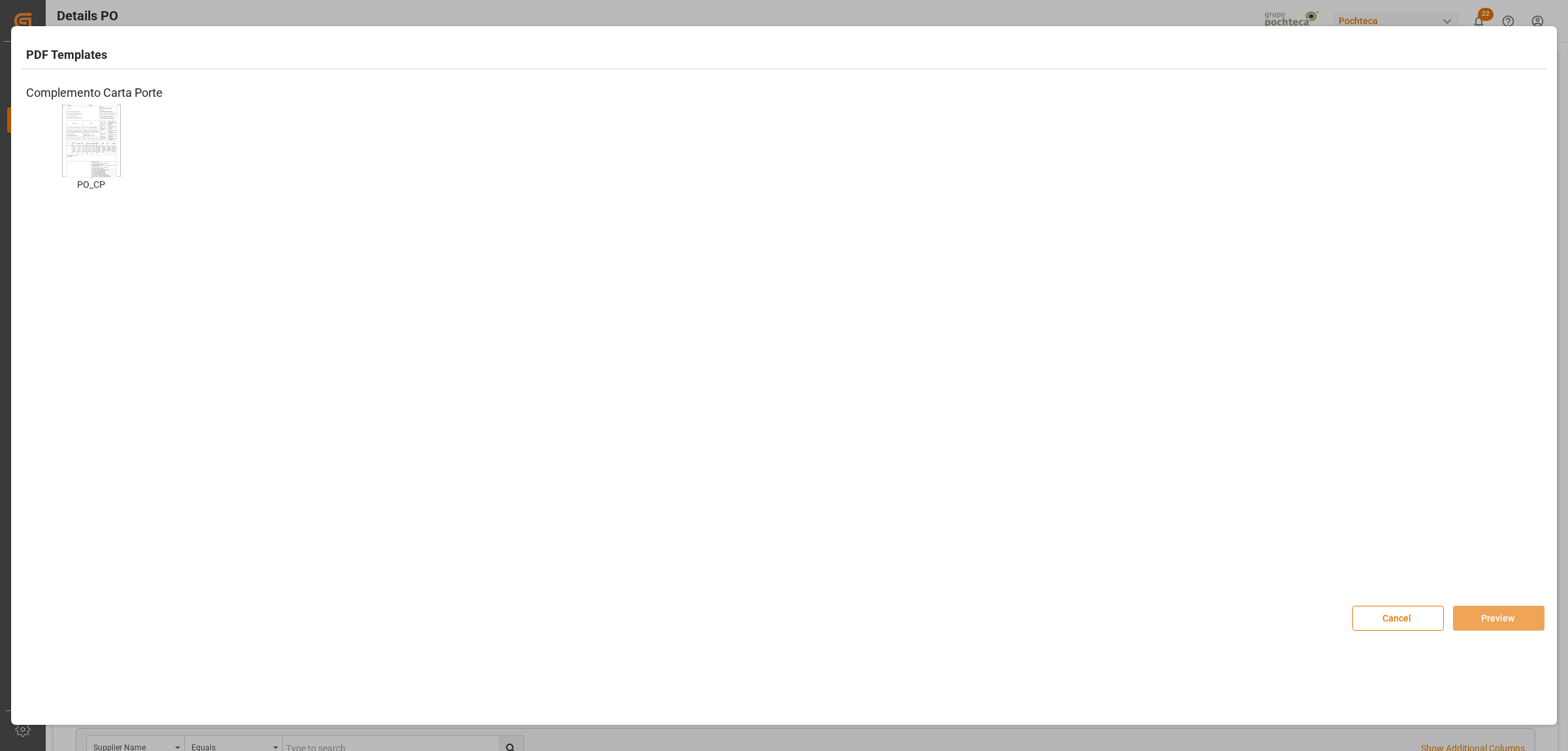
click at [99, 151] on img at bounding box center [92, 140] width 52 height 74
click at [1526, 621] on button "Preview" at bounding box center [1499, 618] width 92 height 25
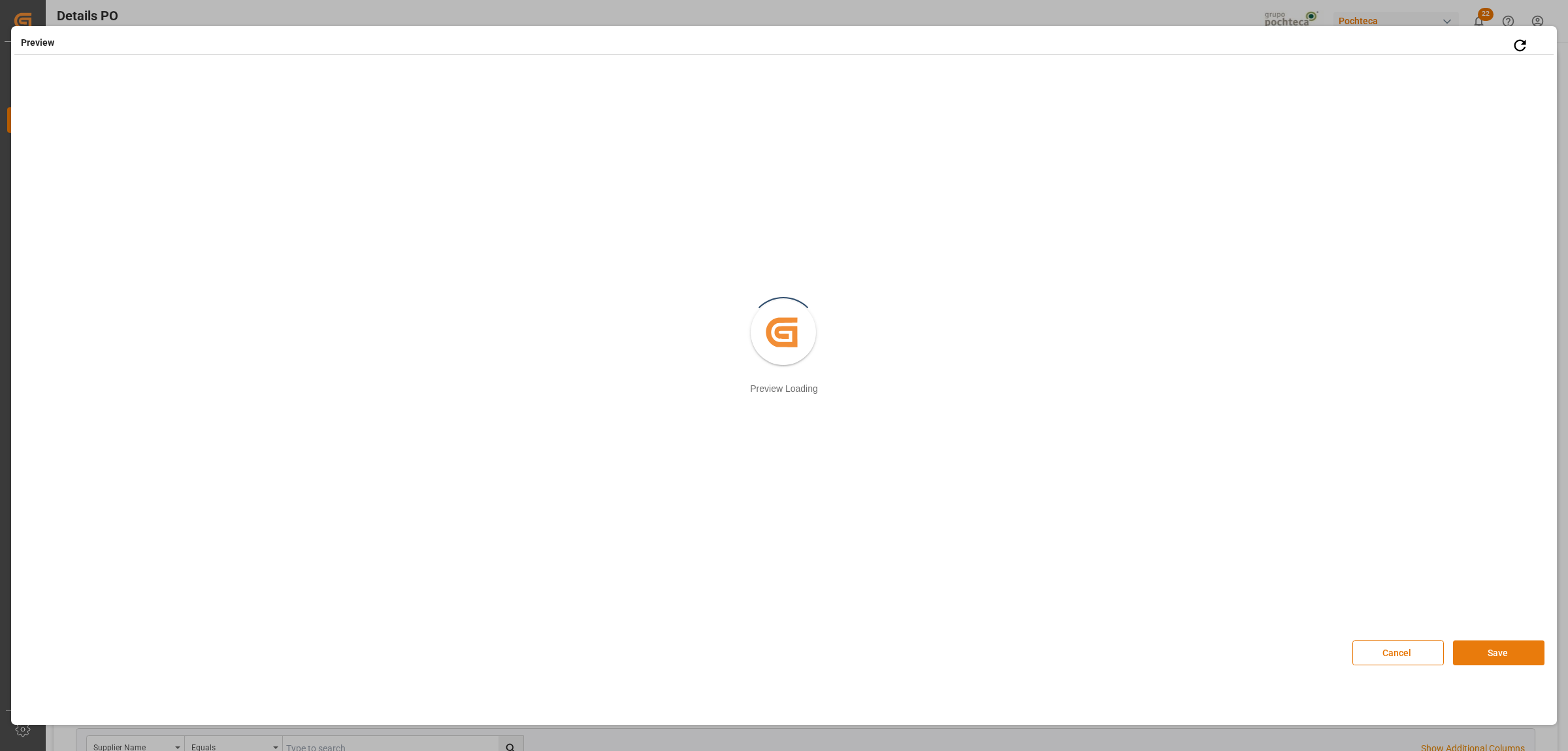
click at [1498, 656] on button "Save" at bounding box center [1499, 652] width 92 height 25
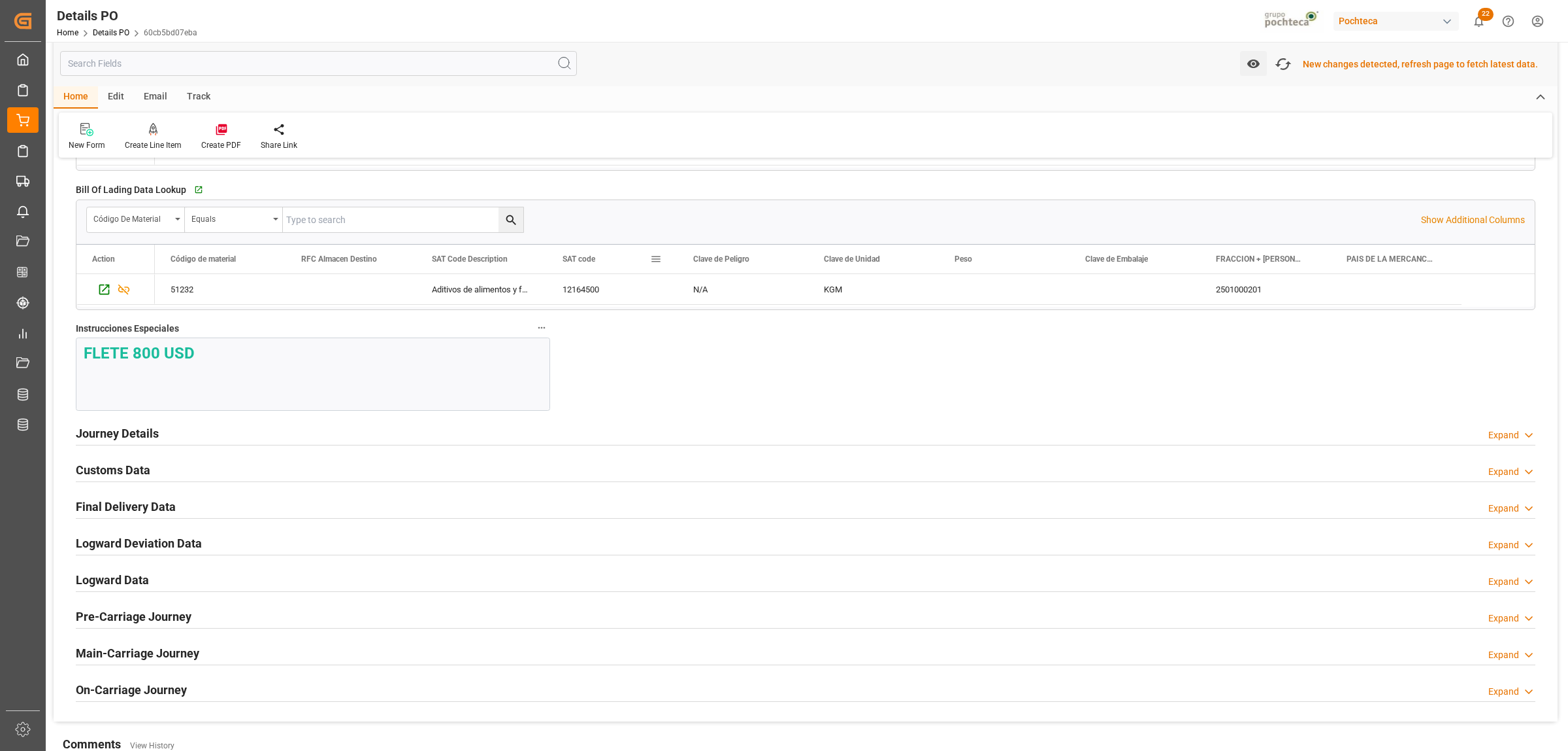
scroll to position [1144, 0]
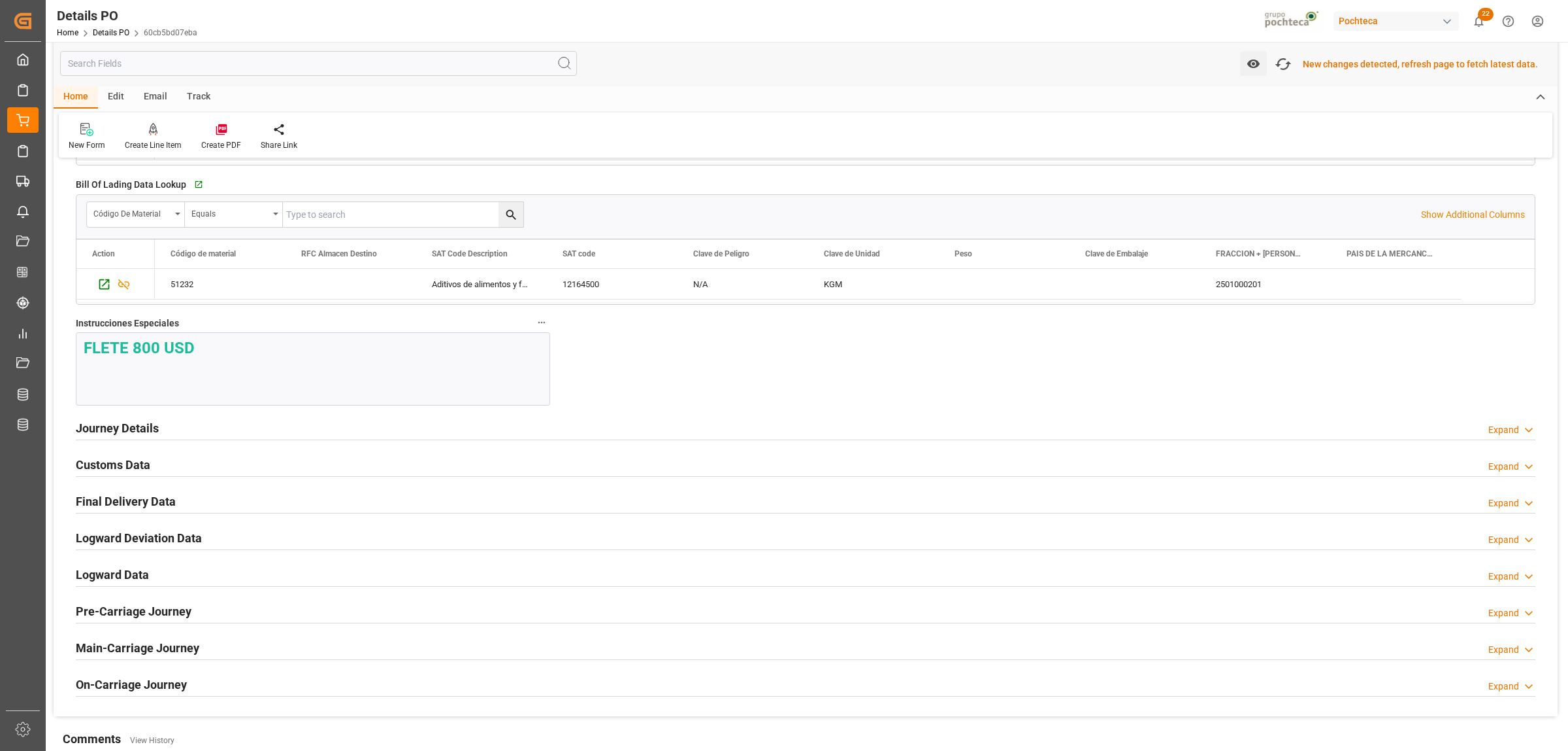
click at [119, 469] on h2 "Customs Data" at bounding box center [113, 464] width 75 height 18
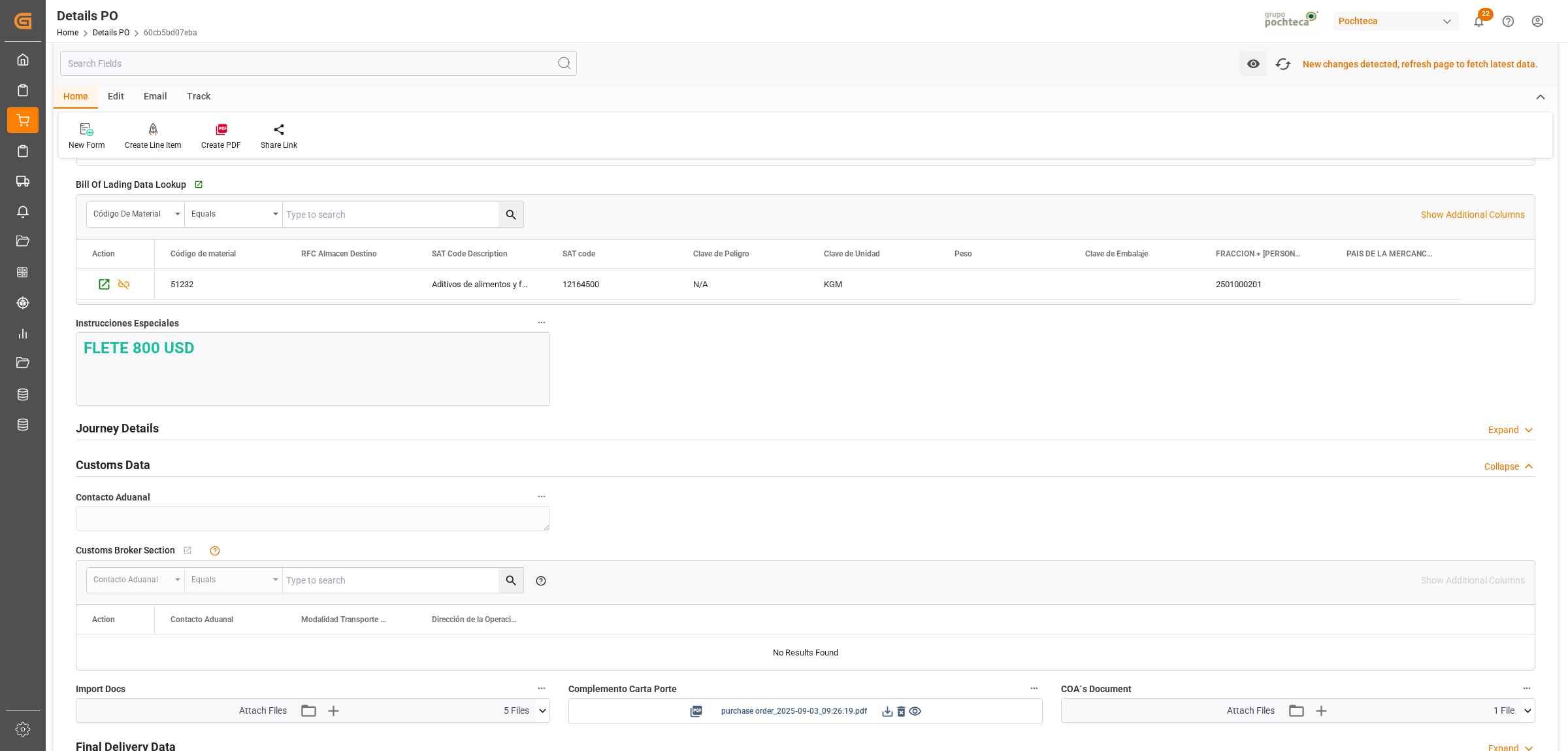
click at [884, 716] on icon at bounding box center [887, 711] width 13 height 13
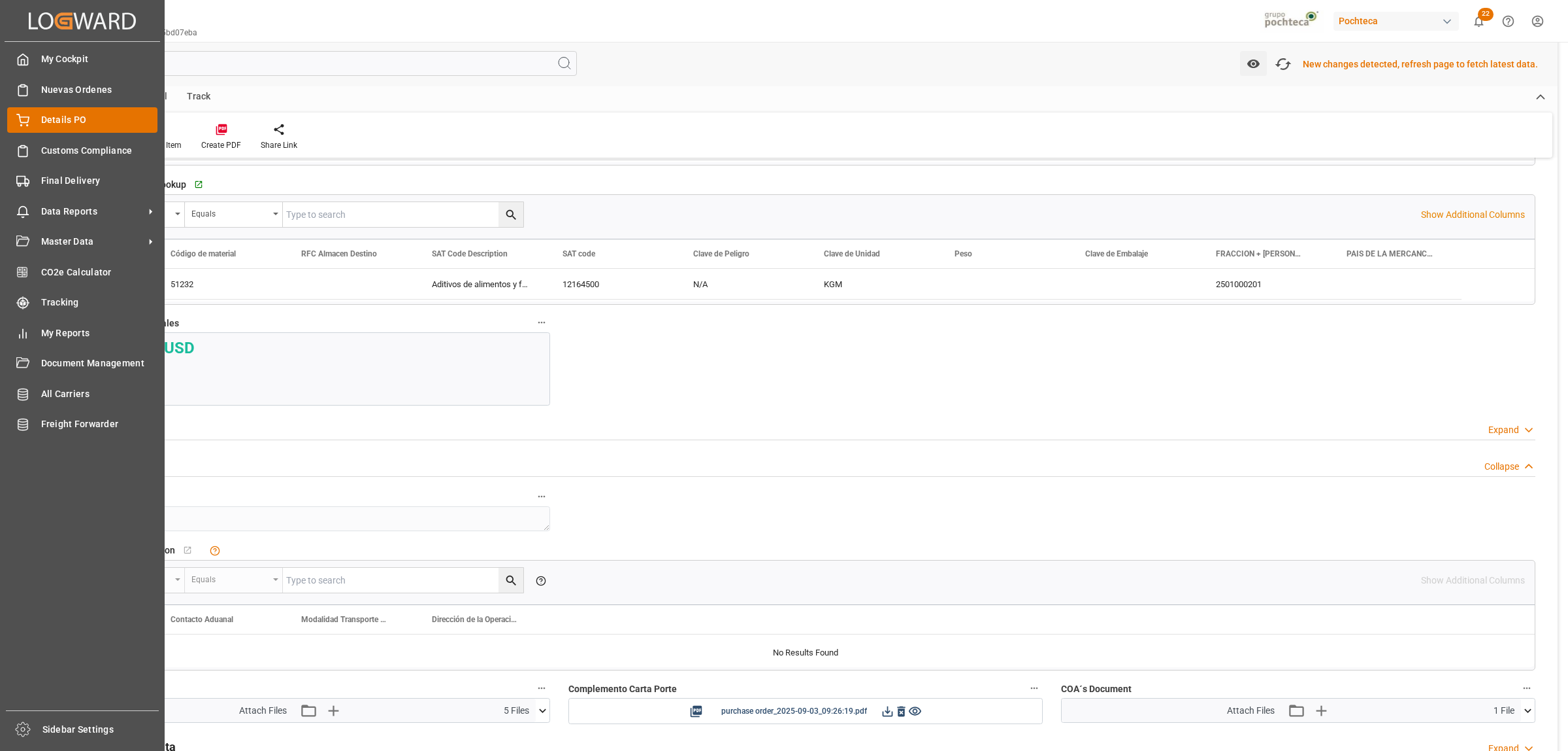
click at [27, 122] on icon at bounding box center [23, 120] width 13 height 13
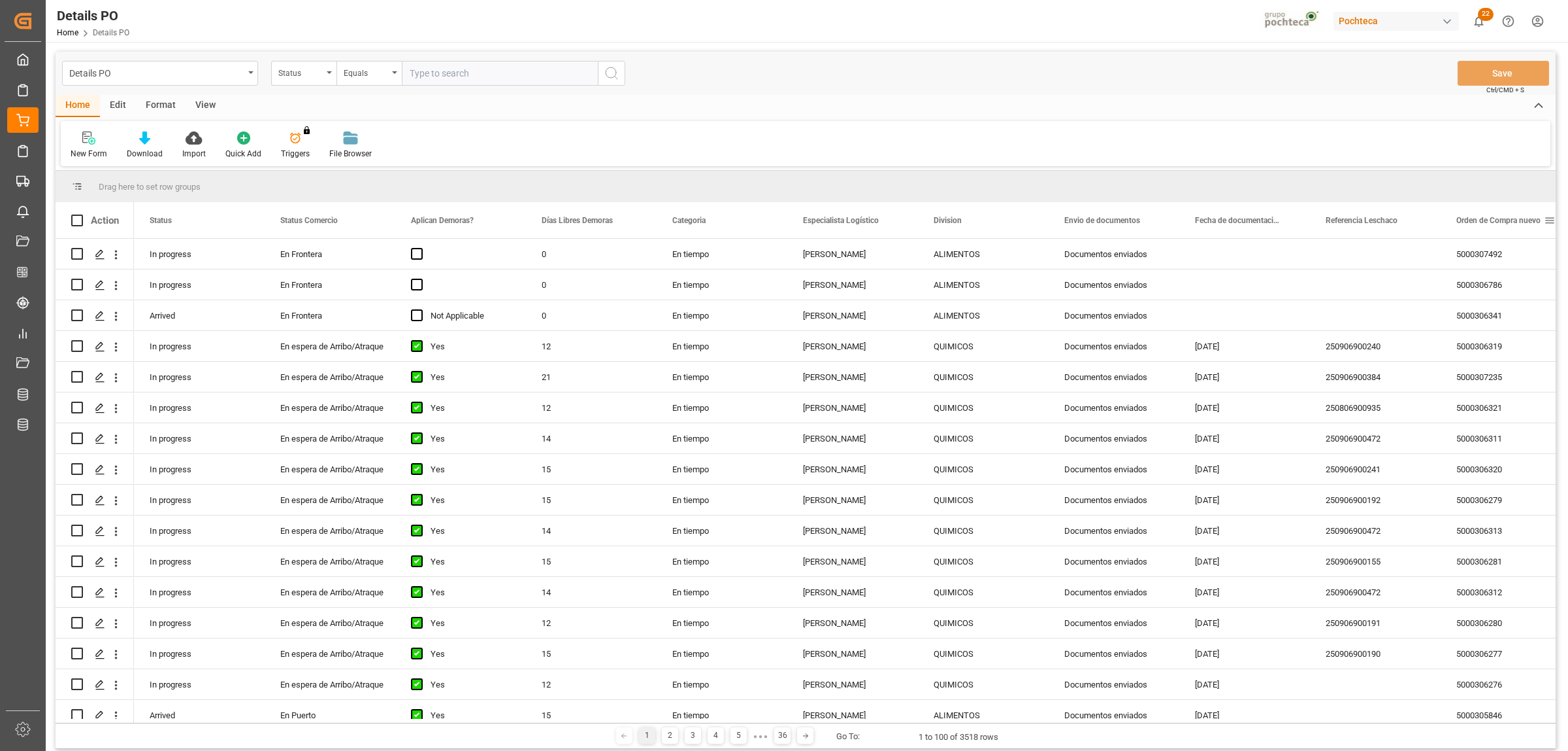
click at [1549, 220] on span at bounding box center [1550, 220] width 12 height 12
click at [1517, 222] on span "filter" at bounding box center [1506, 223] width 63 height 23
type input "5000306780"
click at [1505, 322] on div "Apply Clear" at bounding box center [1484, 331] width 144 height 34
click at [1504, 328] on button "Apply" at bounding box center [1500, 331] width 24 height 13
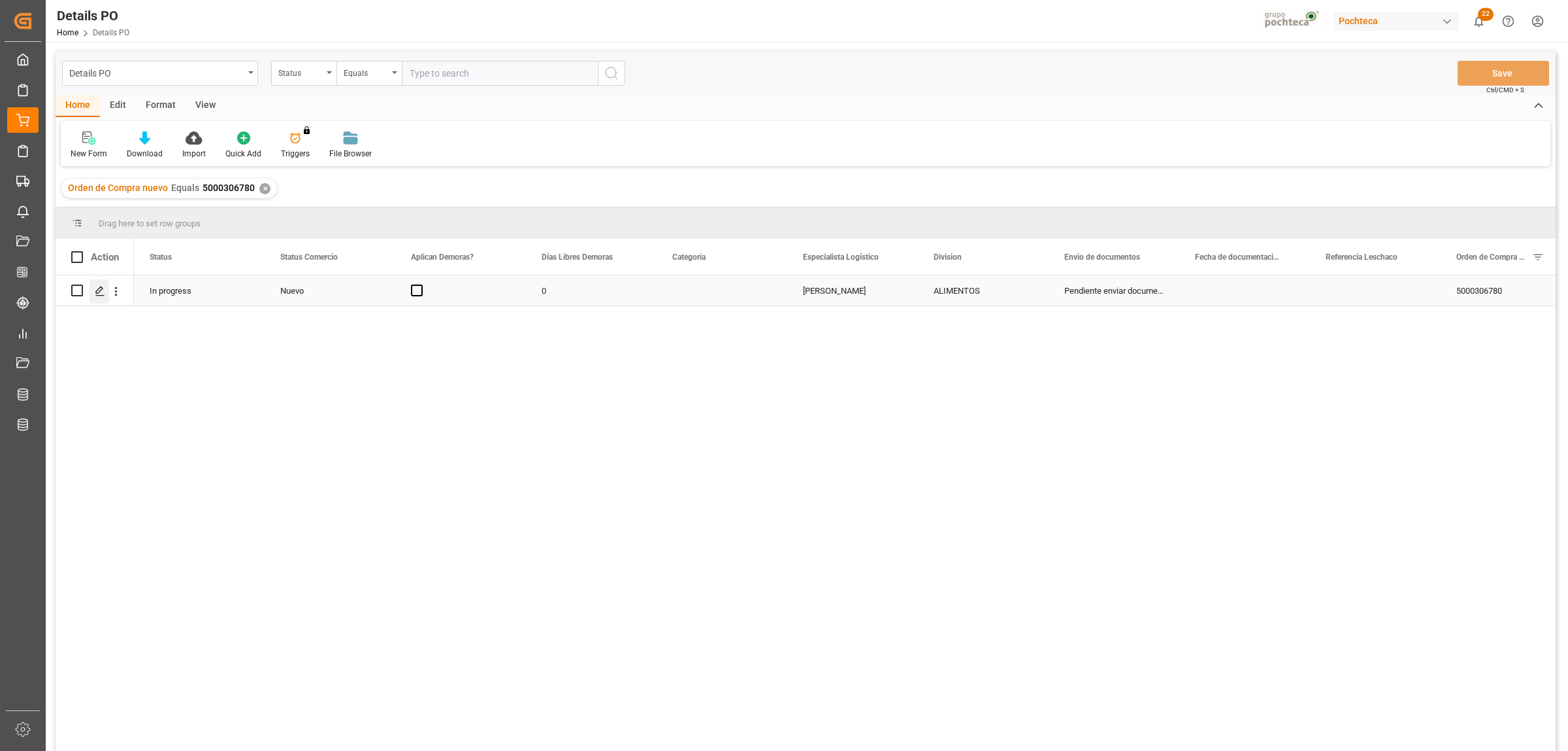
click at [102, 288] on polygon "Press SPACE to select this row." at bounding box center [99, 289] width 6 height 6
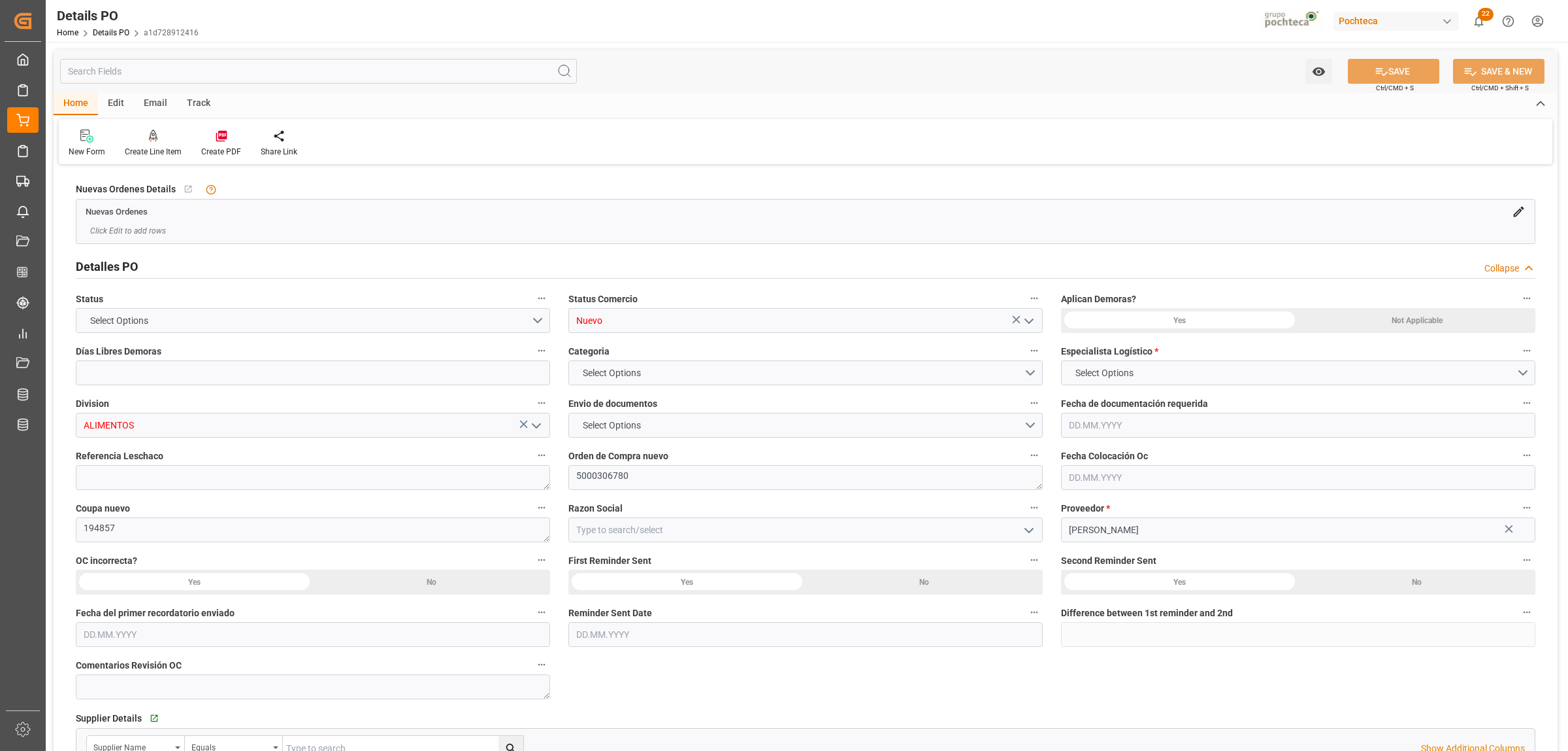
type input "0"
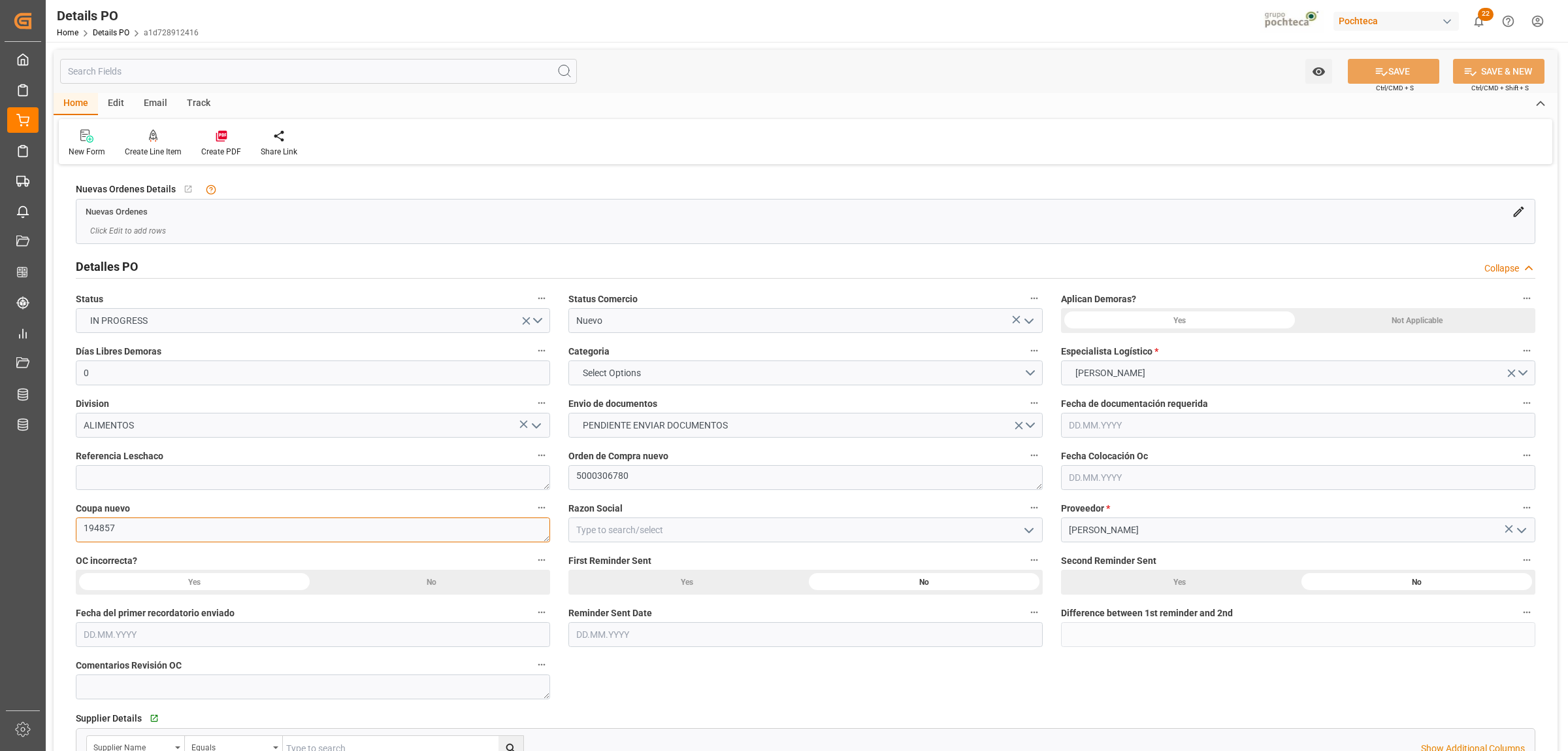
drag, startPoint x: 121, startPoint y: 530, endPoint x: 83, endPoint y: 530, distance: 38.0
click at [83, 530] on textarea "194857" at bounding box center [313, 529] width 474 height 25
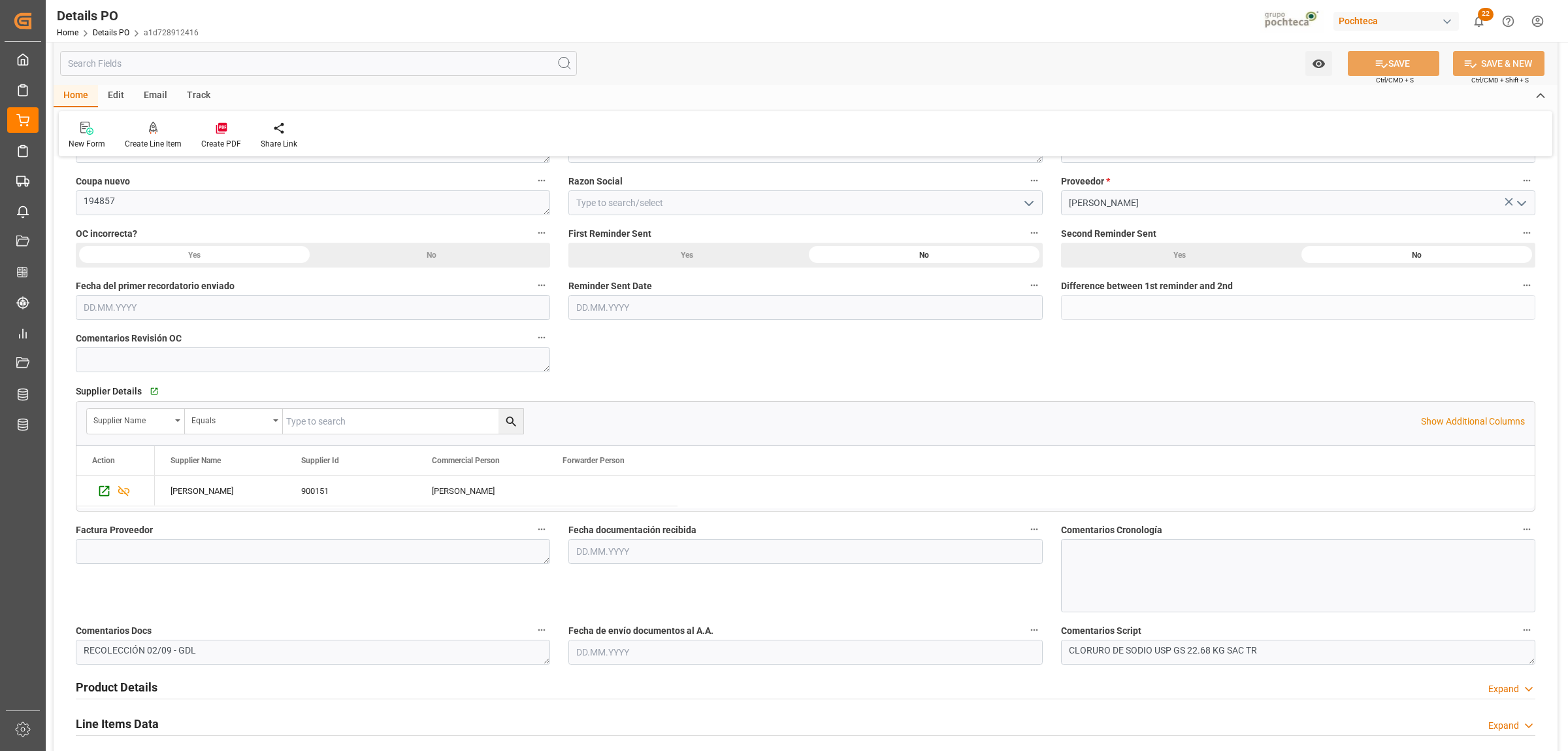
scroll to position [409, 0]
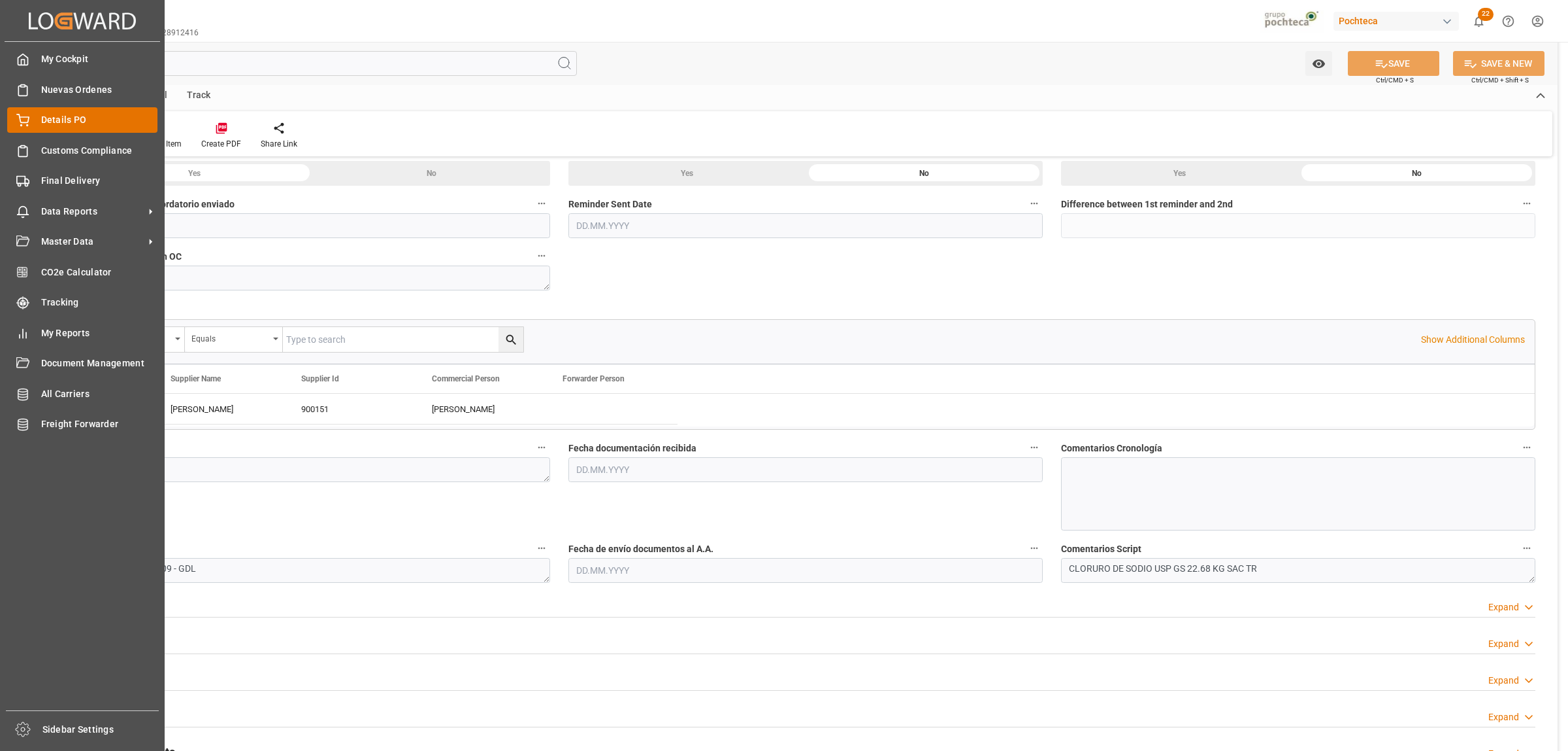
click at [56, 123] on span "Details PO" at bounding box center [99, 119] width 117 height 13
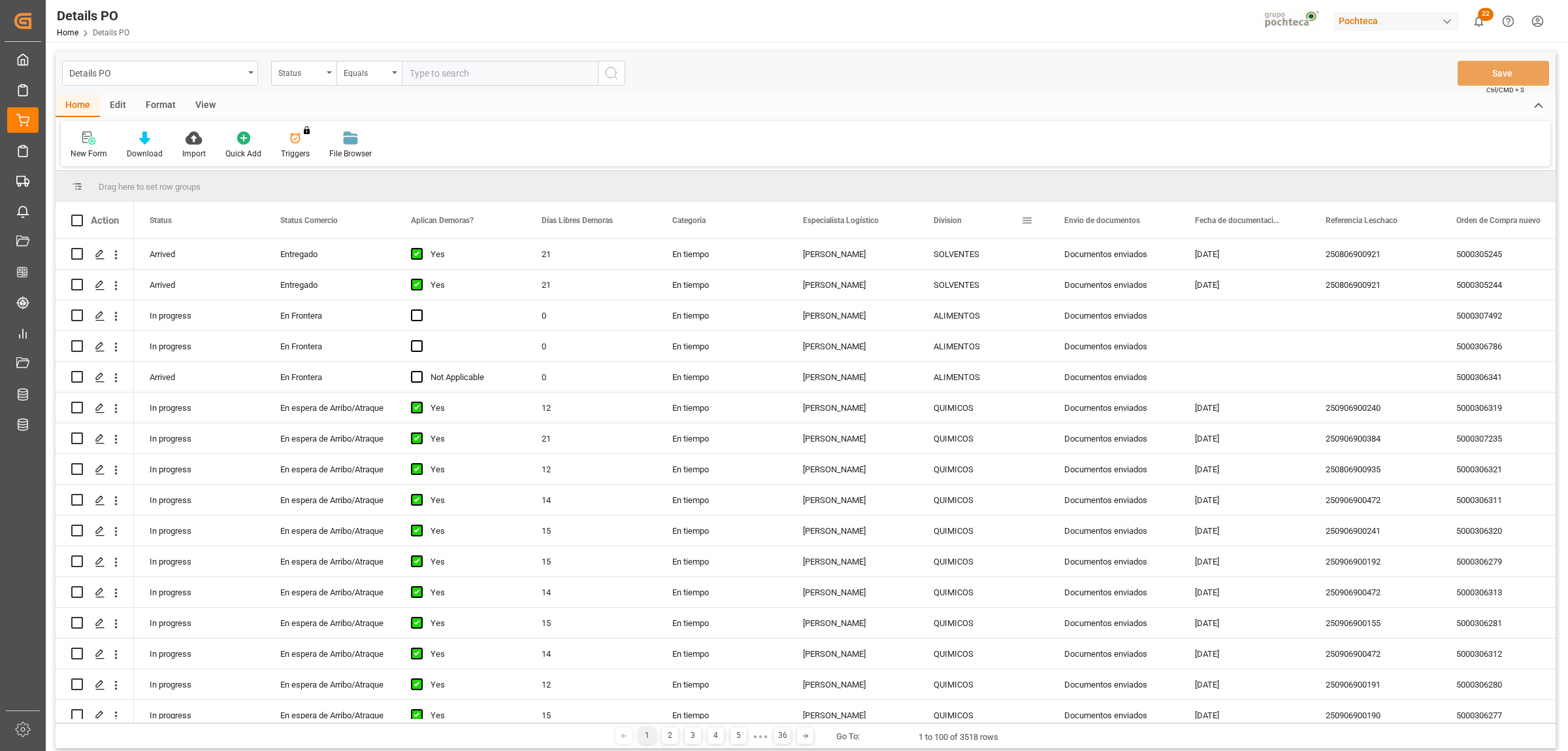
click at [1025, 216] on span at bounding box center [1027, 220] width 12 height 12
click at [1088, 219] on span "filter" at bounding box center [1088, 222] width 12 height 12
type input "LUBRICANTES"
click at [1098, 328] on button "Apply" at bounding box center [1104, 331] width 24 height 13
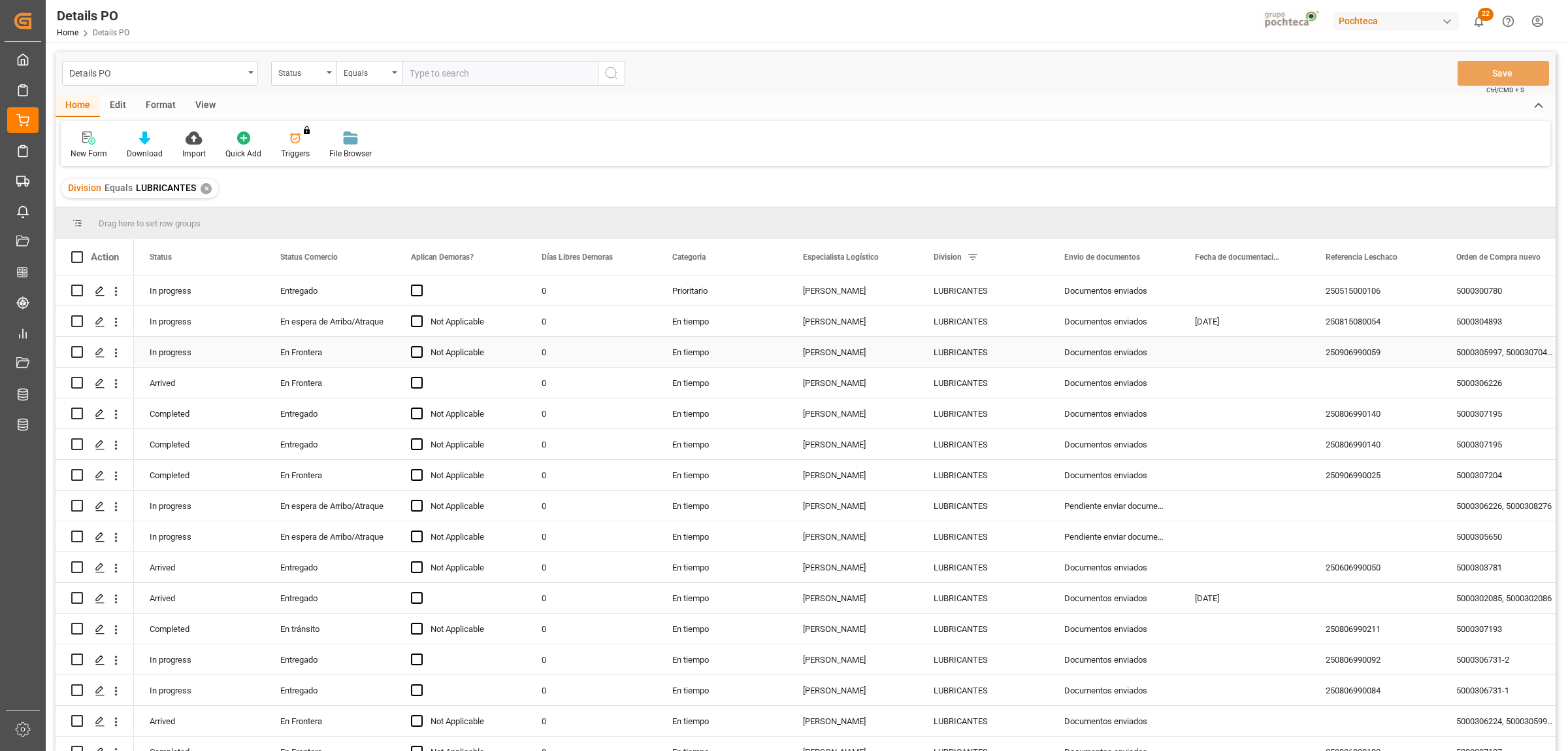
click at [827, 355] on div "[PERSON_NAME]" at bounding box center [852, 352] width 130 height 30
click at [896, 256] on span at bounding box center [896, 257] width 12 height 12
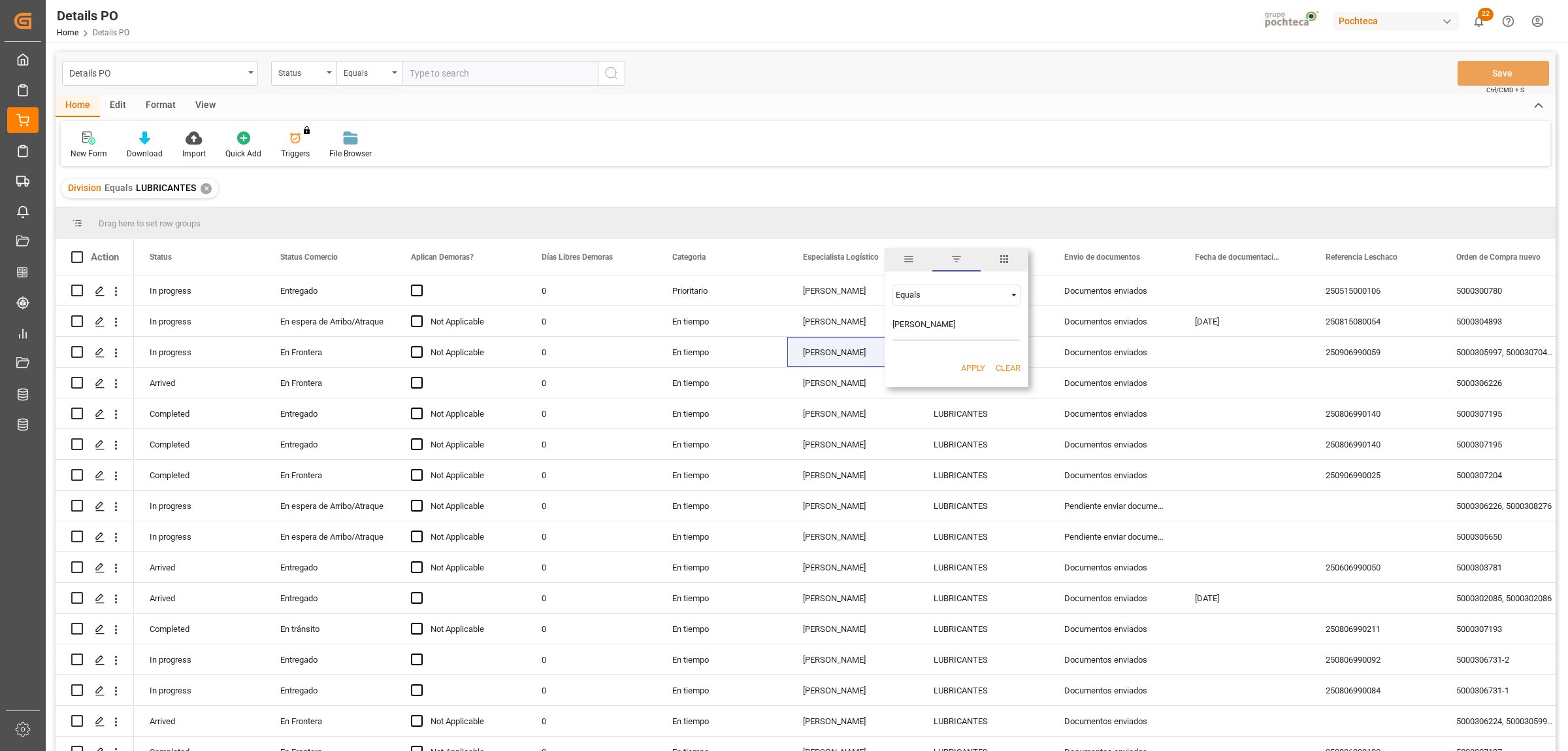
type input "[PERSON_NAME]"
click at [969, 366] on button "Apply" at bounding box center [973, 368] width 24 height 13
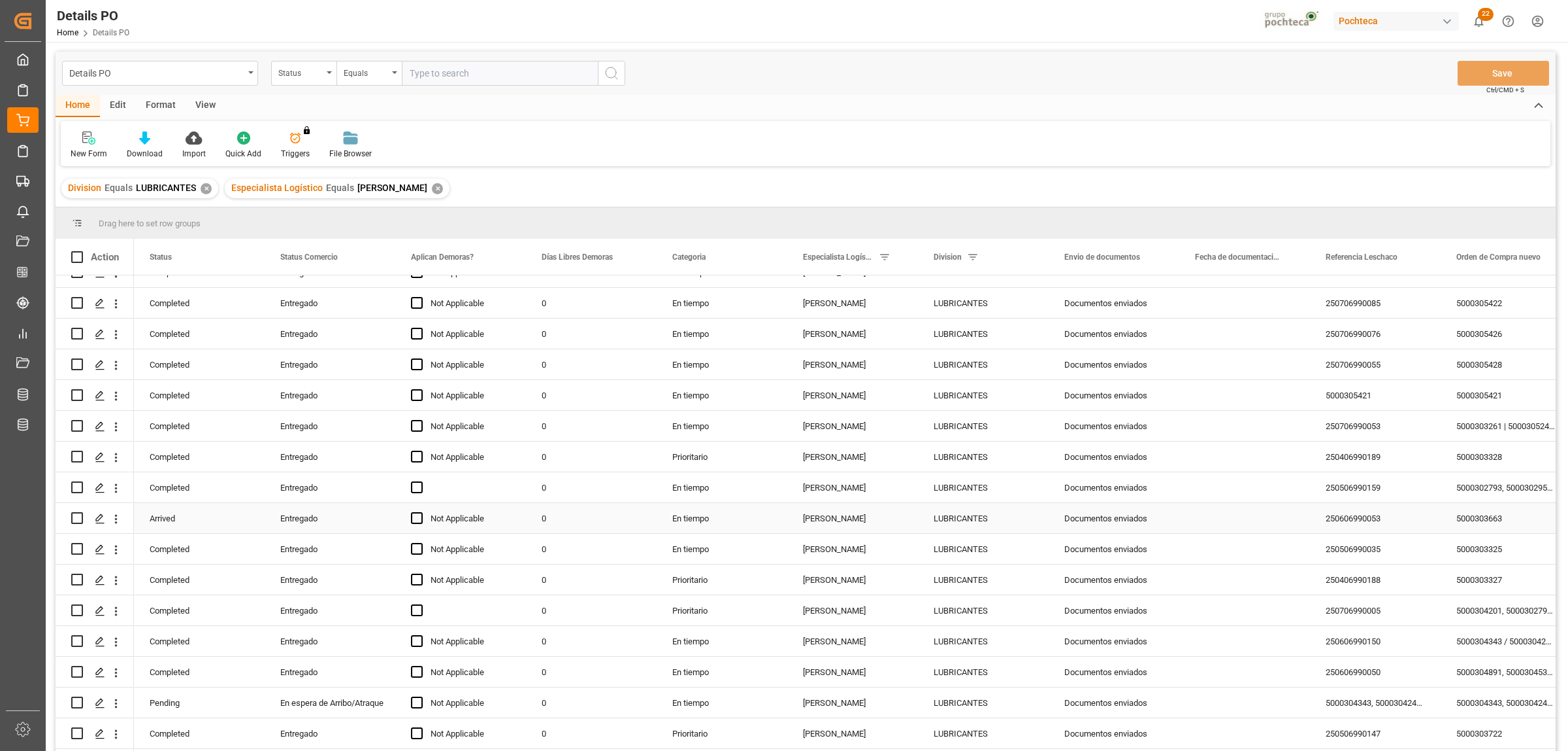
scroll to position [245, 0]
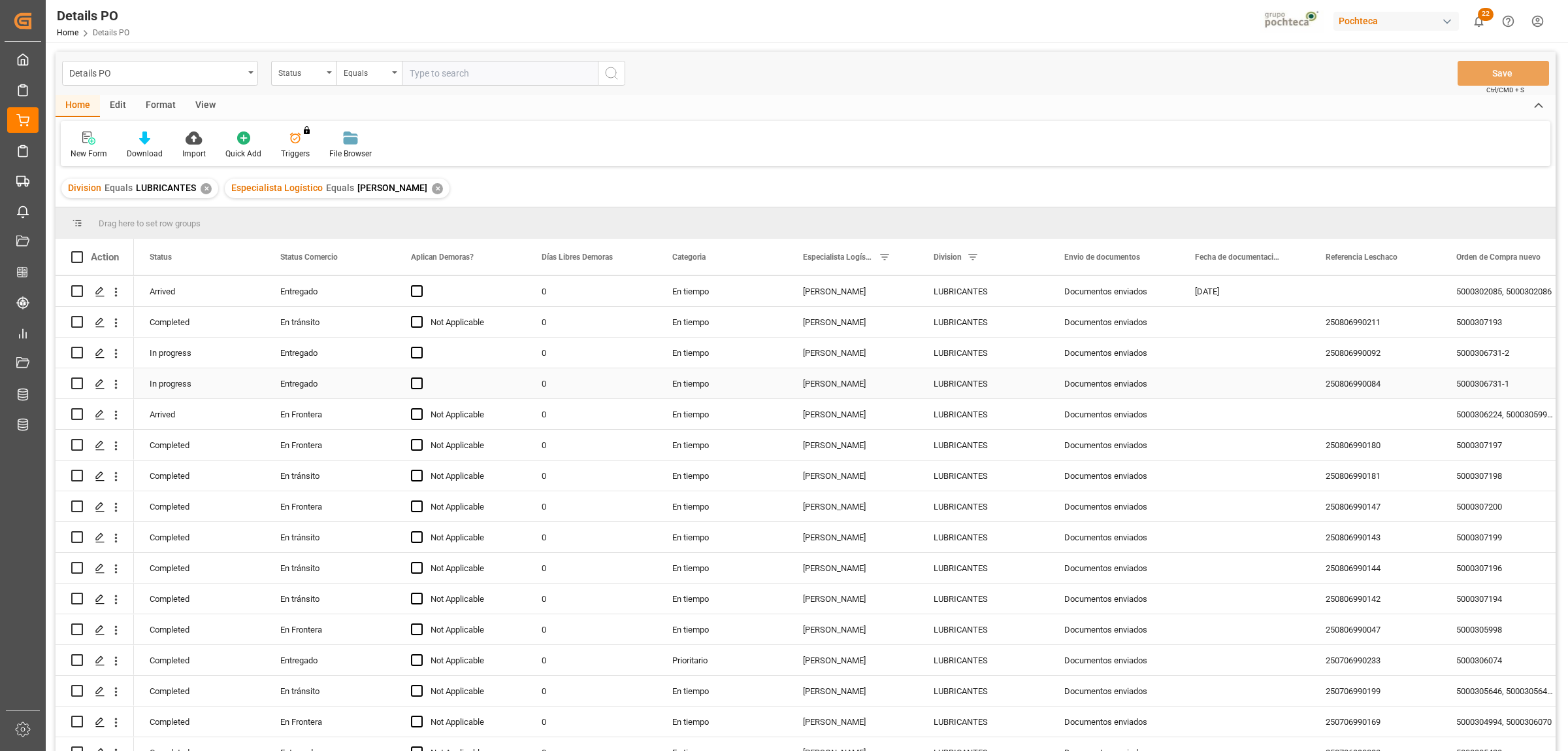
click at [295, 389] on div "Entregado" at bounding box center [330, 384] width 99 height 30
click at [380, 257] on div "Status Comercio" at bounding box center [330, 256] width 130 height 36
click at [371, 257] on span at bounding box center [374, 257] width 12 height 12
click at [497, 293] on span "Filtering operator" at bounding box center [491, 295] width 12 height 12
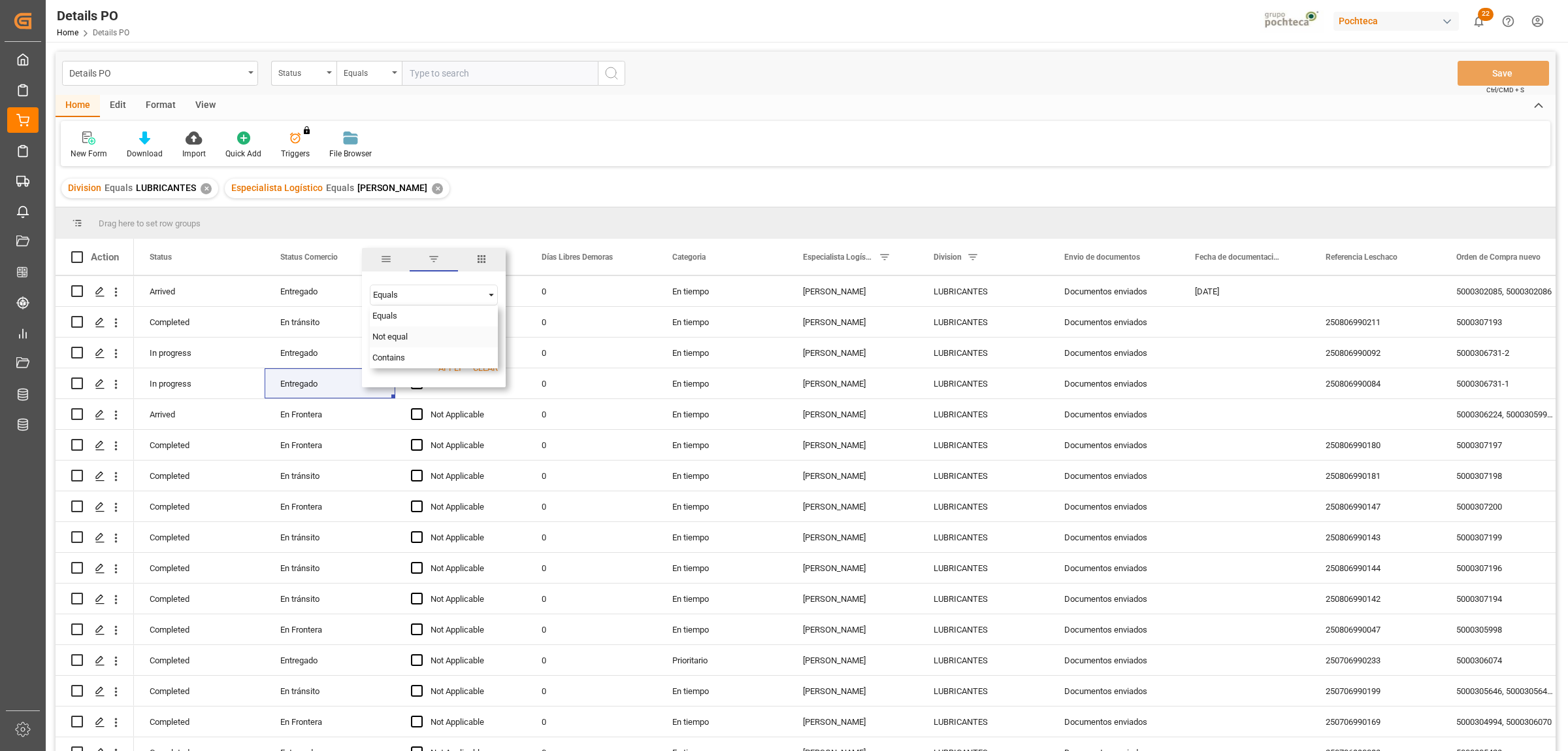
click at [400, 338] on span "Not equal" at bounding box center [390, 336] width 35 height 10
click at [404, 332] on input "Filter Value" at bounding box center [434, 327] width 128 height 26
paste input "Entregado"
type input "Entregado"
click at [446, 367] on button "Apply" at bounding box center [450, 368] width 24 height 13
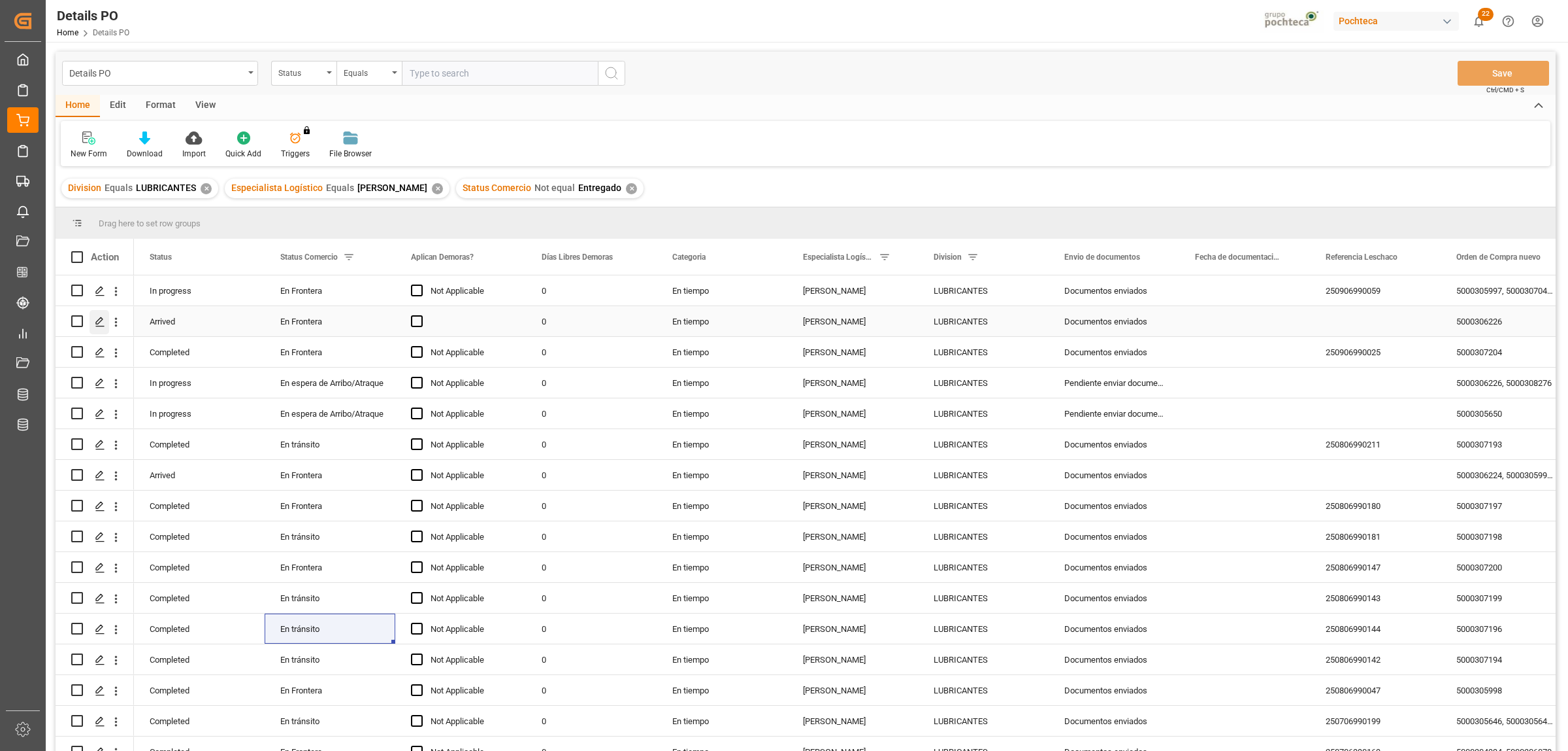
click at [95, 317] on icon "Press SPACE to select this row." at bounding box center [99, 322] width 11 height 11
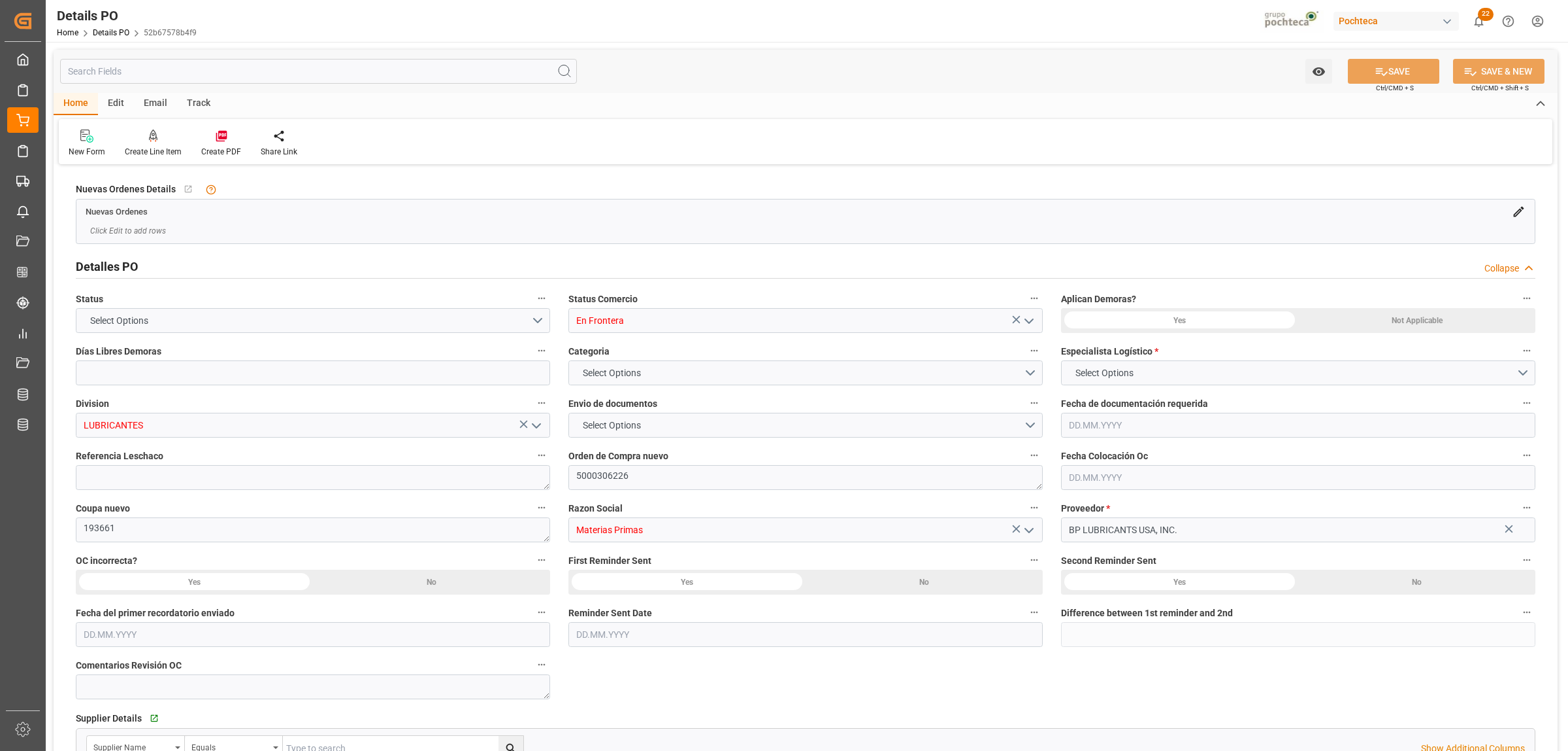
type input "0"
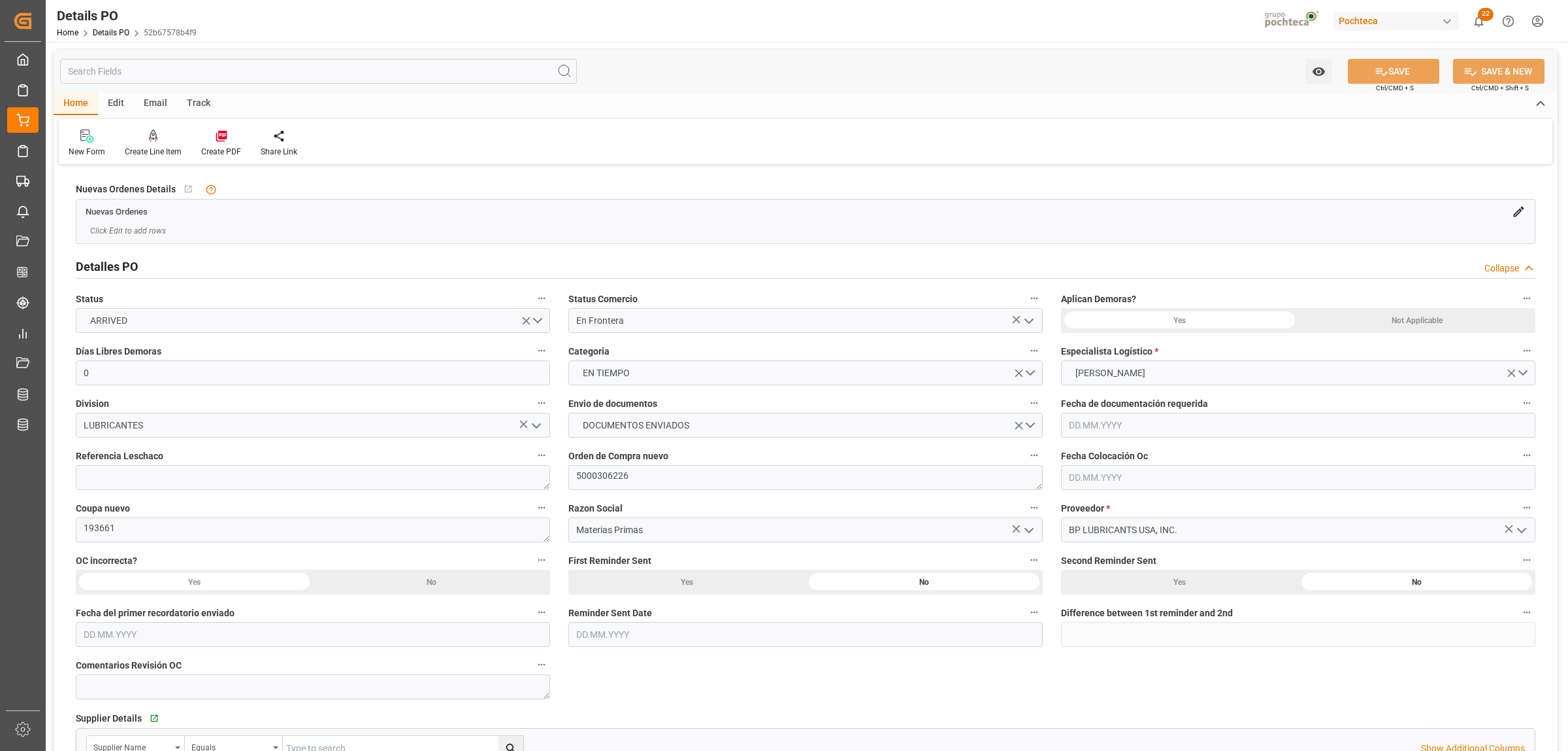
type input "[DATE]"
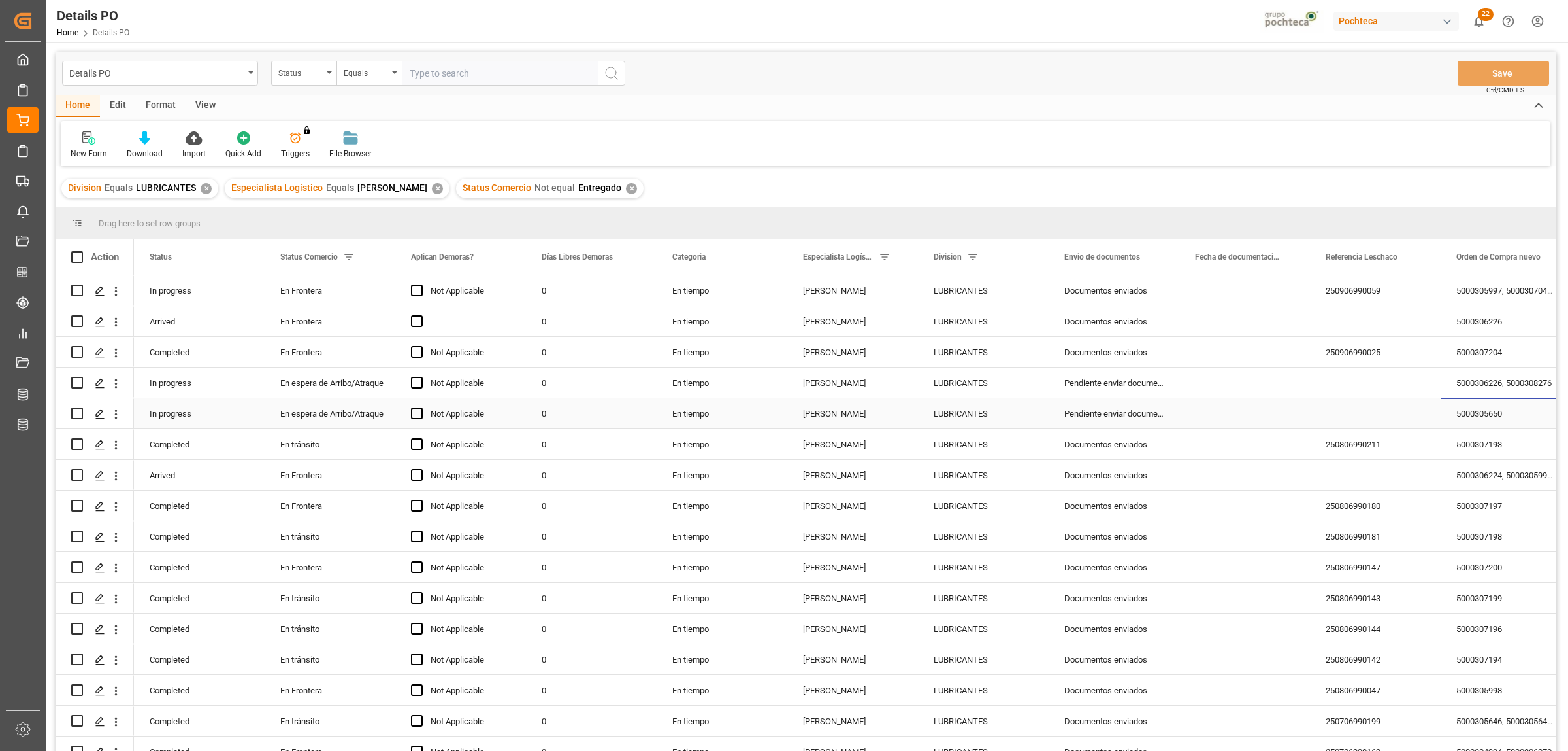
click at [1465, 409] on div "5000305650" at bounding box center [1506, 413] width 130 height 30
click at [98, 409] on icon "Press SPACE to select this row." at bounding box center [99, 414] width 11 height 11
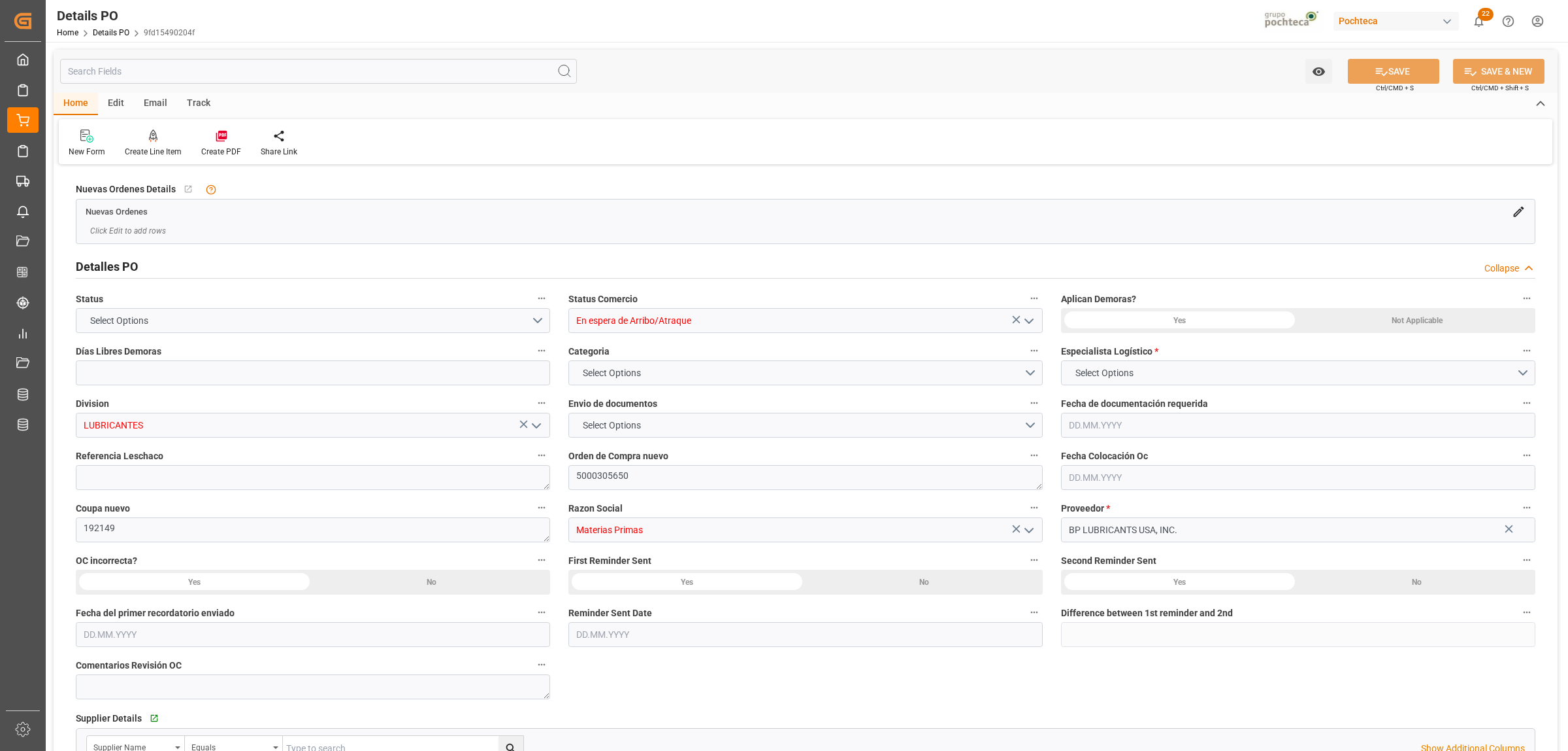
type input "0"
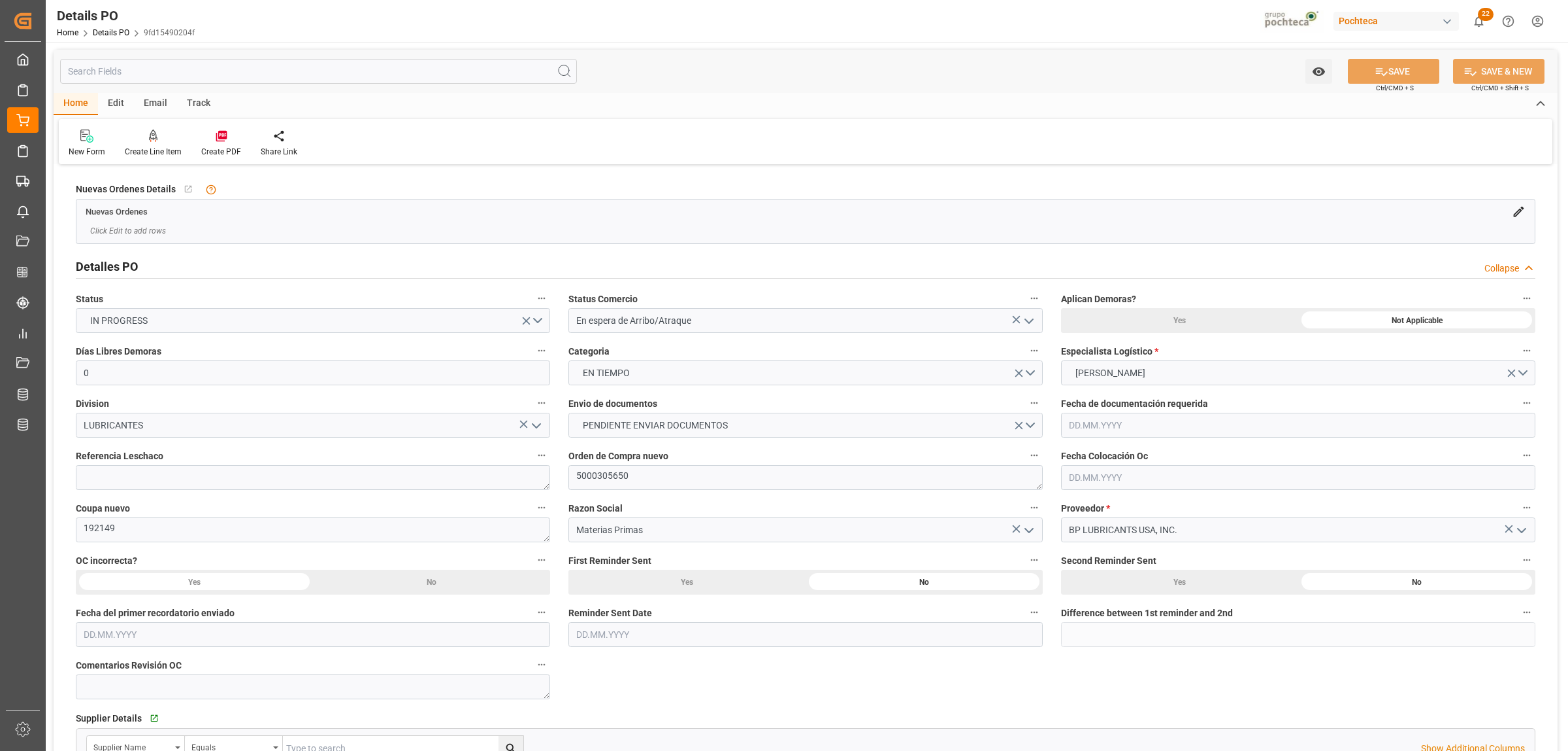
click at [1030, 319] on icon "open menu" at bounding box center [1029, 321] width 16 height 16
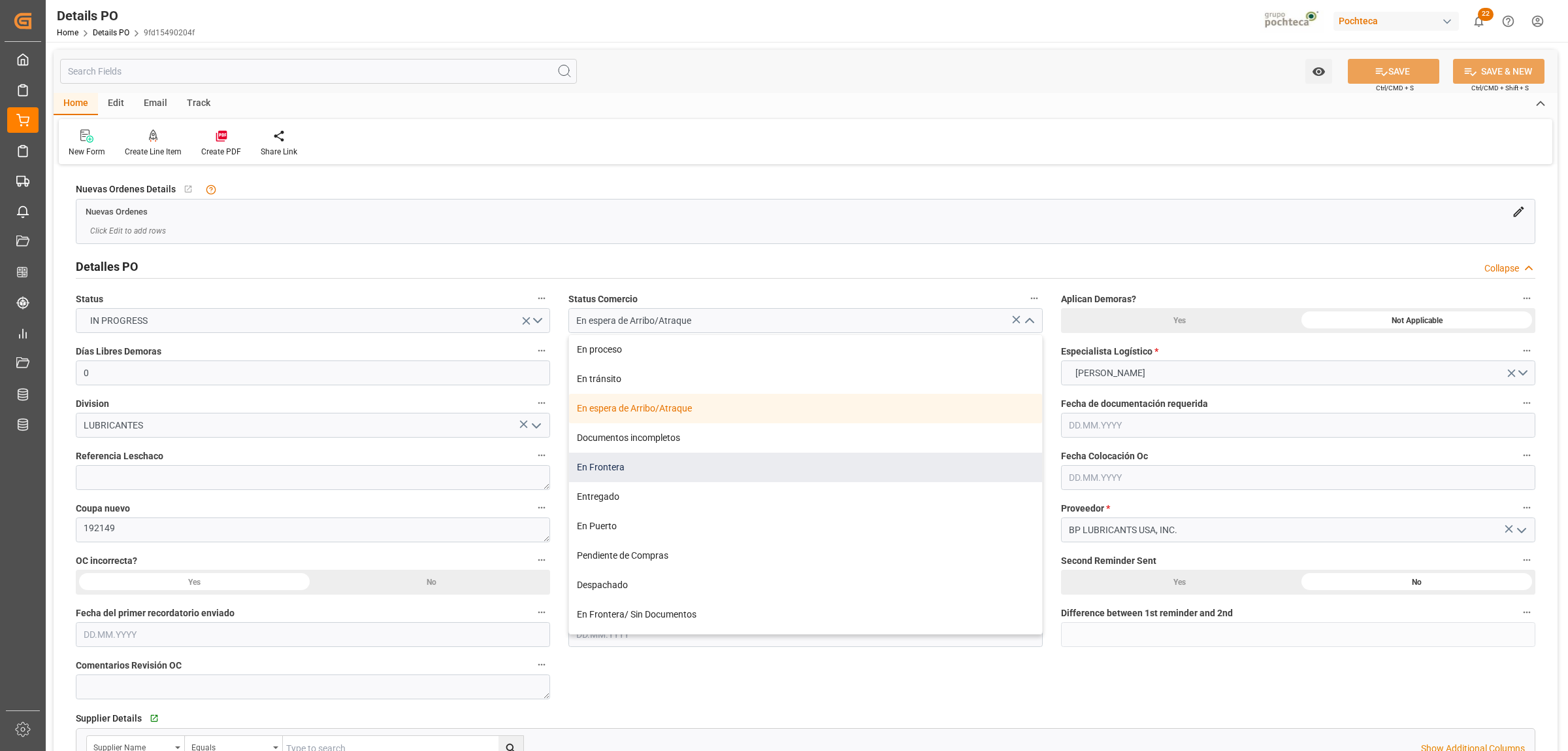
click at [595, 470] on div "En Frontera" at bounding box center [805, 468] width 473 height 30
type input "En Frontera"
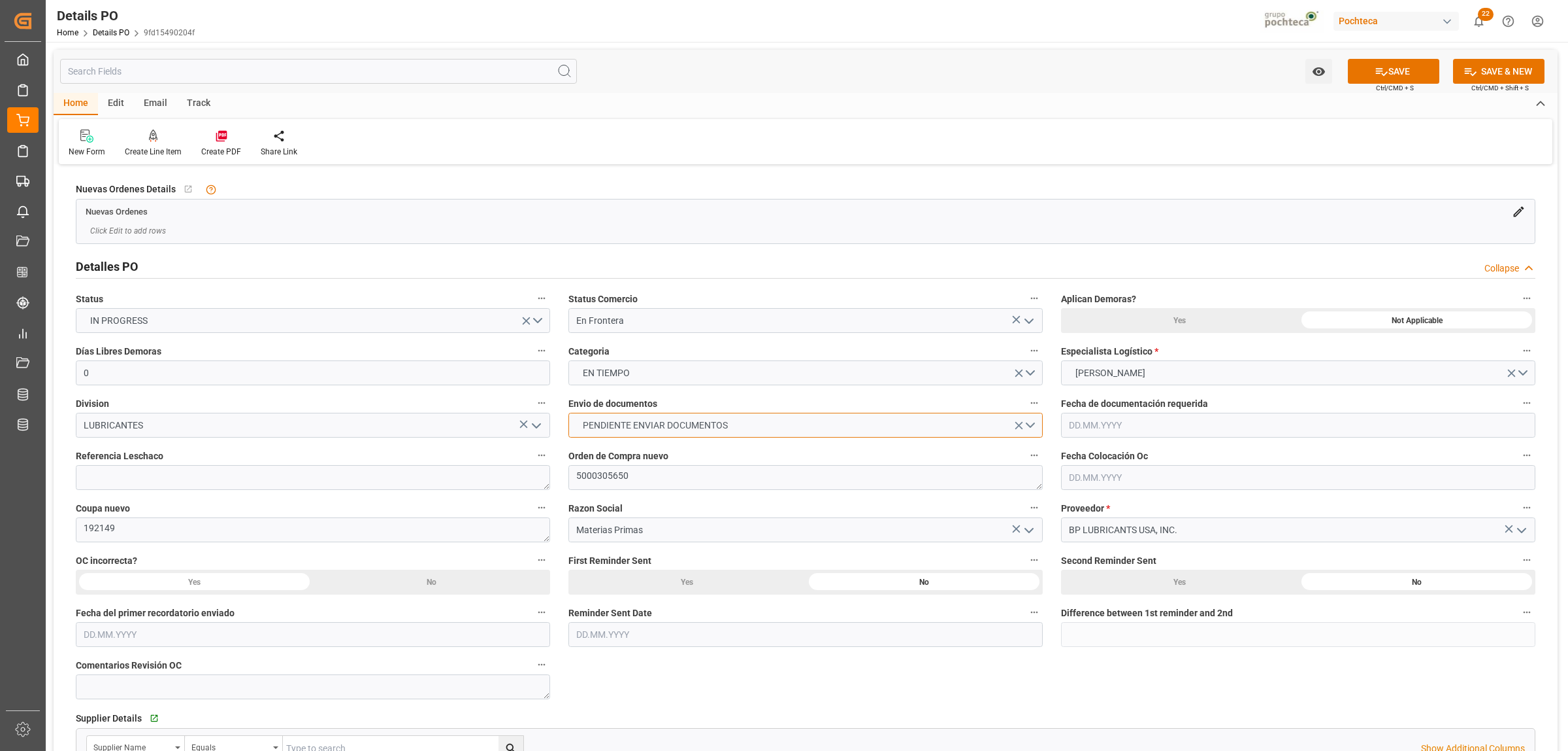
click at [1028, 422] on button "PENDIENTE ENVIAR DOCUMENTOS" at bounding box center [805, 425] width 474 height 25
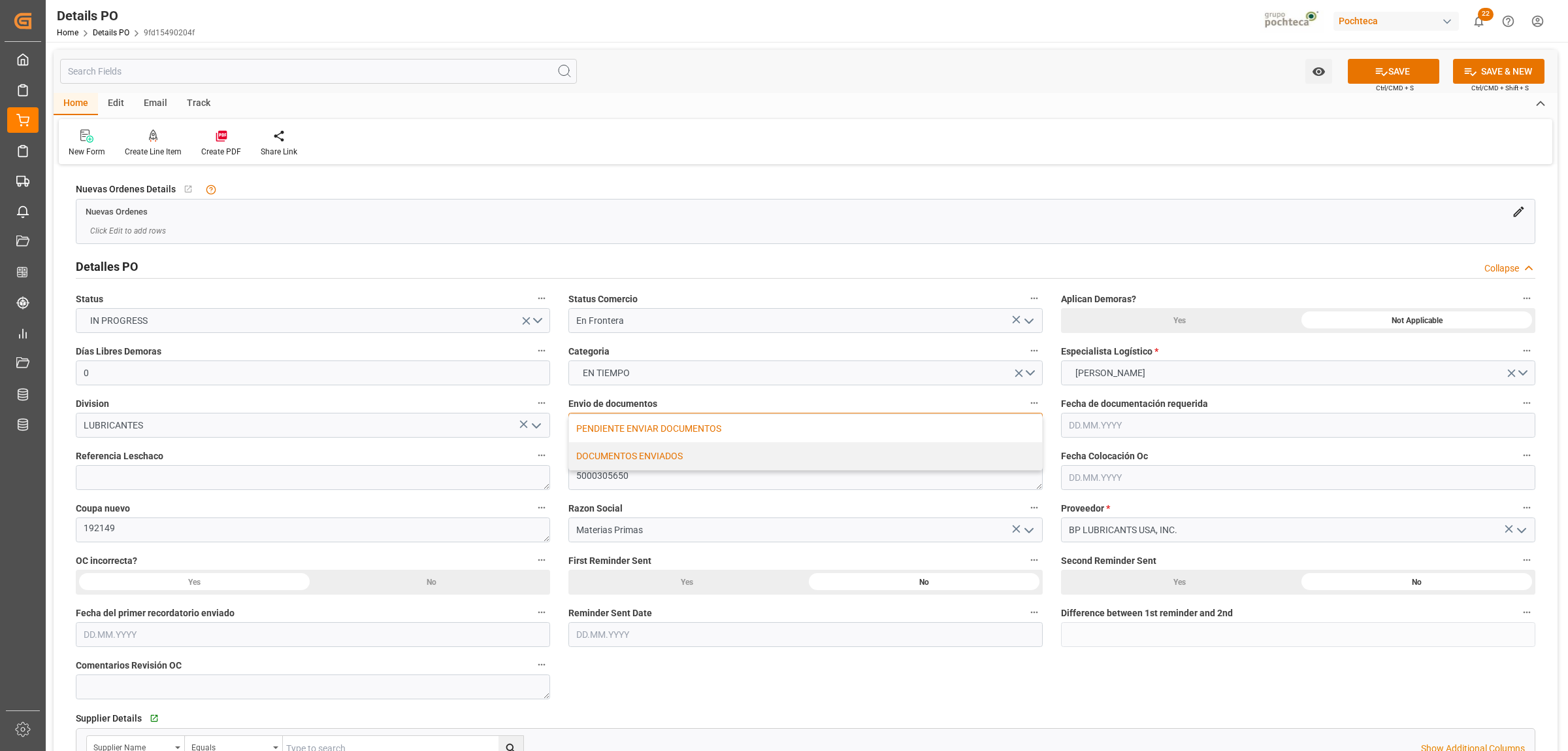
click at [649, 456] on div "DOCUMENTOS ENVIADOS" at bounding box center [805, 456] width 473 height 28
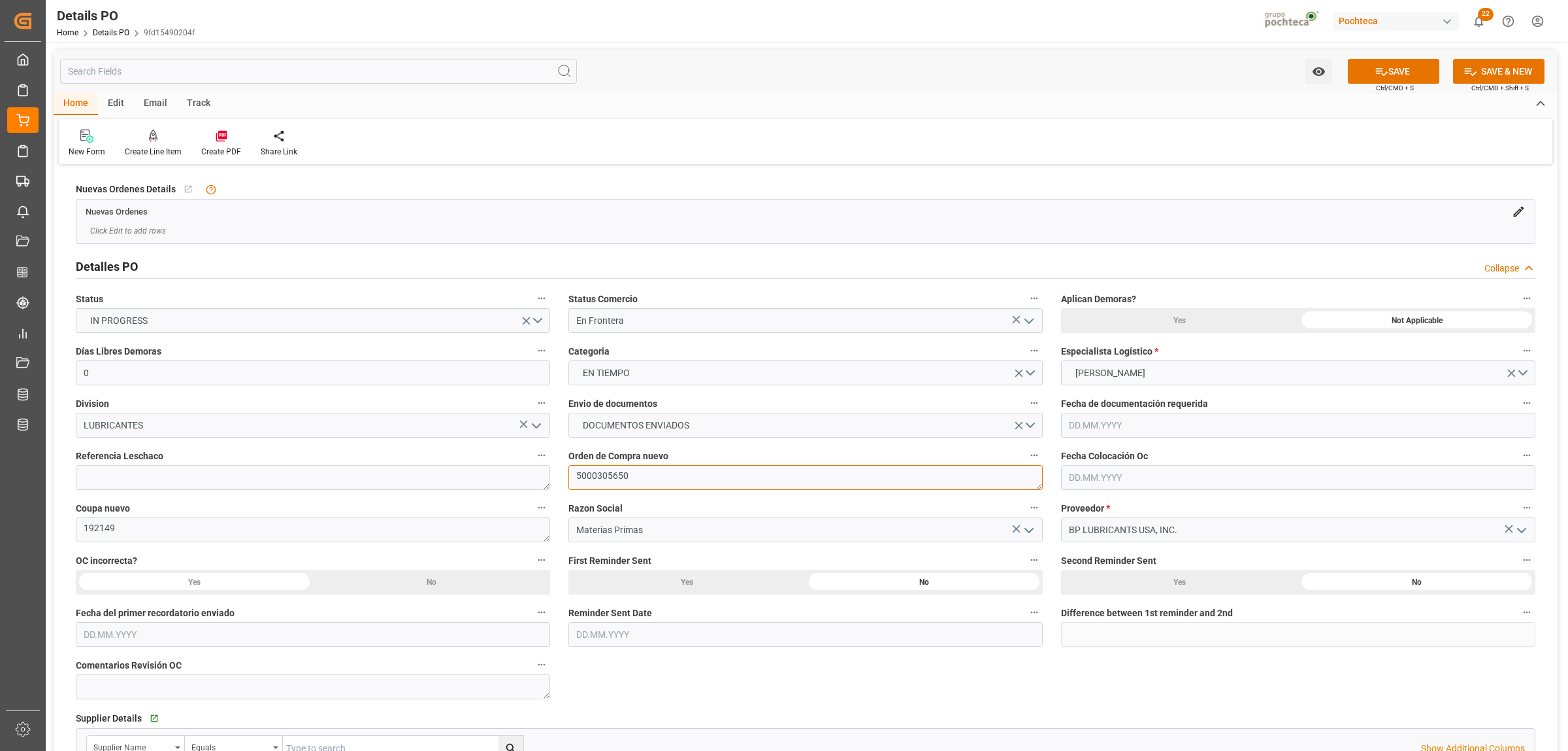
drag, startPoint x: 577, startPoint y: 472, endPoint x: 587, endPoint y: 474, distance: 10.2
click at [577, 472] on textarea "5000305650" at bounding box center [805, 477] width 474 height 25
paste textarea "5000308276"
type textarea "5000308276, 5000305650"
click at [85, 526] on textarea "192149" at bounding box center [313, 529] width 474 height 25
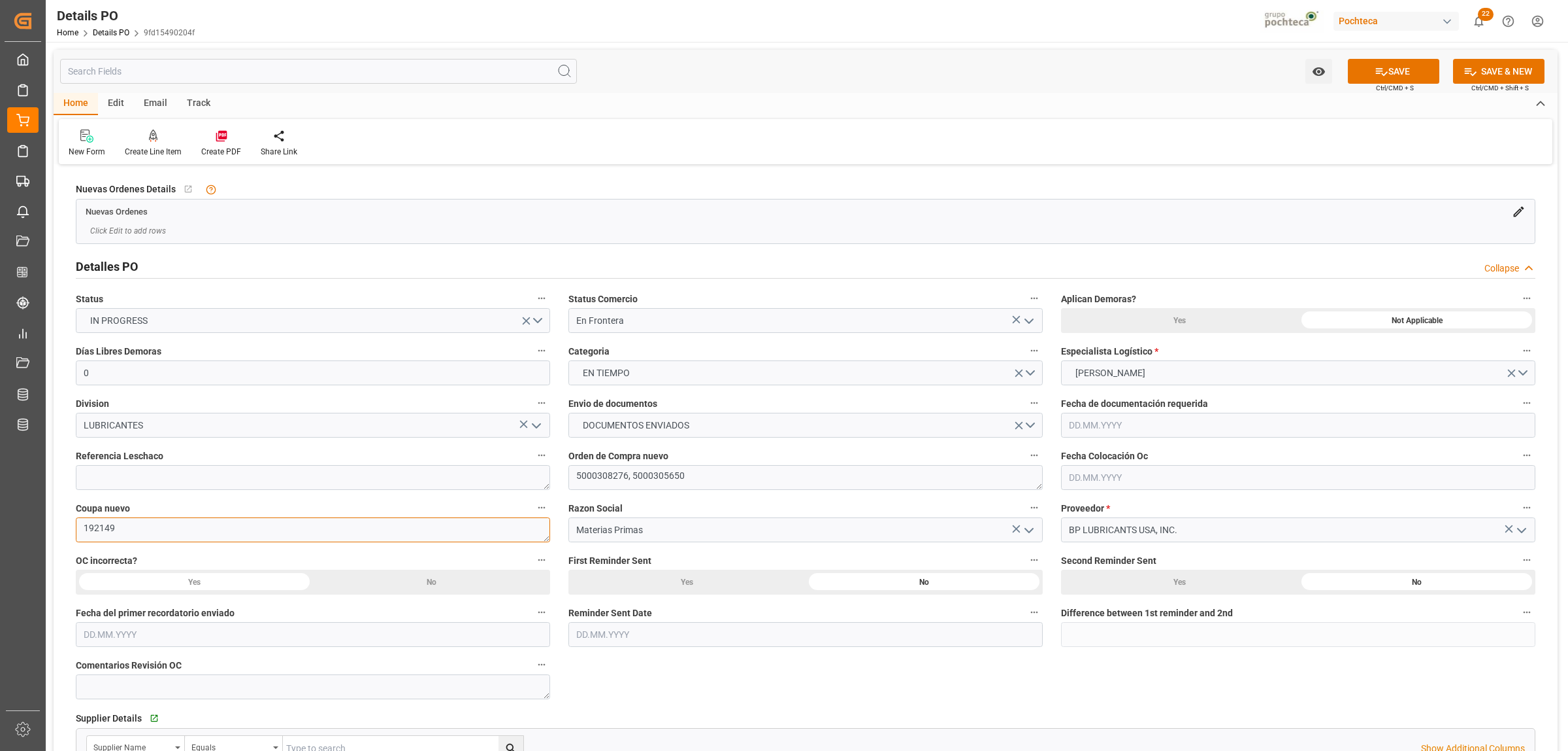
paste textarea "197385"
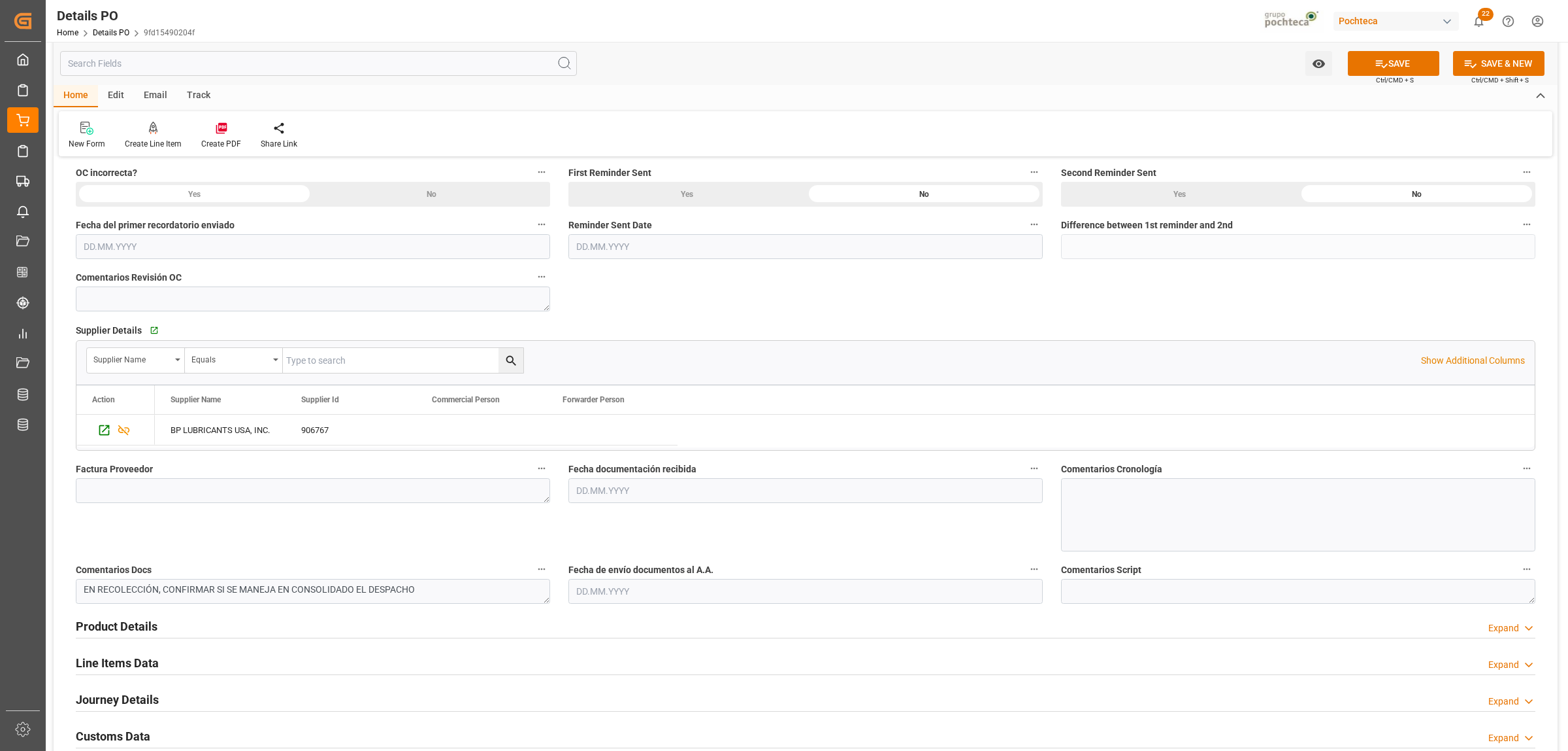
scroll to position [409, 0]
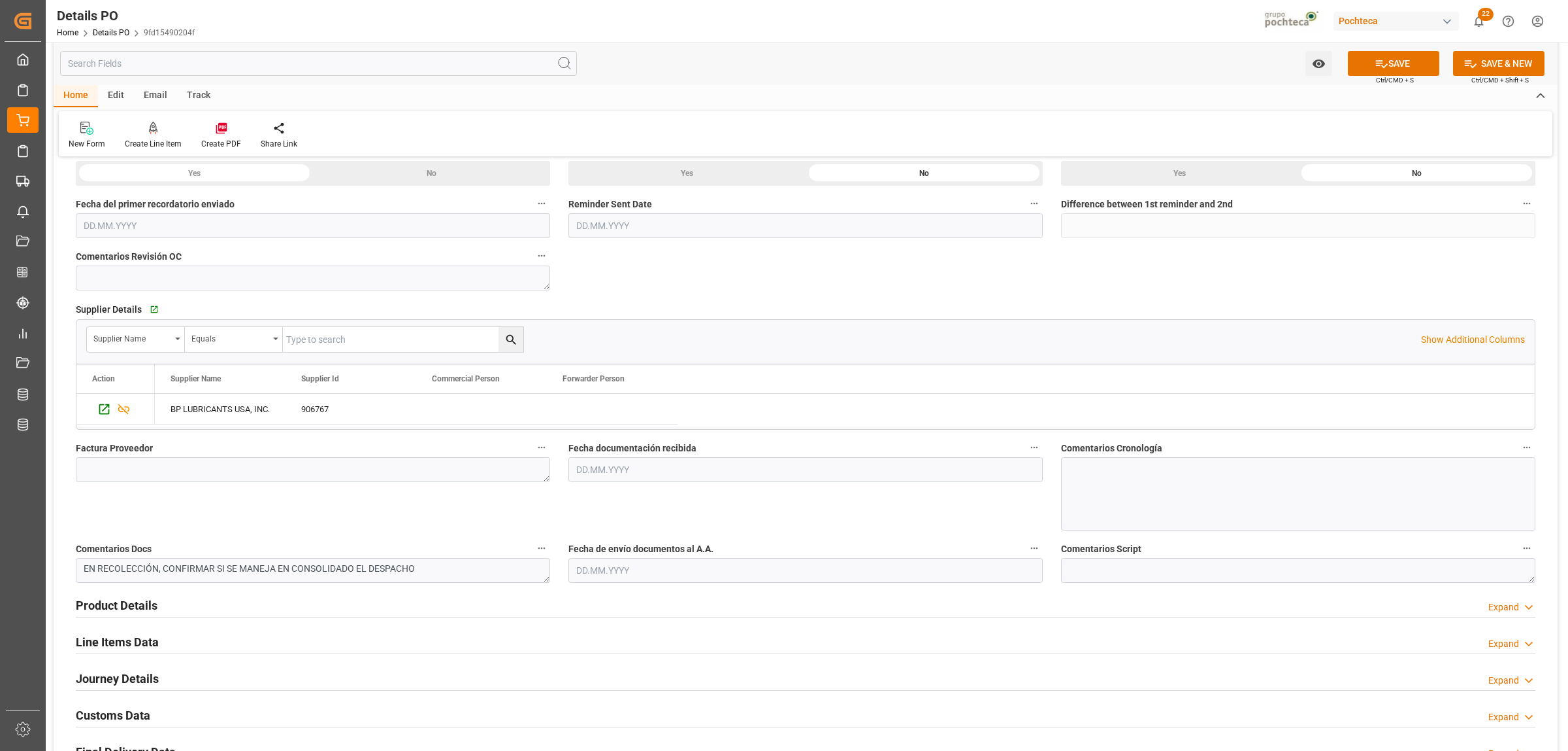
type textarea "197385, 192149"
drag, startPoint x: 213, startPoint y: 456, endPoint x: 211, endPoint y: 463, distance: 7.3
click at [213, 458] on div "Factura Proveedor" at bounding box center [313, 484] width 493 height 101
click at [211, 465] on textarea at bounding box center [313, 469] width 474 height 25
paste textarea "60219893"
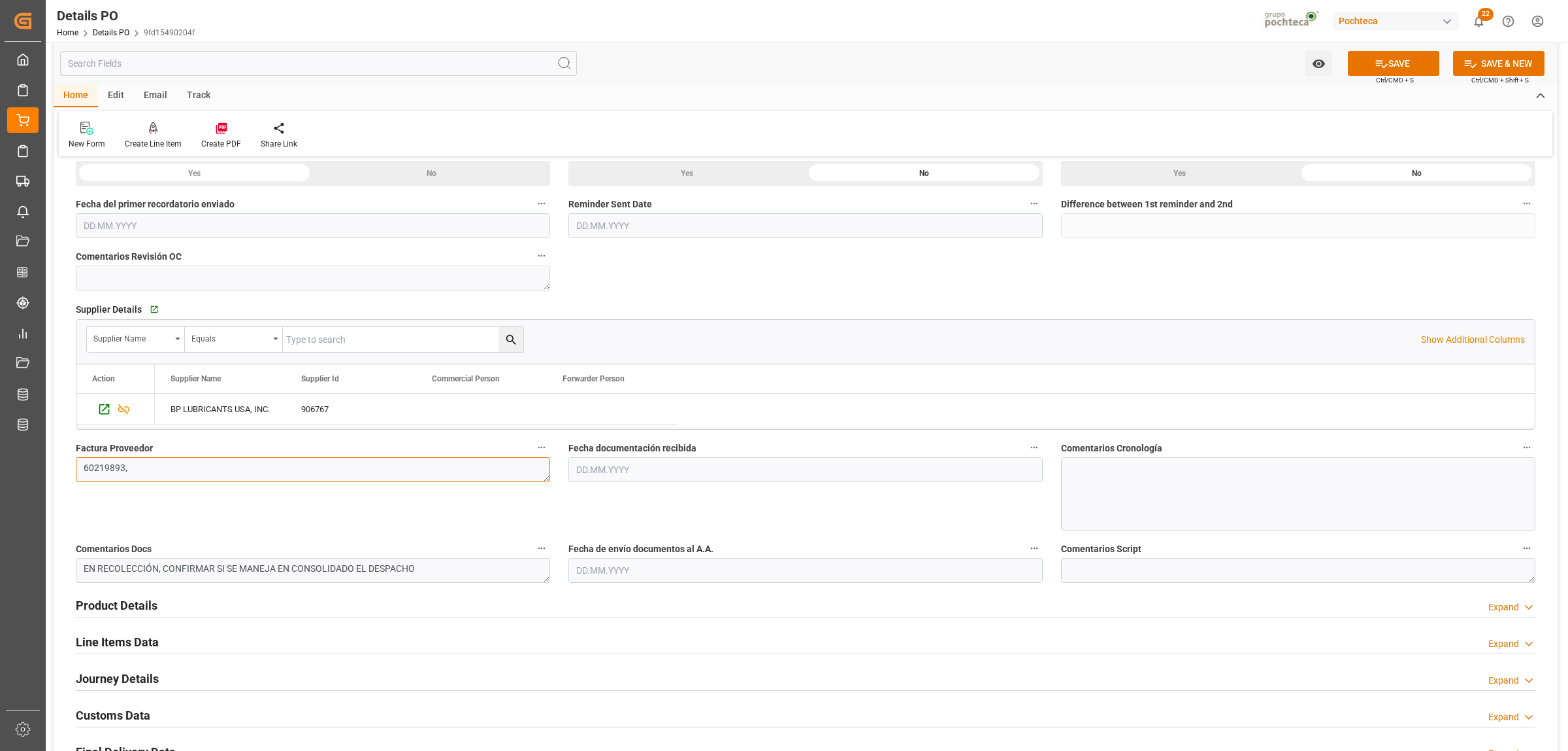
click at [233, 464] on textarea "60219893," at bounding box center [313, 469] width 474 height 25
paste textarea "60219830"
type textarea "60219893, 60219830"
click at [615, 476] on input "text" at bounding box center [805, 469] width 474 height 25
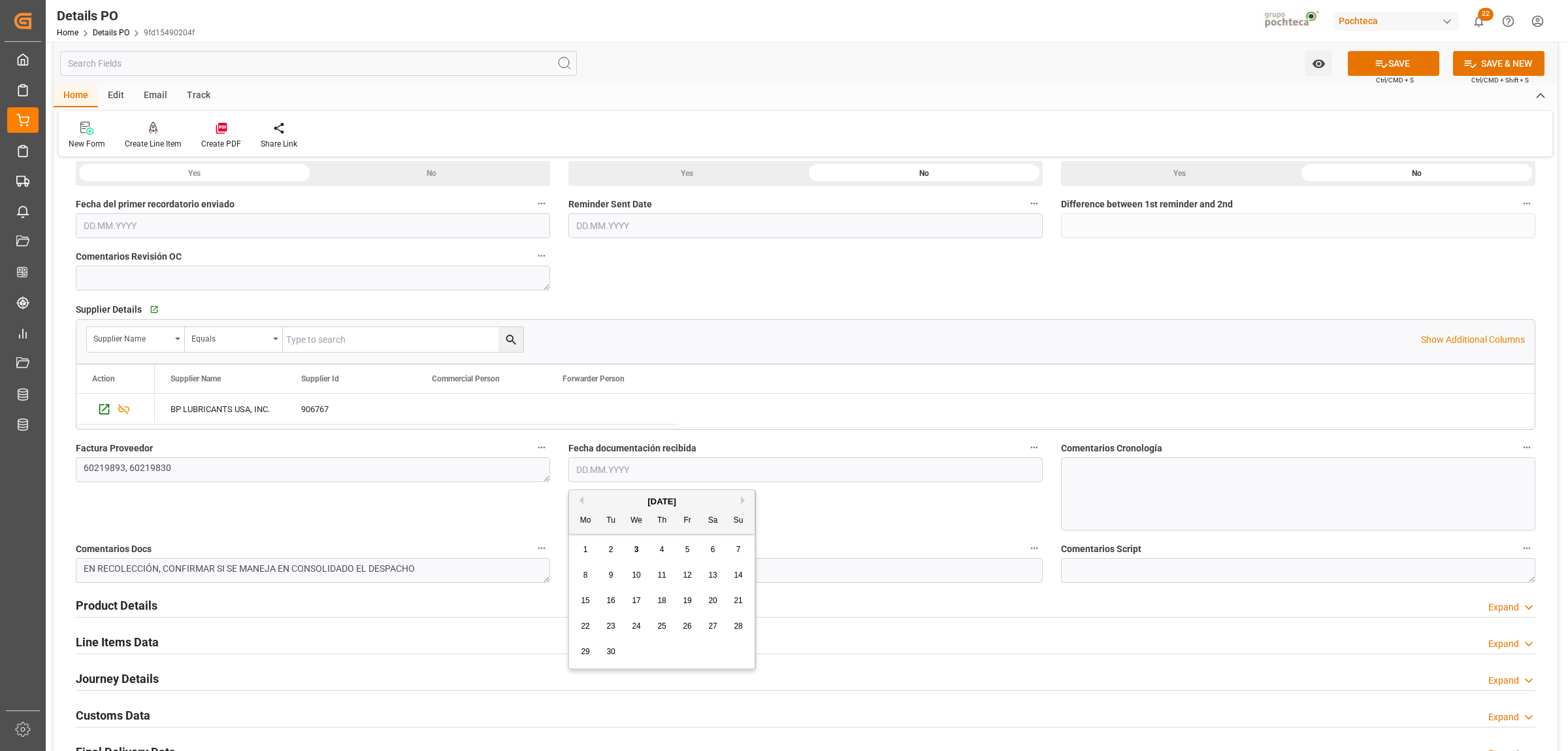
click at [609, 548] on span "2" at bounding box center [611, 549] width 4 height 9
type input "[DATE]"
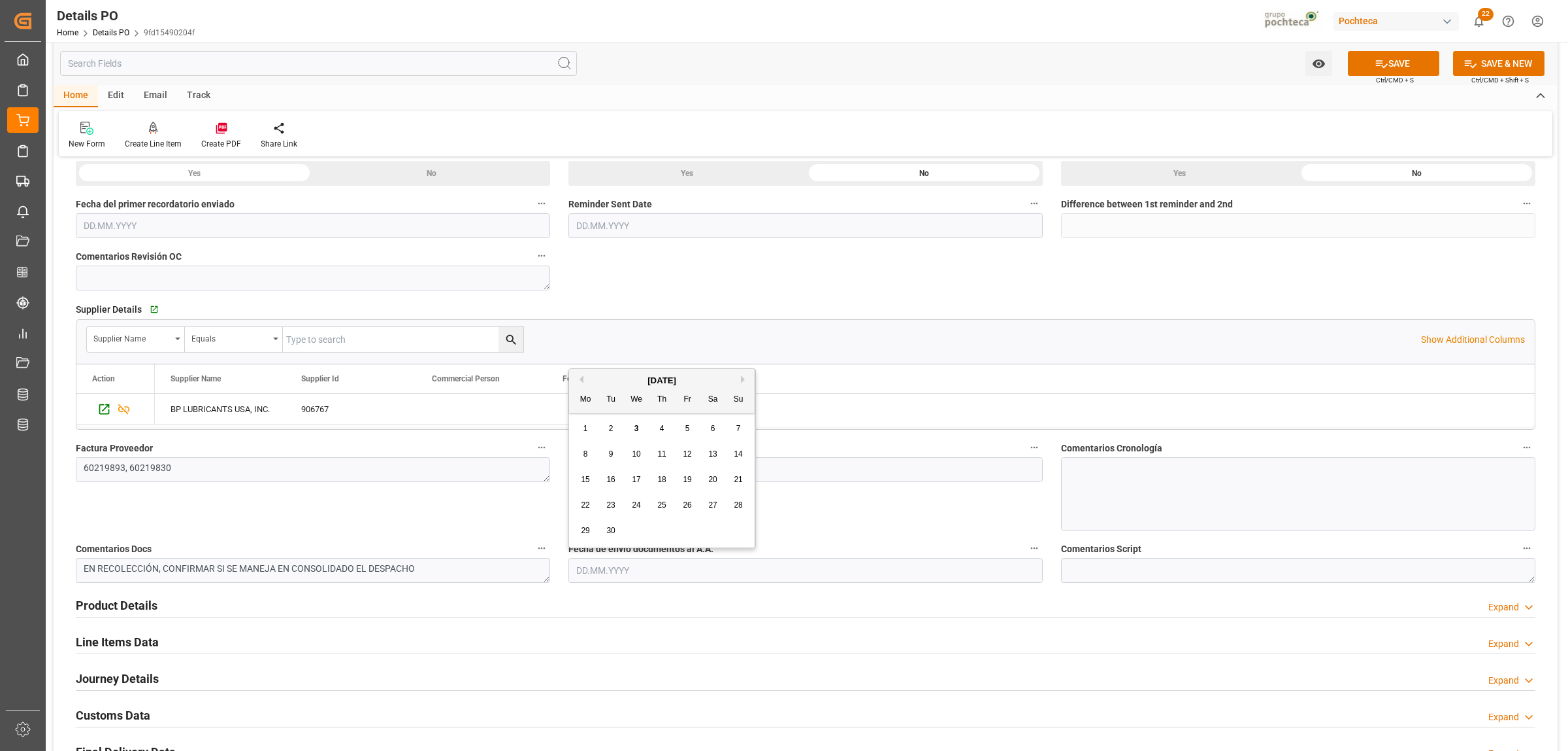
click at [593, 561] on input "text" at bounding box center [805, 570] width 474 height 25
click at [605, 428] on div "2" at bounding box center [611, 429] width 16 height 16
type input "[DATE]"
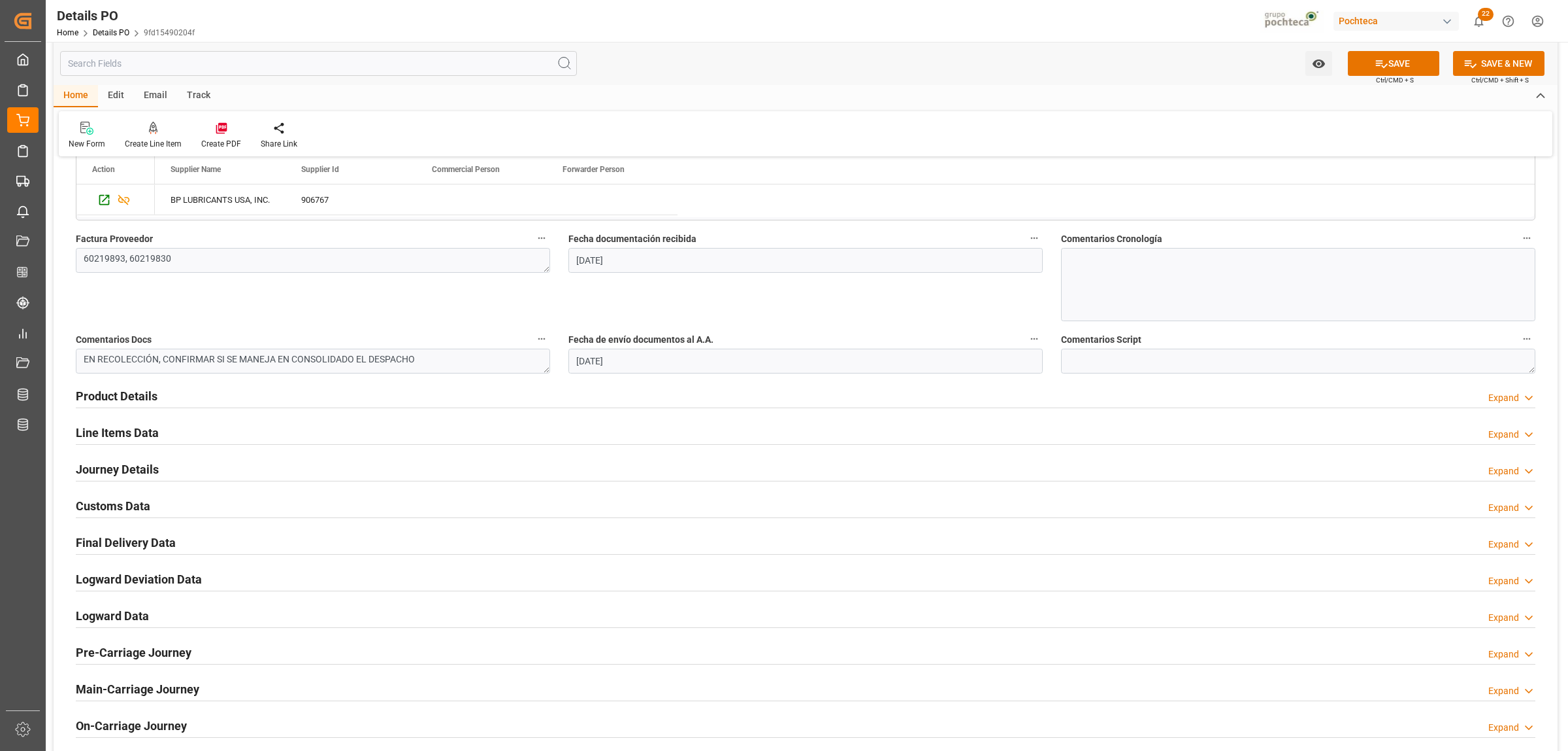
scroll to position [654, 0]
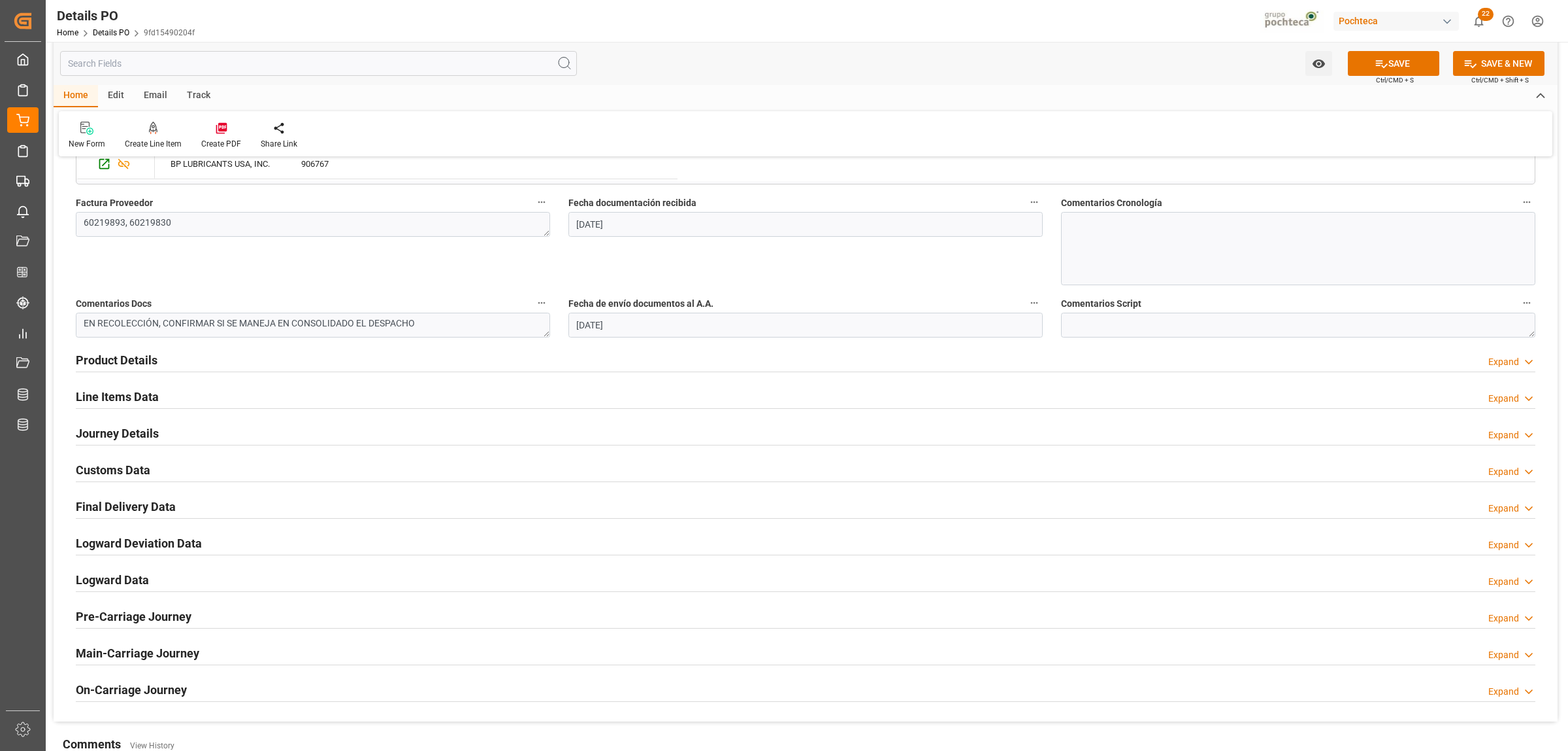
click at [121, 363] on h2 "Product Details" at bounding box center [117, 360] width 82 height 18
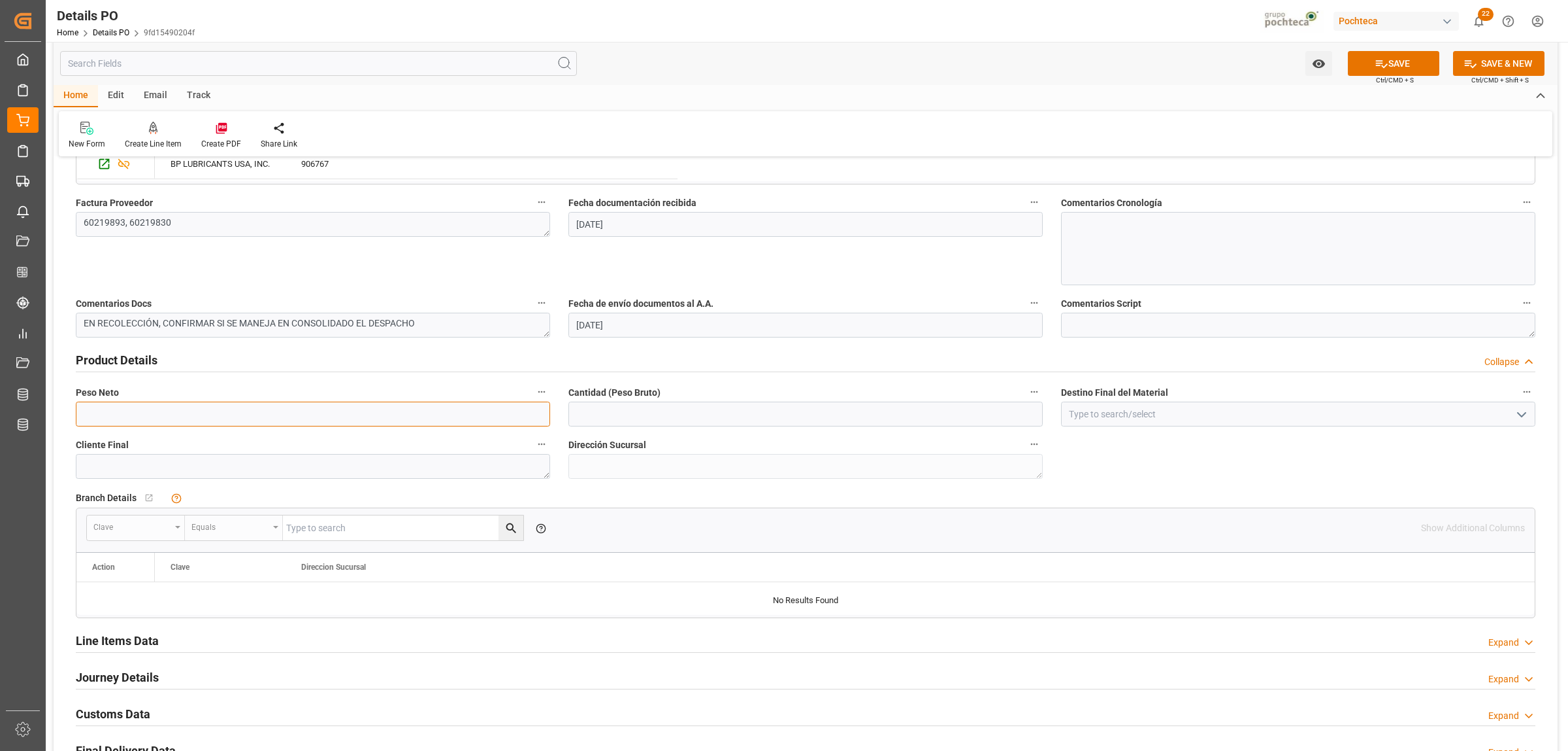
click at [223, 420] on input "text" at bounding box center [313, 413] width 474 height 25
type input "19000"
click at [606, 414] on input "text" at bounding box center [805, 413] width 474 height 25
type input "19000"
click at [1474, 414] on input at bounding box center [1298, 413] width 474 height 25
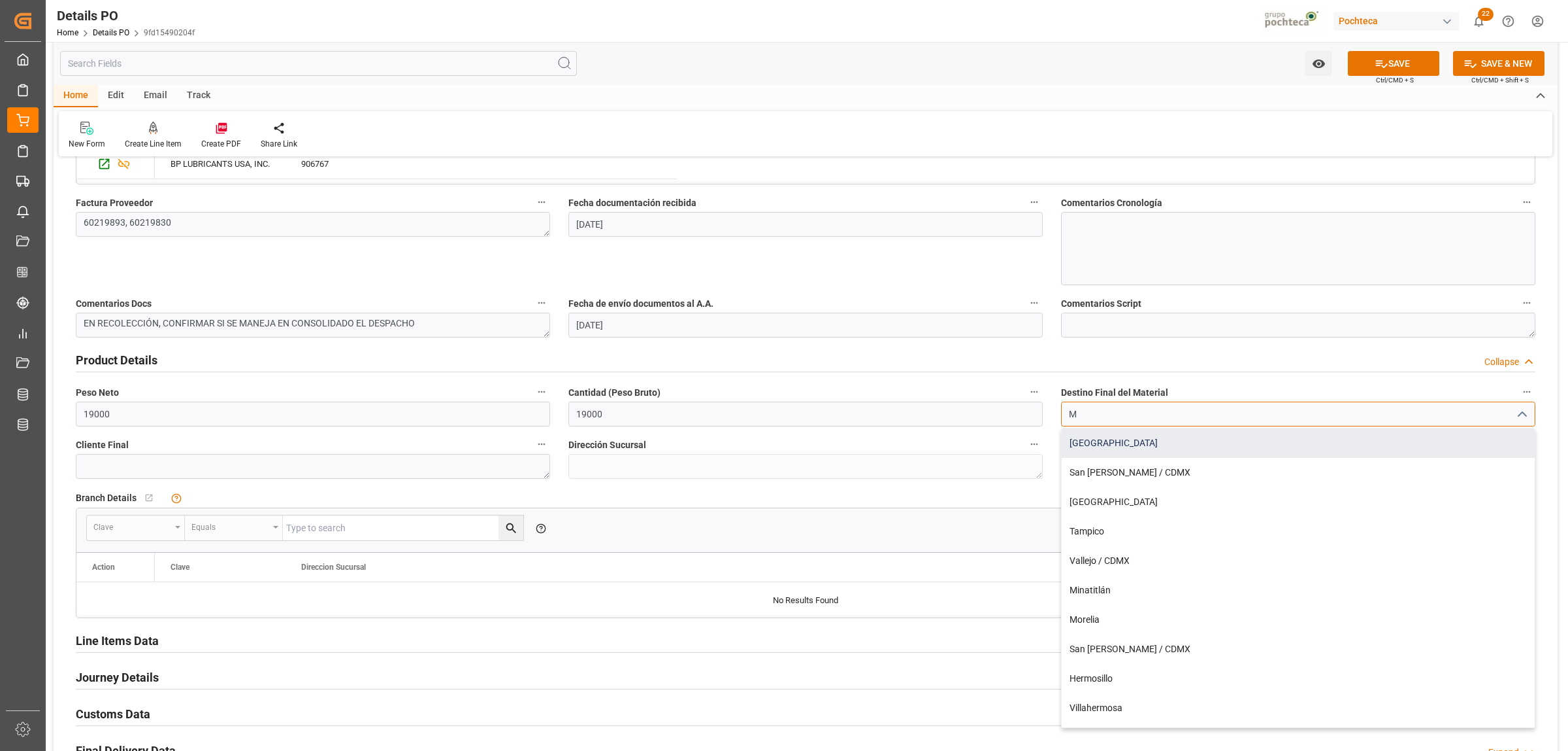
click at [1156, 448] on div "[GEOGRAPHIC_DATA]" at bounding box center [1298, 443] width 473 height 30
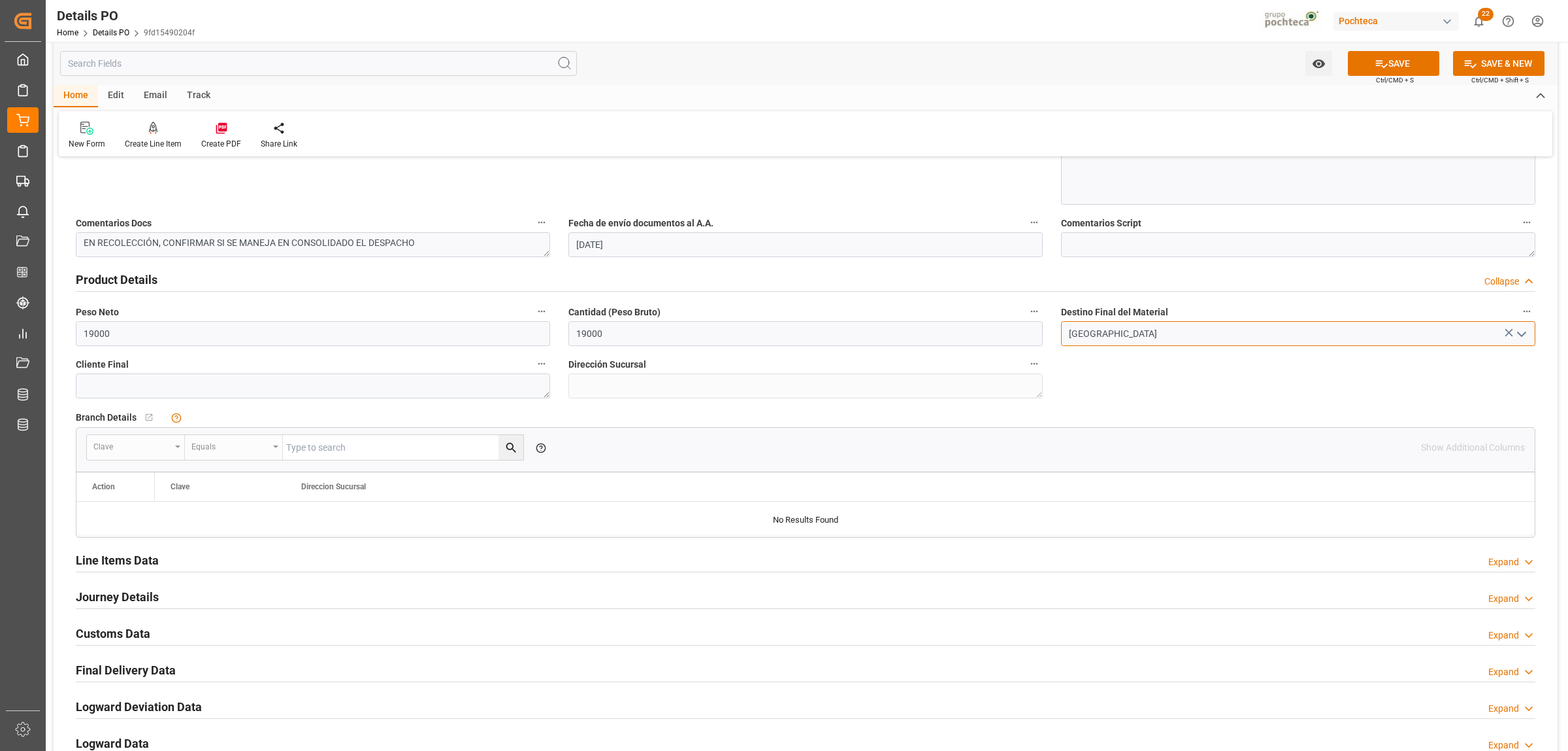
scroll to position [735, 0]
type input "[GEOGRAPHIC_DATA]"
click at [142, 559] on h2 "Line Items Data" at bounding box center [118, 558] width 83 height 18
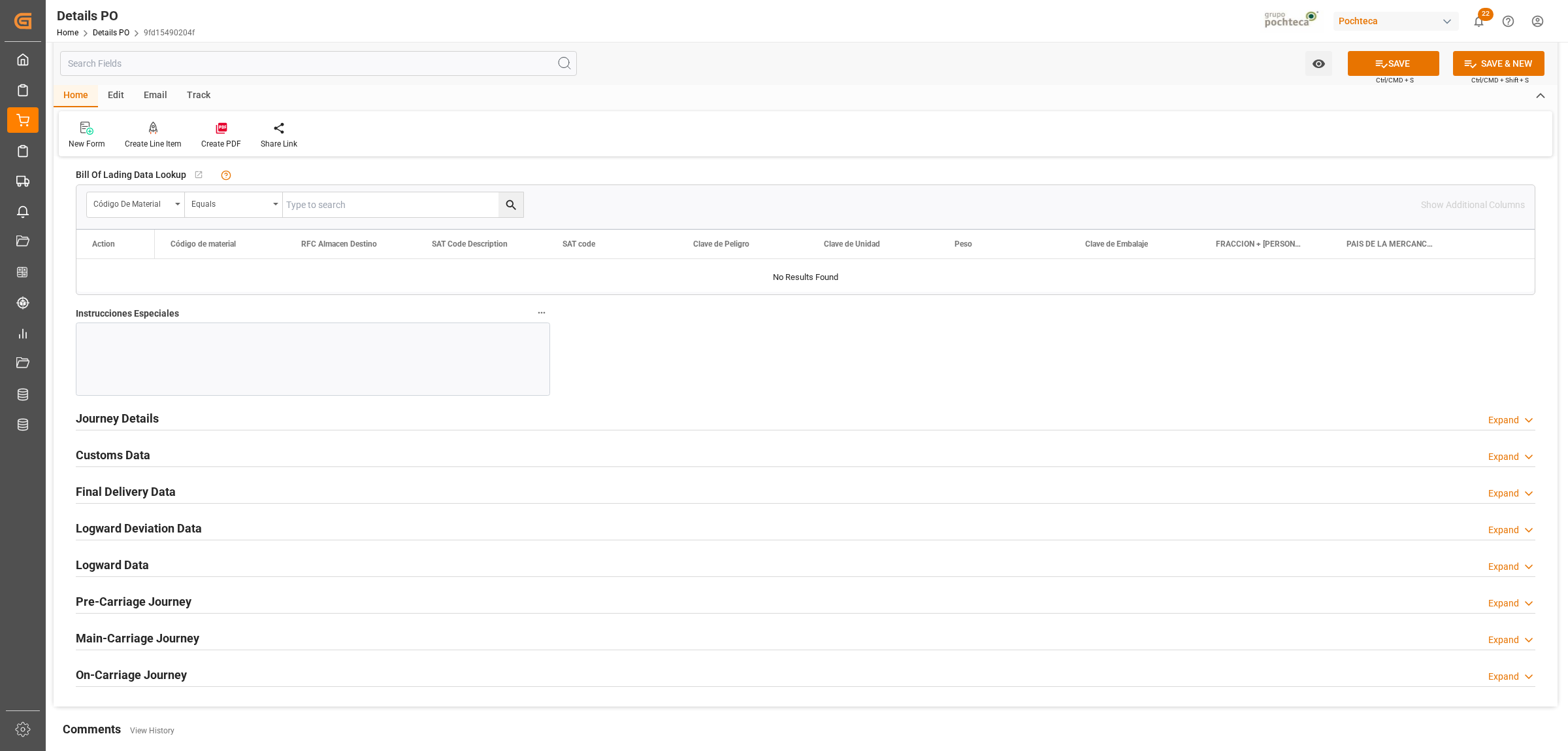
scroll to position [1471, 0]
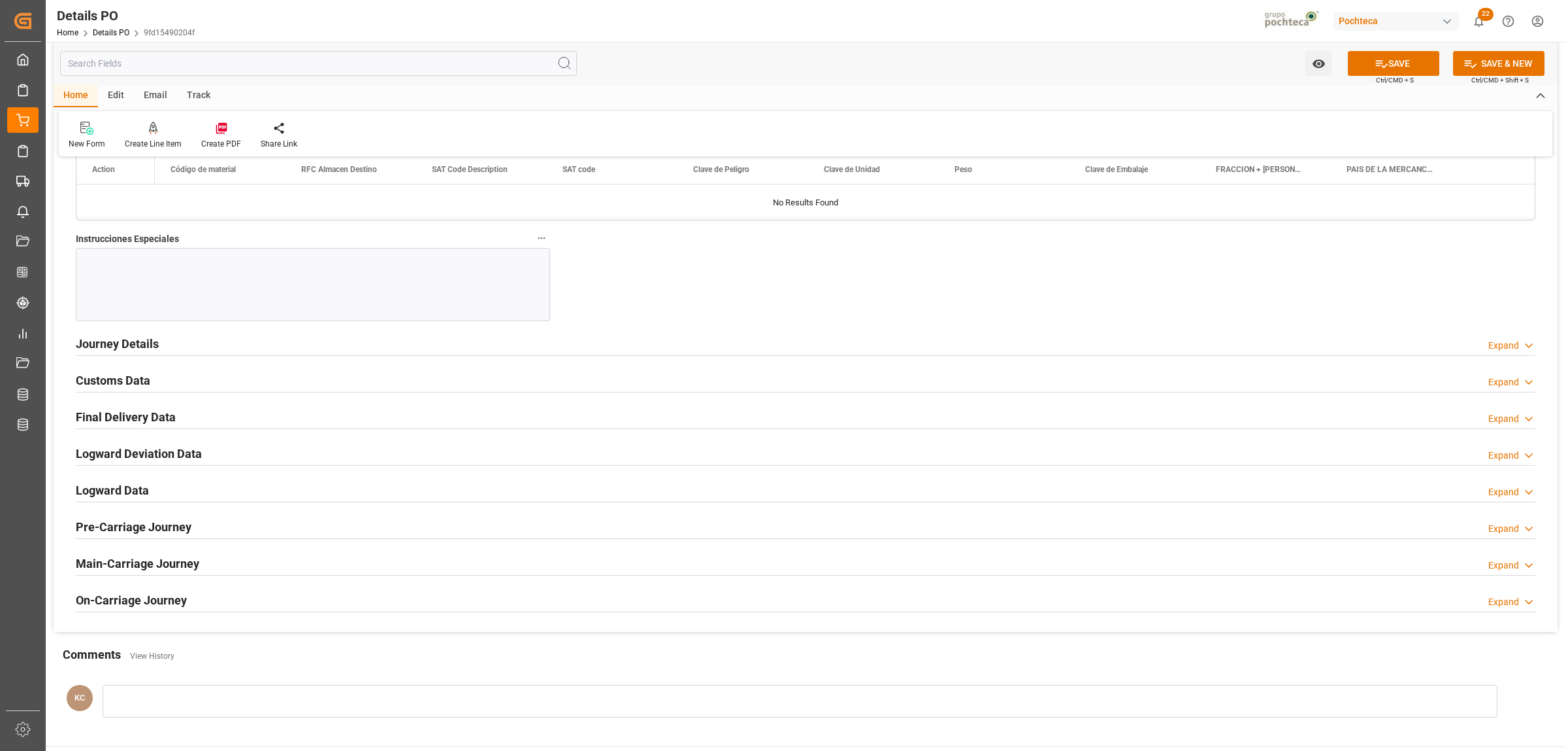
click at [138, 347] on h2 "Journey Details" at bounding box center [118, 343] width 83 height 18
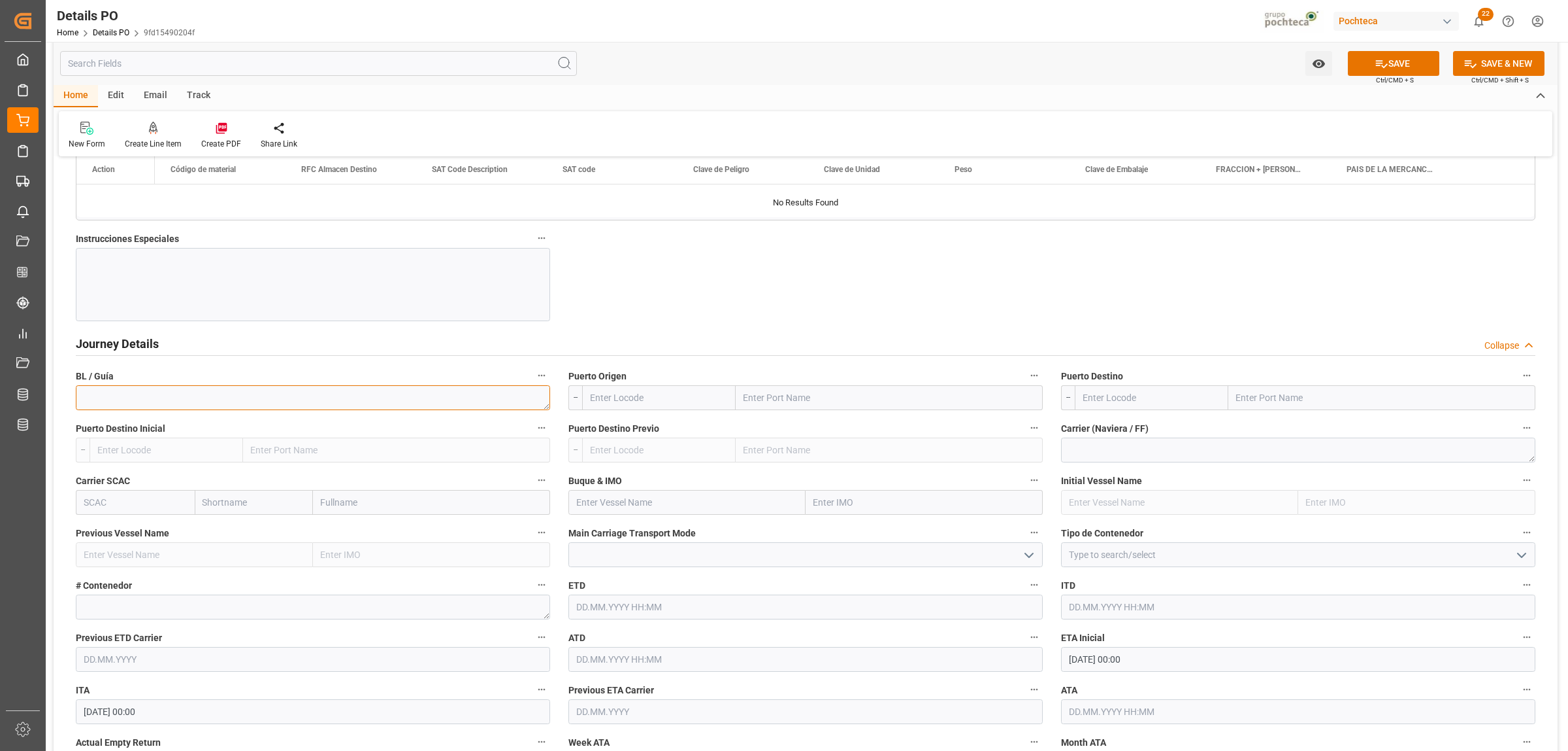
click at [197, 405] on textarea at bounding box center [313, 397] width 474 height 25
paste textarea "07919108051745142"
click at [249, 403] on textarea "07919108051745142," at bounding box center [313, 397] width 474 height 25
paste textarea "0920298691"
type textarea "07919108051745142, 0920298691"
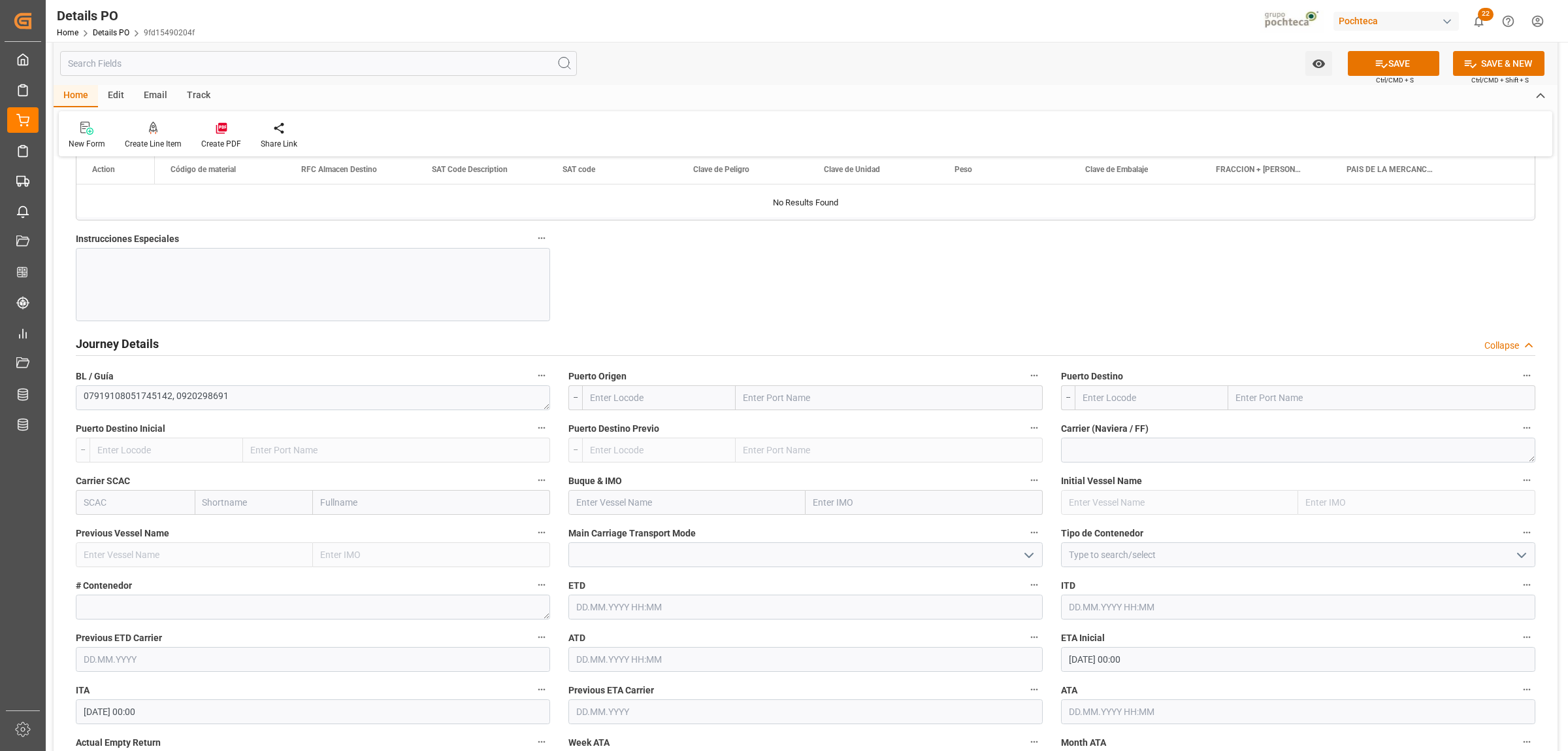
click at [747, 403] on input "text" at bounding box center [889, 397] width 307 height 25
type input "LAREDO"
click at [770, 461] on b "Laredo" at bounding box center [759, 456] width 30 height 11
type input "USLRD"
type input "Laredo"
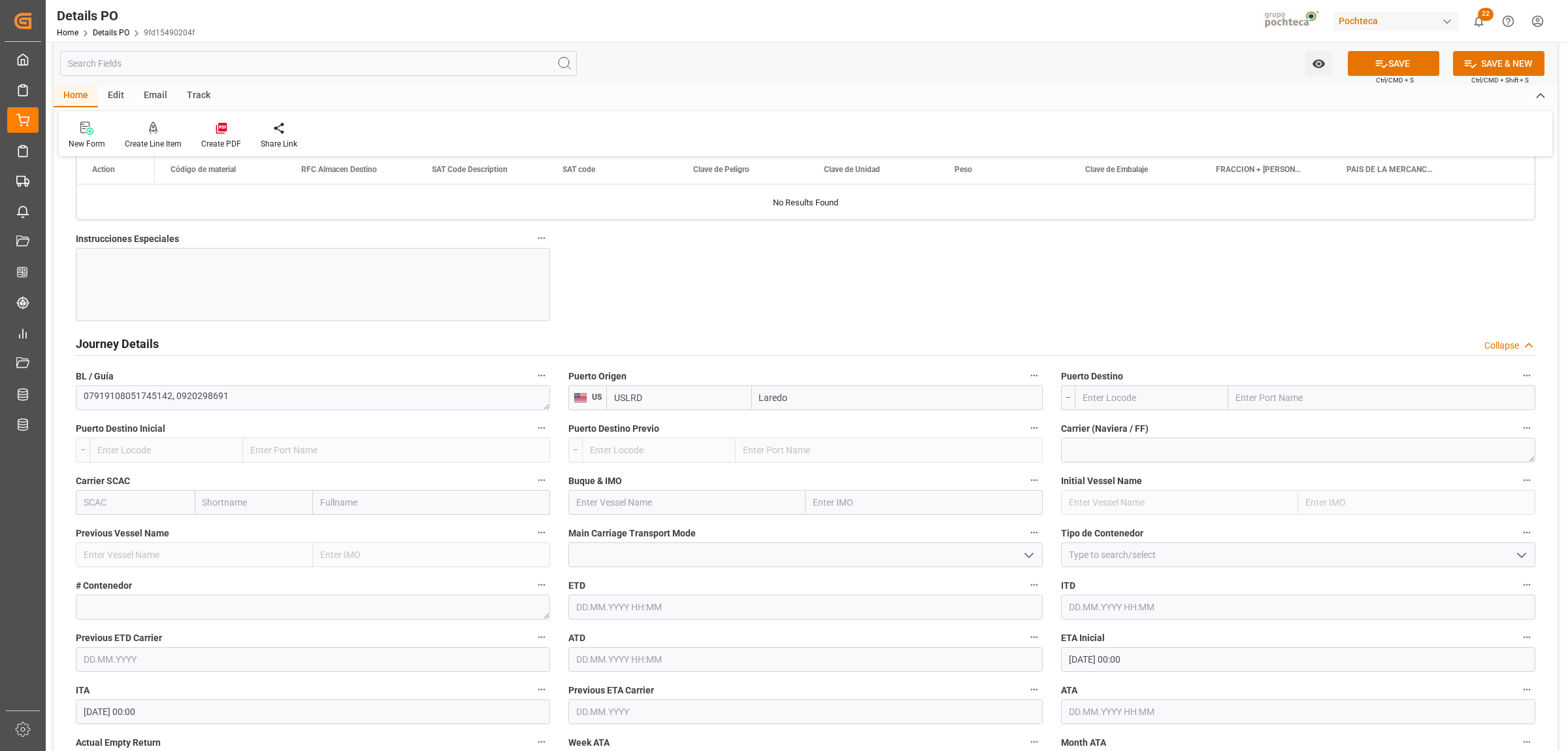
click at [1253, 401] on input "text" at bounding box center [1382, 397] width 307 height 25
type input "[GEOGRAPHIC_DATA]"
click at [1273, 458] on b "[GEOGRAPHIC_DATA]" at bounding box center [1281, 456] width 89 height 11
type input "MX5CL"
type input "[GEOGRAPHIC_DATA]"
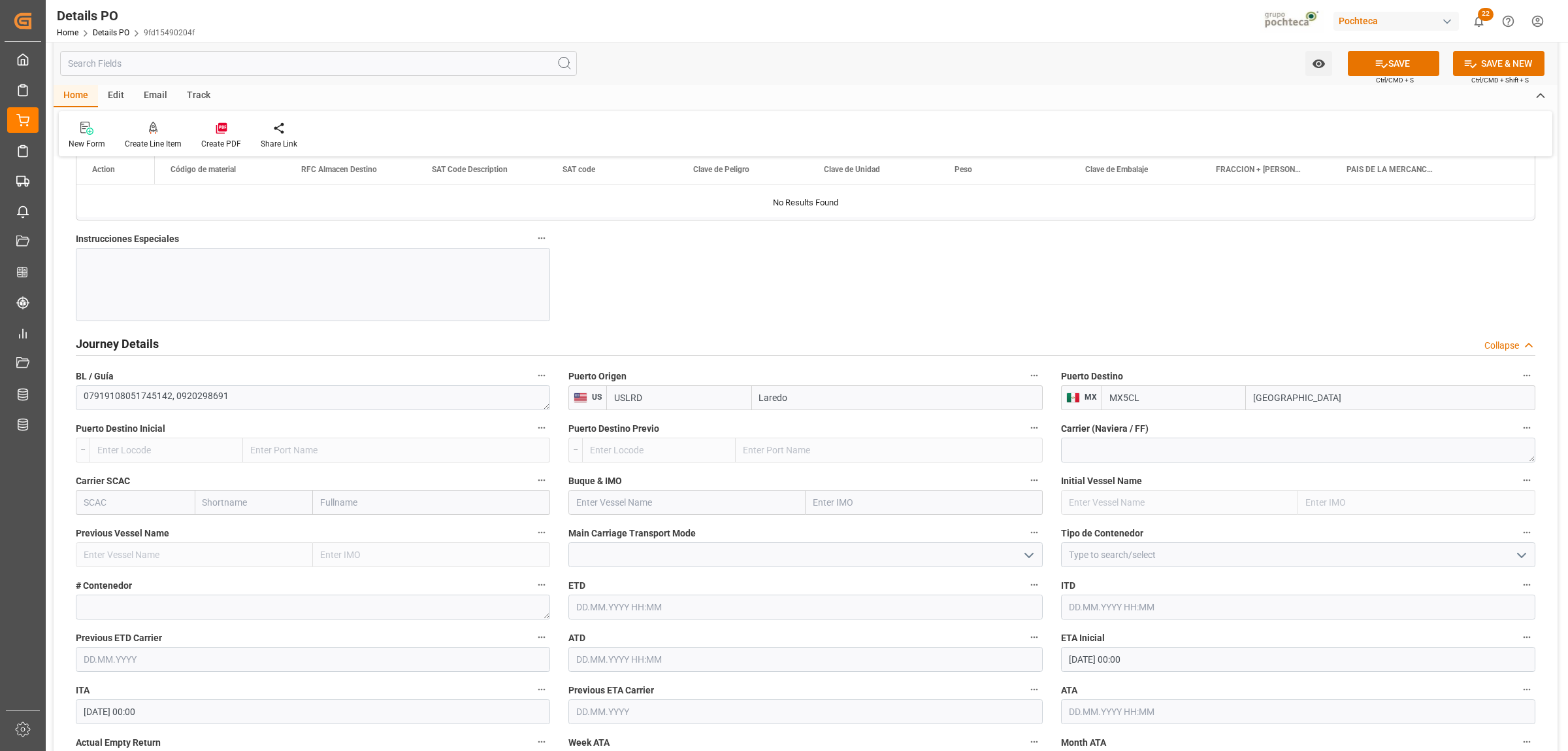
click at [1518, 562] on icon "open menu" at bounding box center [1521, 555] width 16 height 16
click at [1111, 672] on div "FTL" at bounding box center [1298, 672] width 473 height 30
type input "FTL"
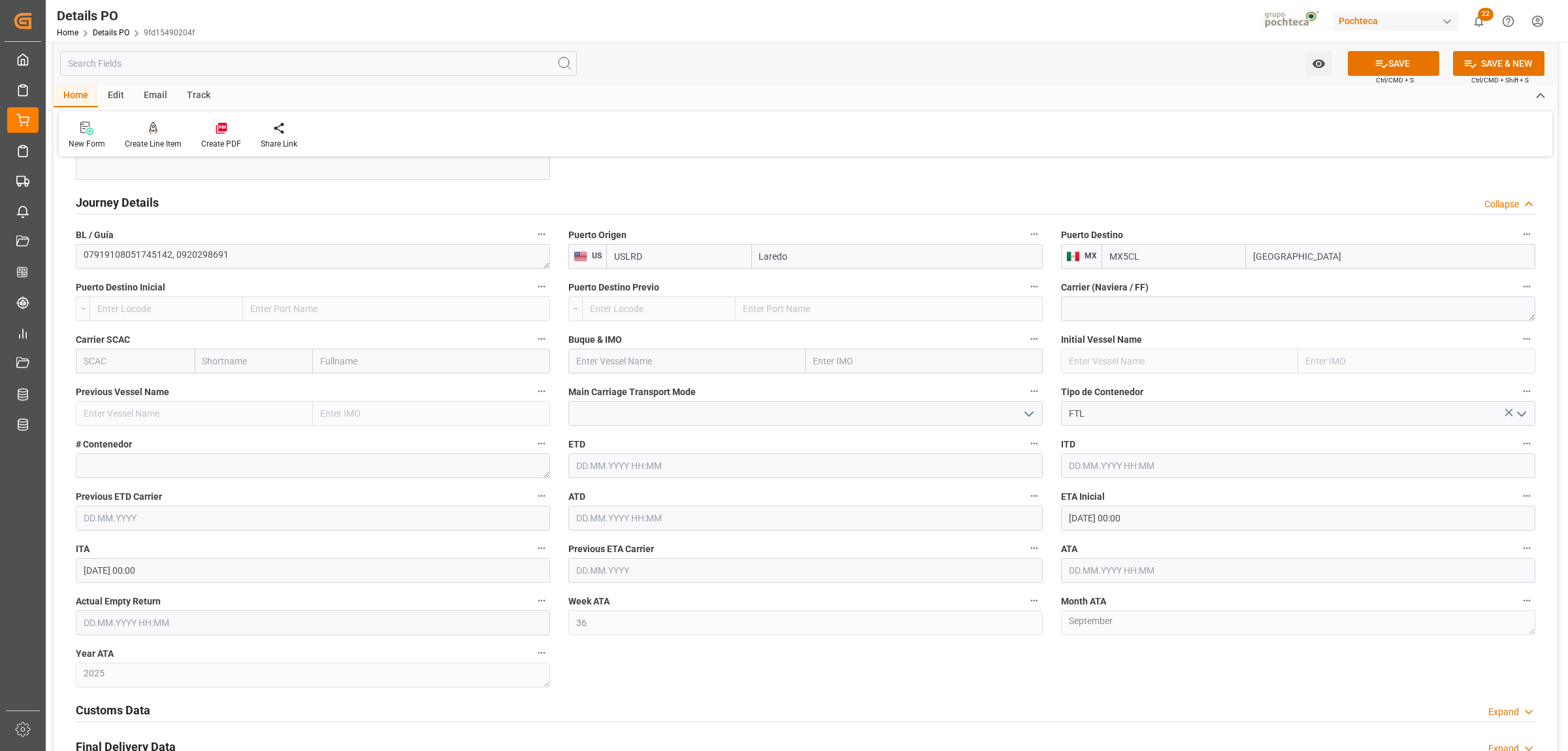
scroll to position [1635, 0]
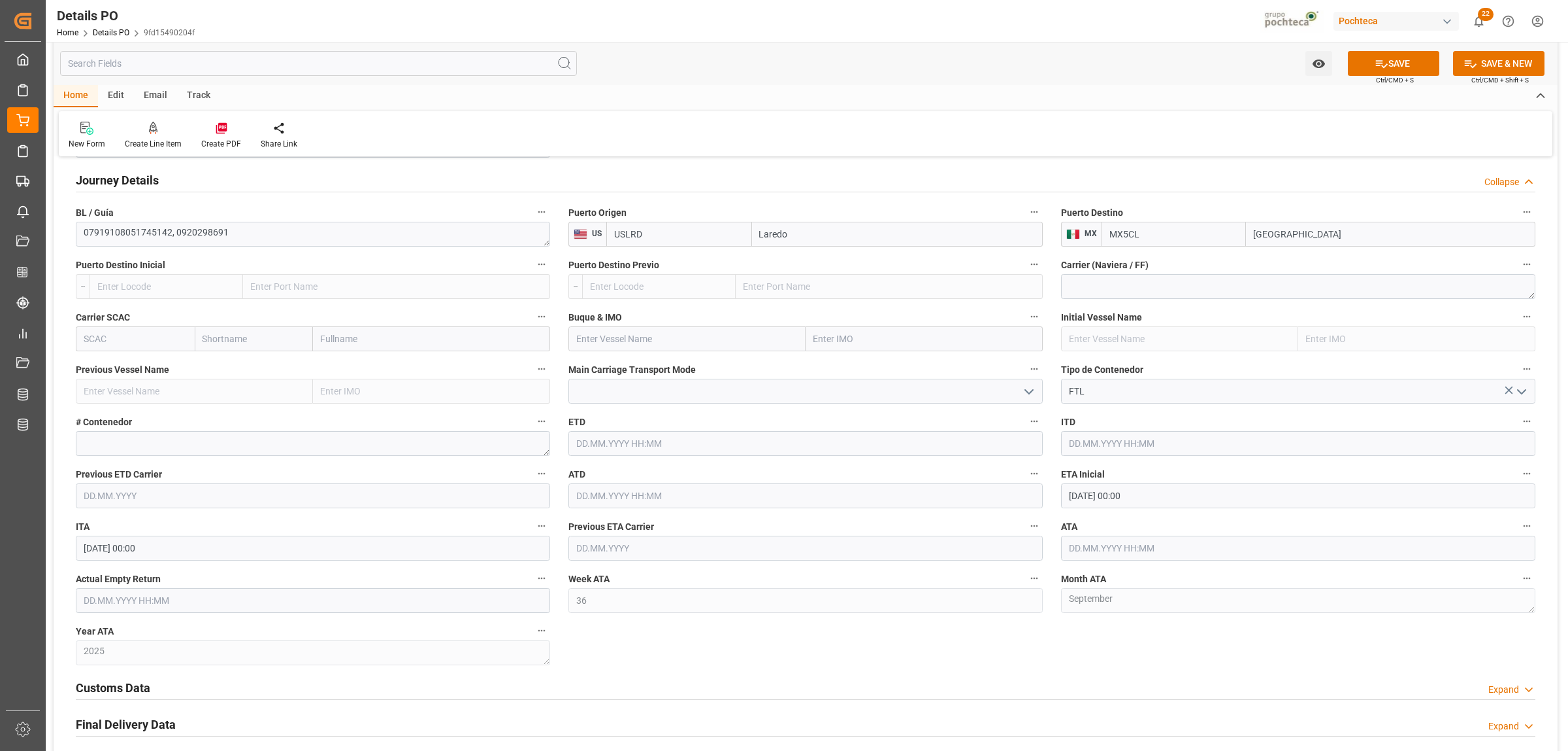
click at [1116, 499] on input "[DATE] 00:00" at bounding box center [1298, 495] width 474 height 25
click at [1072, 530] on button "Previous Month" at bounding box center [1072, 528] width 8 height 8
click at [1178, 680] on span "29" at bounding box center [1180, 679] width 8 height 9
type input "[DATE] 00:00"
drag, startPoint x: 994, startPoint y: 685, endPoint x: 1004, endPoint y: 688, distance: 10.4
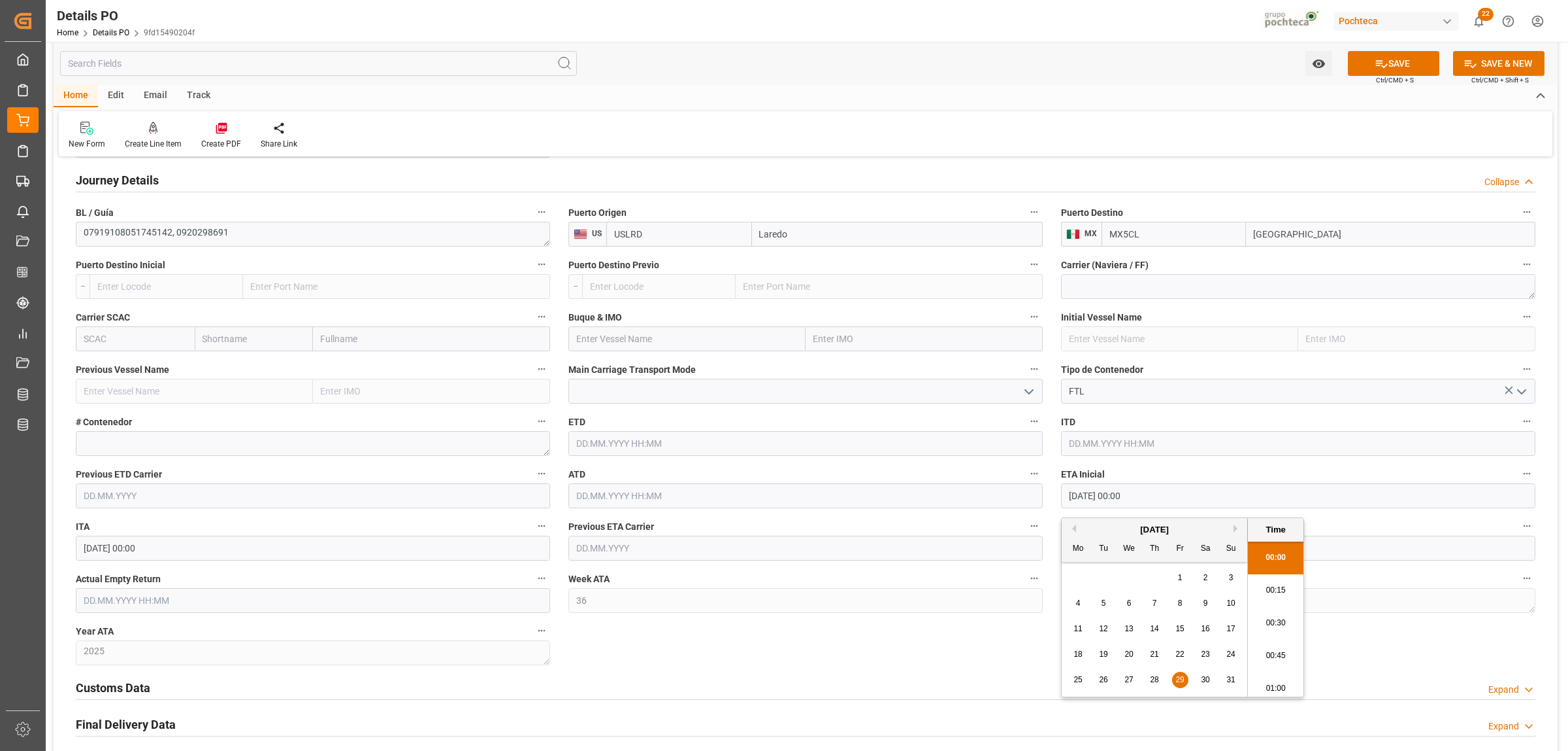
click at [994, 685] on div "Customs Data Expand" at bounding box center [806, 686] width 1460 height 25
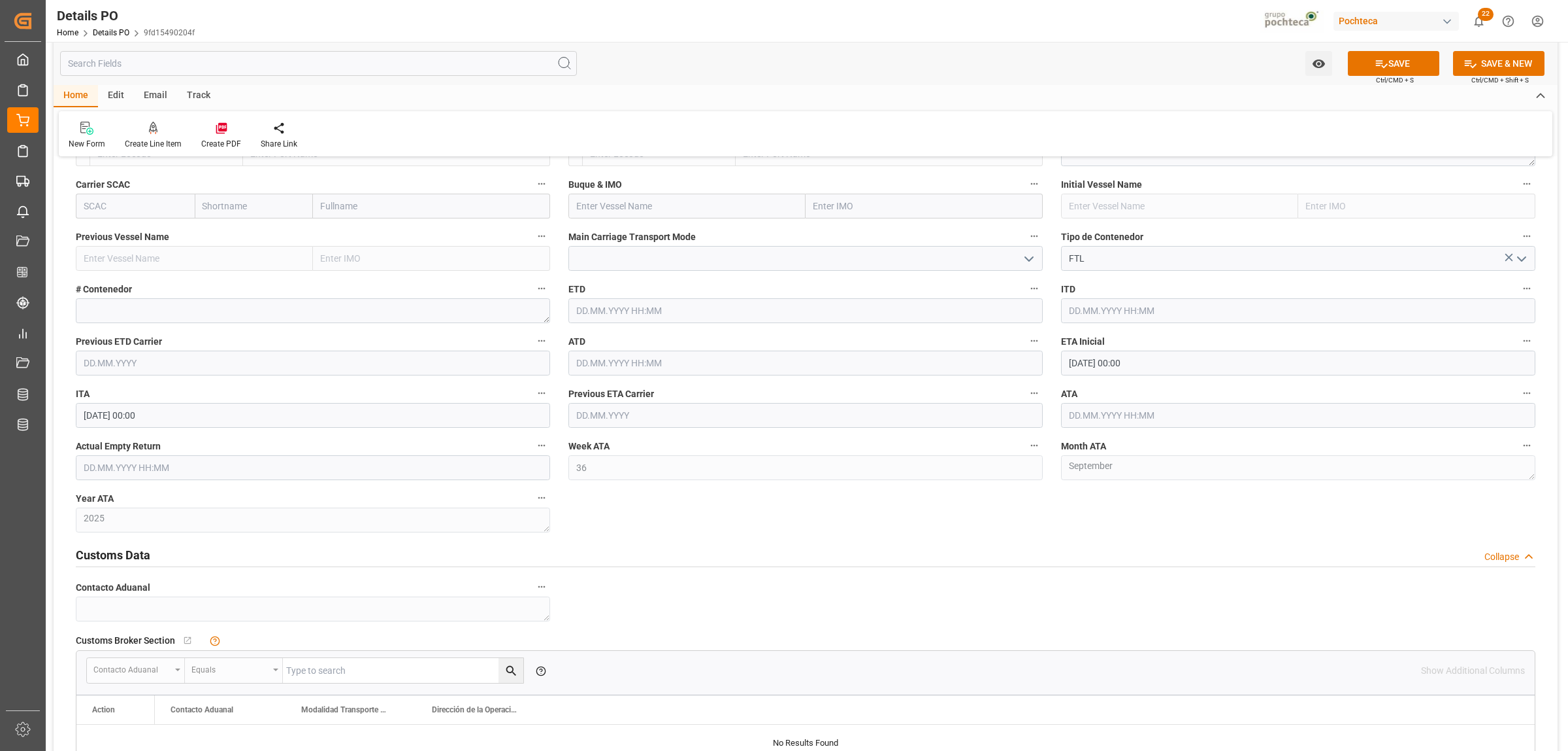
scroll to position [1798, 0]
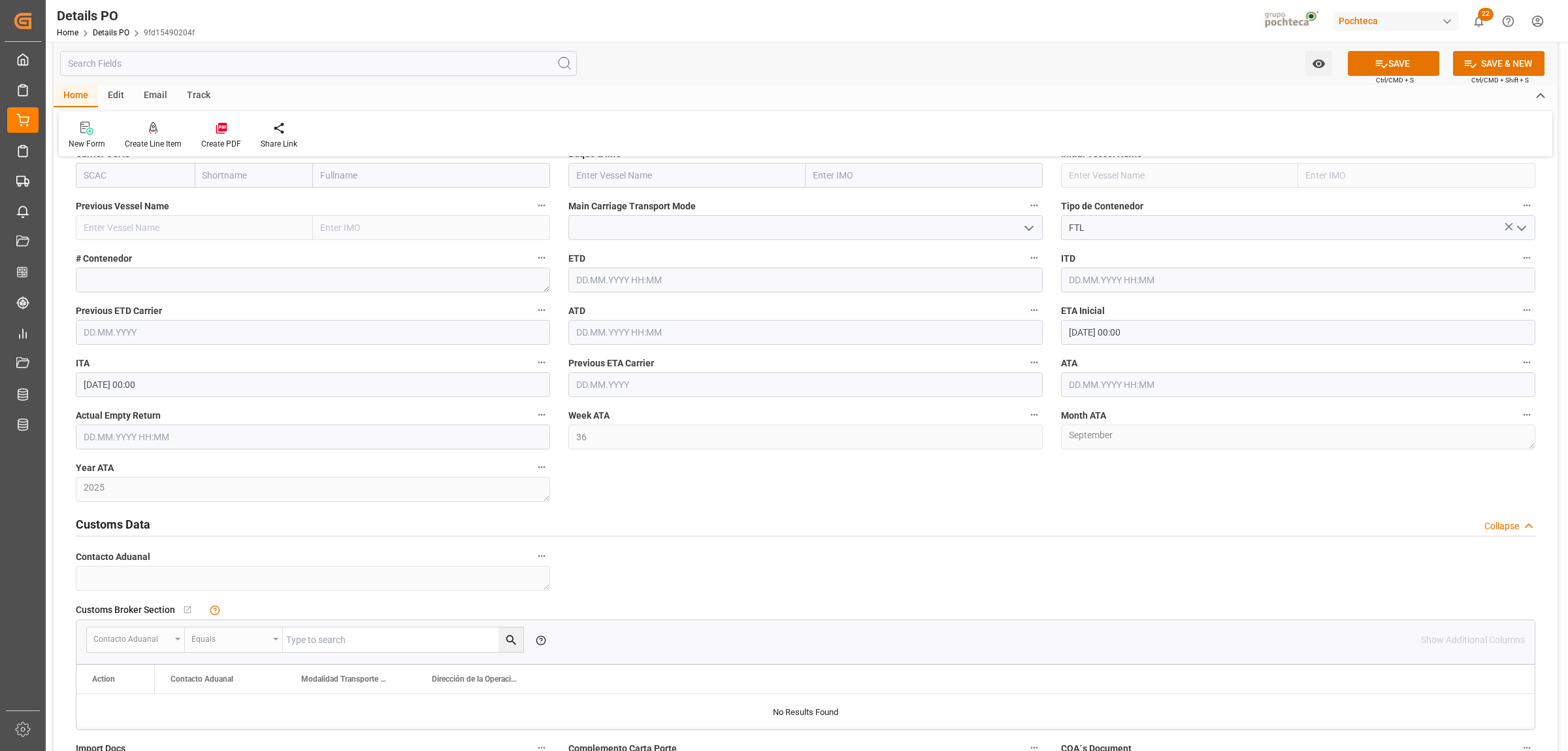
click at [128, 523] on h2 "Customs Data" at bounding box center [113, 524] width 75 height 18
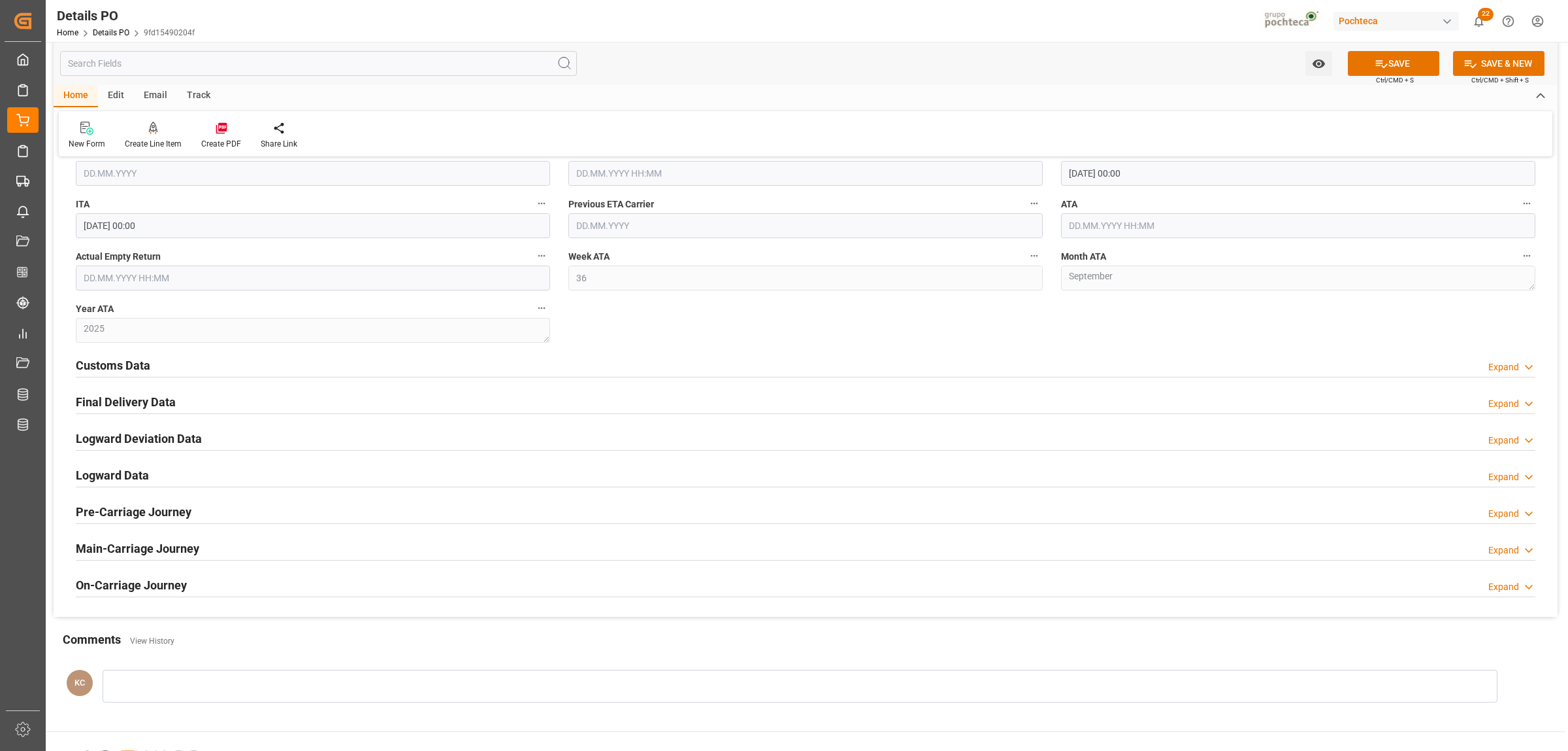
scroll to position [1962, 0]
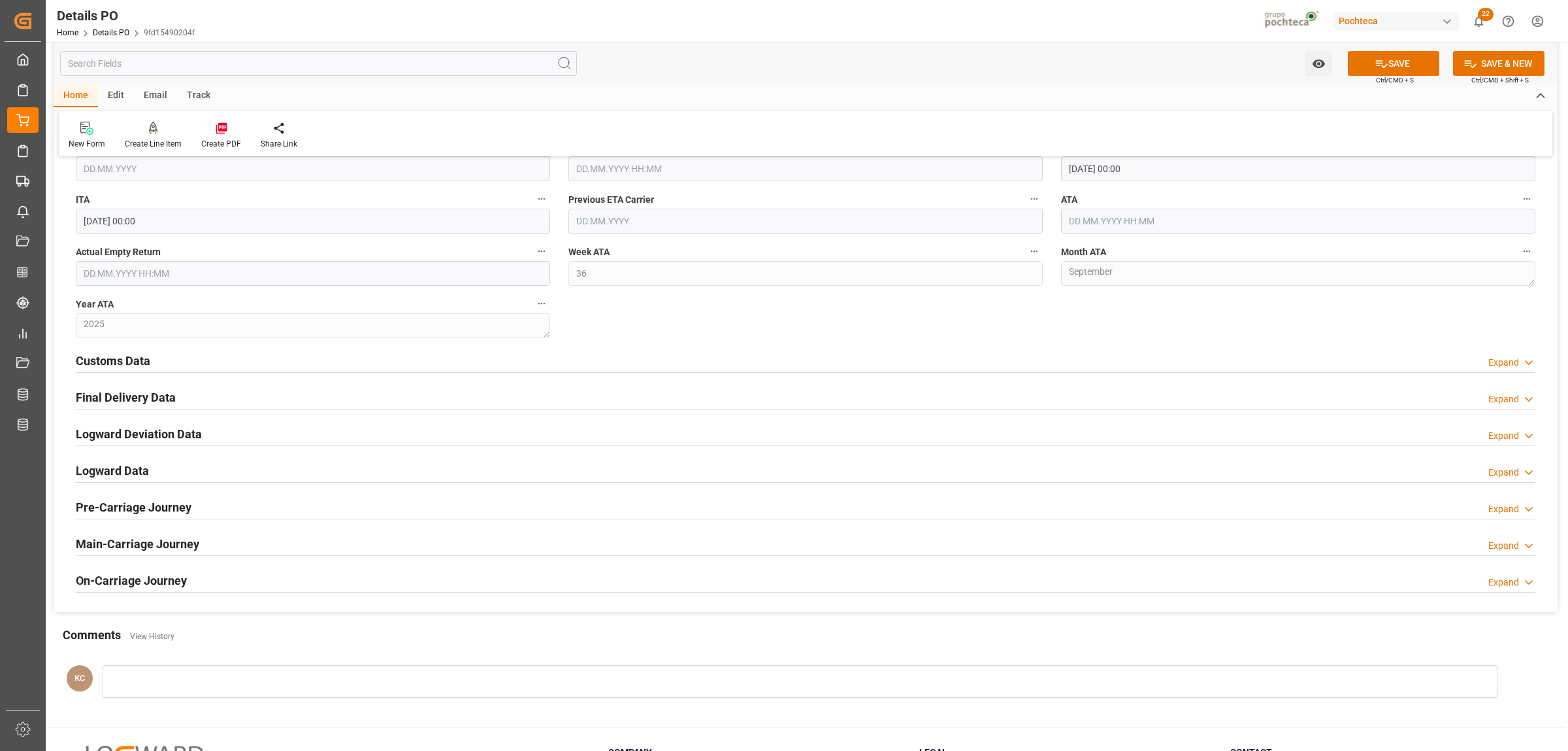
click at [132, 362] on h2 "Customs Data" at bounding box center [113, 360] width 75 height 18
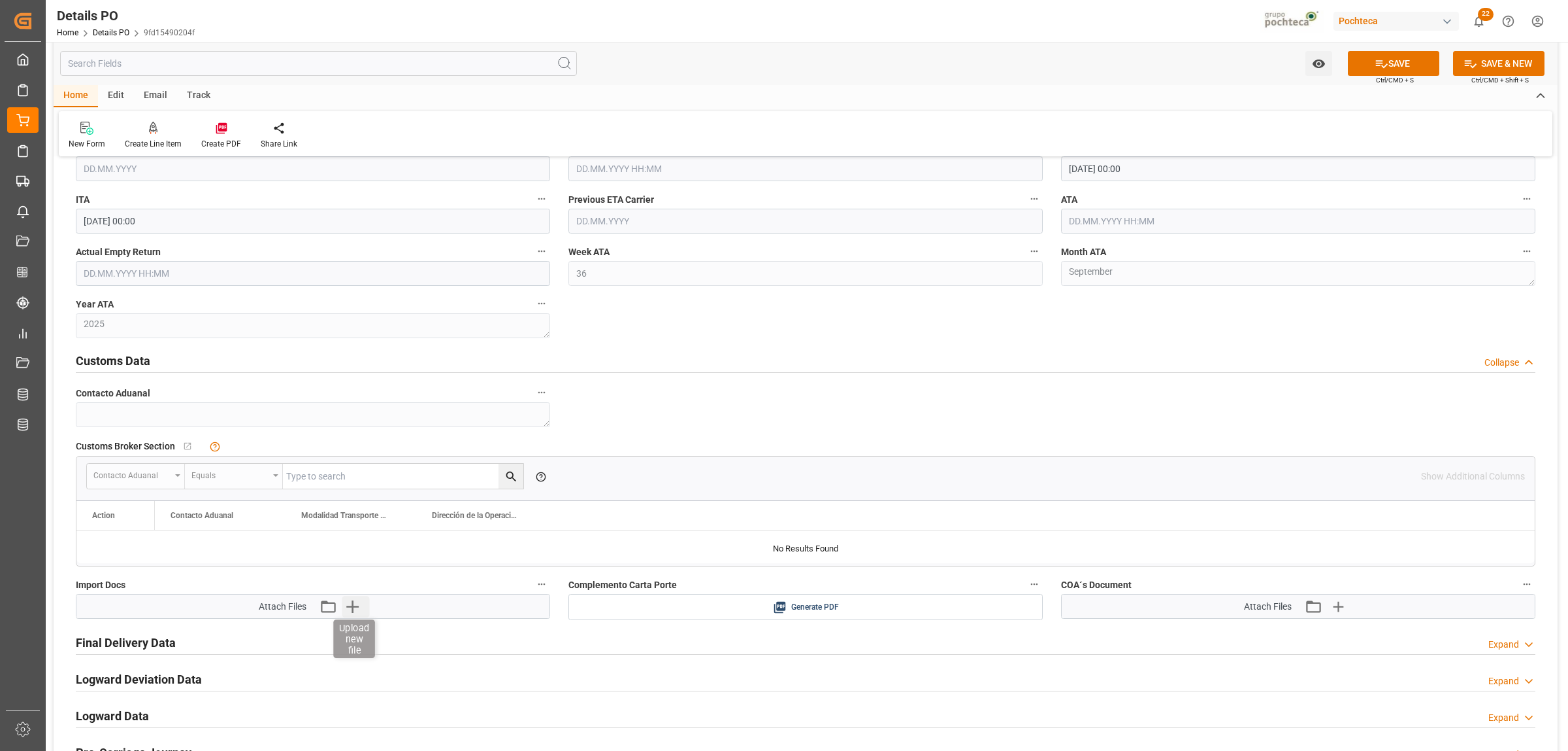
click at [358, 611] on icon "button" at bounding box center [353, 606] width 21 height 21
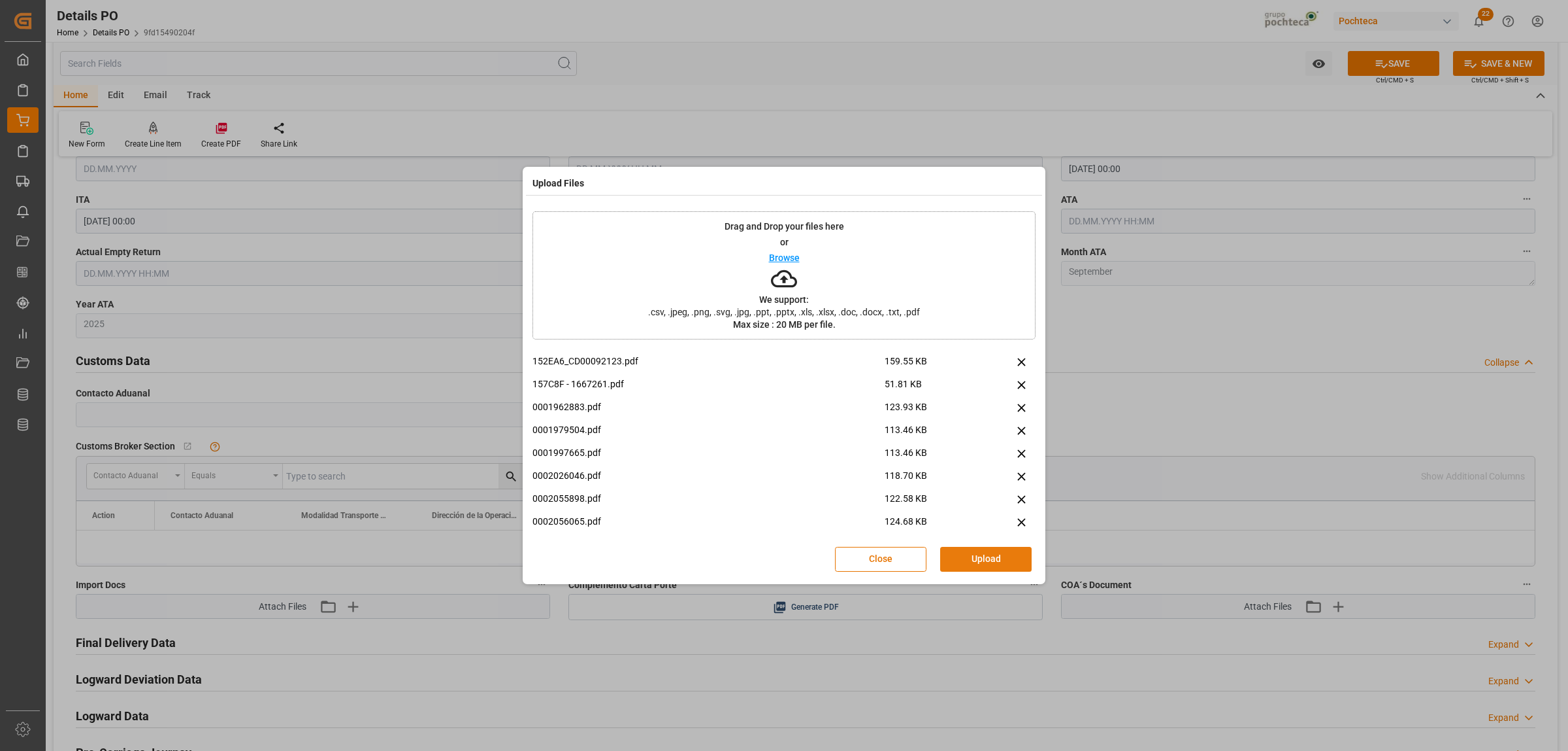
click at [999, 557] on button "Upload" at bounding box center [986, 558] width 92 height 25
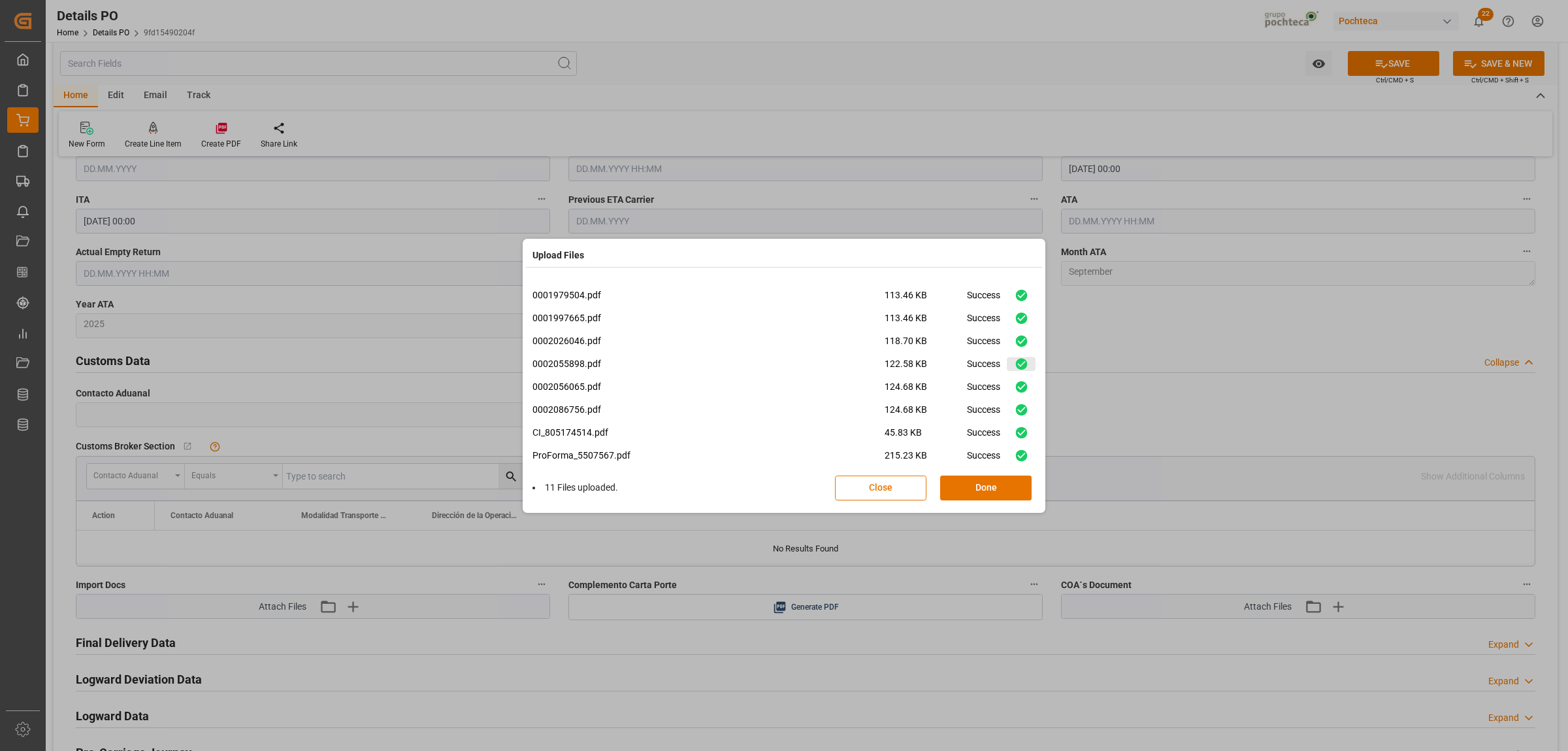
scroll to position [77, 0]
click at [998, 487] on button "Done" at bounding box center [986, 487] width 92 height 25
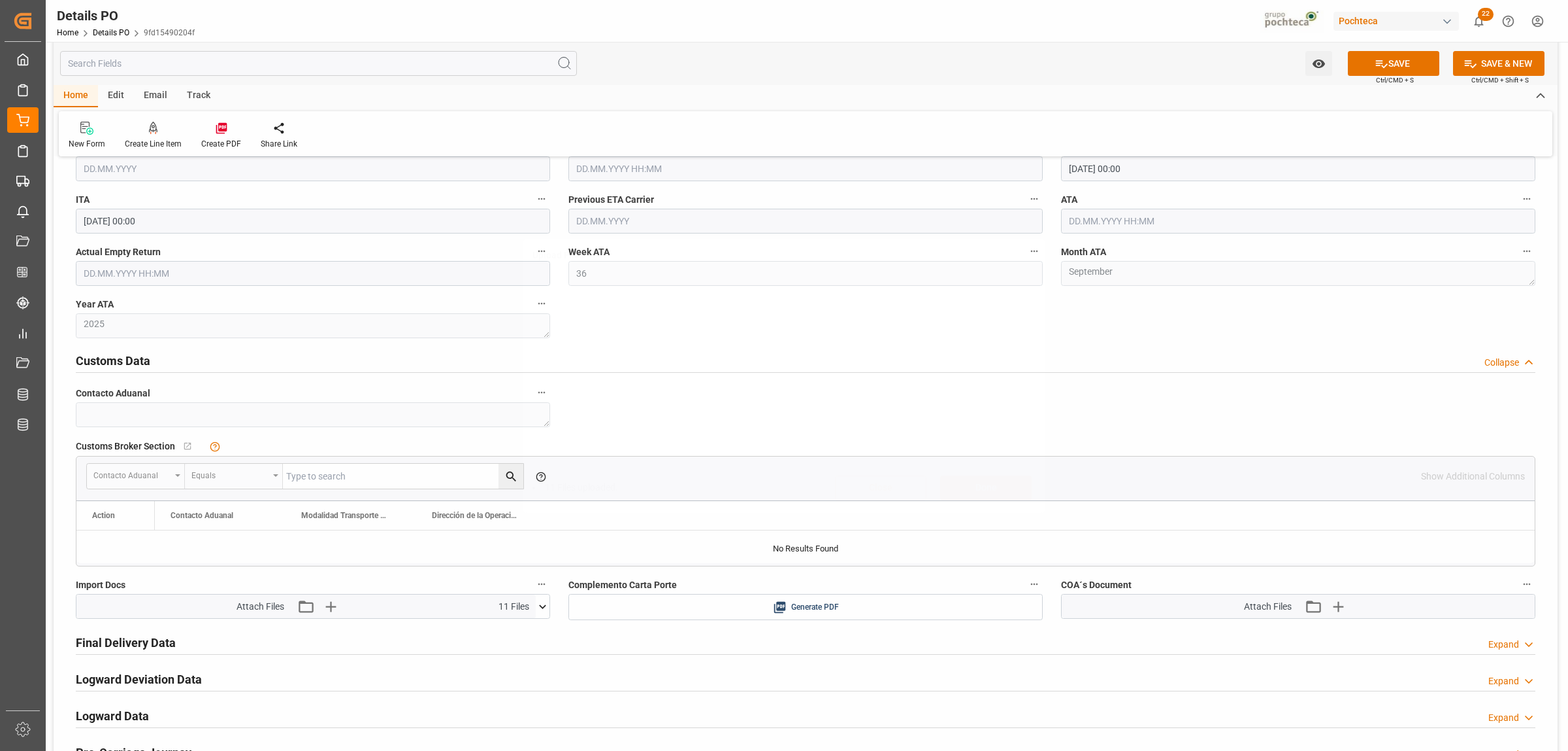
scroll to position [0, 0]
click at [1338, 611] on icon "button" at bounding box center [1338, 606] width 13 height 13
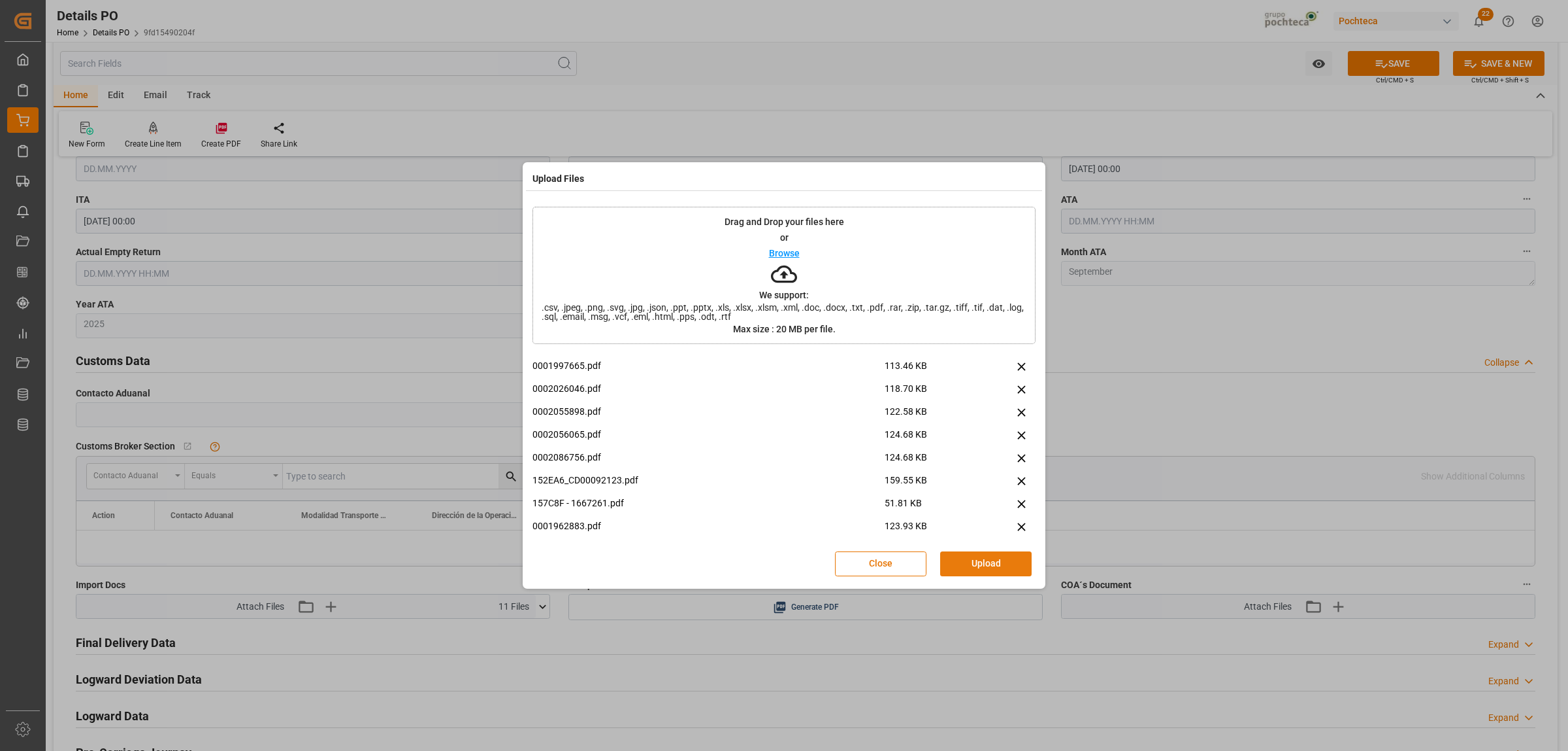
click at [979, 571] on button "Upload" at bounding box center [986, 563] width 92 height 25
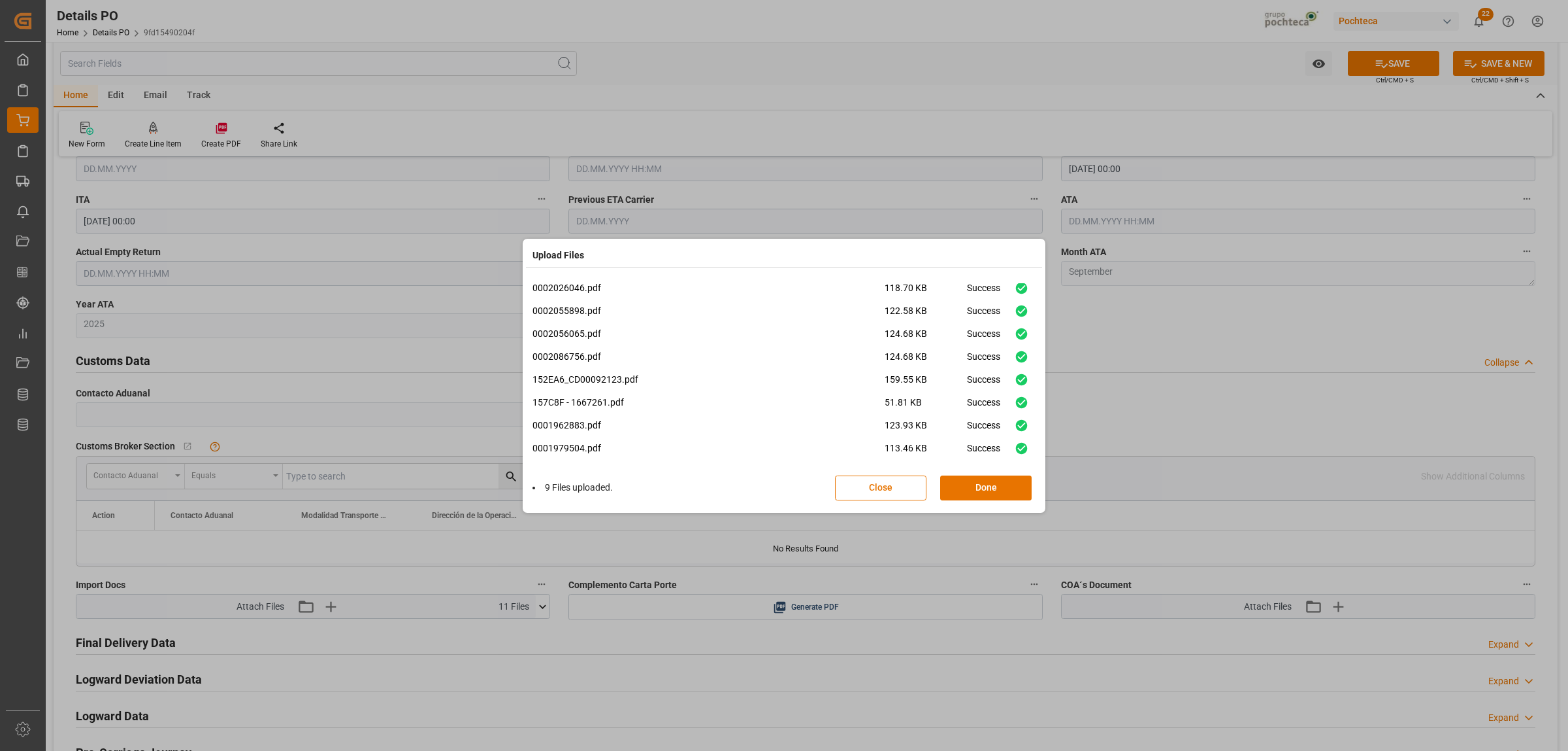
scroll to position [32, 0]
click at [982, 486] on button "Done" at bounding box center [986, 487] width 92 height 25
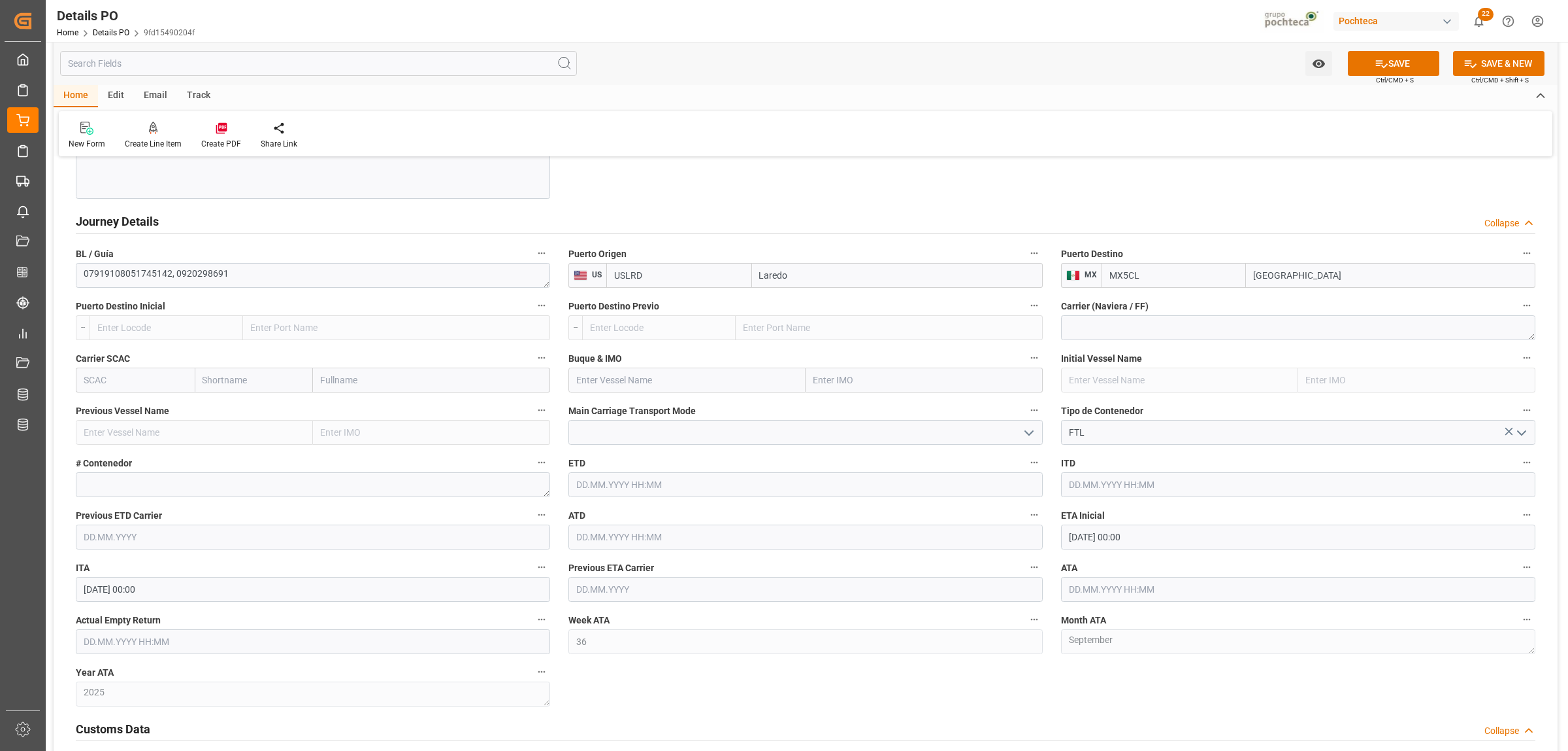
scroll to position [1553, 0]
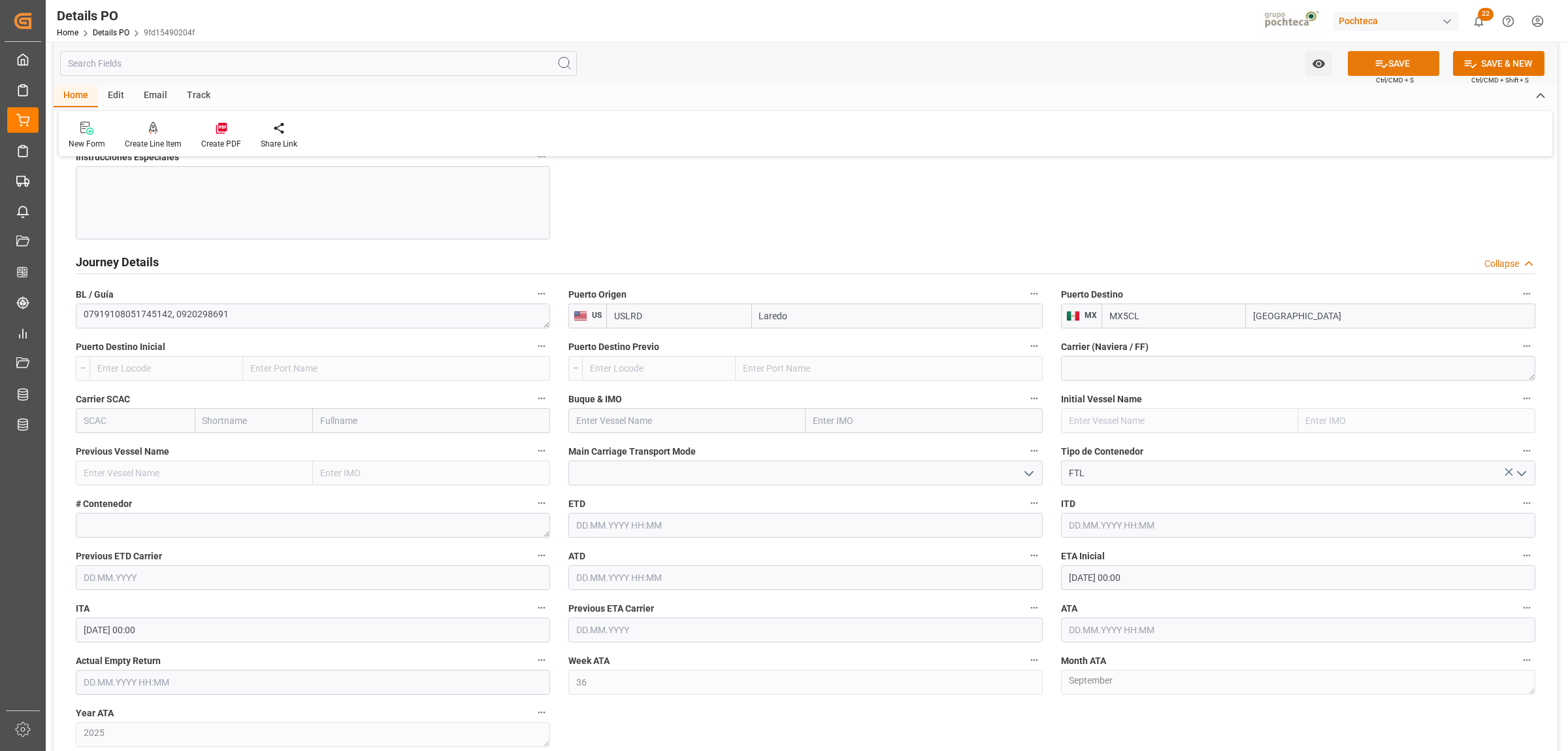
click at [1400, 66] on button "SAVE" at bounding box center [1394, 63] width 92 height 25
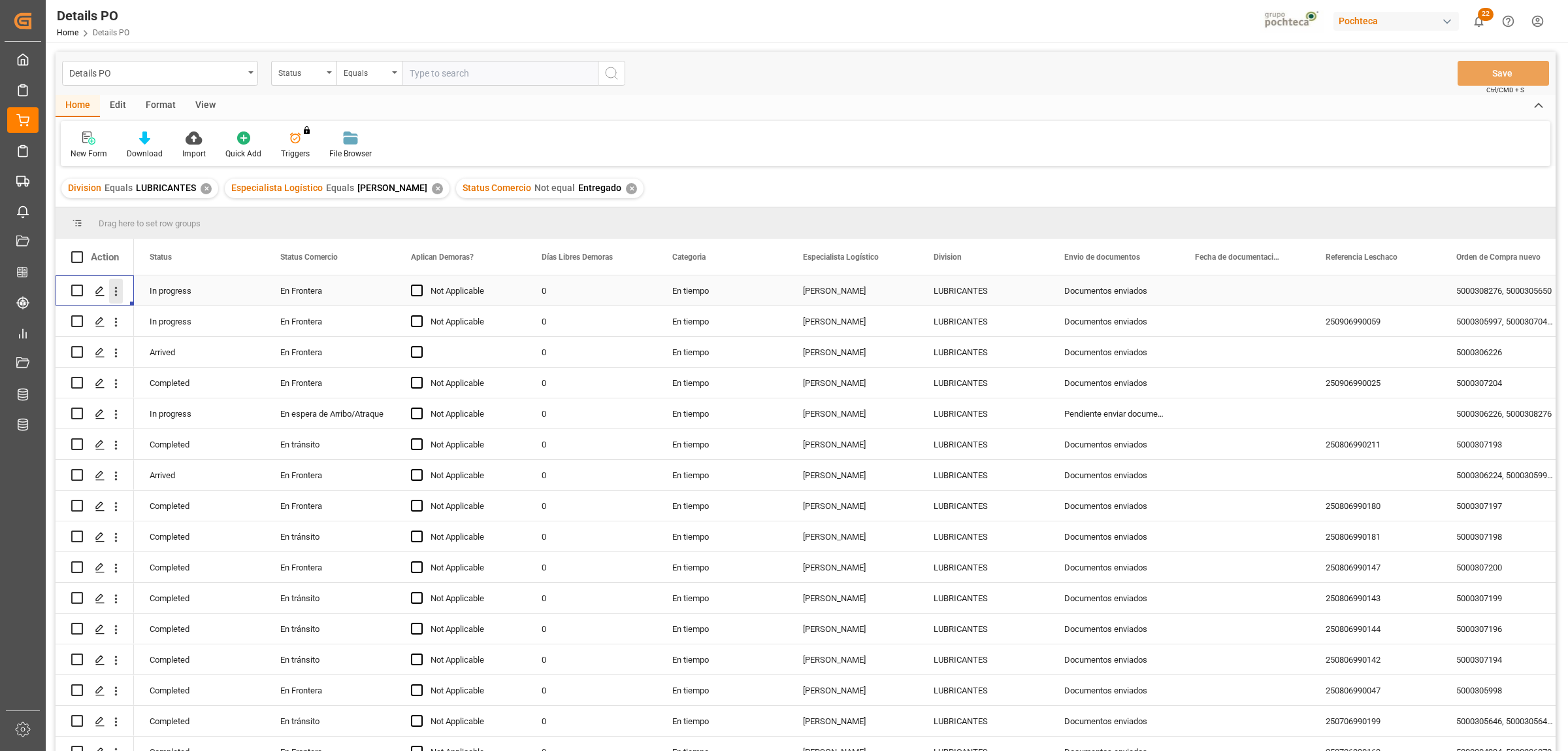
click at [118, 290] on icon "open menu" at bounding box center [116, 291] width 13 height 13
click at [174, 452] on span "Create and Link Child Object" at bounding box center [202, 451] width 119 height 13
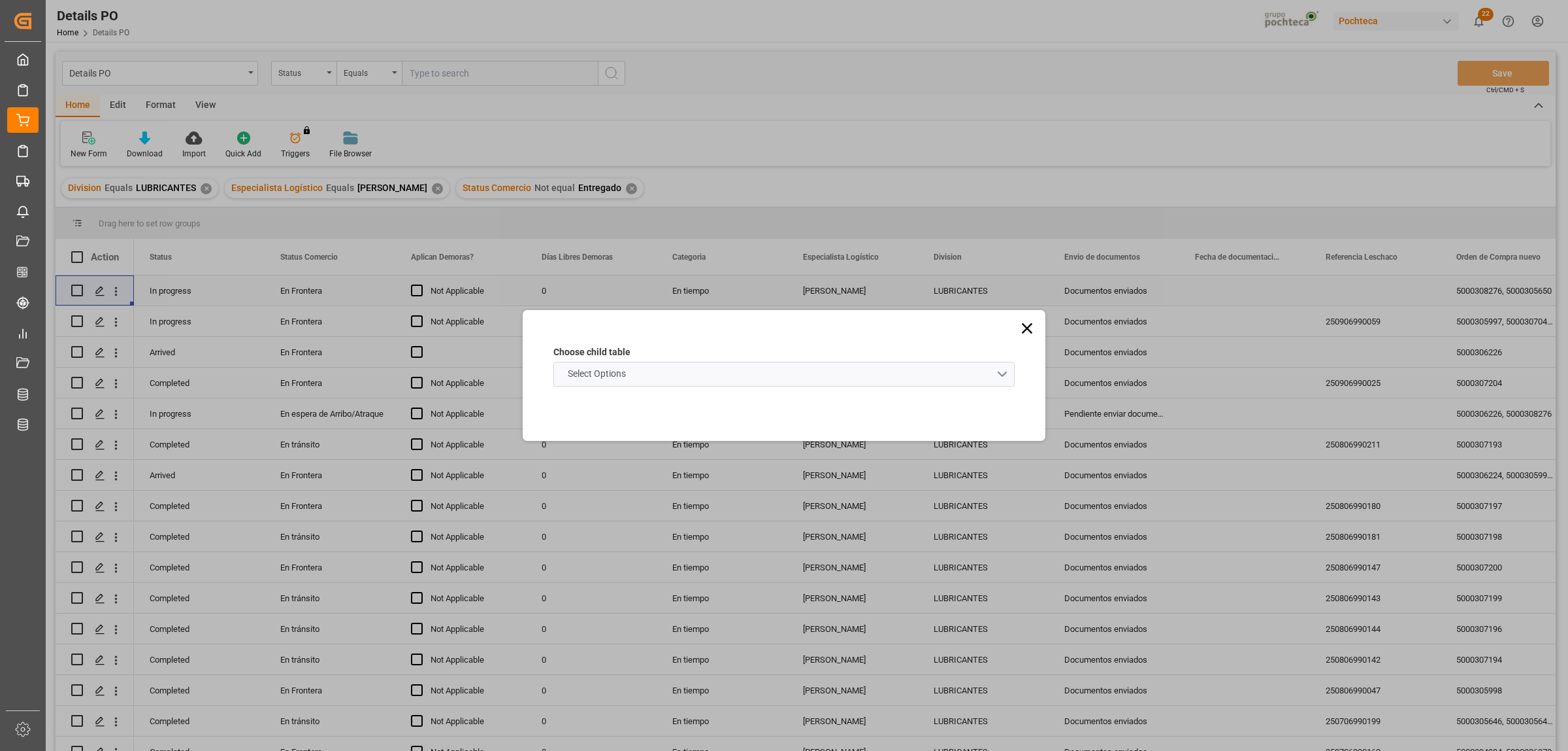
click at [1002, 377] on schema "Select Options" at bounding box center [784, 374] width 462 height 25
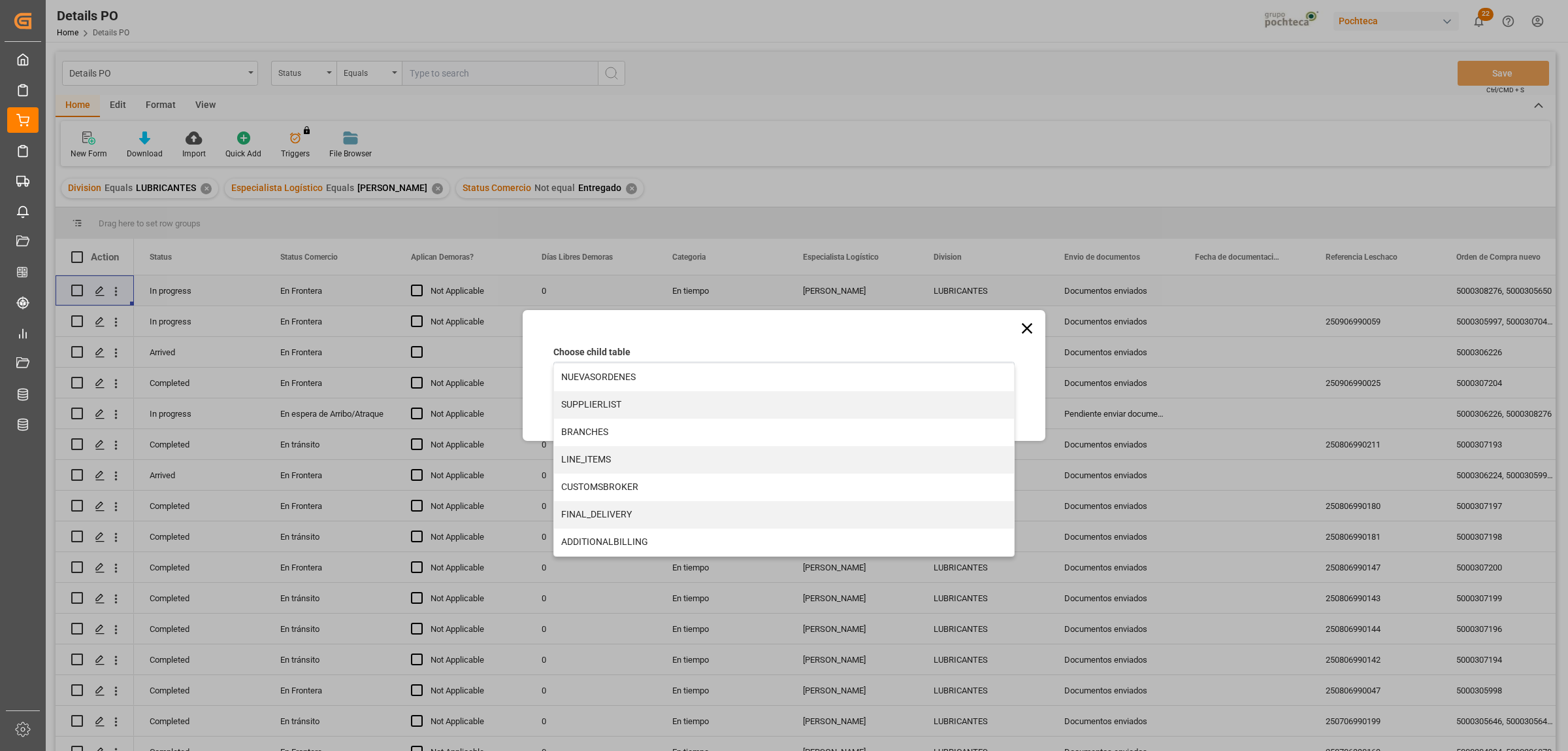
click at [1024, 332] on icon at bounding box center [1027, 329] width 18 height 18
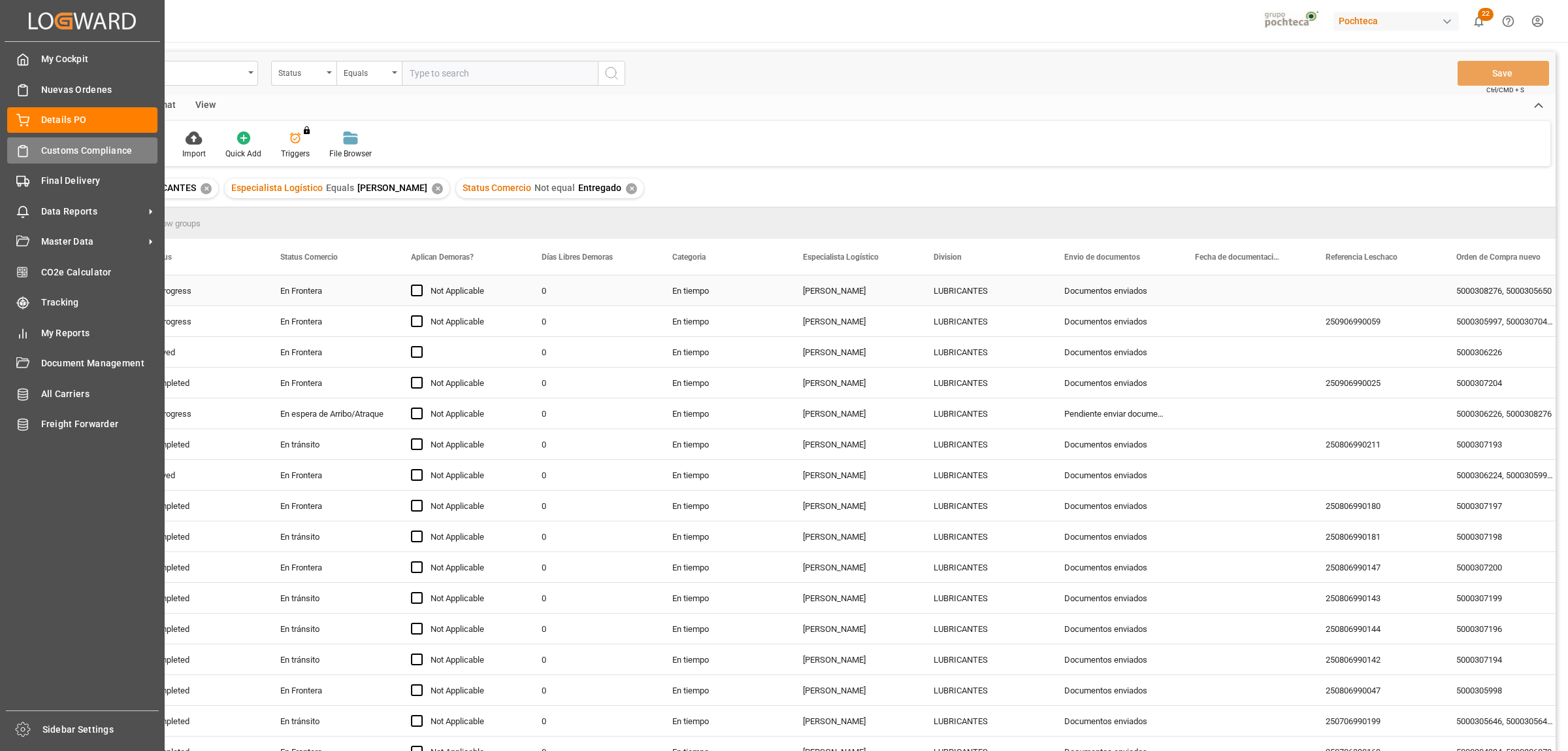
click at [68, 151] on span "Customs Compliance" at bounding box center [99, 150] width 117 height 13
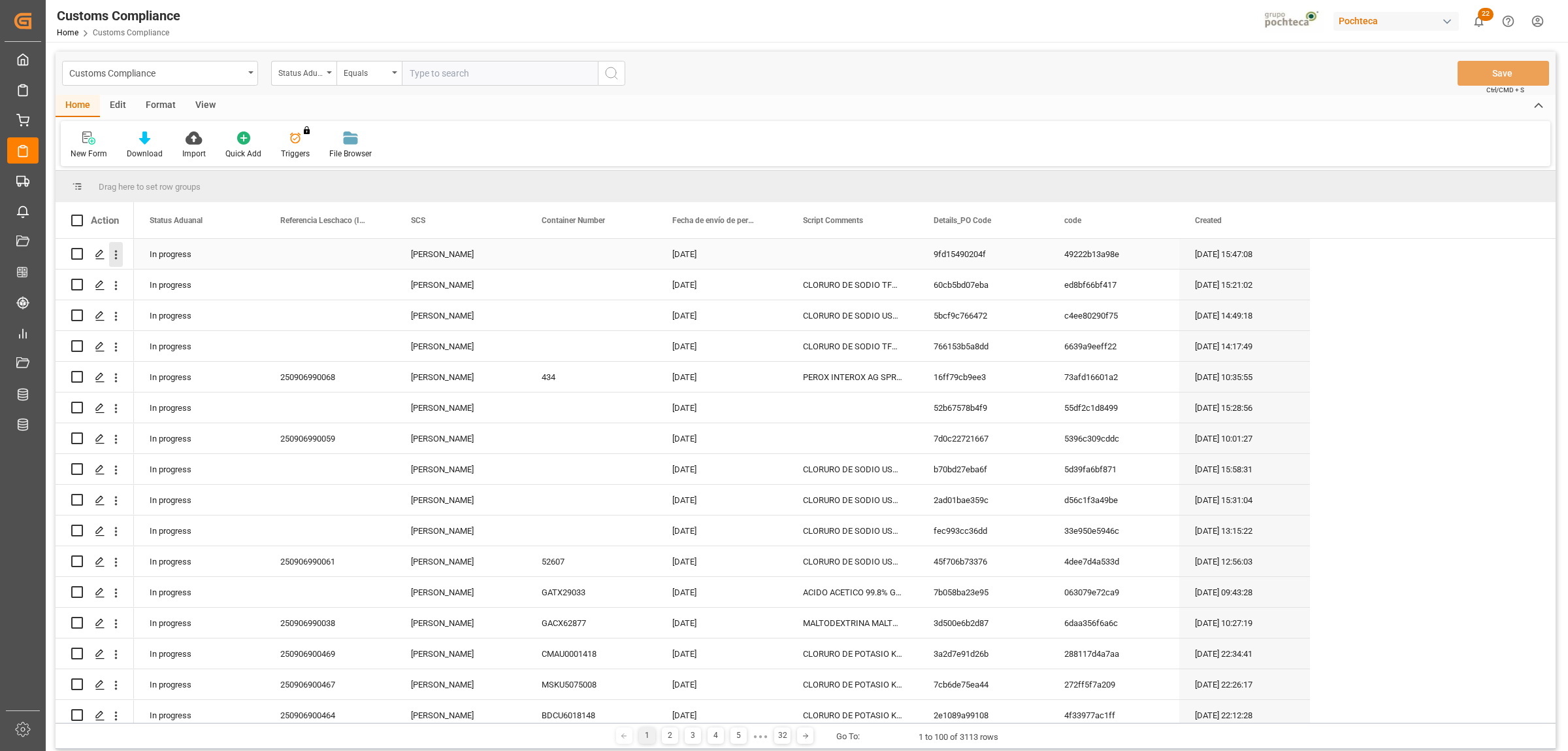
click at [118, 253] on icon "open menu" at bounding box center [116, 254] width 13 height 13
click at [100, 250] on polygon "Press SPACE to select this row." at bounding box center [99, 252] width 6 height 6
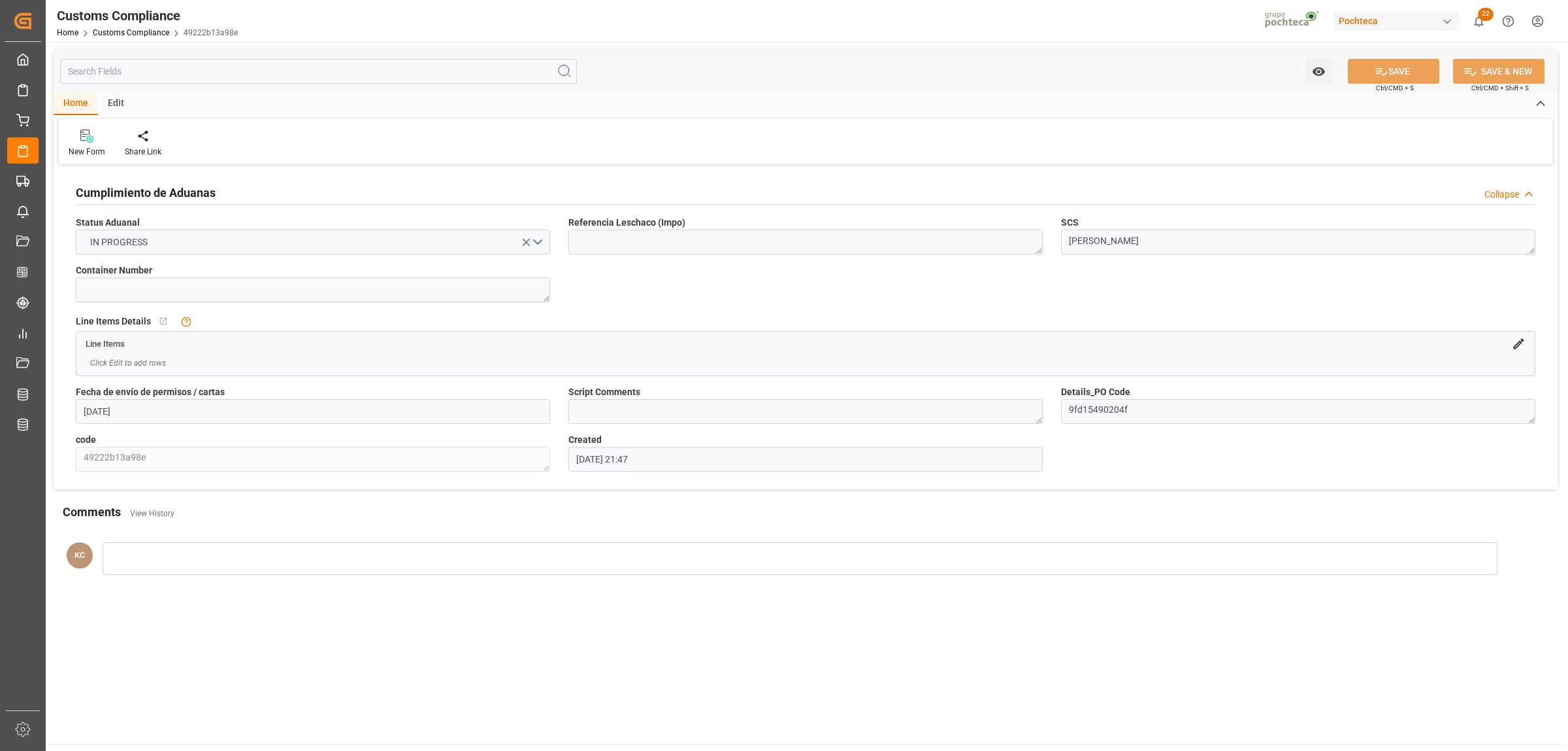
click at [1524, 337] on icon at bounding box center [1519, 343] width 13 height 13
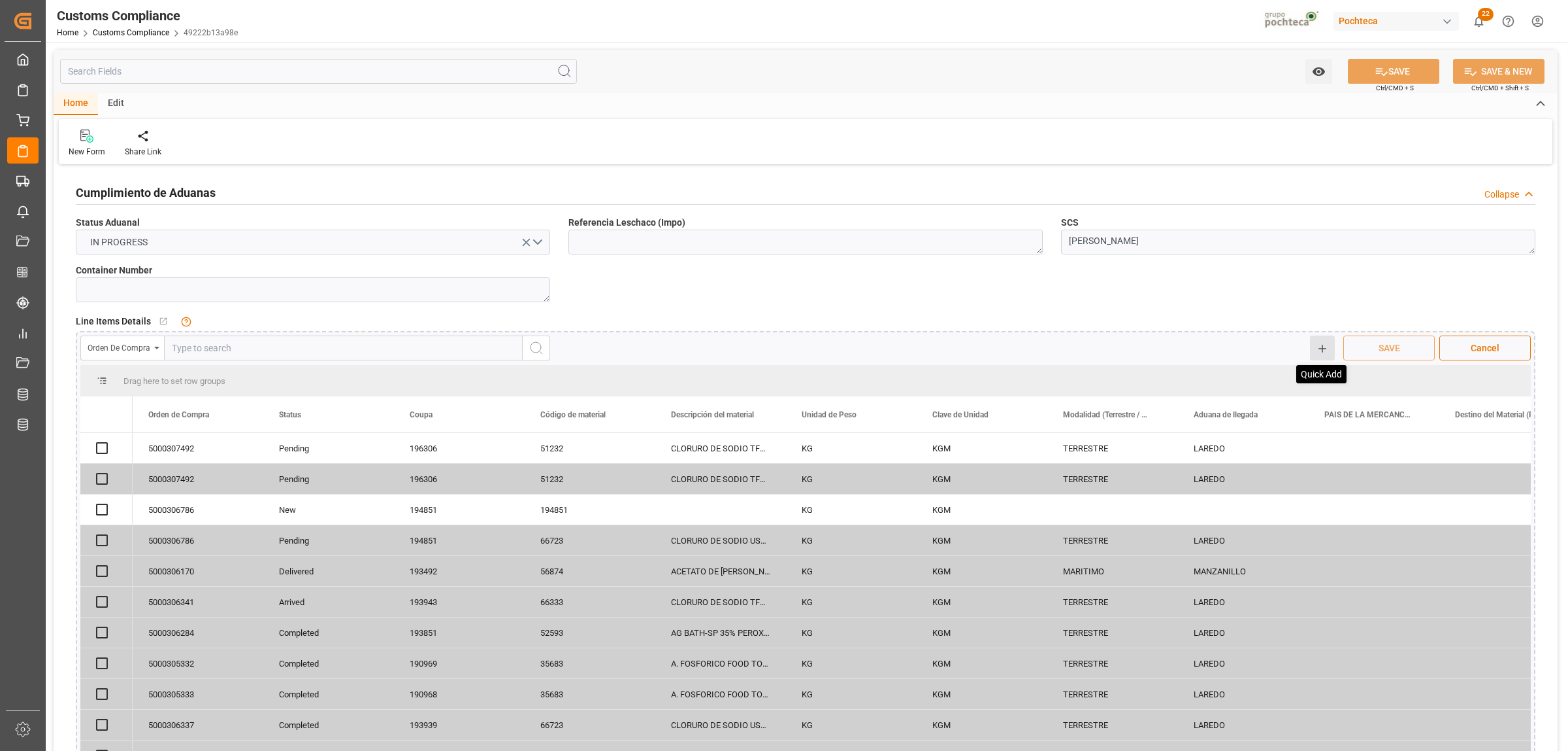
click at [1326, 350] on icon at bounding box center [1322, 348] width 12 height 12
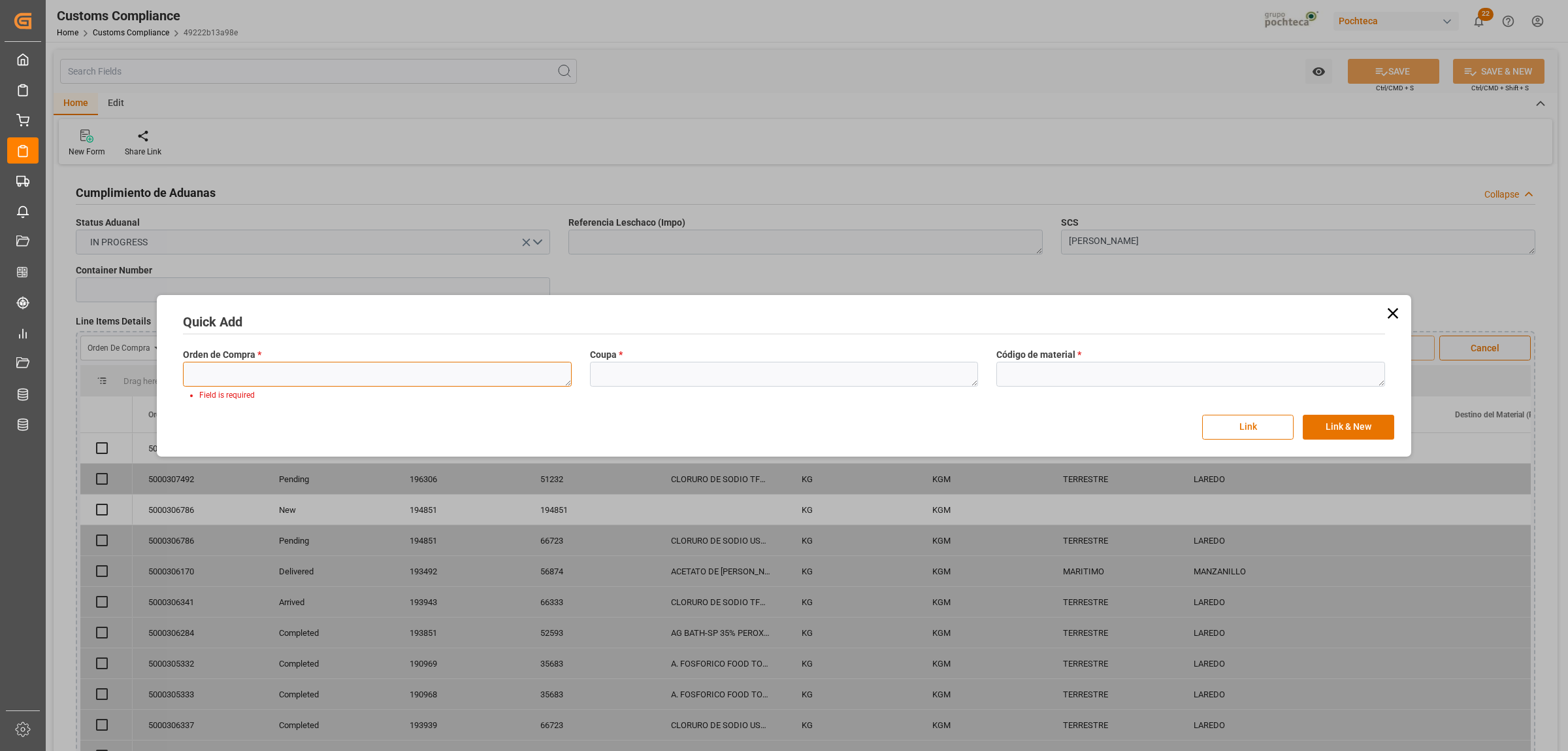
click at [265, 370] on textarea at bounding box center [378, 374] width 389 height 25
paste textarea "5000308276"
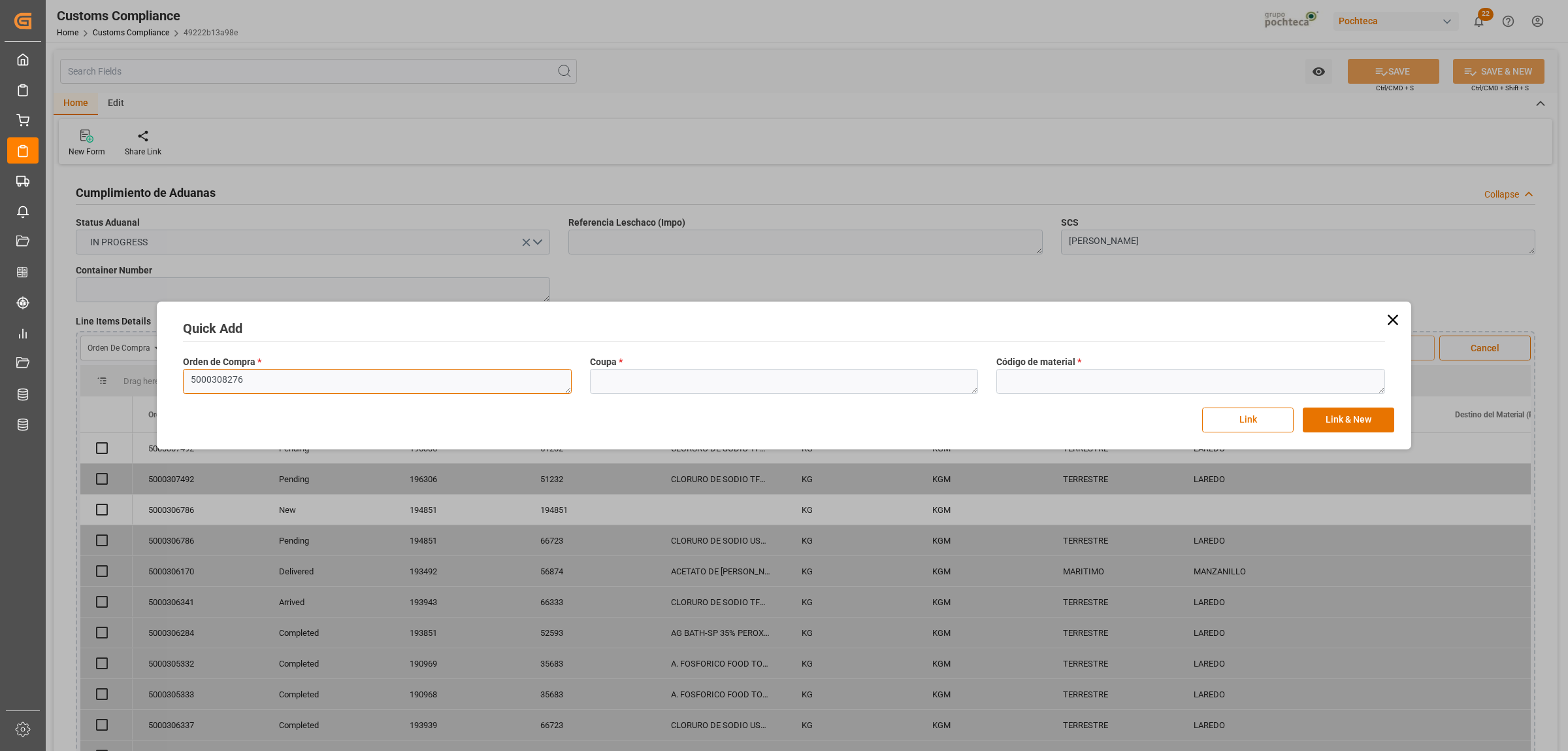
type textarea "5000308276"
click at [655, 383] on textarea at bounding box center [784, 381] width 389 height 25
paste textarea "197385"
type textarea "197385"
click at [1154, 390] on textarea at bounding box center [1191, 381] width 389 height 25
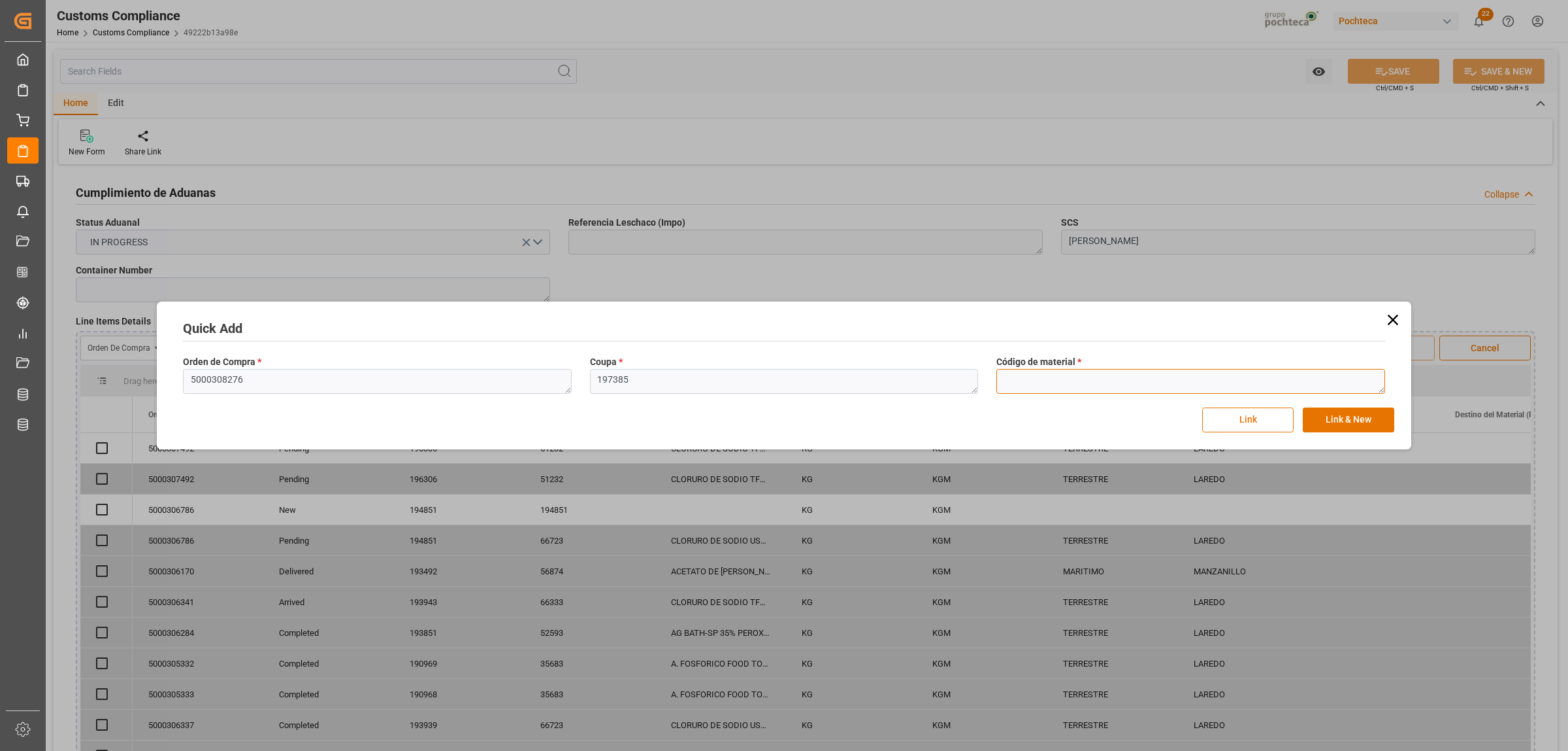
paste textarea "34725"
type textarea "34725"
click at [1328, 424] on button "Link & New" at bounding box center [1349, 420] width 92 height 25
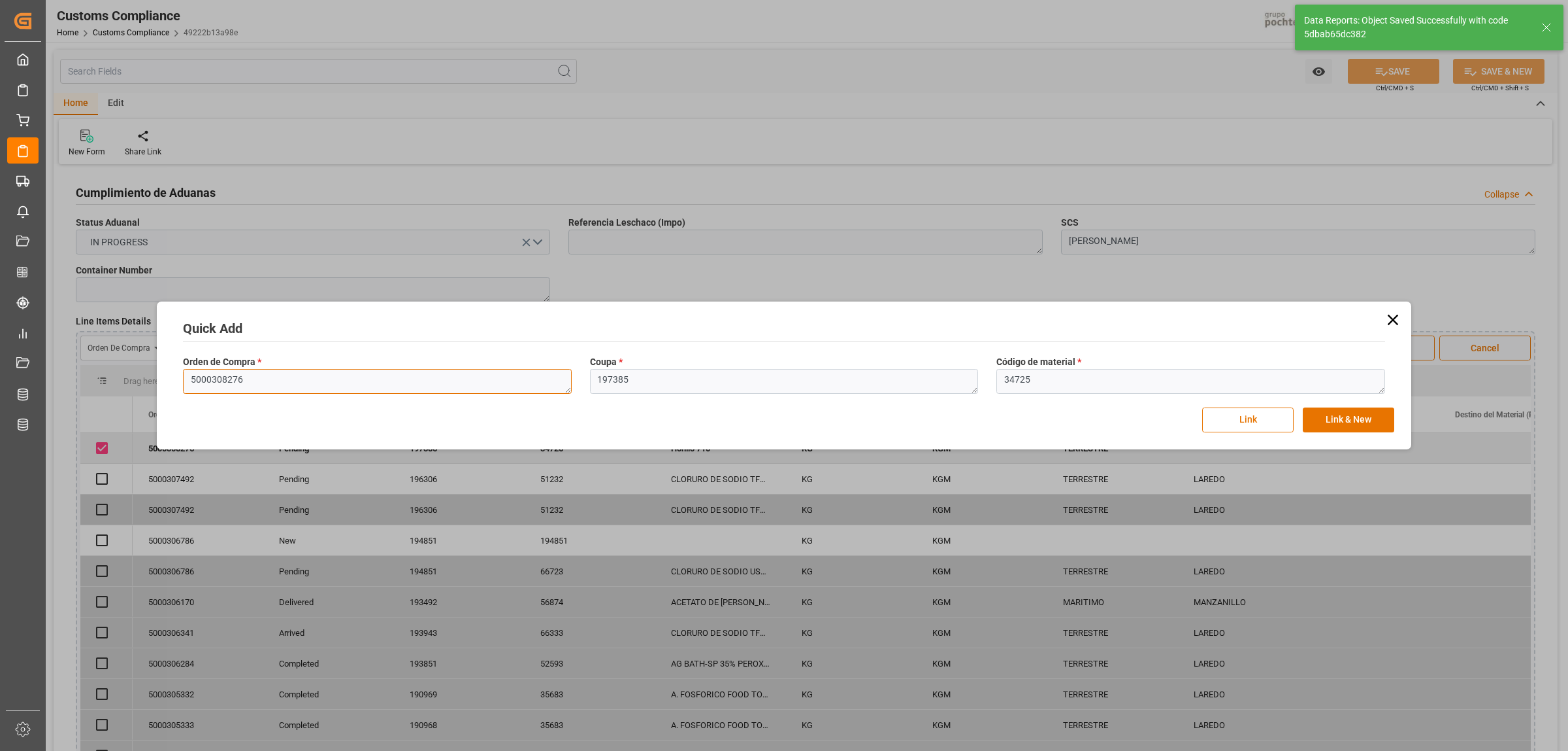
drag, startPoint x: 265, startPoint y: 383, endPoint x: 192, endPoint y: 384, distance: 73.0
click at [192, 384] on textarea "5000308276" at bounding box center [378, 381] width 389 height 25
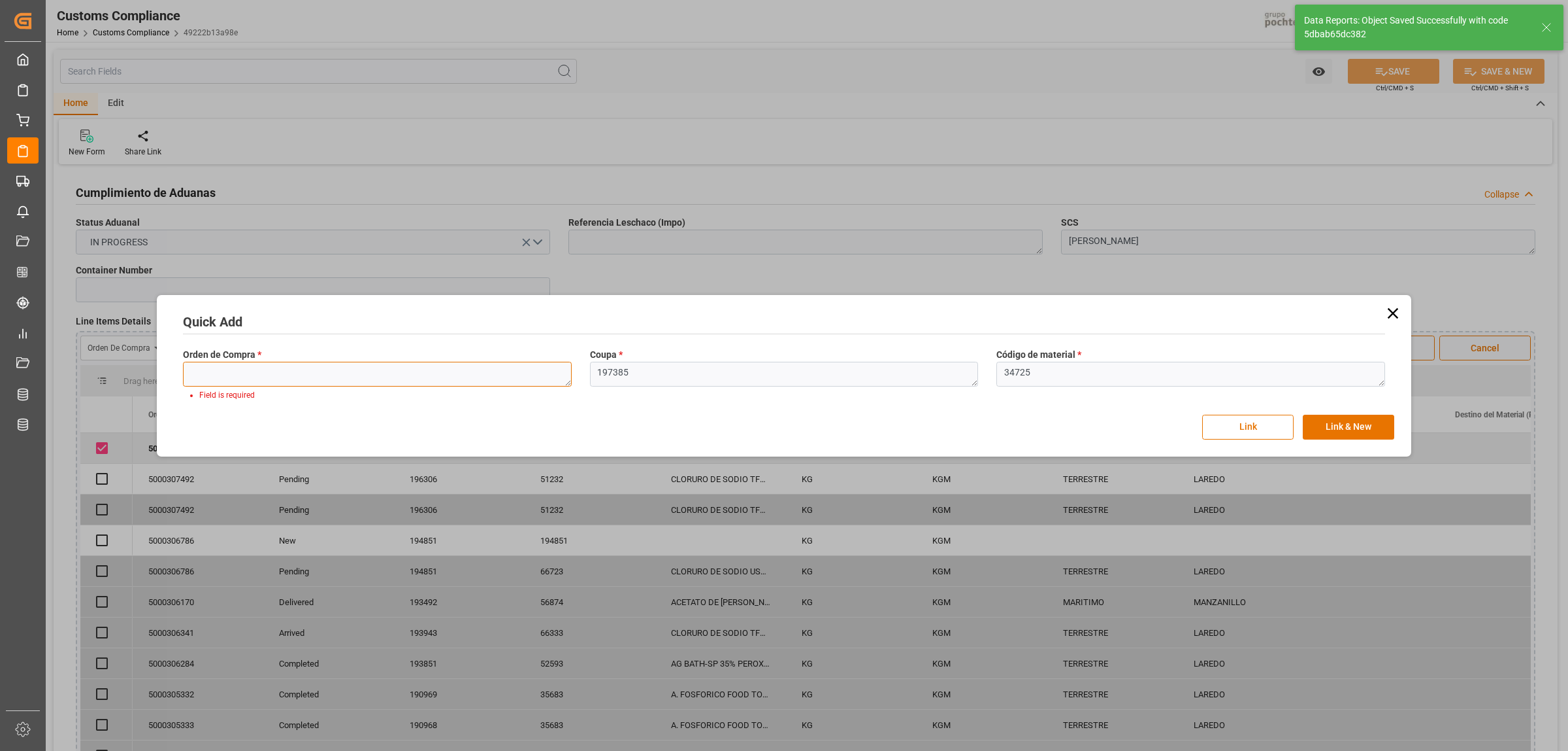
paste textarea "5000308276"
type textarea "5000308276"
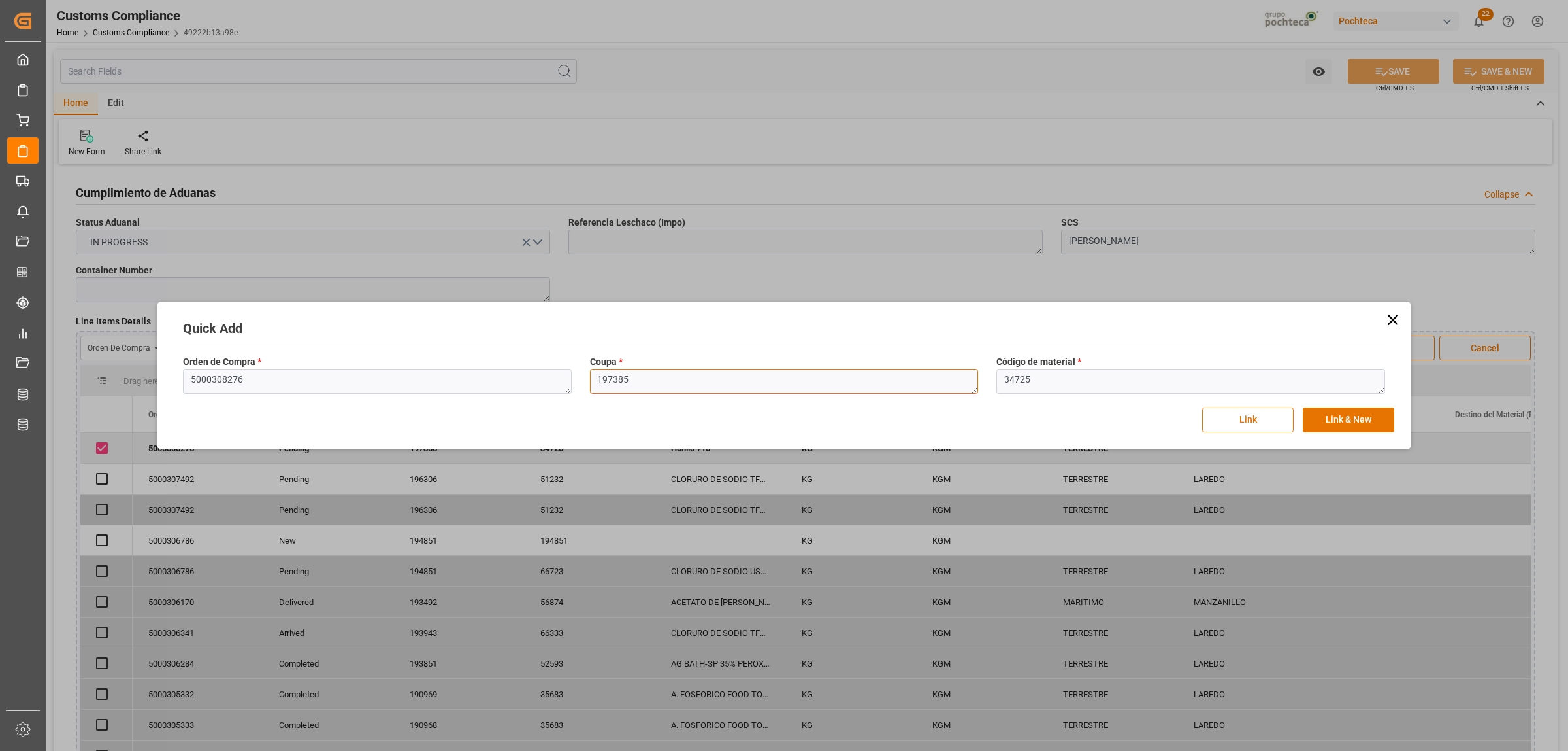
drag, startPoint x: 634, startPoint y: 386, endPoint x: 586, endPoint y: 386, distance: 48.0
click at [586, 386] on div "Coupa * 197385" at bounding box center [784, 374] width 407 height 48
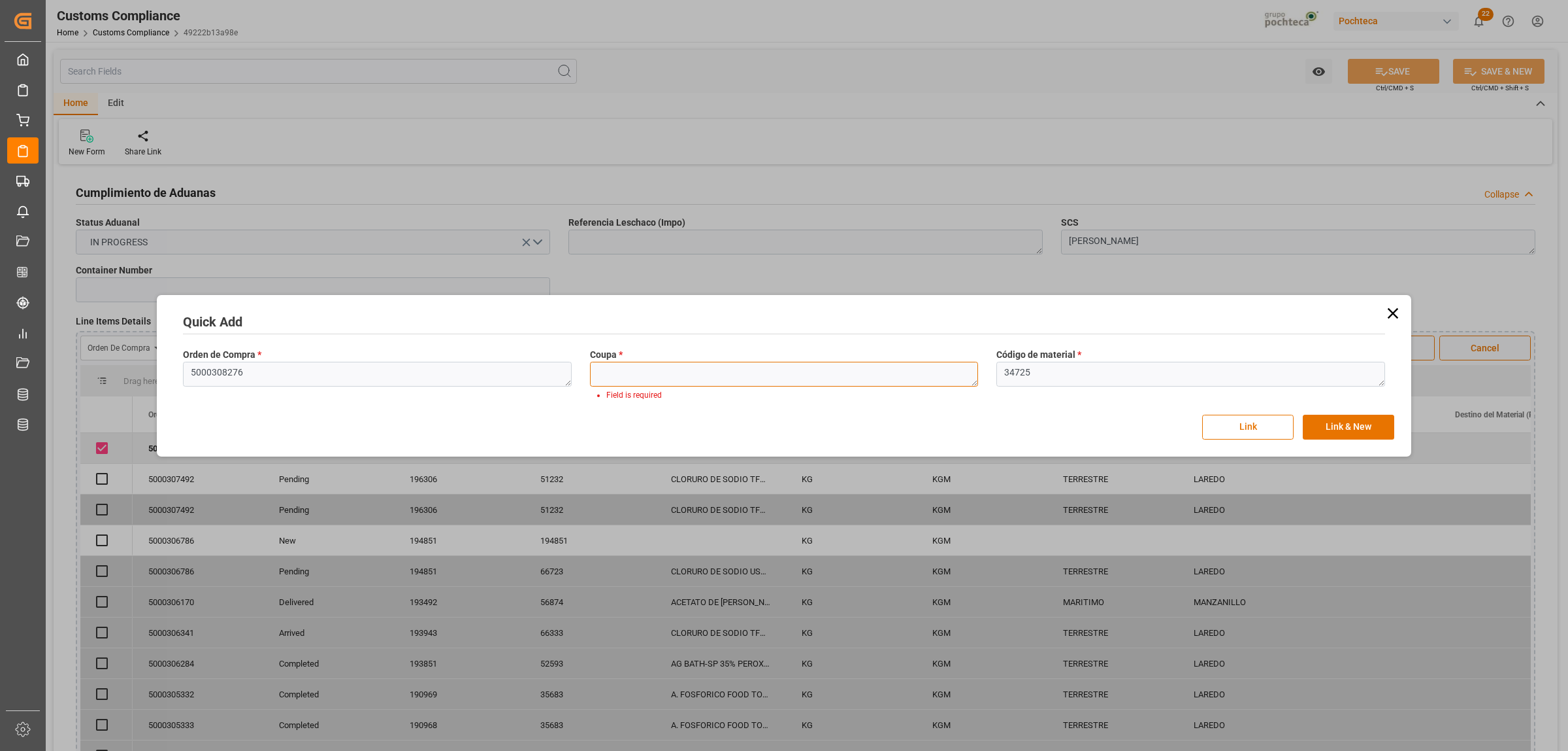
paste textarea "197385"
type textarea "197385"
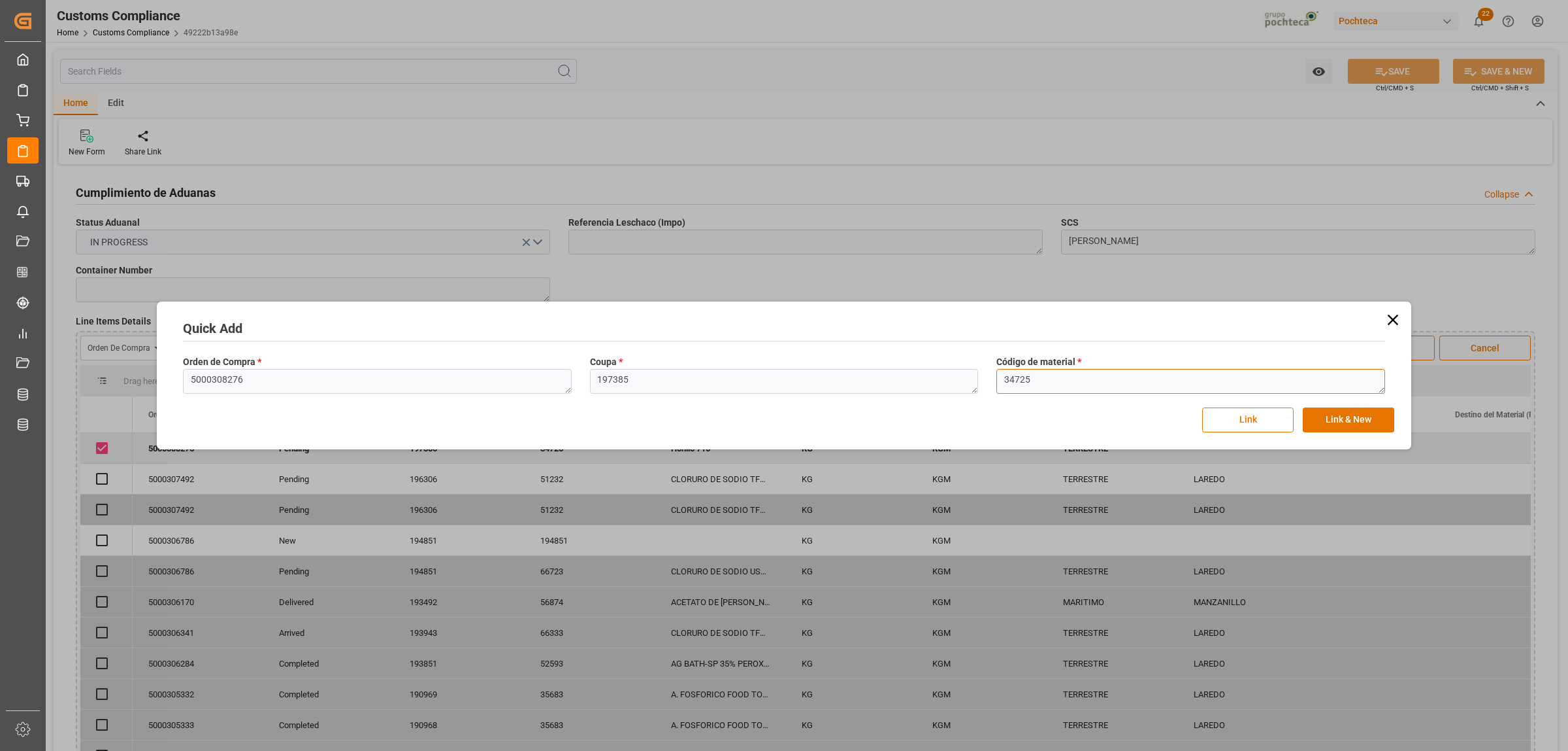
drag, startPoint x: 1070, startPoint y: 381, endPoint x: 1047, endPoint y: 381, distance: 23.0
click at [1067, 381] on textarea "34725" at bounding box center [1191, 381] width 389 height 25
drag, startPoint x: 1023, startPoint y: 381, endPoint x: 1001, endPoint y: 381, distance: 22.0
click at [1001, 381] on textarea "34725" at bounding box center [1191, 381] width 389 height 25
paste textarea "5126"
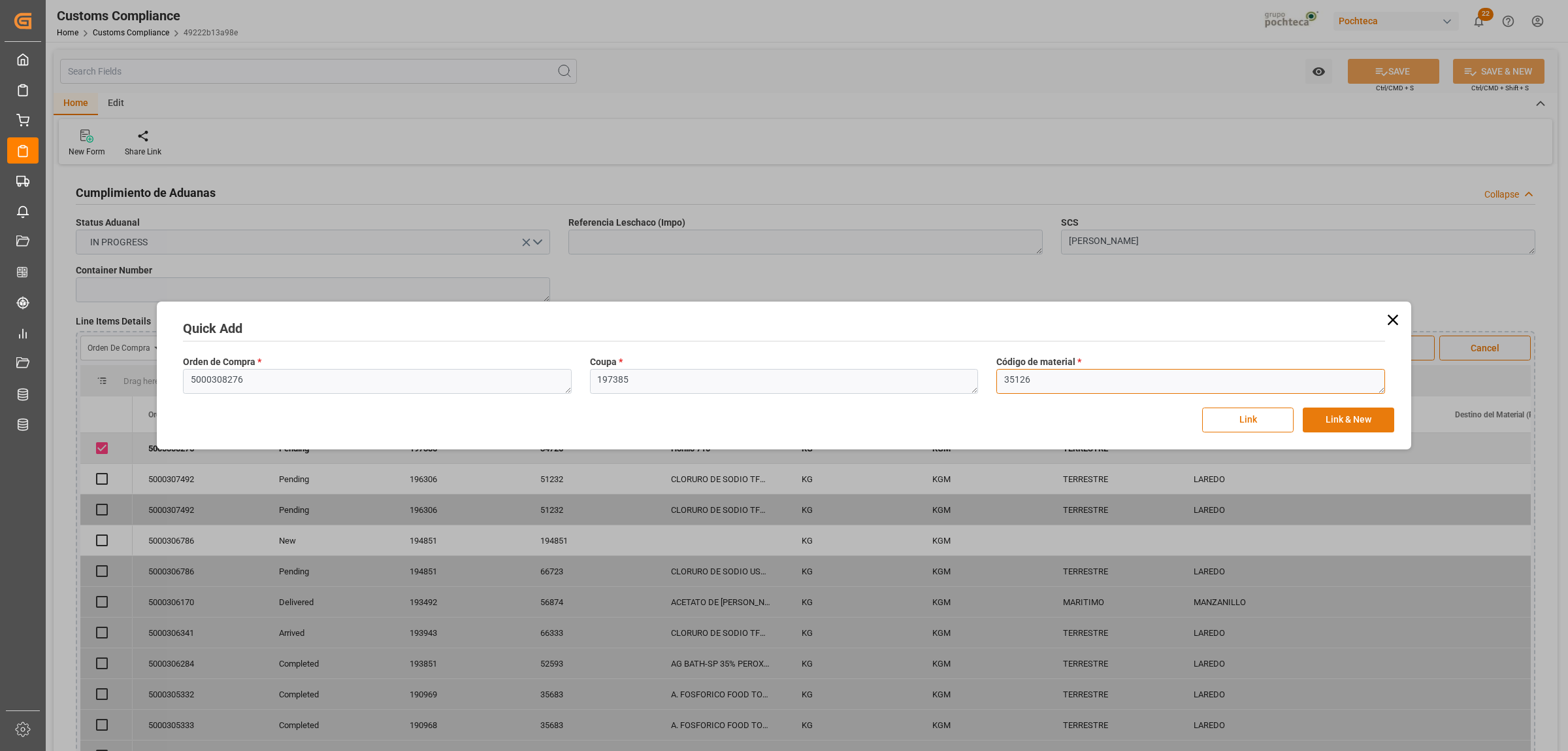
type textarea "35126"
click at [1326, 420] on button "Link & New" at bounding box center [1349, 420] width 92 height 25
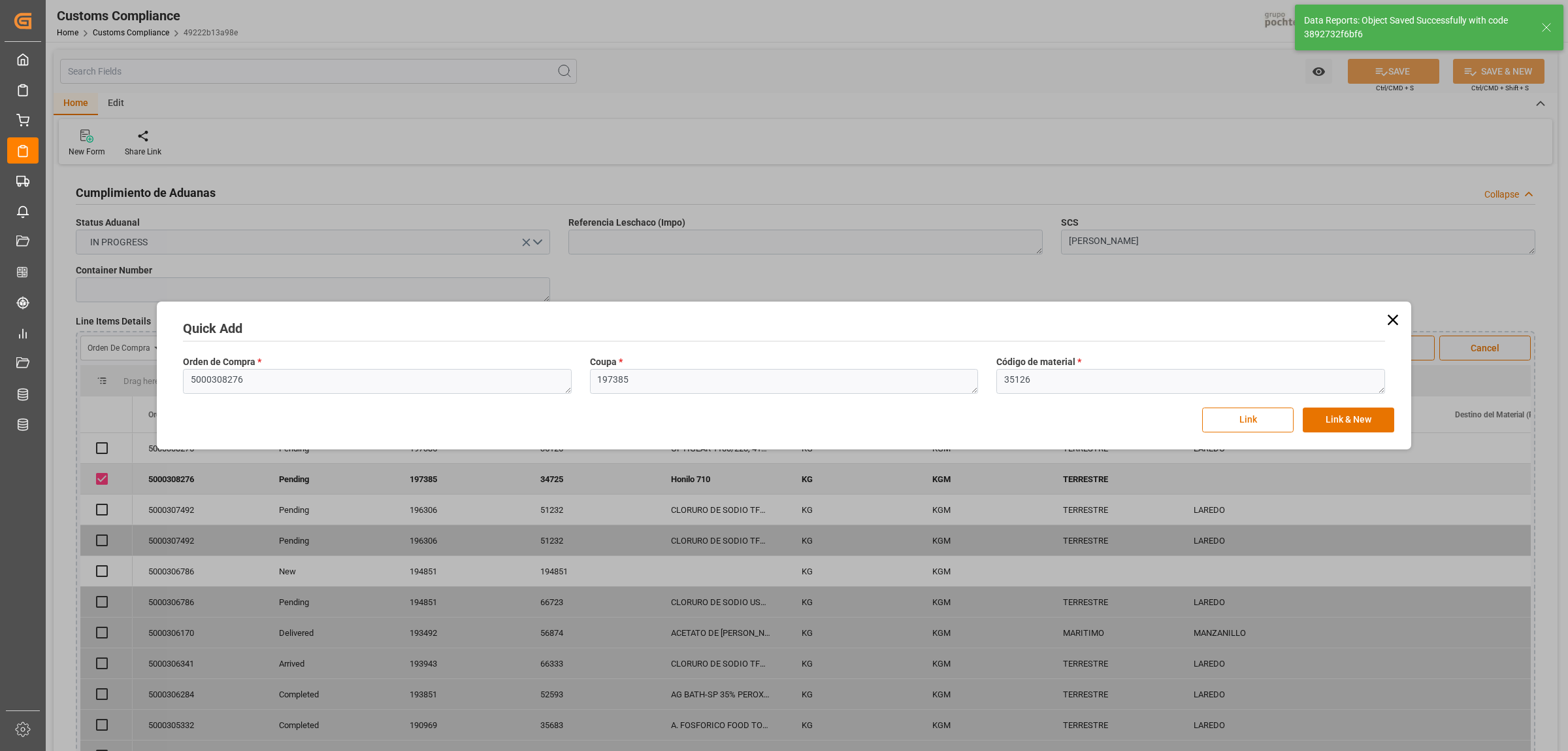
checkbox input "true"
drag, startPoint x: 214, startPoint y: 374, endPoint x: 177, endPoint y: 376, distance: 37.1
click at [177, 376] on div "Orden de Compra * 5000308276" at bounding box center [378, 374] width 407 height 48
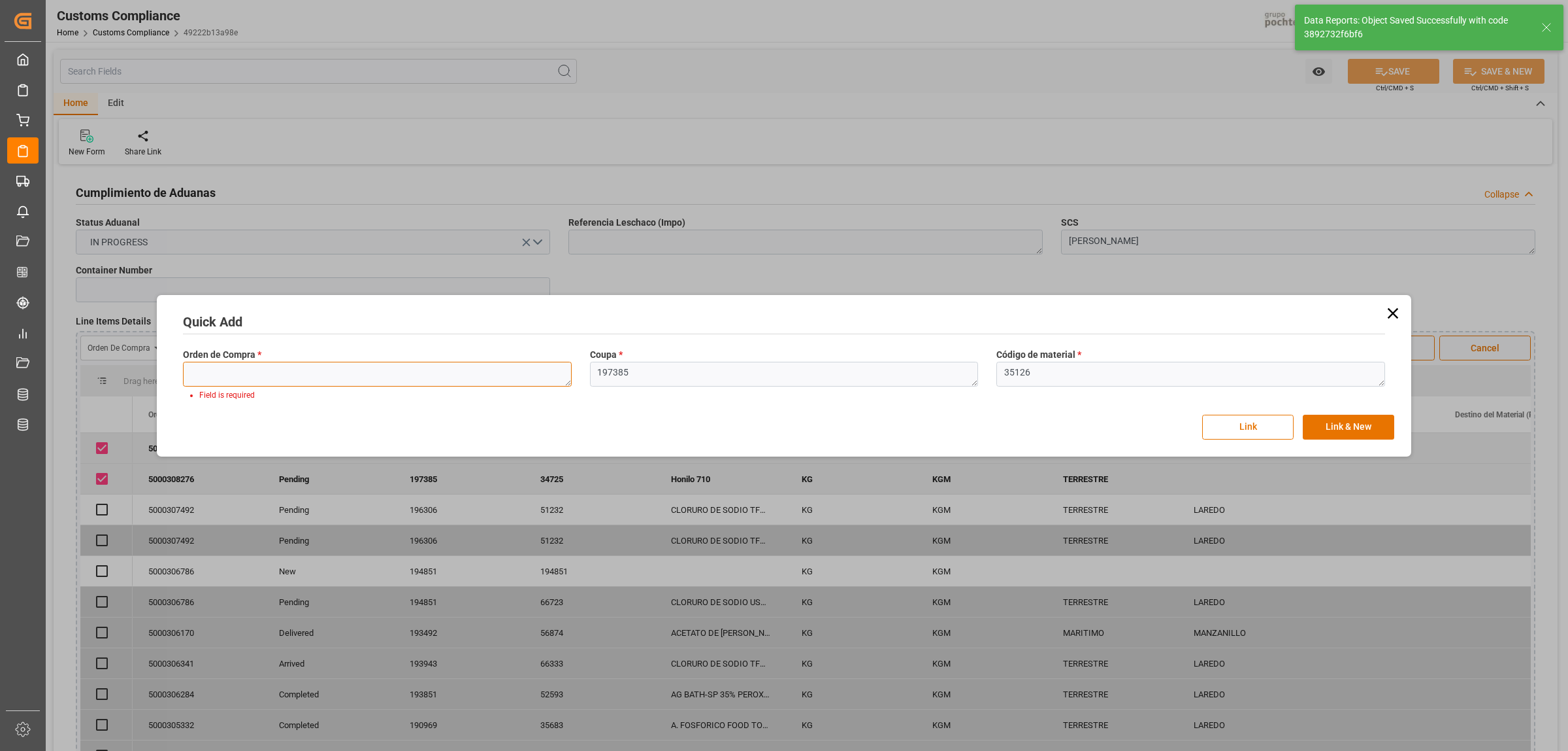
paste textarea "5000308276"
type textarea "5000308276"
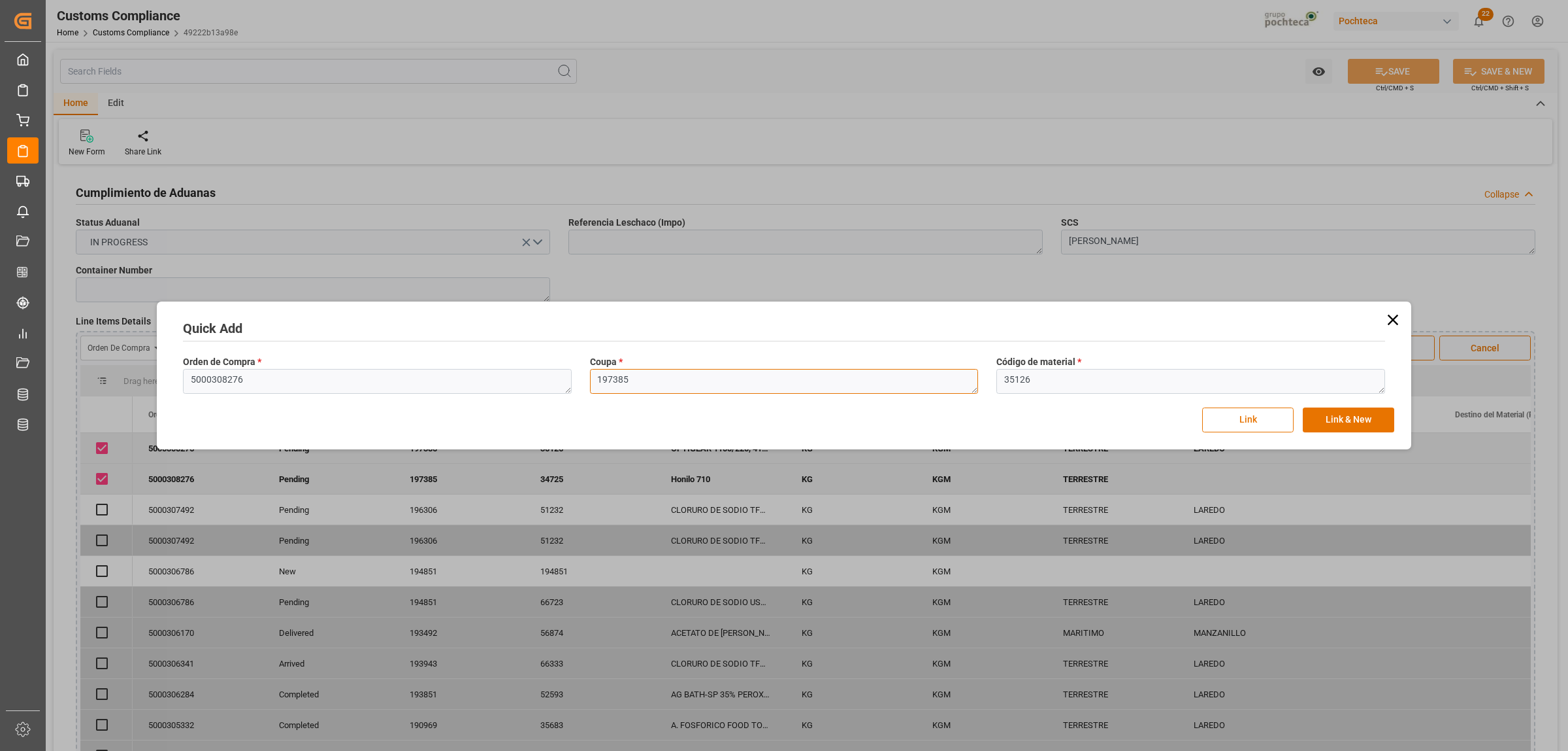
drag, startPoint x: 600, startPoint y: 386, endPoint x: 565, endPoint y: 386, distance: 35.0
click at [565, 386] on div "Orden de Compra * 5000308276 Coupa * 197385 Código de material * 35126" at bounding box center [784, 374] width 1221 height 48
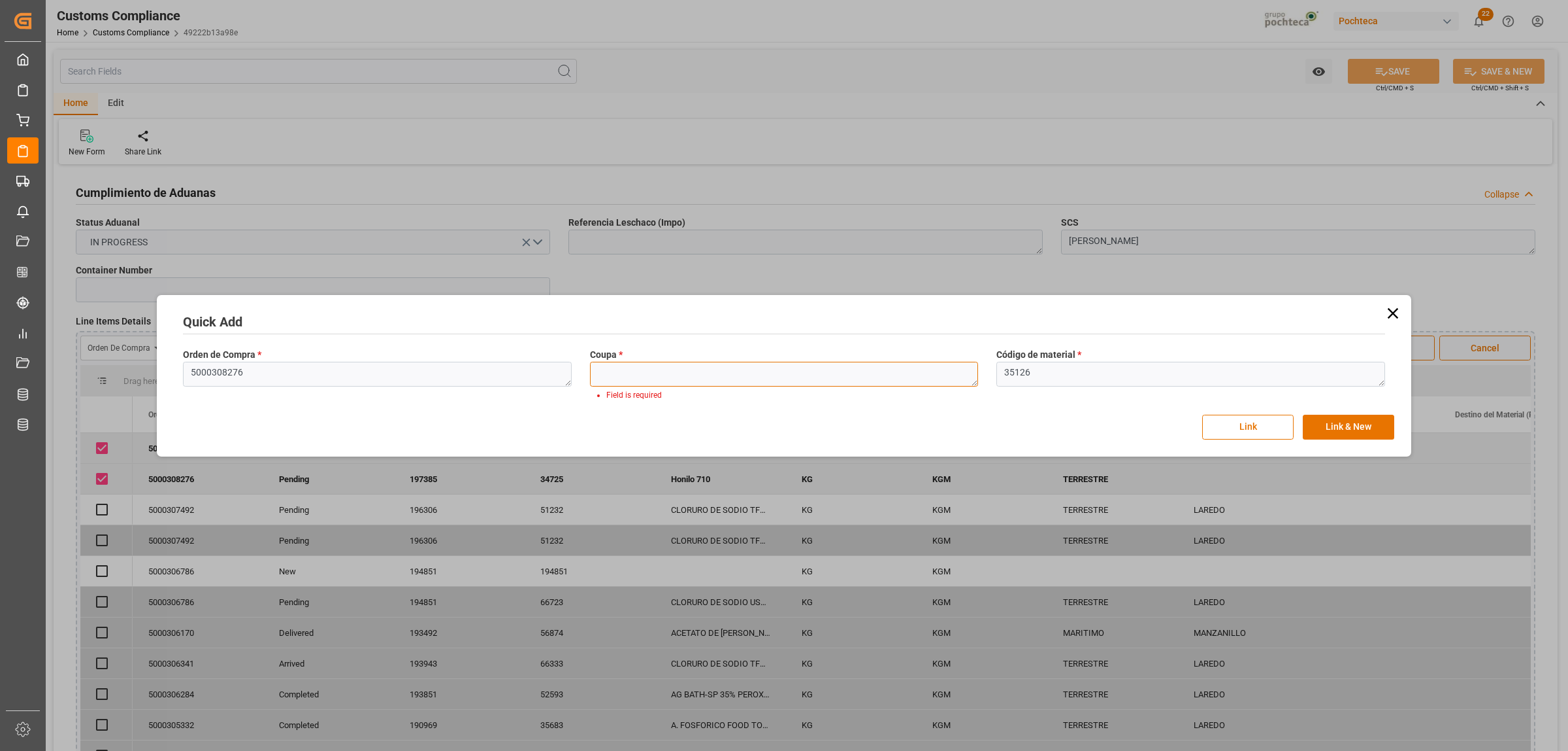
paste textarea "197385"
type textarea "197385"
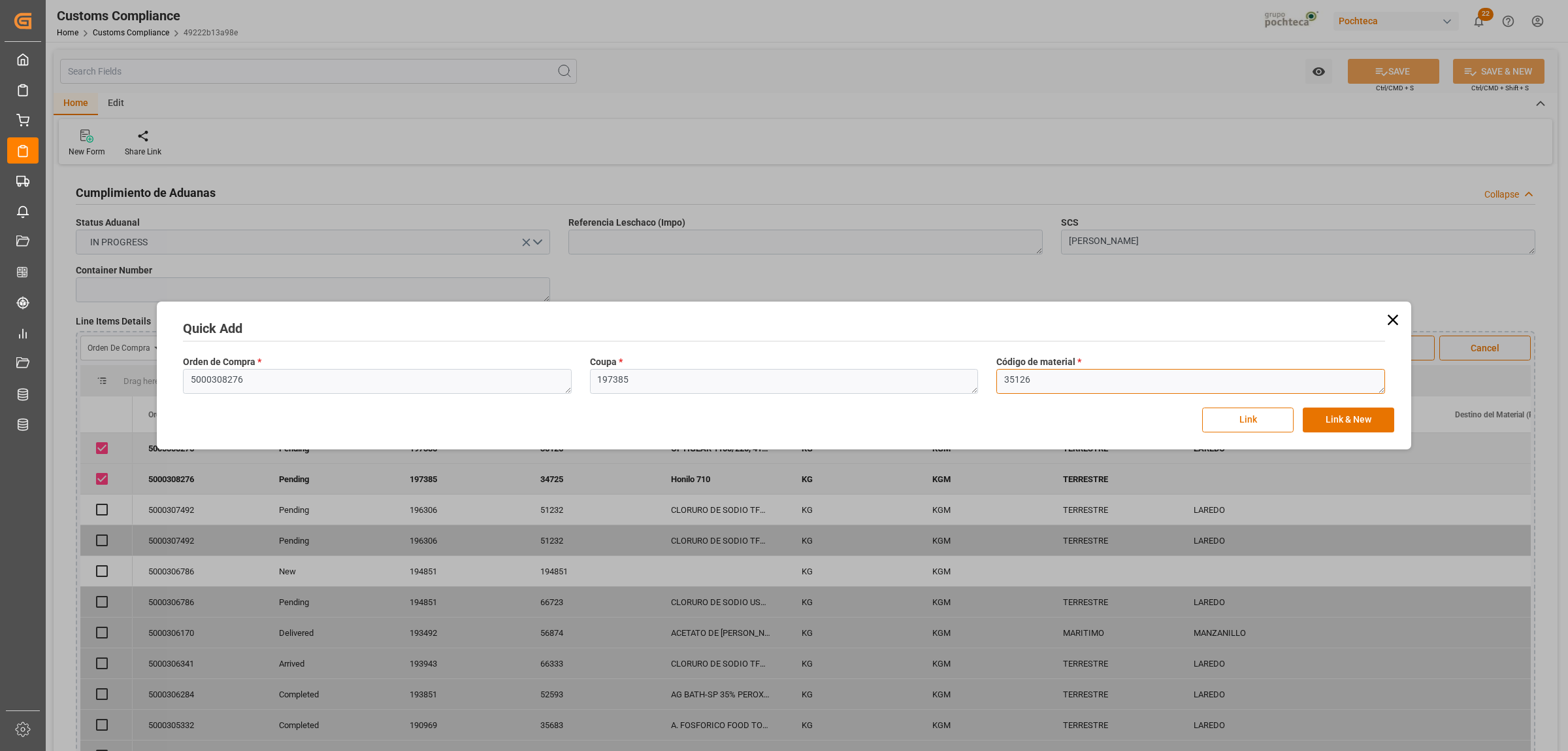
drag, startPoint x: 1042, startPoint y: 380, endPoint x: 1037, endPoint y: 384, distance: 6.4
click at [1042, 379] on textarea "35126" at bounding box center [1191, 381] width 389 height 25
drag, startPoint x: 1032, startPoint y: 386, endPoint x: 973, endPoint y: 386, distance: 59.0
click at [973, 386] on div "Orden de Compra * 5000308276 Coupa * 197385 Código de material * 35126" at bounding box center [784, 374] width 1221 height 48
paste textarea "4674"
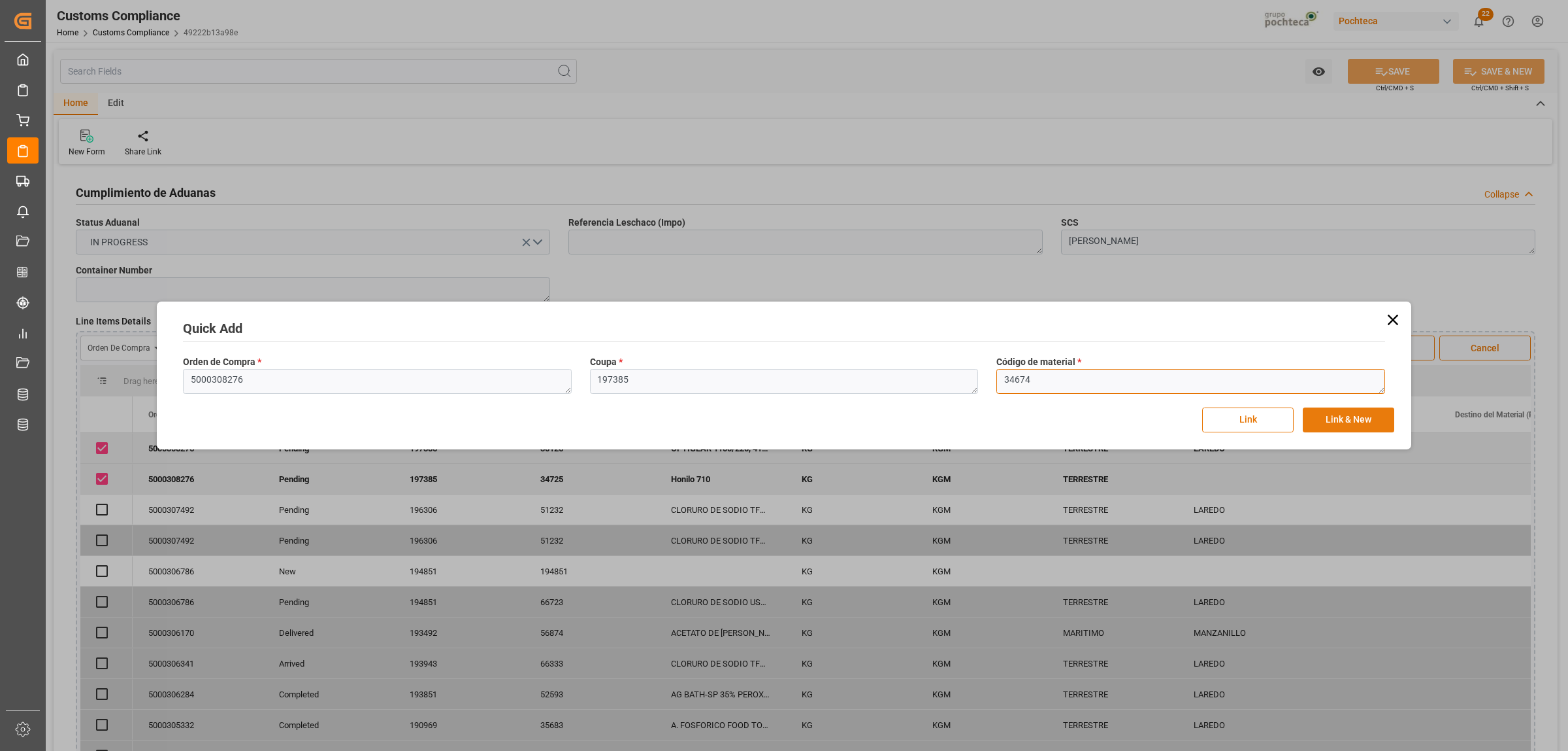
type textarea "34674"
click at [1338, 420] on button "Link & New" at bounding box center [1349, 420] width 92 height 25
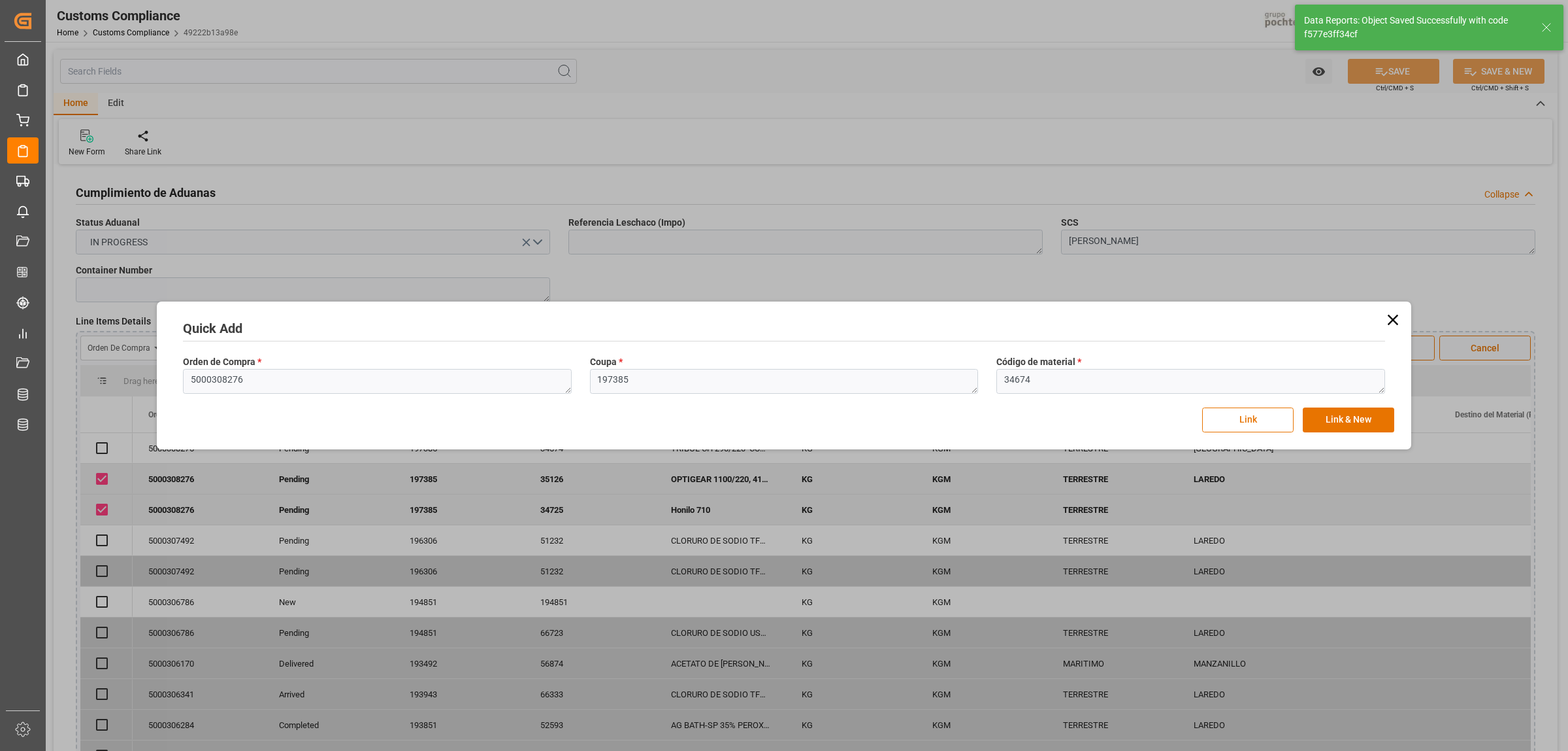
checkbox input "true"
drag, startPoint x: 245, startPoint y: 384, endPoint x: 164, endPoint y: 382, distance: 81.0
click at [164, 382] on div "Quick Add Orden de Compra * 5000308276 Coupa * 197385 Código de material * 3467…" at bounding box center [784, 375] width 1248 height 141
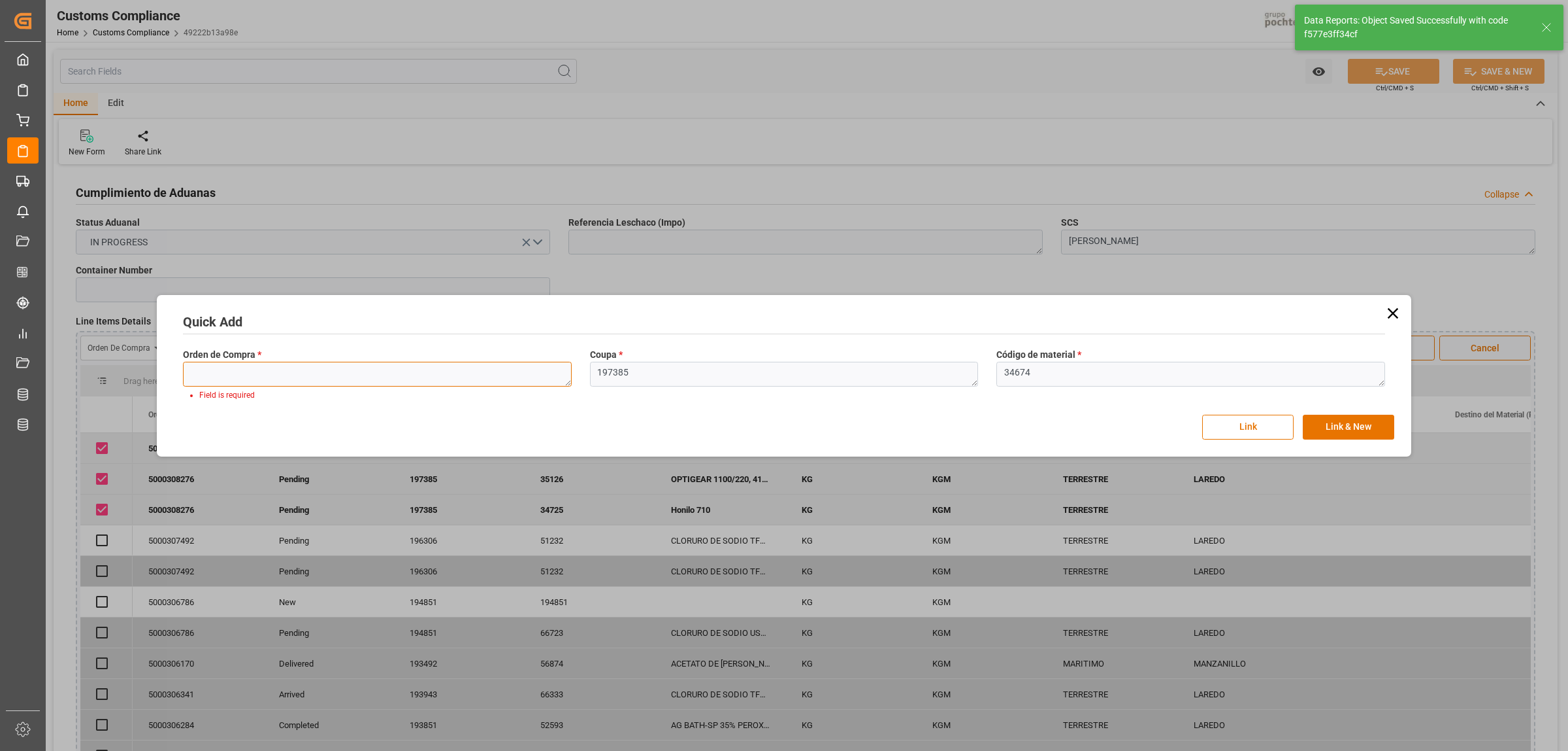
paste textarea "5000308276"
type textarea "5000308276"
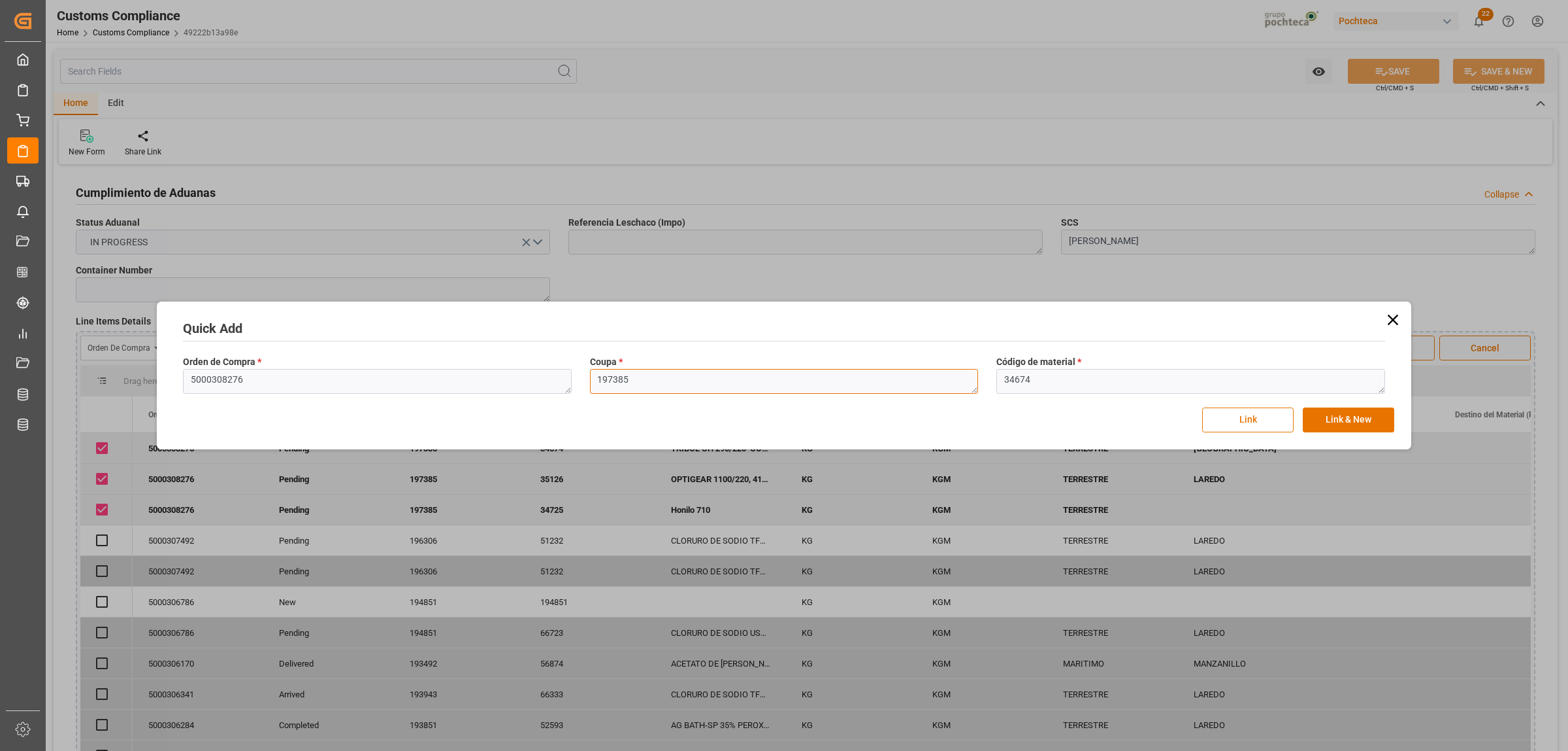
drag, startPoint x: 633, startPoint y: 388, endPoint x: 591, endPoint y: 386, distance: 42.0
click at [591, 386] on textarea "197385" at bounding box center [784, 381] width 389 height 25
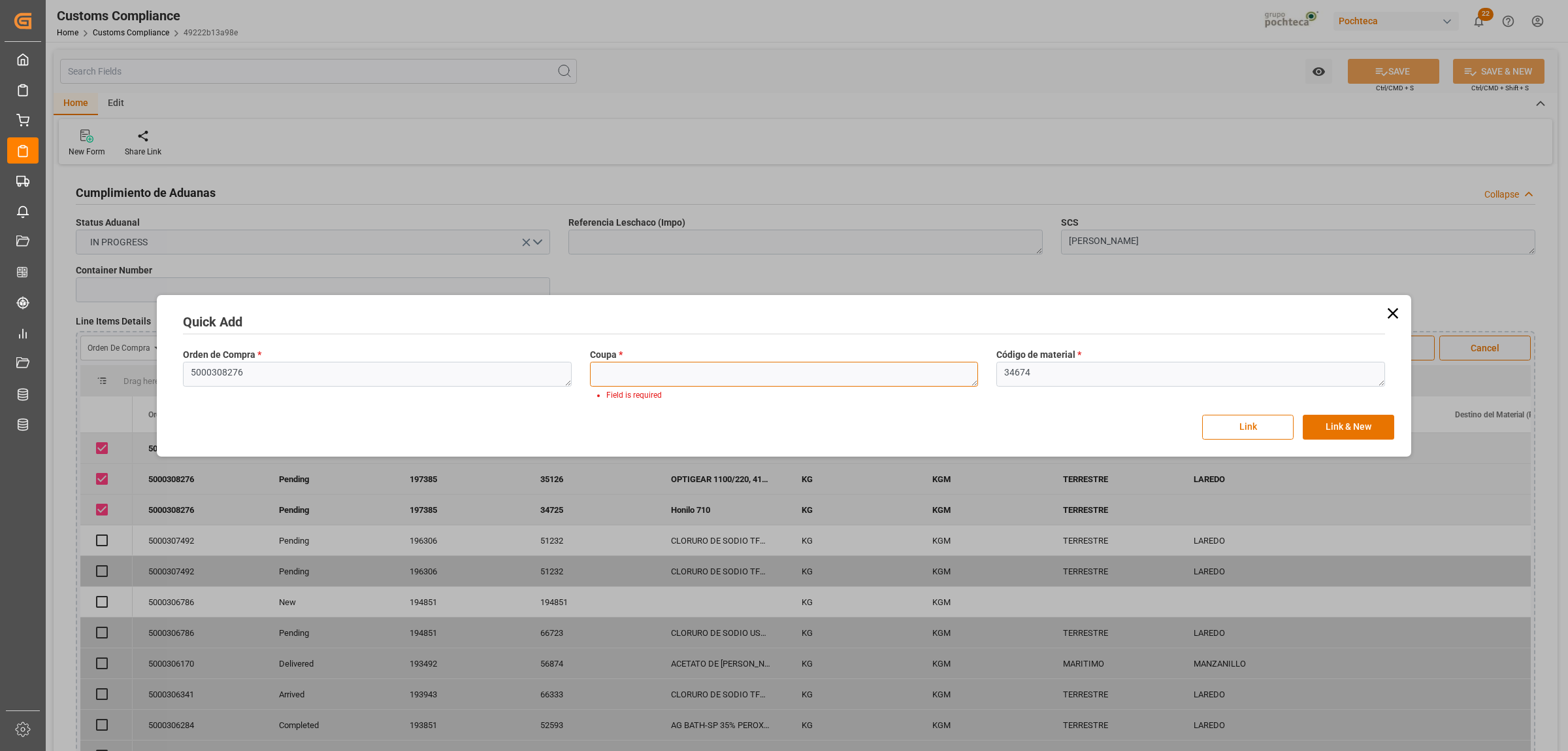
paste textarea "197385"
type textarea "197385"
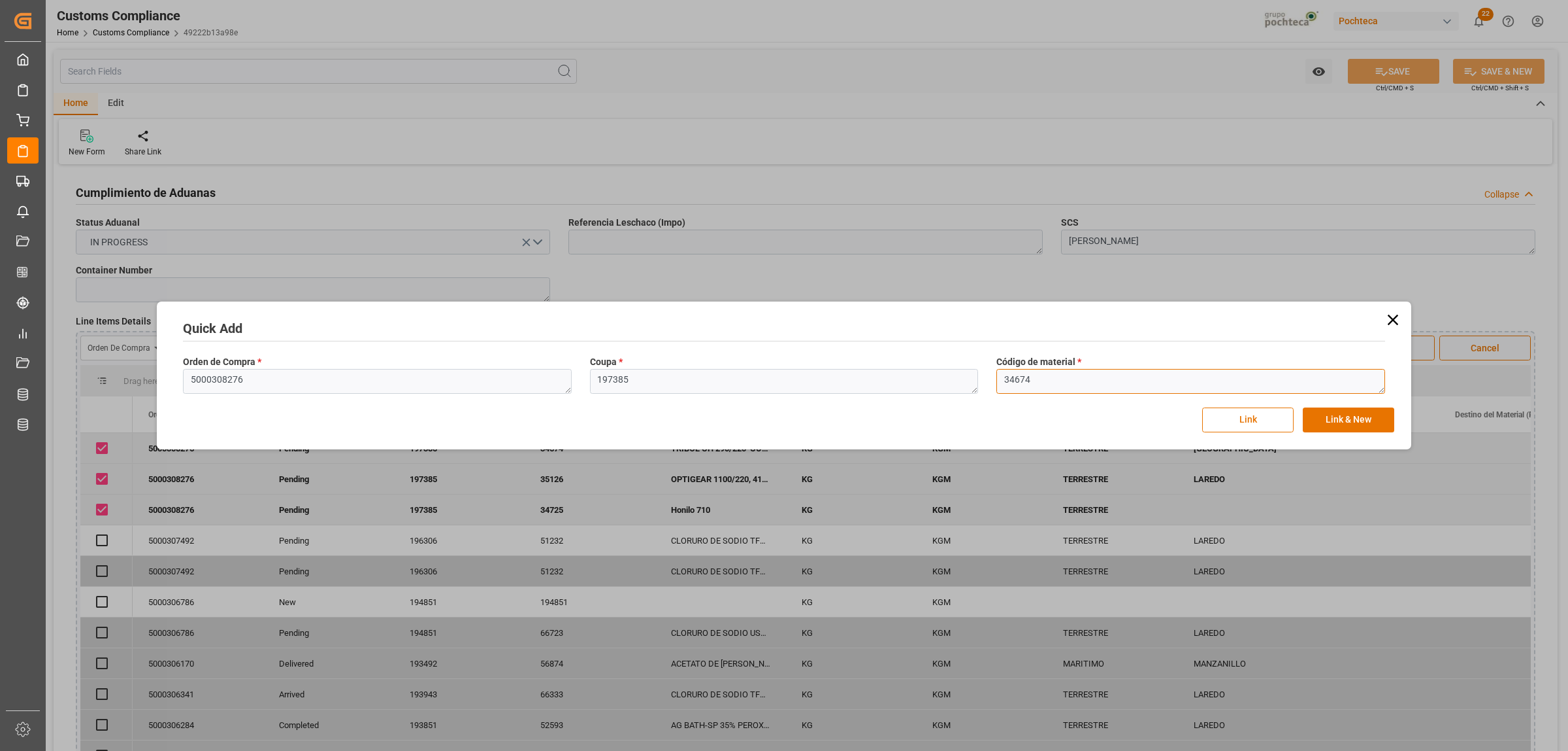
drag, startPoint x: 1061, startPoint y: 372, endPoint x: 1046, endPoint y: 381, distance: 17.5
click at [1056, 373] on textarea "34674" at bounding box center [1191, 381] width 389 height 25
drag, startPoint x: 1043, startPoint y: 382, endPoint x: 993, endPoint y: 383, distance: 50.0
click at [993, 383] on div "Código de material * 34674" at bounding box center [1191, 374] width 407 height 48
paste textarea "5907"
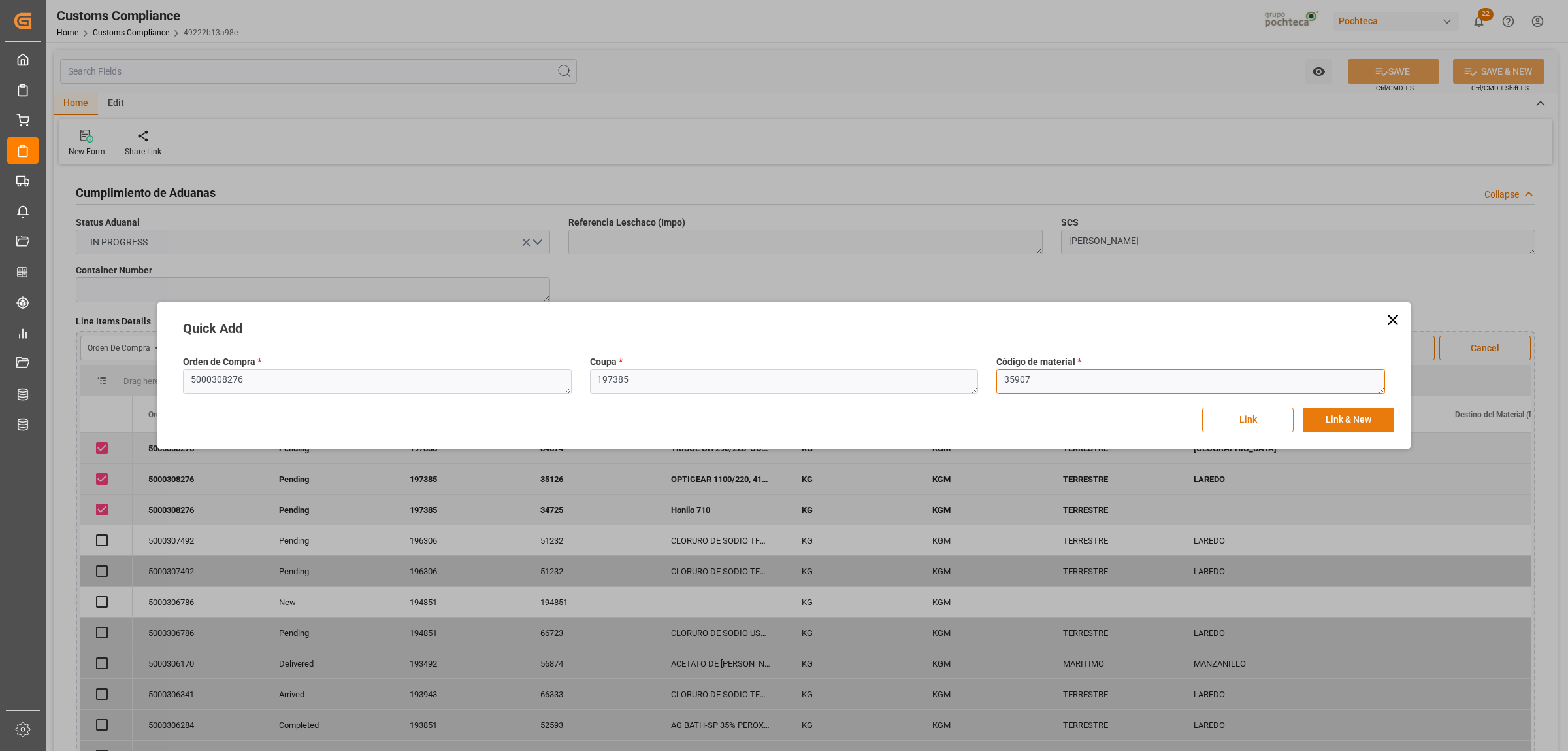
type textarea "35907"
click at [1331, 417] on button "Link & New" at bounding box center [1349, 420] width 92 height 25
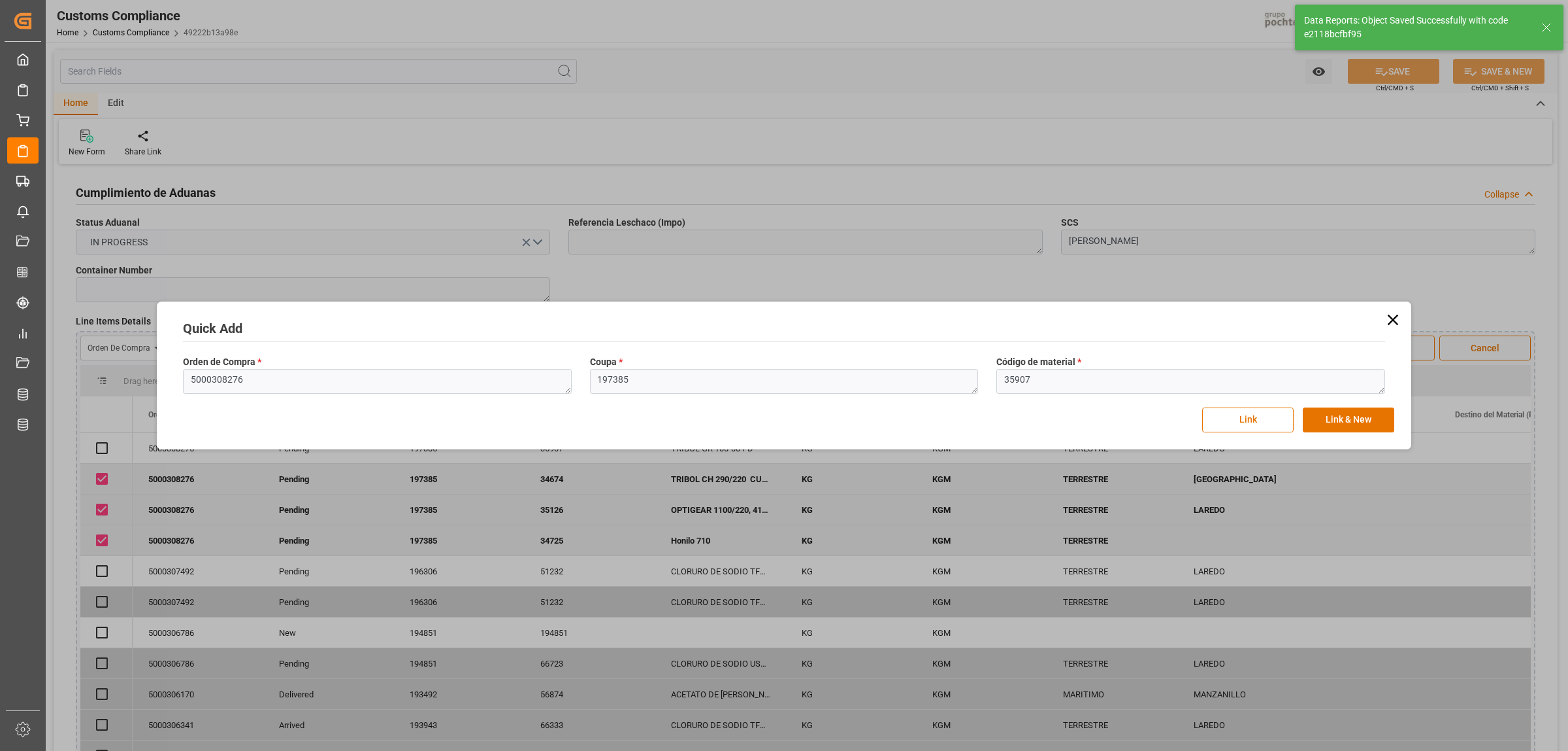
checkbox input "true"
drag, startPoint x: 302, startPoint y: 384, endPoint x: 168, endPoint y: 389, distance: 134.1
click at [168, 388] on div "Quick Add Orden de Compra * 5000308276 Coupa * 197385 Código de material * 3590…" at bounding box center [784, 375] width 1248 height 141
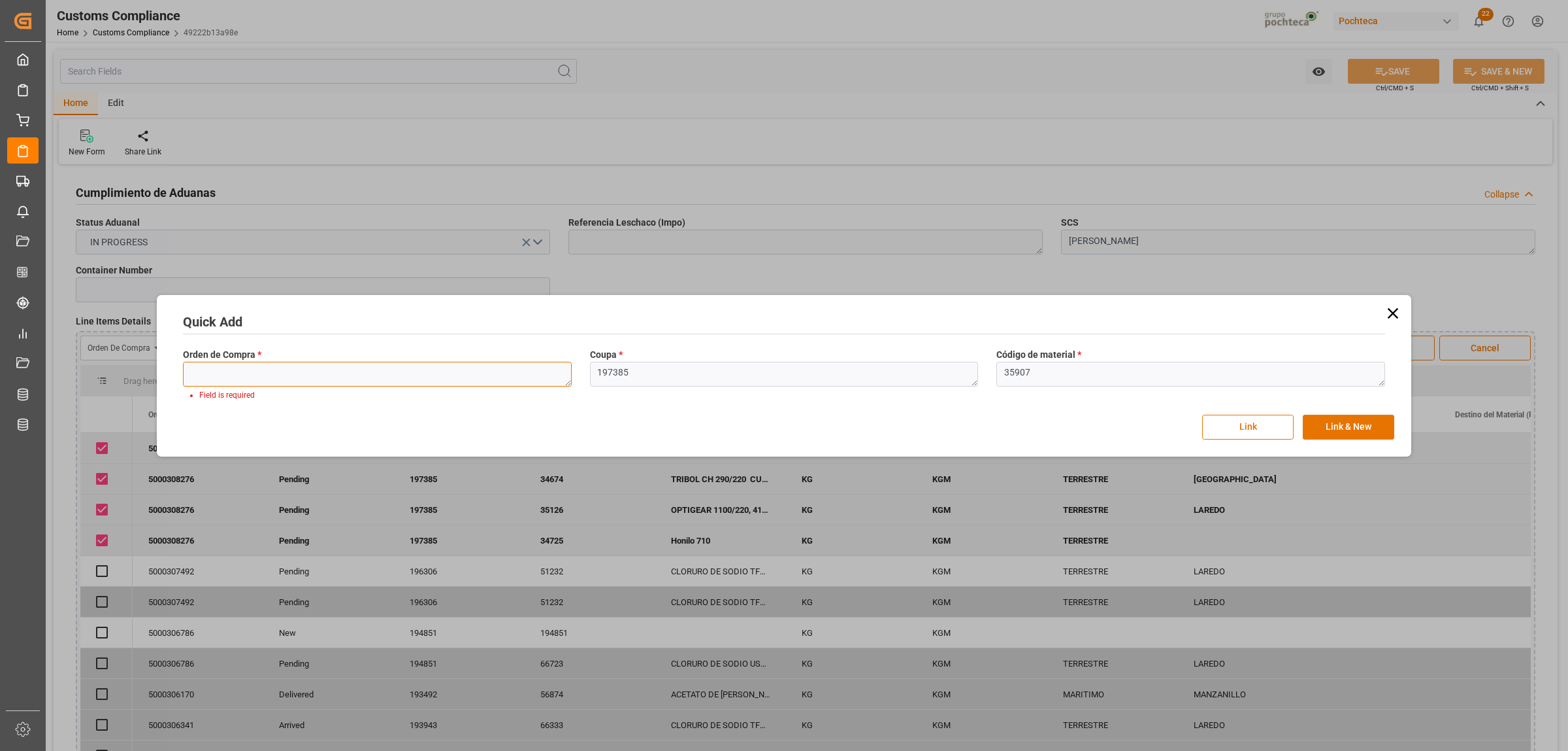
paste textarea "5000308276"
type textarea "5000308276"
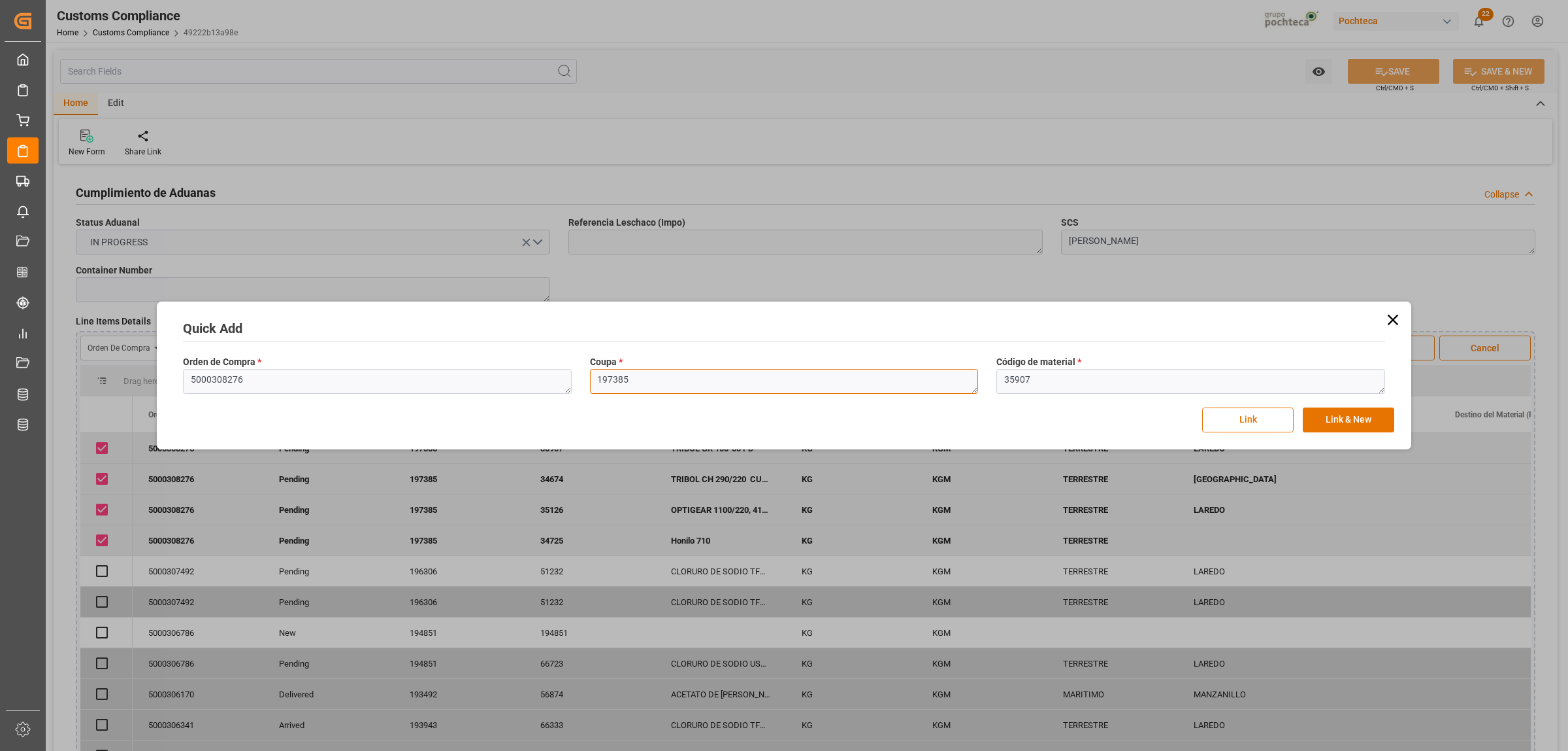
drag, startPoint x: 636, startPoint y: 390, endPoint x: 589, endPoint y: 393, distance: 47.1
click at [590, 393] on textarea "197385" at bounding box center [784, 381] width 389 height 25
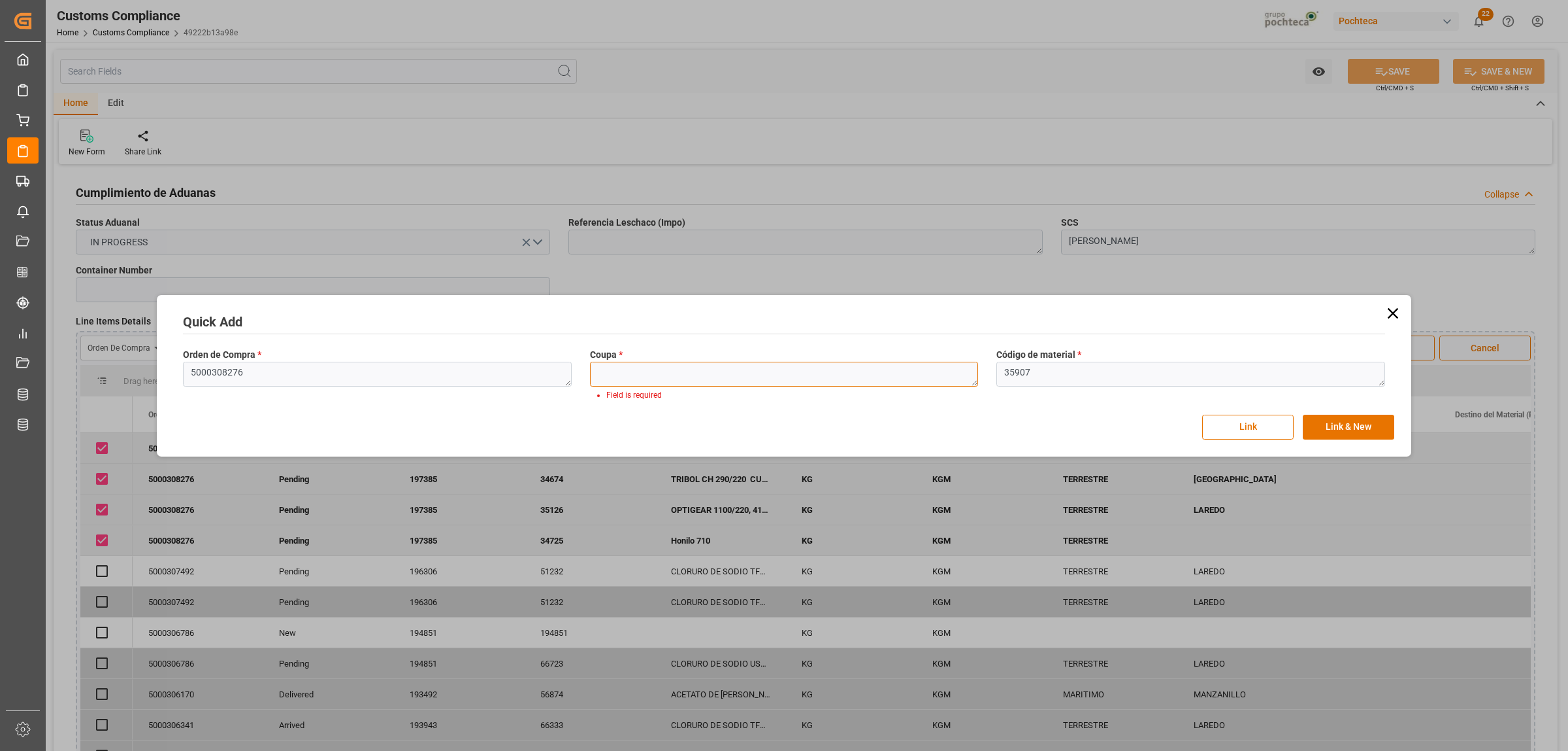
paste textarea "197385"
type textarea "197385"
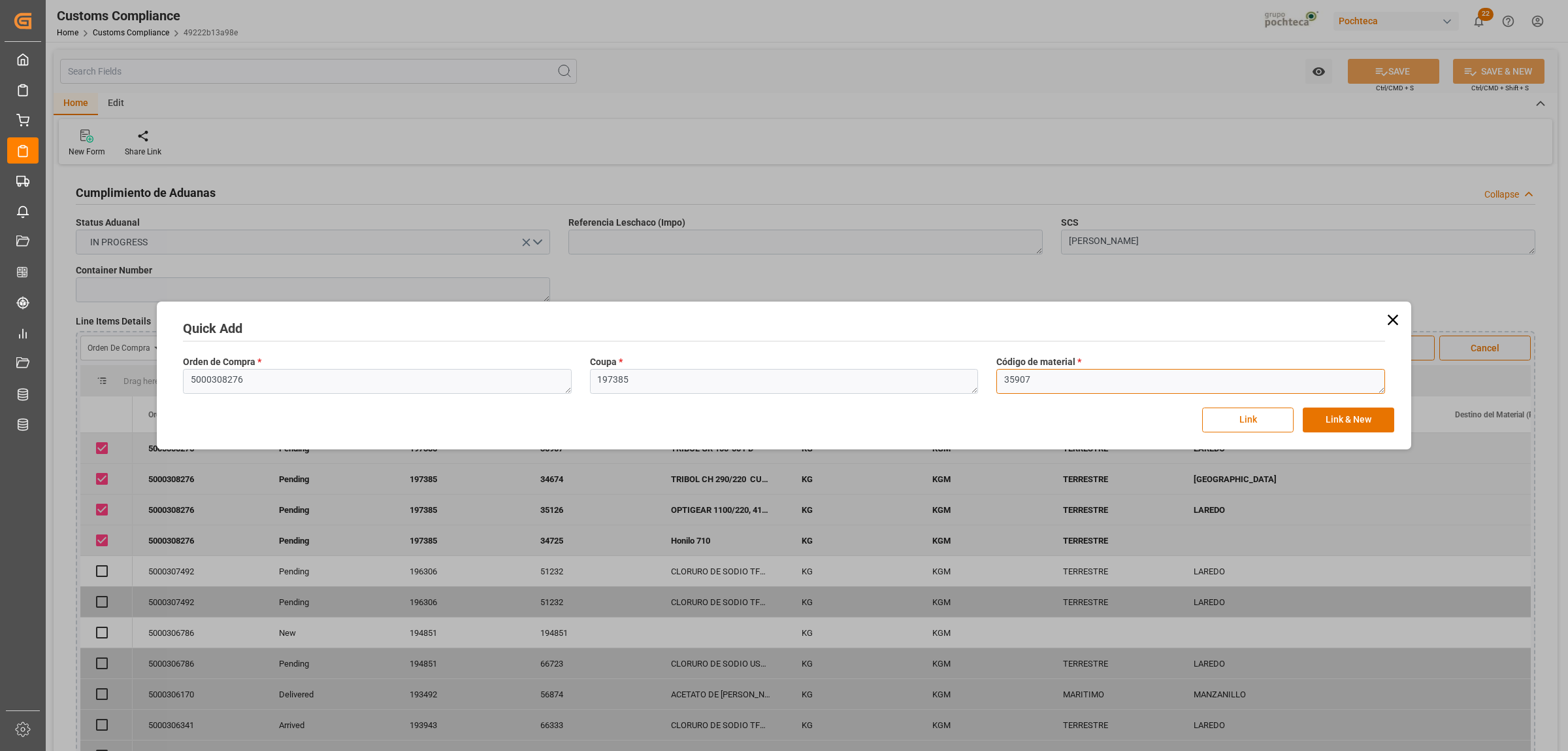
click at [1026, 380] on textarea "35907" at bounding box center [1191, 381] width 389 height 25
drag, startPoint x: 1002, startPoint y: 381, endPoint x: 982, endPoint y: 381, distance: 20.0
click at [982, 381] on div "Orden de Compra * 5000308276 Coupa * 197385 Código de material * 35907" at bounding box center [784, 374] width 1221 height 48
paste textarea "4778"
type textarea "34778"
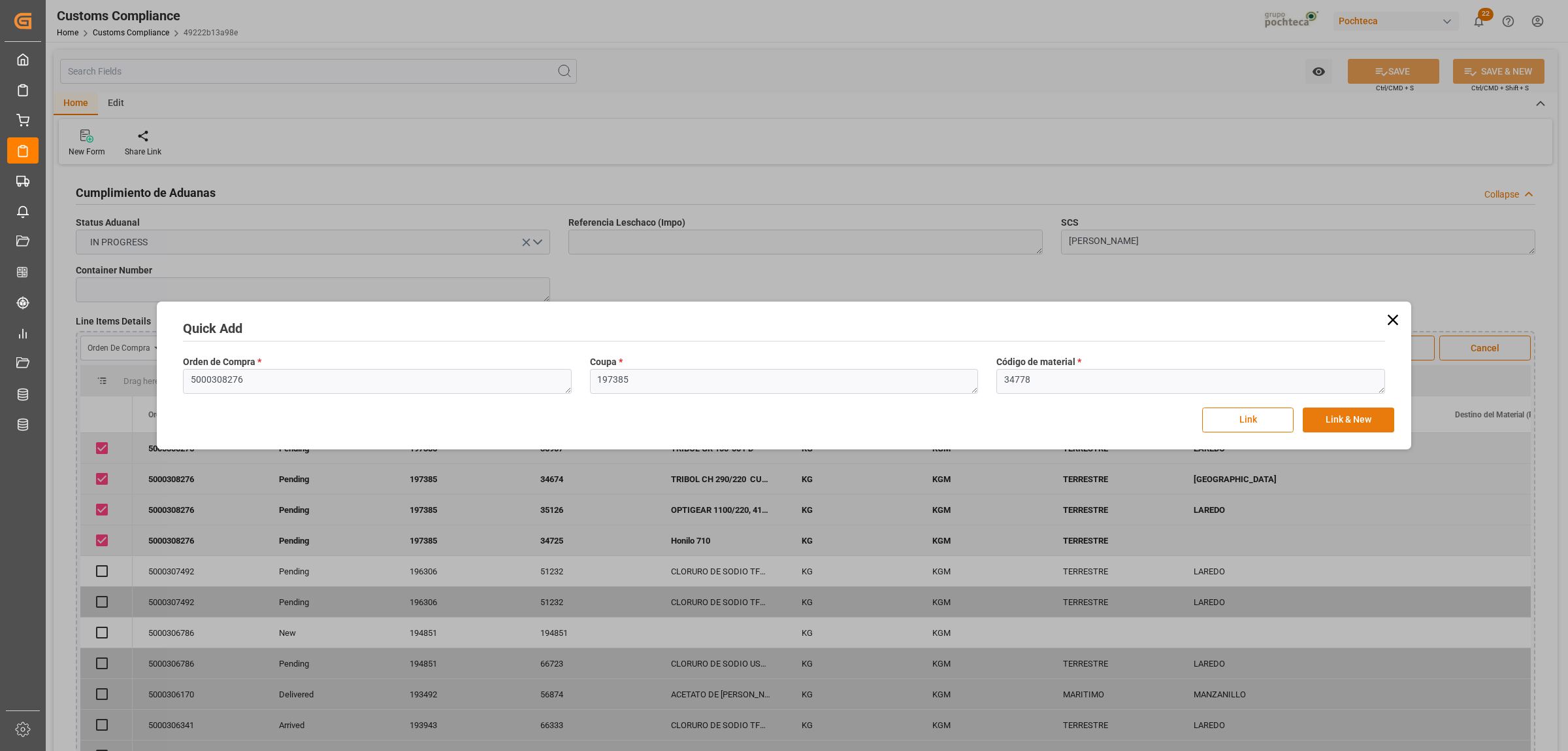
click at [1358, 420] on button "Link & New" at bounding box center [1349, 420] width 92 height 25
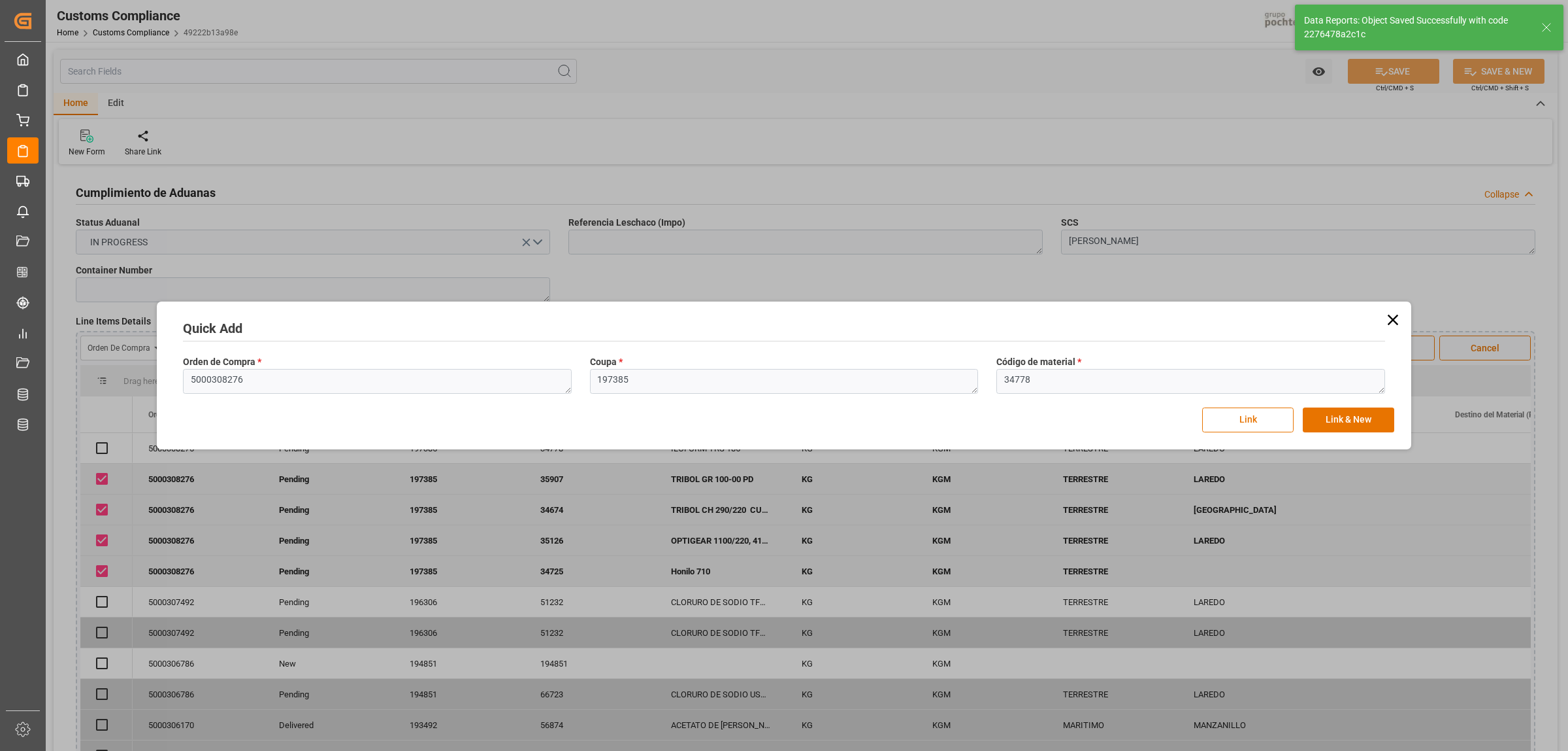
checkbox input "true"
click at [243, 382] on textarea "5000308276" at bounding box center [378, 381] width 389 height 25
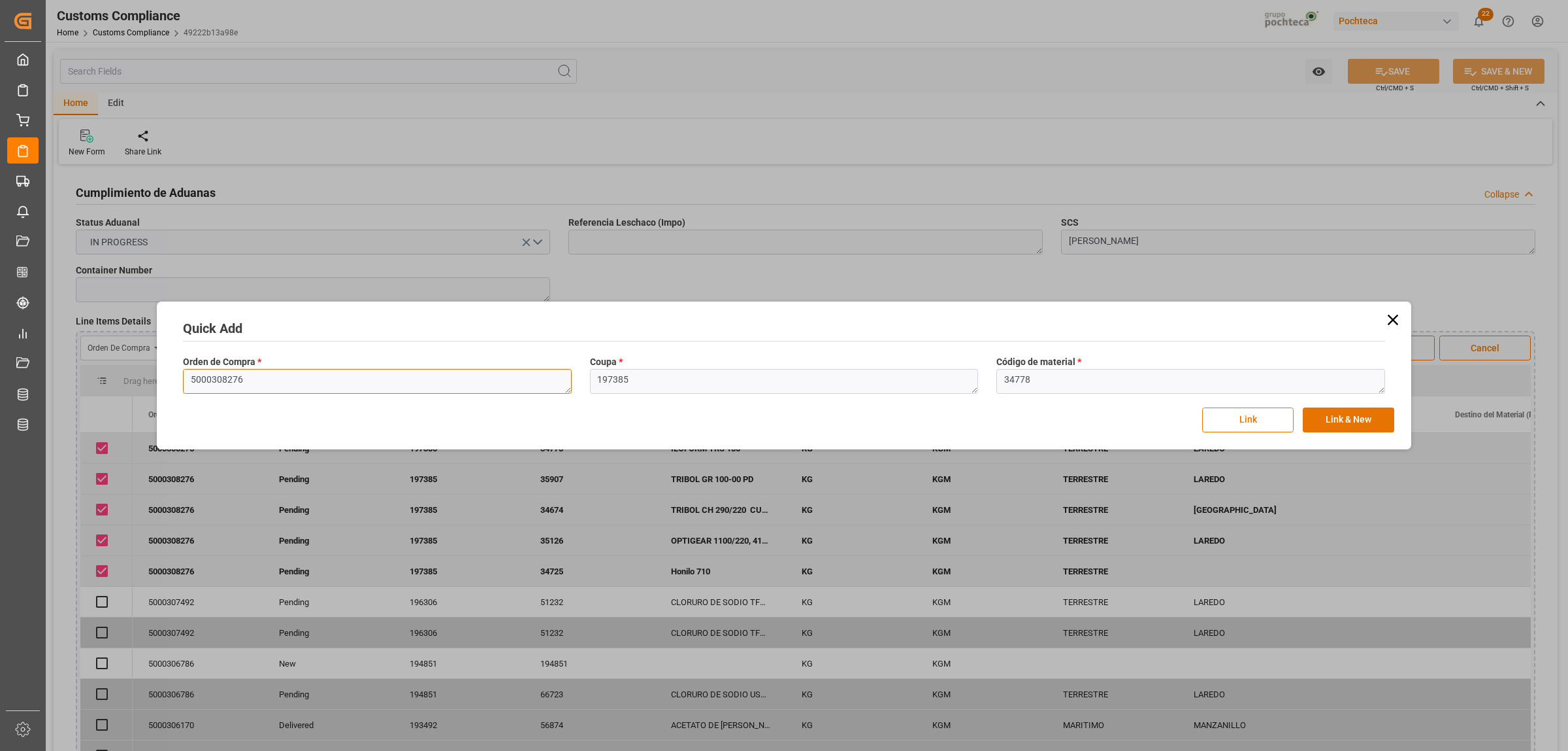
drag, startPoint x: 238, startPoint y: 386, endPoint x: 168, endPoint y: 388, distance: 70.0
click at [171, 388] on div "Quick Add Orden de Compra * 5000308276 Coupa * 197385 Código de material * 3477…" at bounding box center [784, 375] width 1248 height 141
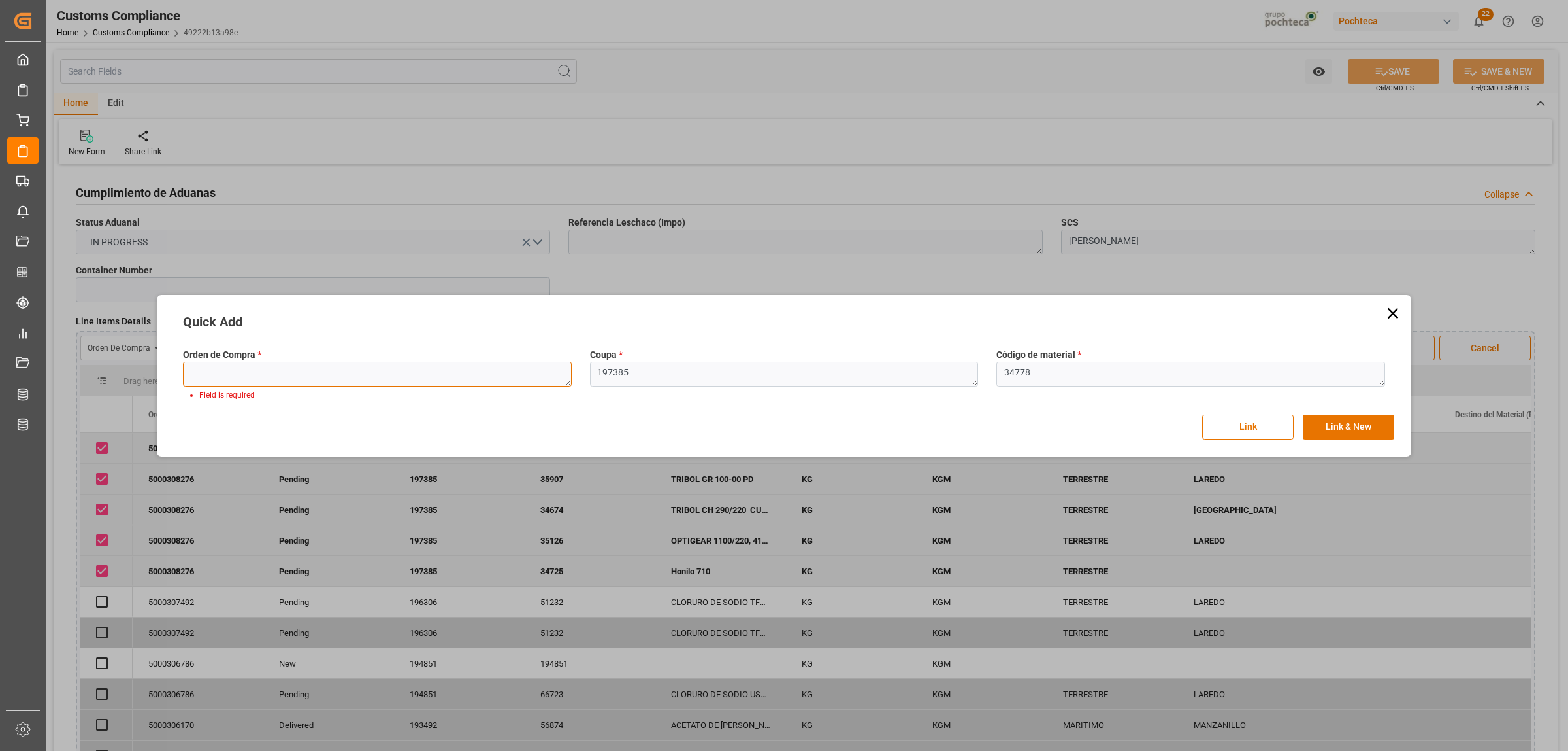
paste textarea "5000308276"
type textarea "5000308276"
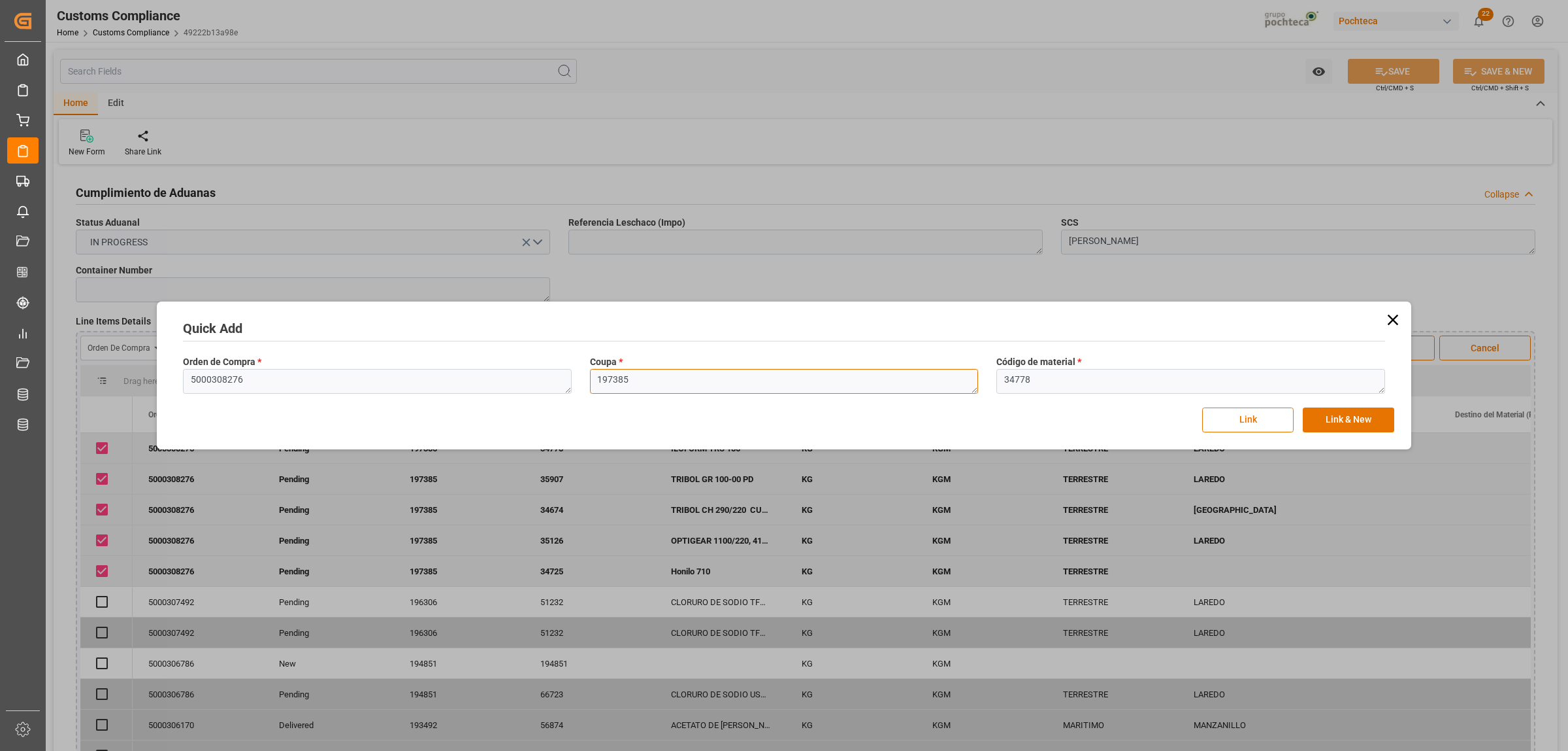
drag, startPoint x: 638, startPoint y: 374, endPoint x: 579, endPoint y: 377, distance: 59.1
click at [579, 377] on div "Orden de Compra * 5000308276 Coupa * 197385 Código de material * 34778" at bounding box center [784, 374] width 1221 height 48
click at [1032, 378] on textarea "34778" at bounding box center [1191, 381] width 389 height 25
drag, startPoint x: 1008, startPoint y: 381, endPoint x: 999, endPoint y: 381, distance: 9.0
click at [999, 381] on textarea "34778" at bounding box center [1191, 381] width 389 height 25
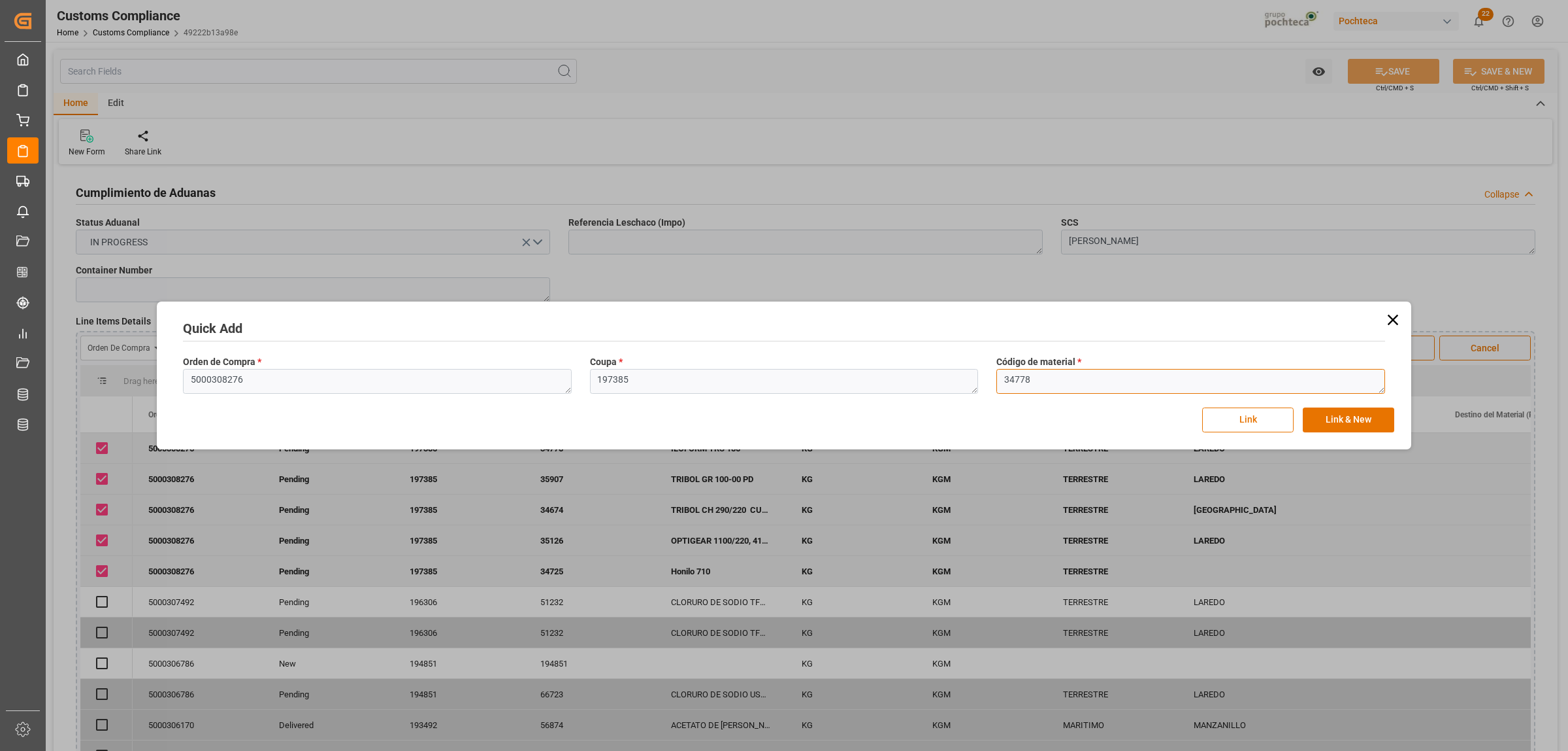
paste textarea "88"
type textarea "34888"
click at [1340, 418] on button "Link & New" at bounding box center [1349, 420] width 92 height 25
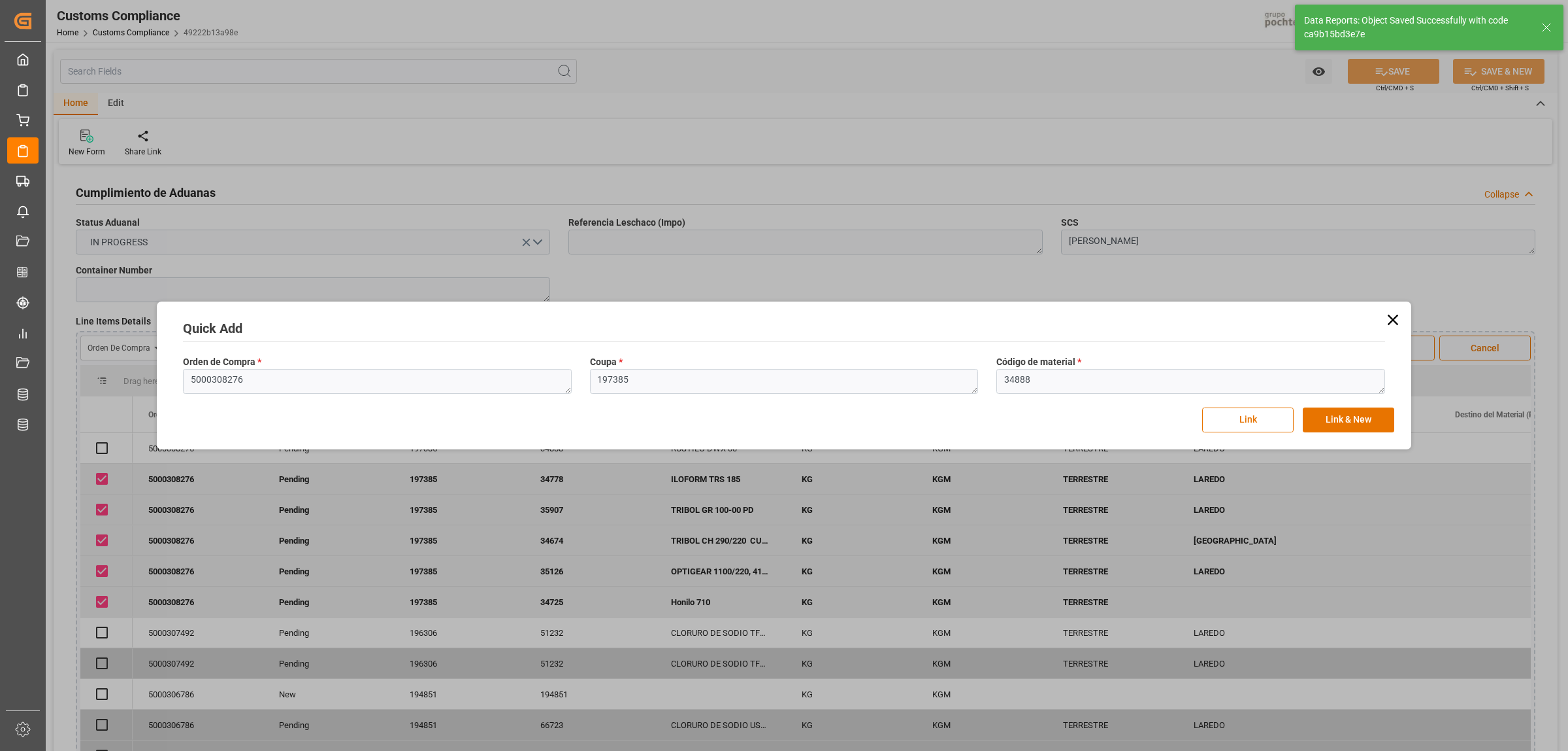
checkbox input "true"
drag, startPoint x: 244, startPoint y: 386, endPoint x: 186, endPoint y: 383, distance: 58.1
click at [186, 383] on textarea "5000308276" at bounding box center [378, 381] width 389 height 25
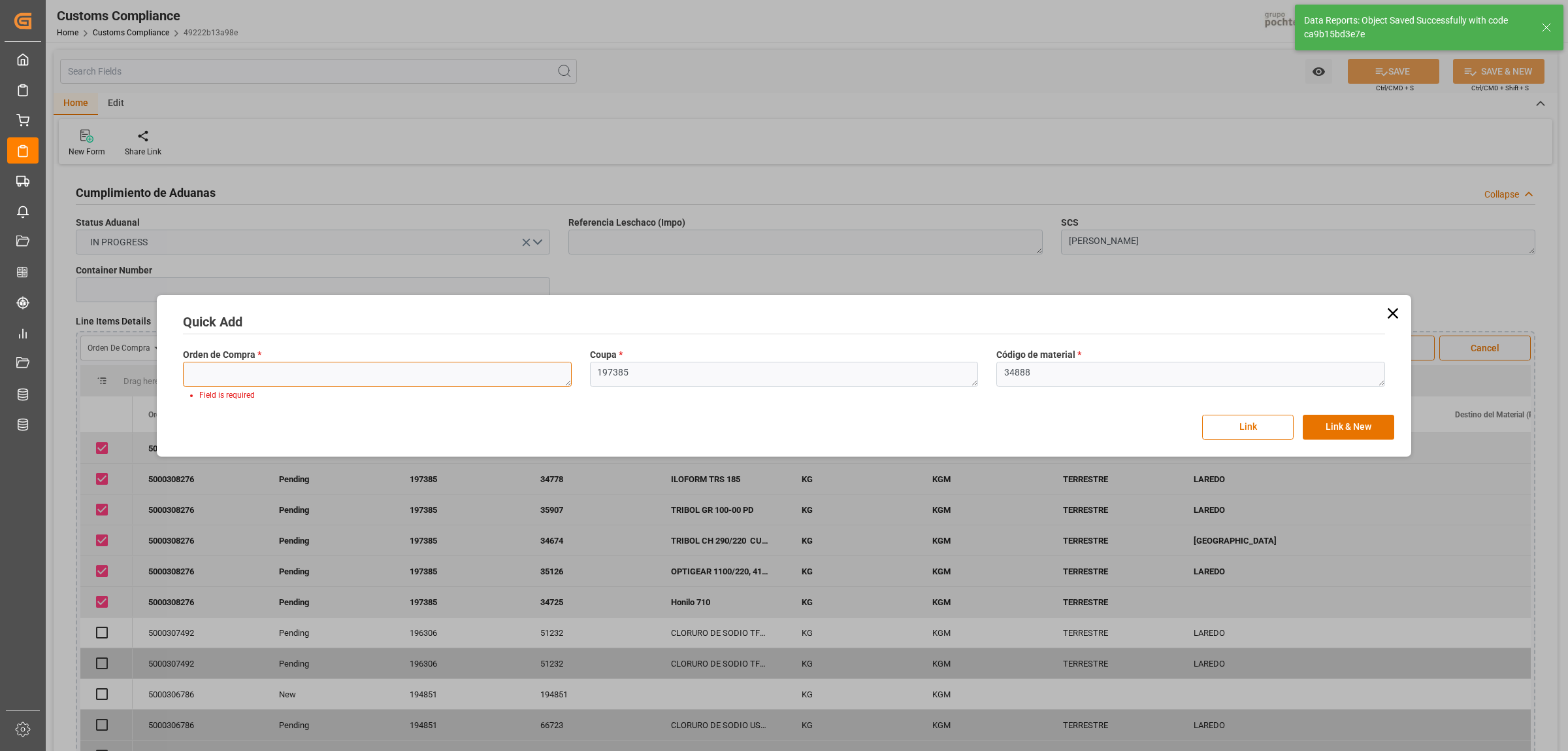
paste textarea "5000308276"
type textarea "5000308276"
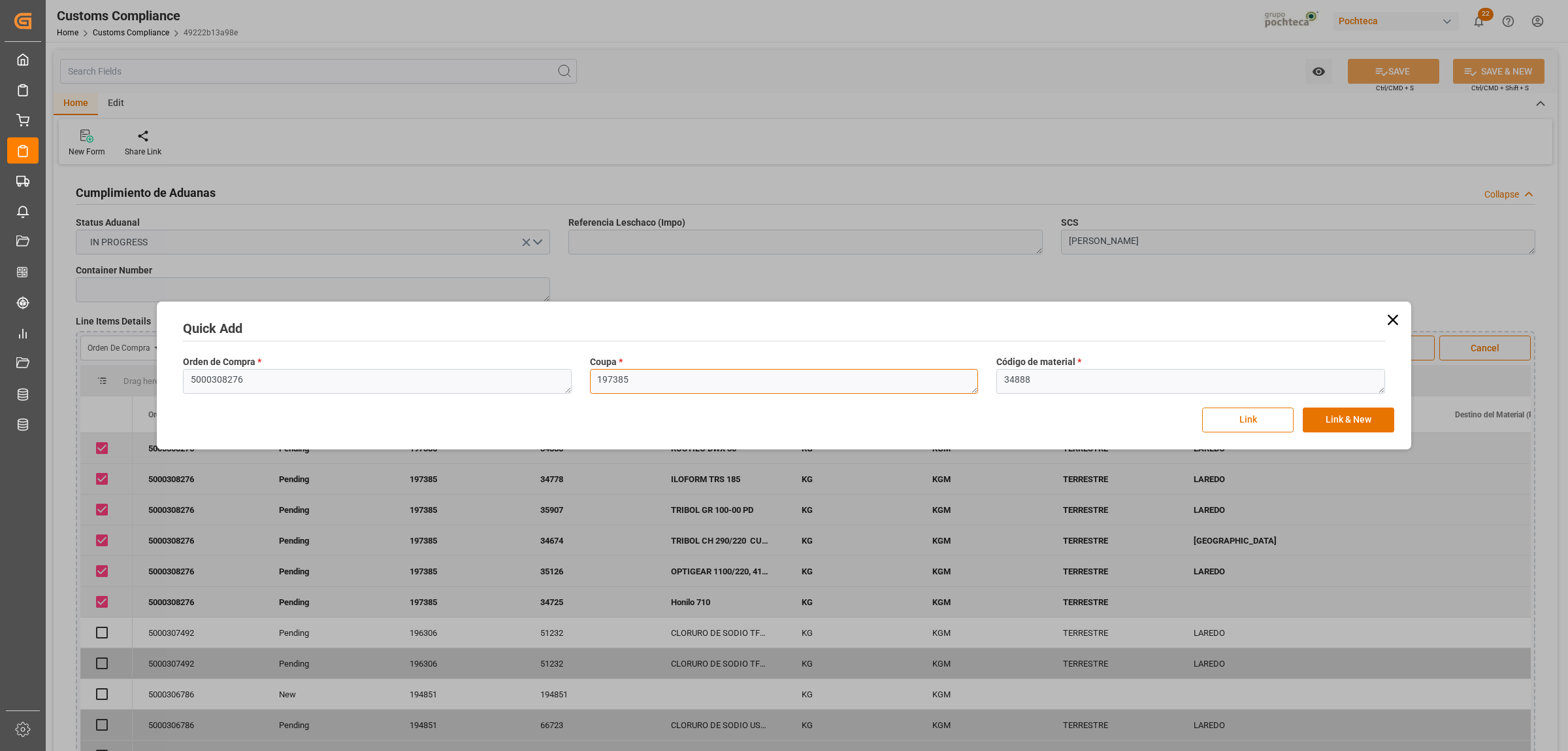
drag, startPoint x: 645, startPoint y: 382, endPoint x: 591, endPoint y: 382, distance: 54.0
click at [591, 382] on textarea "197385" at bounding box center [784, 381] width 389 height 25
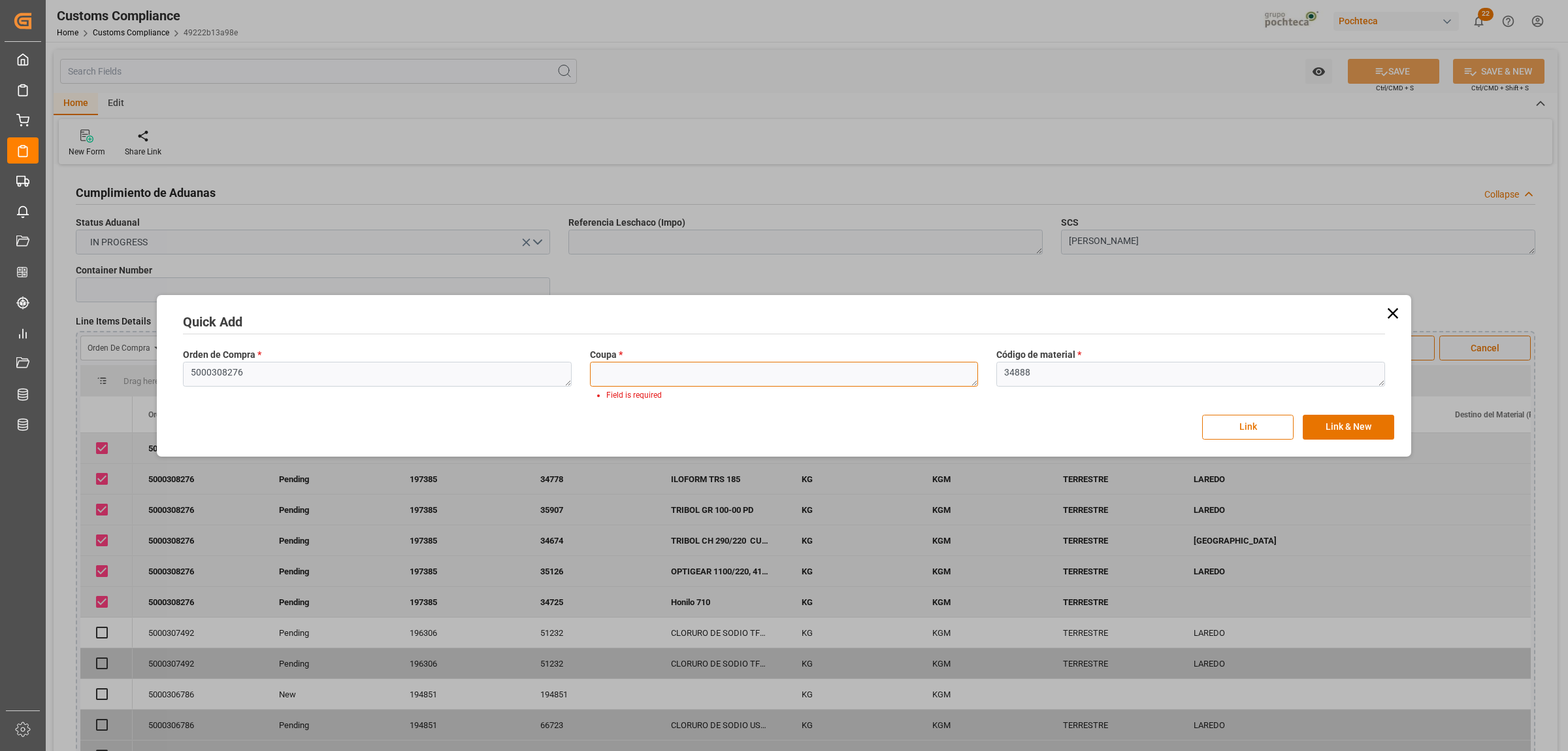
paste textarea "197385"
type textarea "197385"
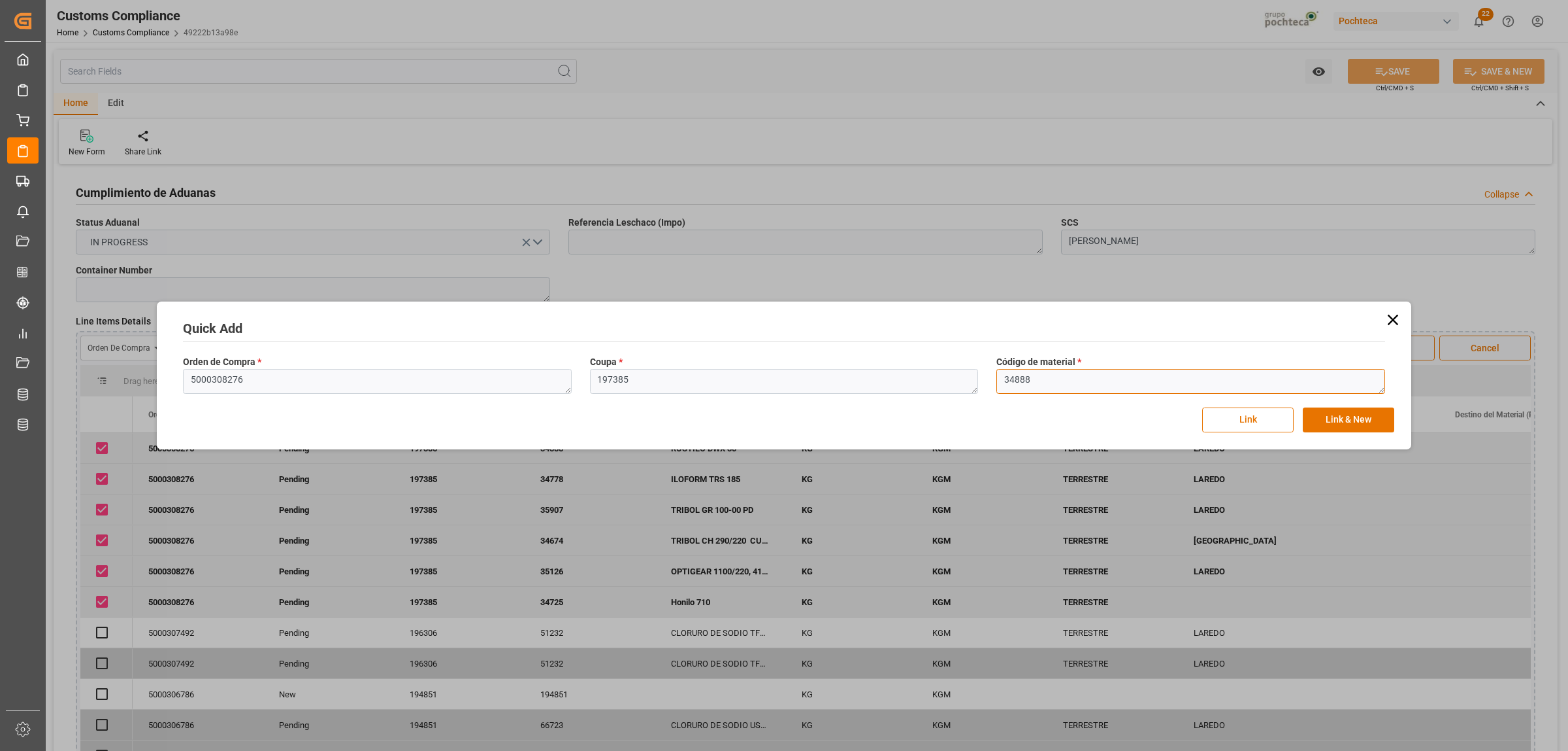
click at [1034, 377] on textarea "34888" at bounding box center [1191, 381] width 389 height 25
drag, startPoint x: 1020, startPoint y: 378, endPoint x: 987, endPoint y: 384, distance: 33.5
click at [987, 384] on div "Orden de Compra * 5000308276 Coupa * 197385 Código de material * 34888" at bounding box center [784, 374] width 1221 height 48
paste textarea "904"
type textarea "34904"
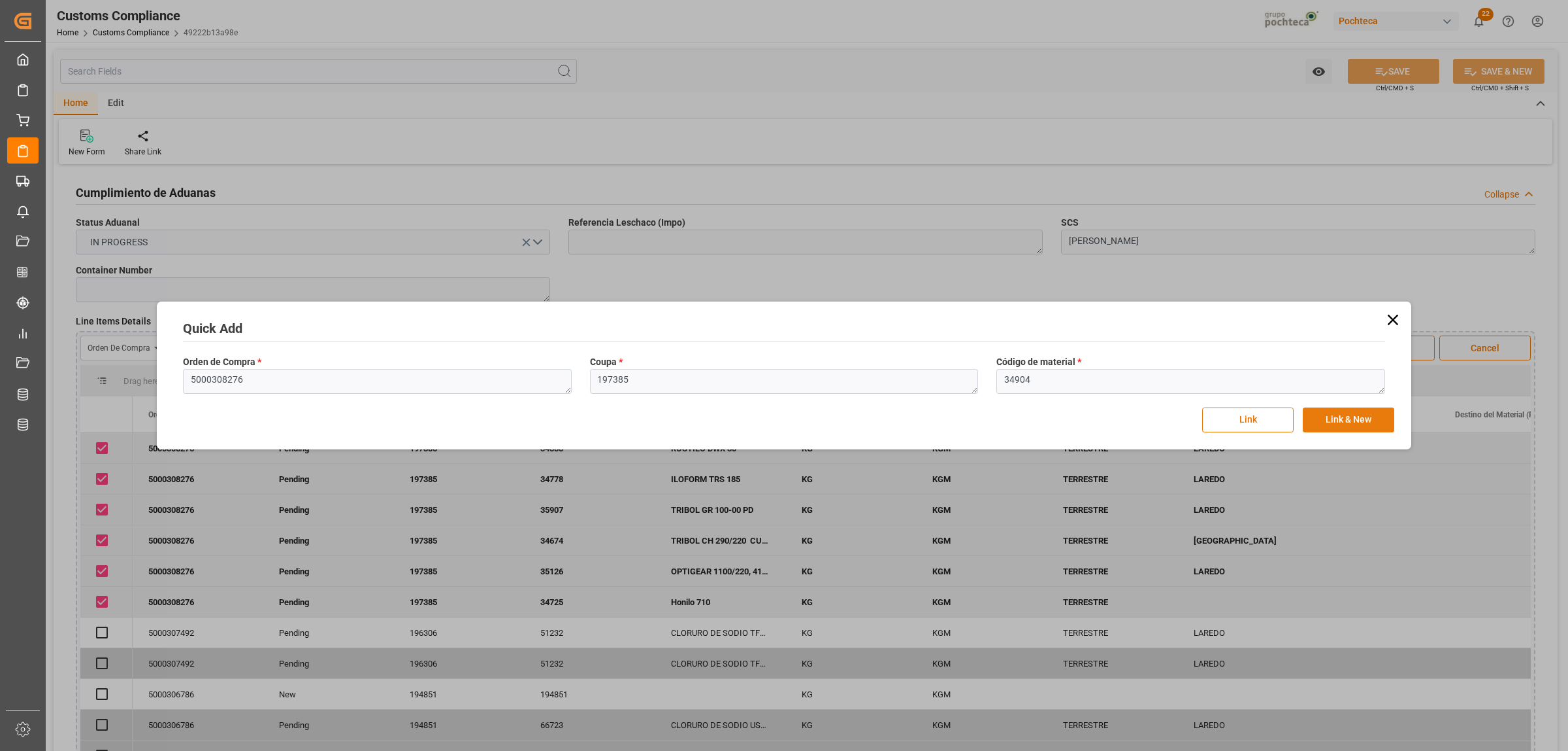
click at [1344, 425] on button "Link & New" at bounding box center [1349, 420] width 92 height 25
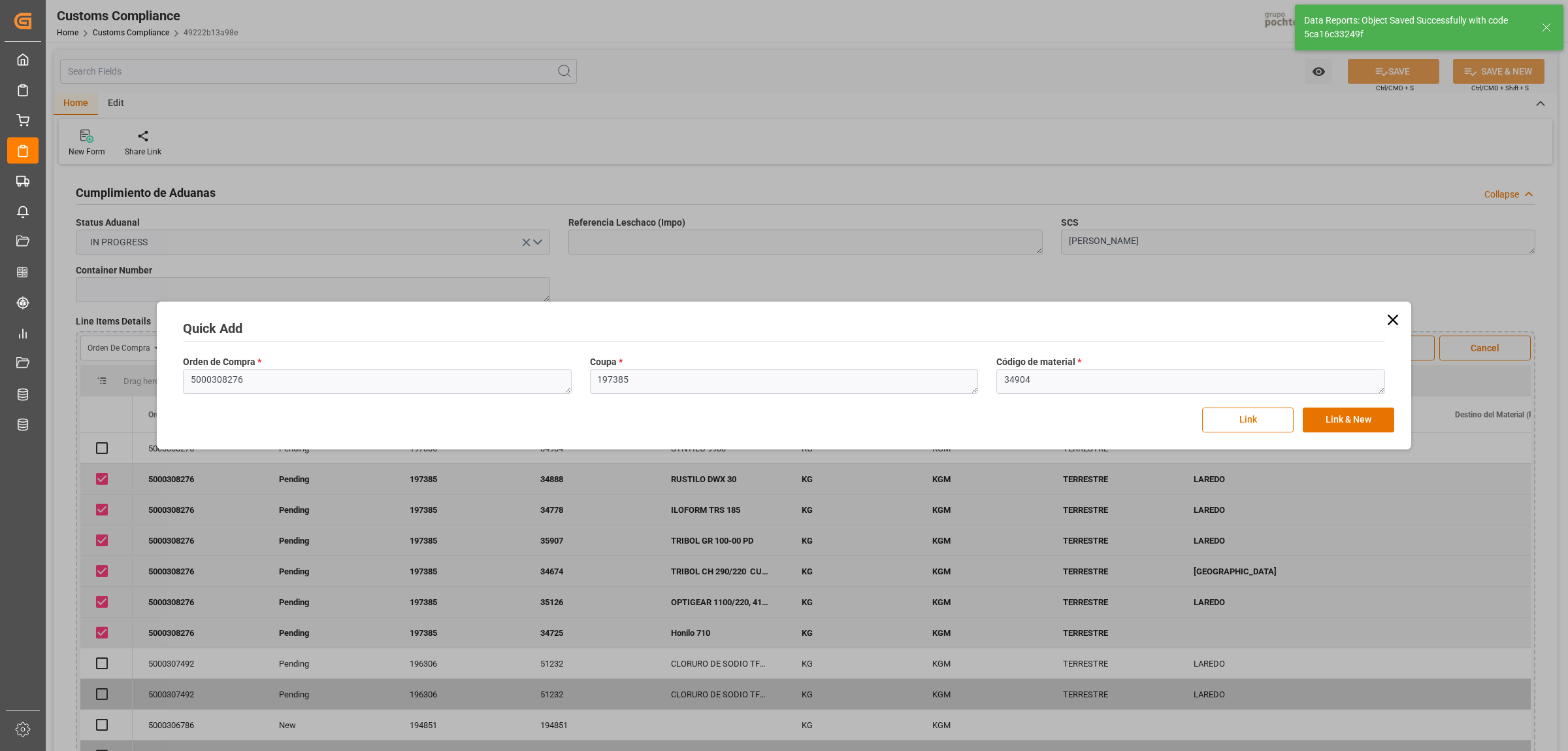
checkbox input "true"
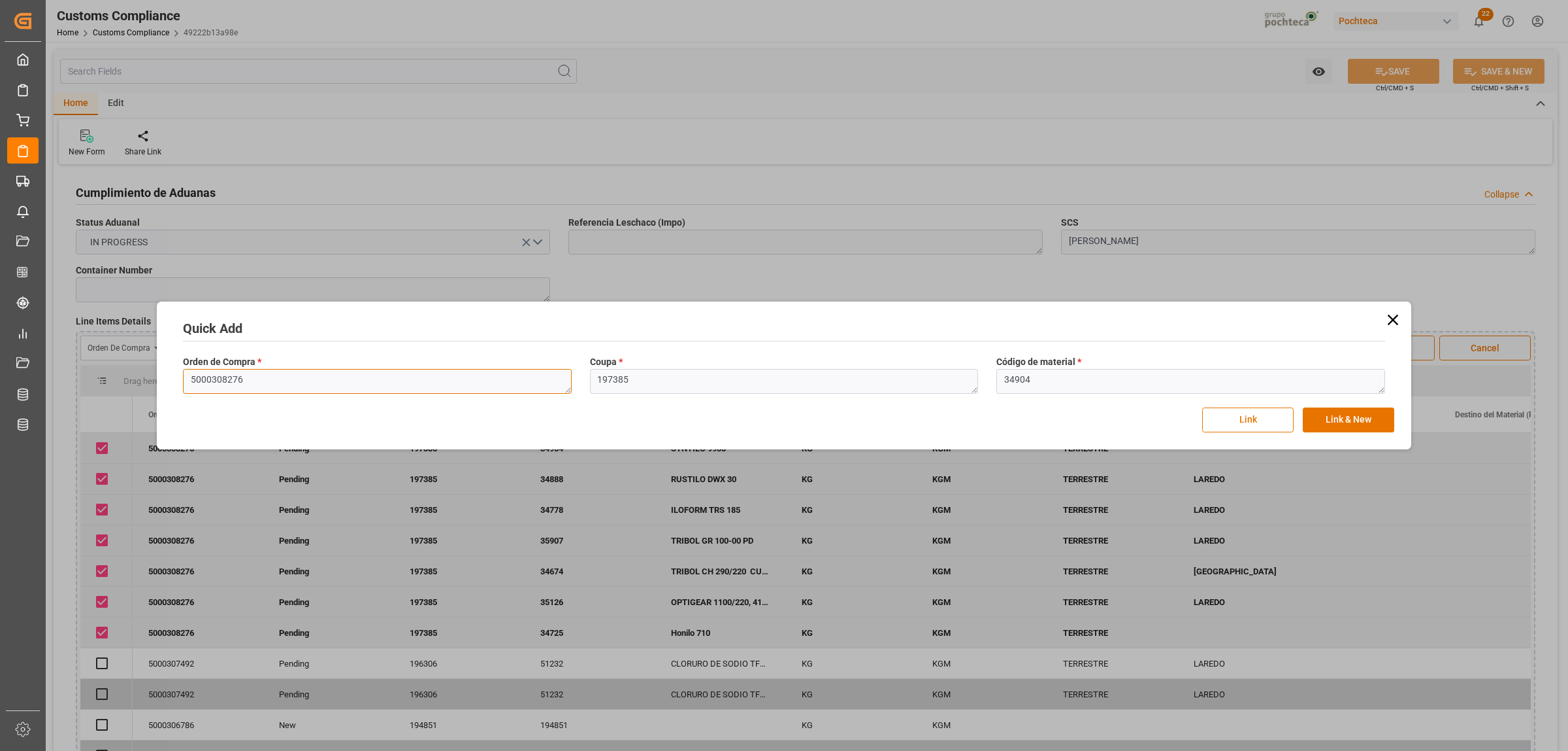
click at [278, 381] on textarea "5000308276" at bounding box center [378, 381] width 389 height 25
drag, startPoint x: 259, startPoint y: 383, endPoint x: 140, endPoint y: 383, distance: 119.0
click at [140, 383] on div "Quick Add Orden de Compra * 5000308276 Coupa * 197385 Código de material * 3490…" at bounding box center [784, 375] width 1568 height 751
paste textarea "5650"
type textarea "5000305650"
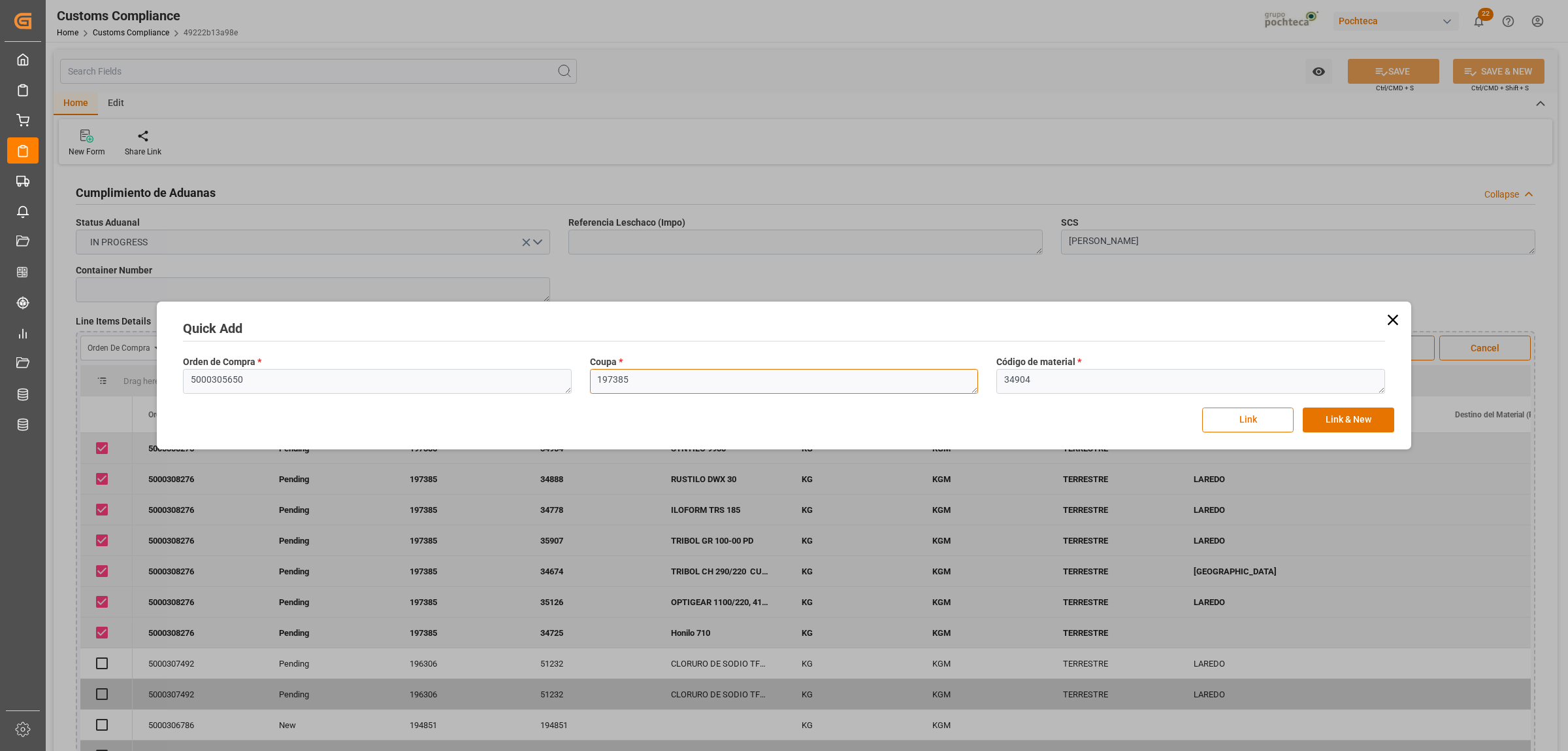
click at [655, 379] on textarea "197385" at bounding box center [784, 381] width 389 height 25
drag, startPoint x: 658, startPoint y: 378, endPoint x: 560, endPoint y: 379, distance: 98.0
click at [560, 379] on div "Orden de Compra * 5000305650 Coupa * 197385 Código de material * 34904" at bounding box center [784, 374] width 1221 height 48
paste textarea "2149"
type textarea "192149"
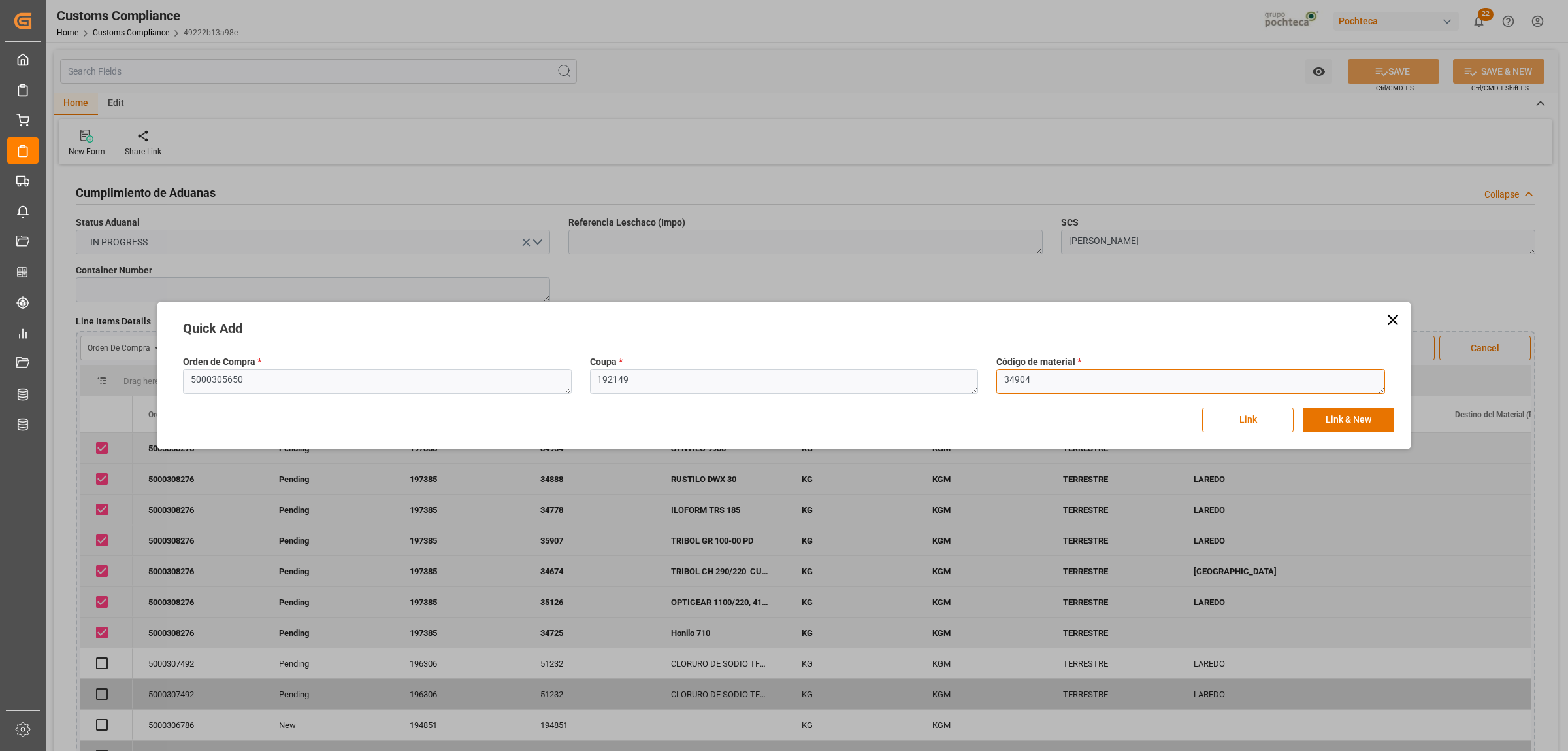
click at [1033, 382] on textarea "34904" at bounding box center [1191, 381] width 389 height 25
drag, startPoint x: 1034, startPoint y: 382, endPoint x: 1011, endPoint y: 384, distance: 23.1
click at [1011, 384] on textarea "34904" at bounding box center [1191, 381] width 389 height 25
paste textarea "6955"
type textarea "36955"
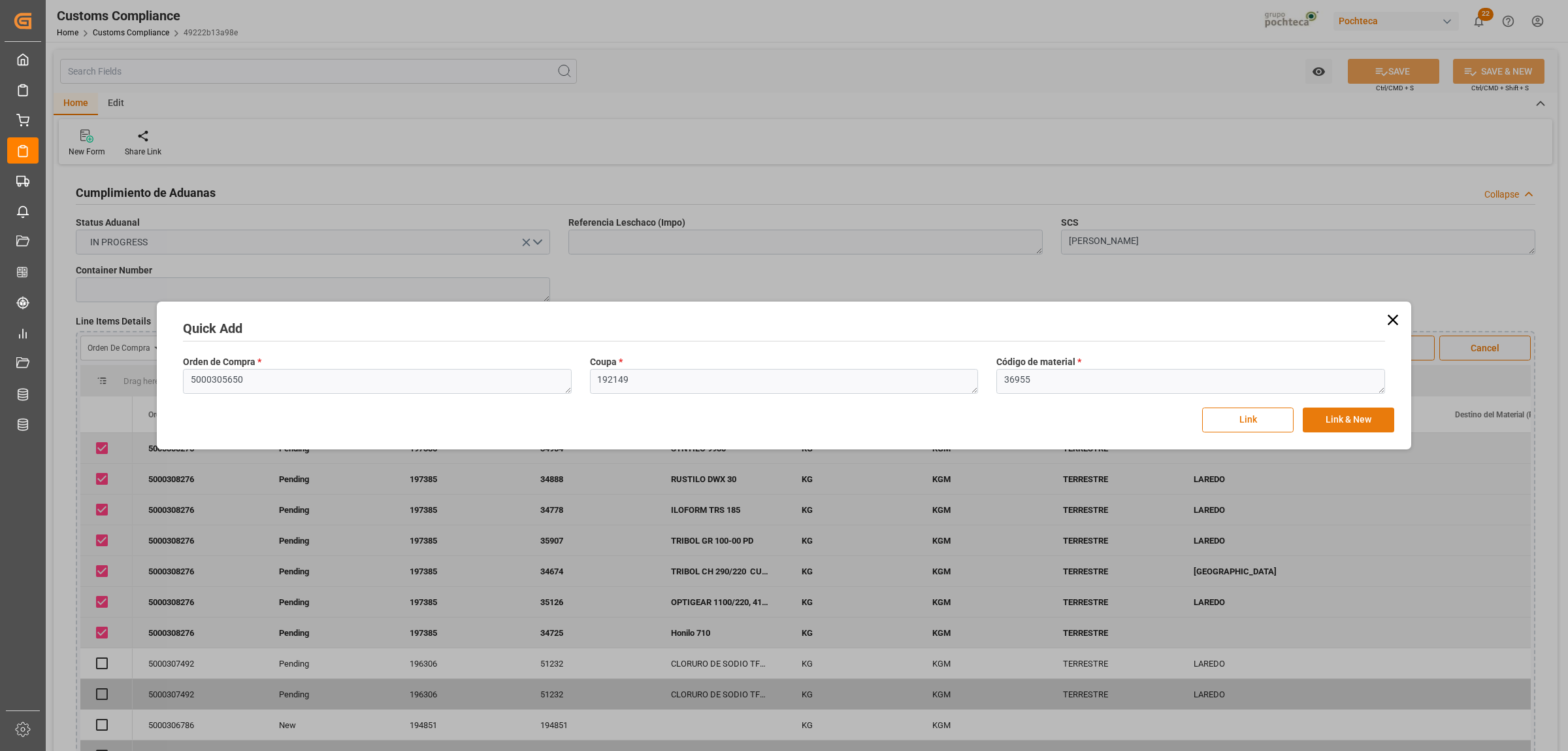
click at [1357, 420] on button "Link & New" at bounding box center [1349, 420] width 92 height 25
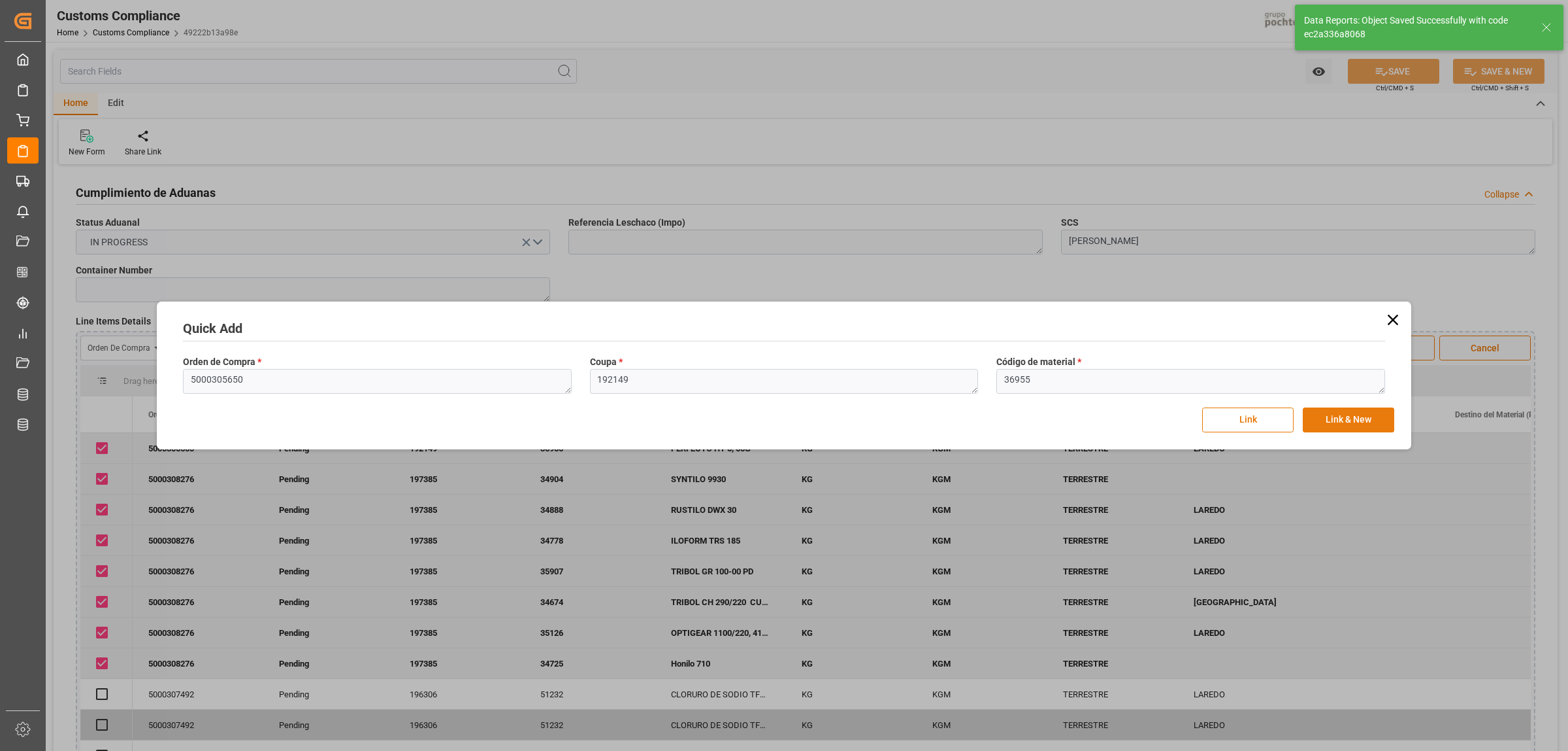
checkbox input "true"
click at [1390, 319] on icon at bounding box center [1393, 319] width 11 height 11
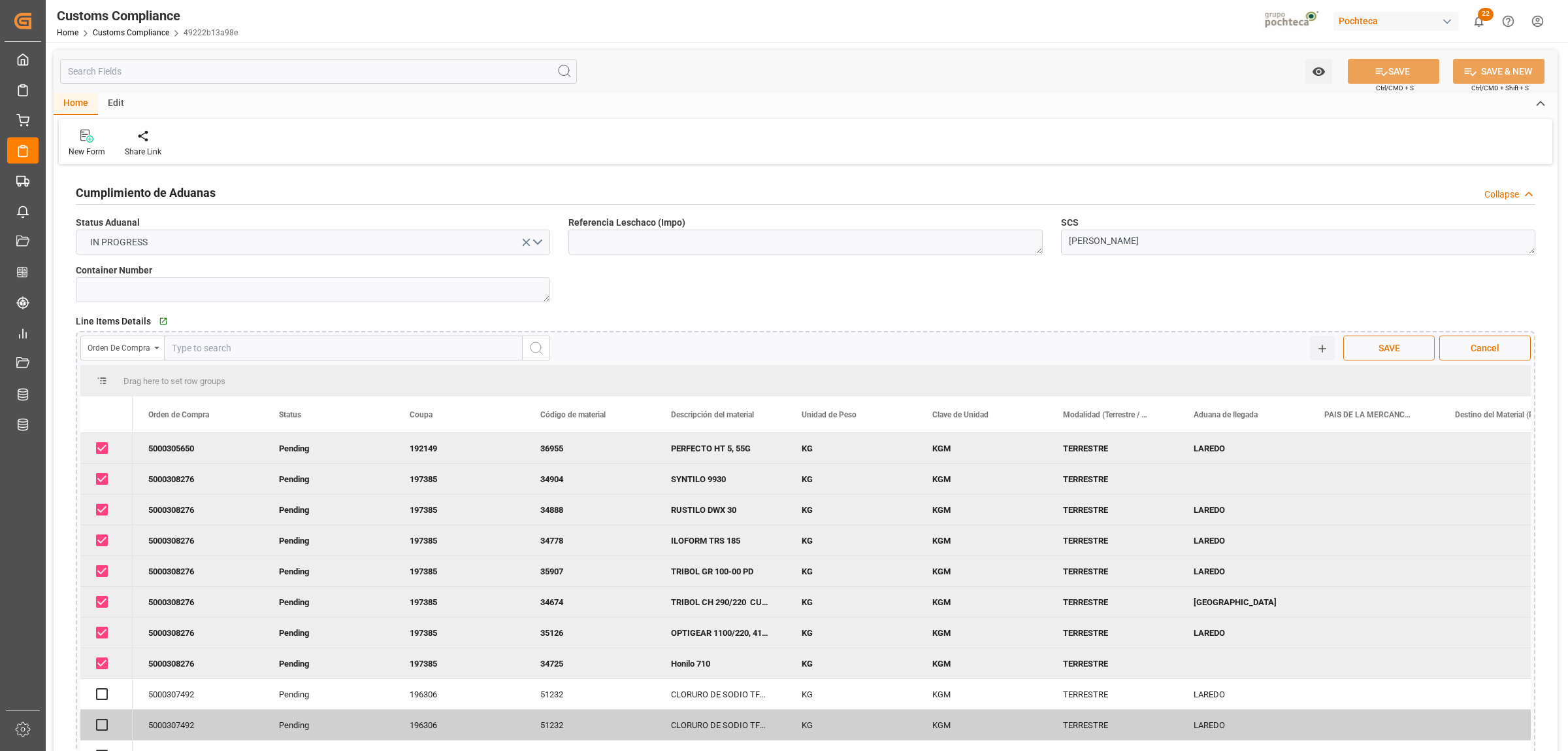
click at [1394, 347] on span "SAVE" at bounding box center [1389, 348] width 35 height 13
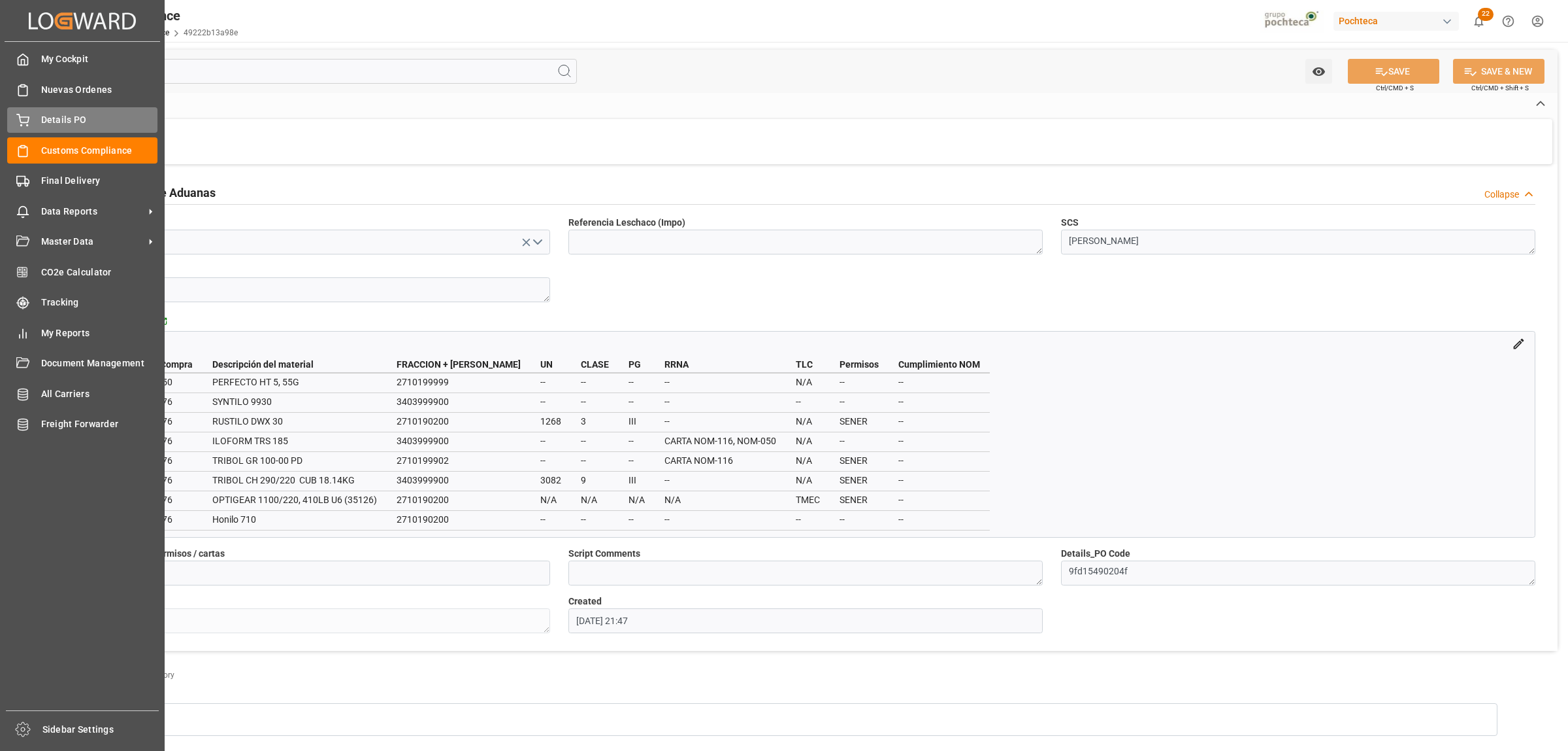
click at [54, 116] on span "Details PO" at bounding box center [99, 119] width 117 height 13
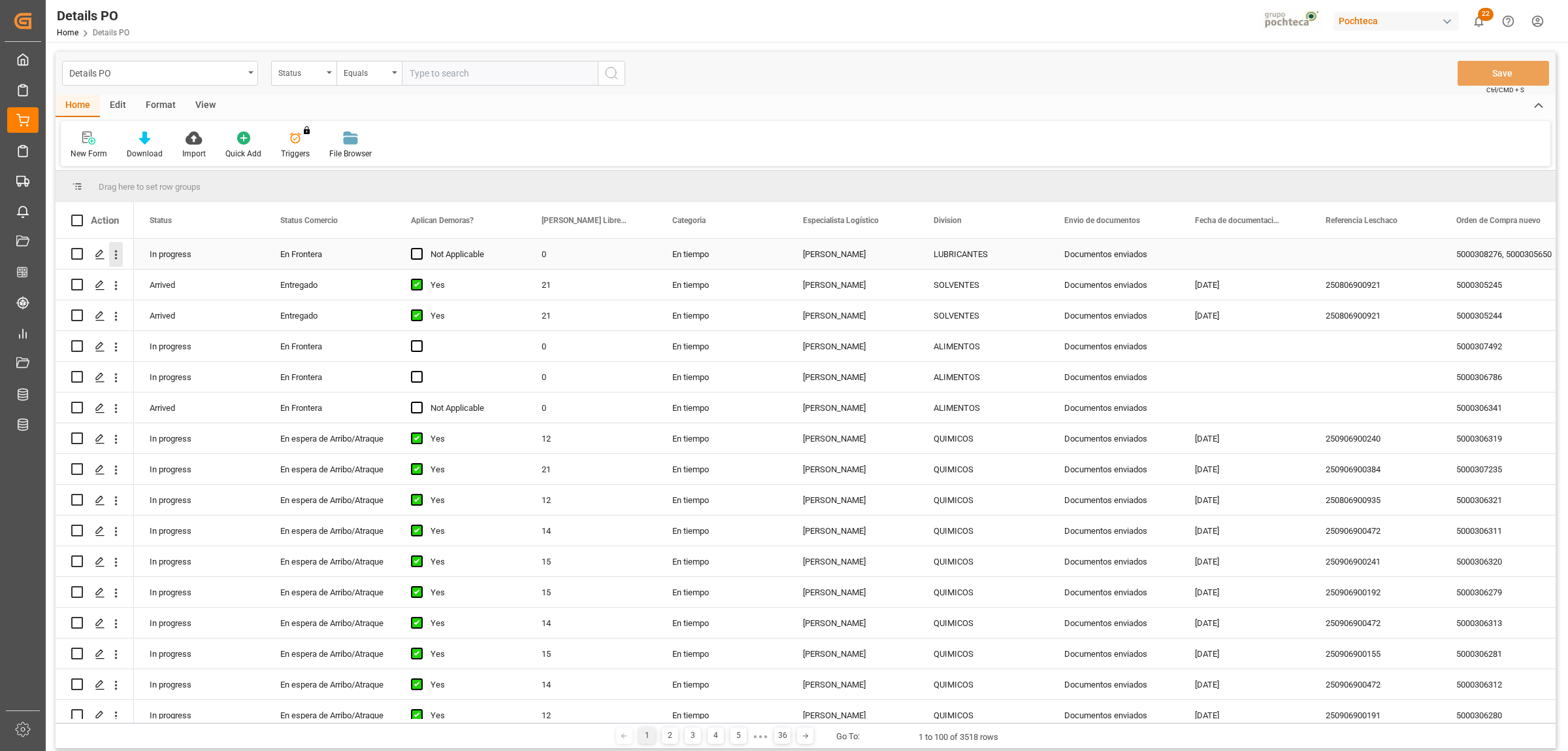
click at [121, 249] on icon "open menu" at bounding box center [116, 254] width 13 height 13
click at [92, 258] on div "Press SPACE to select this row." at bounding box center [99, 255] width 20 height 24
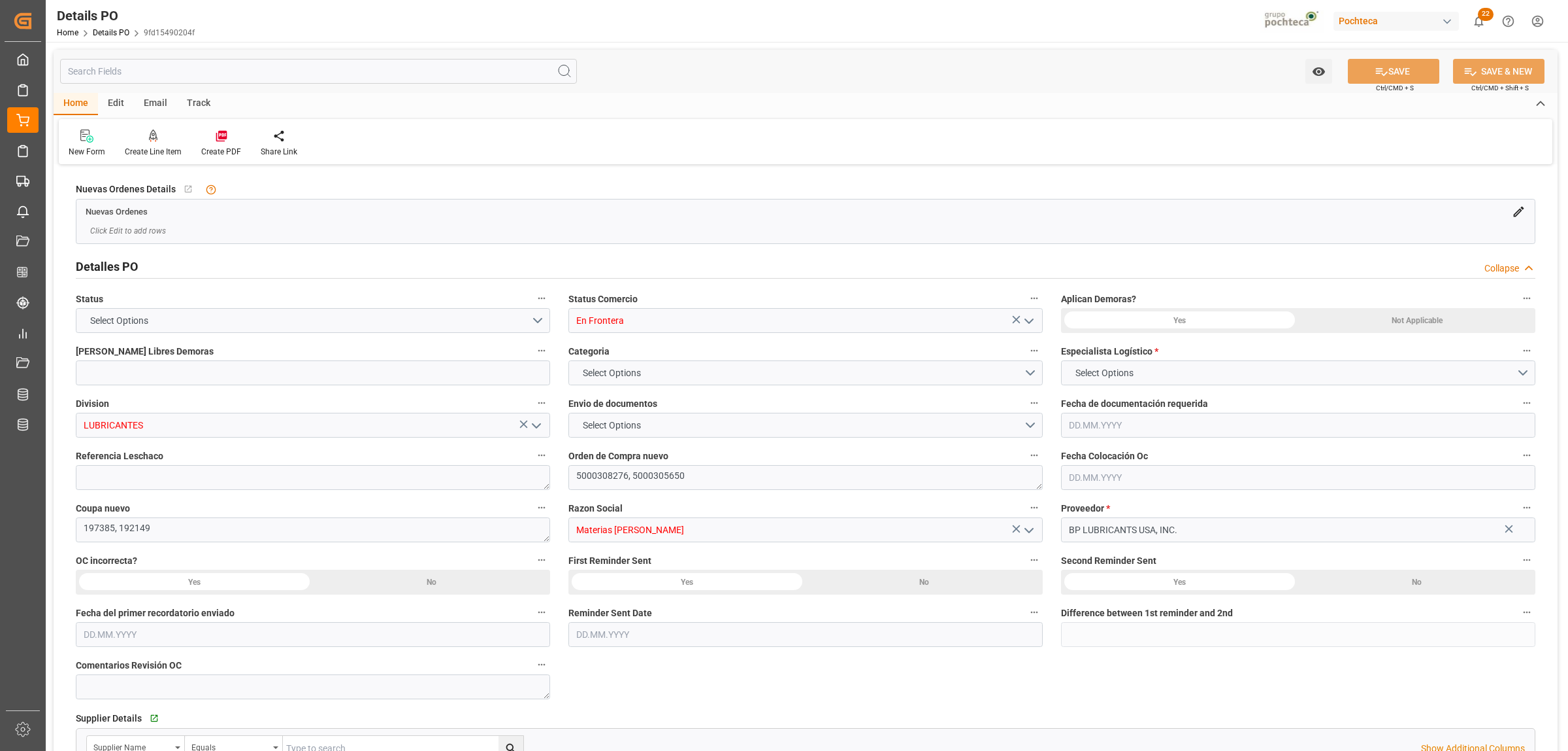
type input "0"
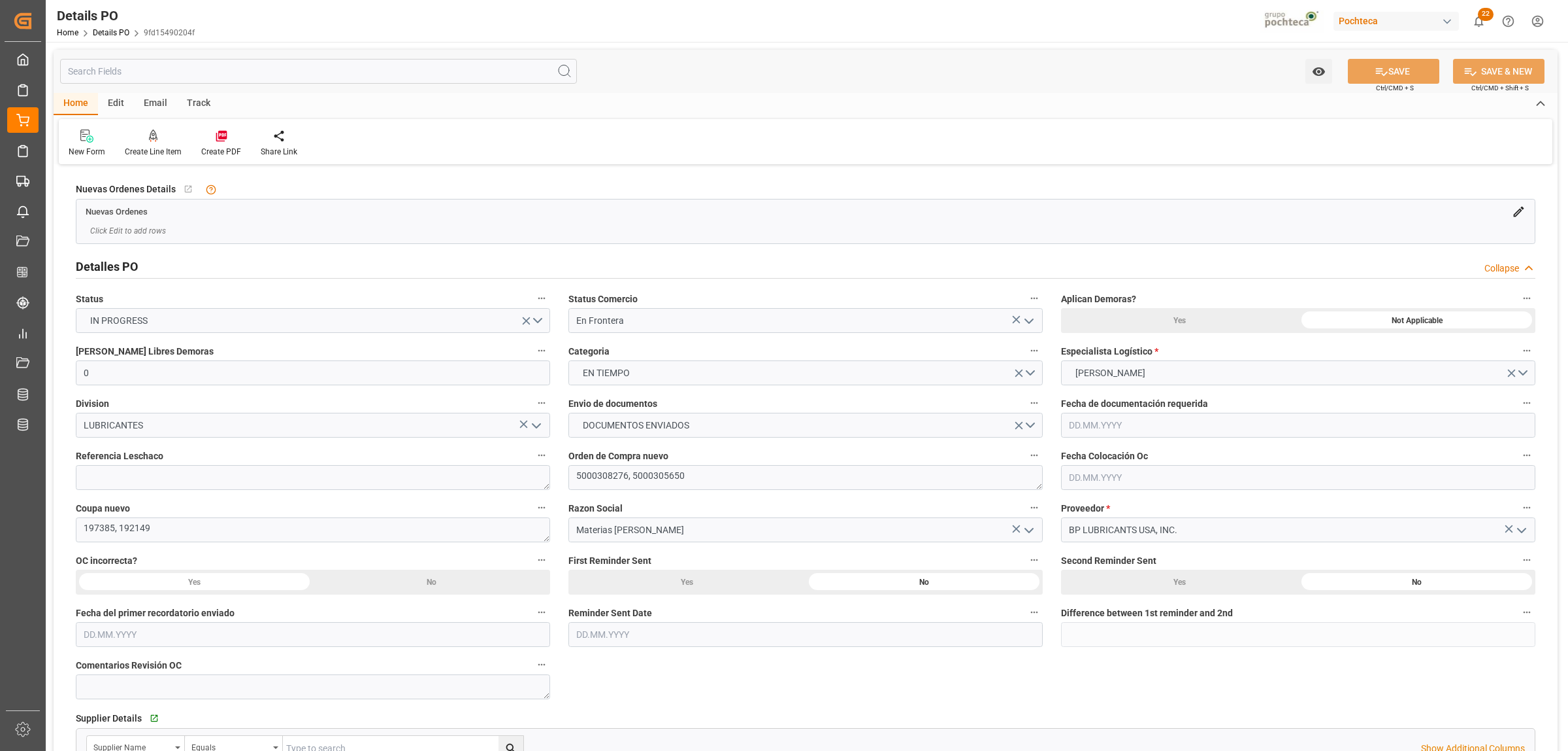
type input "[DATE]"
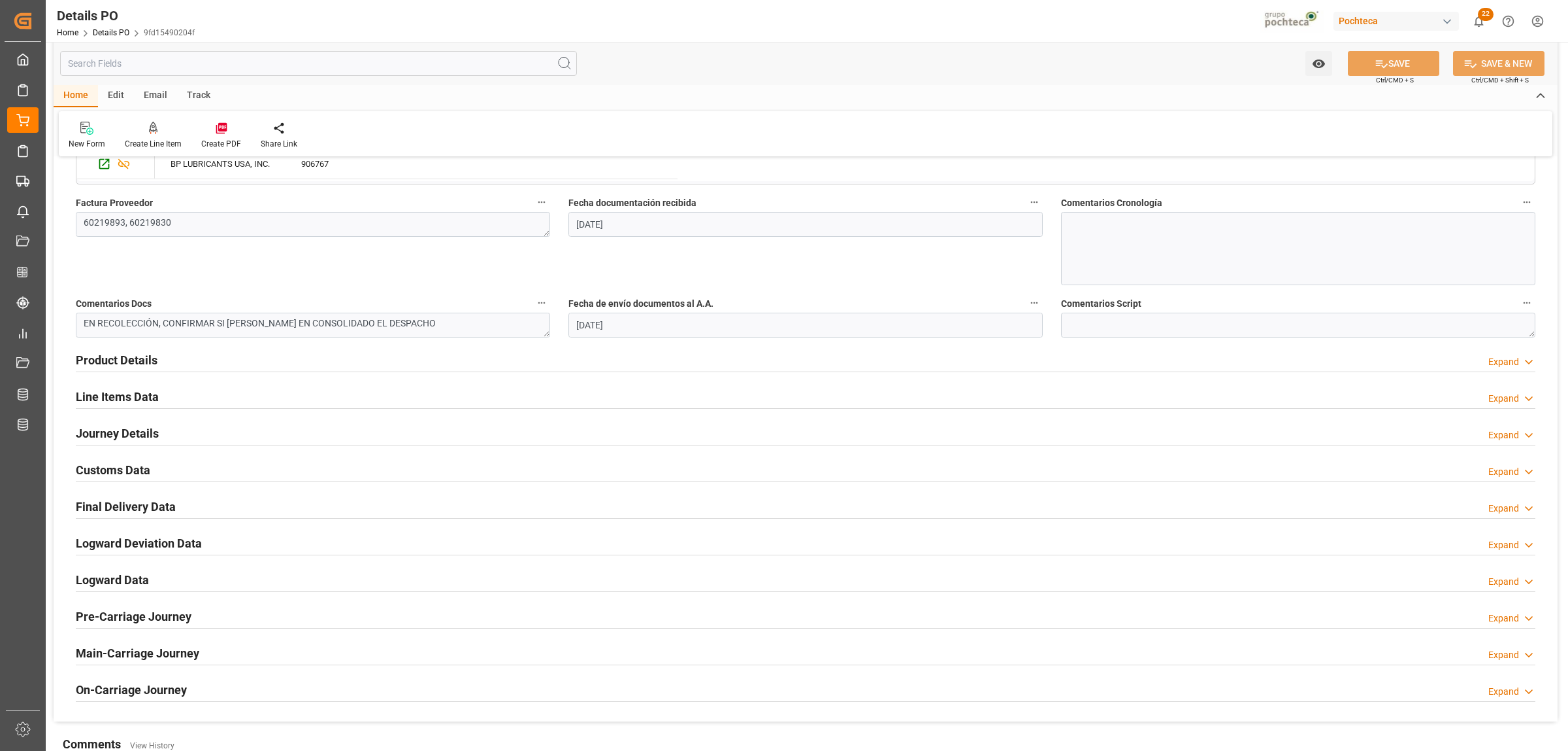
scroll to position [735, 0]
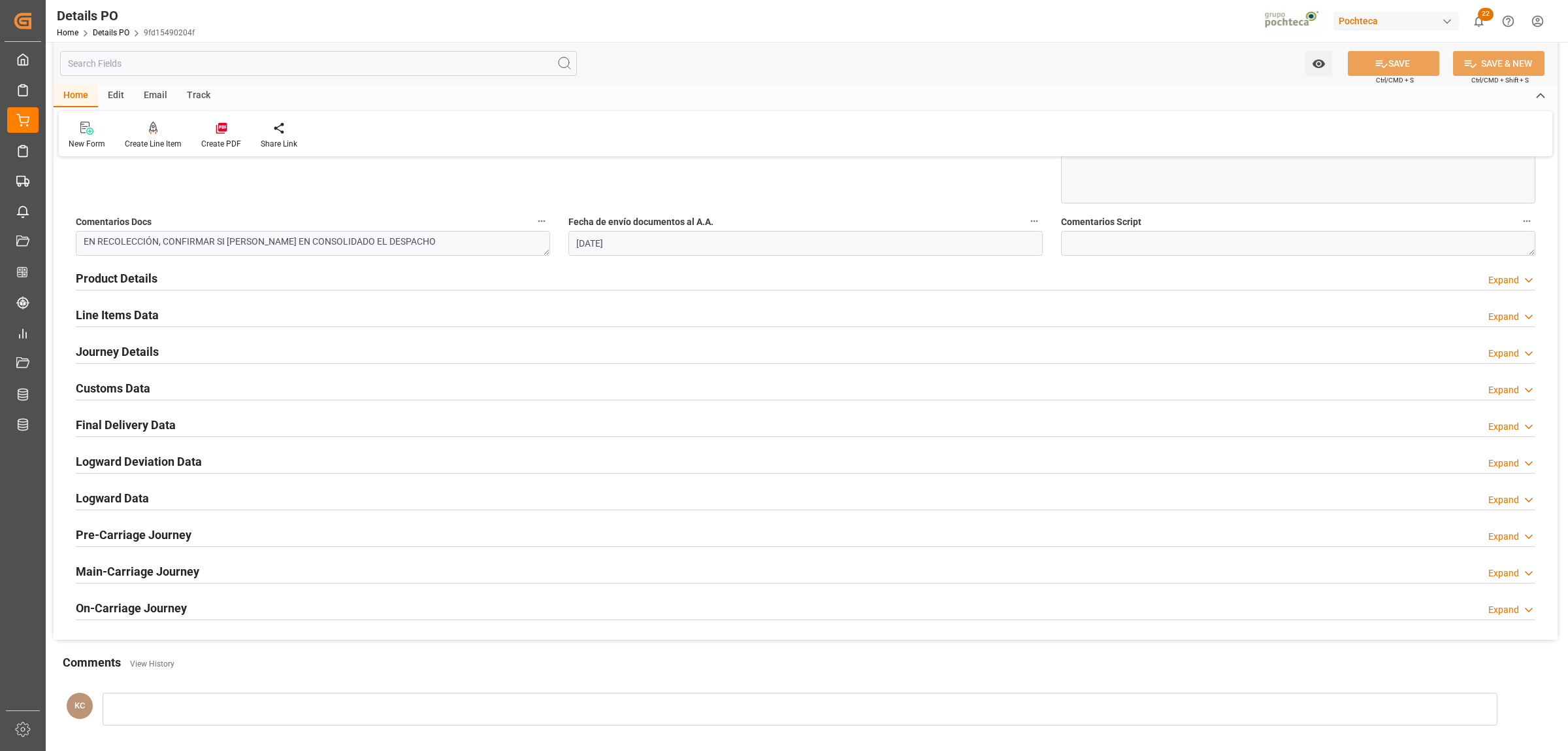
click at [104, 310] on h2 "Line Items Data" at bounding box center [118, 315] width 83 height 18
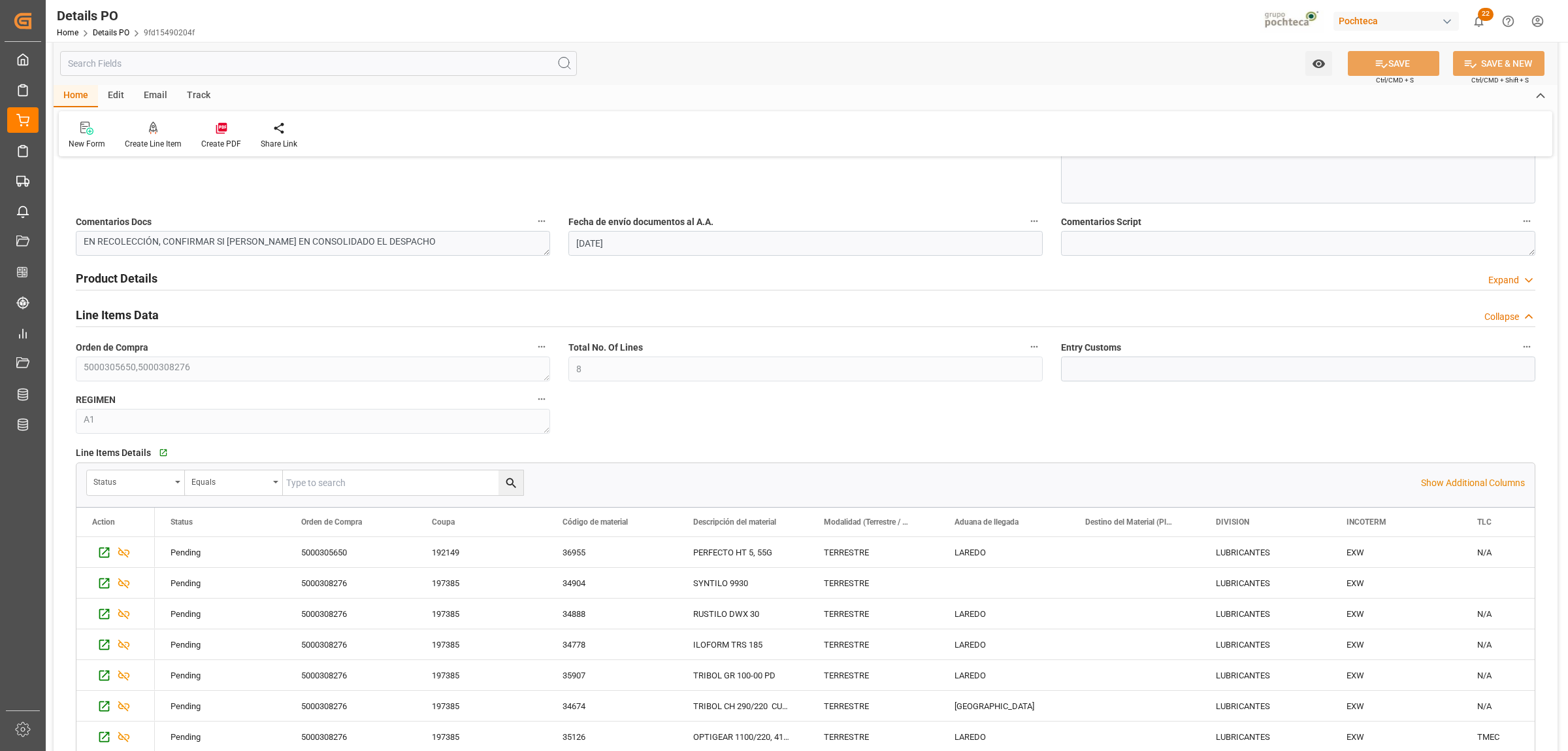
click at [112, 278] on h2 "Product Details" at bounding box center [117, 278] width 82 height 18
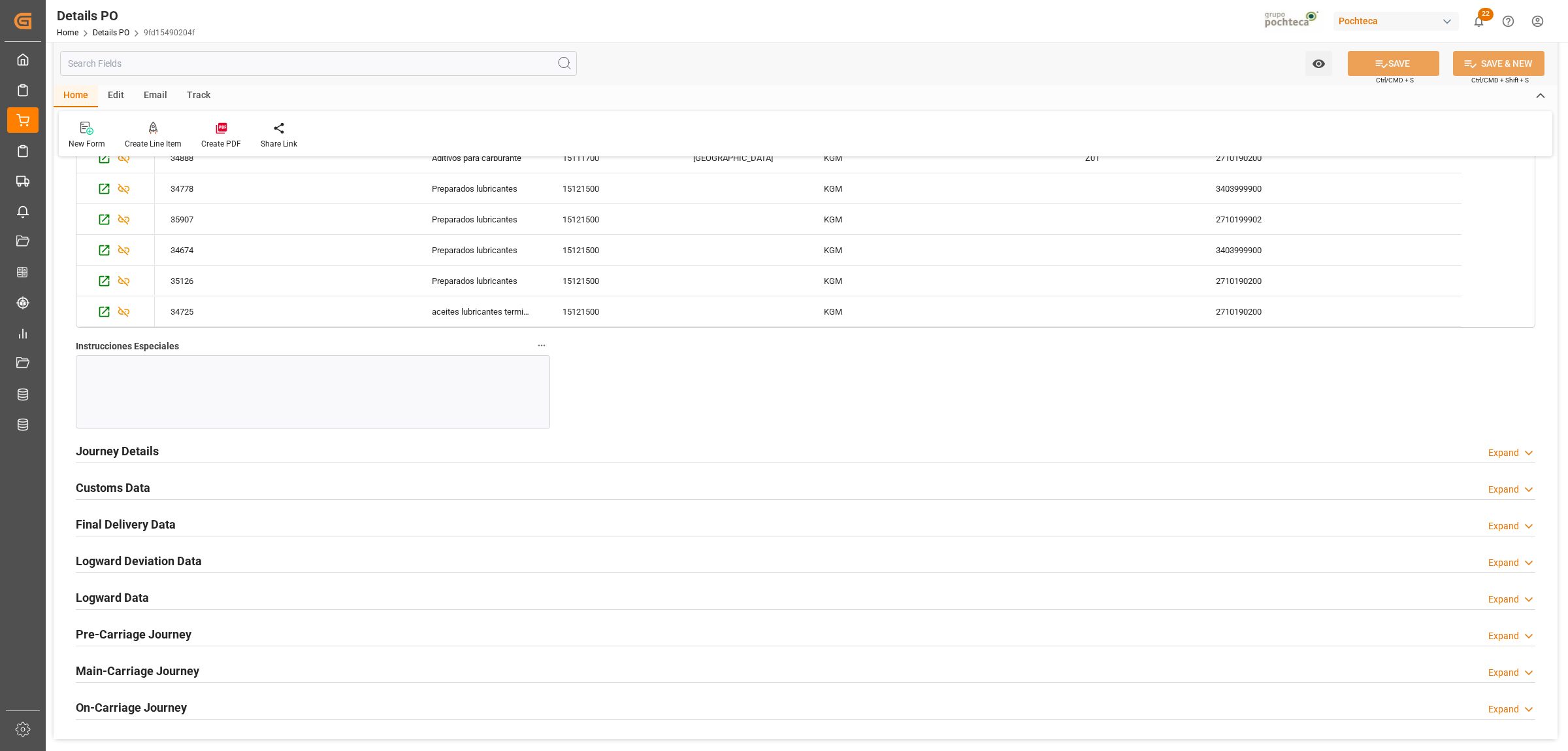
scroll to position [1798, 0]
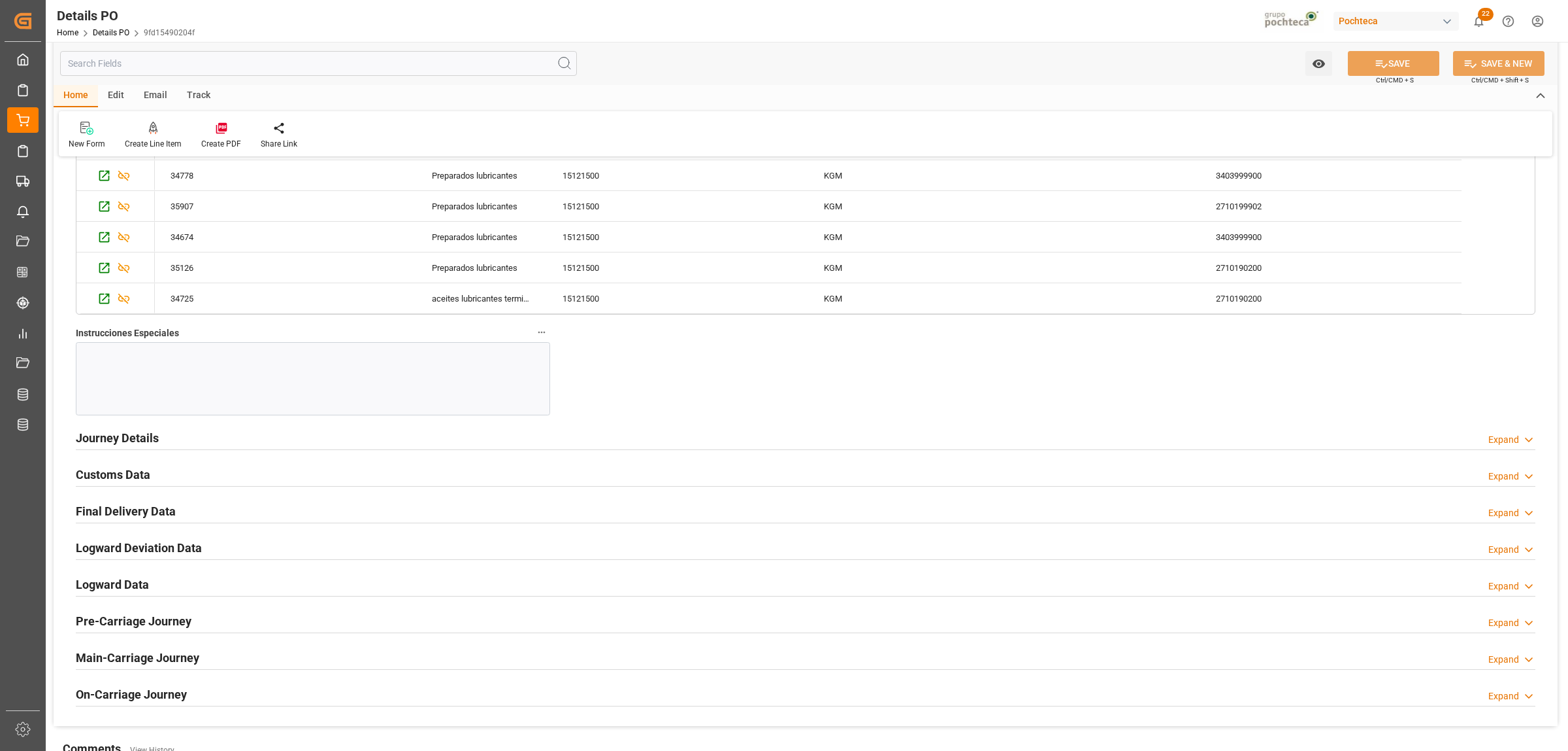
click at [118, 368] on div at bounding box center [313, 379] width 474 height 73
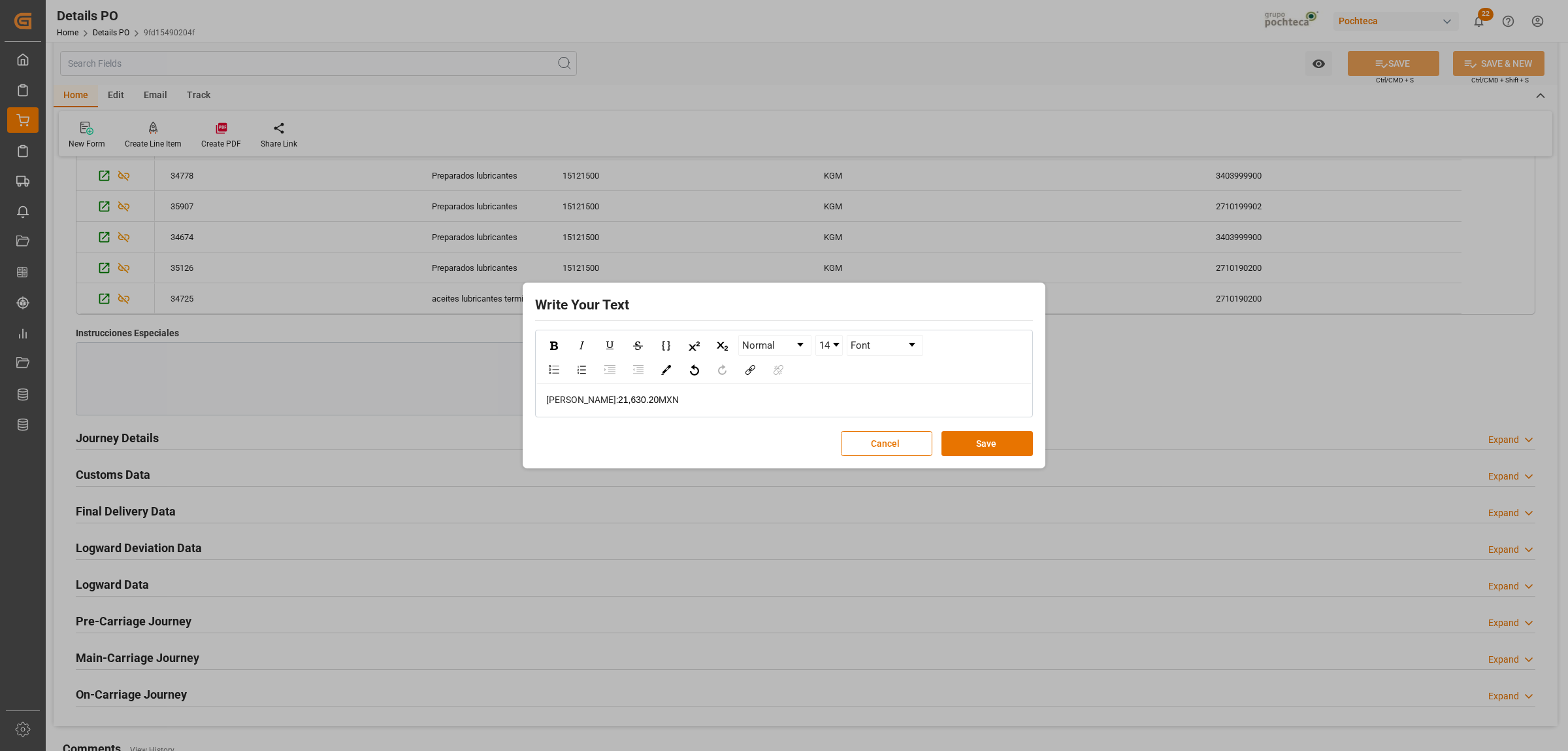
drag, startPoint x: 650, startPoint y: 397, endPoint x: 545, endPoint y: 382, distance: 106.1
click at [543, 403] on div "FLETE: 21,630.20 MXN" at bounding box center [784, 399] width 495 height 32
click at [551, 346] on img "rdw-inline-control" at bounding box center [554, 346] width 8 height 8
click at [839, 346] on link "14" at bounding box center [829, 346] width 26 height 20
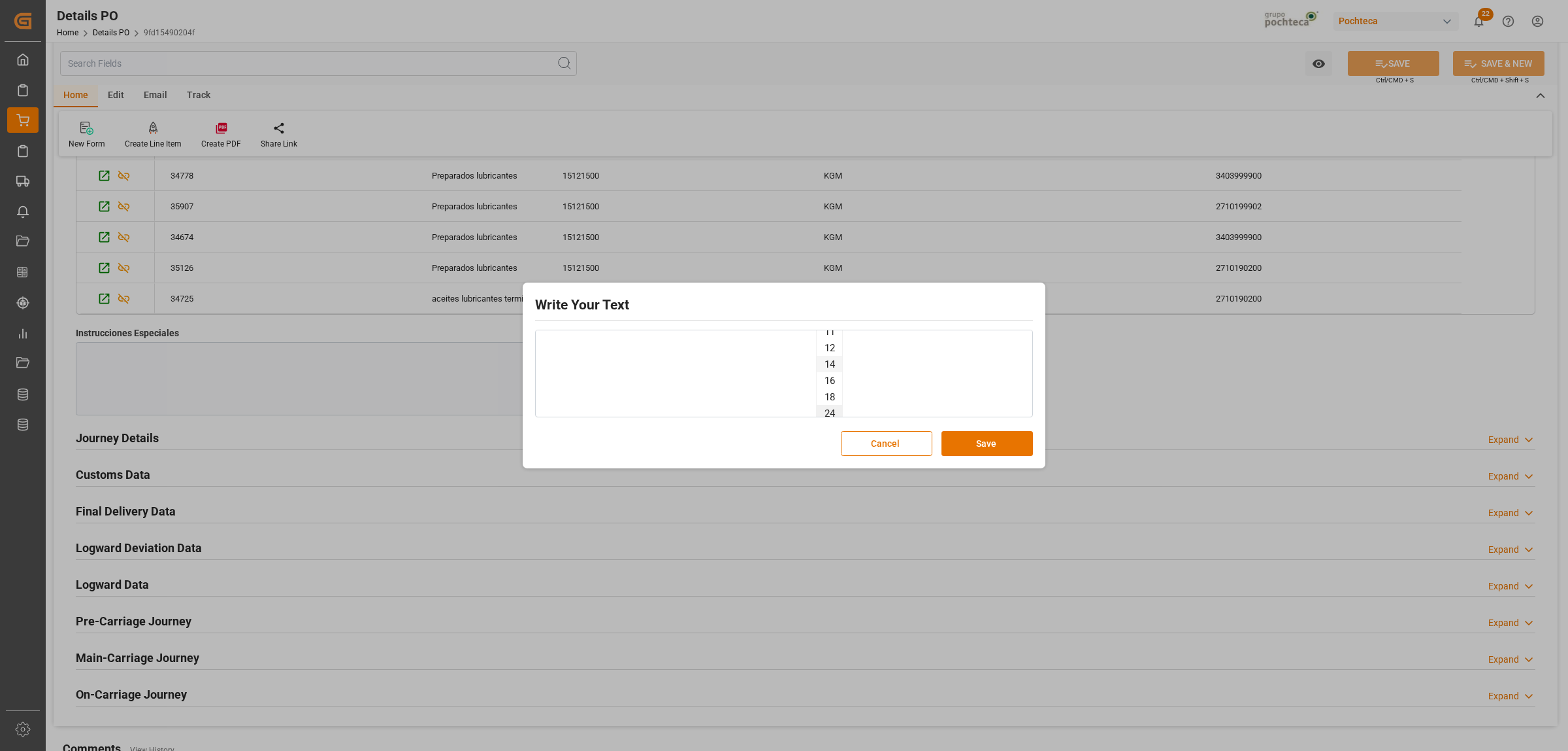
click at [832, 414] on li "24" at bounding box center [829, 413] width 25 height 16
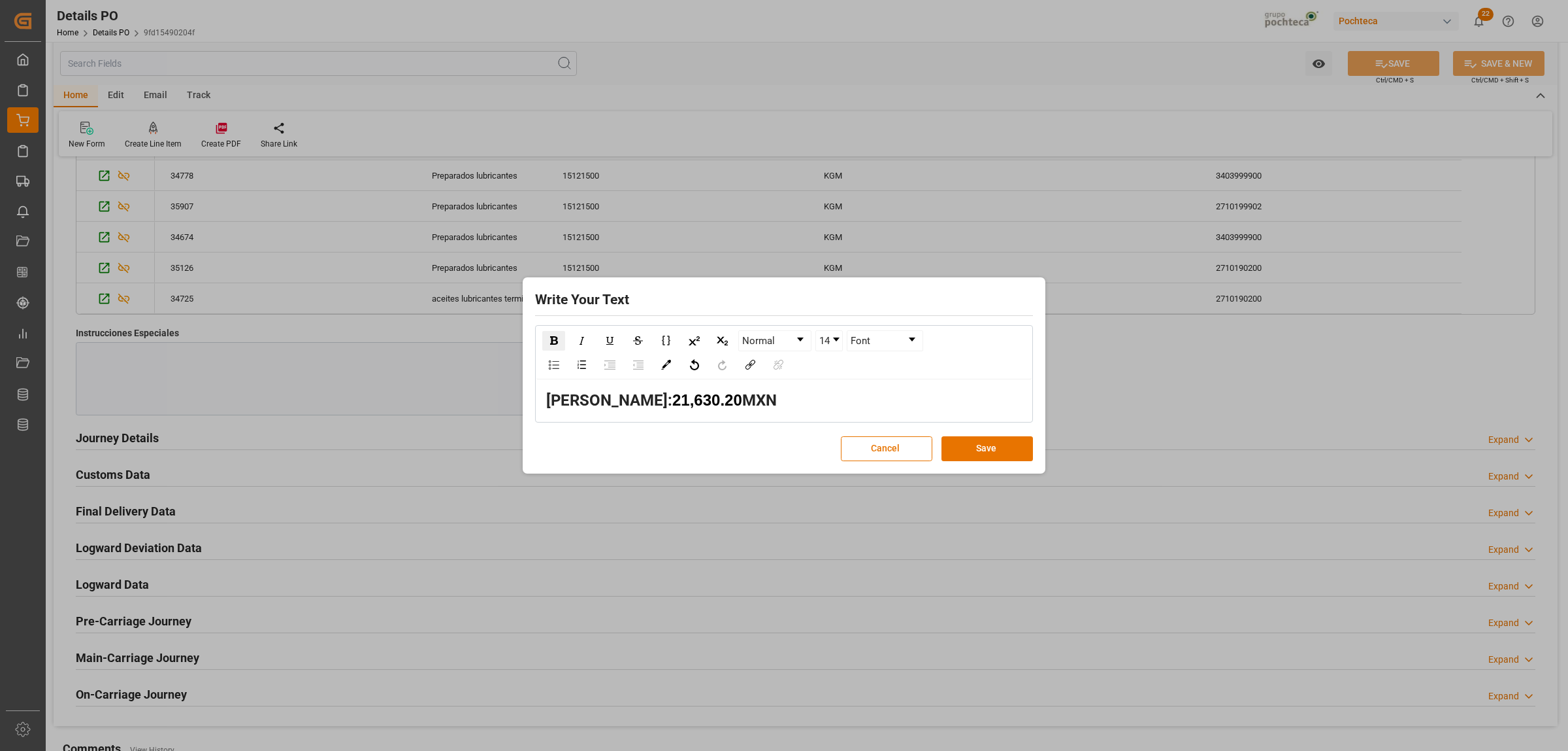
scroll to position [0, 0]
click at [665, 366] on img "rdw-color-picker" at bounding box center [666, 365] width 10 height 10
click at [691, 417] on span "rdw-color-picker" at bounding box center [693, 423] width 14 height 16
click at [1013, 446] on button "Save" at bounding box center [987, 448] width 92 height 25
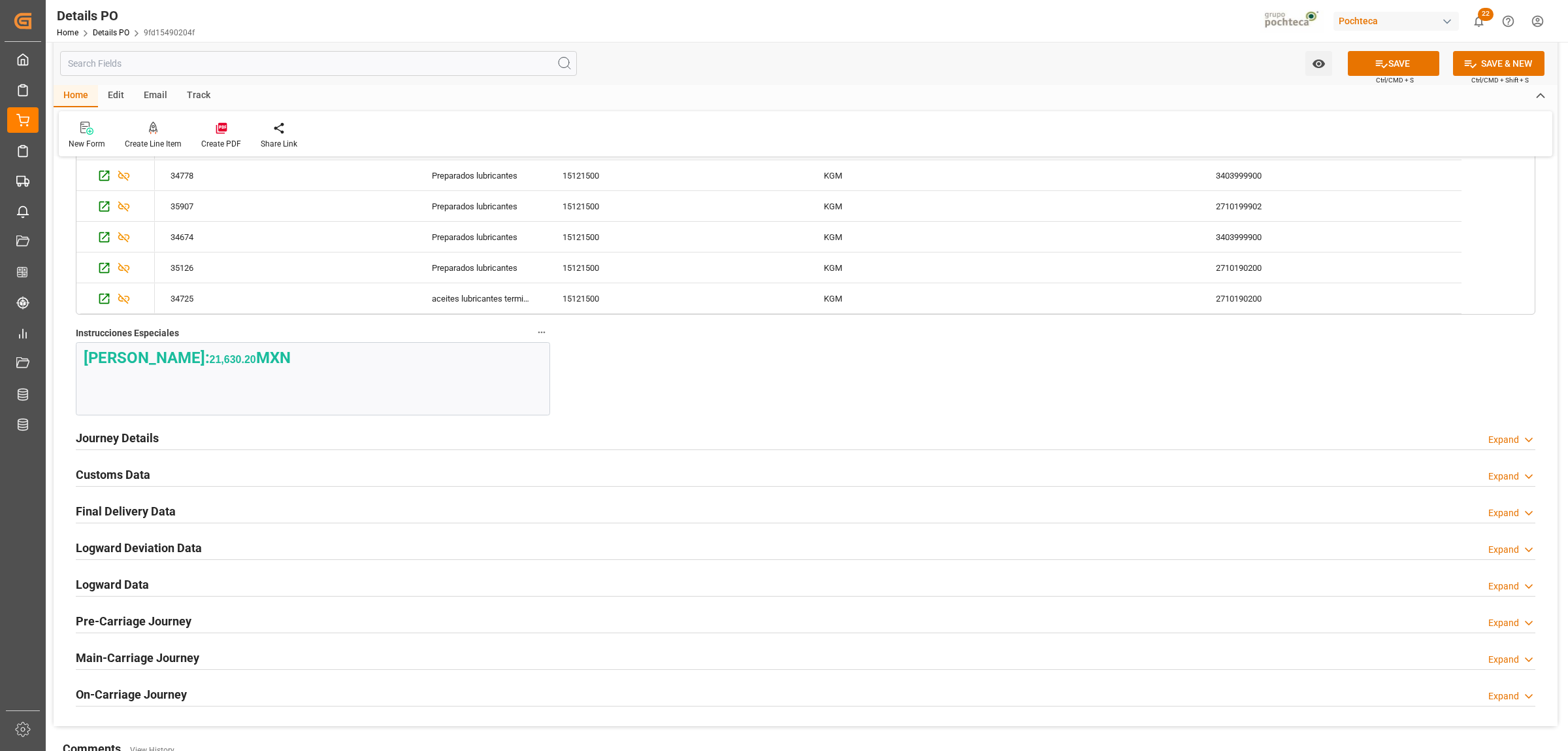
click at [256, 360] on strong "MXN" at bounding box center [273, 358] width 35 height 18
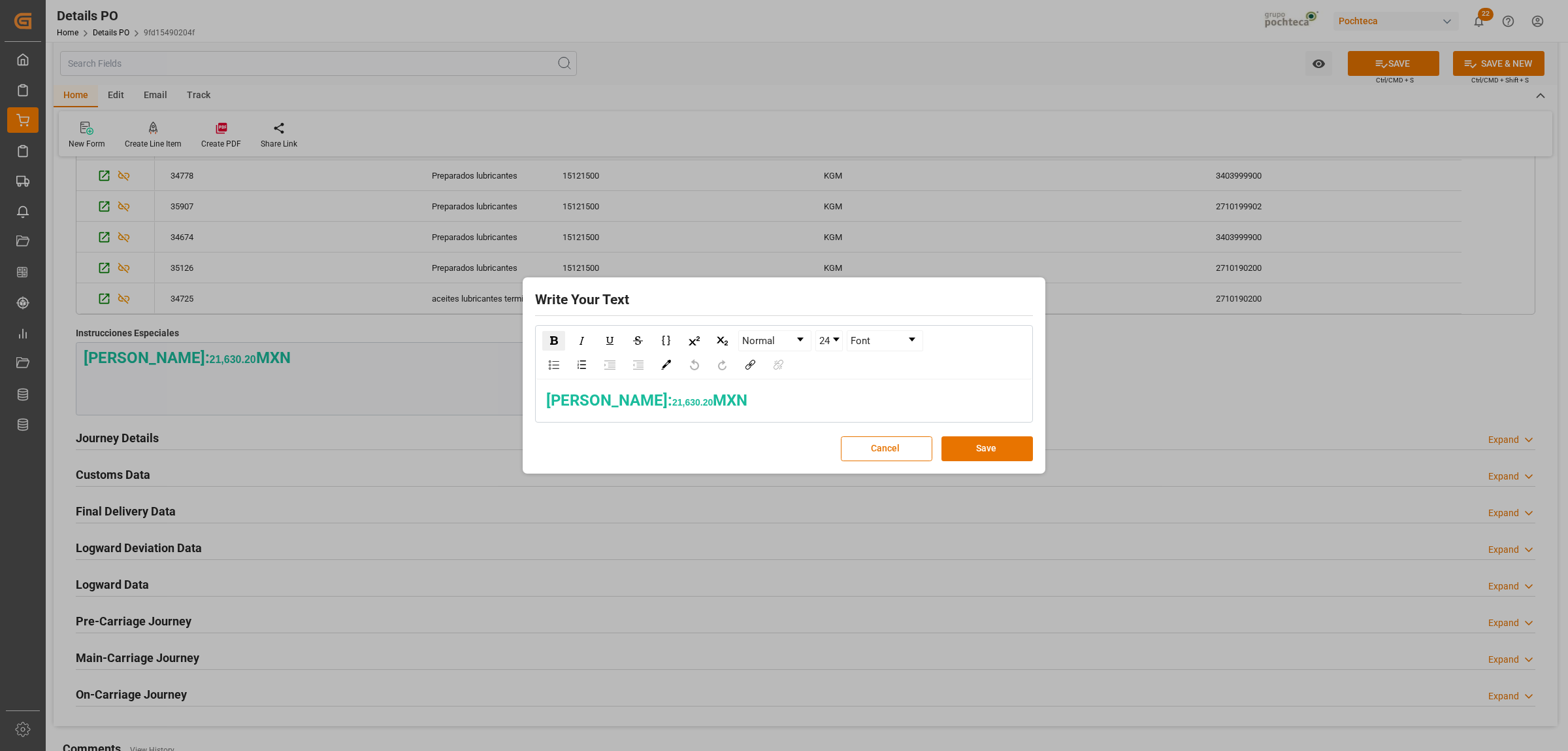
click at [672, 401] on span "21,630.20" at bounding box center [692, 402] width 40 height 11
click at [978, 442] on button "Save" at bounding box center [987, 448] width 92 height 25
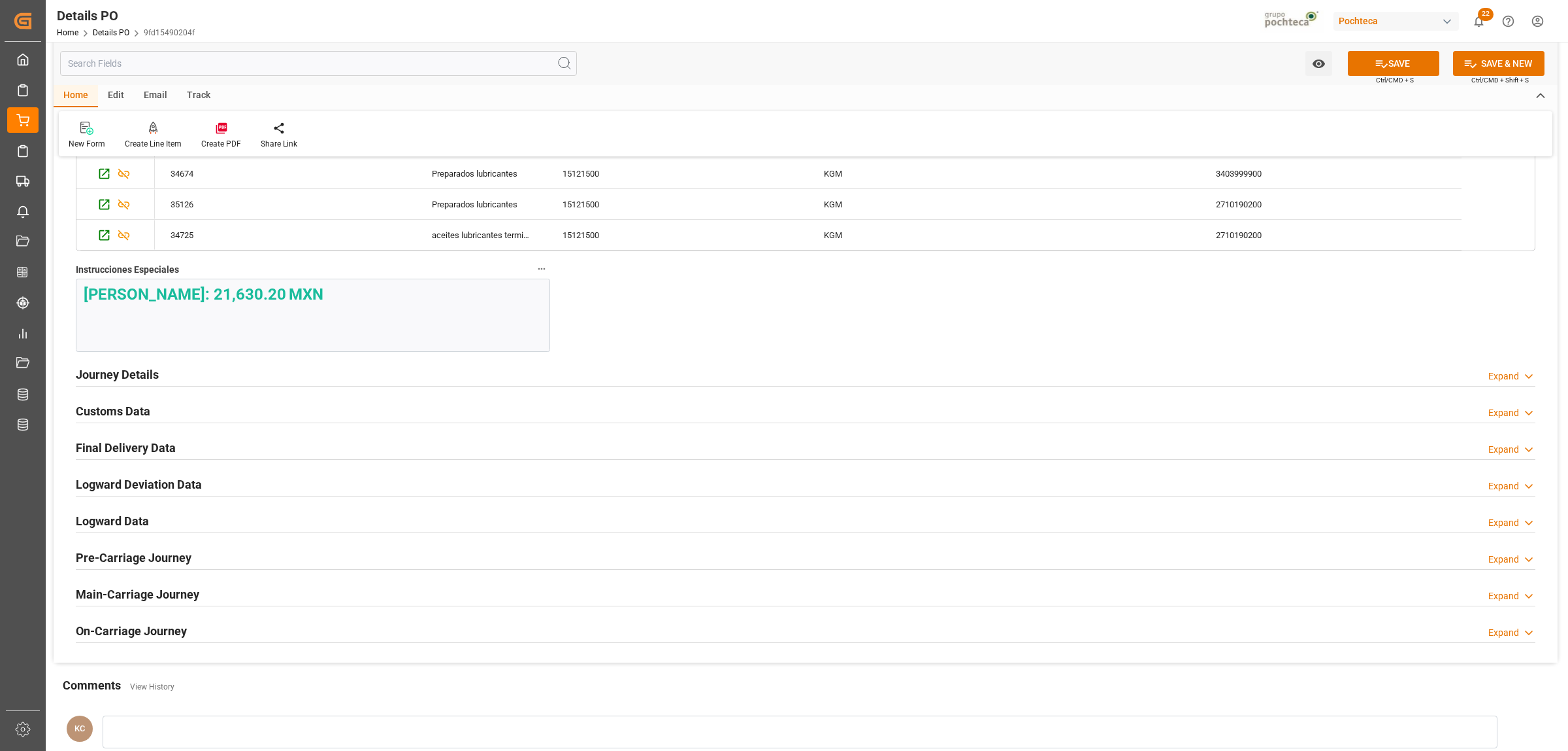
scroll to position [2040, 0]
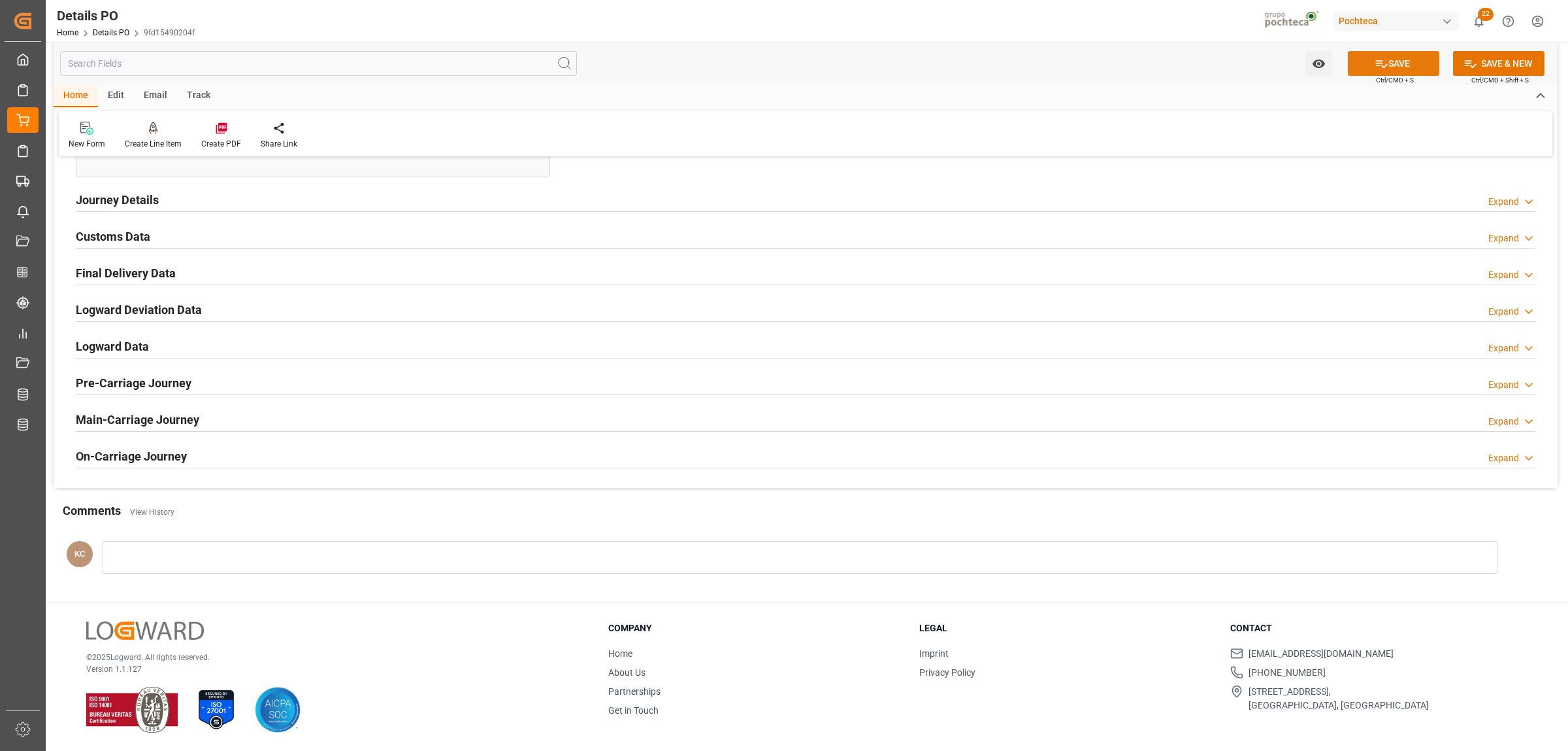
click at [1400, 63] on button "SAVE" at bounding box center [1394, 63] width 92 height 25
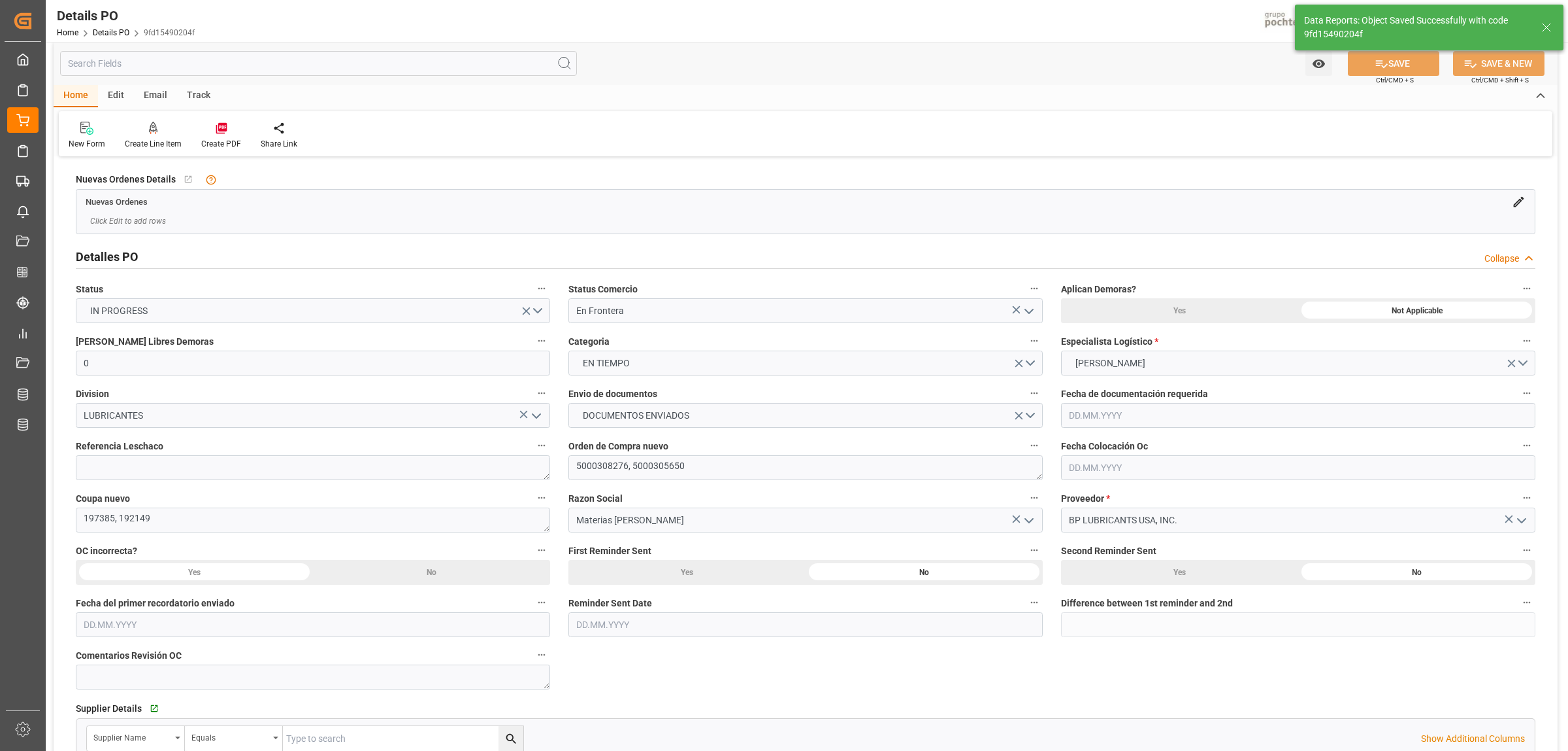
scroll to position [0, 0]
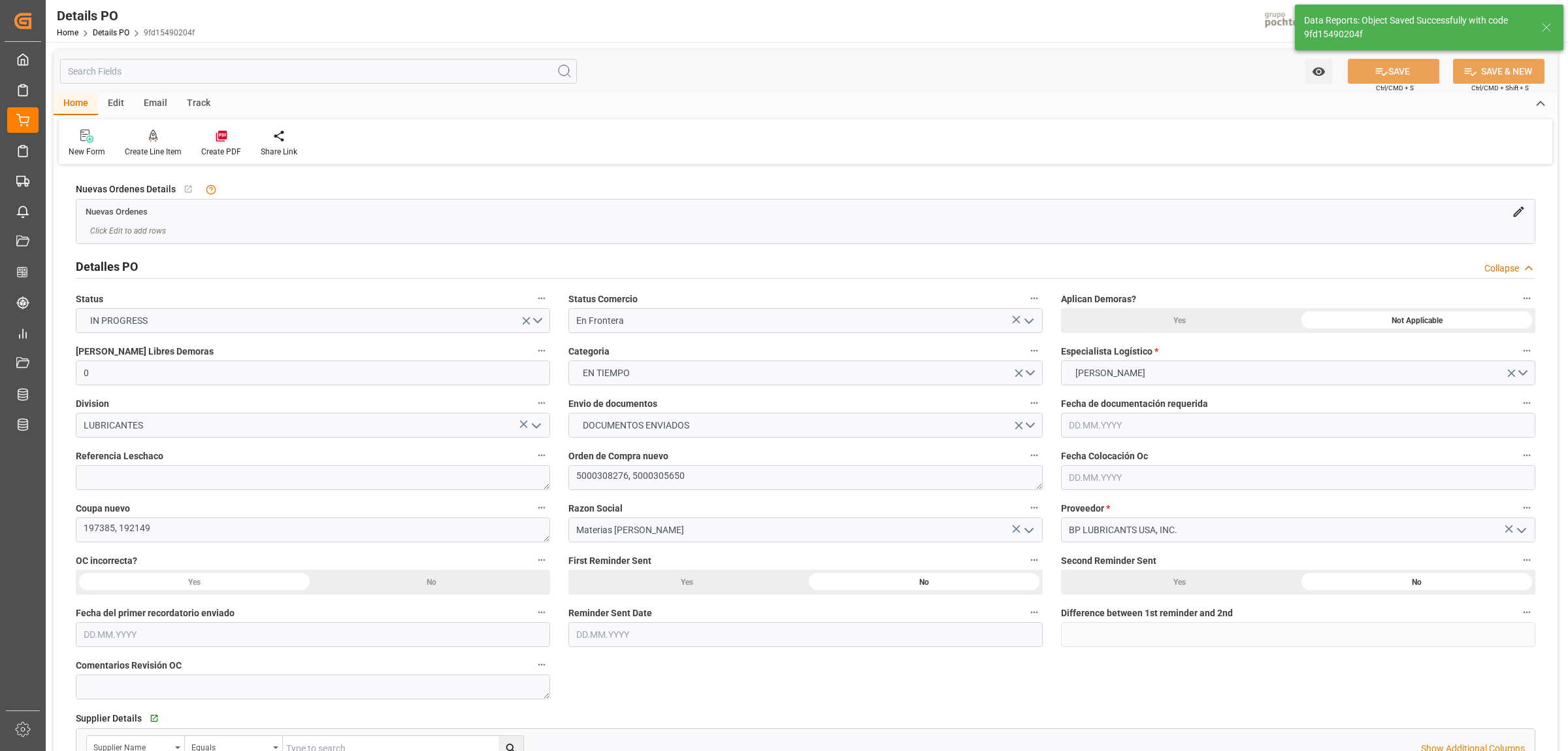
click at [222, 138] on icon at bounding box center [221, 136] width 11 height 11
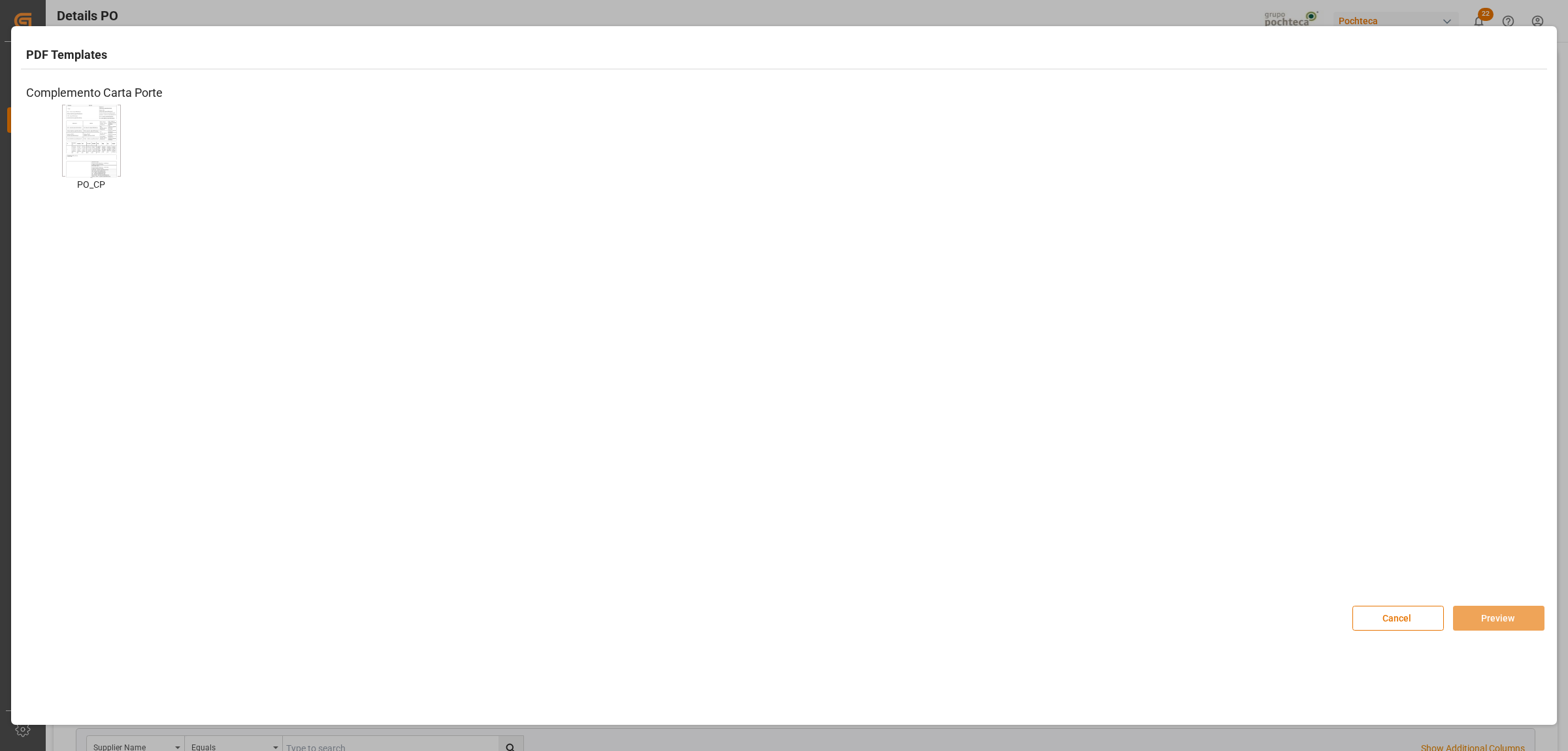
click at [89, 130] on img at bounding box center [92, 140] width 52 height 74
click at [1505, 612] on button "Preview" at bounding box center [1499, 618] width 92 height 25
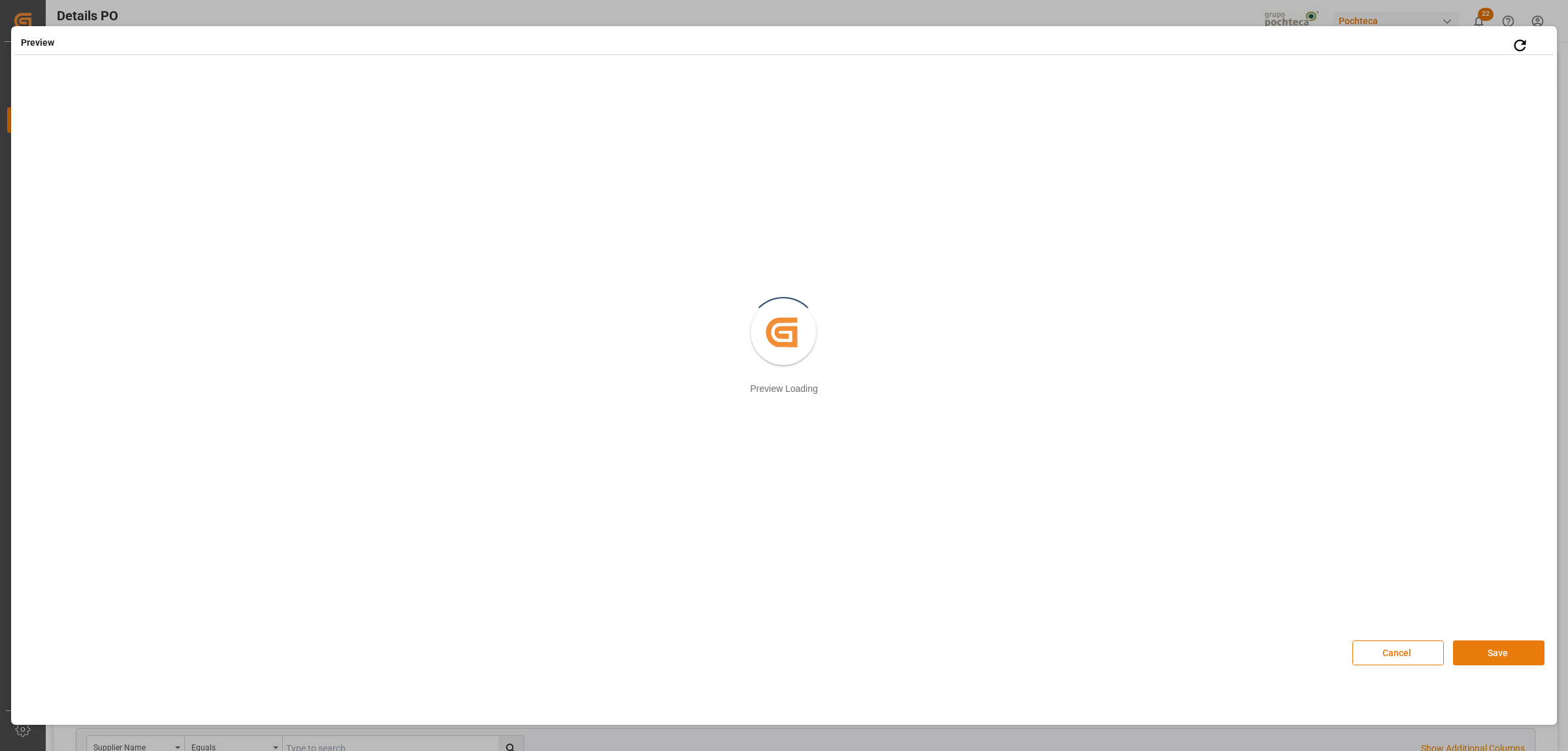
click at [1466, 645] on button "Save" at bounding box center [1499, 652] width 92 height 25
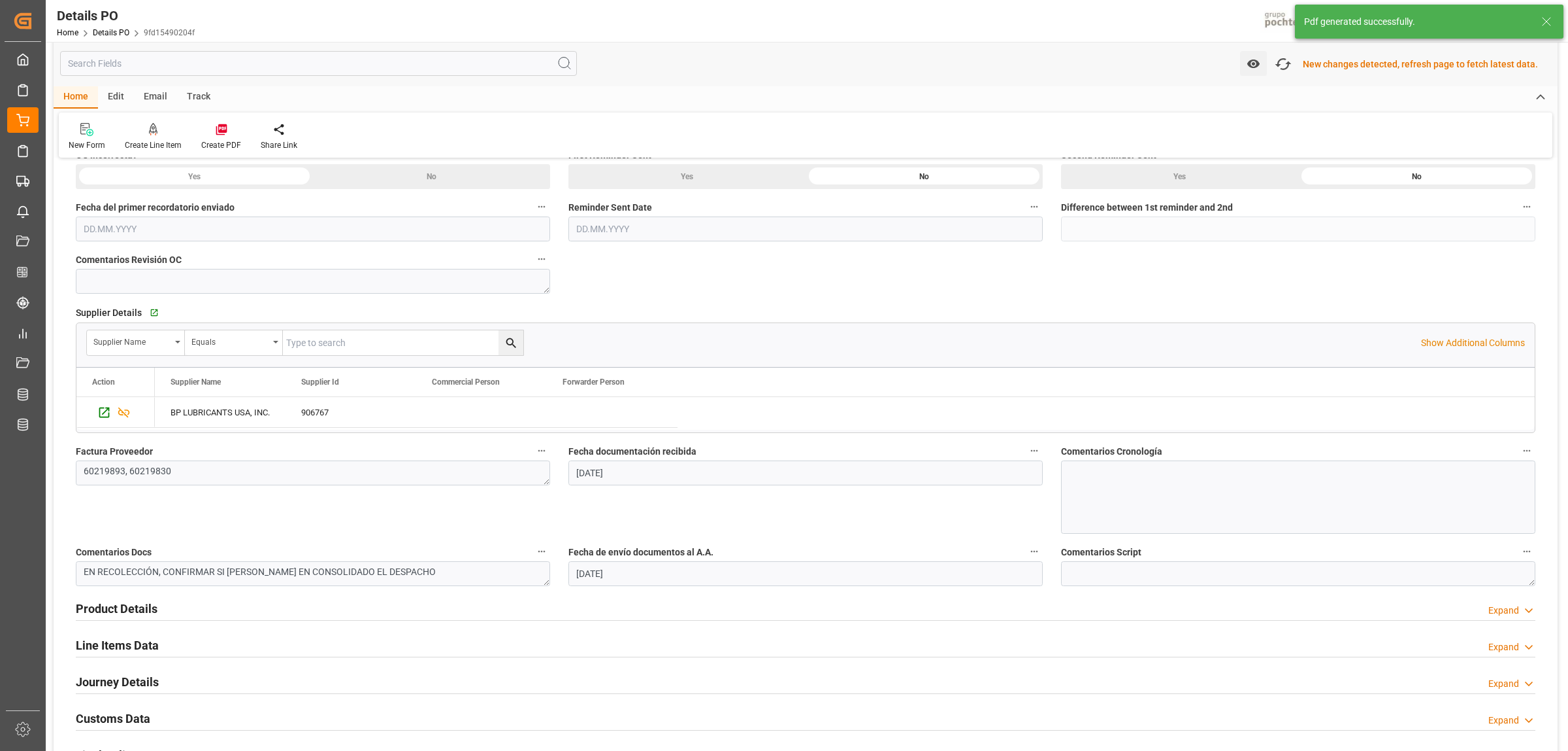
scroll to position [409, 0]
click at [126, 718] on h2 "Customs Data" at bounding box center [113, 716] width 75 height 18
click at [116, 716] on h2 "Customs Data" at bounding box center [113, 716] width 75 height 18
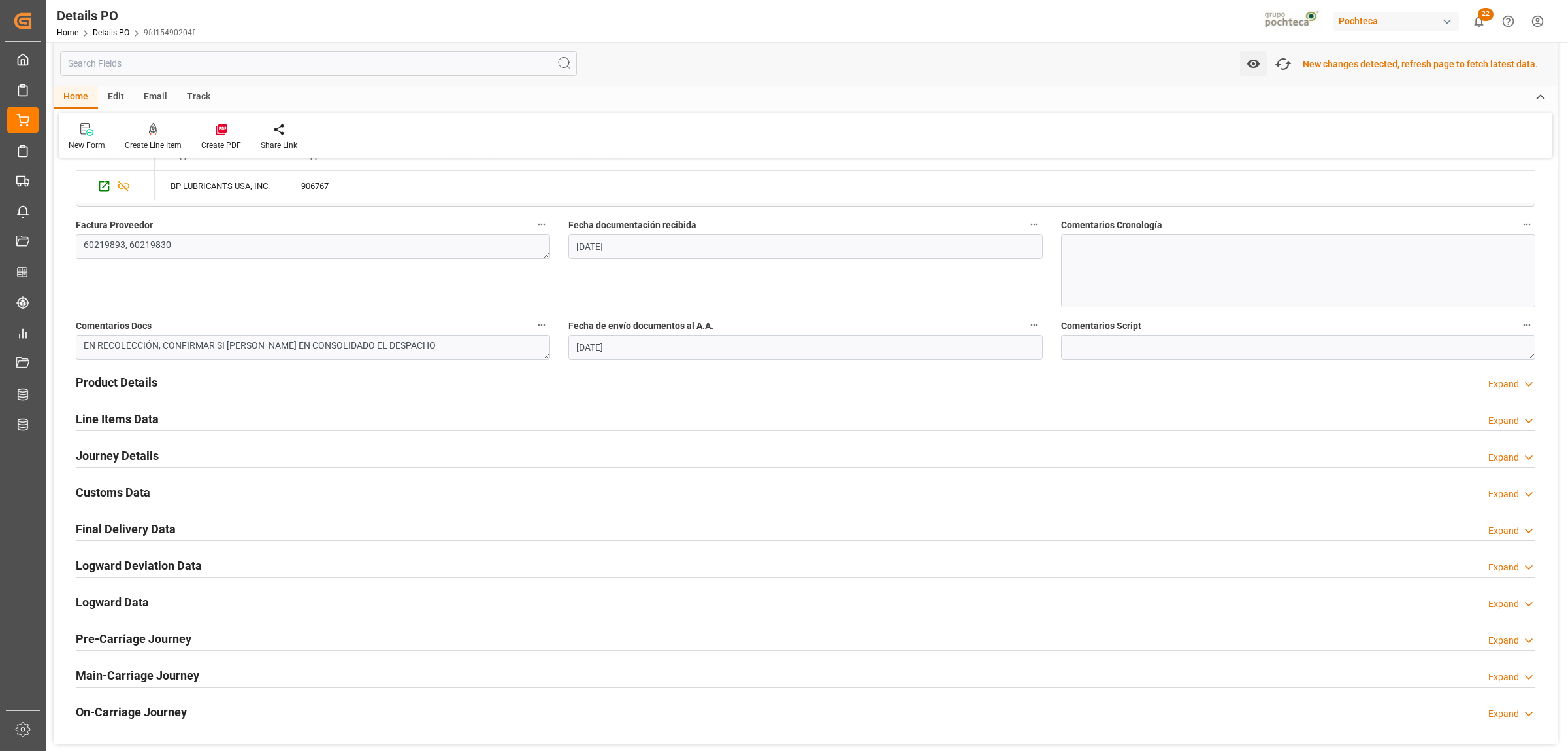
scroll to position [654, 0]
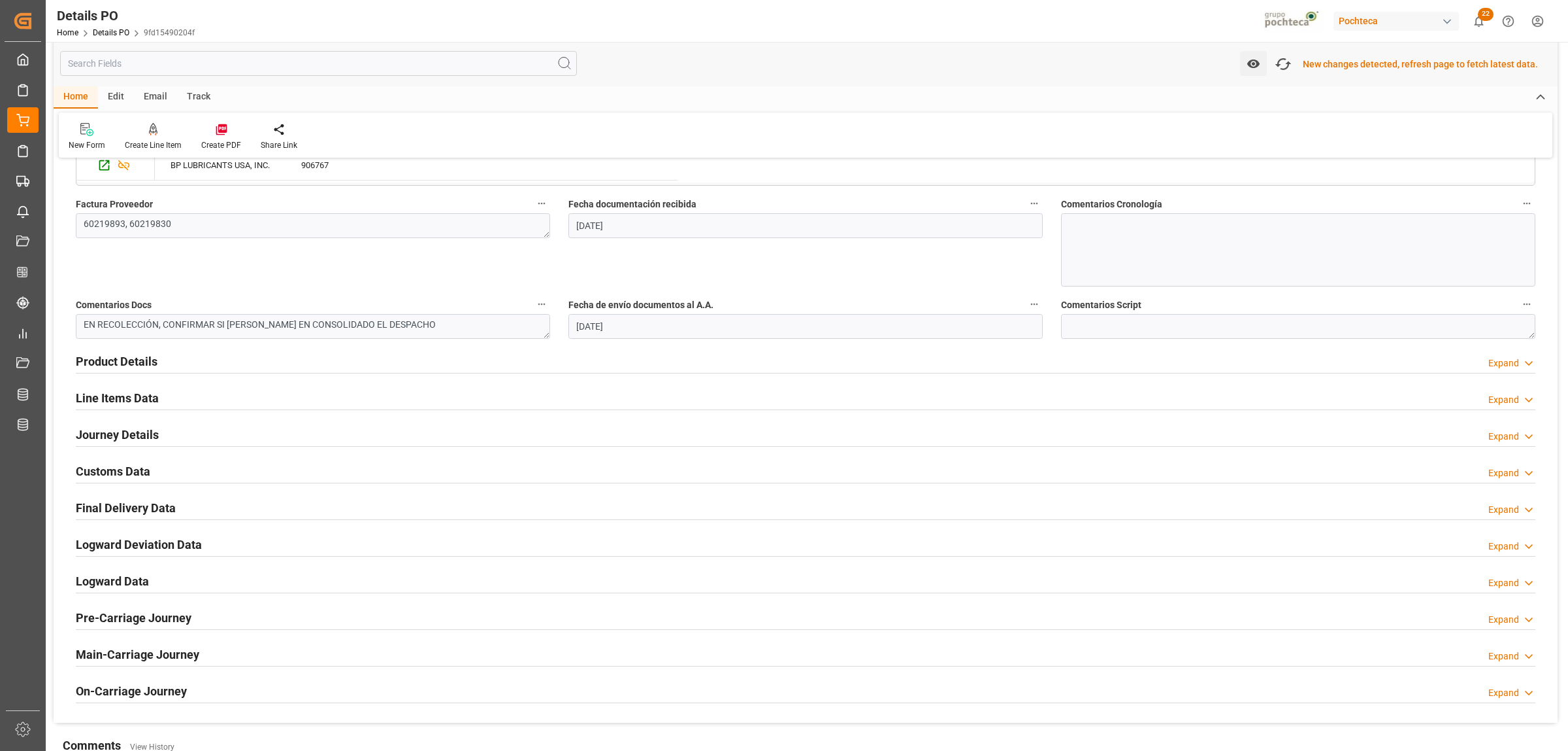
click at [123, 468] on h2 "Customs Data" at bounding box center [113, 471] width 75 height 18
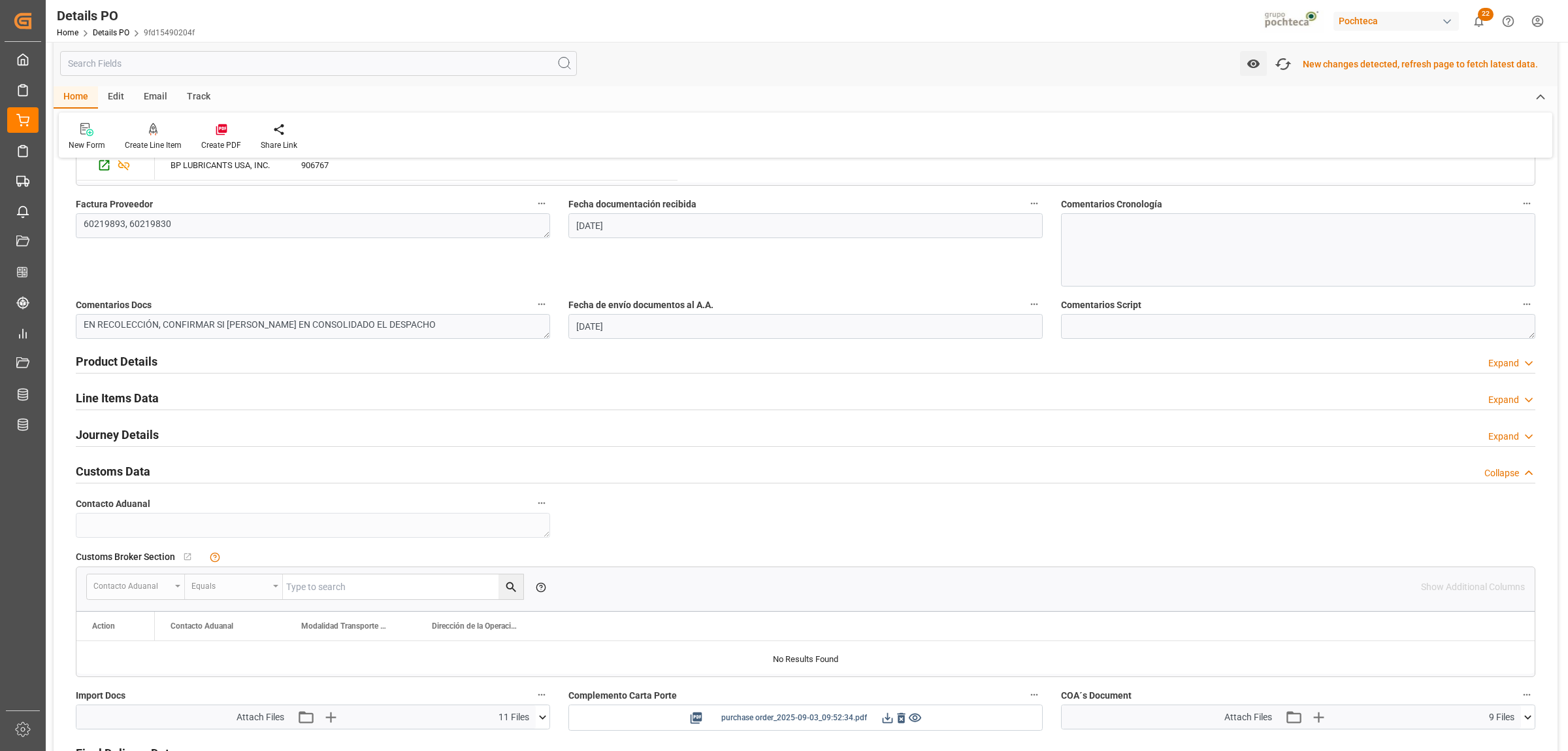
click at [887, 718] on icon at bounding box center [887, 717] width 13 height 13
